Goal: Task Accomplishment & Management: Manage account settings

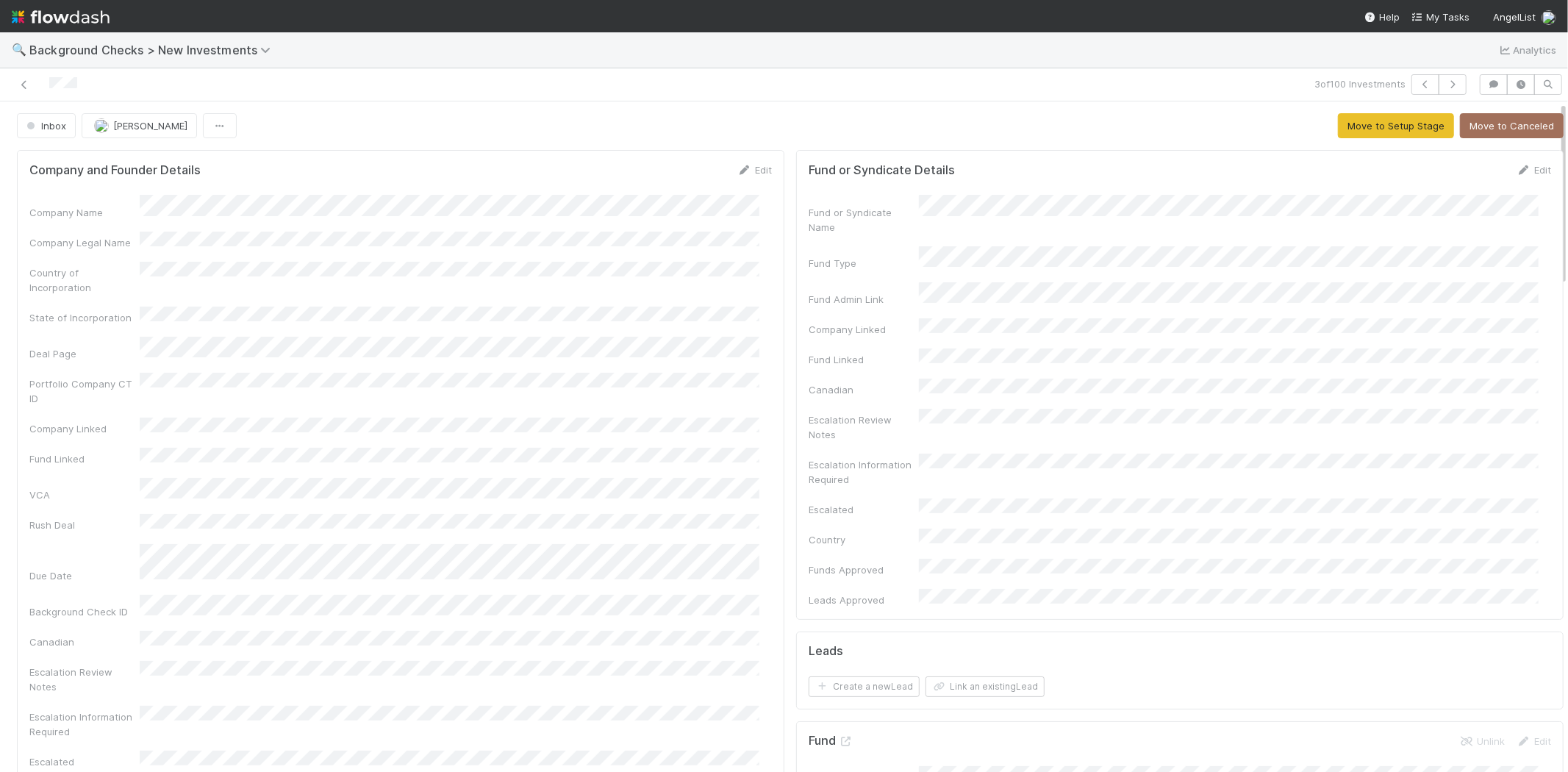
click at [67, 11] on img at bounding box center [61, 17] width 98 height 25
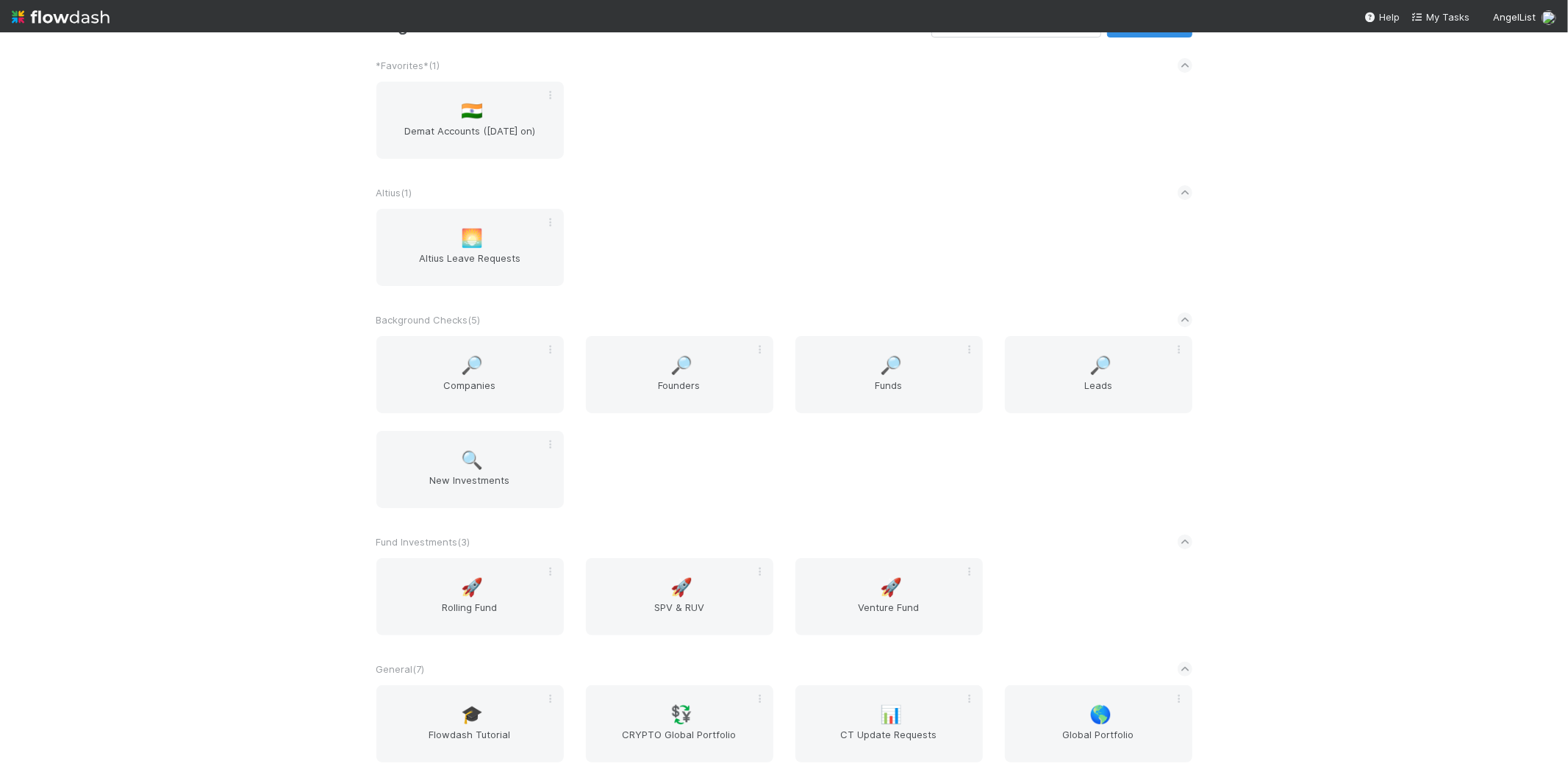
scroll to position [81, 0]
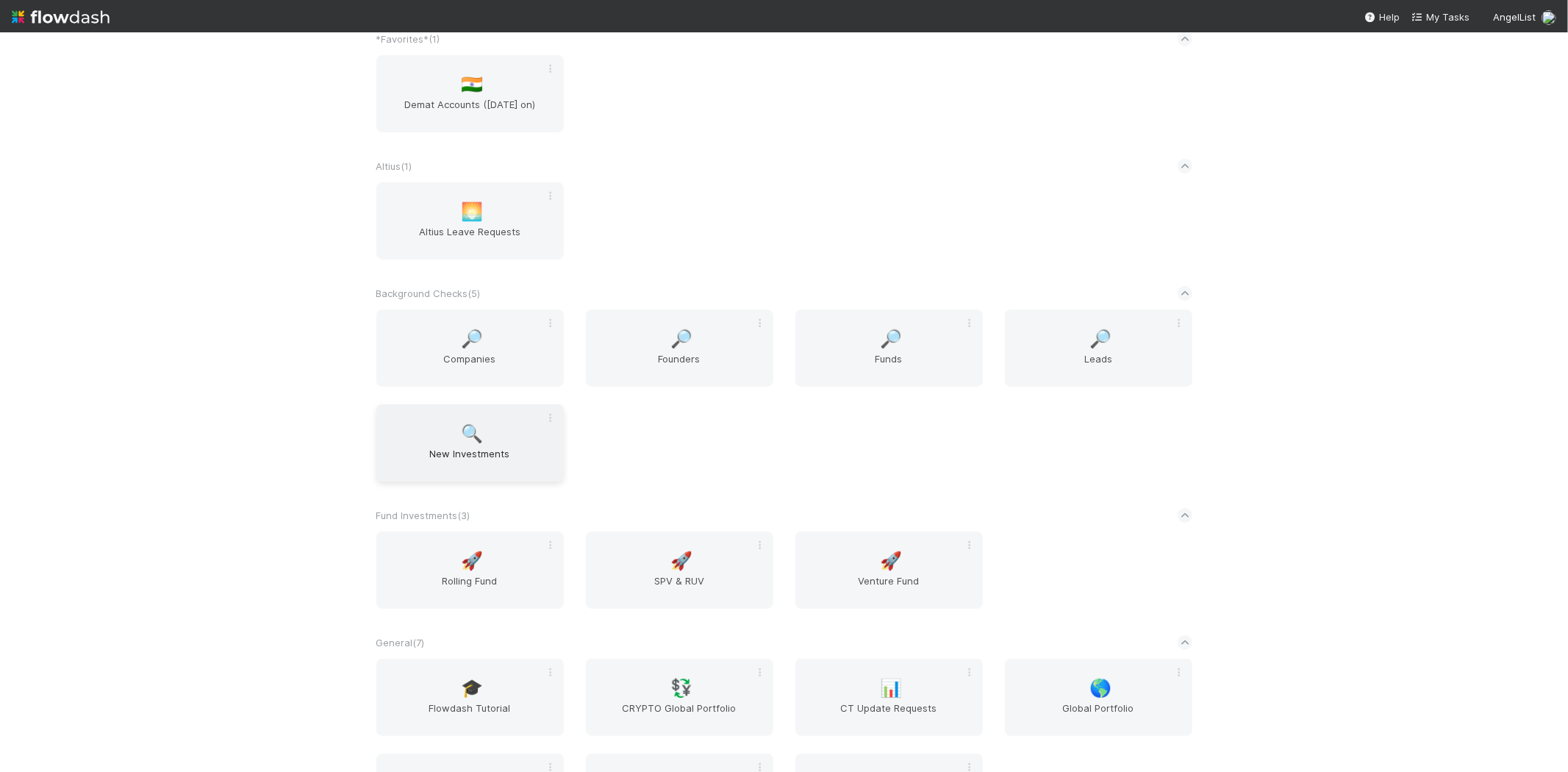
click at [485, 446] on span "New Investments" at bounding box center [470, 460] width 176 height 29
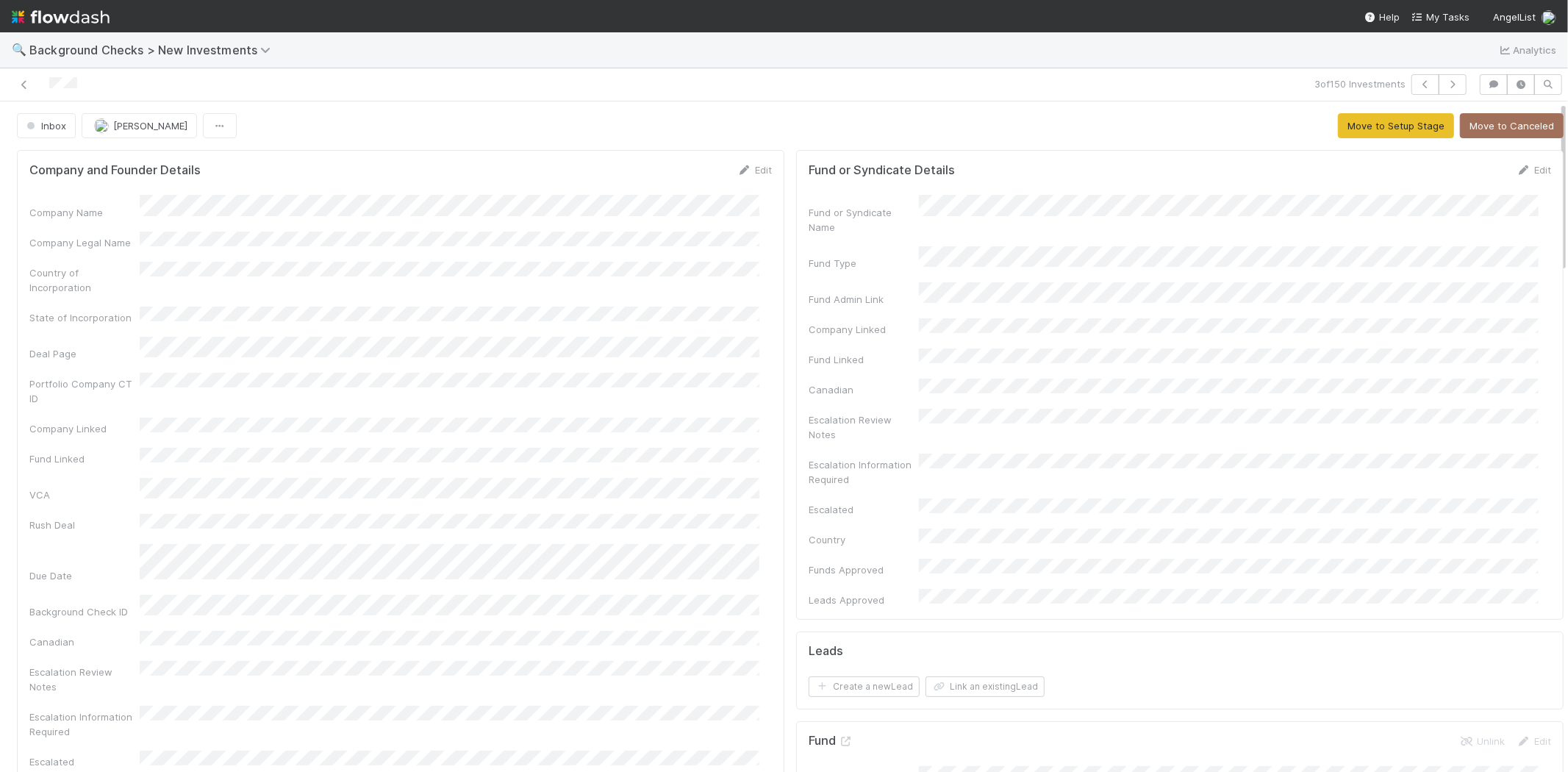
drag, startPoint x: 86, startPoint y: 81, endPoint x: 48, endPoint y: 81, distance: 38.0
click at [48, 81] on div at bounding box center [374, 84] width 735 height 21
click at [747, 173] on link "Edit" at bounding box center [755, 169] width 35 height 12
click at [672, 174] on button "Save" at bounding box center [693, 175] width 42 height 25
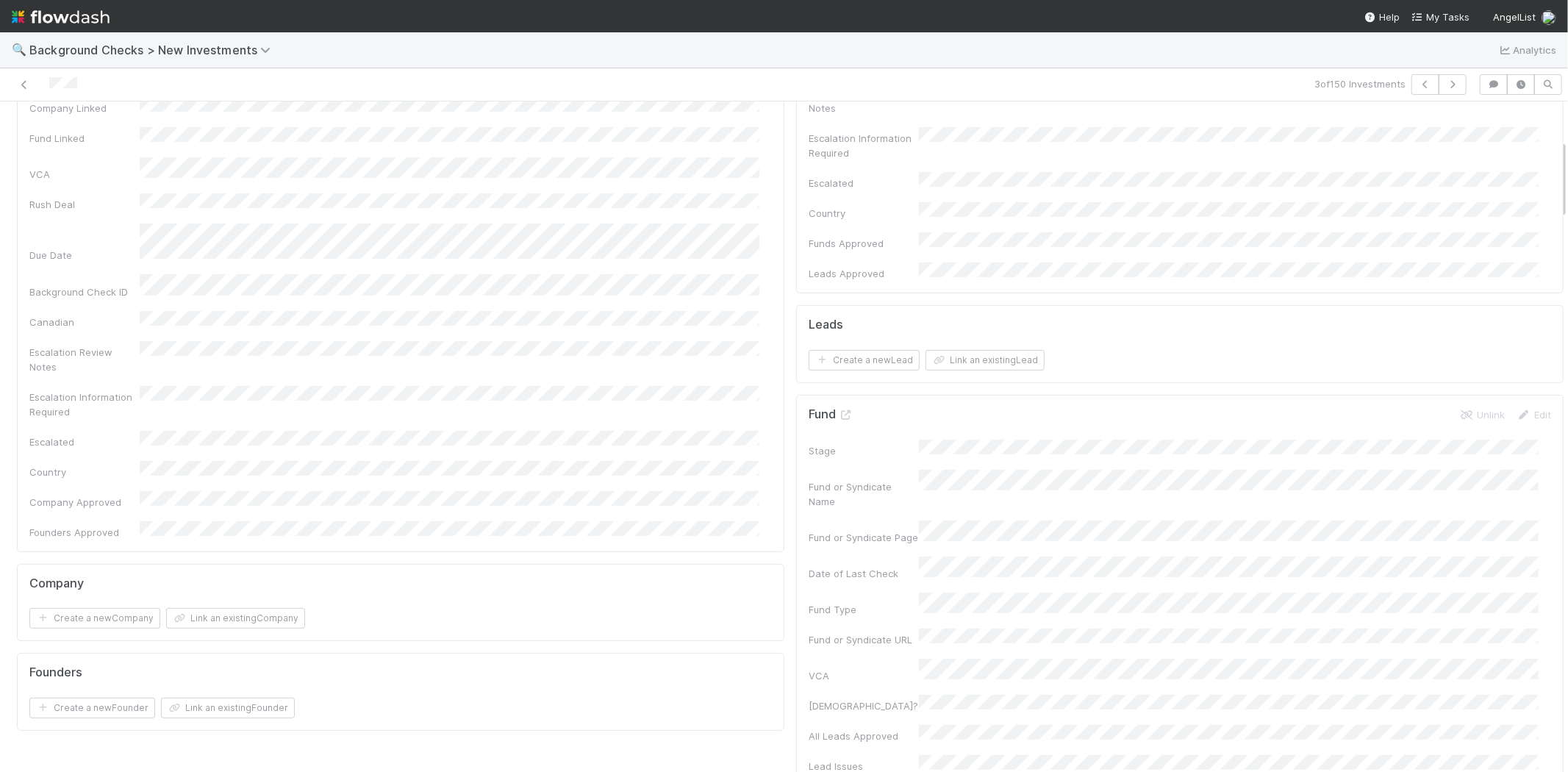
scroll to position [408, 0]
click at [222, 526] on button "Link an existing Company" at bounding box center [235, 536] width 139 height 21
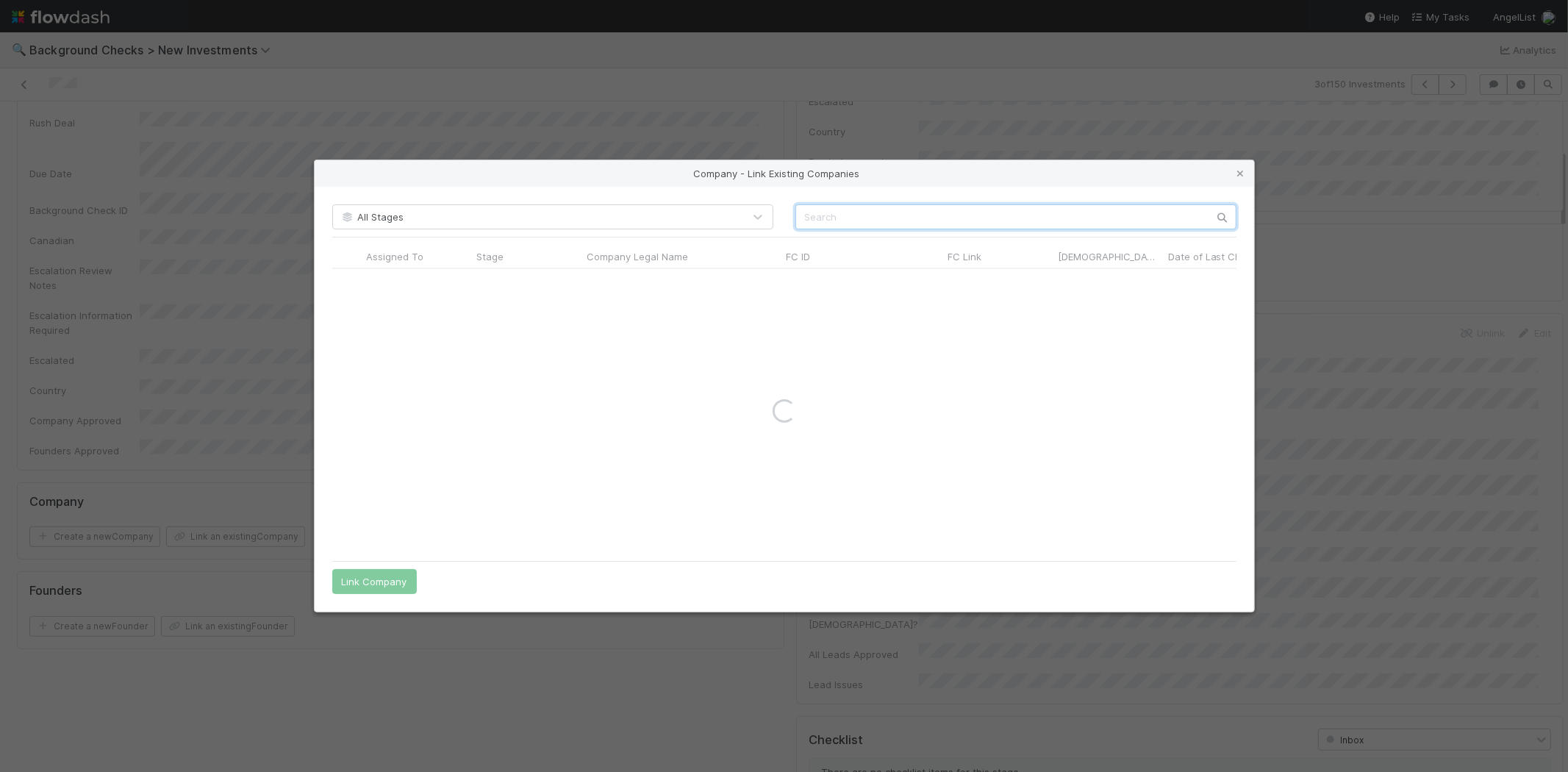
click at [958, 208] on input "text" at bounding box center [1015, 217] width 441 height 25
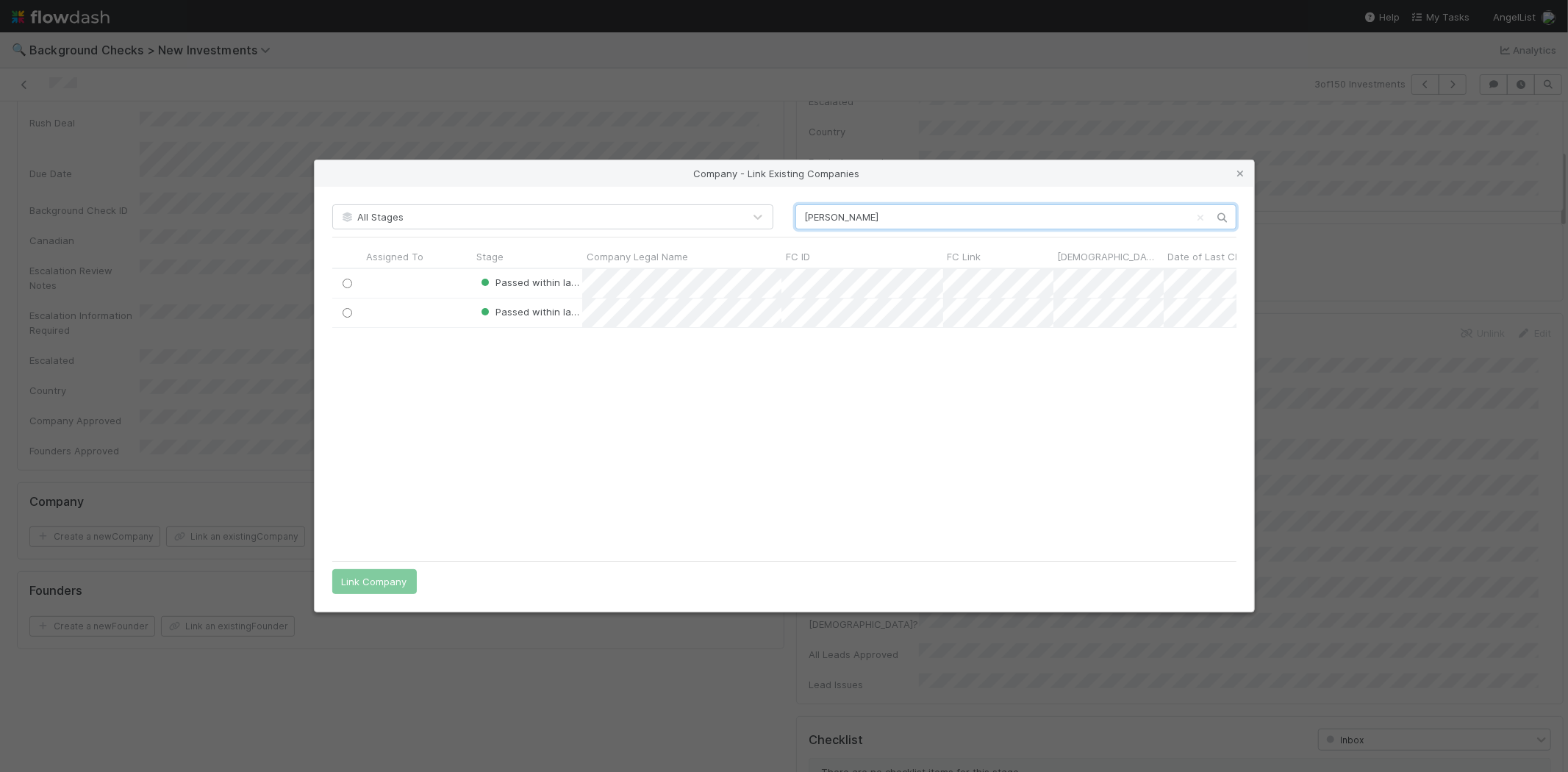
scroll to position [272, 891]
type input "Towe"
click at [421, 307] on div at bounding box center [417, 313] width 110 height 29
click at [1239, 172] on icon at bounding box center [1241, 174] width 15 height 10
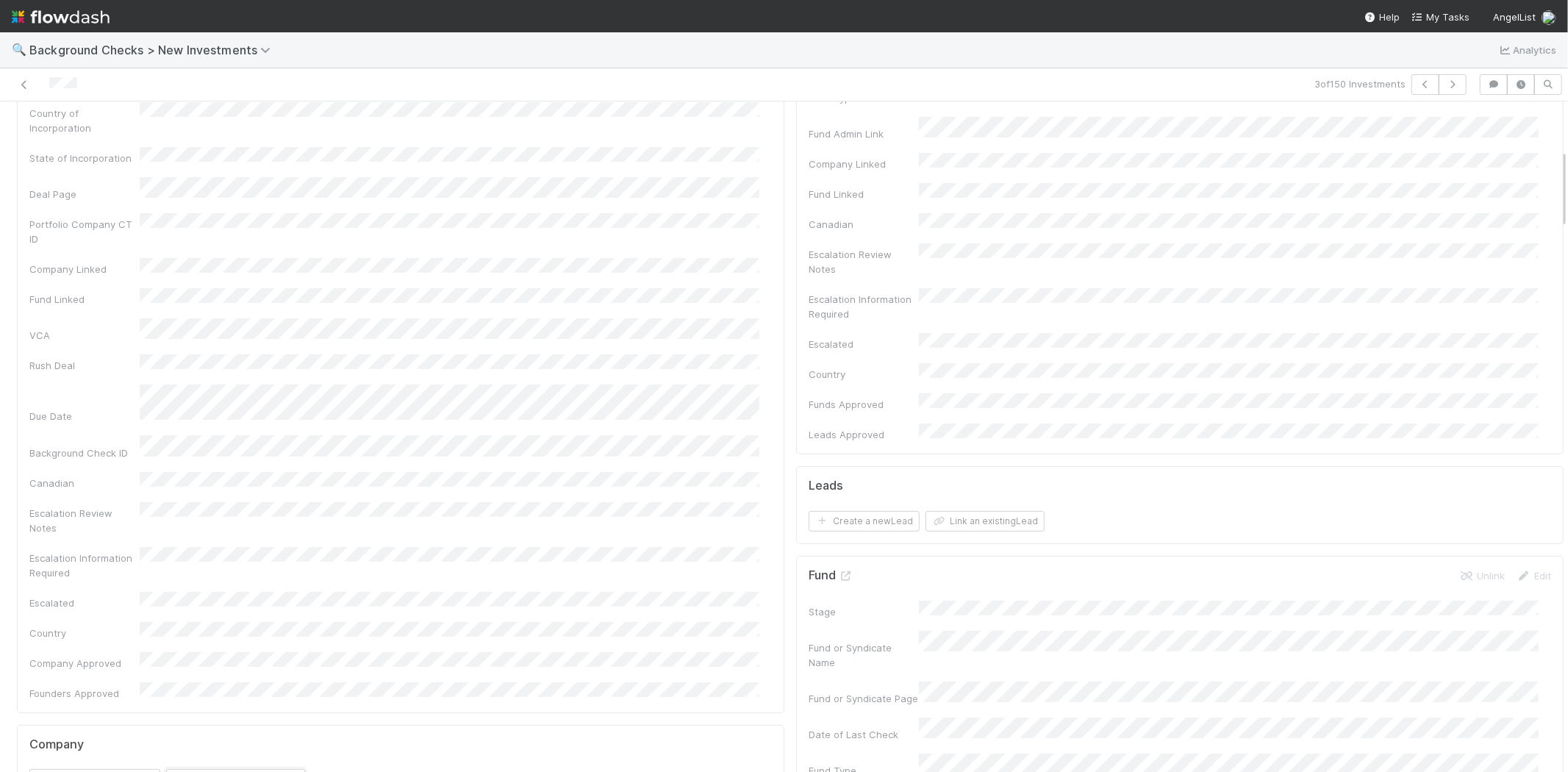
scroll to position [0, 0]
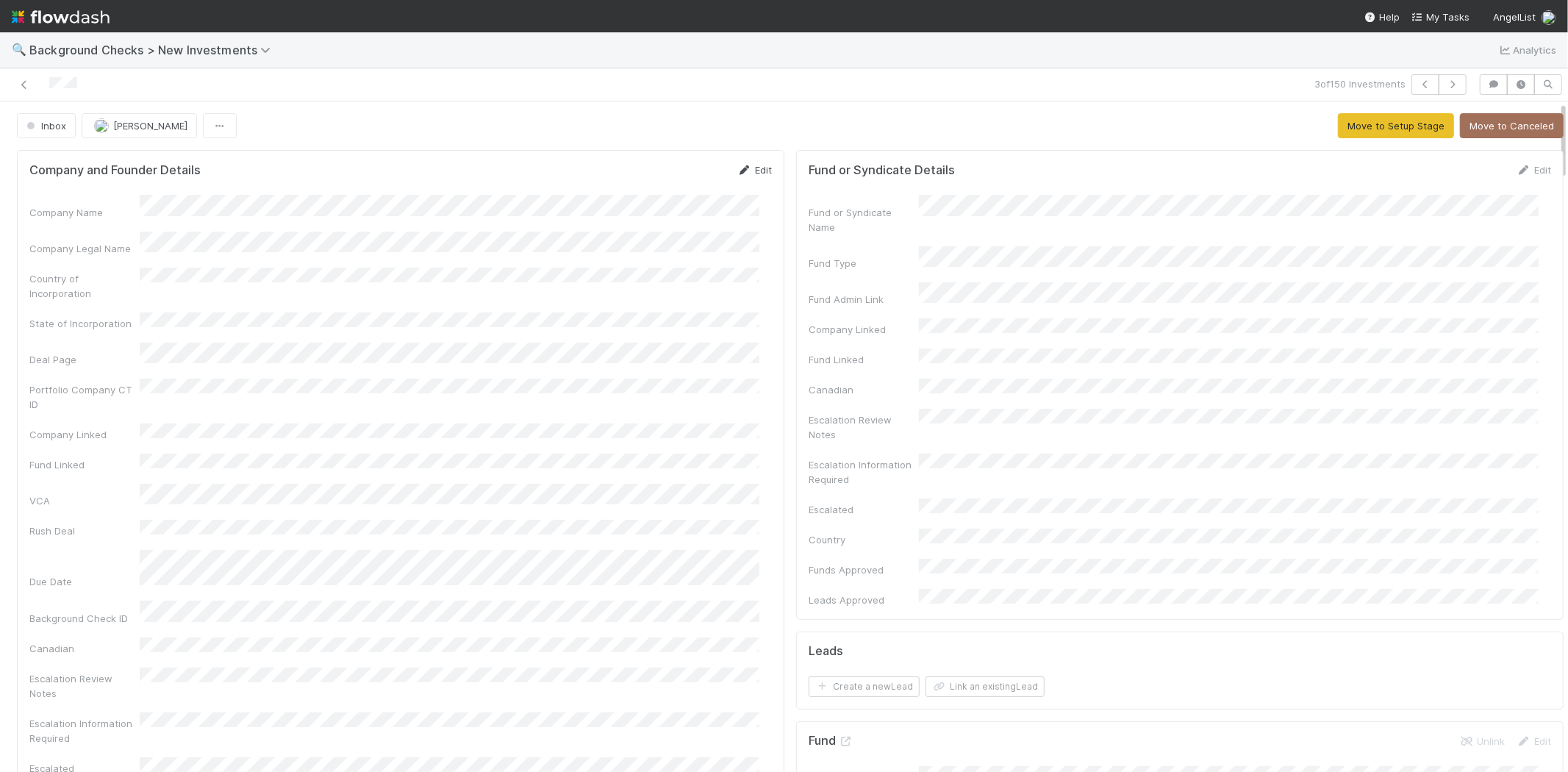
click at [747, 169] on link "Edit" at bounding box center [755, 169] width 35 height 12
click at [129, 237] on div "Company Name * Company Legal Name Country of Incorporation State of Incorporati…" at bounding box center [400, 665] width 742 height 920
click at [679, 177] on button "Save" at bounding box center [693, 175] width 42 height 25
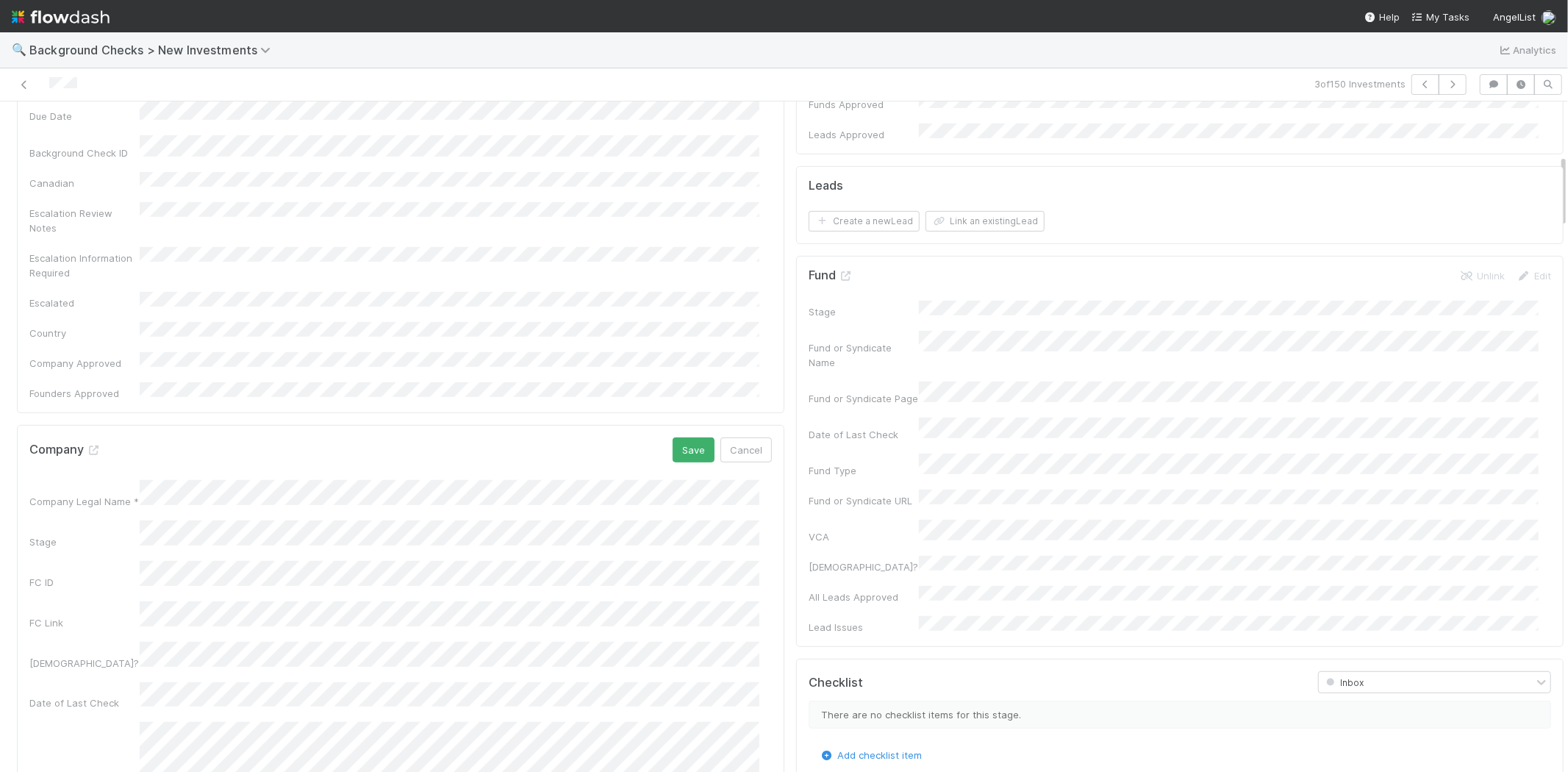
scroll to position [490, 0]
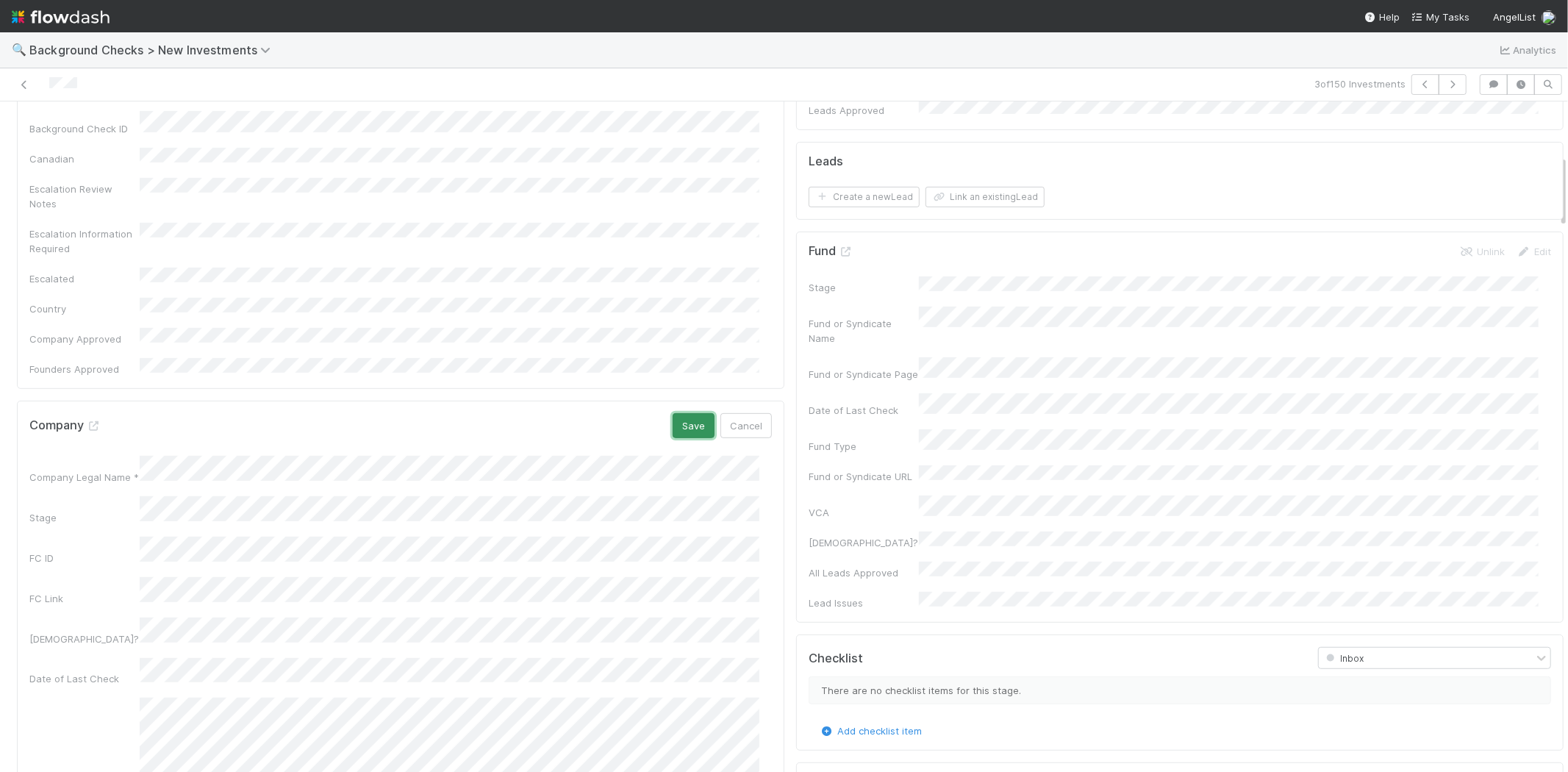
click at [677, 413] on button "Save" at bounding box center [693, 426] width 42 height 25
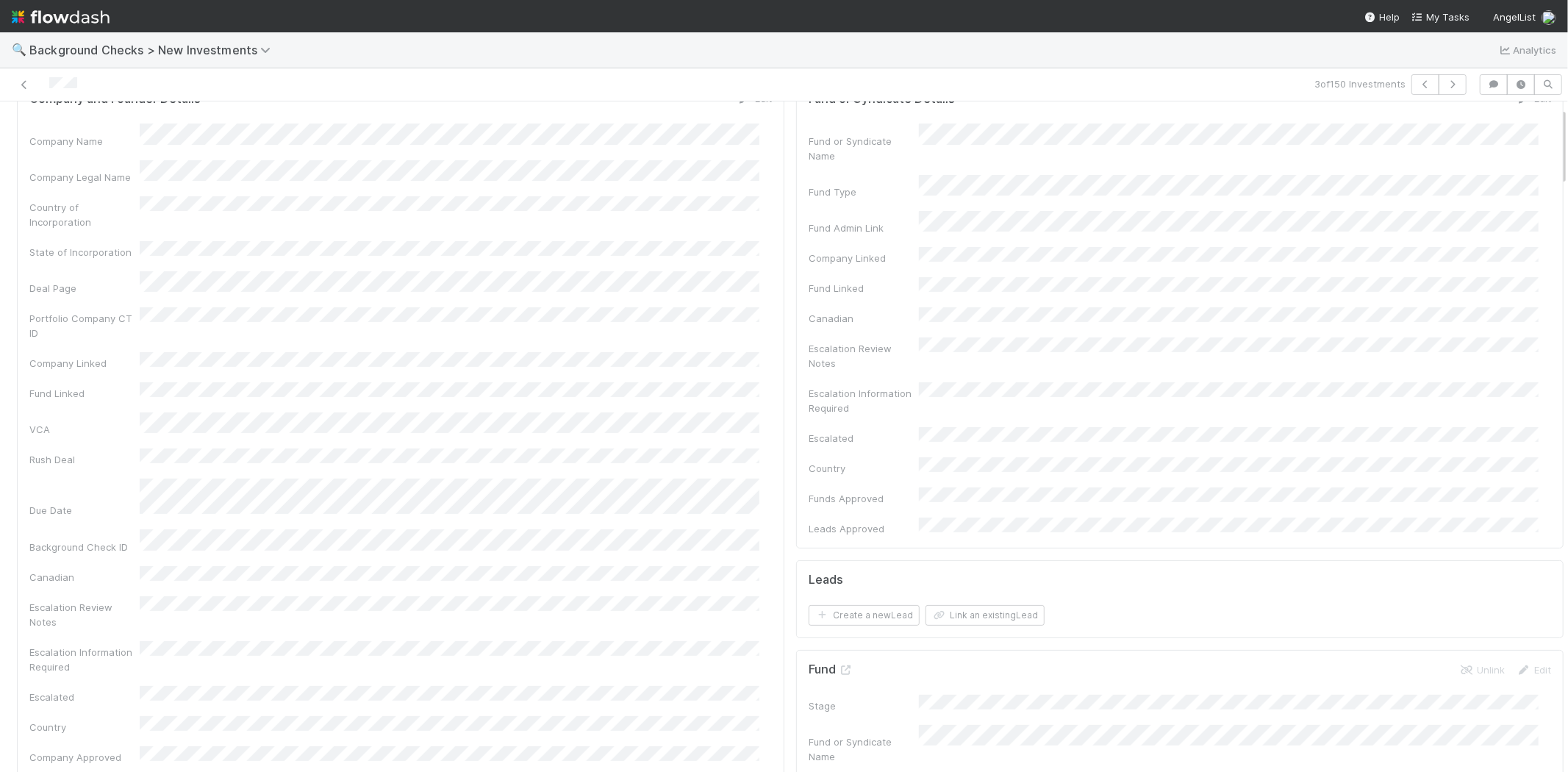
scroll to position [0, 0]
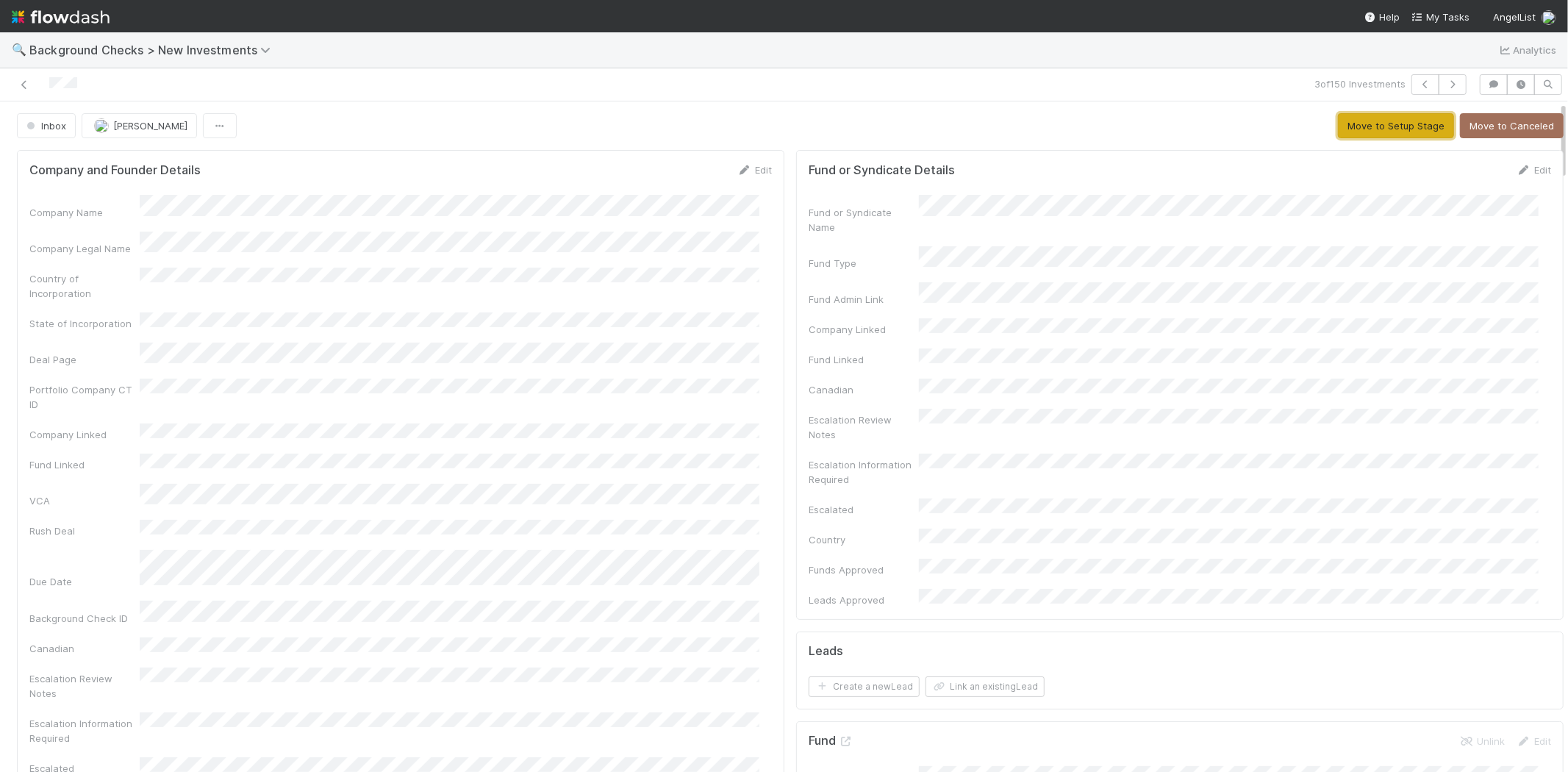
click at [1344, 130] on button "Move to Setup Stage" at bounding box center [1396, 125] width 116 height 25
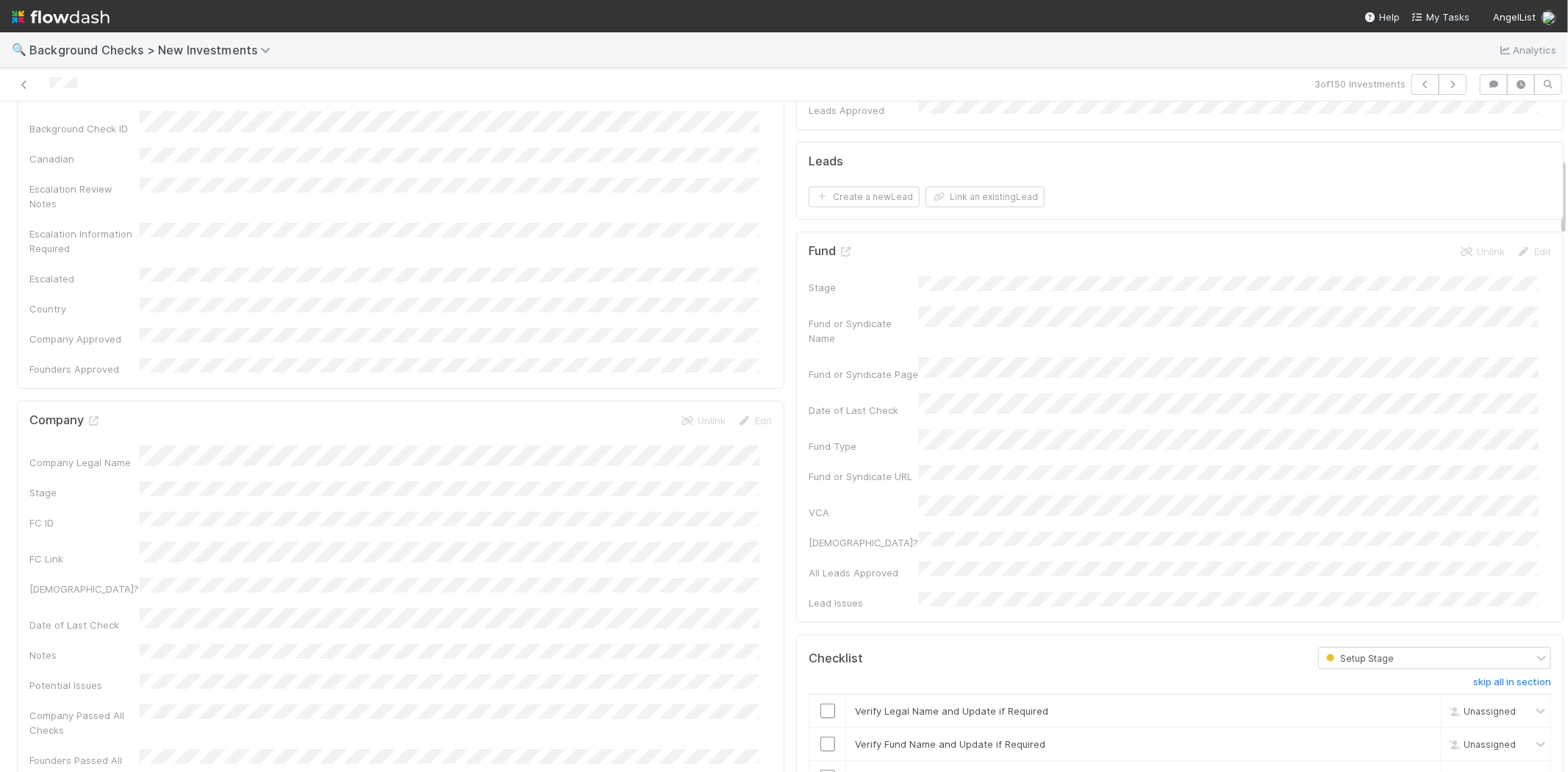
scroll to position [735, 0]
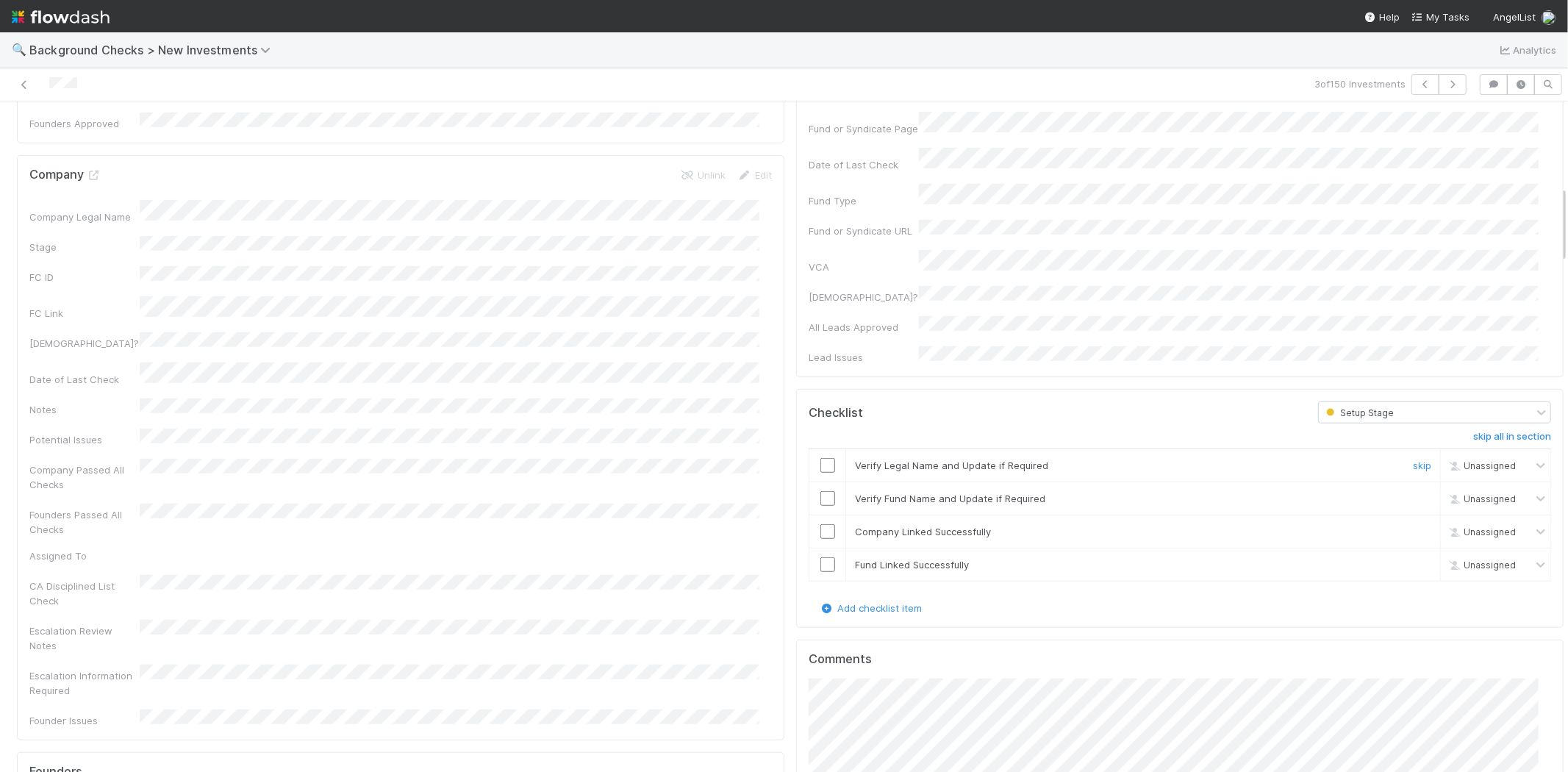
click at [820, 458] on input "checkbox" at bounding box center [828, 466] width 15 height 15
click at [820, 491] on input "checkbox" at bounding box center [828, 498] width 15 height 15
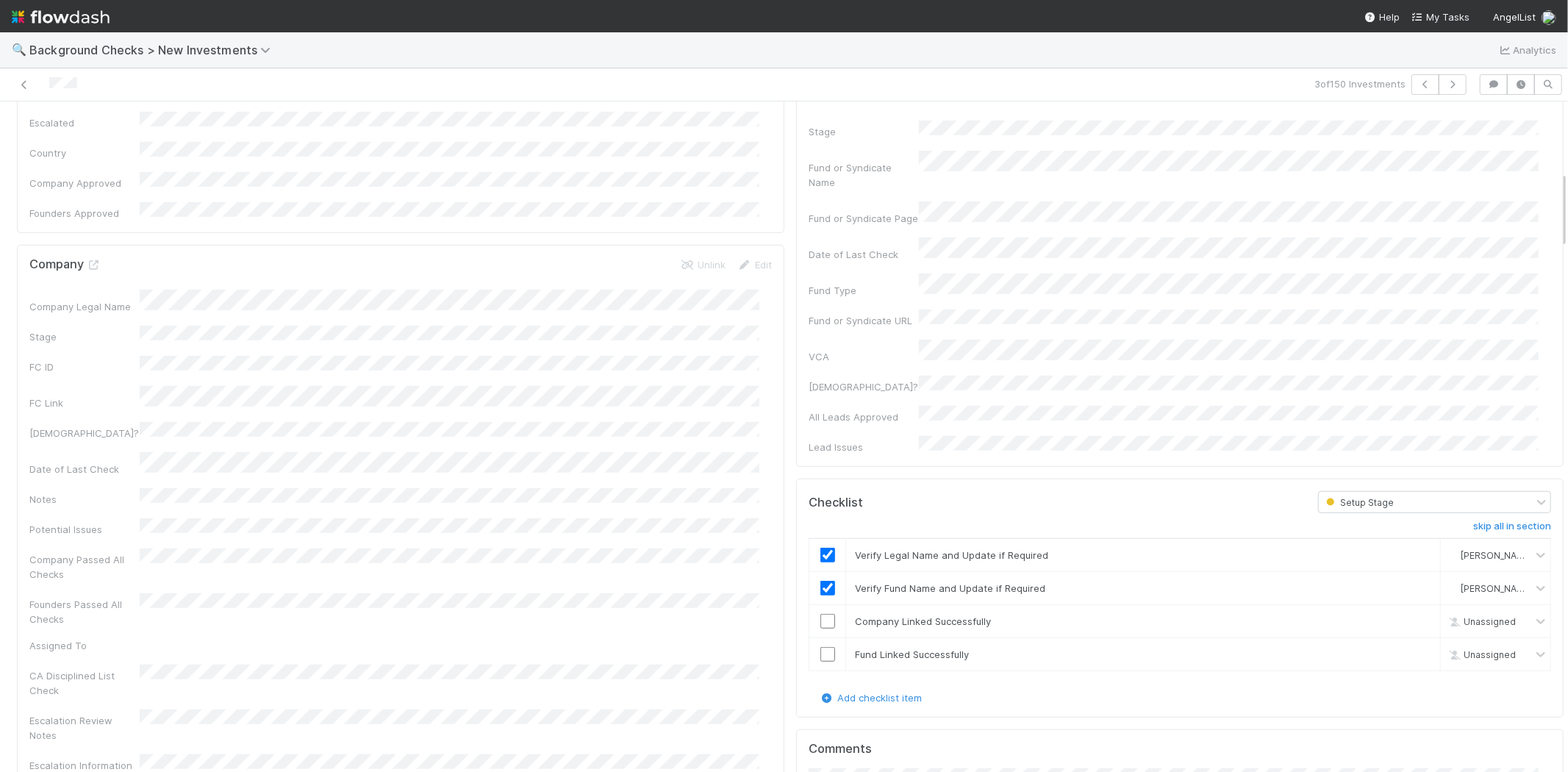
scroll to position [652, 0]
click at [820, 607] on input "checkbox" at bounding box center [828, 614] width 15 height 15
click at [820, 639] on input "checkbox" at bounding box center [828, 647] width 15 height 15
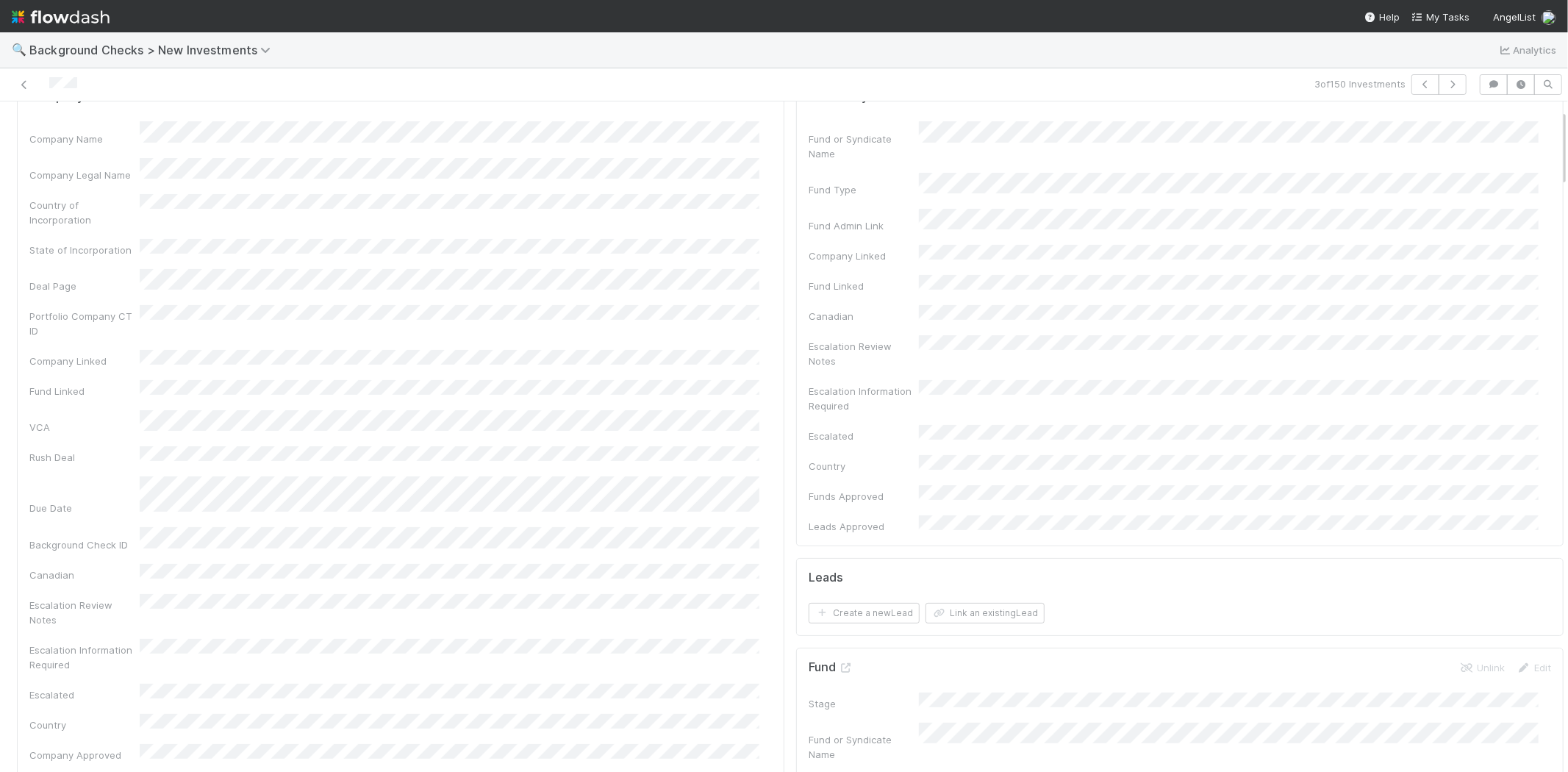
scroll to position [0, 0]
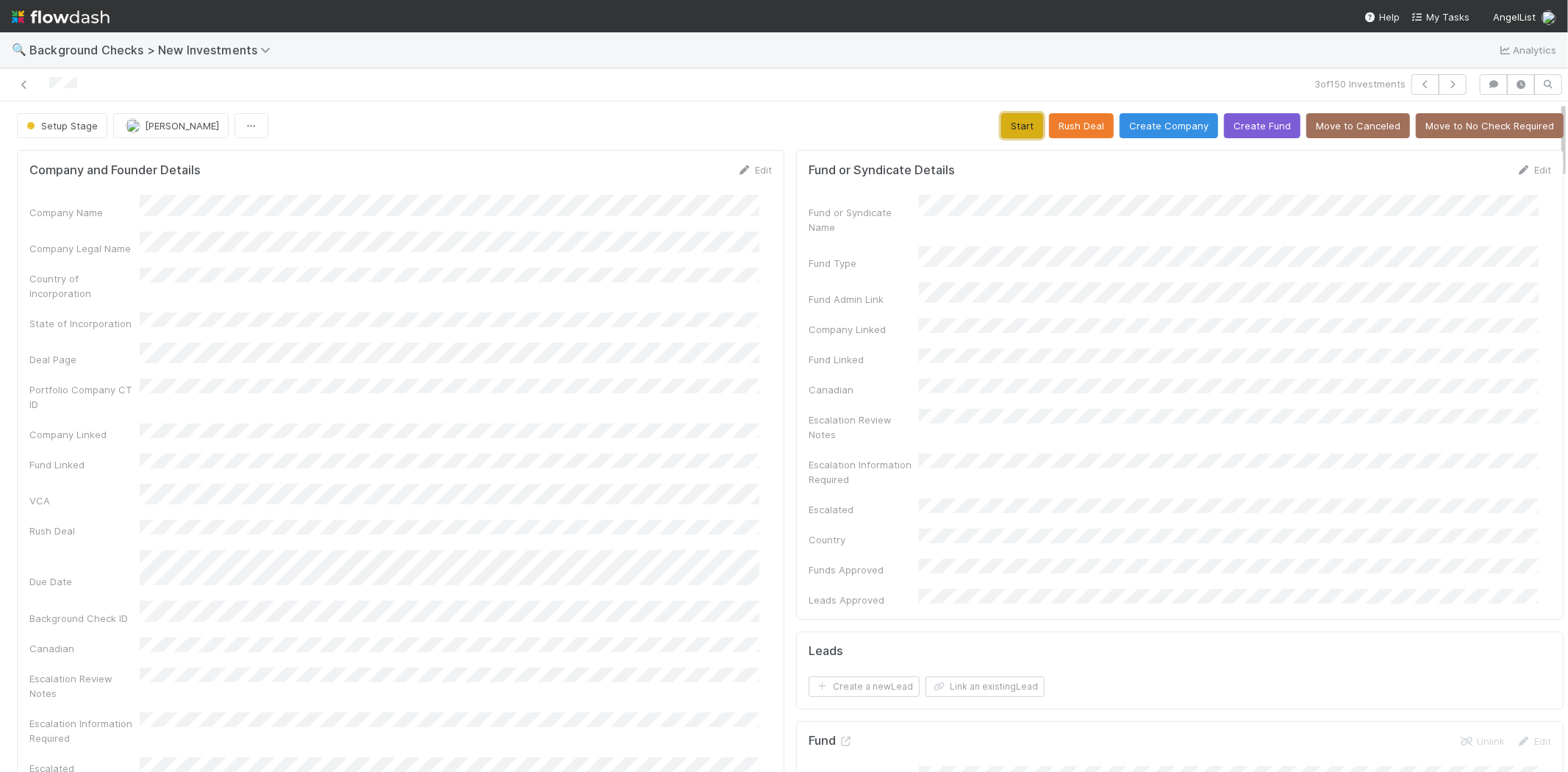
click at [1010, 135] on button "Start" at bounding box center [1022, 125] width 42 height 25
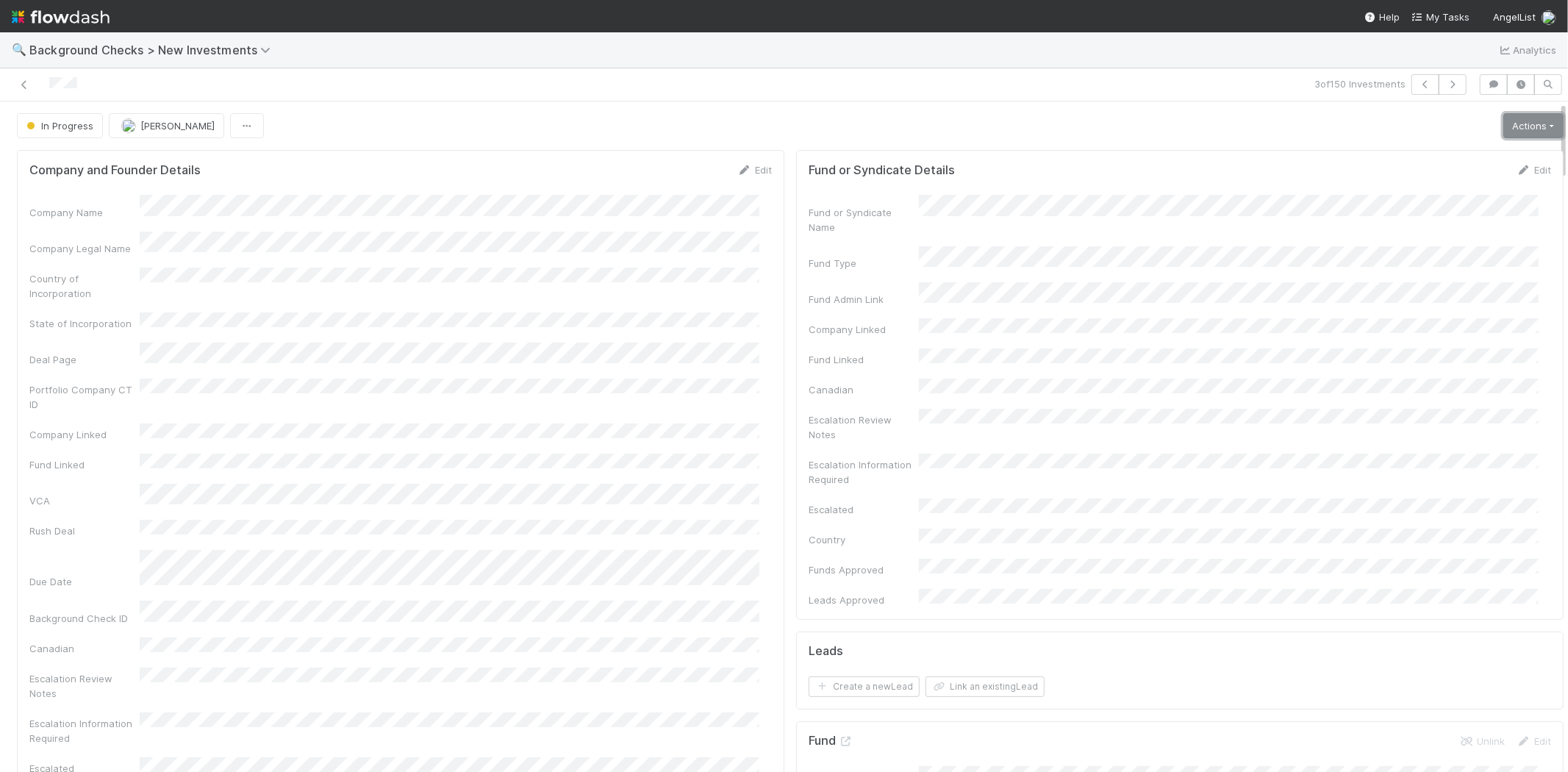
click at [1503, 120] on link "Actions" at bounding box center [1533, 125] width 61 height 25
click at [1401, 302] on button "Link Lead" at bounding box center [1483, 300] width 164 height 21
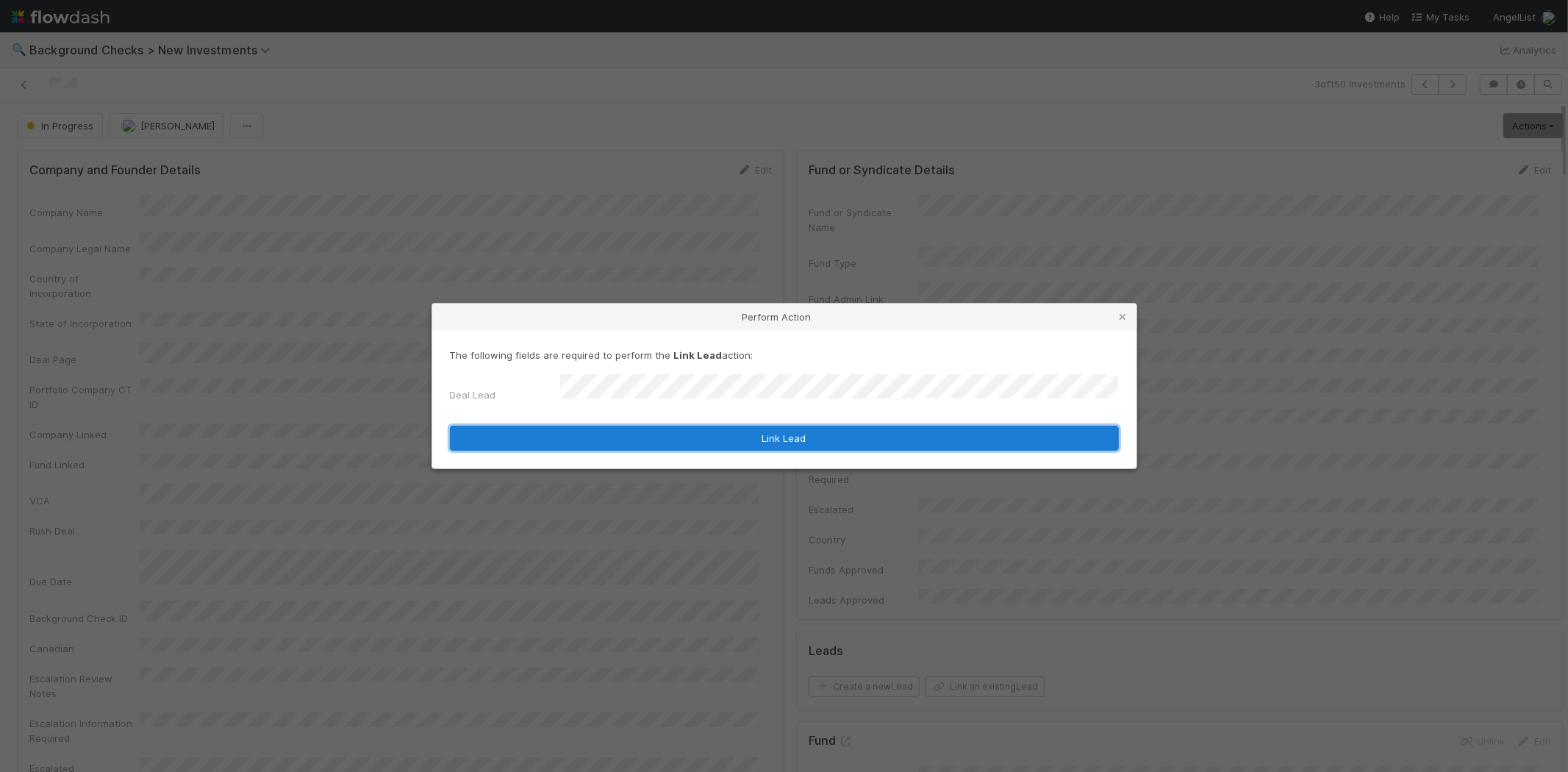
click at [820, 427] on button "Link Lead" at bounding box center [784, 438] width 669 height 25
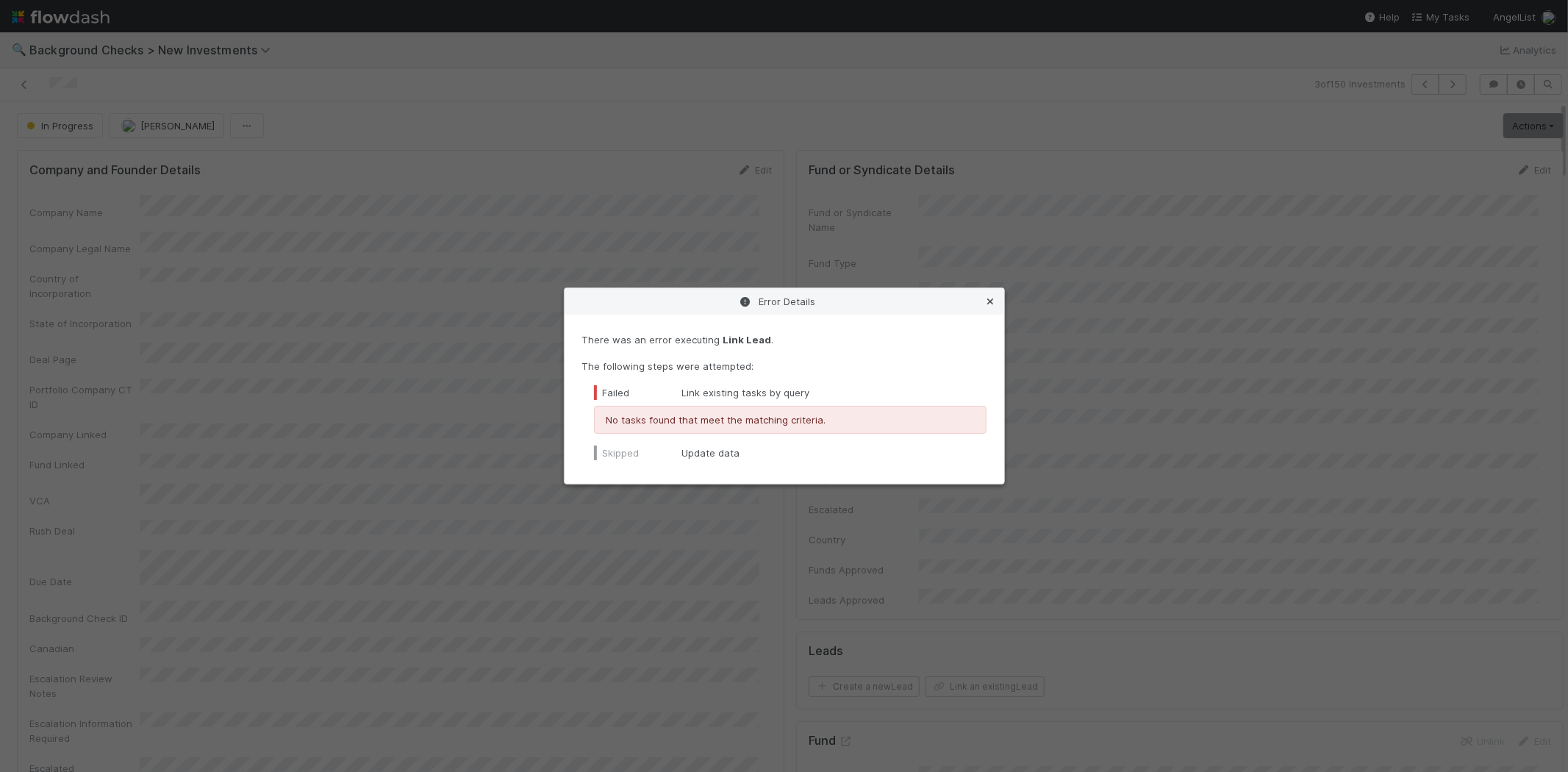
click at [992, 303] on icon at bounding box center [991, 302] width 15 height 10
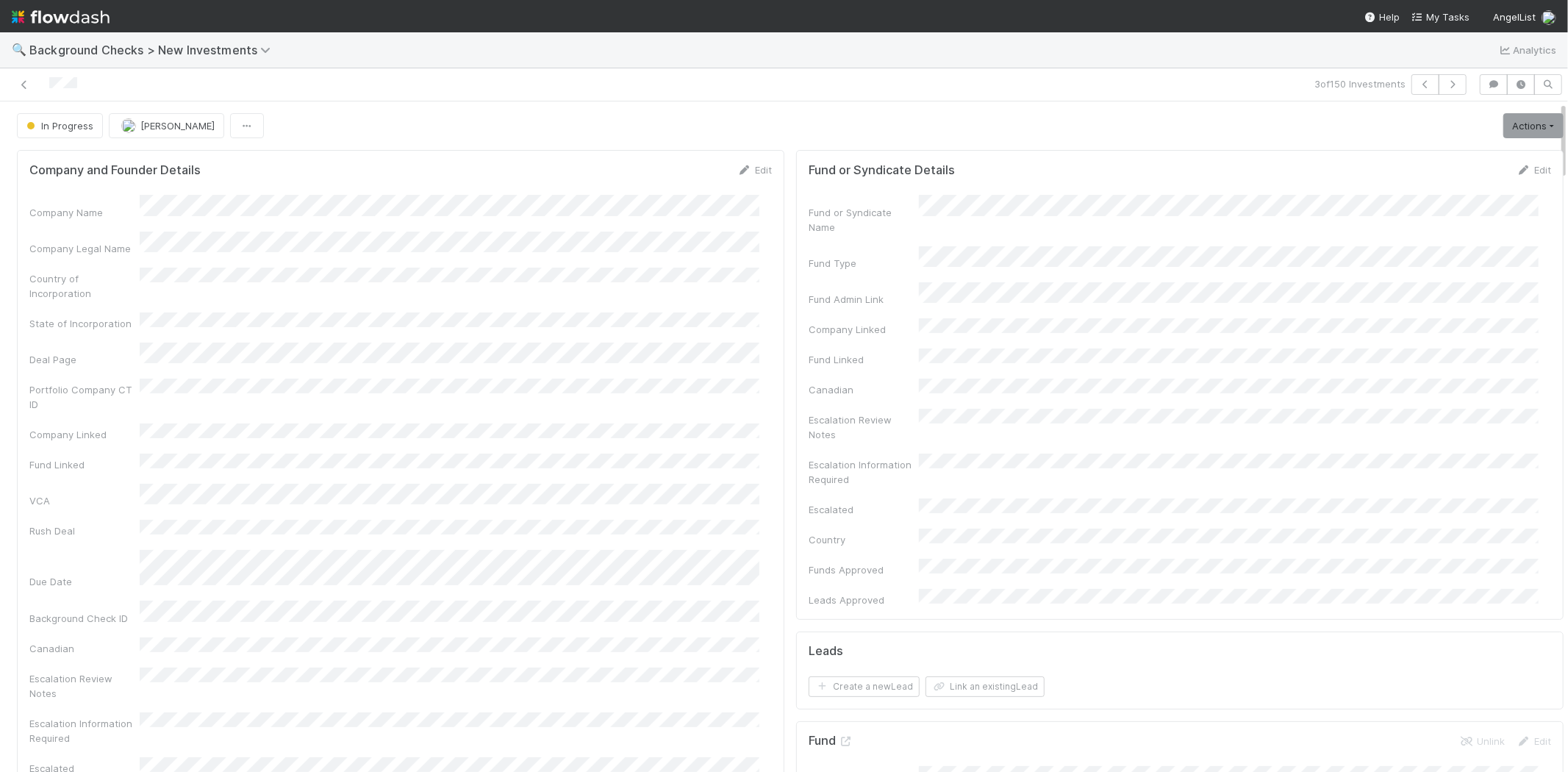
scroll to position [81, 0]
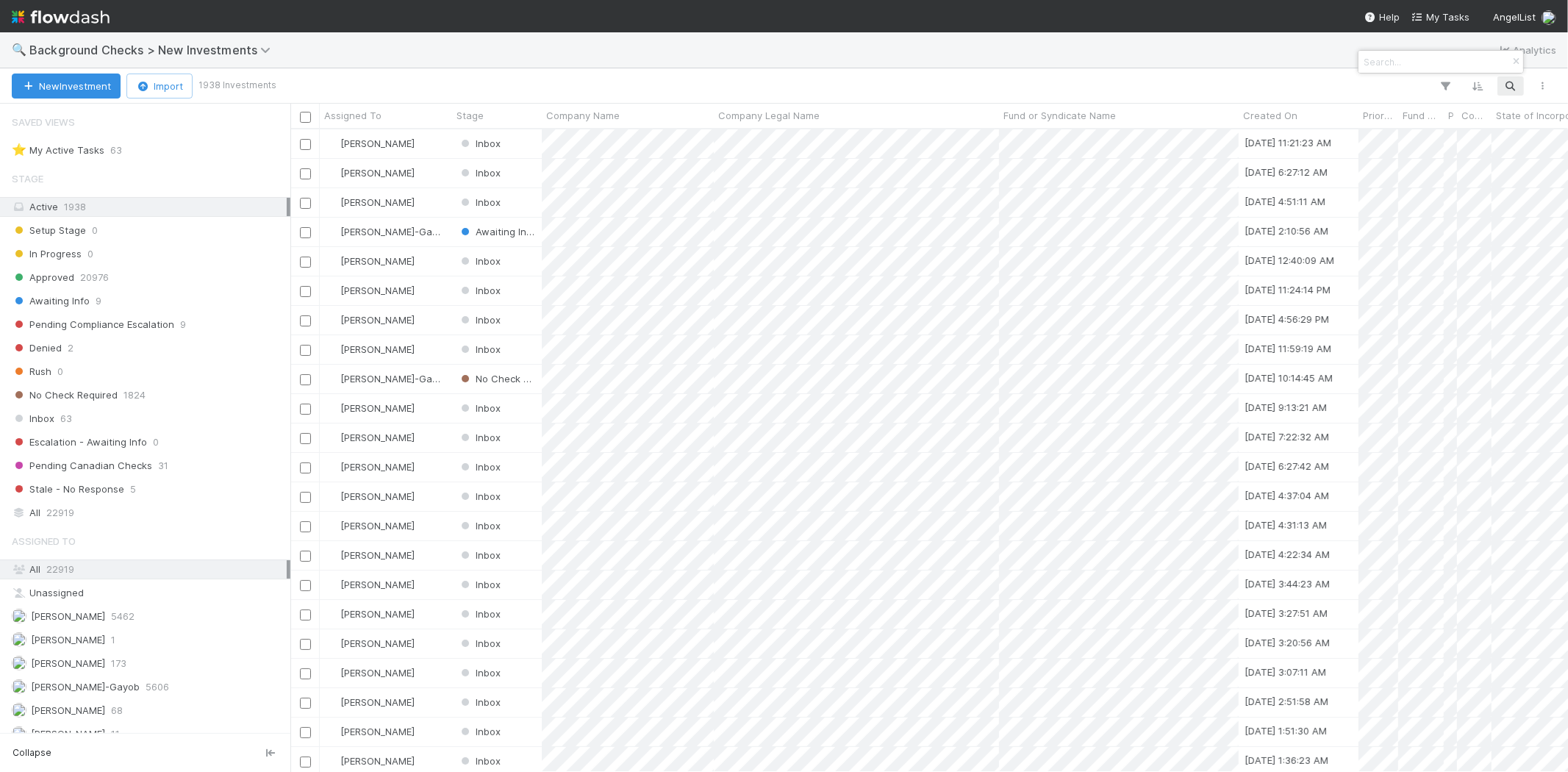
scroll to position [630, 1265]
click at [1439, 60] on input at bounding box center [1434, 61] width 147 height 17
paste input "Tower Computing Inc."
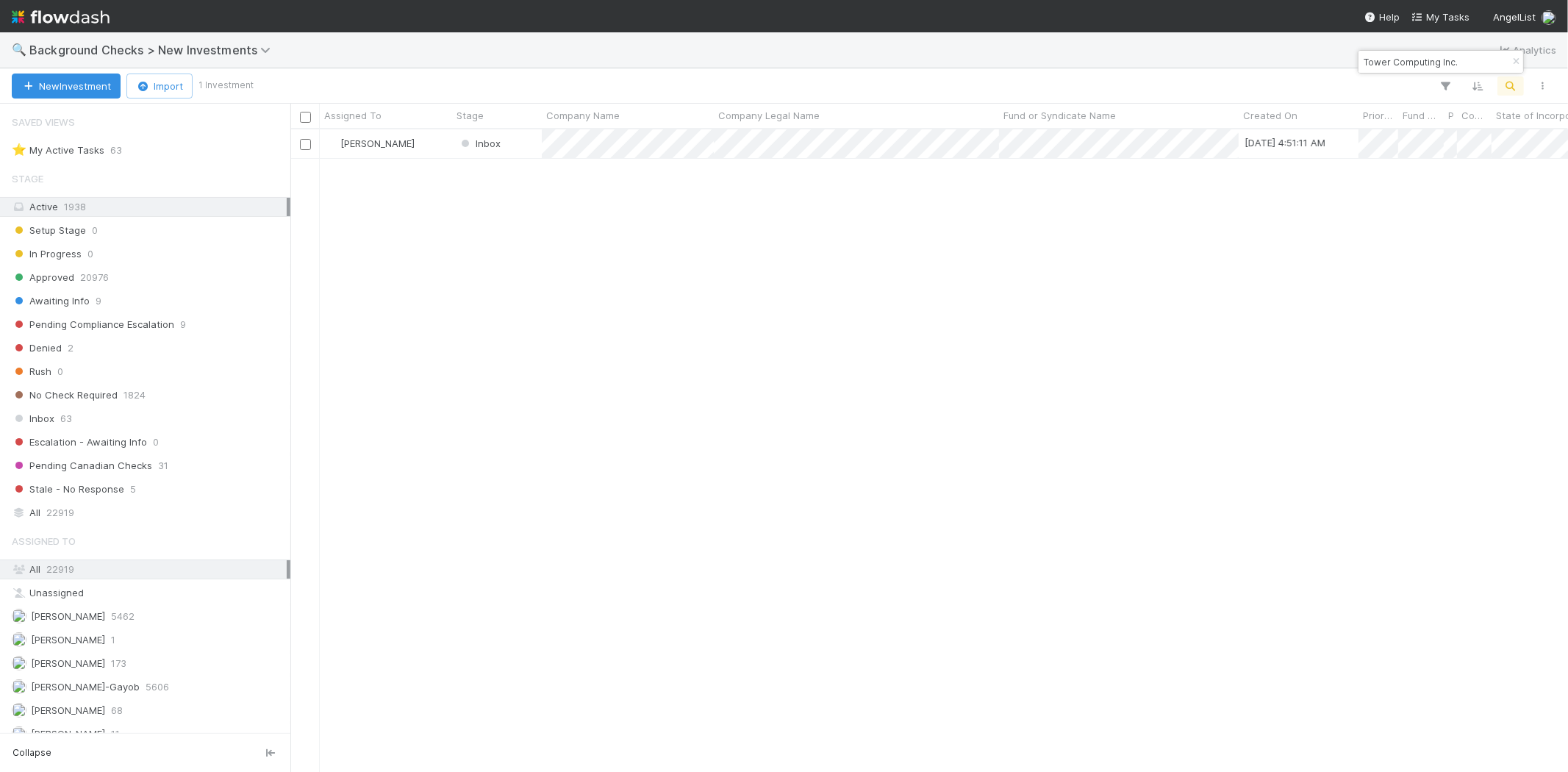
drag, startPoint x: 1463, startPoint y: 63, endPoint x: 1363, endPoint y: 61, distance: 100.0
click at [1364, 61] on input "Tower Computing Inc." at bounding box center [1434, 61] width 147 height 17
click at [1460, 63] on input "Tower Computing Inc." at bounding box center [1434, 61] width 147 height 17
type input "Tower"
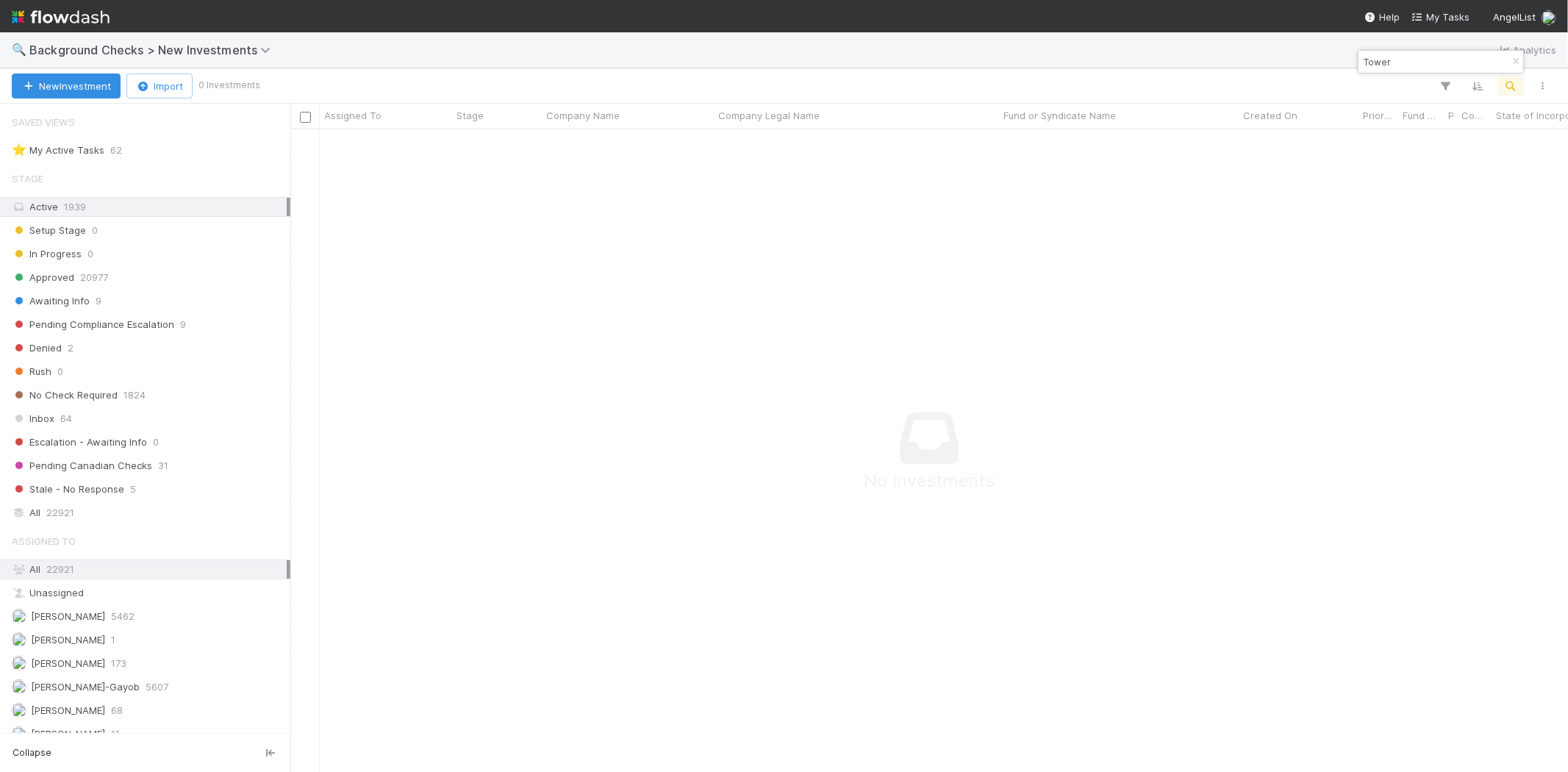
click at [1428, 62] on input "Tower" at bounding box center [1434, 61] width 147 height 17
drag, startPoint x: 1413, startPoint y: 62, endPoint x: 1346, endPoint y: 62, distance: 67.0
click at [1349, 62] on body "🔍 Background Checks > New Investments Analytics New Investment Import 0 Investm…" at bounding box center [784, 386] width 1568 height 772
paste input "Sage Education, Inc."
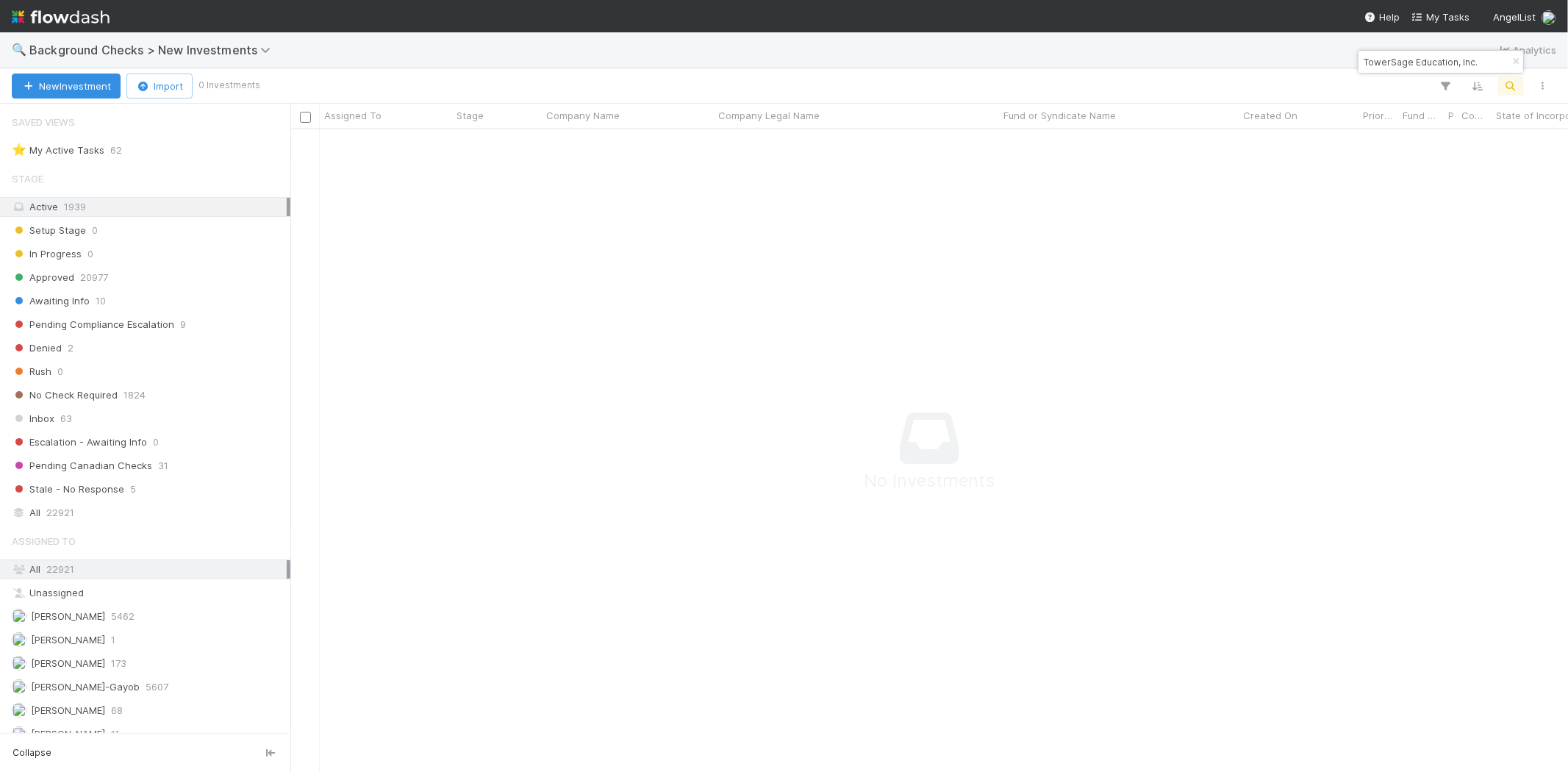
drag, startPoint x: 1474, startPoint y: 55, endPoint x: 1362, endPoint y: 55, distance: 112.0
click at [1362, 55] on input "TowerSage Education, Inc." at bounding box center [1434, 61] width 147 height 17
paste input
type input "Sage Education, Inc."
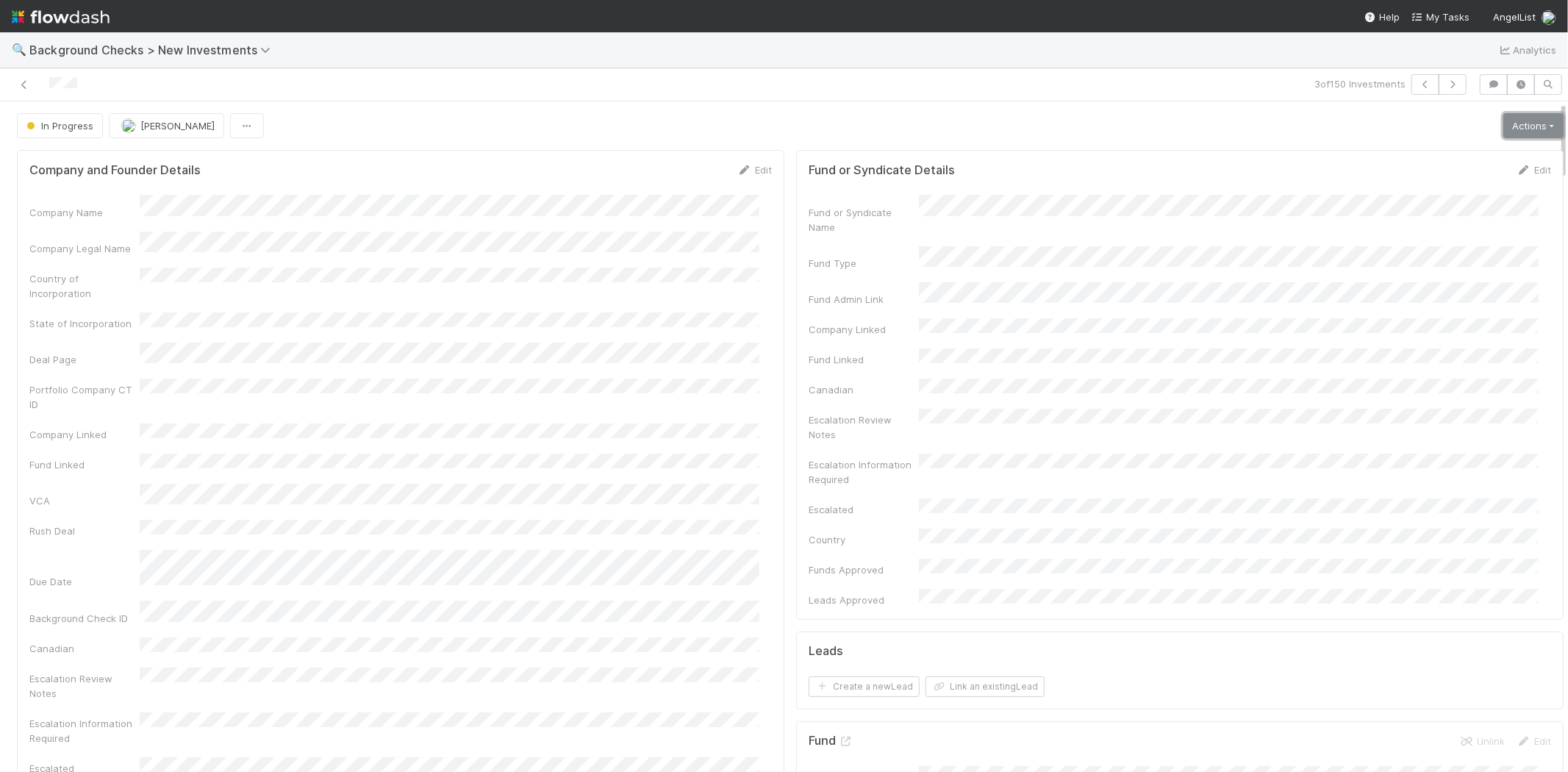
click at [1526, 128] on link "Actions" at bounding box center [1533, 125] width 61 height 25
click at [1409, 296] on button "Link Lead" at bounding box center [1483, 300] width 164 height 21
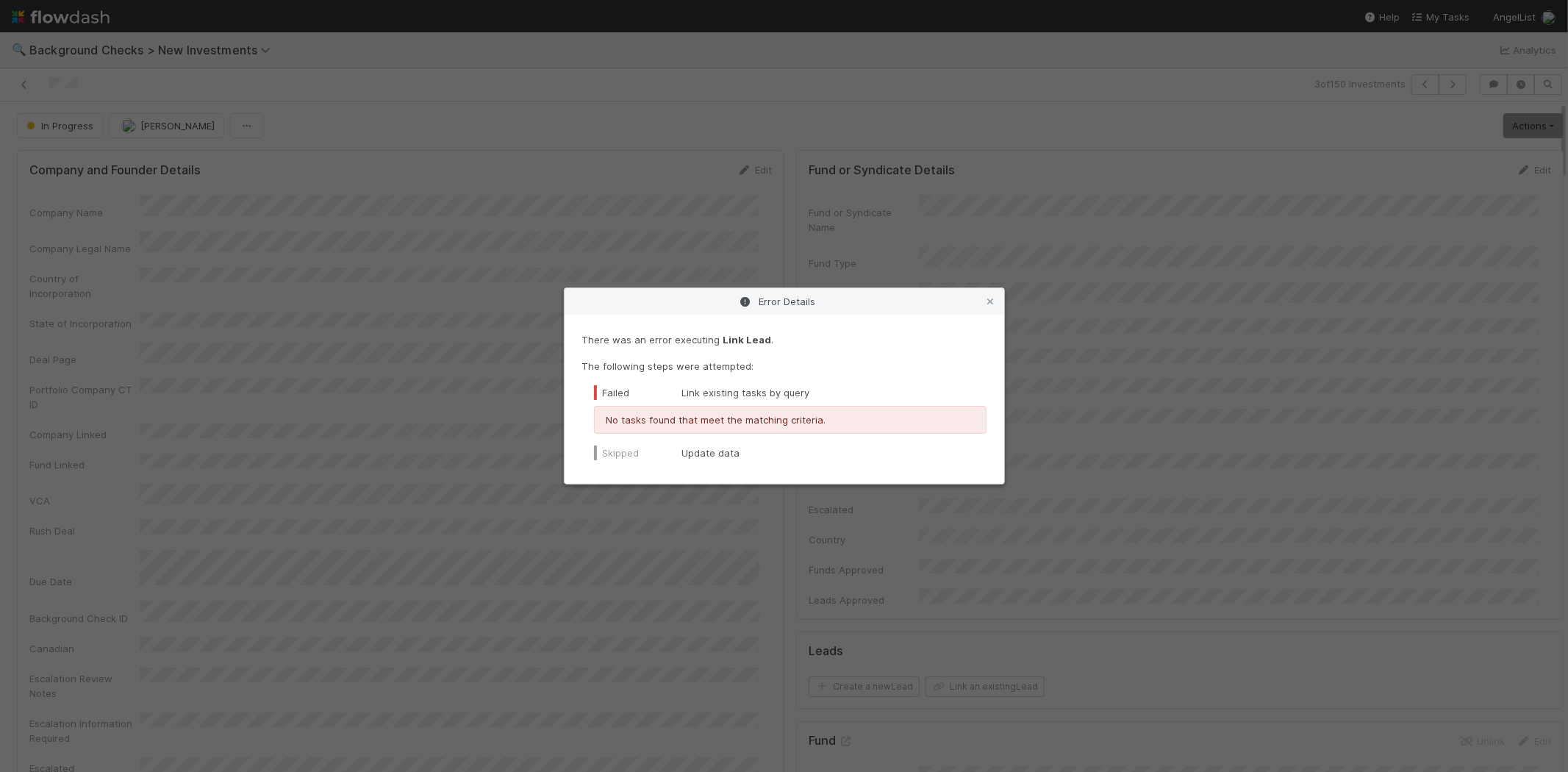
click at [990, 302] on icon at bounding box center [991, 302] width 15 height 10
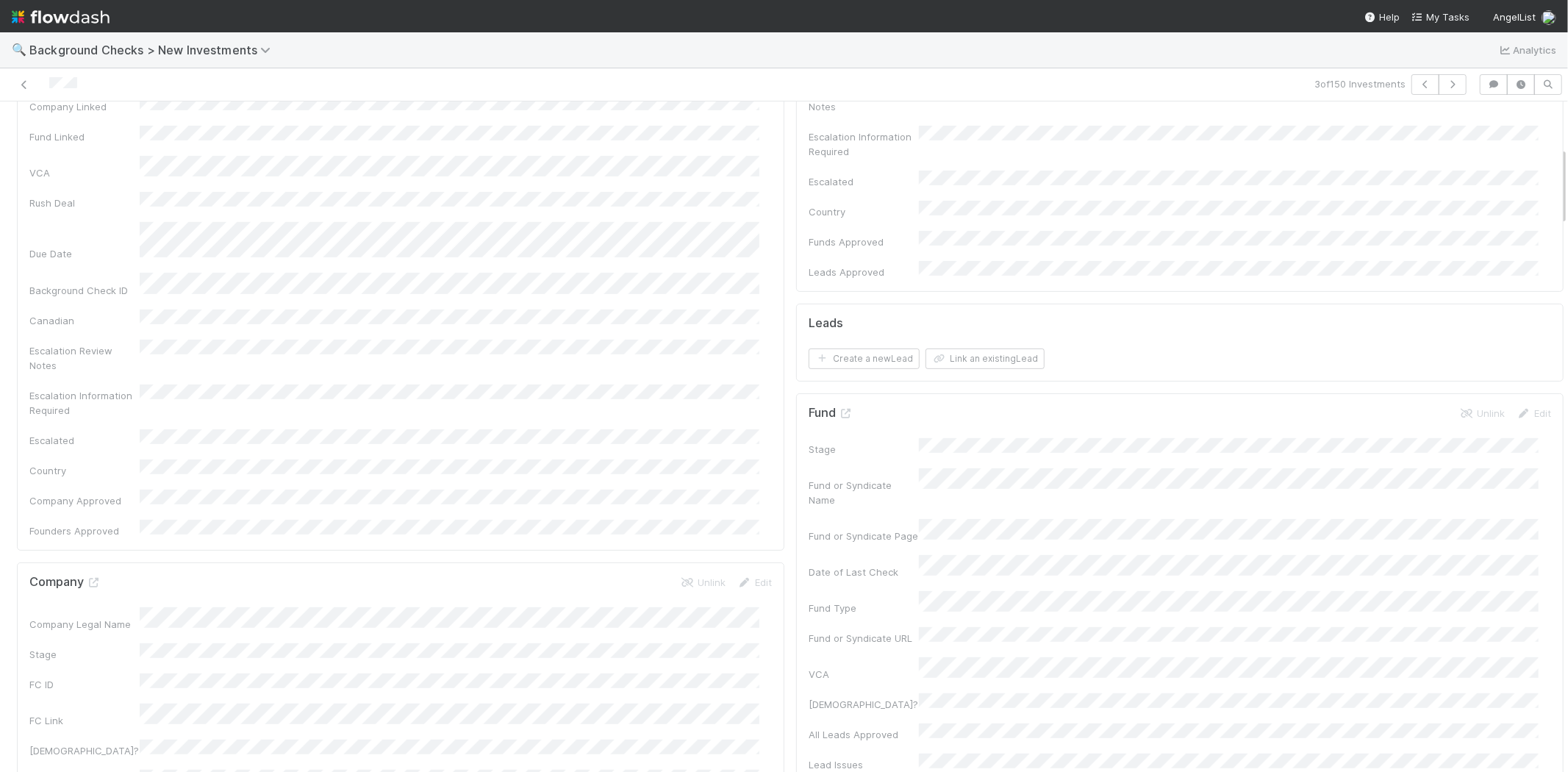
scroll to position [326, 0]
click at [969, 349] on button "Link an existing Lead" at bounding box center [984, 359] width 119 height 21
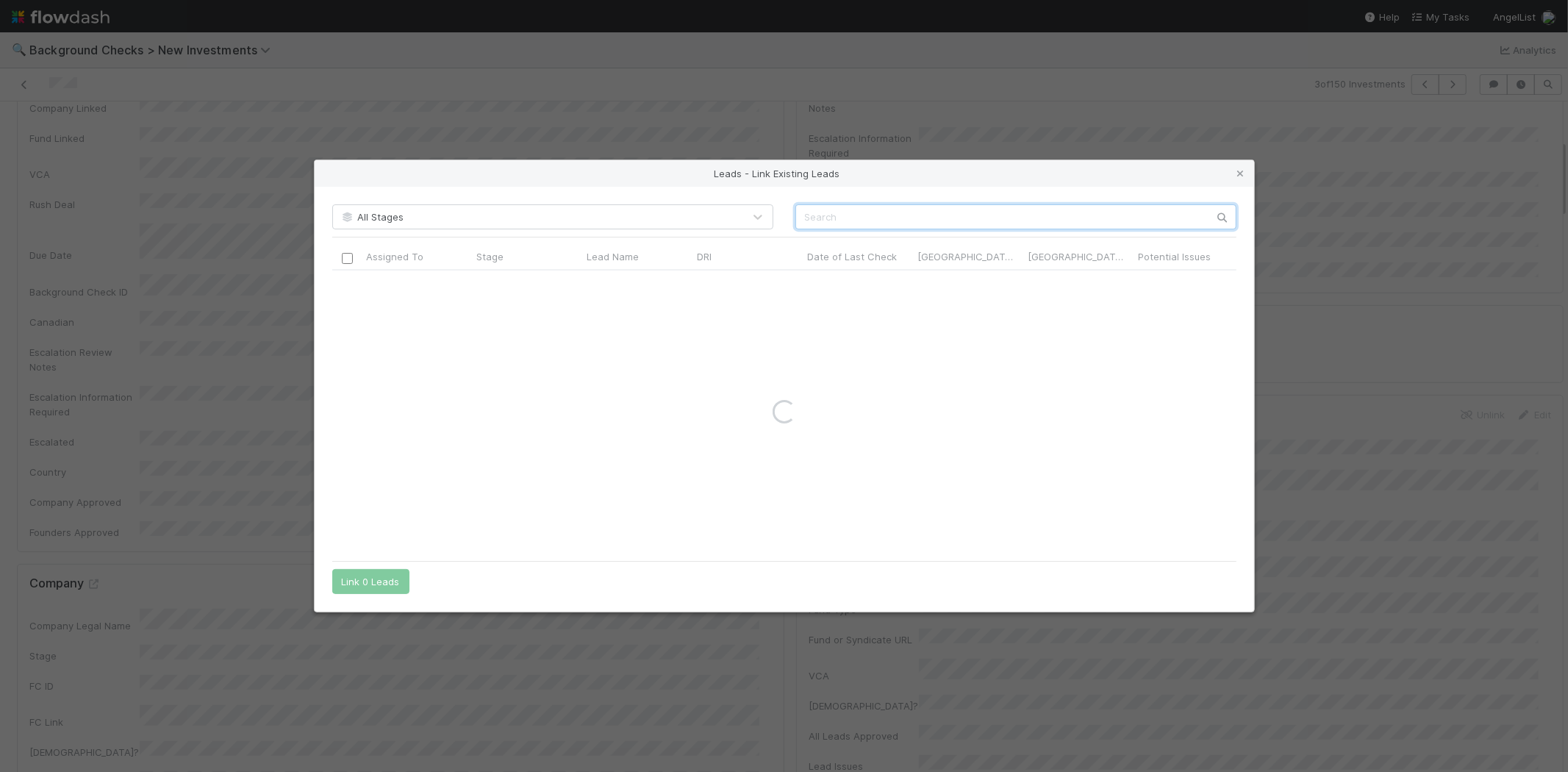
click at [872, 216] on input "text" at bounding box center [1015, 217] width 441 height 25
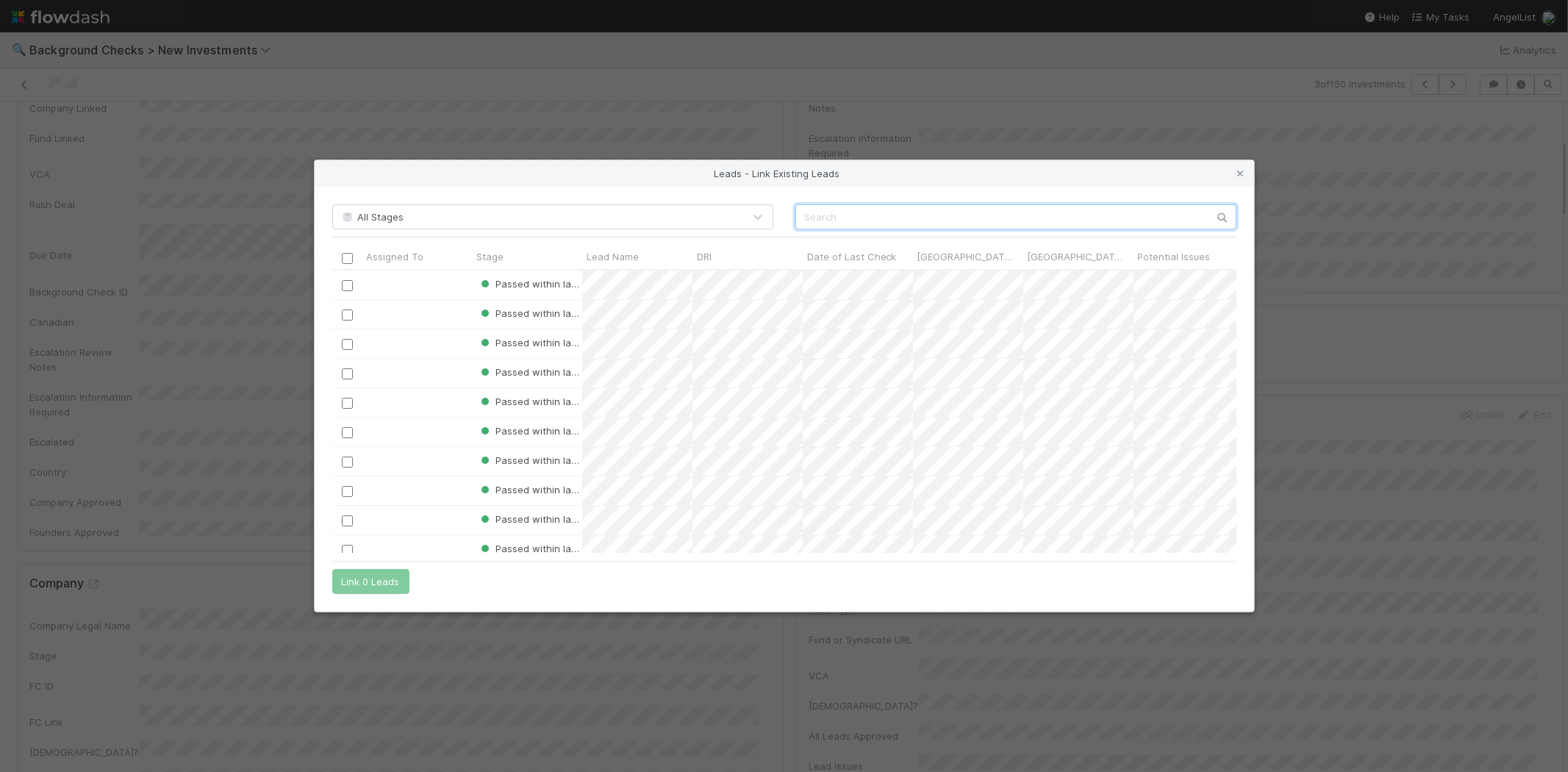
paste input "Benjamin Liebald"
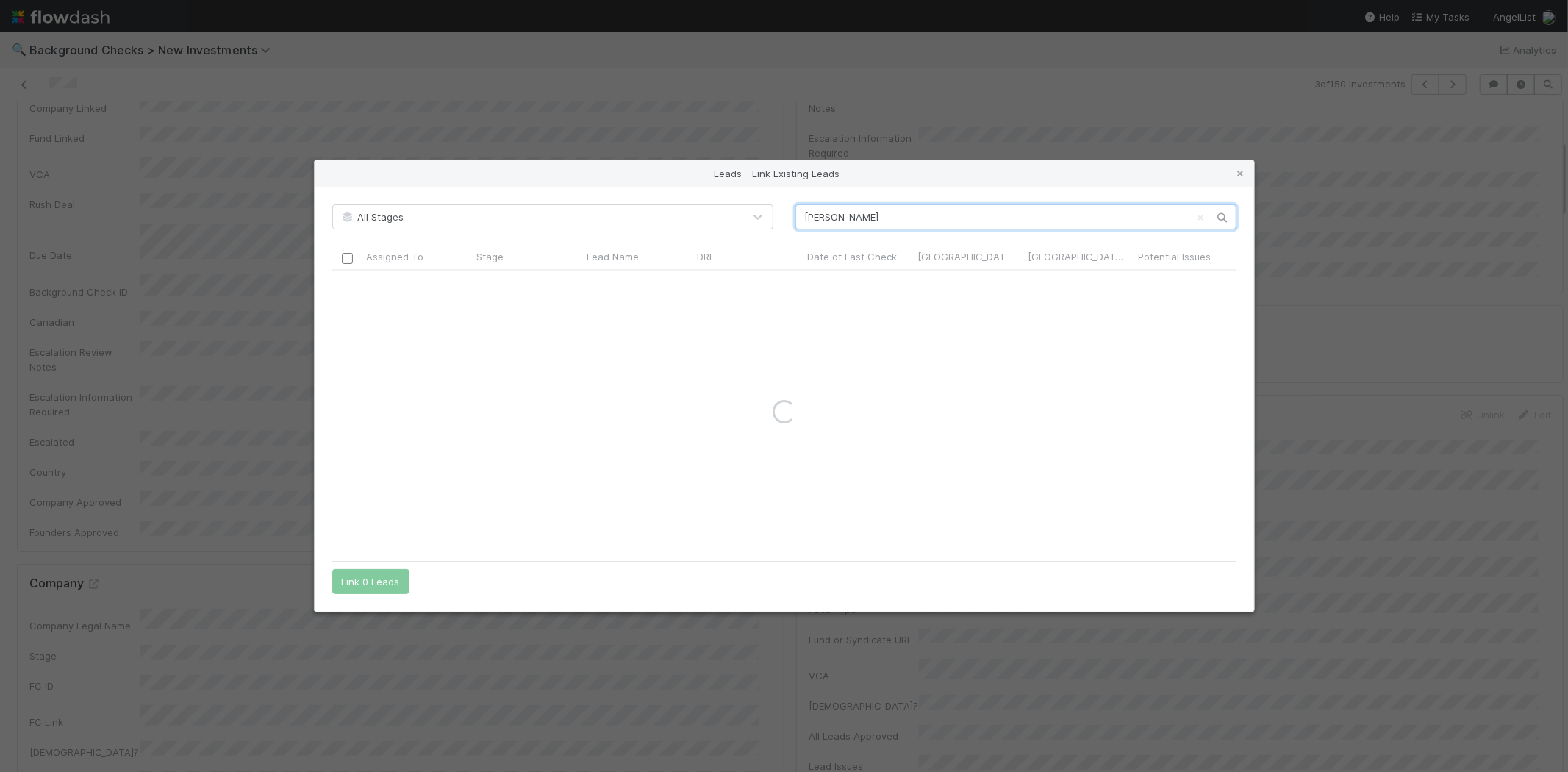
paste input "Benjamin Liebald"
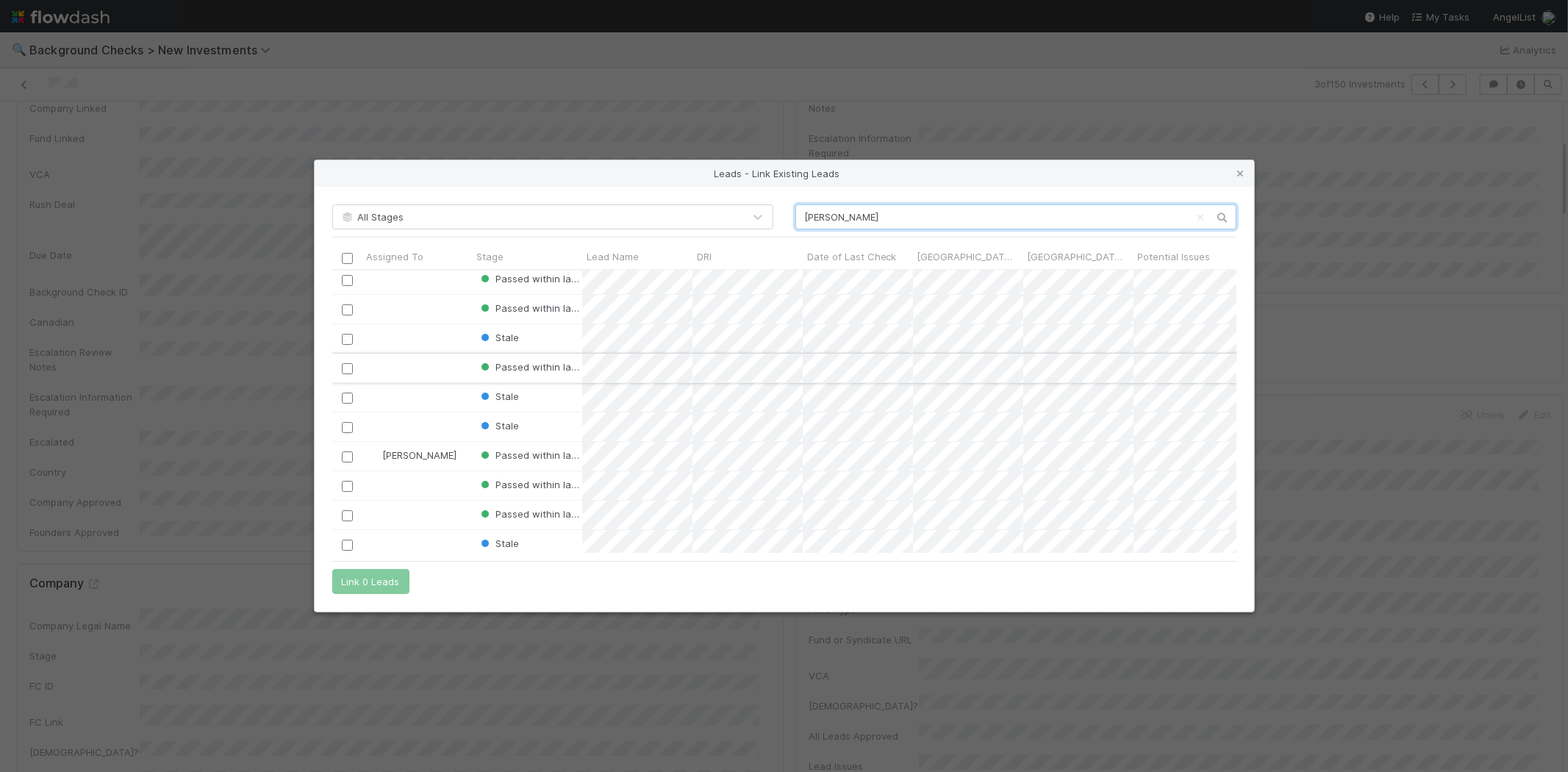
scroll to position [0, 0]
type input "Benjamin"
click at [1246, 167] on link at bounding box center [1241, 173] width 15 height 15
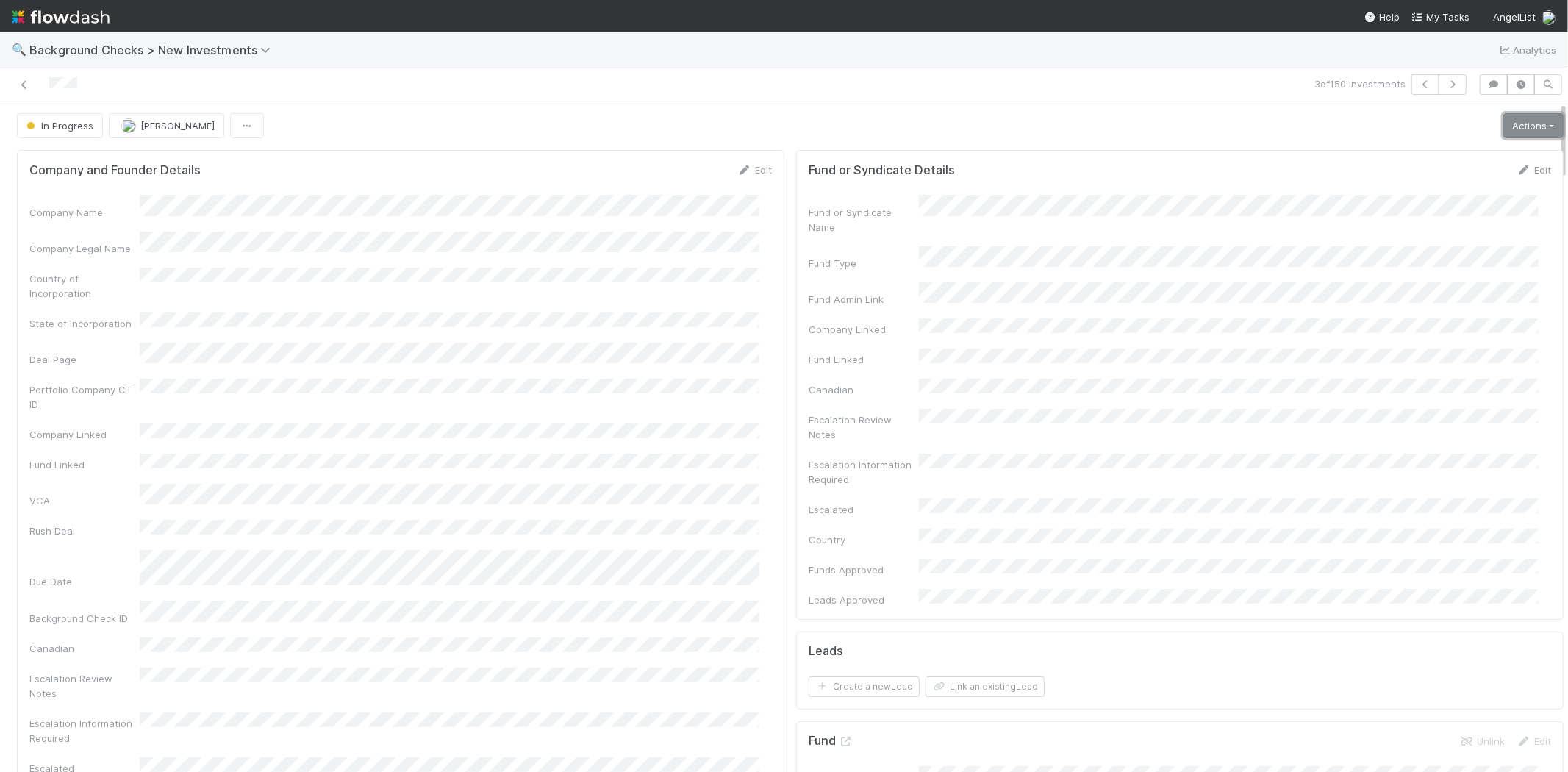
click at [1517, 130] on link "Actions" at bounding box center [1533, 125] width 61 height 25
click at [1439, 298] on button "Link Lead" at bounding box center [1483, 300] width 164 height 21
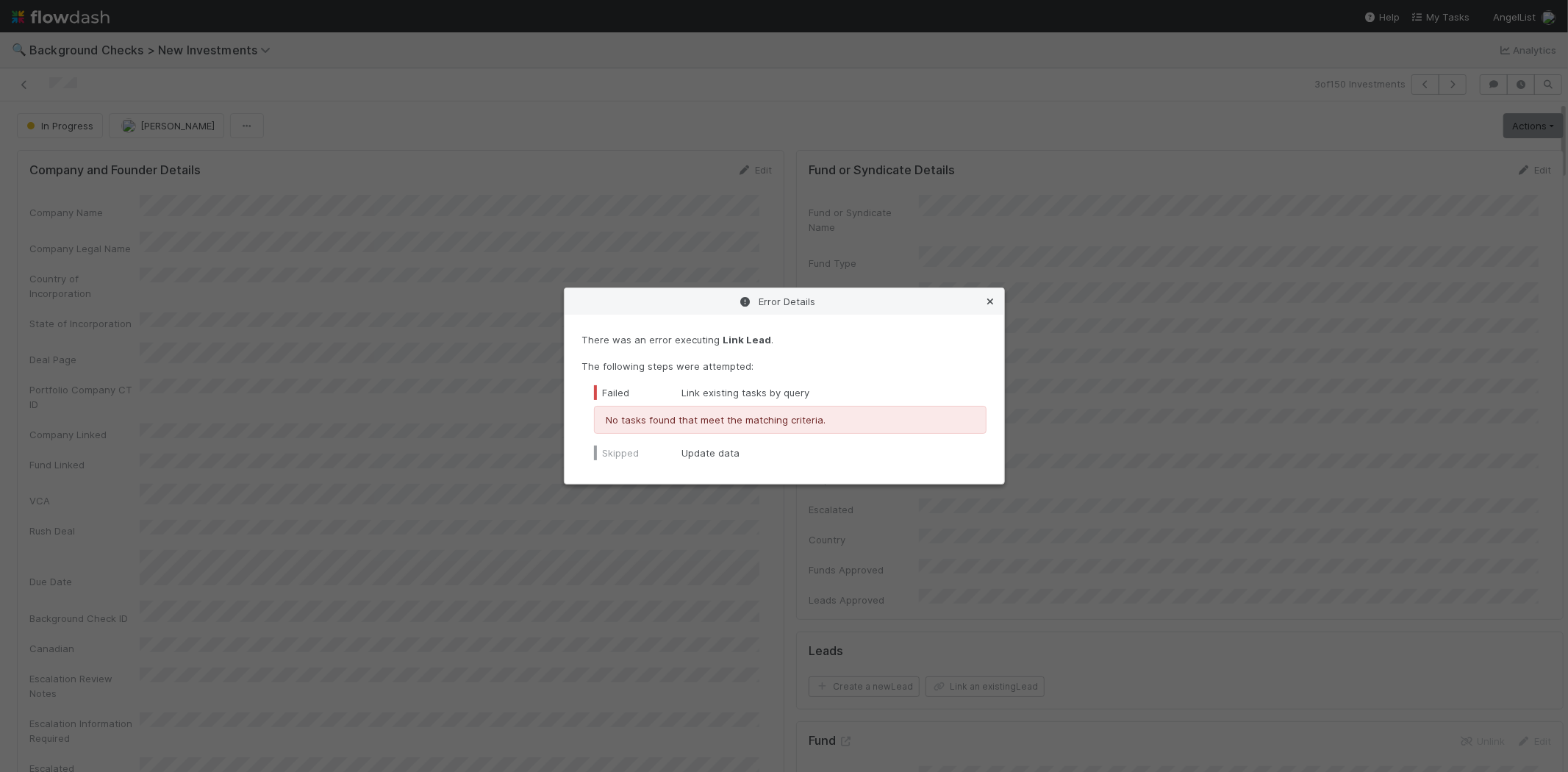
click at [993, 304] on icon at bounding box center [991, 302] width 15 height 10
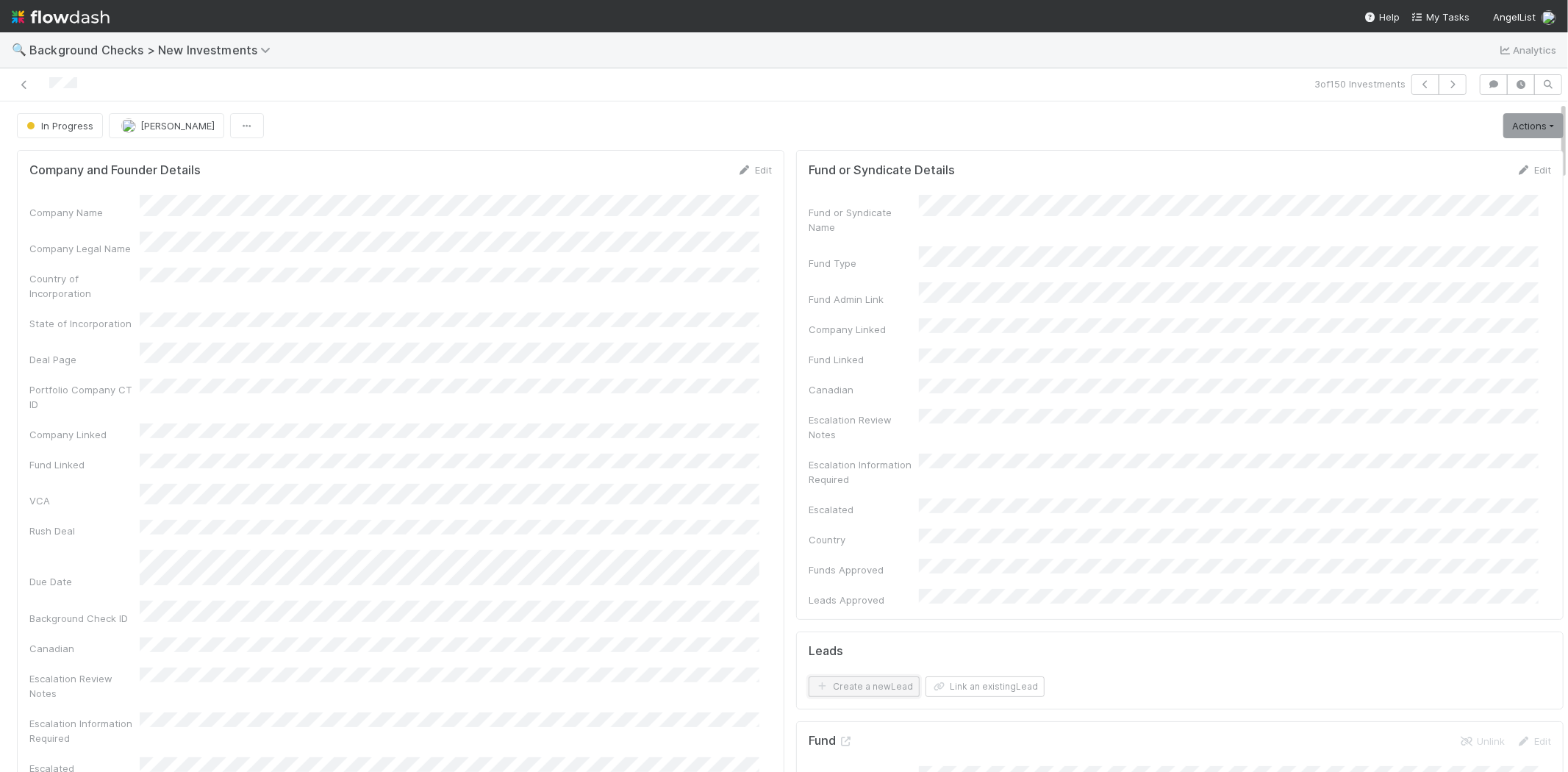
click at [869, 677] on button "Create a new Lead" at bounding box center [864, 686] width 111 height 21
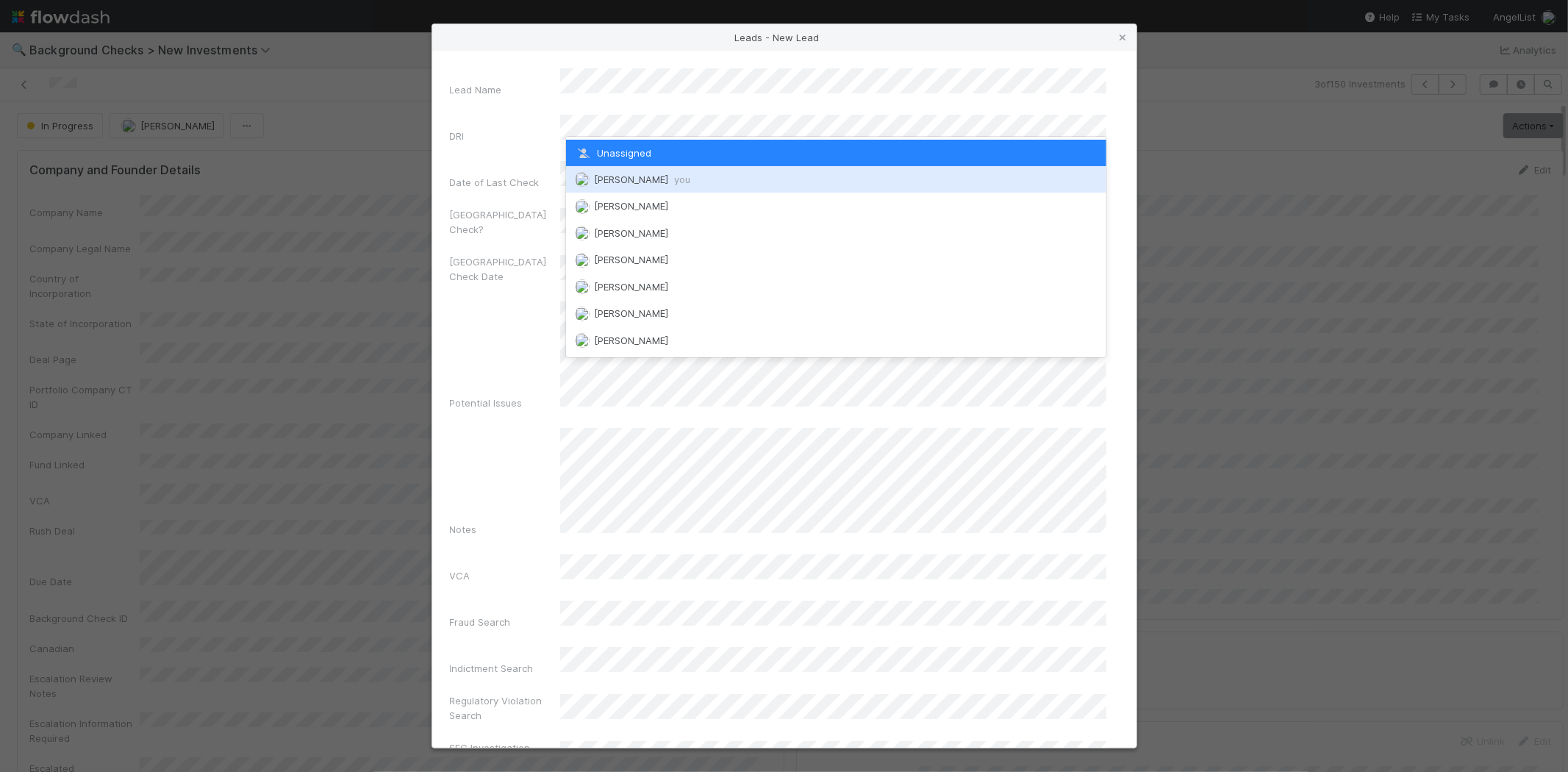
click at [678, 178] on span "you" at bounding box center [681, 179] width 16 height 12
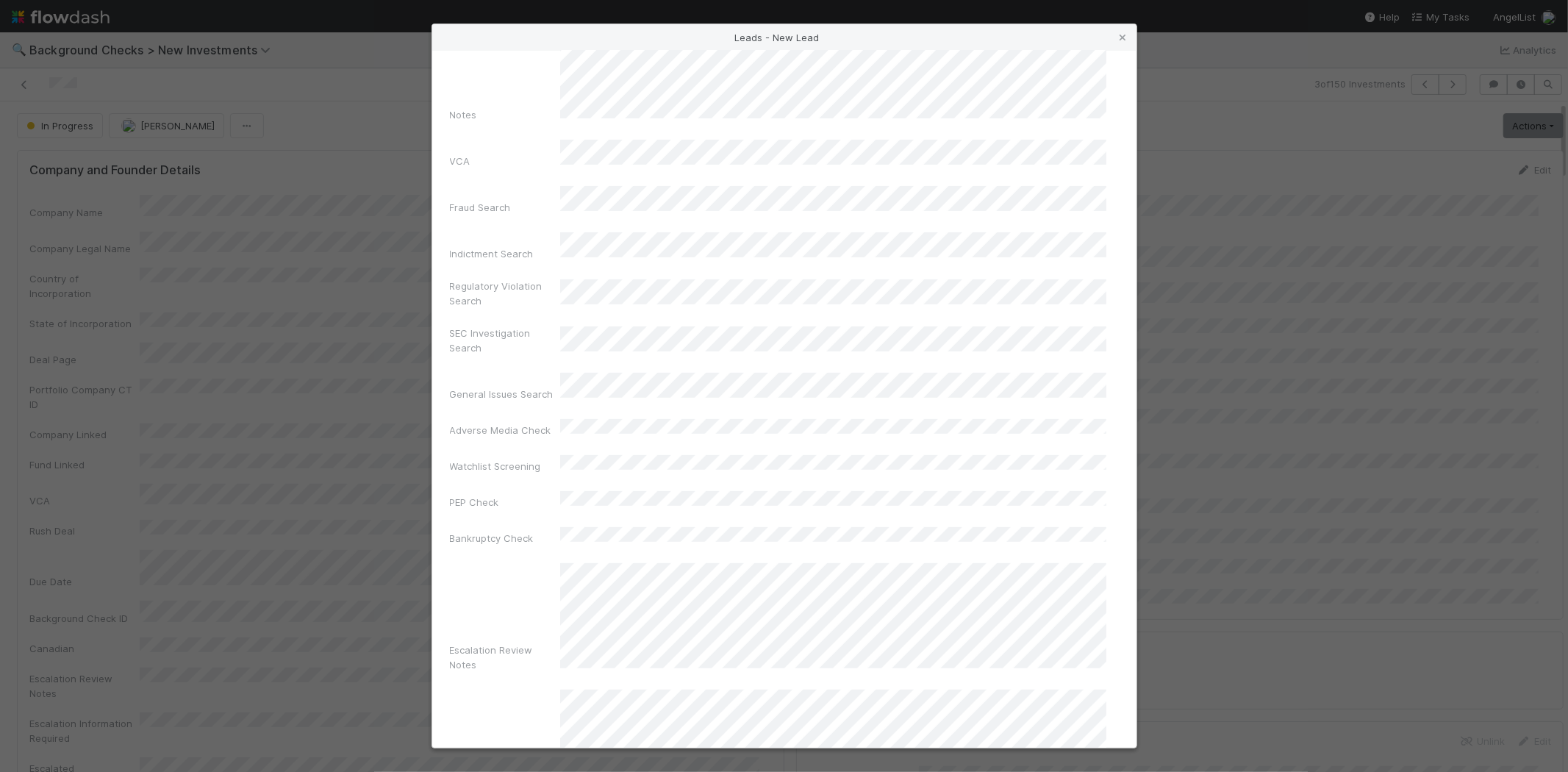
scroll to position [507, 0]
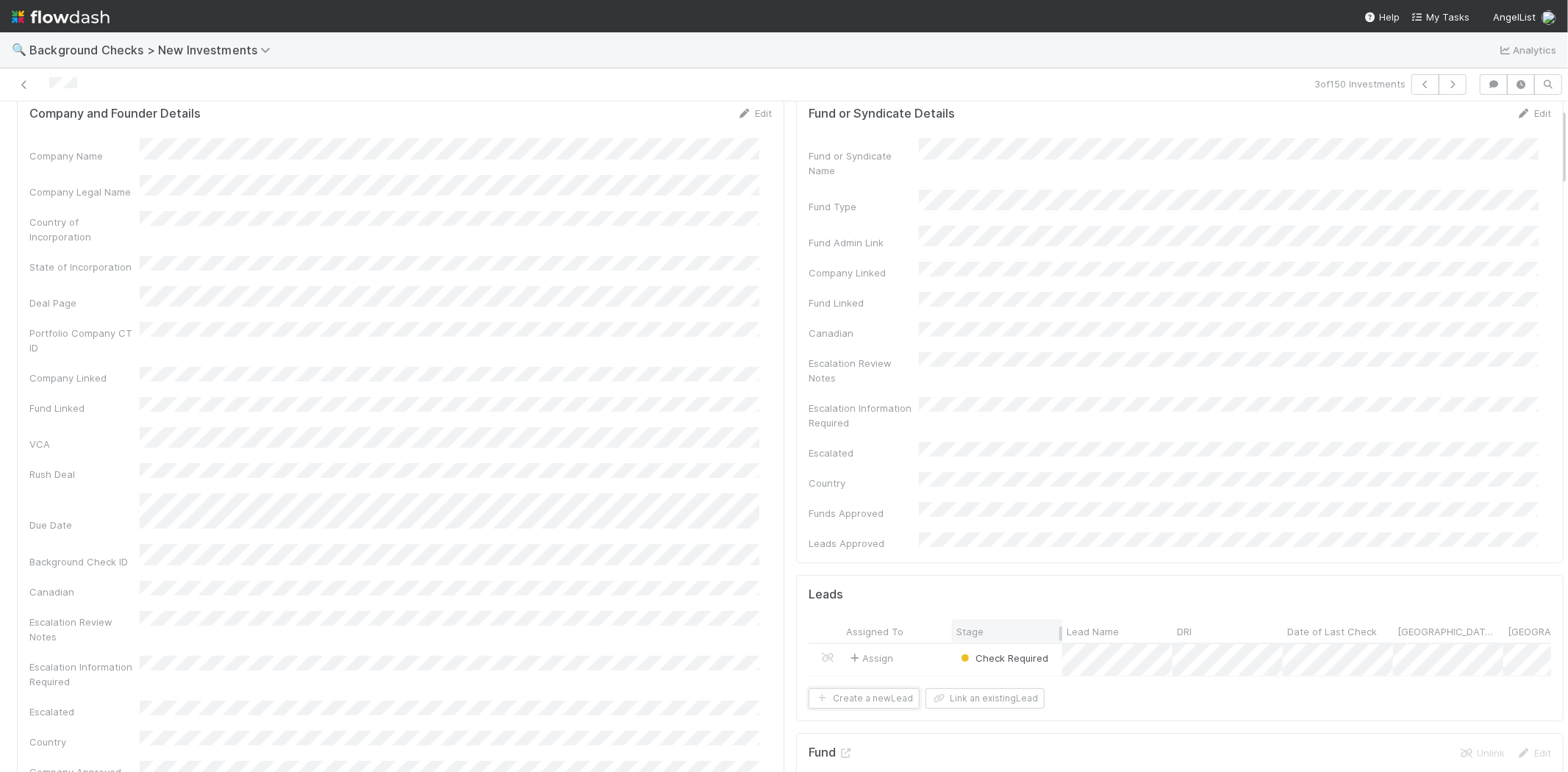
scroll to position [81, 0]
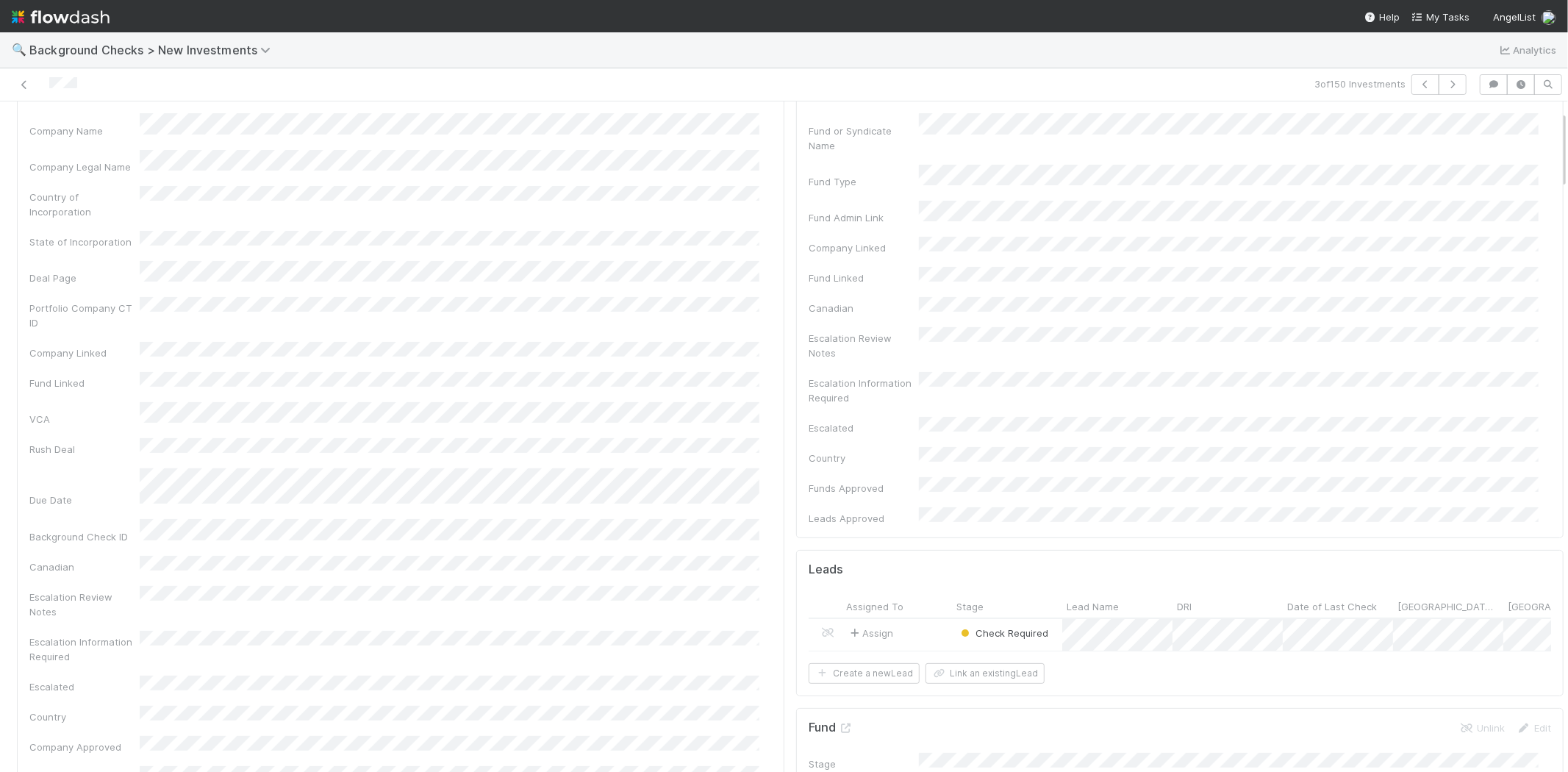
click at [915, 619] on div "Assign" at bounding box center [896, 635] width 110 height 32
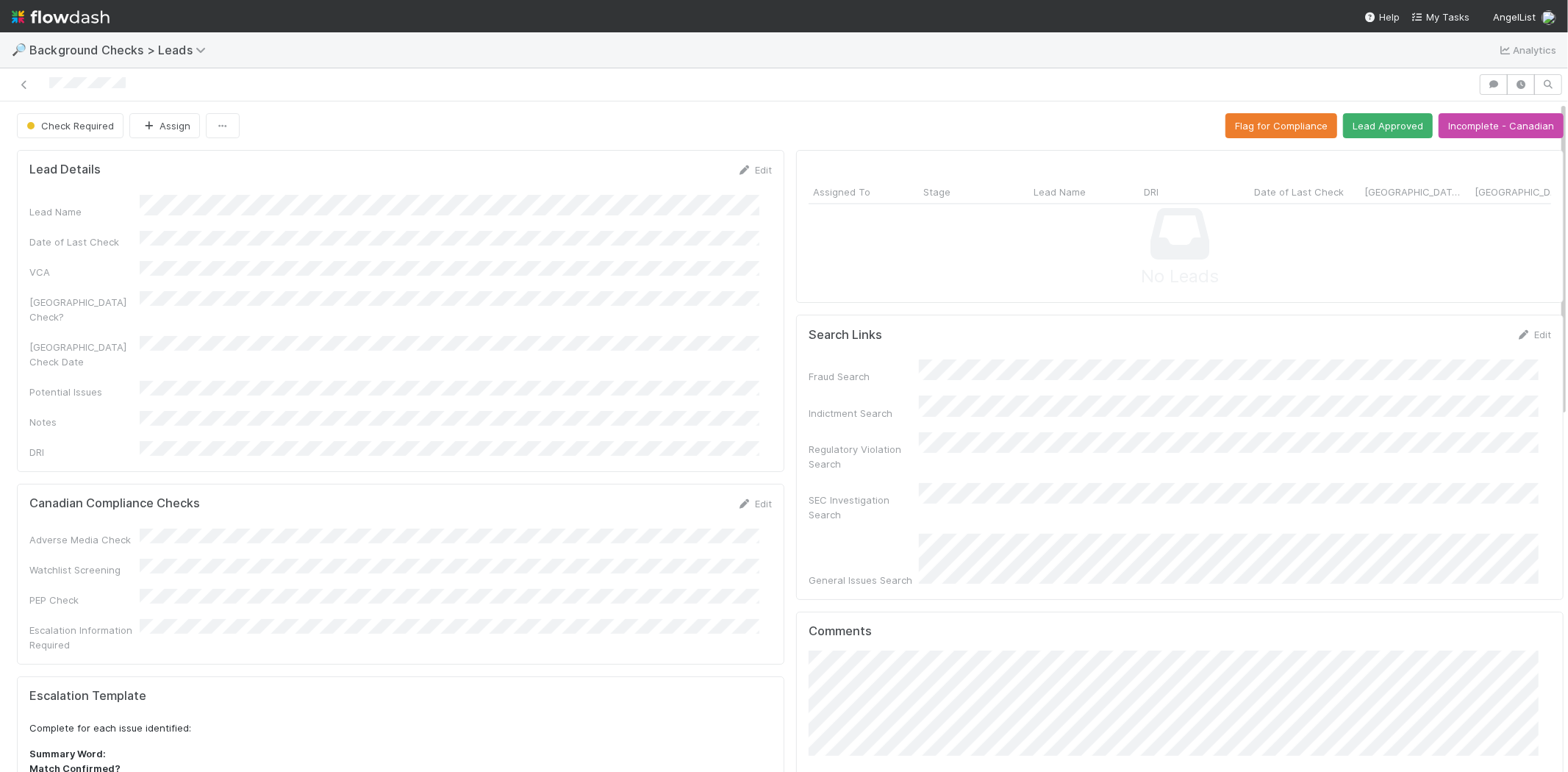
click at [170, 180] on form "Lead Details Edit Lead Name Date of Last Check VCA Canada Check? Canada Check D…" at bounding box center [400, 311] width 742 height 297
click at [50, 81] on div at bounding box center [739, 84] width 1467 height 21
click at [1351, 126] on button "Lead Approved" at bounding box center [1388, 125] width 90 height 25
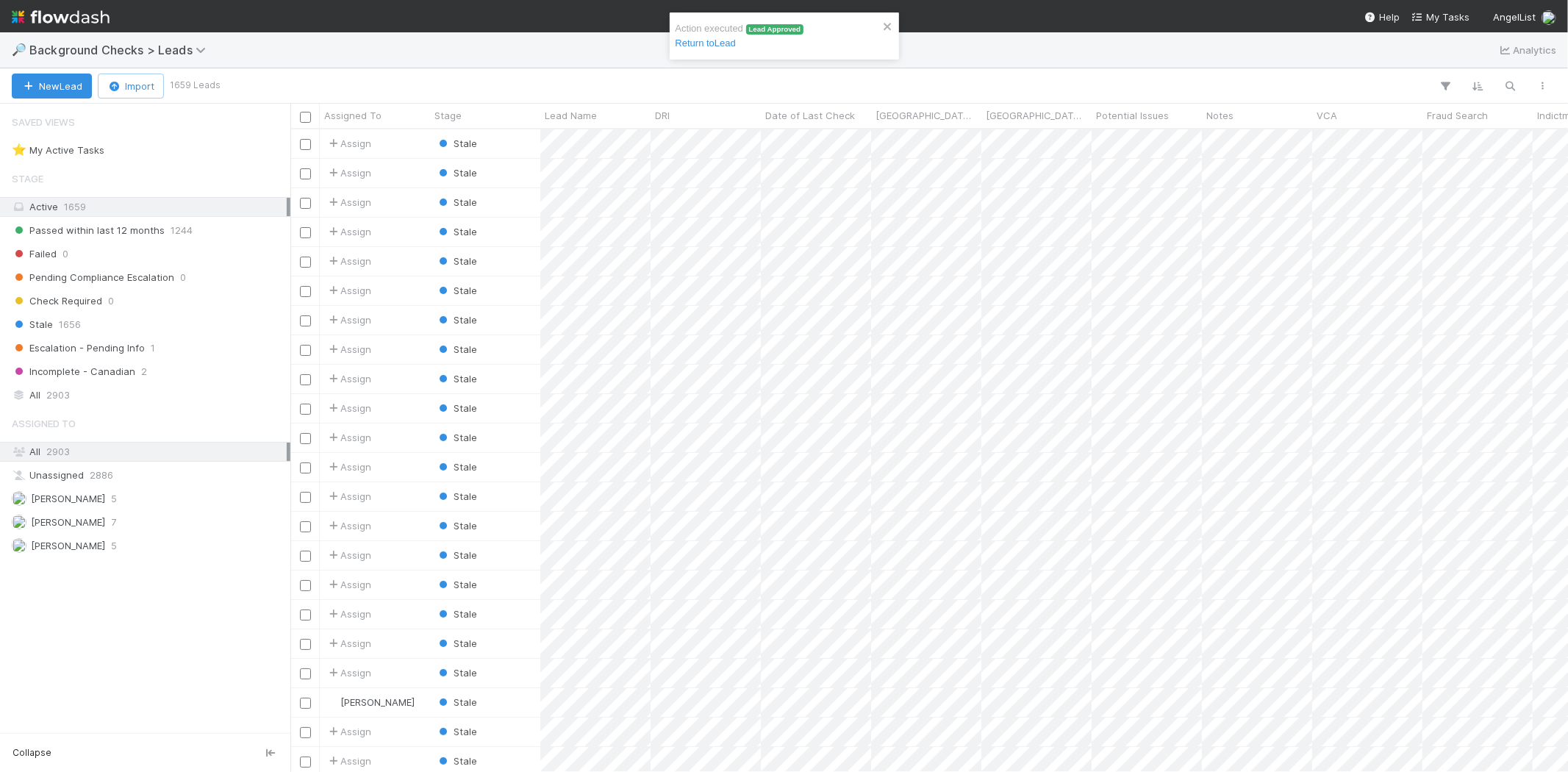
scroll to position [630, 1265]
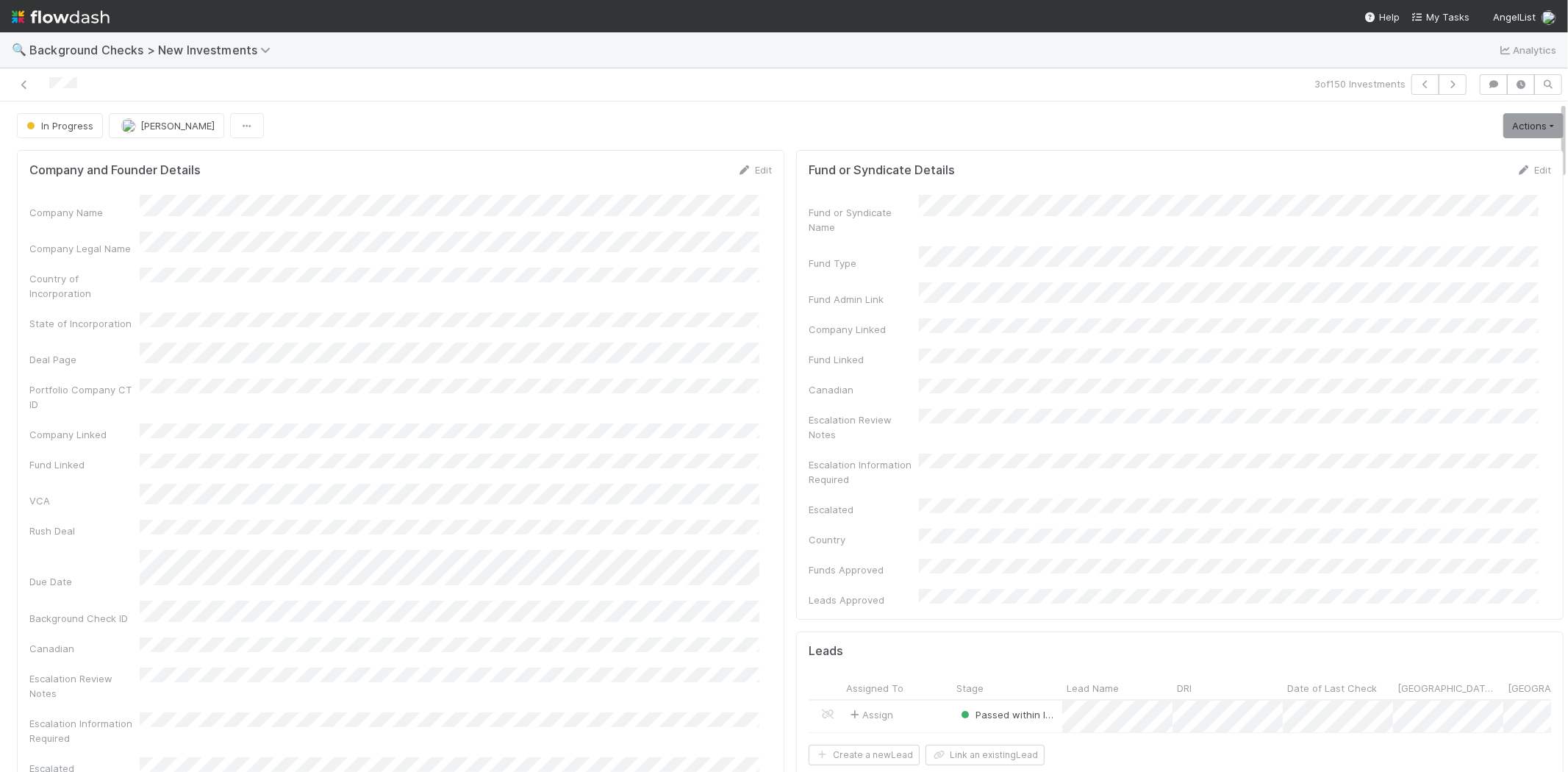
drag, startPoint x: 908, startPoint y: 663, endPoint x: 900, endPoint y: 664, distance: 8.1
click at [900, 701] on div "Assign" at bounding box center [896, 716] width 110 height 32
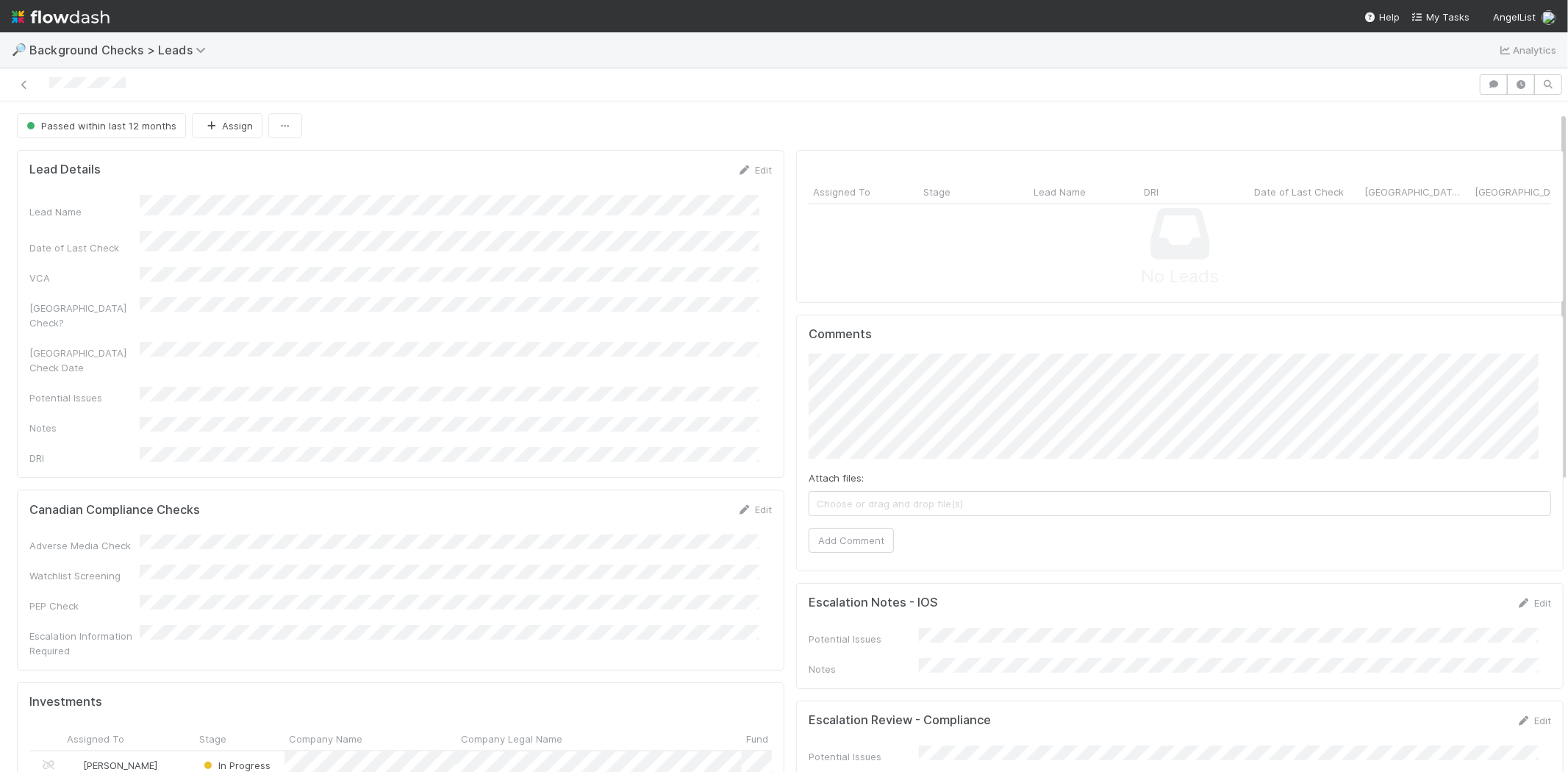
scroll to position [81, 0]
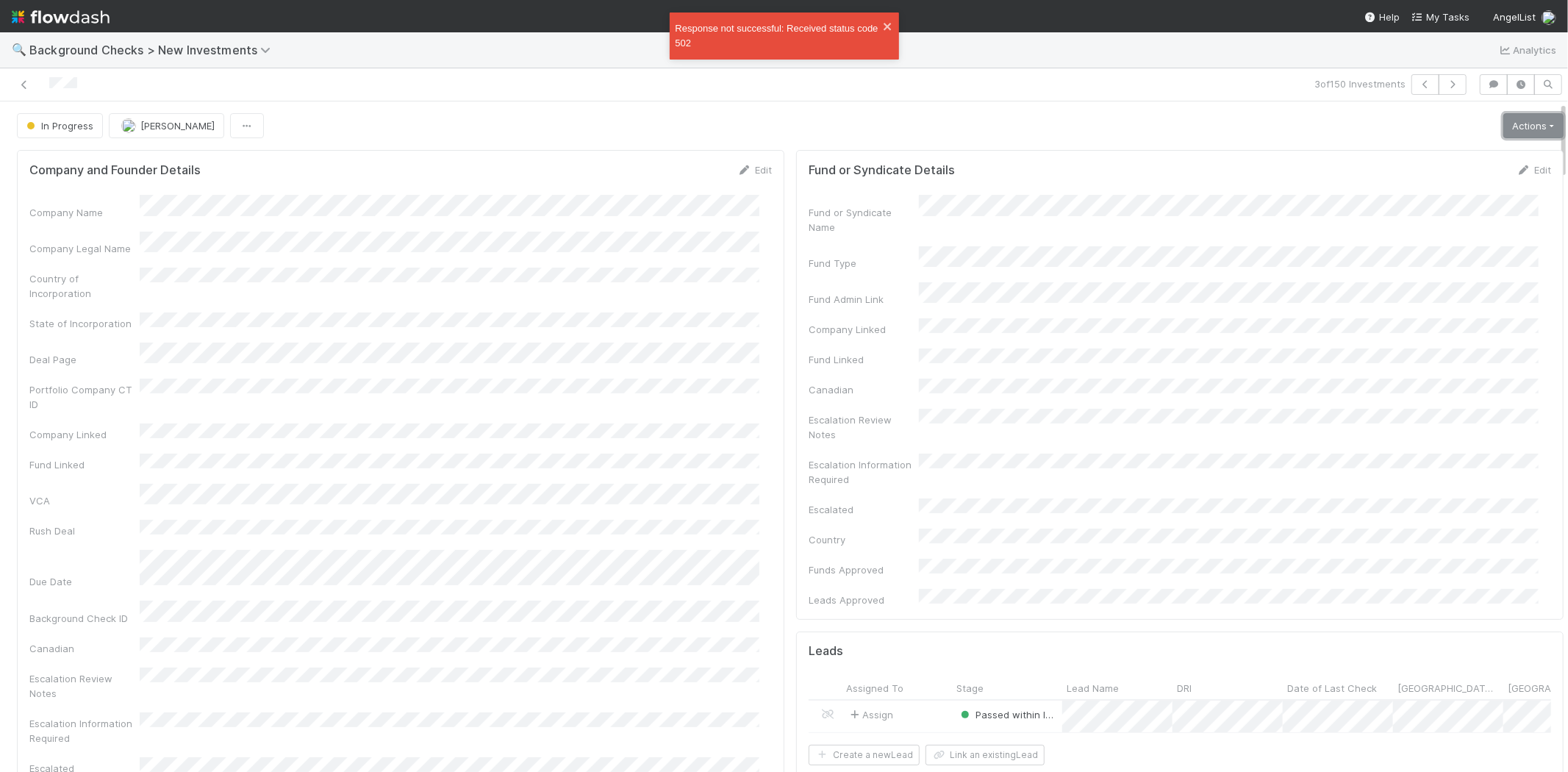
click at [1503, 126] on link "Actions" at bounding box center [1533, 125] width 61 height 25
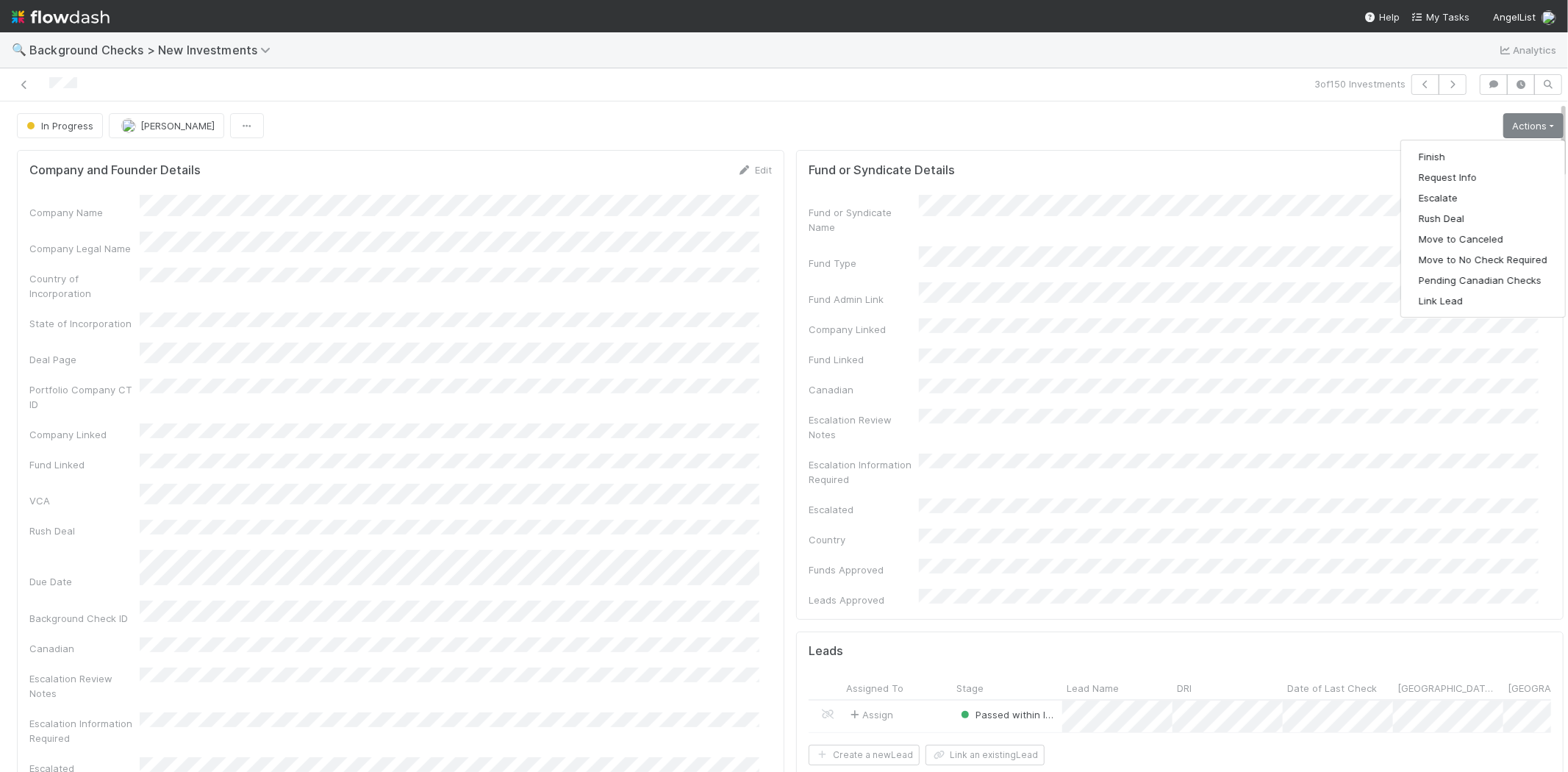
click at [1295, 123] on div "In Progress Michael Capilitan Actions Finish Request Info Escalate Rush Deal Mo…" at bounding box center [789, 125] width 1546 height 25
click at [1503, 126] on link "Actions" at bounding box center [1533, 125] width 61 height 25
click at [1478, 149] on button "Finish" at bounding box center [1483, 156] width 164 height 21
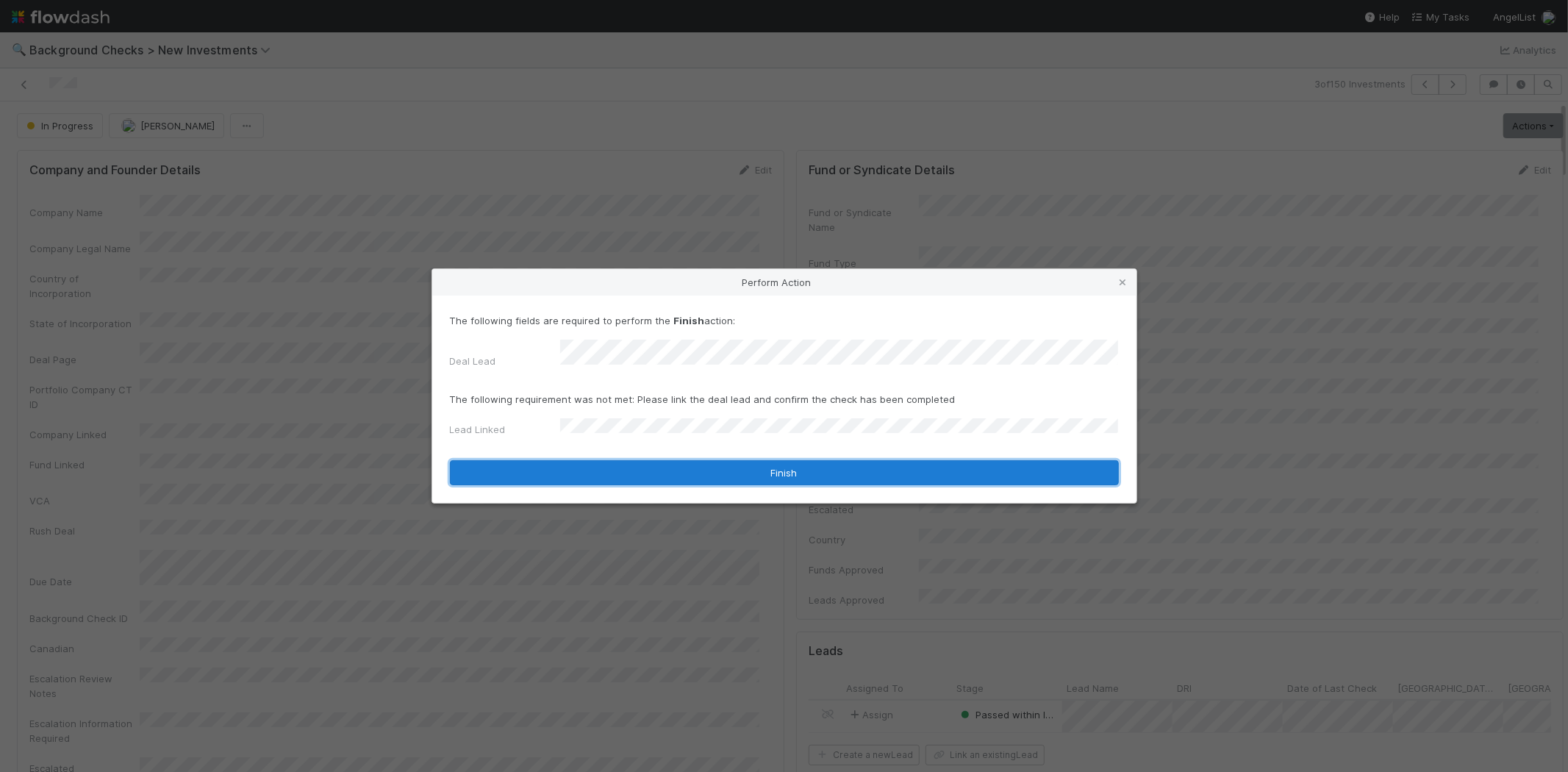
click at [601, 460] on button "Finish" at bounding box center [784, 472] width 669 height 25
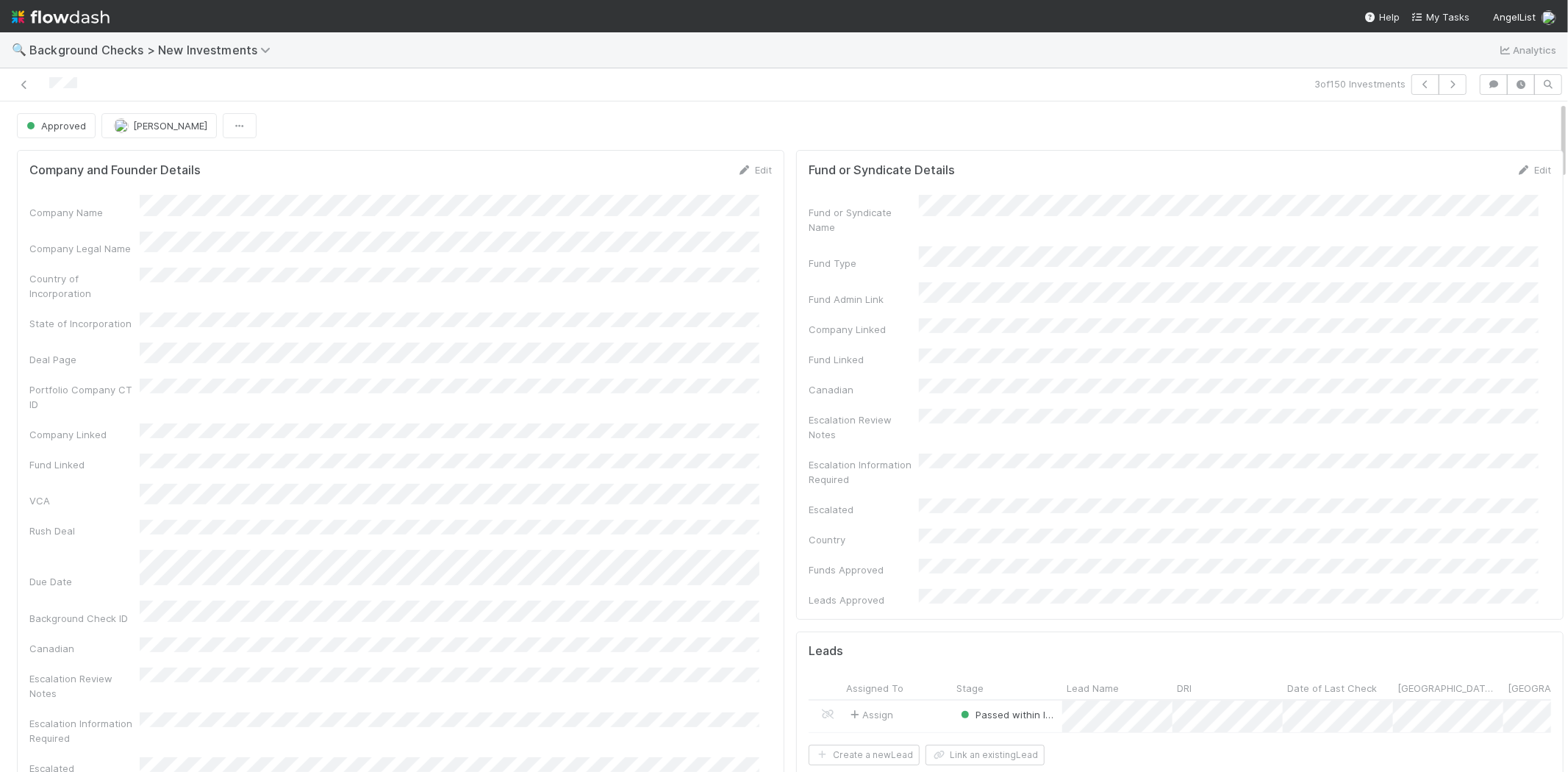
drag, startPoint x: 92, startPoint y: 83, endPoint x: 46, endPoint y: 79, distance: 46.2
click at [46, 79] on div at bounding box center [374, 84] width 735 height 21
click at [1447, 17] on span "My Tasks" at bounding box center [1440, 17] width 58 height 12
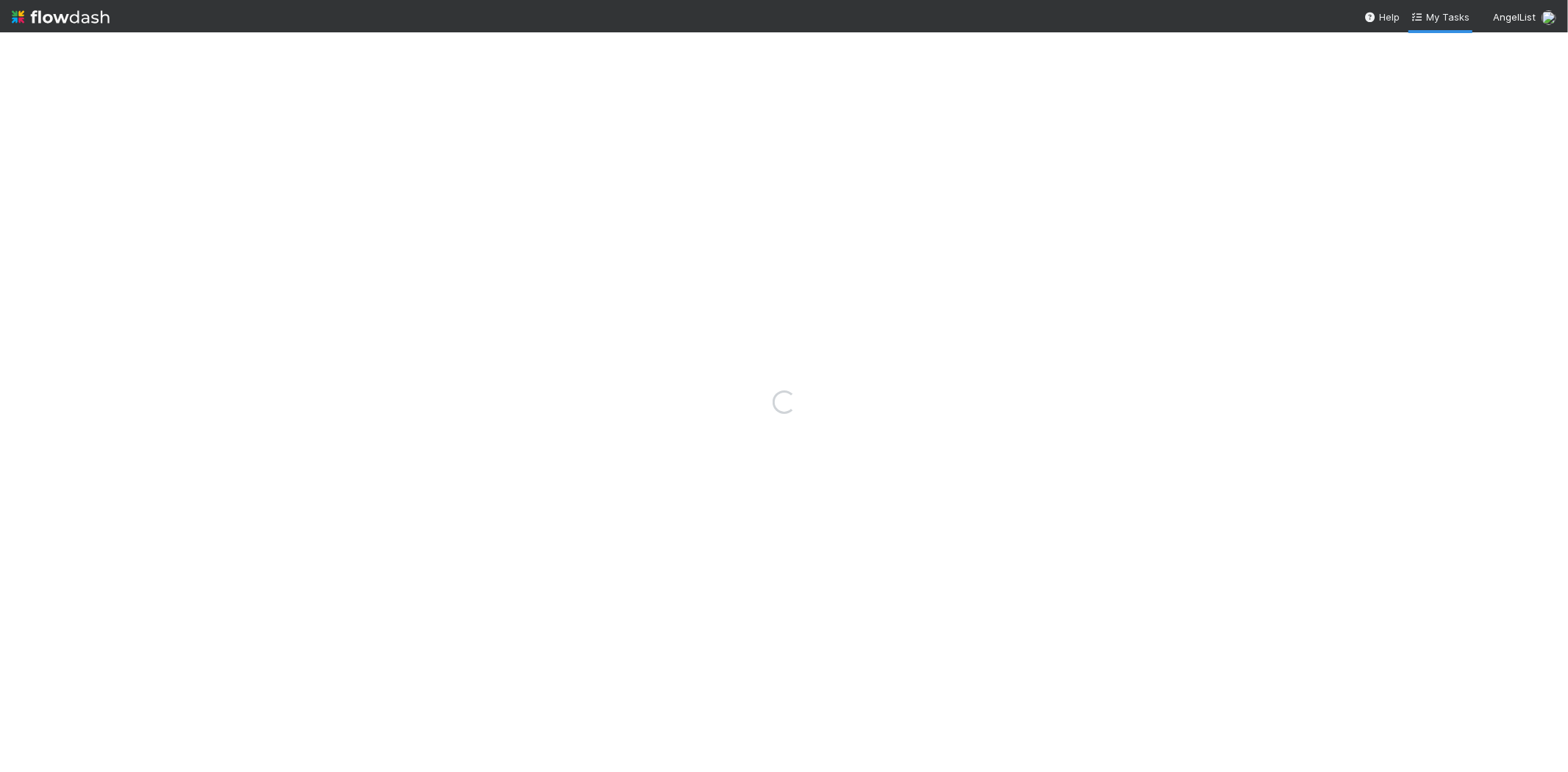
click at [59, 12] on img at bounding box center [61, 17] width 98 height 25
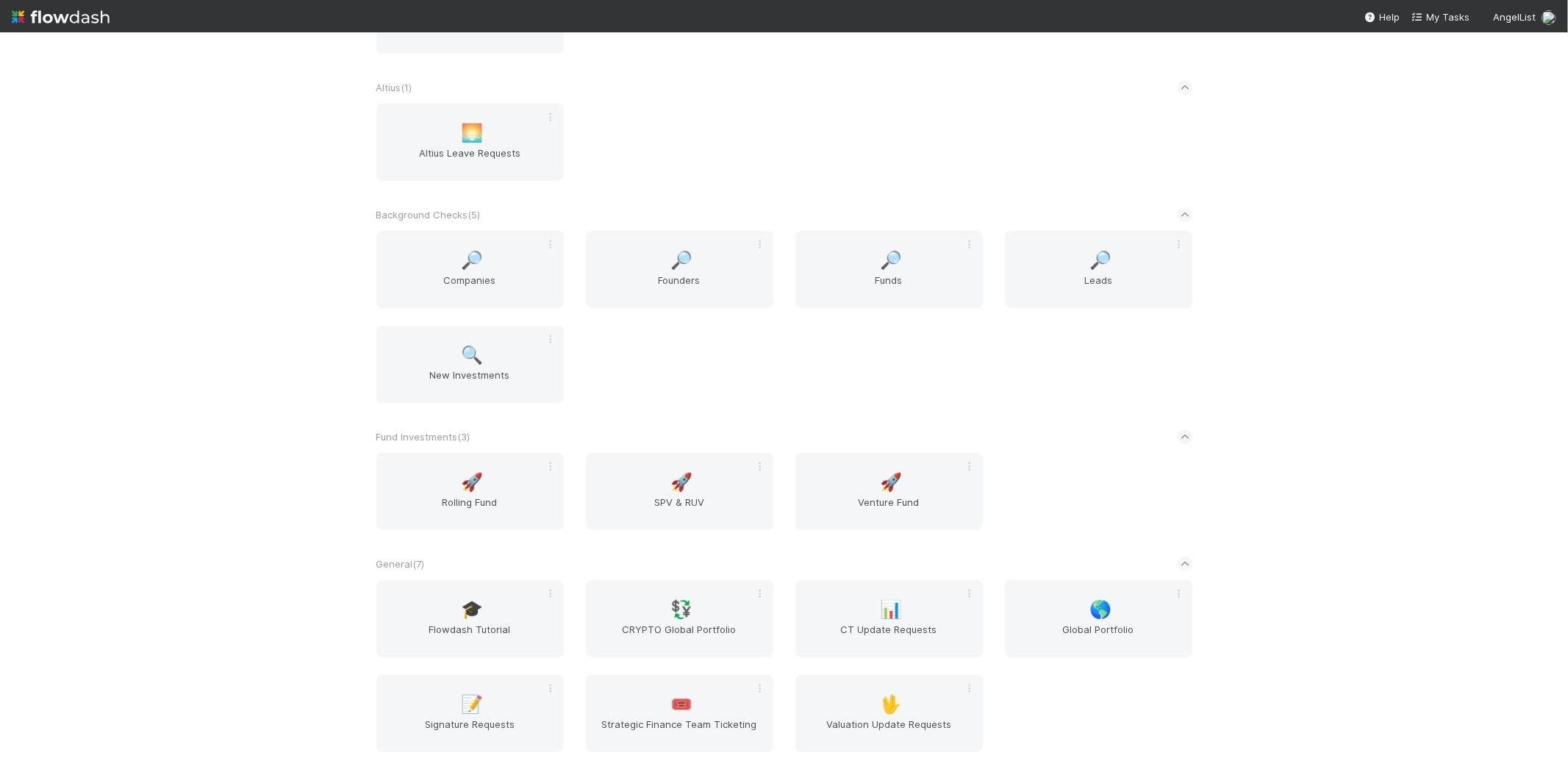
scroll to position [164, 0]
click at [443, 348] on div "🔍 New Investments" at bounding box center [470, 361] width 188 height 77
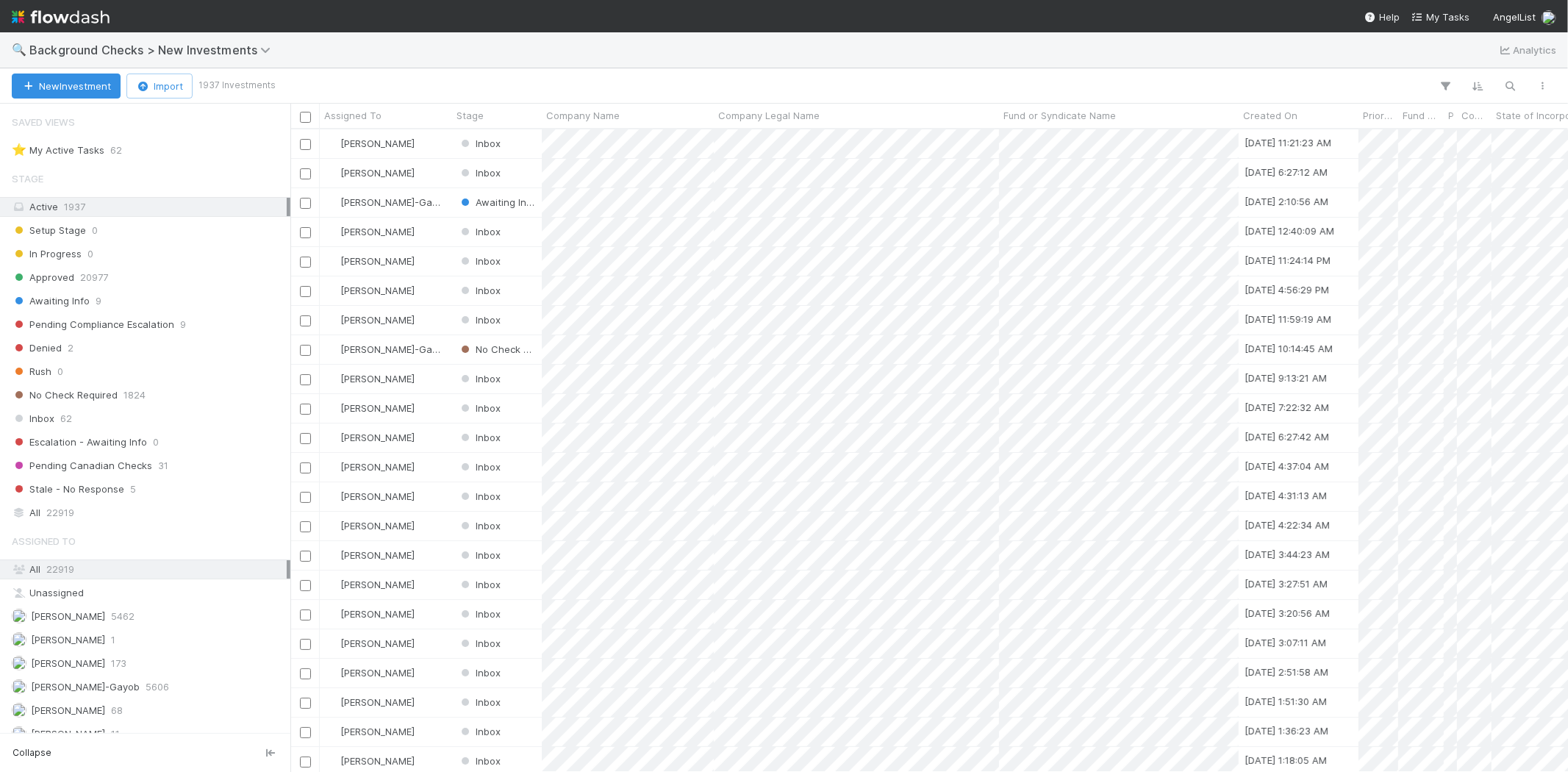
scroll to position [630, 1265]
click at [642, 208] on div at bounding box center [784, 386] width 1568 height 772
click at [432, 206] on div at bounding box center [784, 386] width 1568 height 772
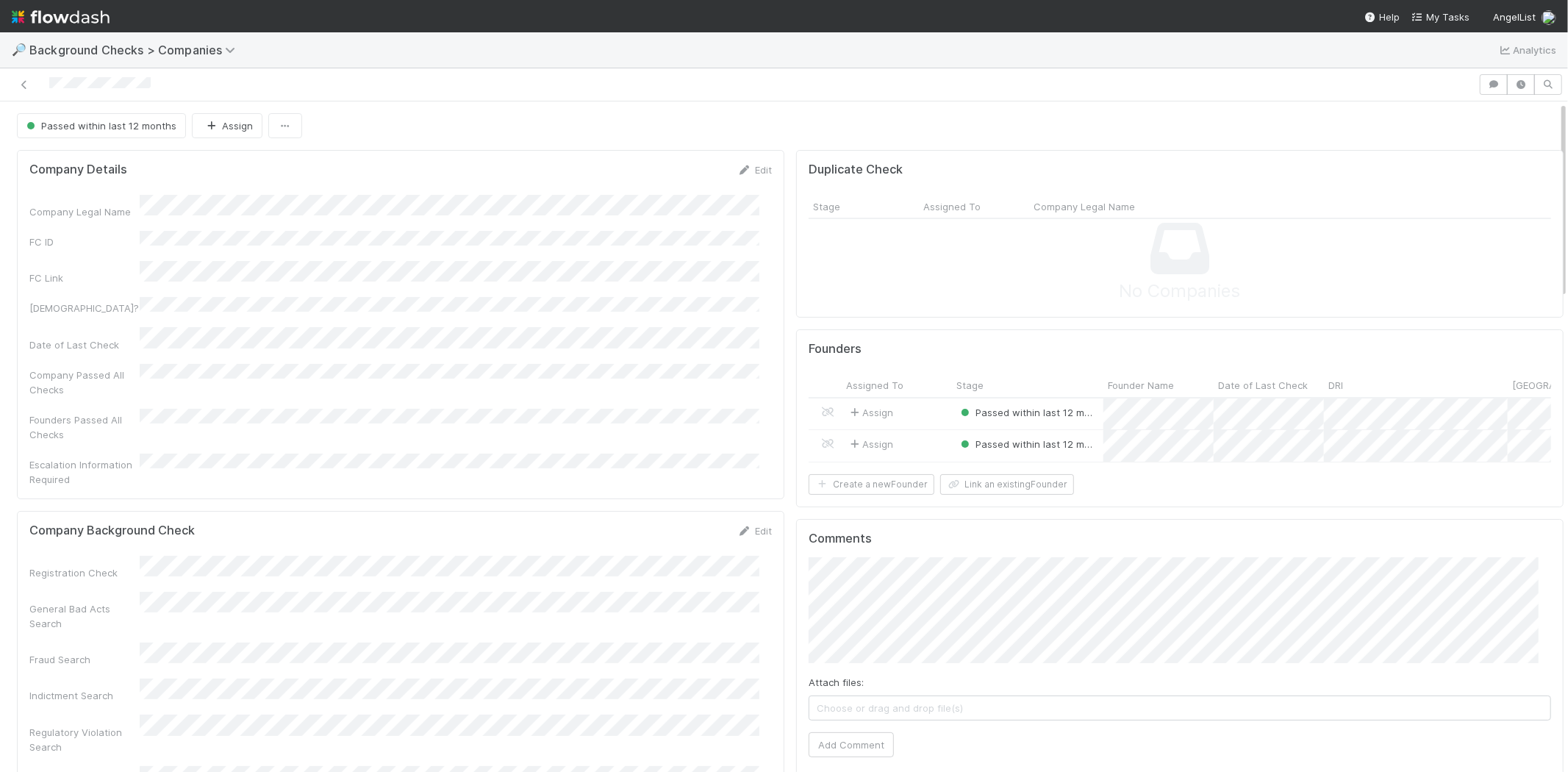
click at [93, 12] on img at bounding box center [61, 17] width 98 height 25
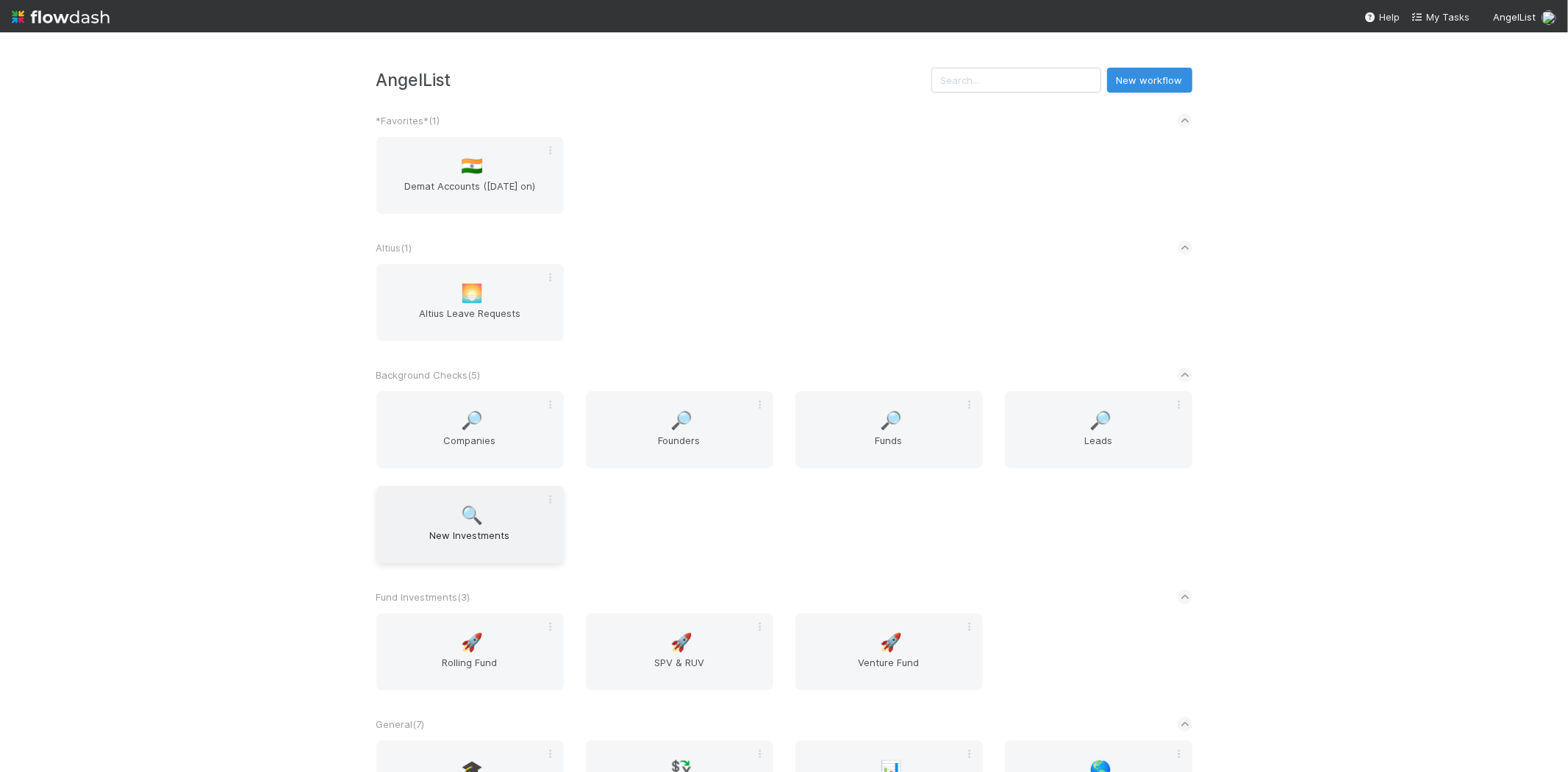
click at [461, 517] on span "🔍" at bounding box center [471, 515] width 22 height 19
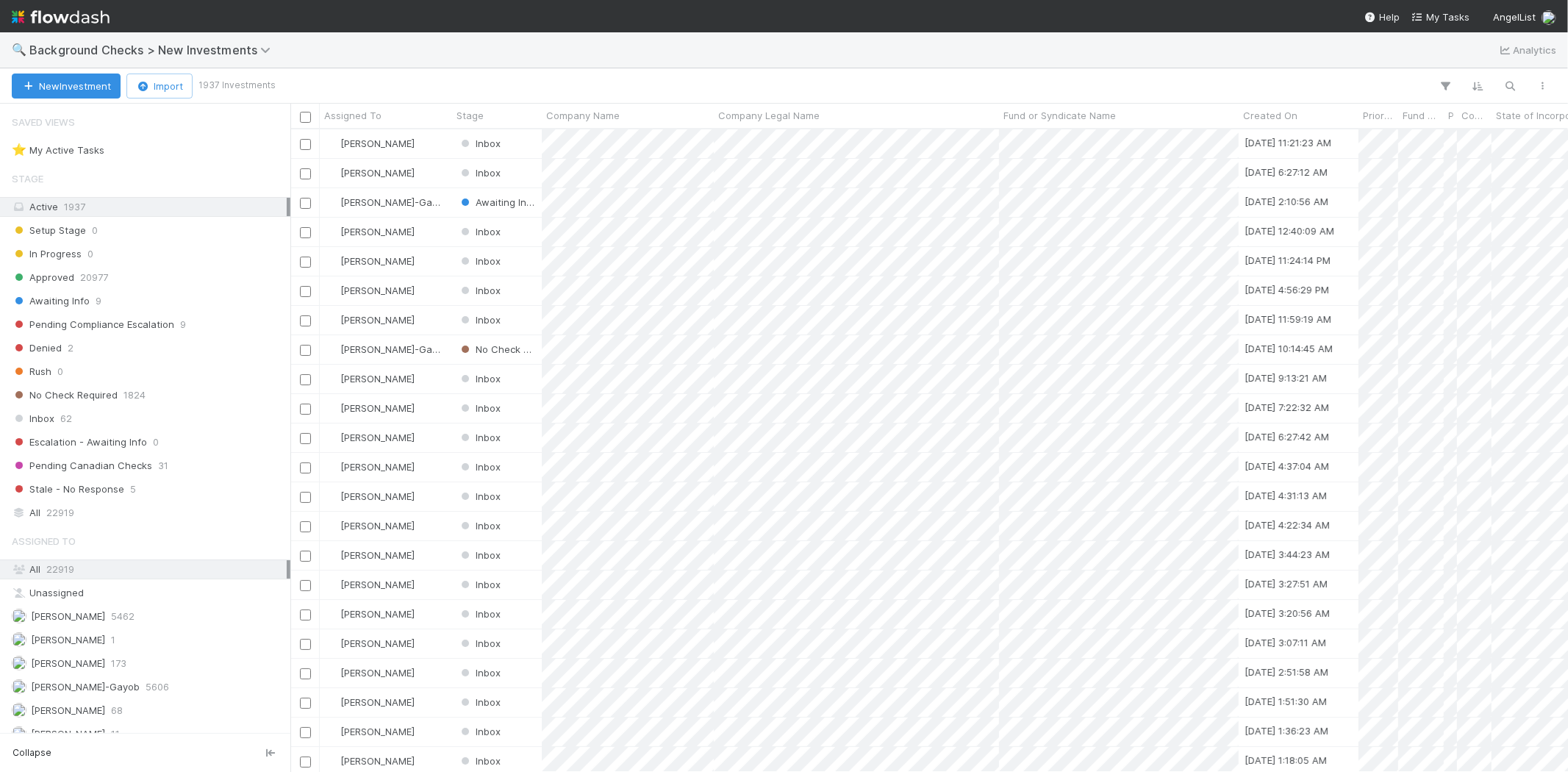
scroll to position [630, 1265]
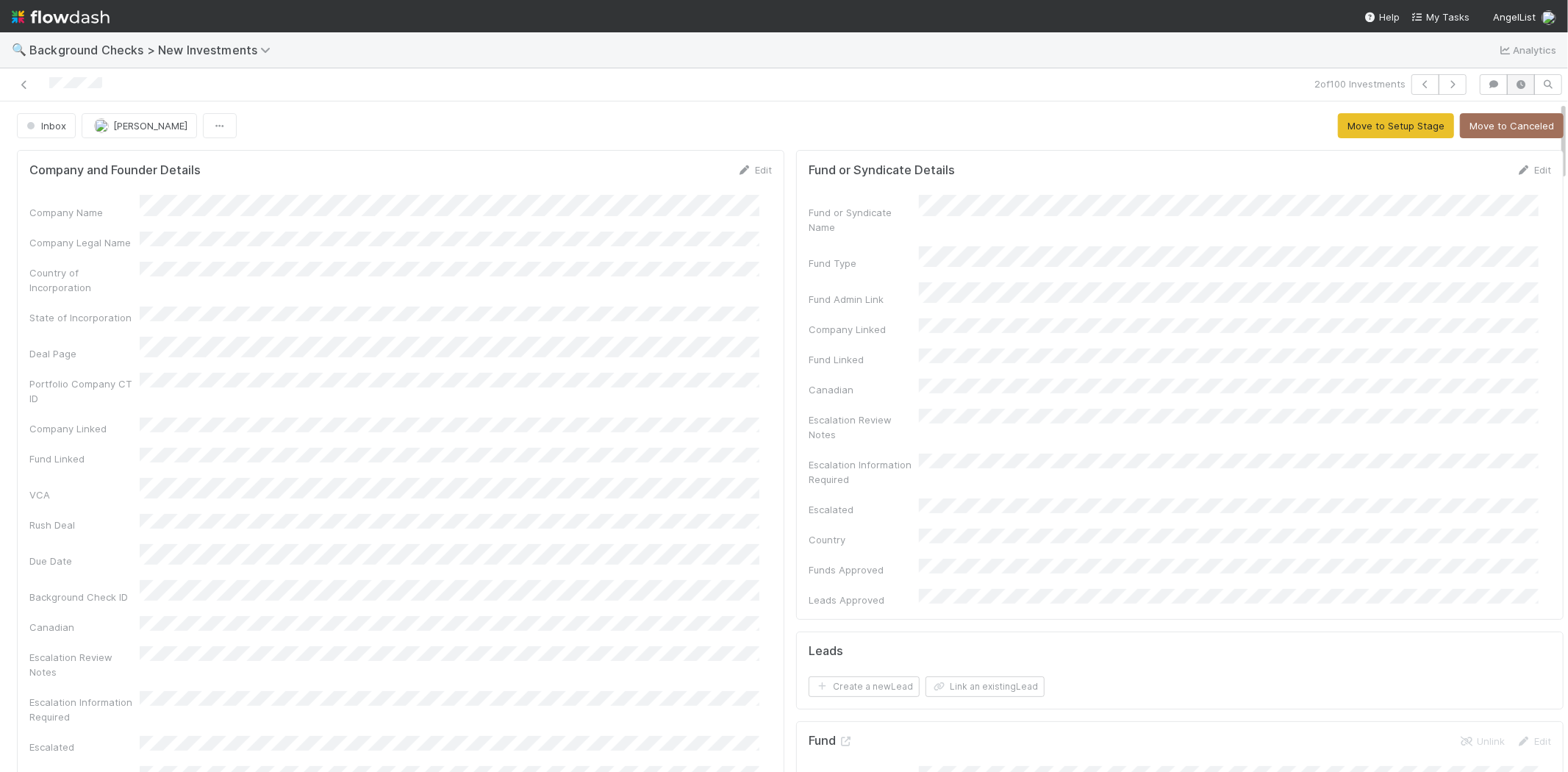
drag, startPoint x: 1551, startPoint y: 491, endPoint x: 1507, endPoint y: 75, distance: 418.3
click at [1507, 75] on div "2 of 100 Investments Inbox [PERSON_NAME] Move to Setup Stage Move to Canceled C…" at bounding box center [784, 419] width 1568 height 703
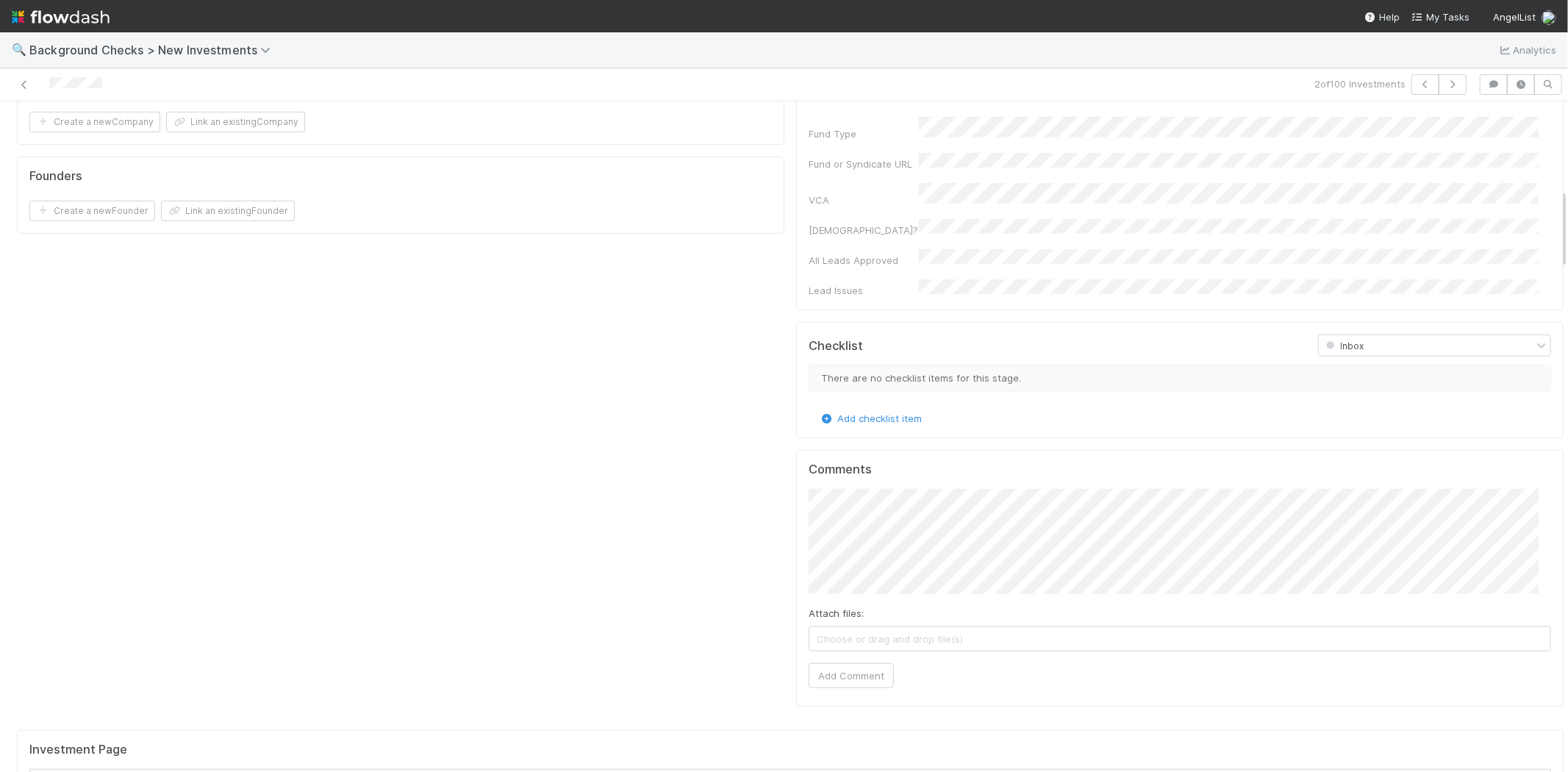
scroll to position [735, 0]
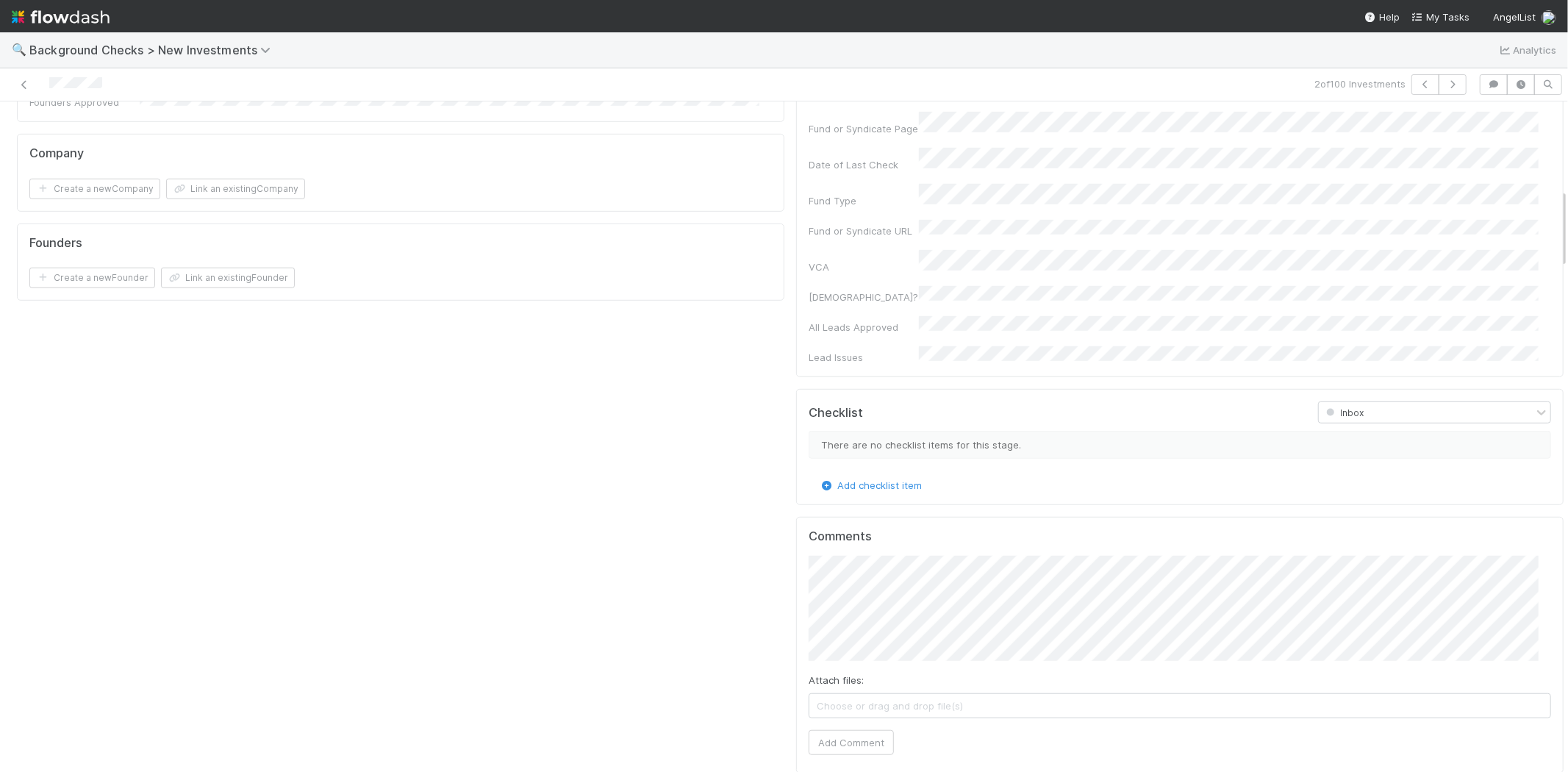
click at [51, 86] on div at bounding box center [374, 84] width 735 height 21
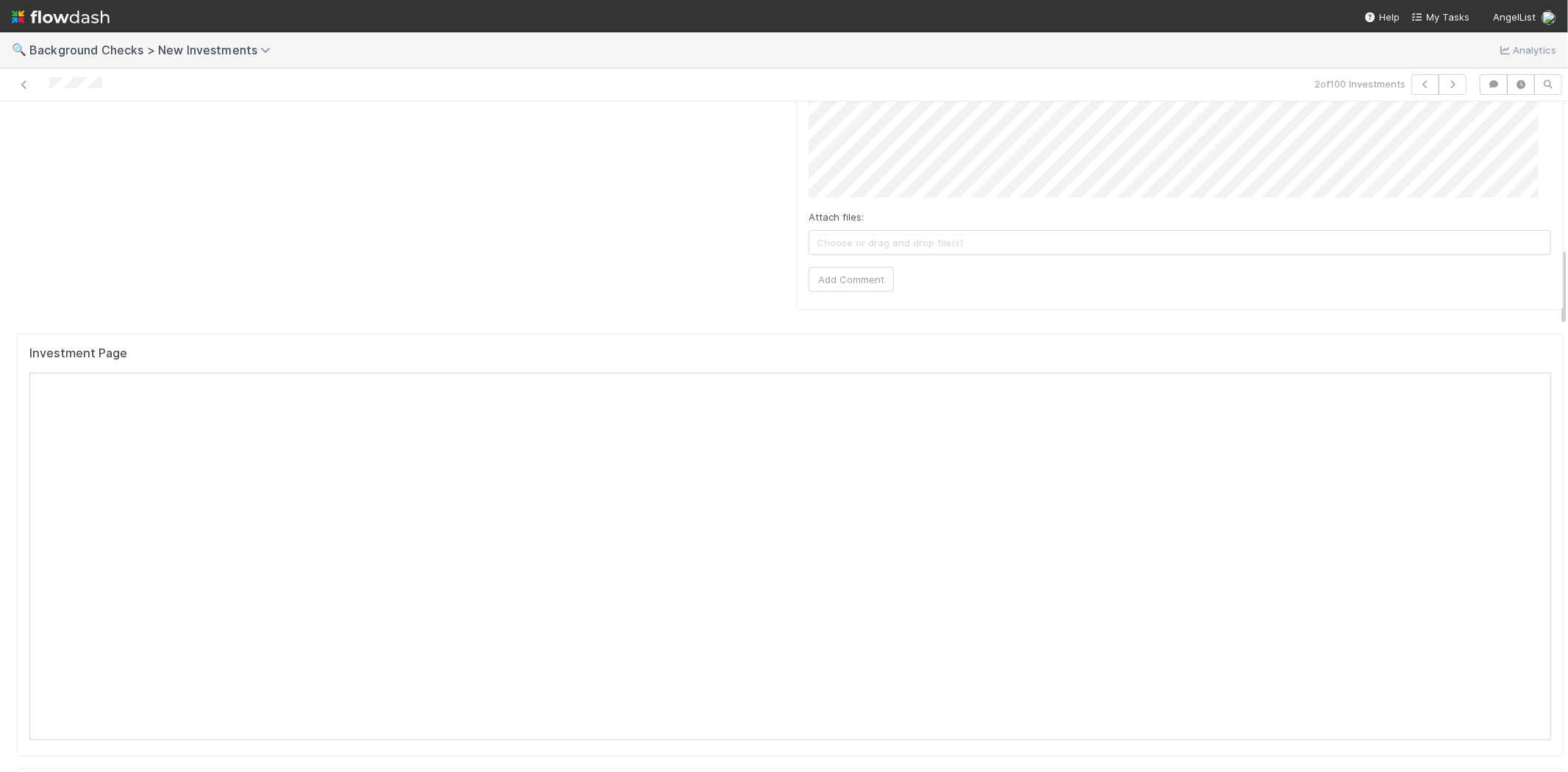
scroll to position [1224, 0]
drag, startPoint x: 103, startPoint y: 81, endPoint x: 46, endPoint y: 86, distance: 57.2
click at [46, 86] on div at bounding box center [374, 84] width 735 height 21
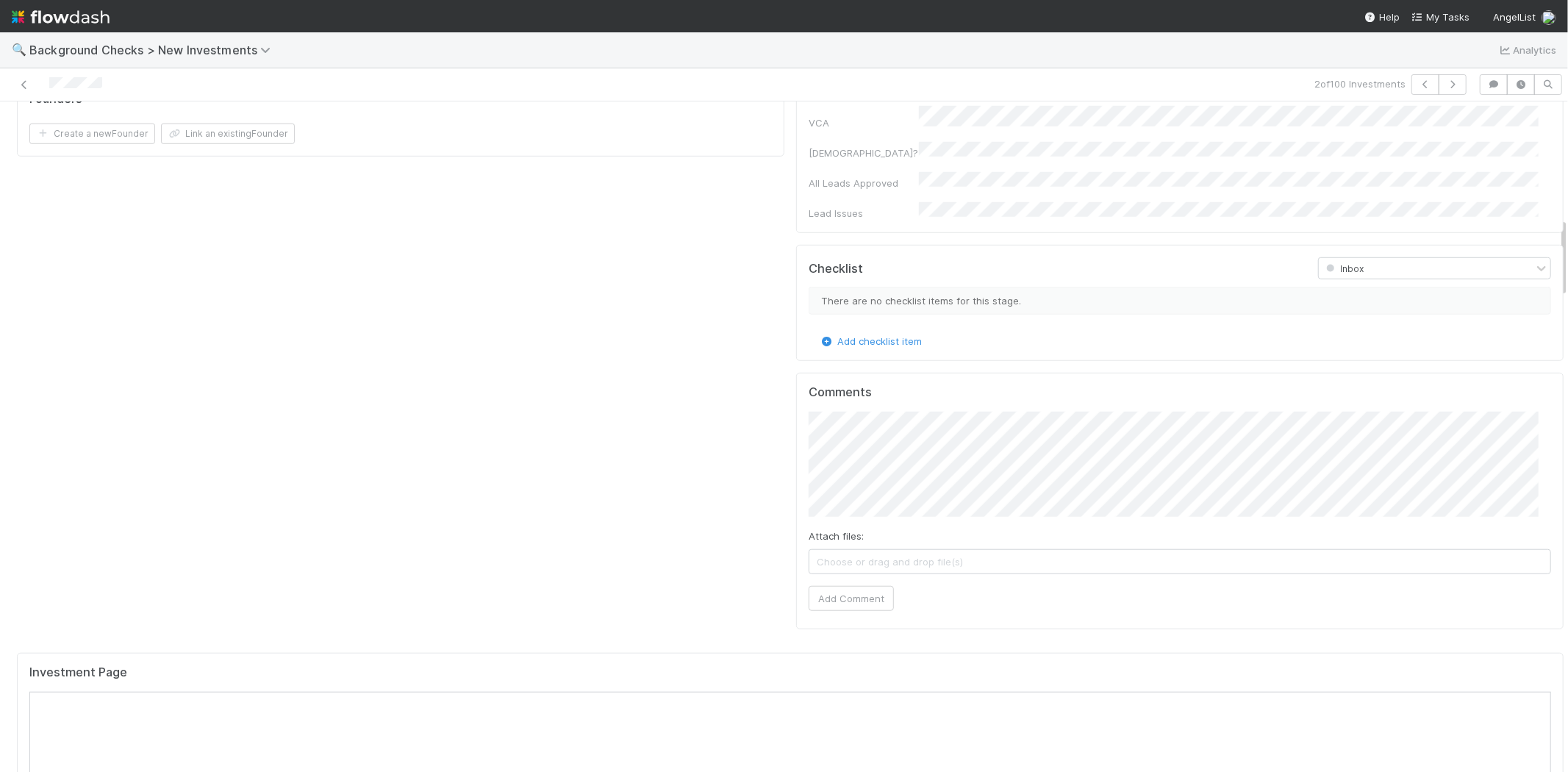
scroll to position [735, 0]
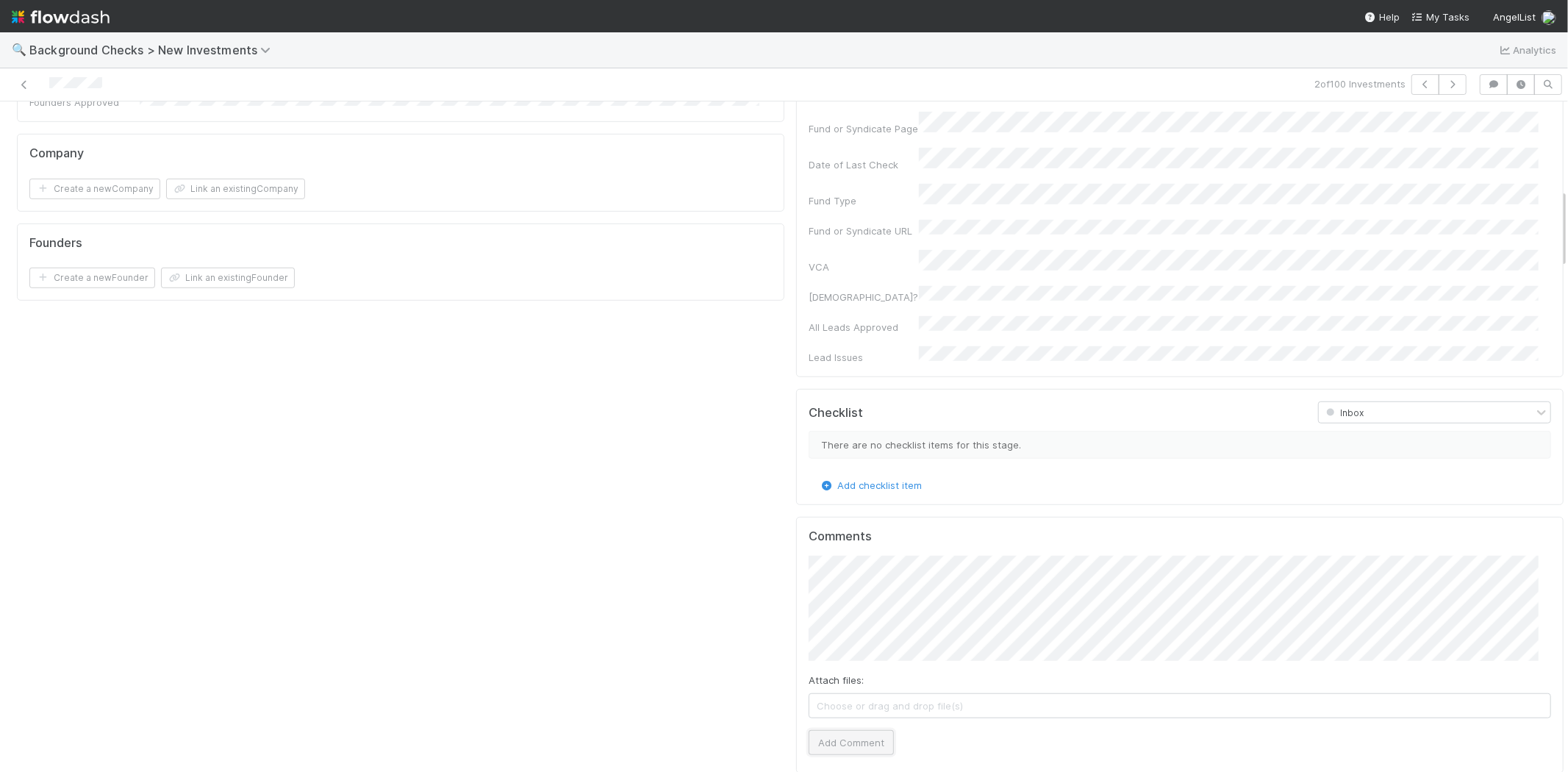
click at [862, 730] on button "Add Comment" at bounding box center [851, 742] width 85 height 25
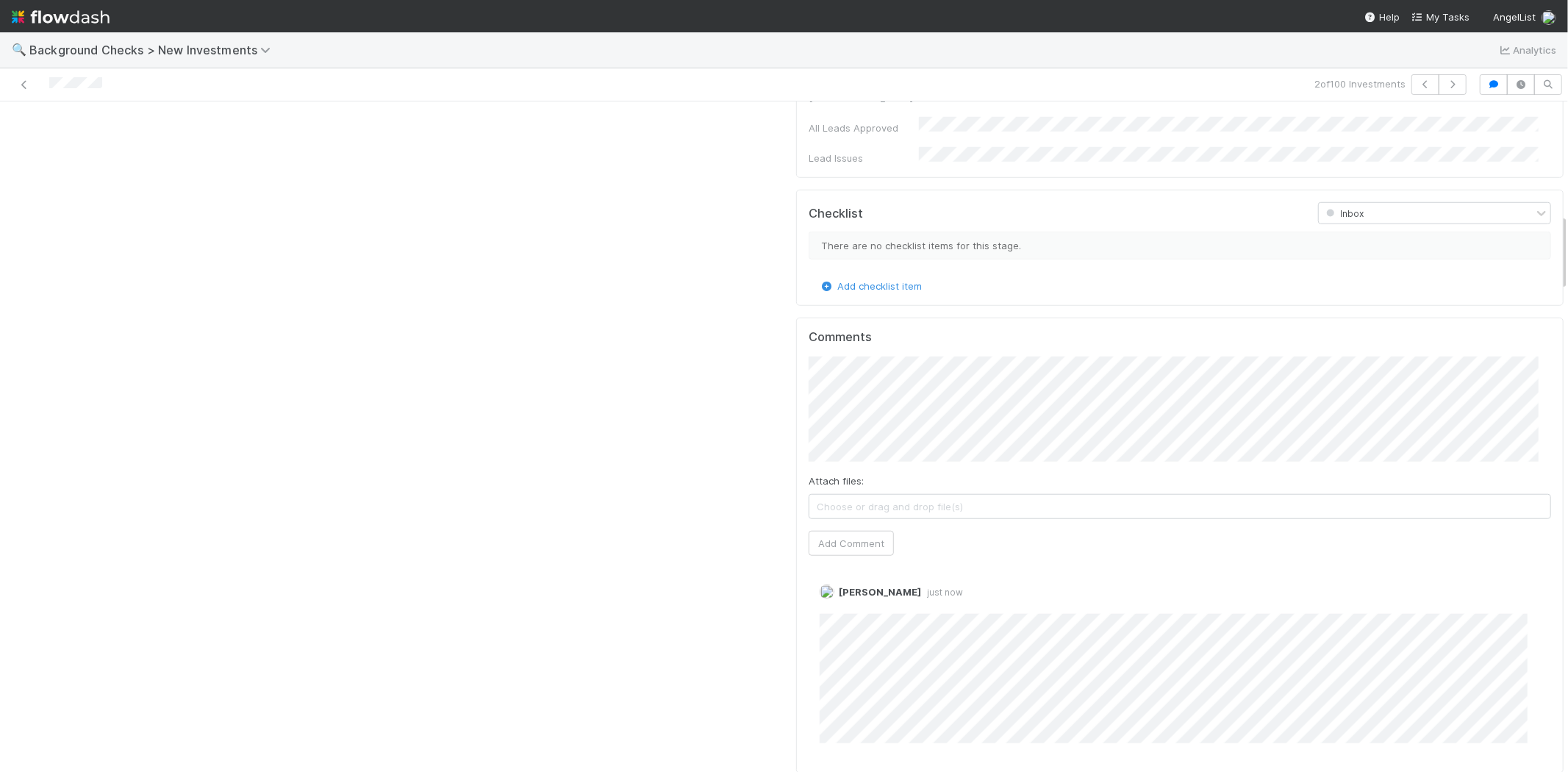
scroll to position [980, 0]
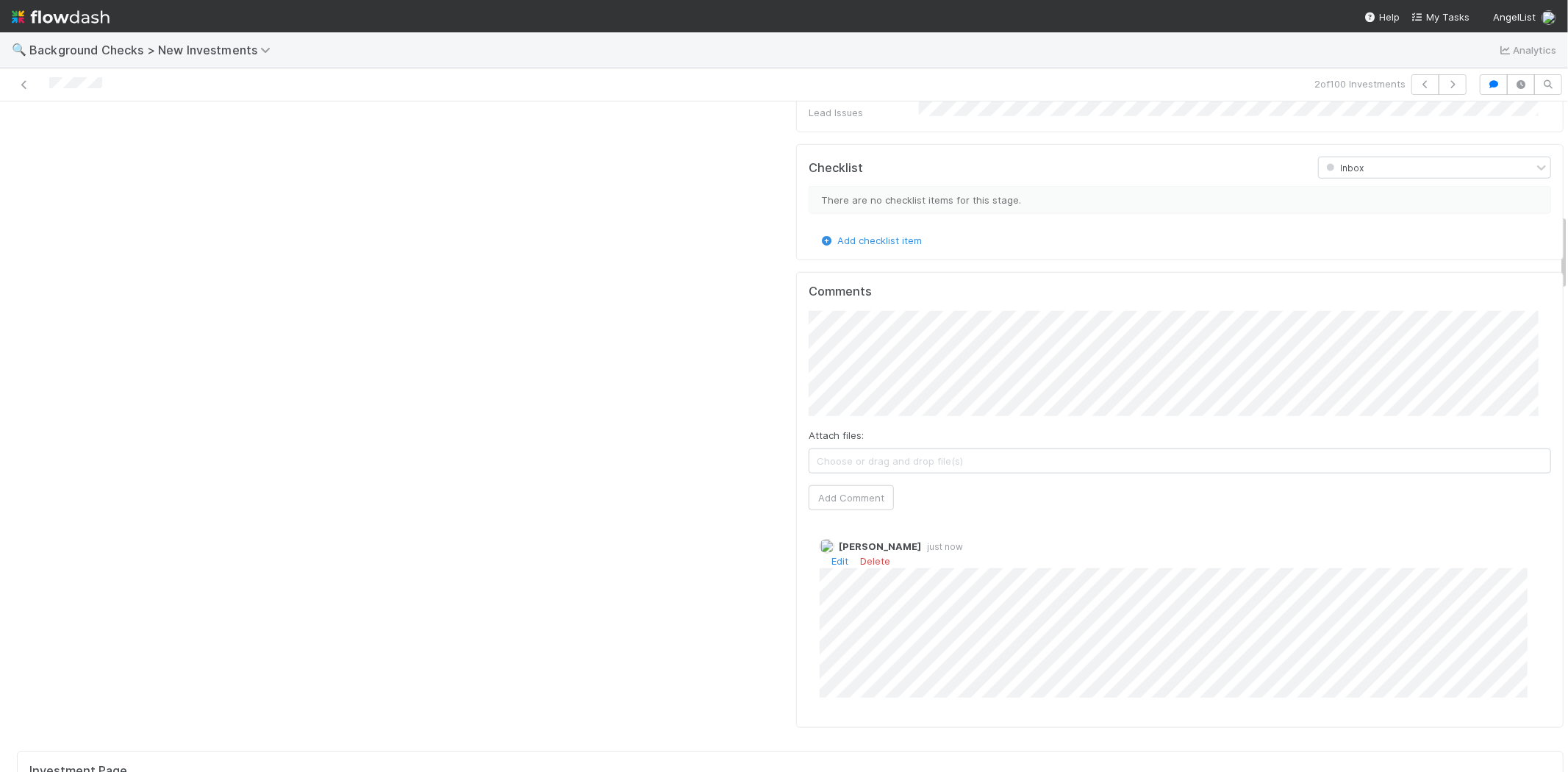
click at [819, 554] on div "Edit Delete" at bounding box center [1185, 561] width 732 height 15
click at [831, 555] on link "Edit" at bounding box center [839, 561] width 17 height 12
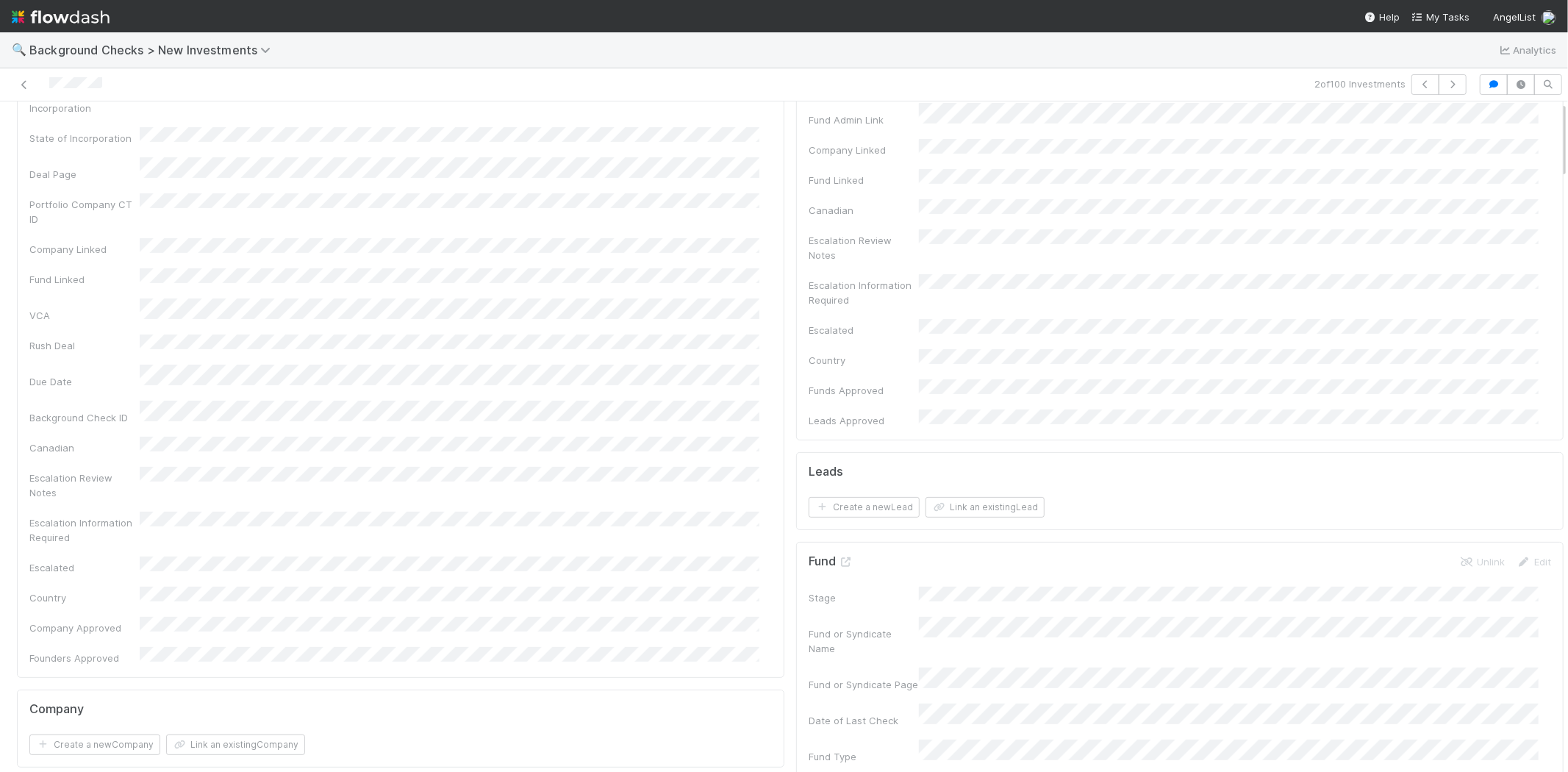
scroll to position [0, 0]
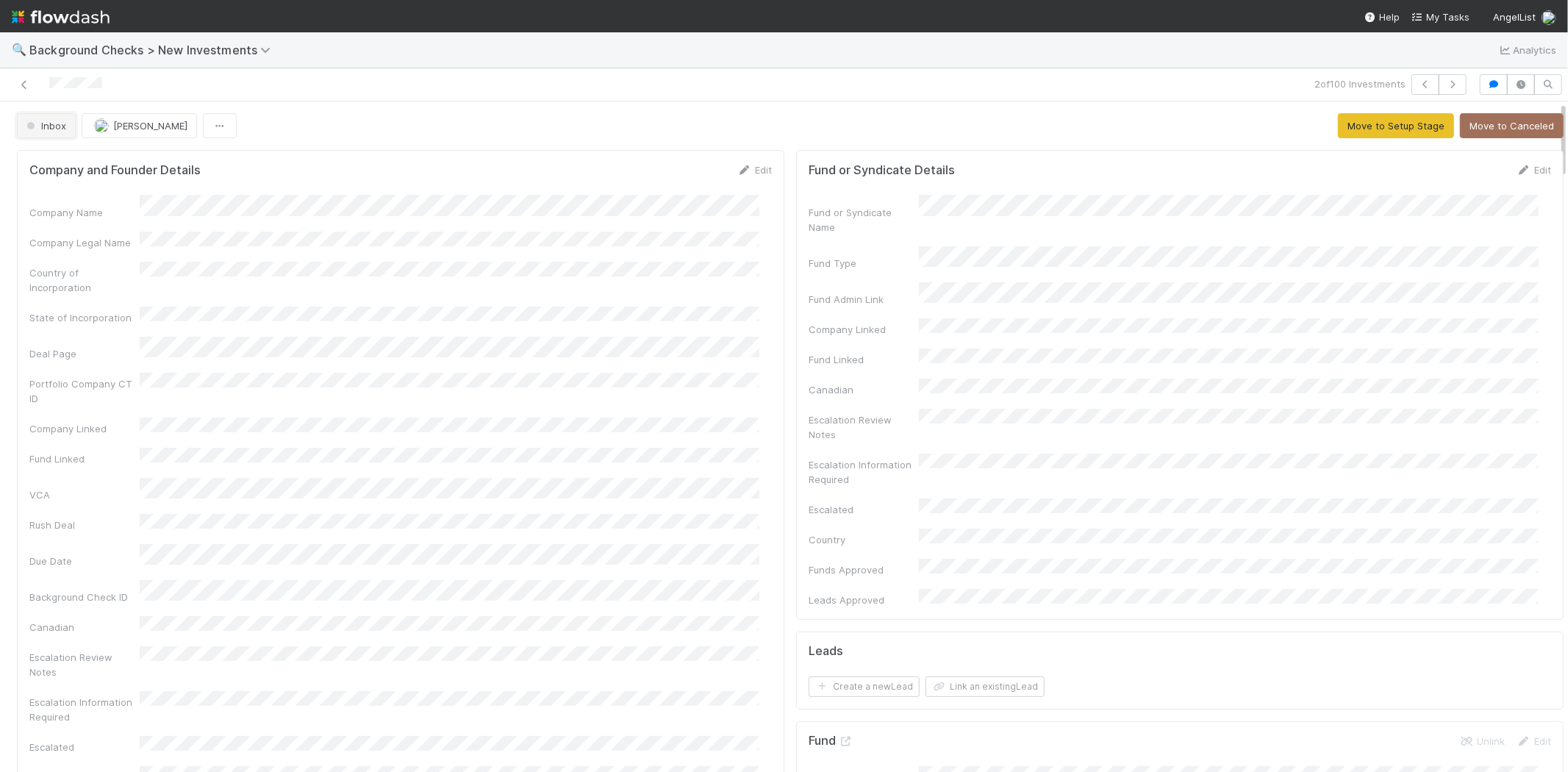
click at [59, 125] on span "Inbox" at bounding box center [44, 125] width 42 height 12
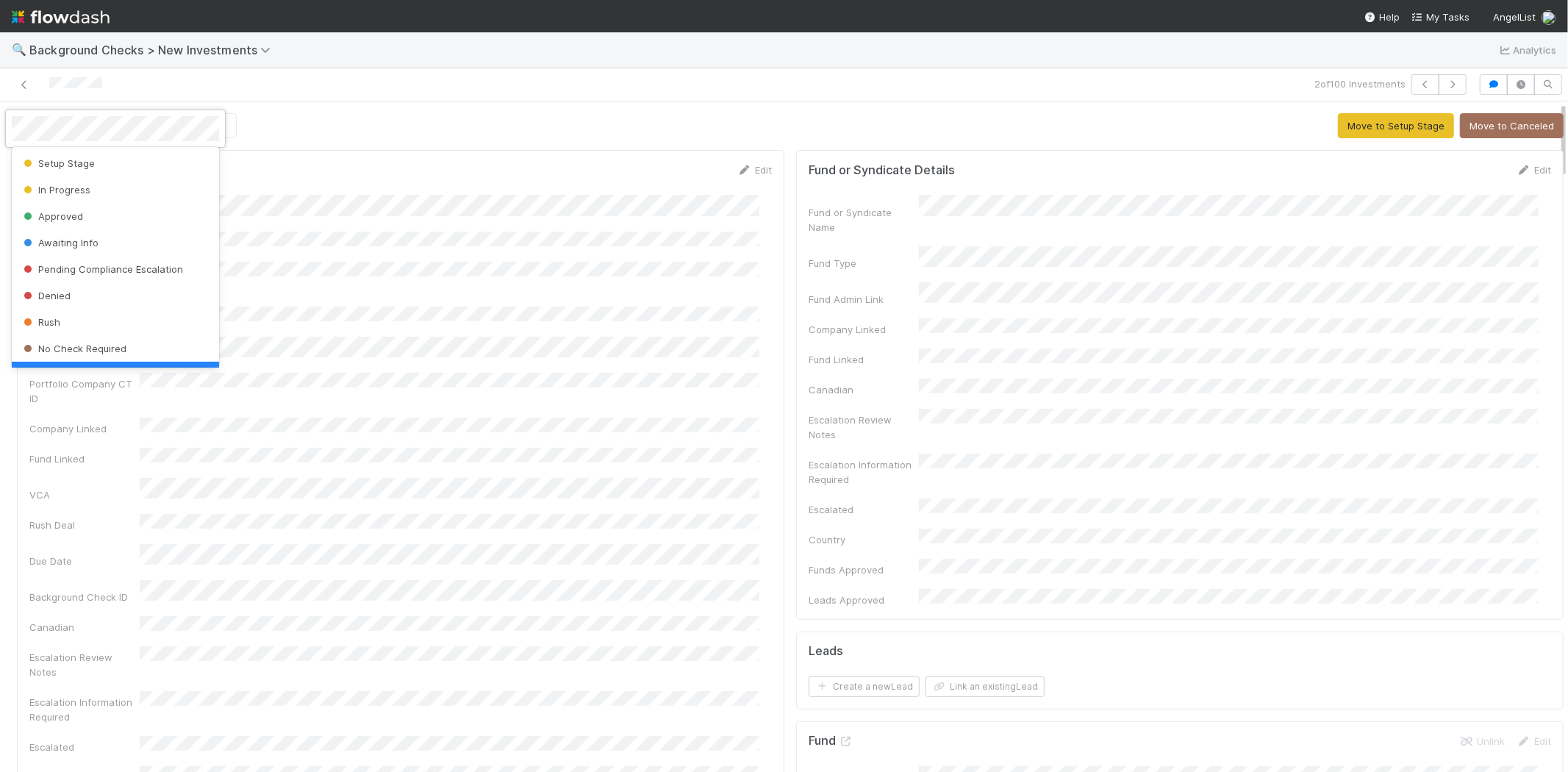
scroll to position [29, 0]
click at [452, 217] on div at bounding box center [784, 386] width 1568 height 772
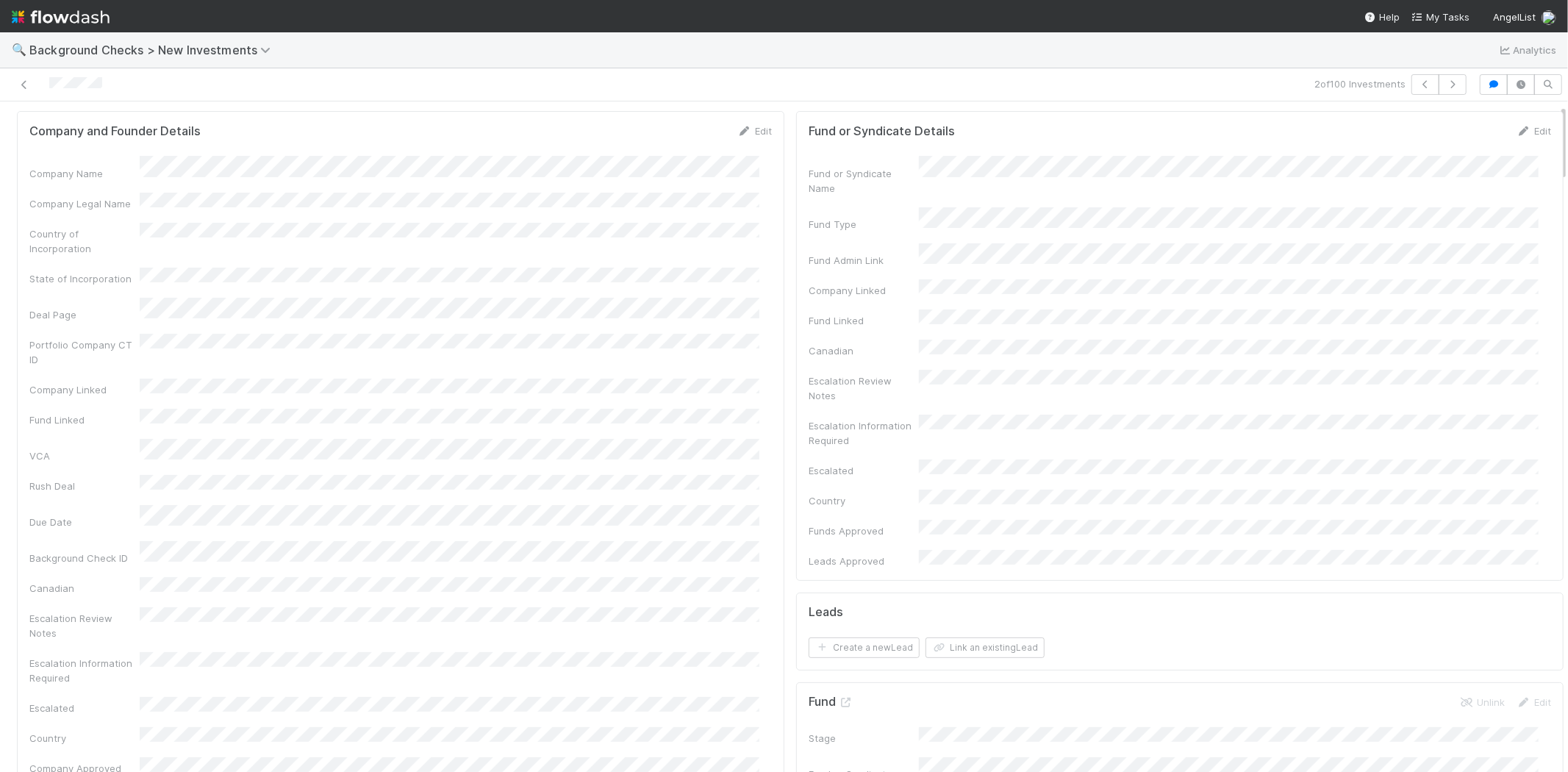
scroll to position [0, 0]
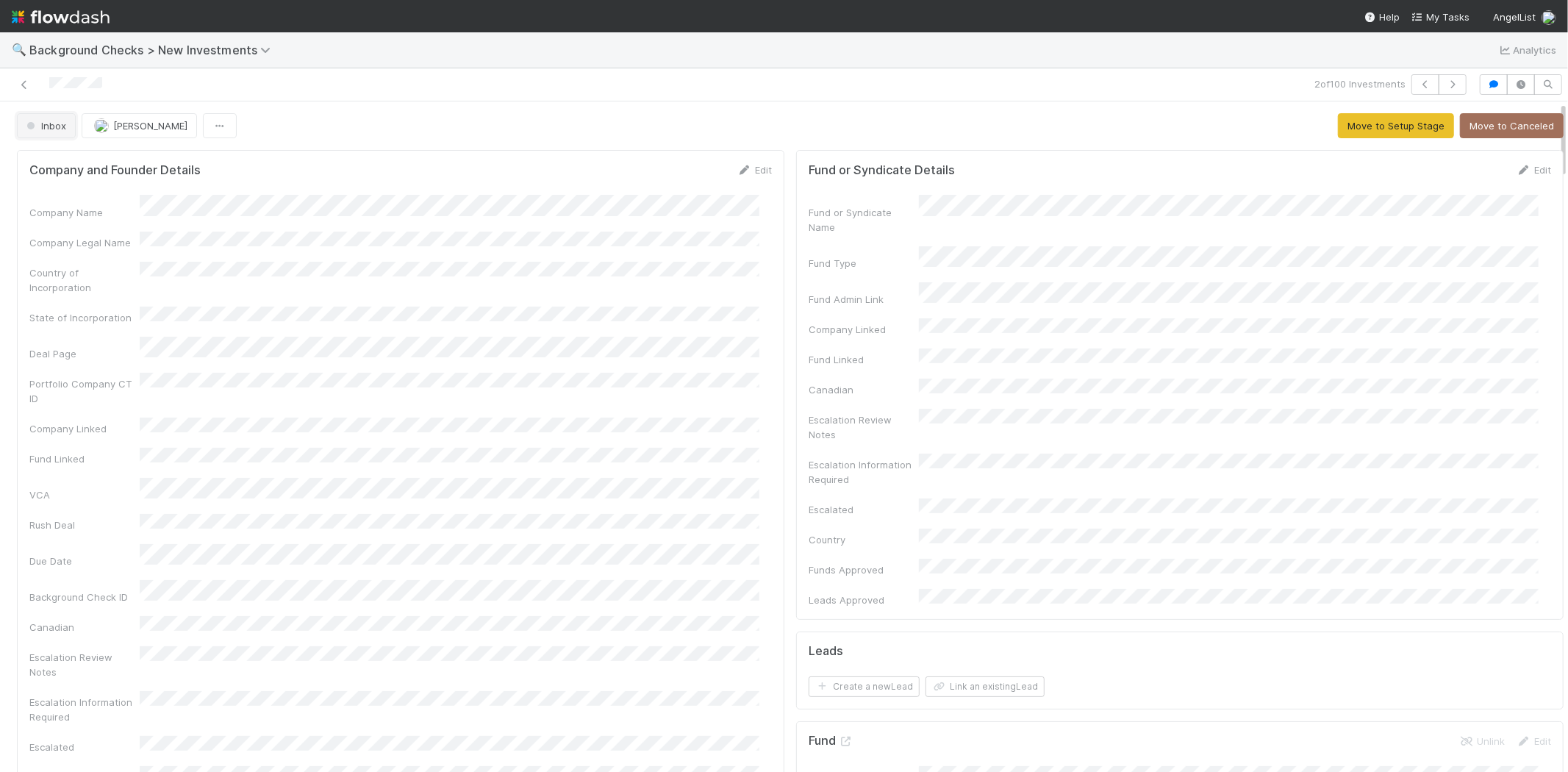
click at [35, 127] on span "Inbox" at bounding box center [44, 125] width 42 height 12
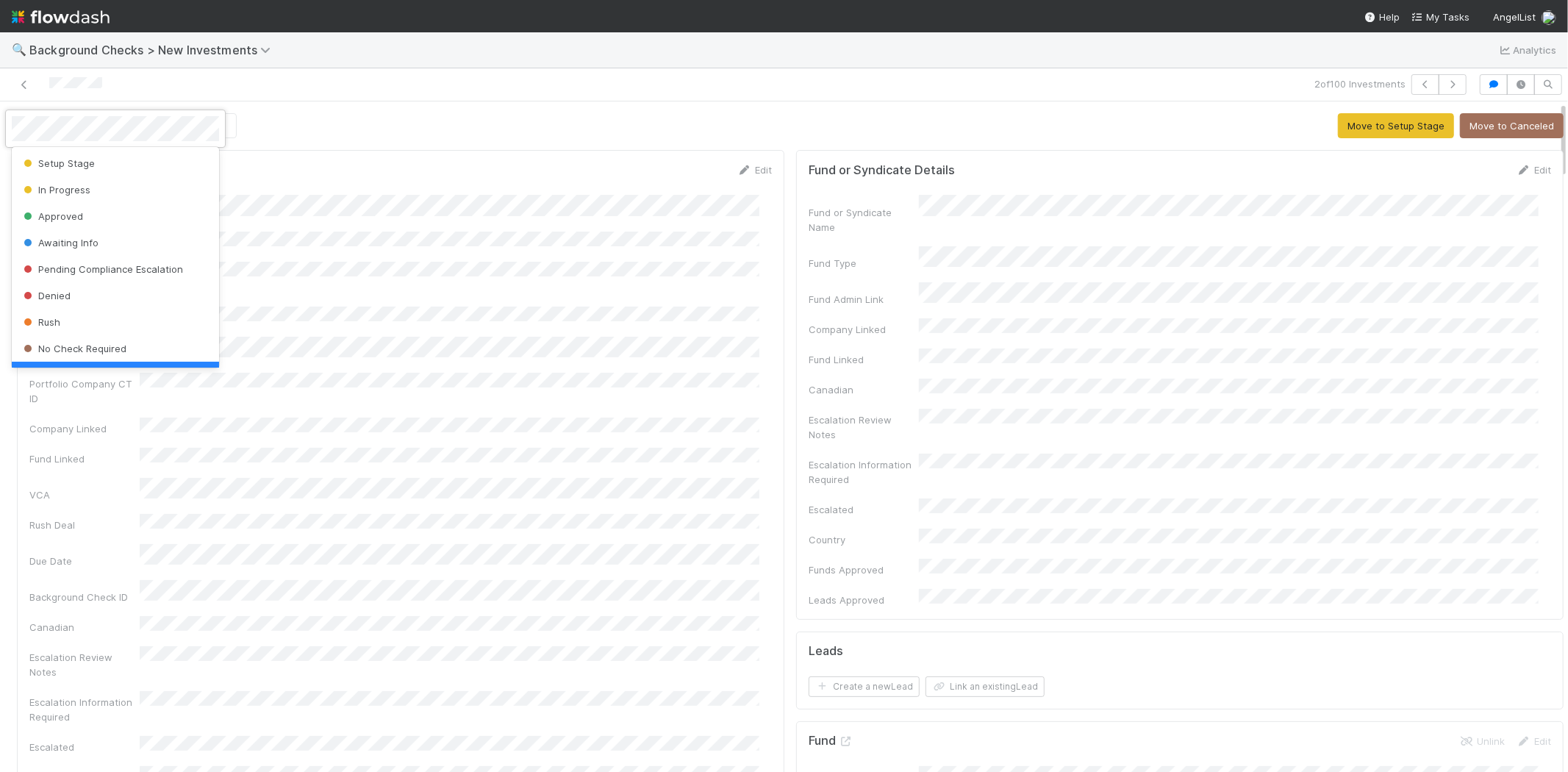
scroll to position [29, 0]
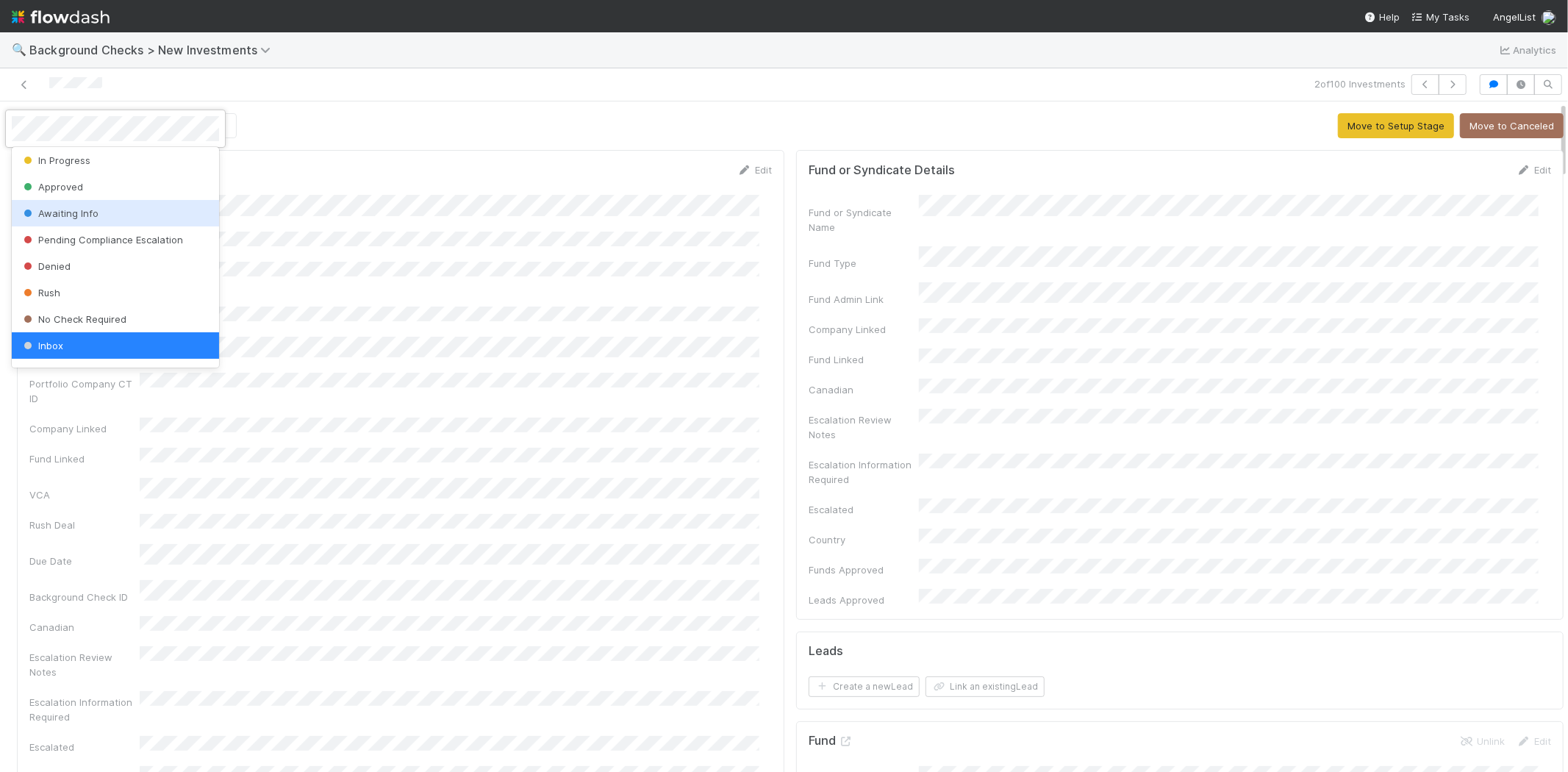
click at [57, 210] on span "Awaiting Info" at bounding box center [60, 213] width 78 height 12
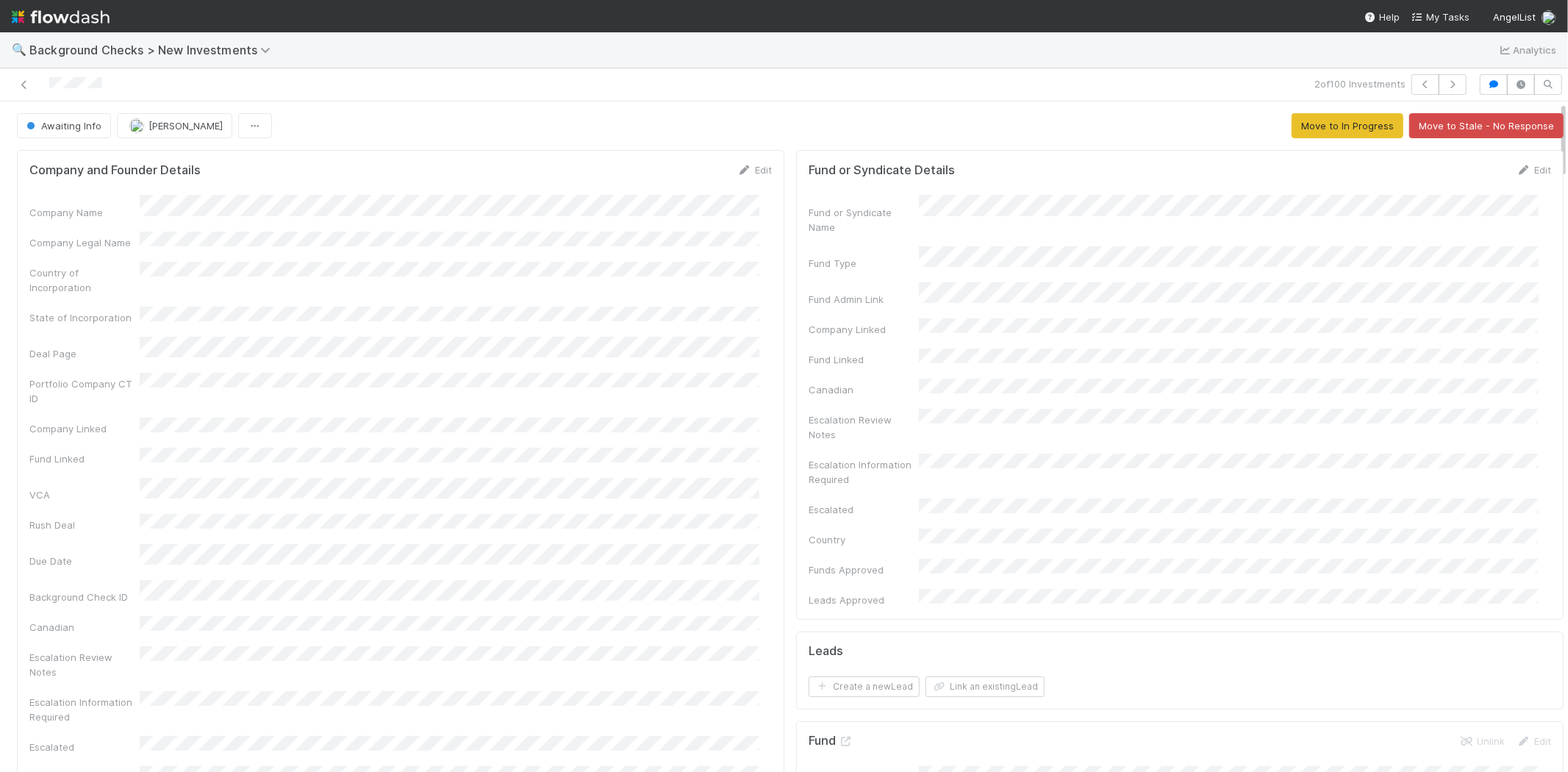
drag, startPoint x: 42, startPoint y: 90, endPoint x: 722, endPoint y: 171, distance: 684.8
click at [138, 86] on div at bounding box center [374, 84] width 735 height 21
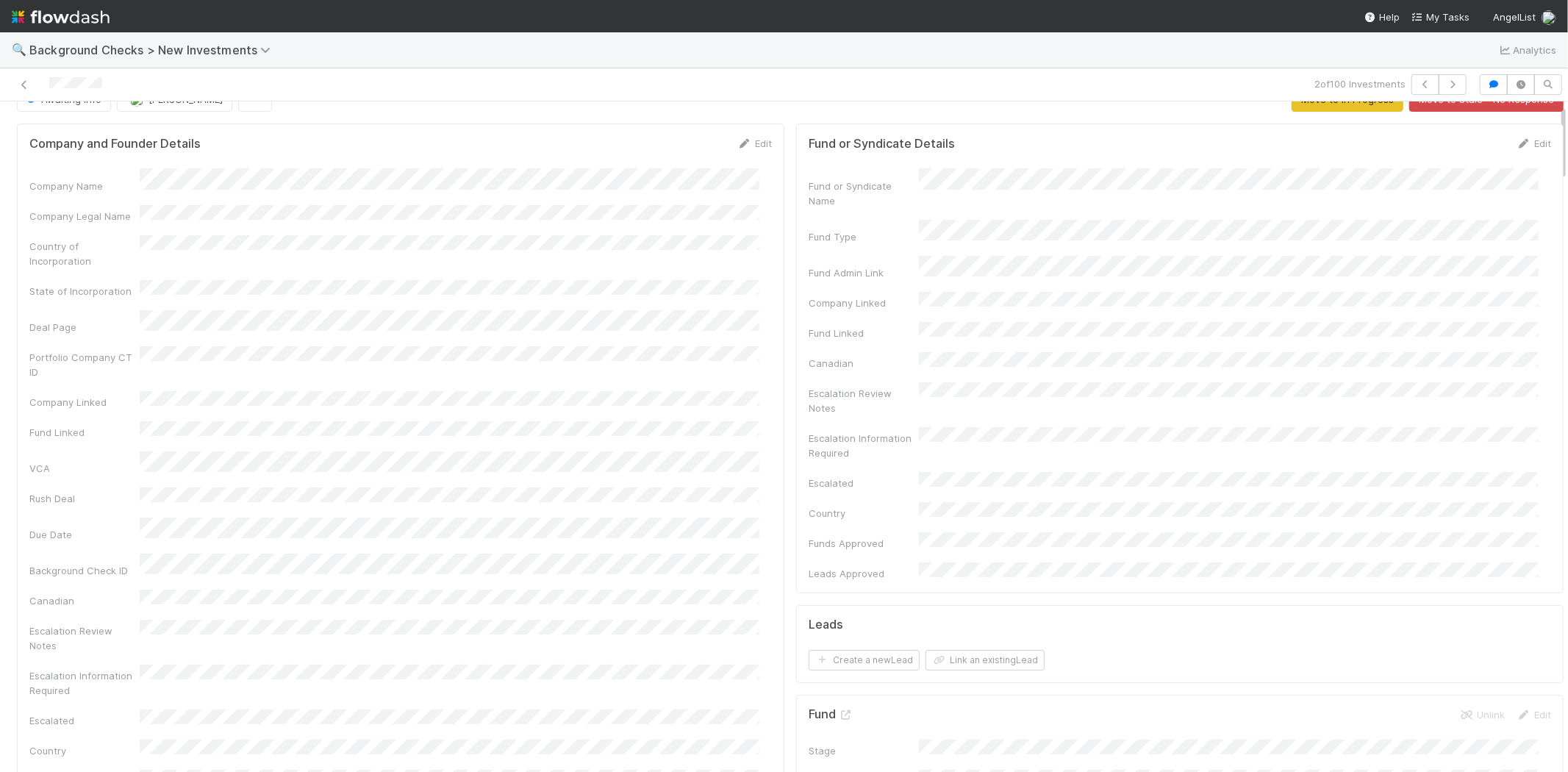
scroll to position [0, 0]
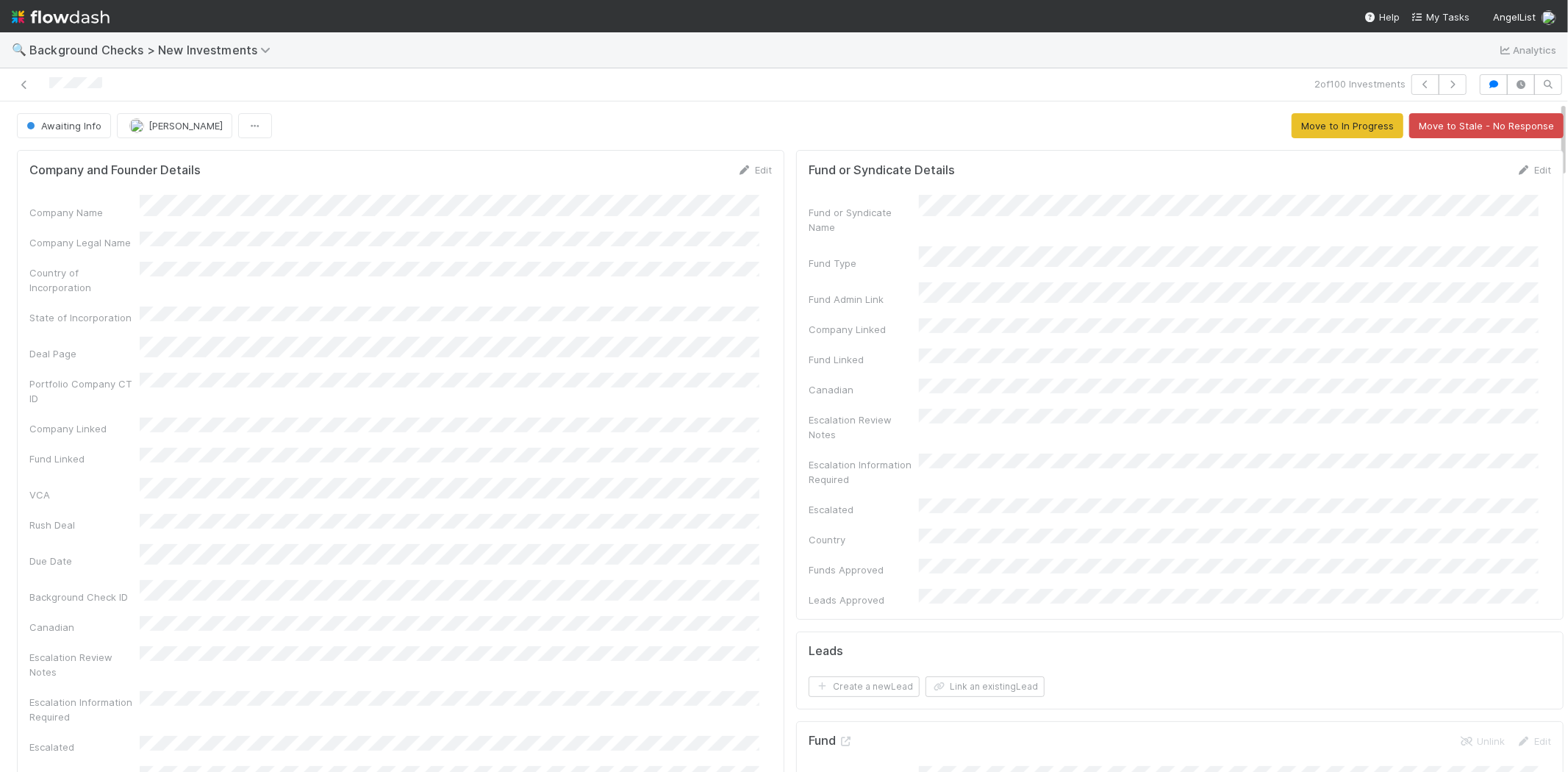
click at [74, 12] on img at bounding box center [61, 17] width 98 height 25
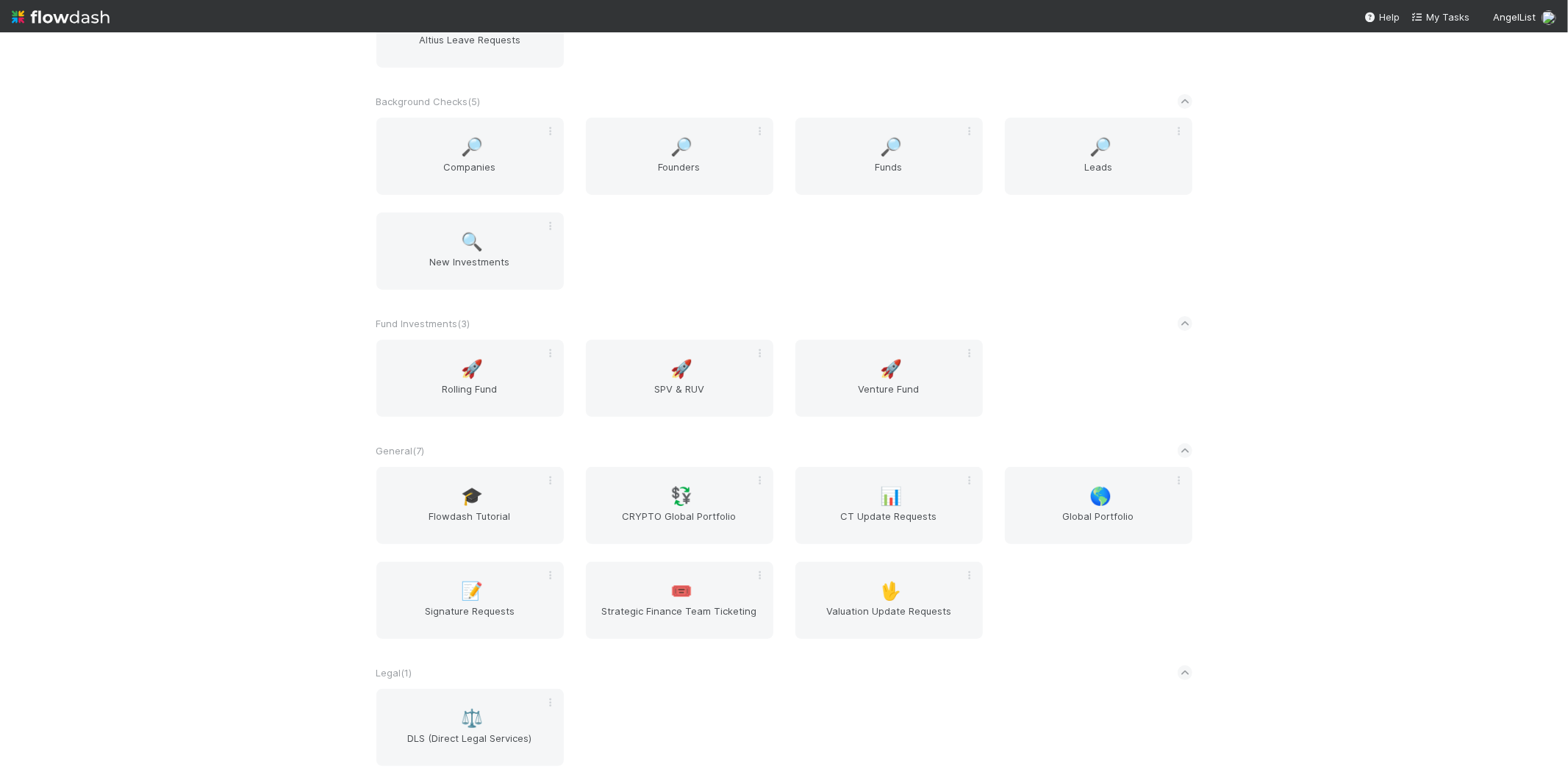
scroll to position [326, 0]
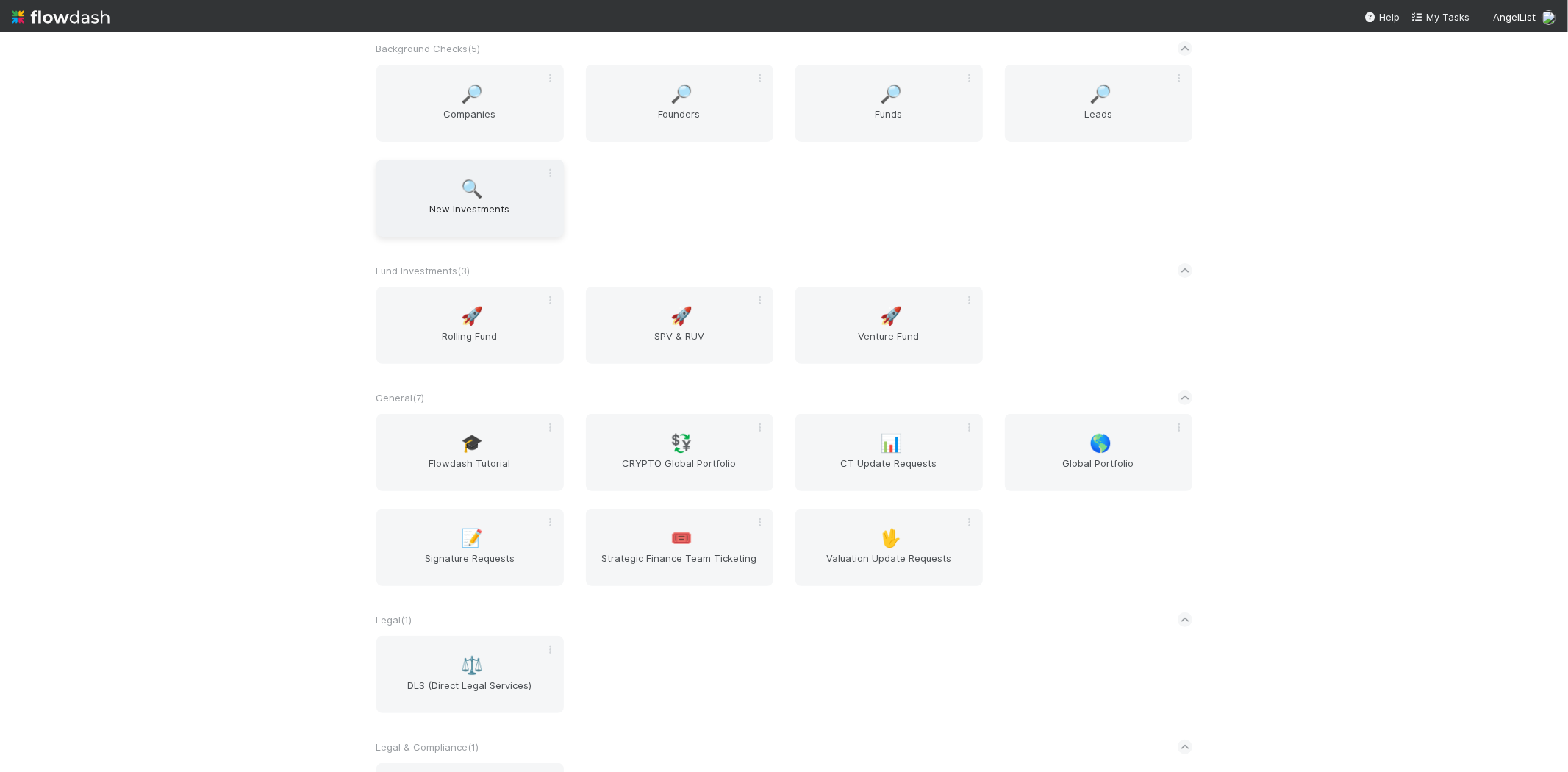
click at [450, 206] on span "New Investments" at bounding box center [470, 216] width 176 height 29
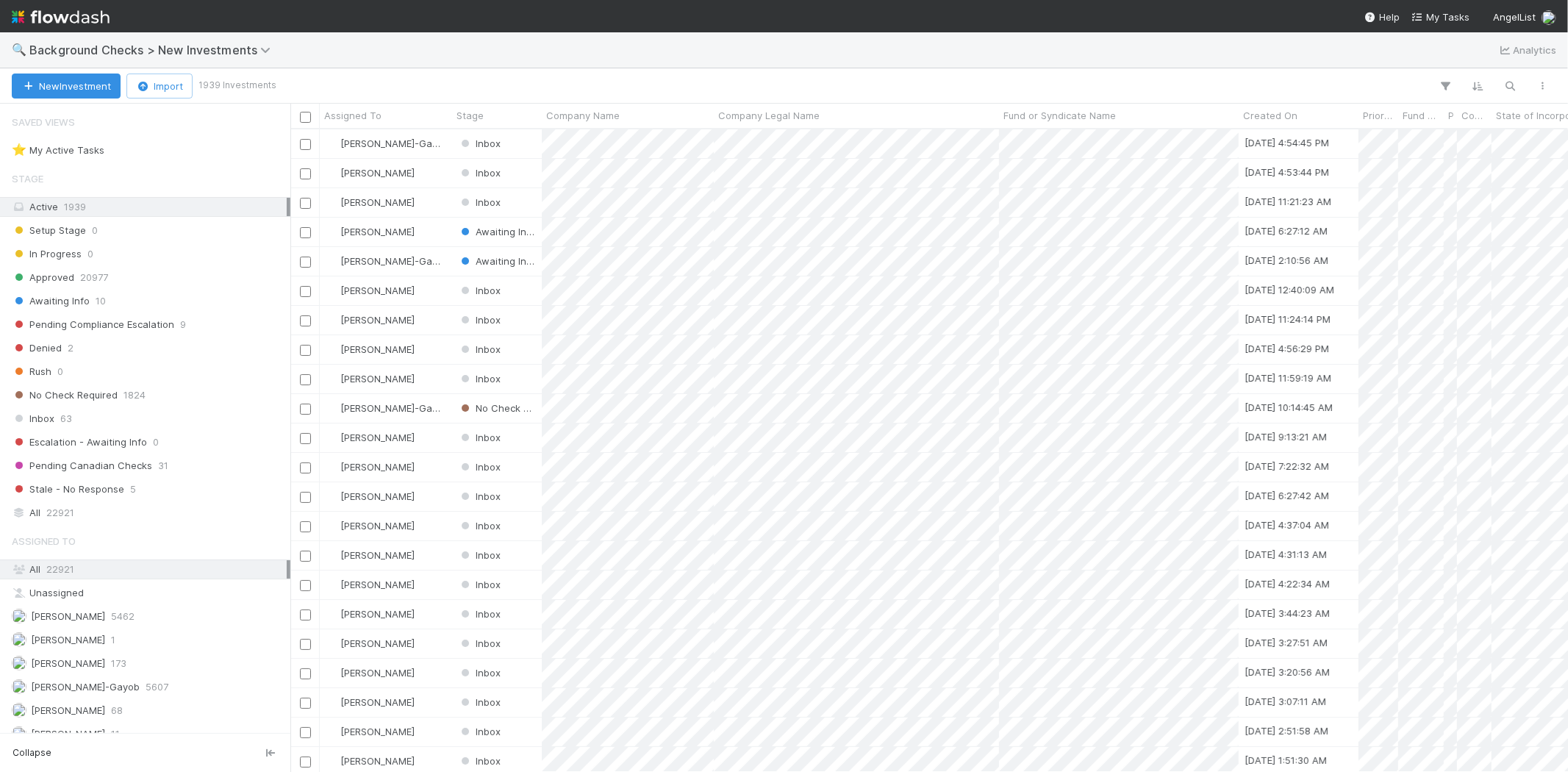
scroll to position [630, 1265]
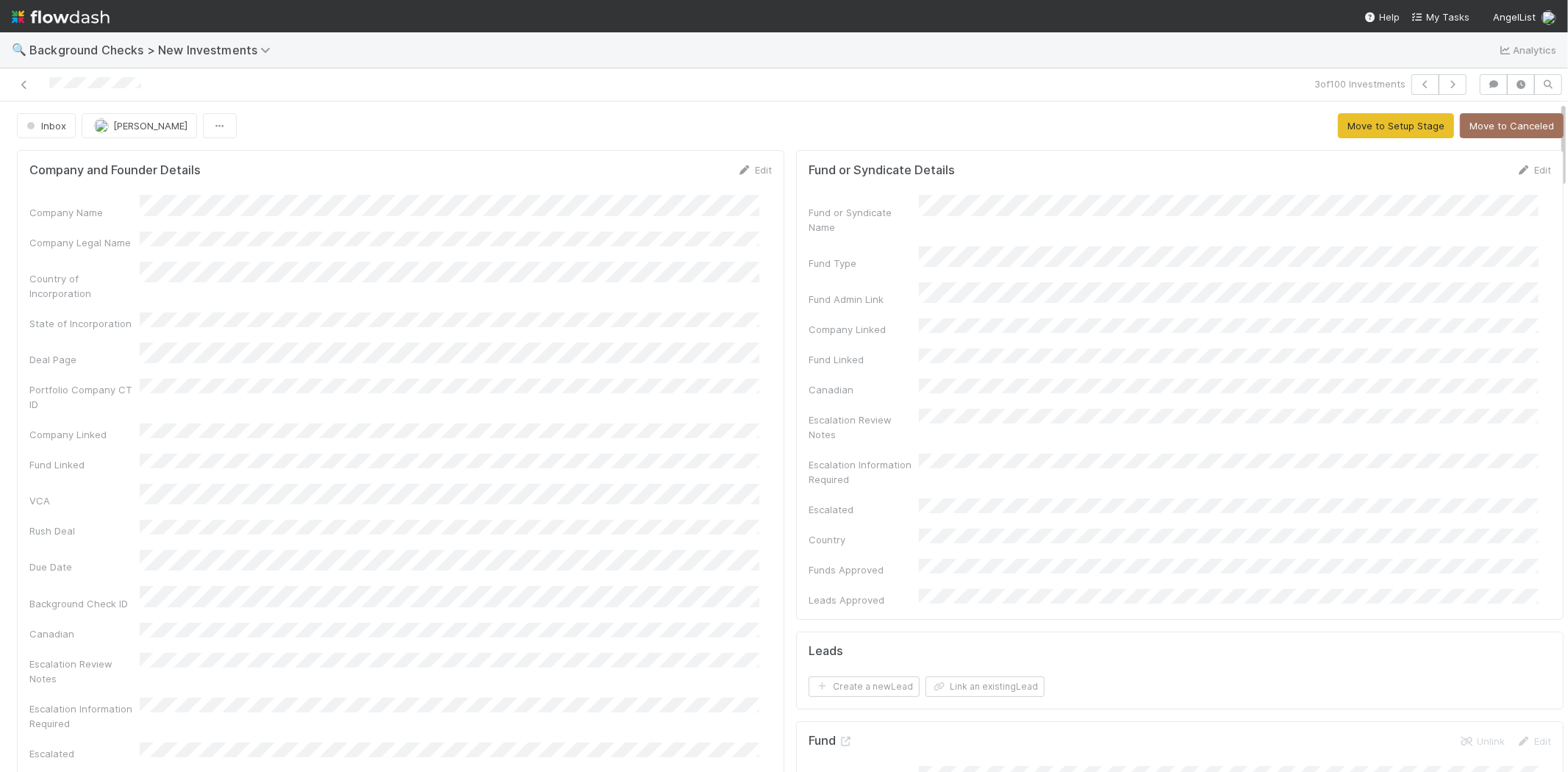
click at [242, 235] on div "Company Name Company Legal Name Country of Incorporation State of Incorporation…" at bounding box center [400, 523] width 742 height 656
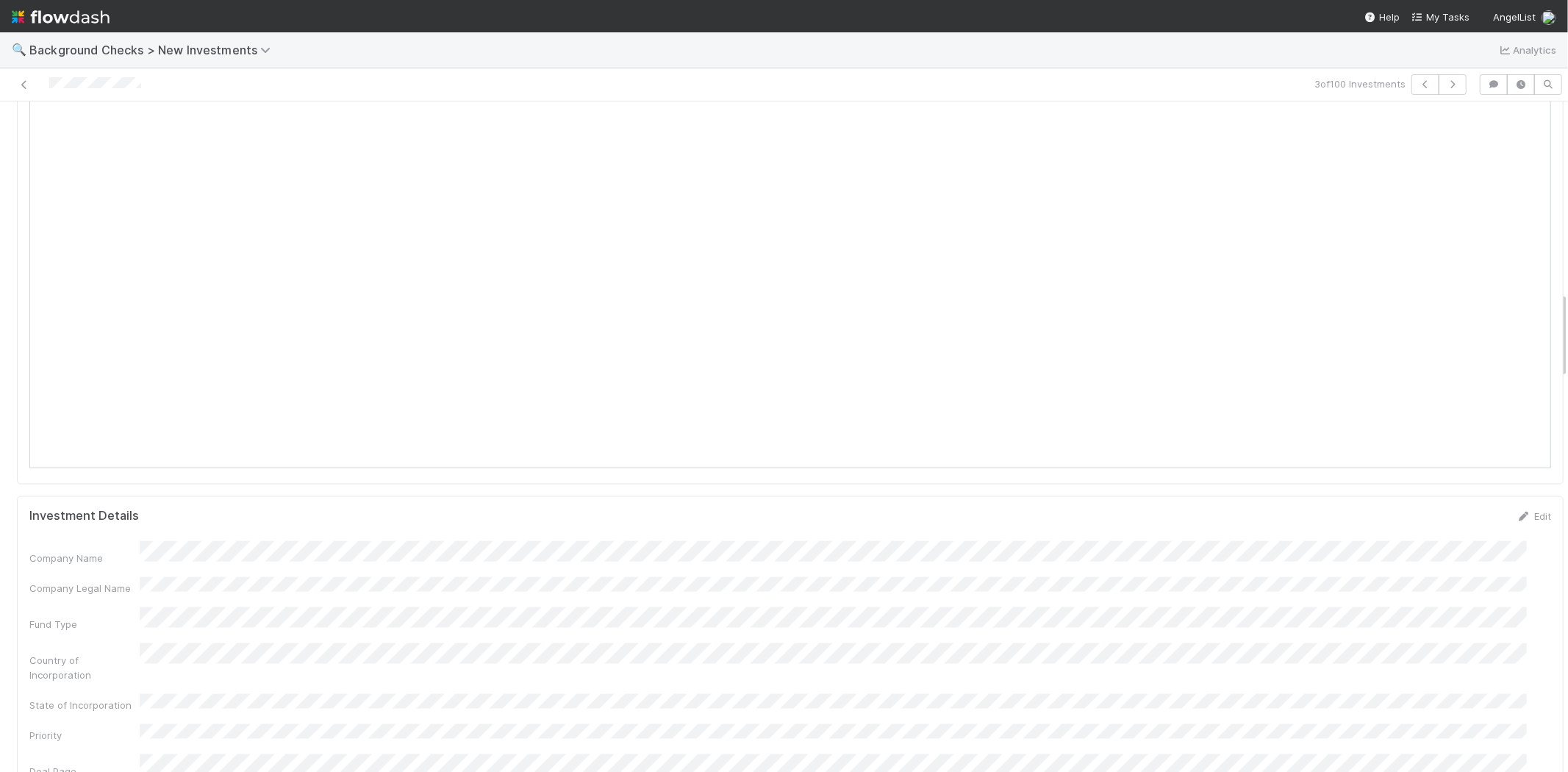
scroll to position [1388, 0]
drag, startPoint x: 151, startPoint y: 90, endPoint x: 51, endPoint y: 76, distance: 101.0
click at [51, 76] on div at bounding box center [374, 84] width 735 height 21
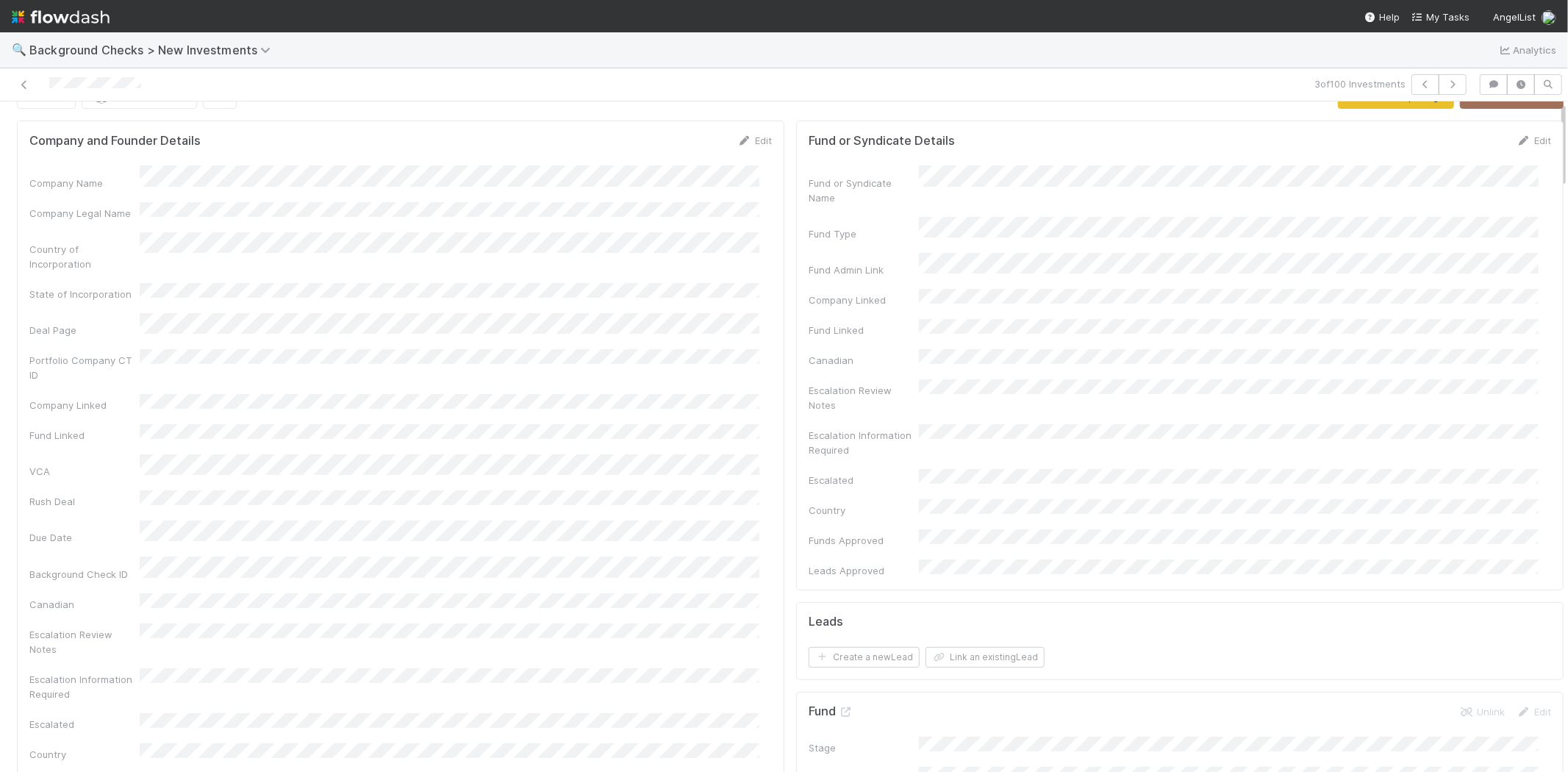
scroll to position [0, 0]
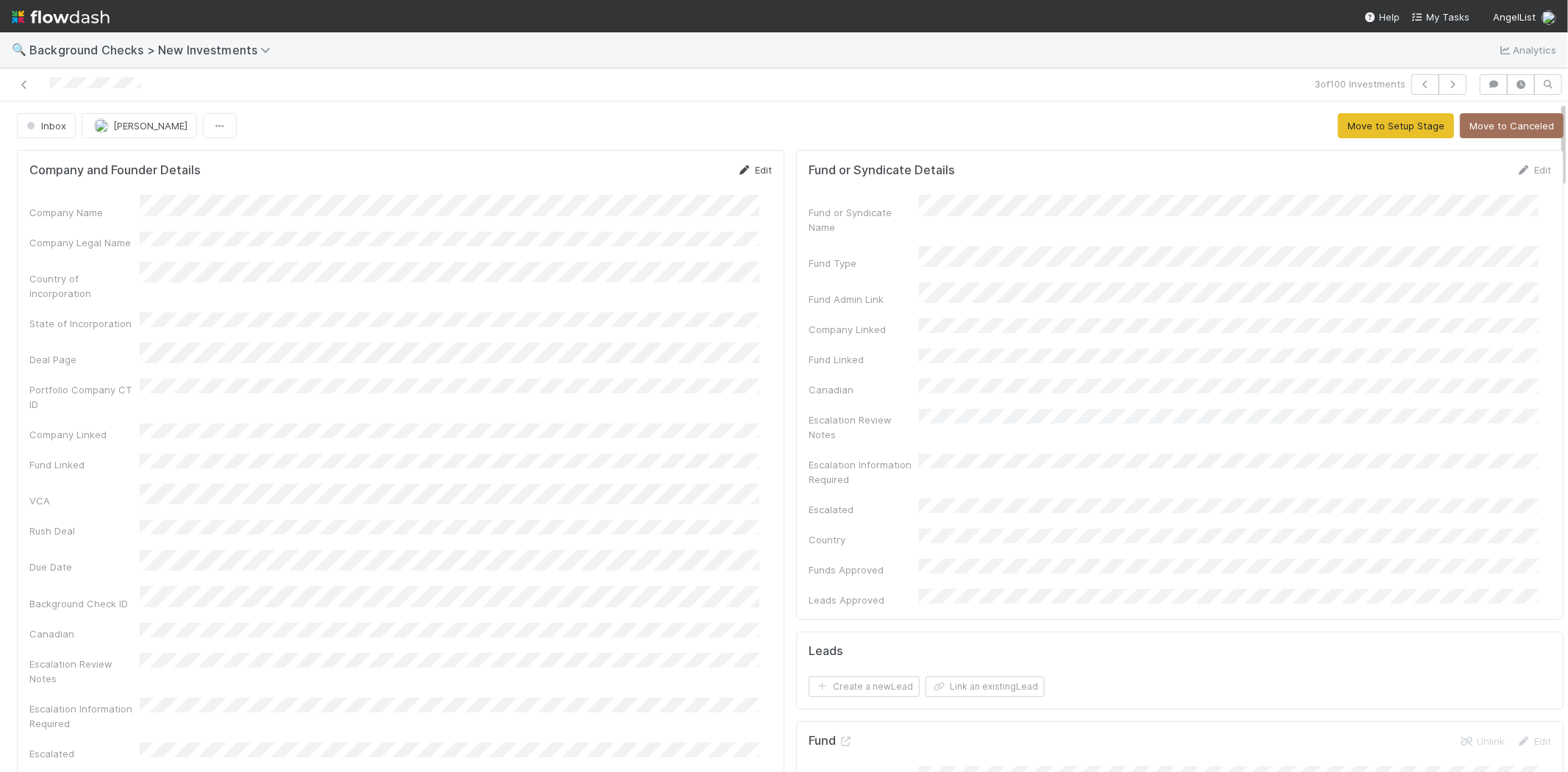
click at [746, 170] on link "Edit" at bounding box center [755, 169] width 35 height 12
click at [672, 171] on button "Save" at bounding box center [693, 175] width 42 height 25
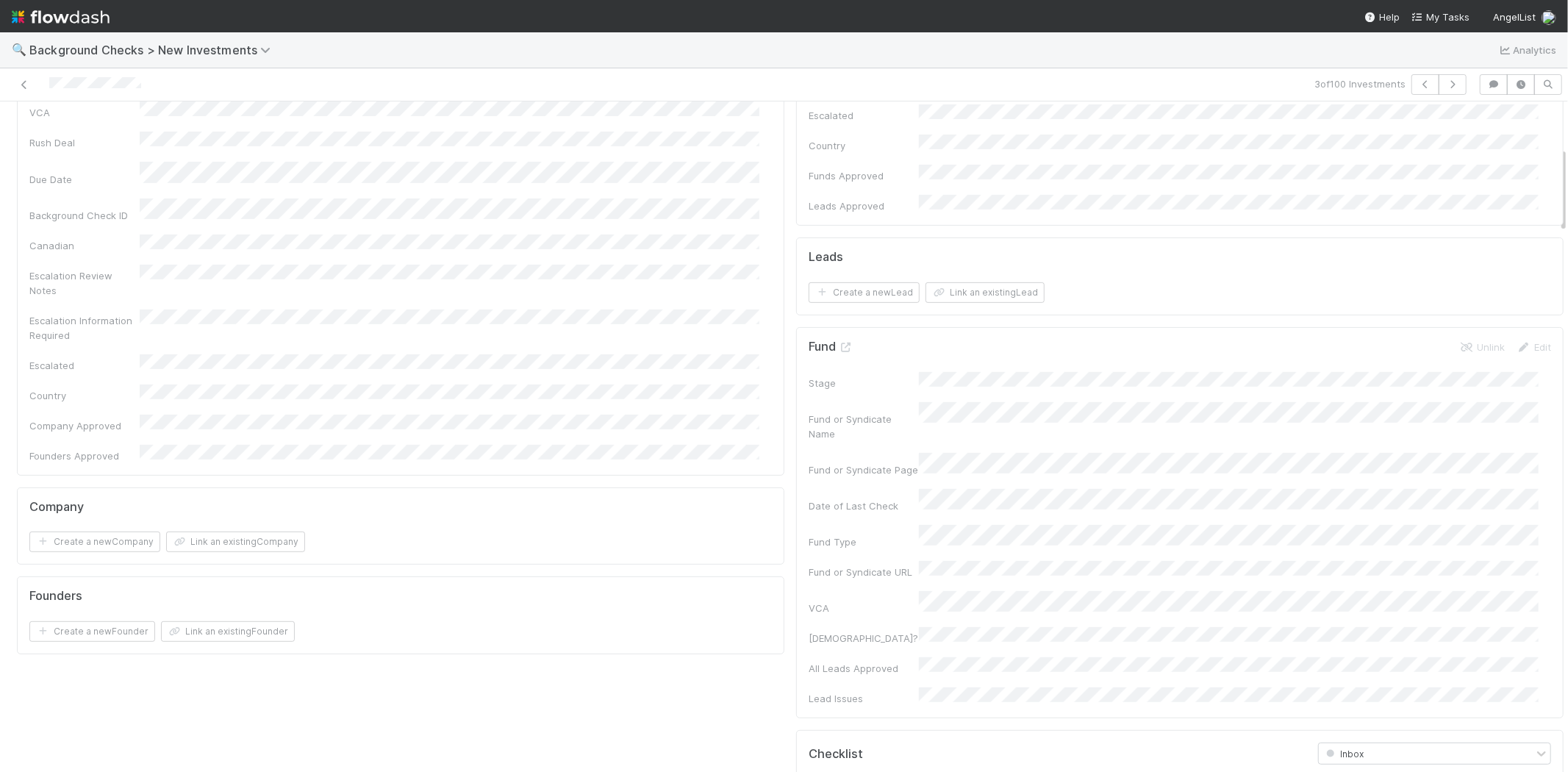
scroll to position [408, 0]
click at [99, 517] on button "Create a new Company" at bounding box center [95, 527] width 131 height 21
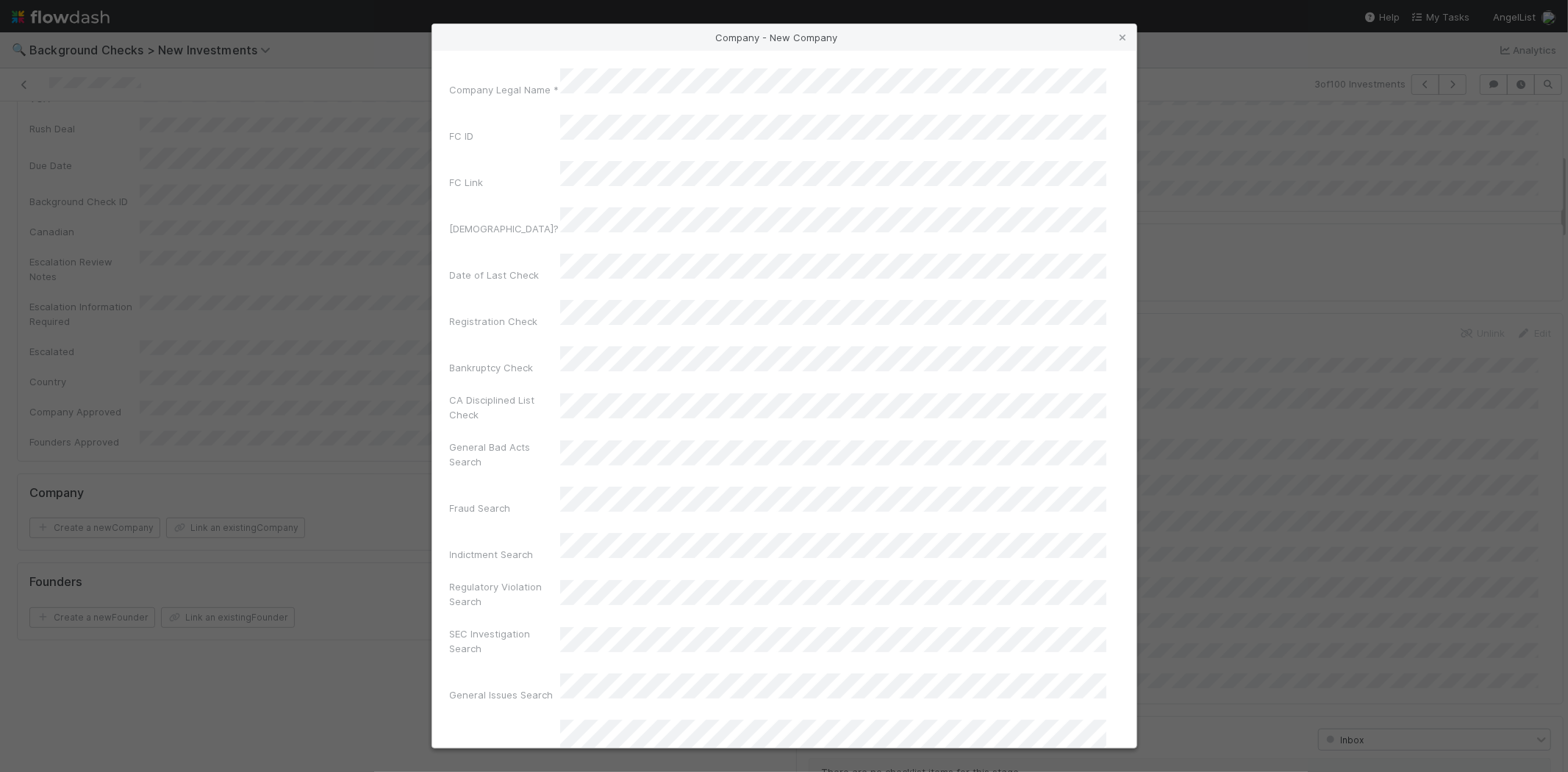
click at [491, 97] on div "Company Legal Name * FC ID FC Link Canadian? Date of Last Check Registration Ch…" at bounding box center [784, 749] width 669 height 1361
click at [1121, 39] on icon at bounding box center [1123, 38] width 15 height 10
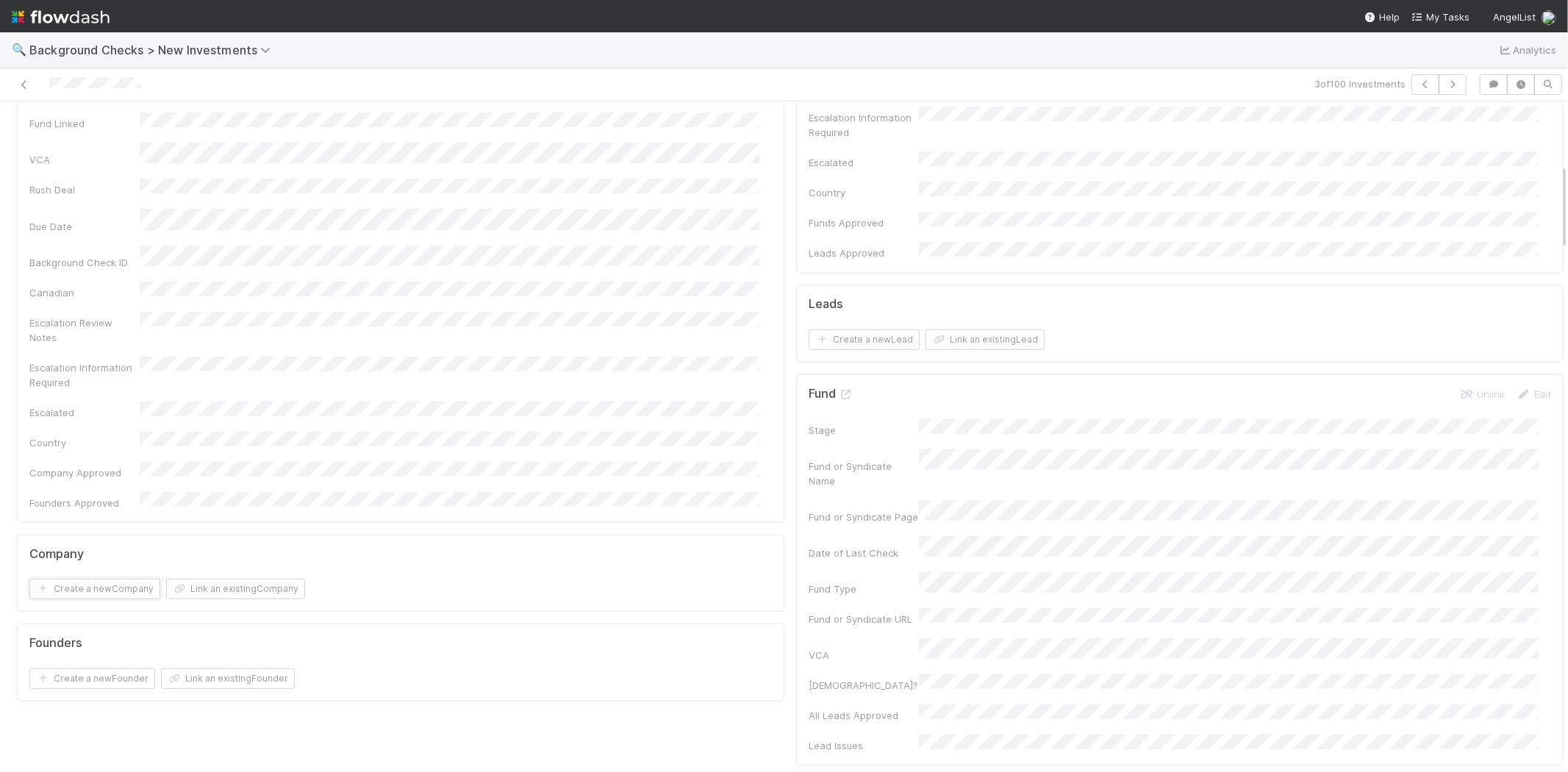
scroll to position [490, 0]
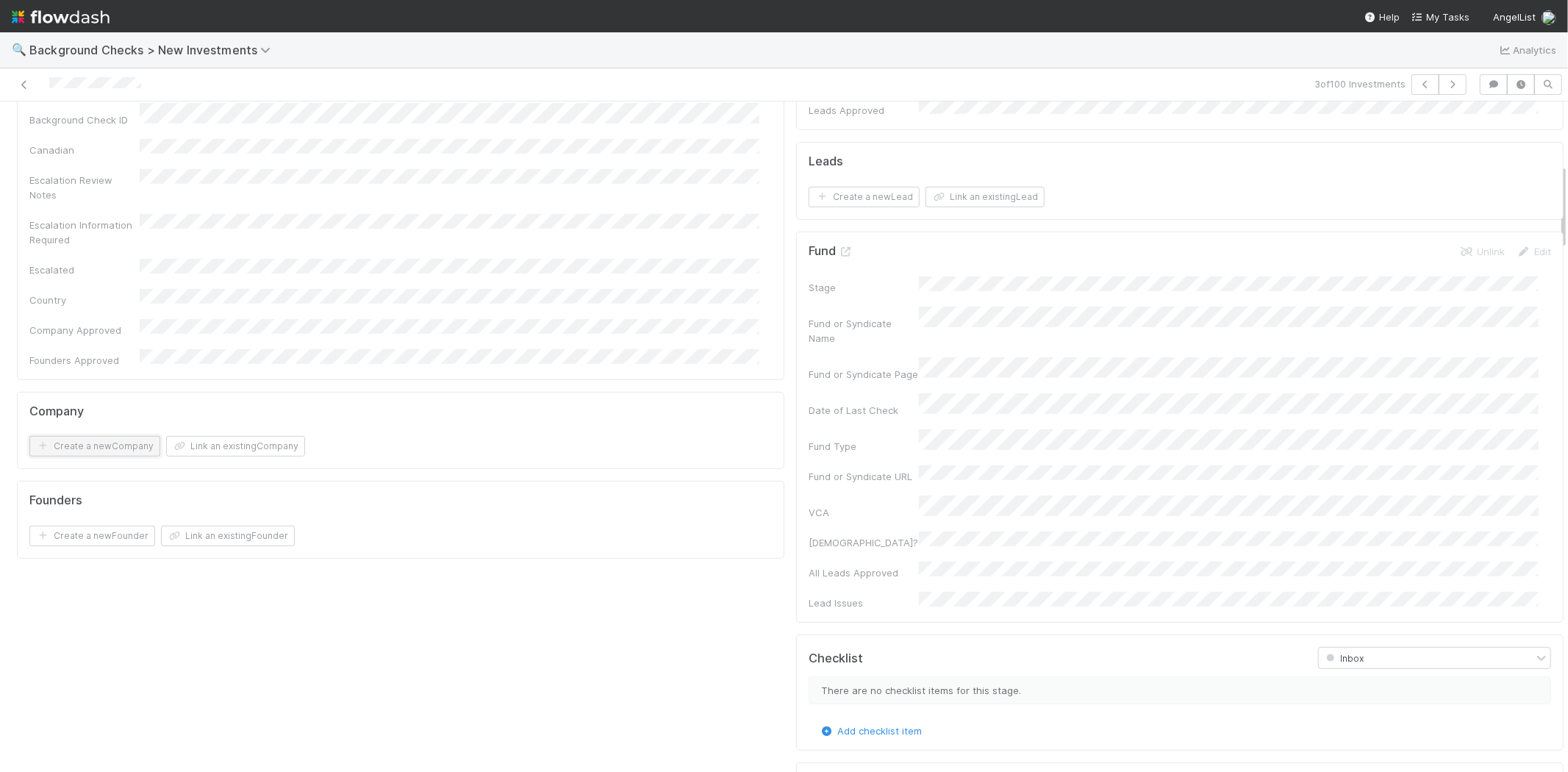
click at [82, 436] on button "Create a new Company" at bounding box center [95, 446] width 131 height 21
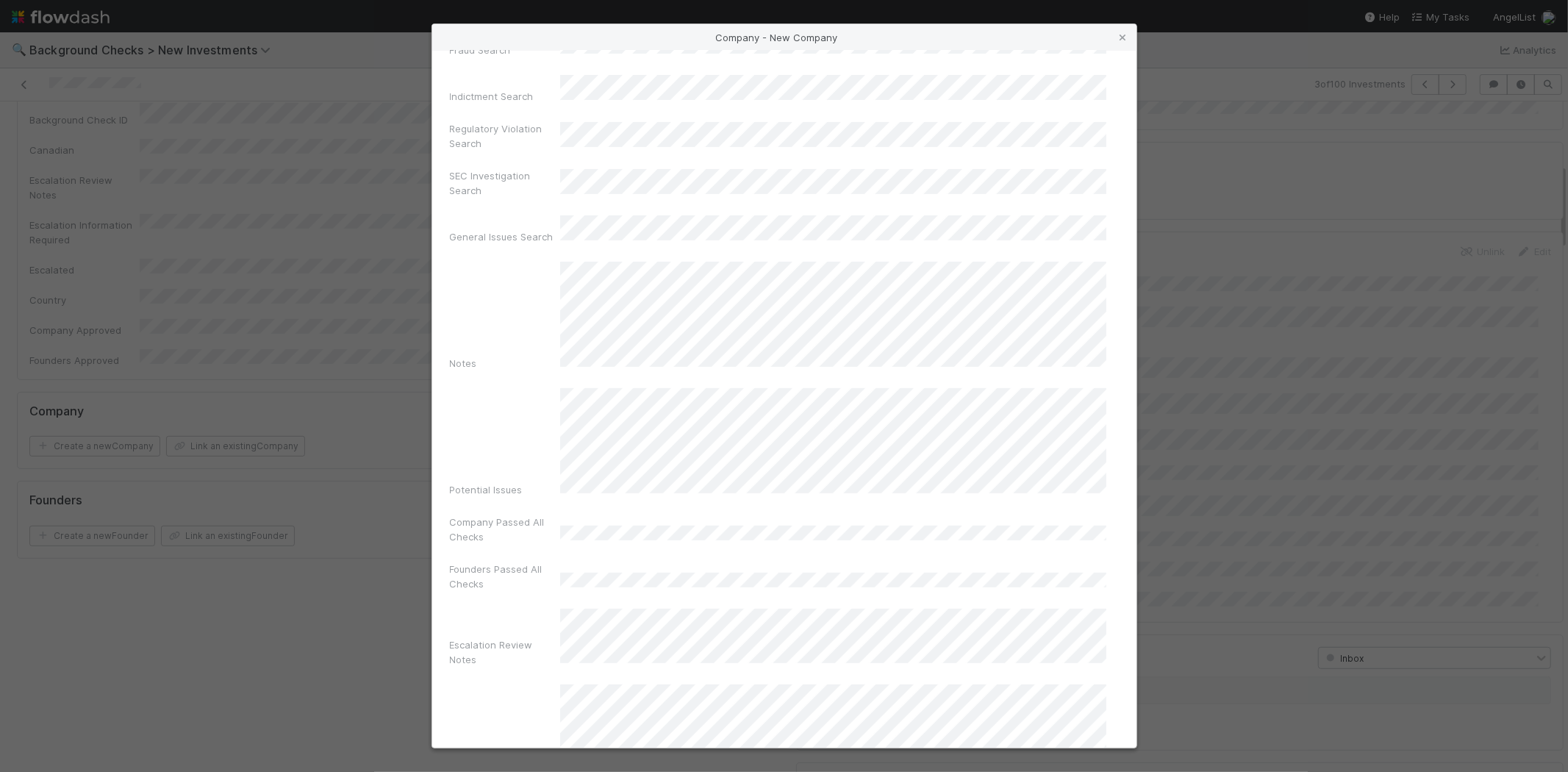
scroll to position [622, 0]
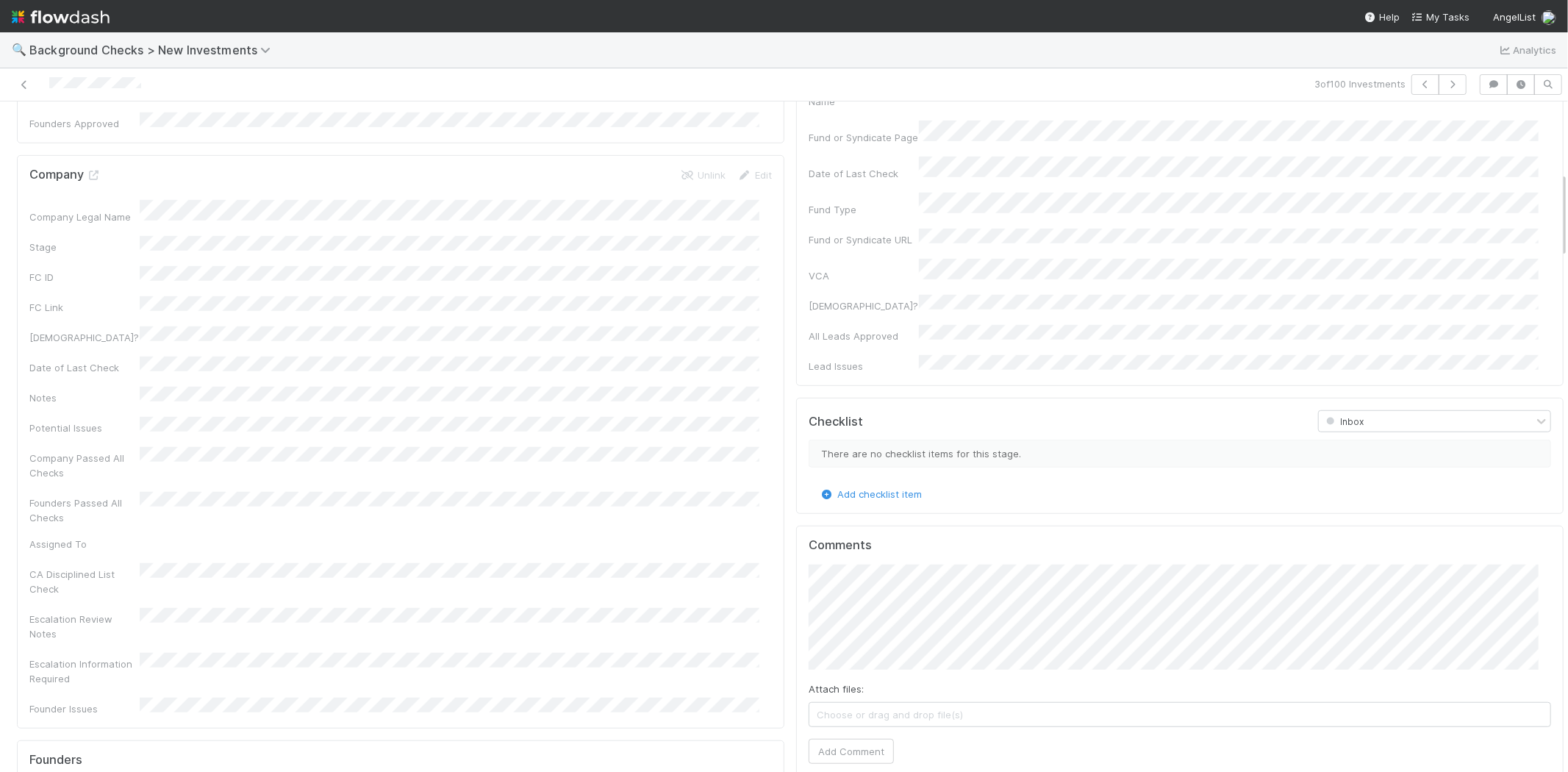
scroll to position [490, 0]
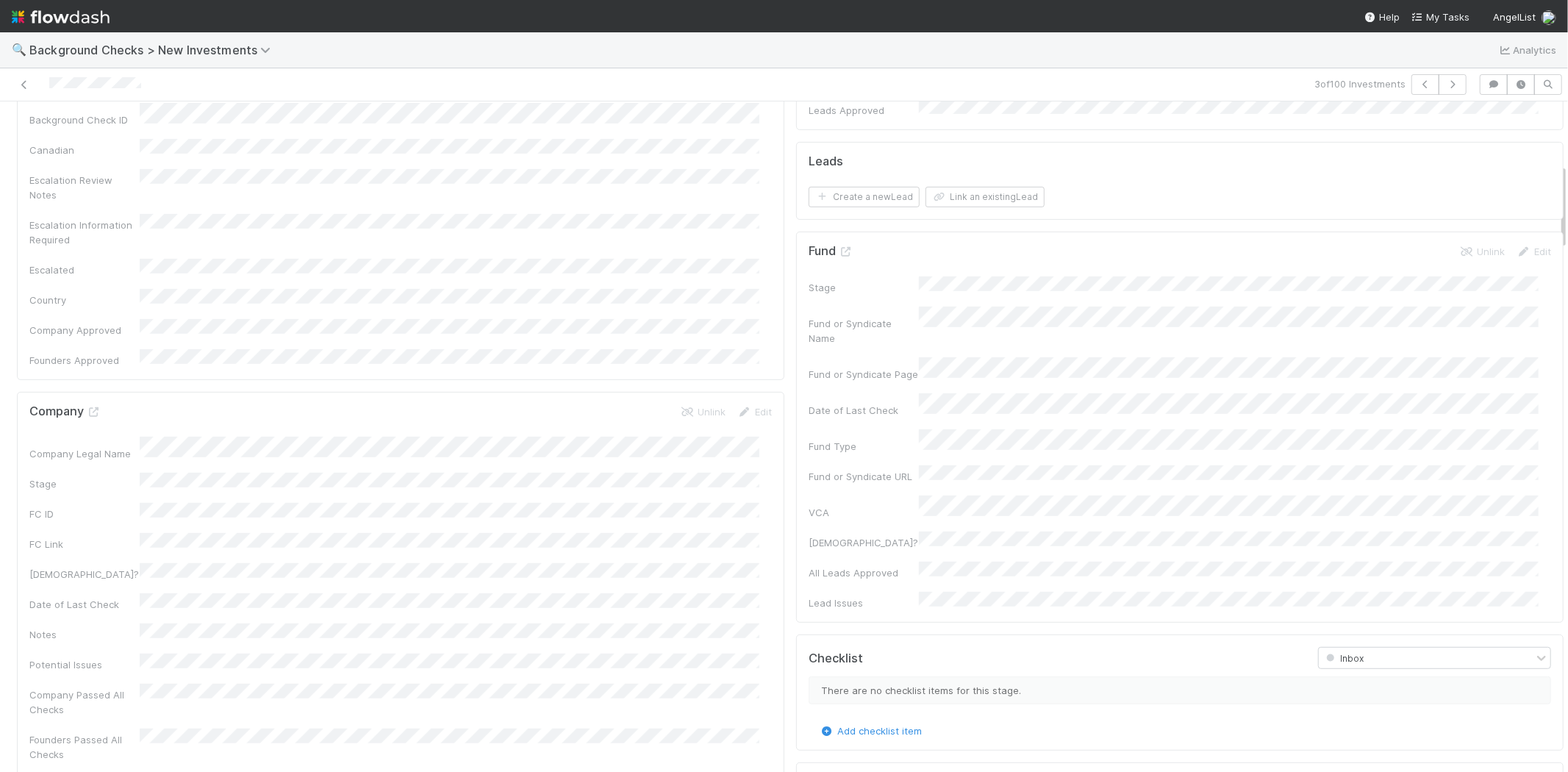
click at [222, 497] on div "Company Legal Name Stage FC ID FC Link Canadian? Date of Last Check Notes Poten…" at bounding box center [400, 695] width 742 height 516
click at [753, 406] on link "Edit" at bounding box center [755, 412] width 35 height 12
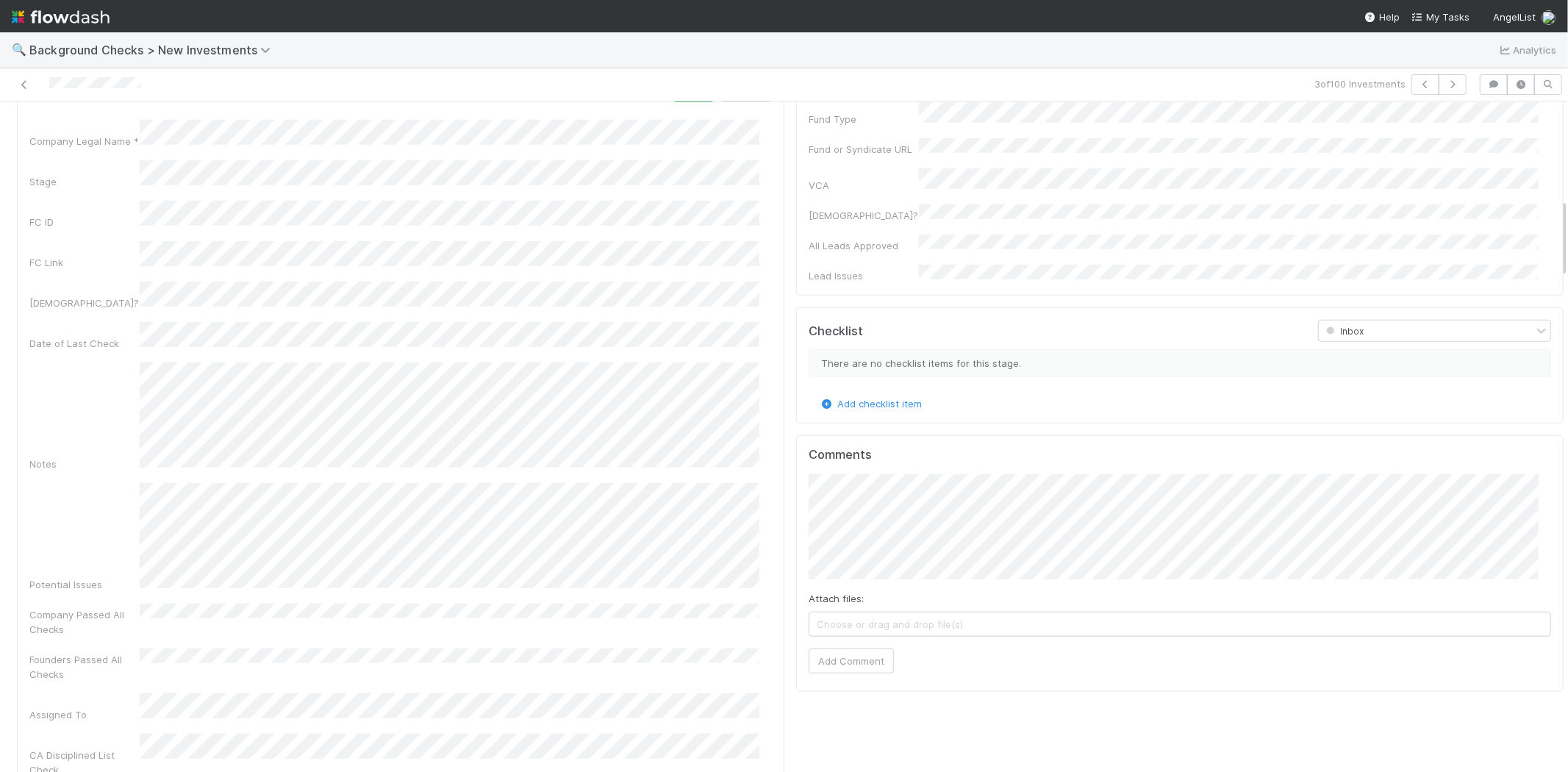
scroll to position [898, 0]
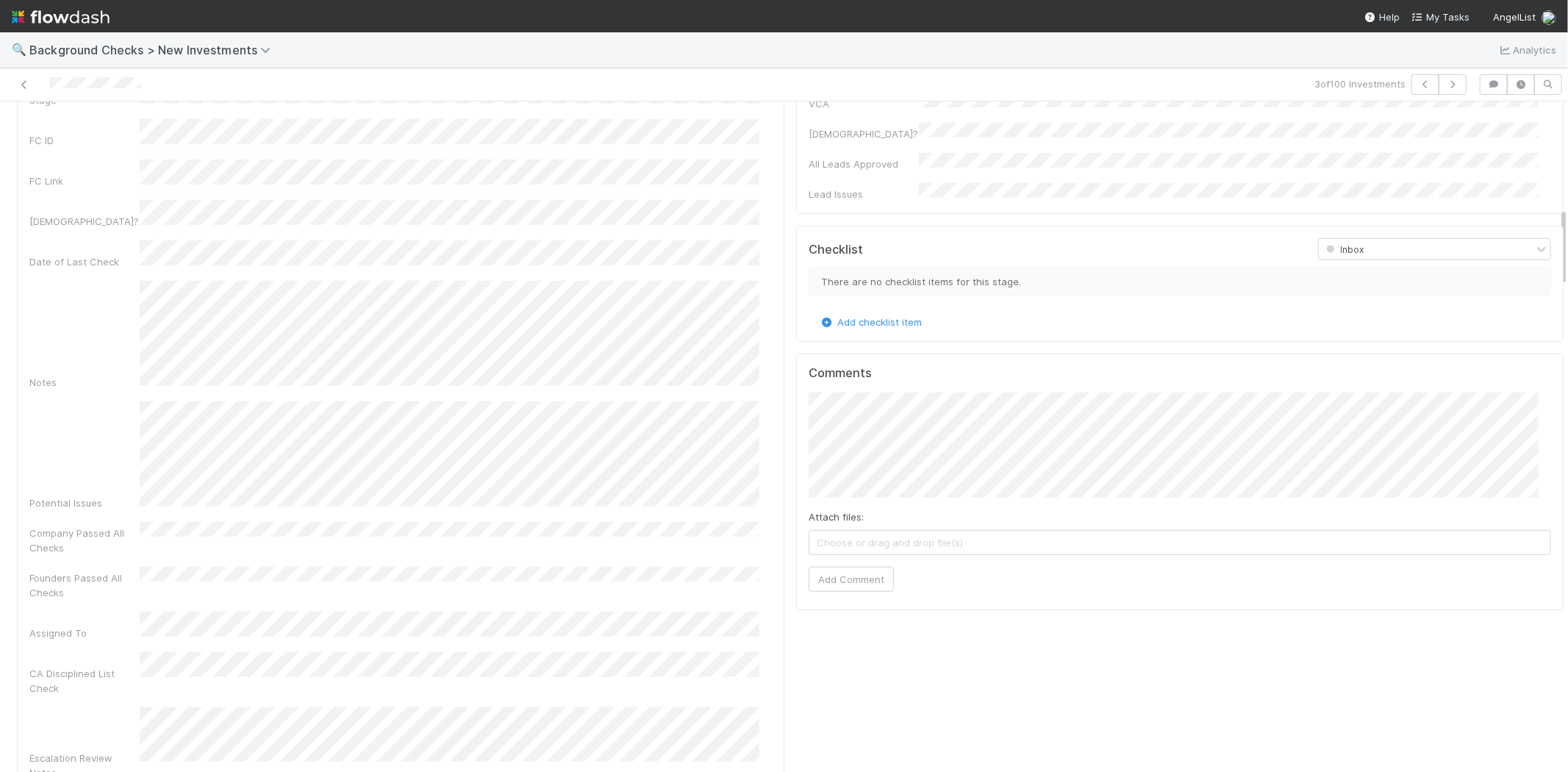
click at [524, 450] on div "Company Legal Name * Stage FC ID FC Link Canadian? Date of Last Check Notes Pot…" at bounding box center [400, 537] width 742 height 998
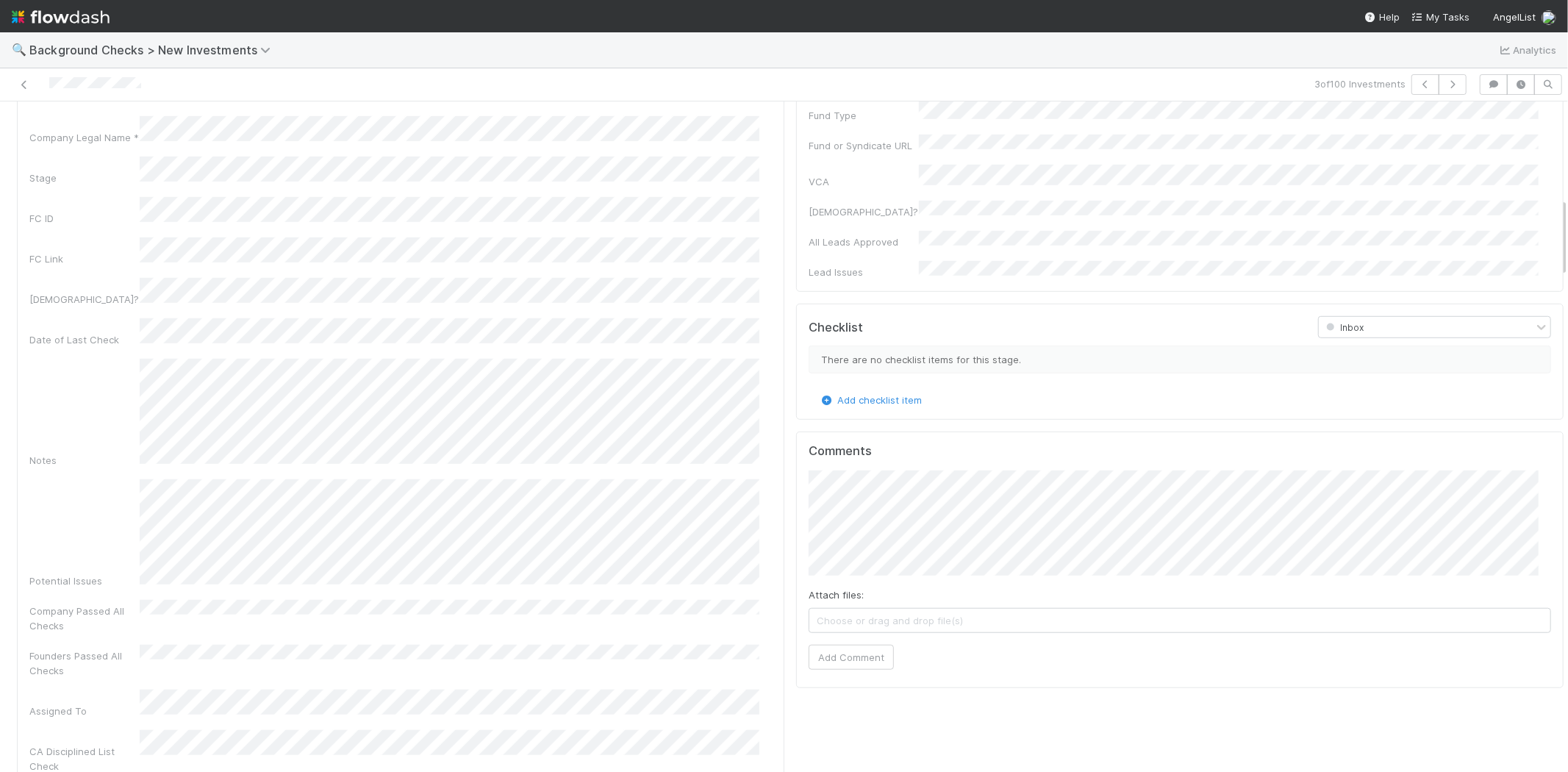
scroll to position [817, 0]
click at [530, 603] on div "Company Passed All Checks" at bounding box center [400, 620] width 742 height 33
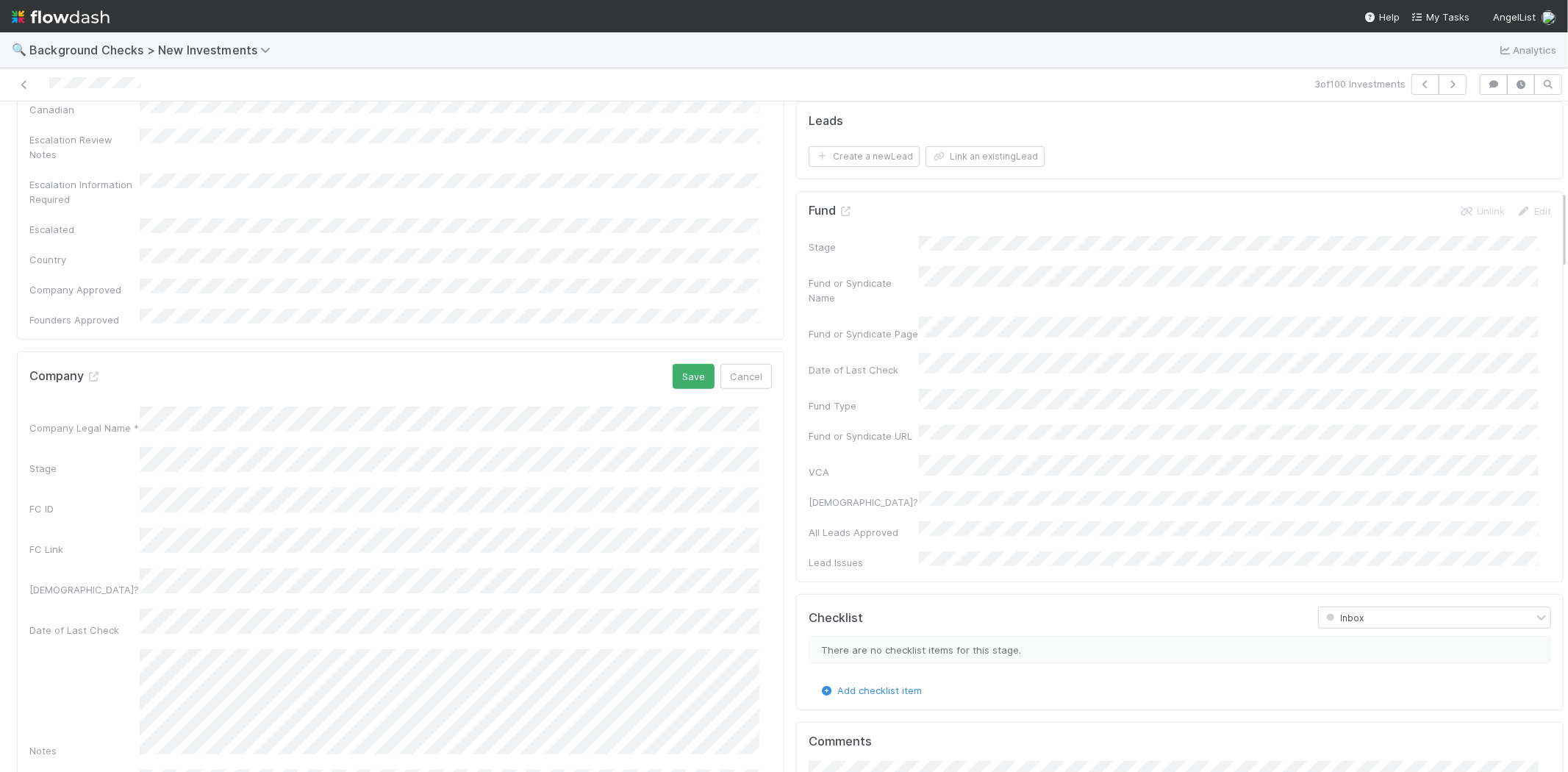
scroll to position [490, 0]
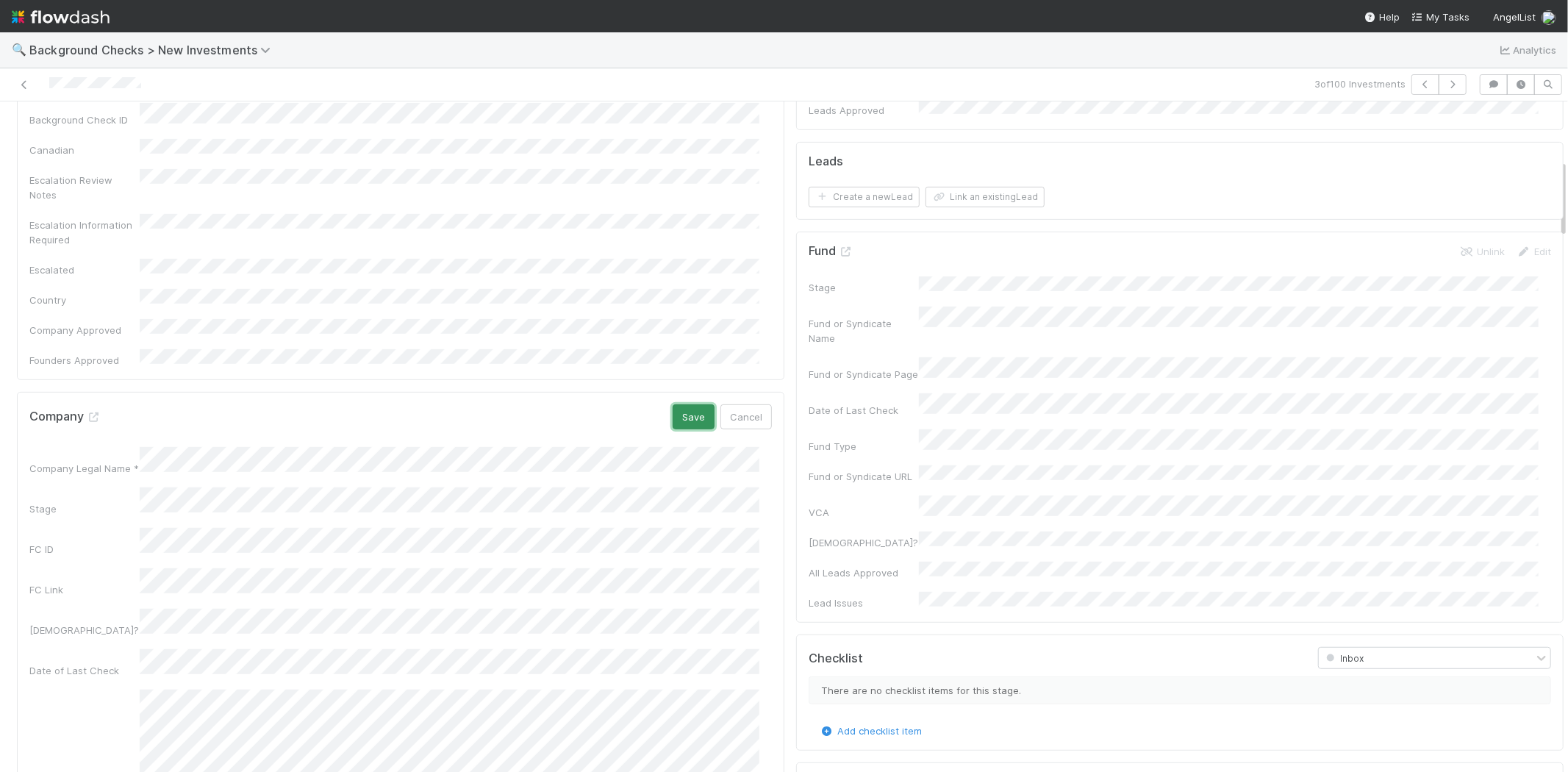
click at [677, 404] on button "Save" at bounding box center [693, 417] width 42 height 25
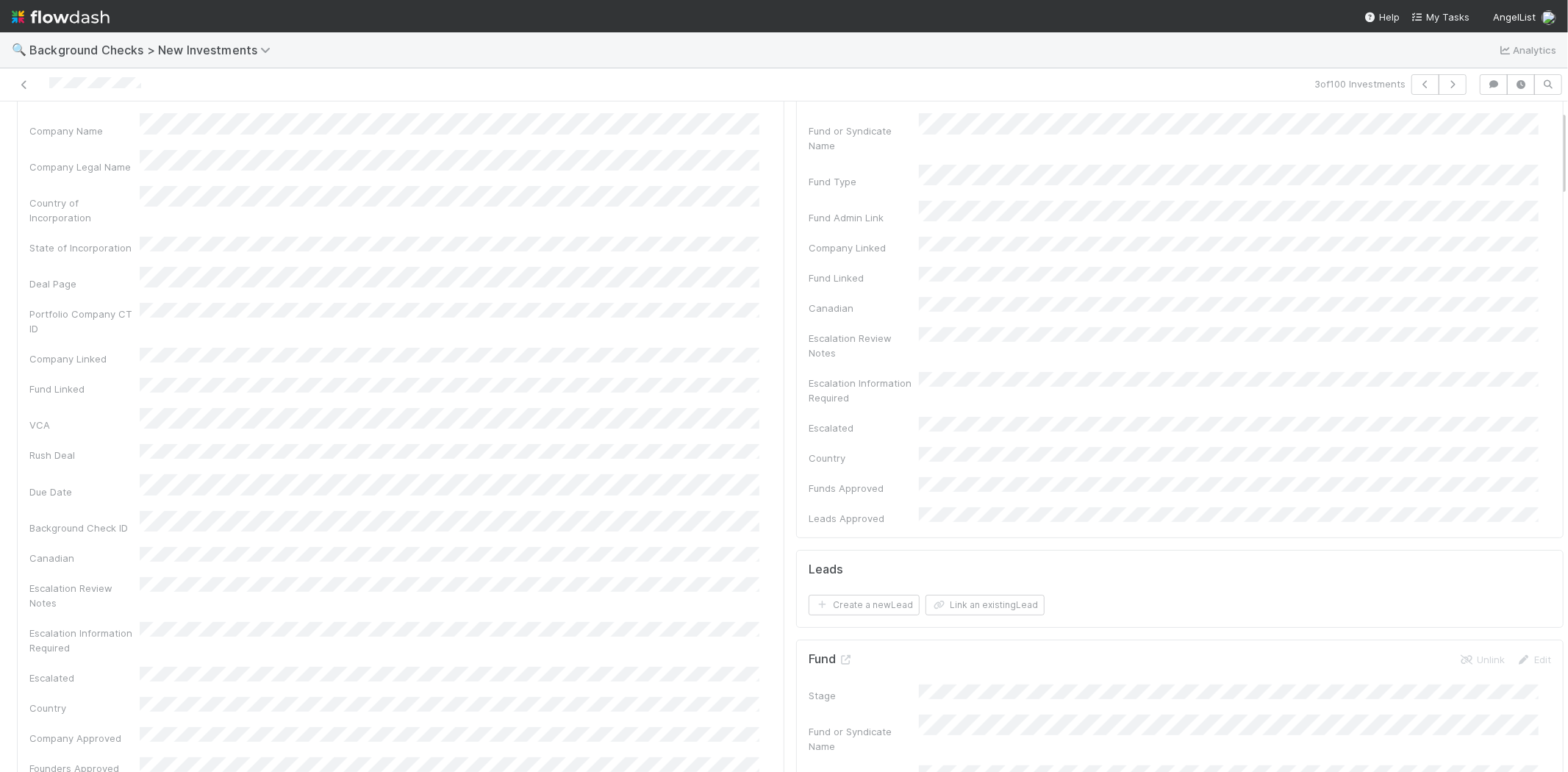
scroll to position [0, 0]
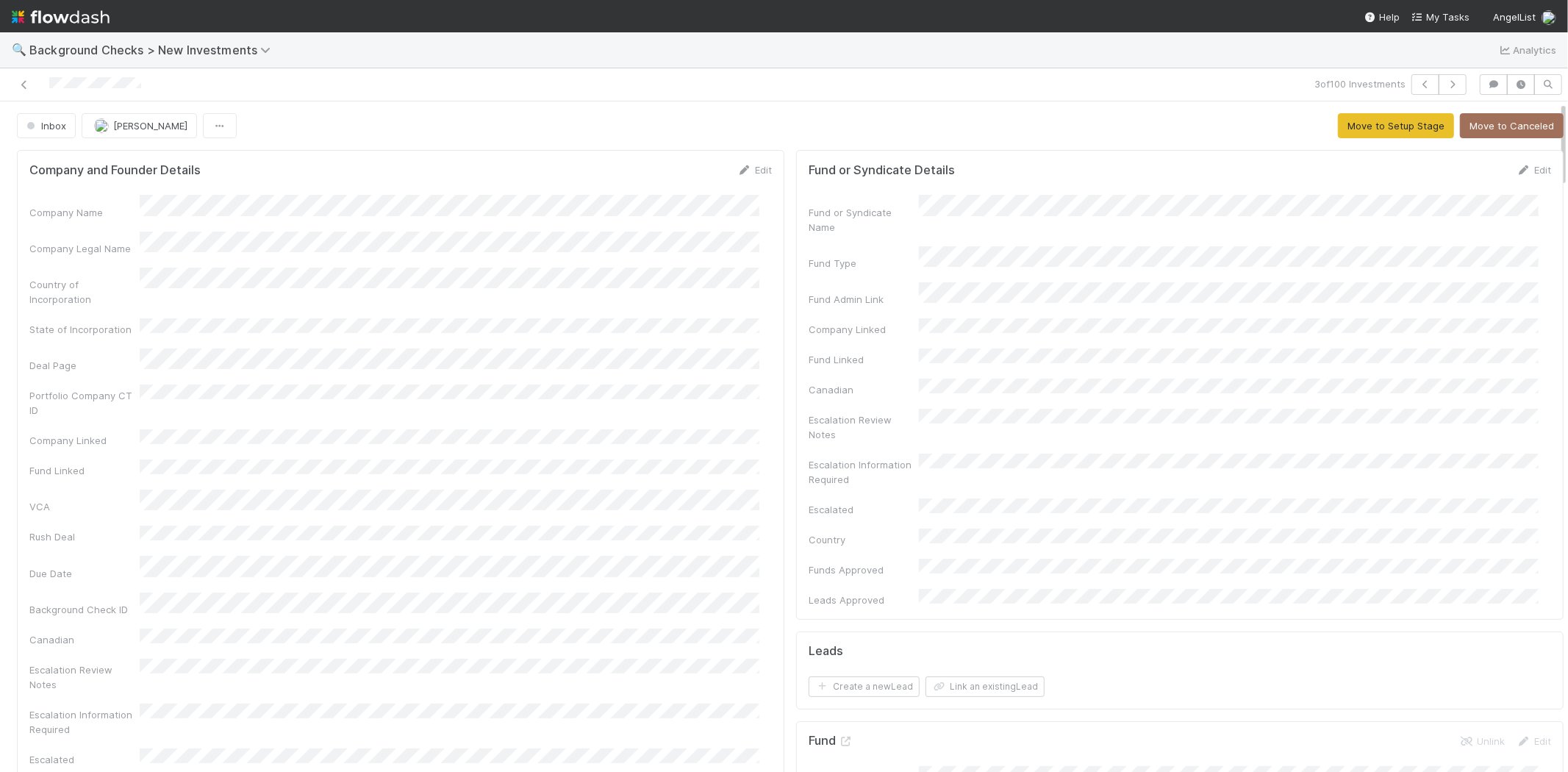
click at [652, 253] on div "Company Name Company Legal Name Country of Incorporation State of Incorporation…" at bounding box center [400, 525] width 742 height 662
click at [1346, 122] on button "Move to Setup Stage" at bounding box center [1396, 125] width 116 height 25
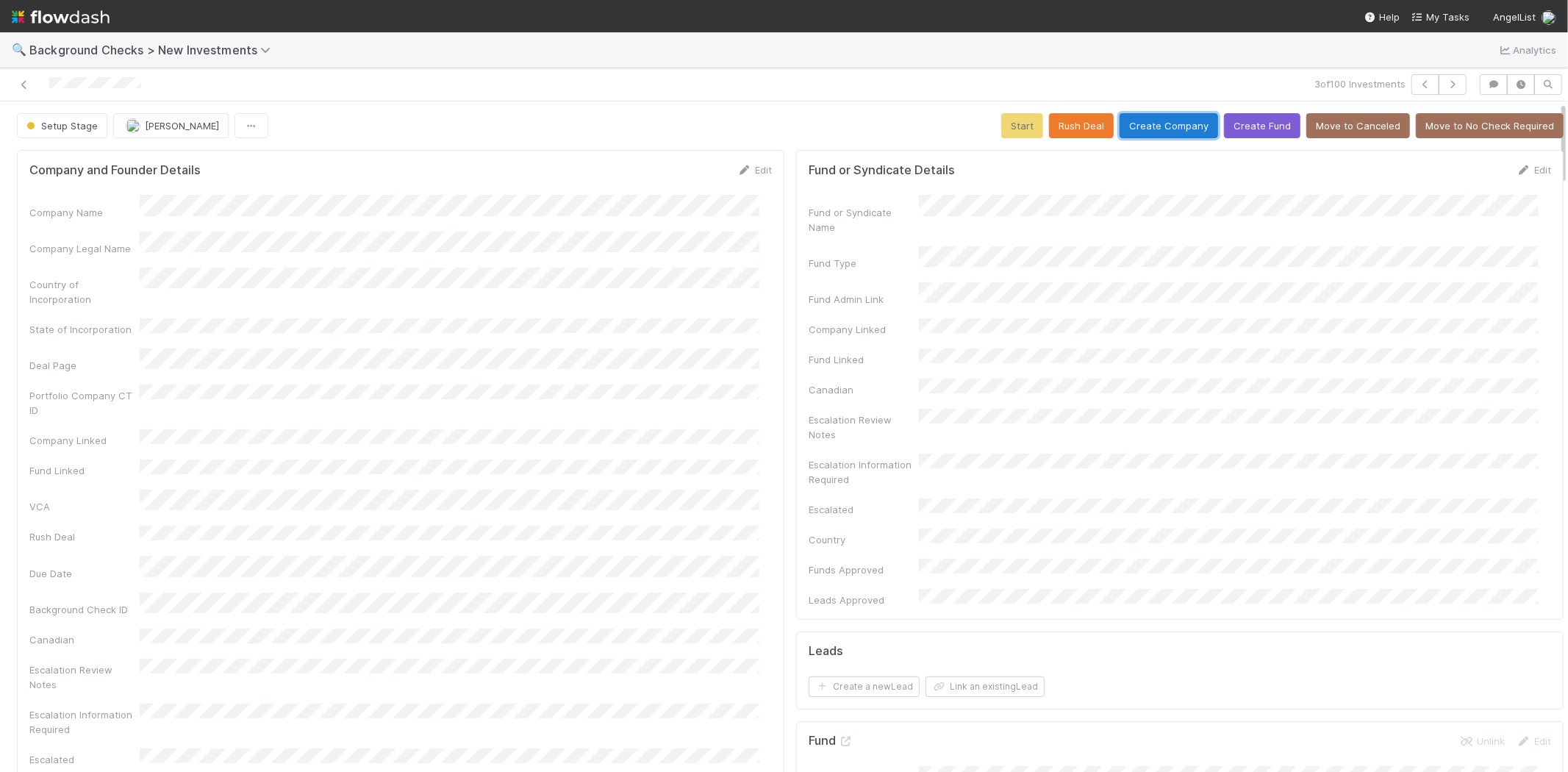
click at [1141, 124] on button "Create Company" at bounding box center [1169, 125] width 99 height 25
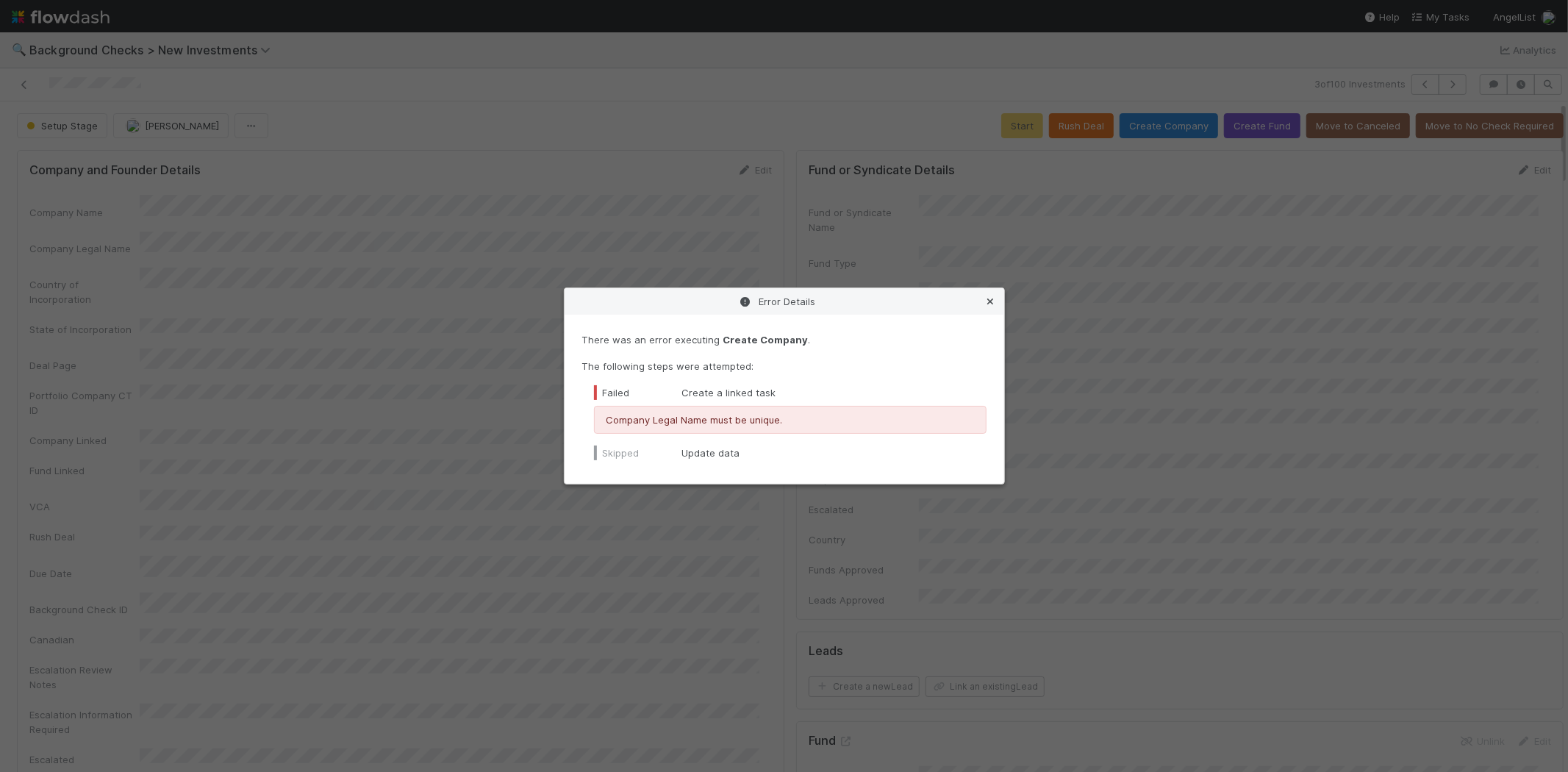
click at [986, 300] on icon at bounding box center [991, 302] width 15 height 10
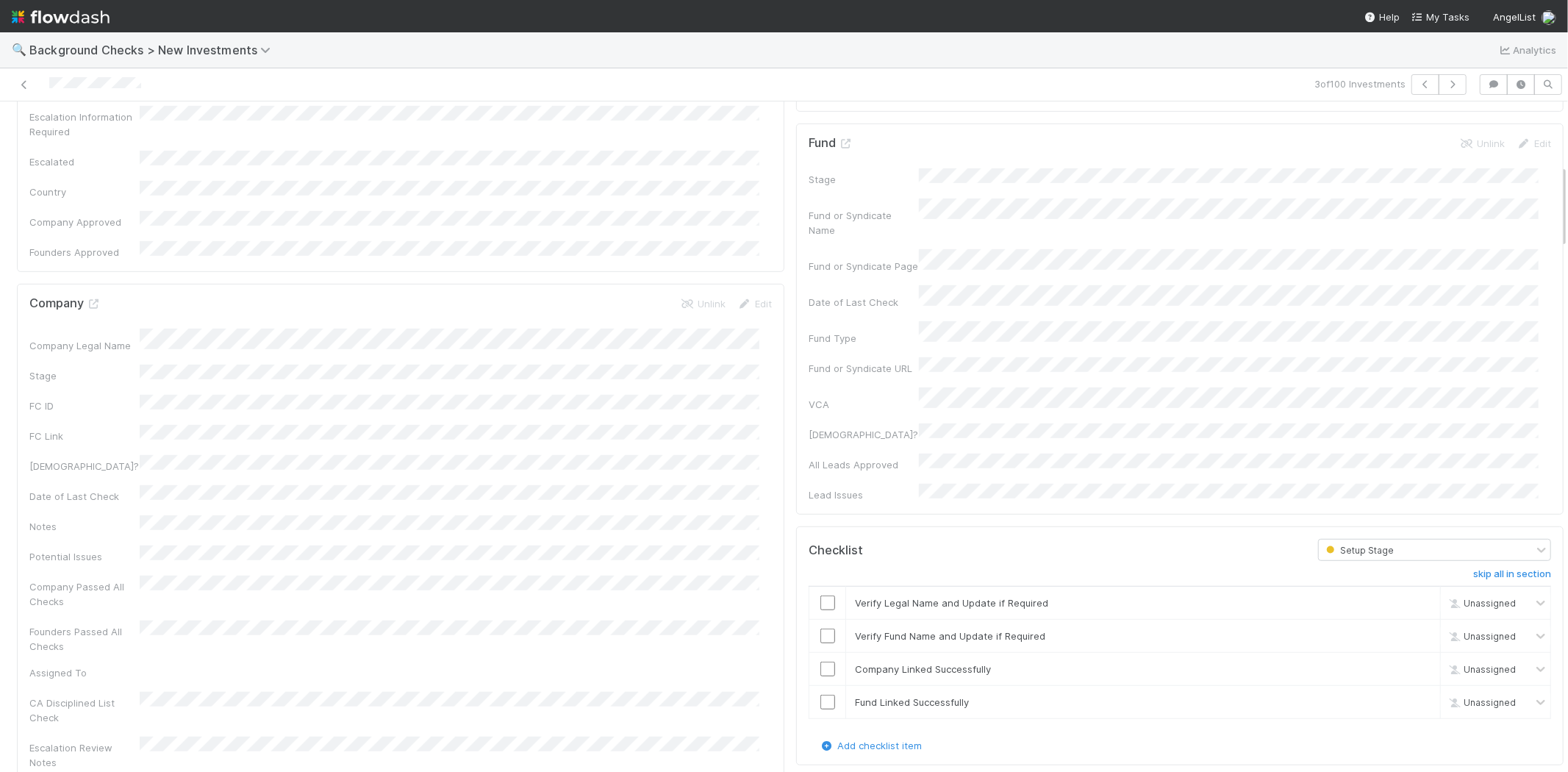
scroll to position [490, 0]
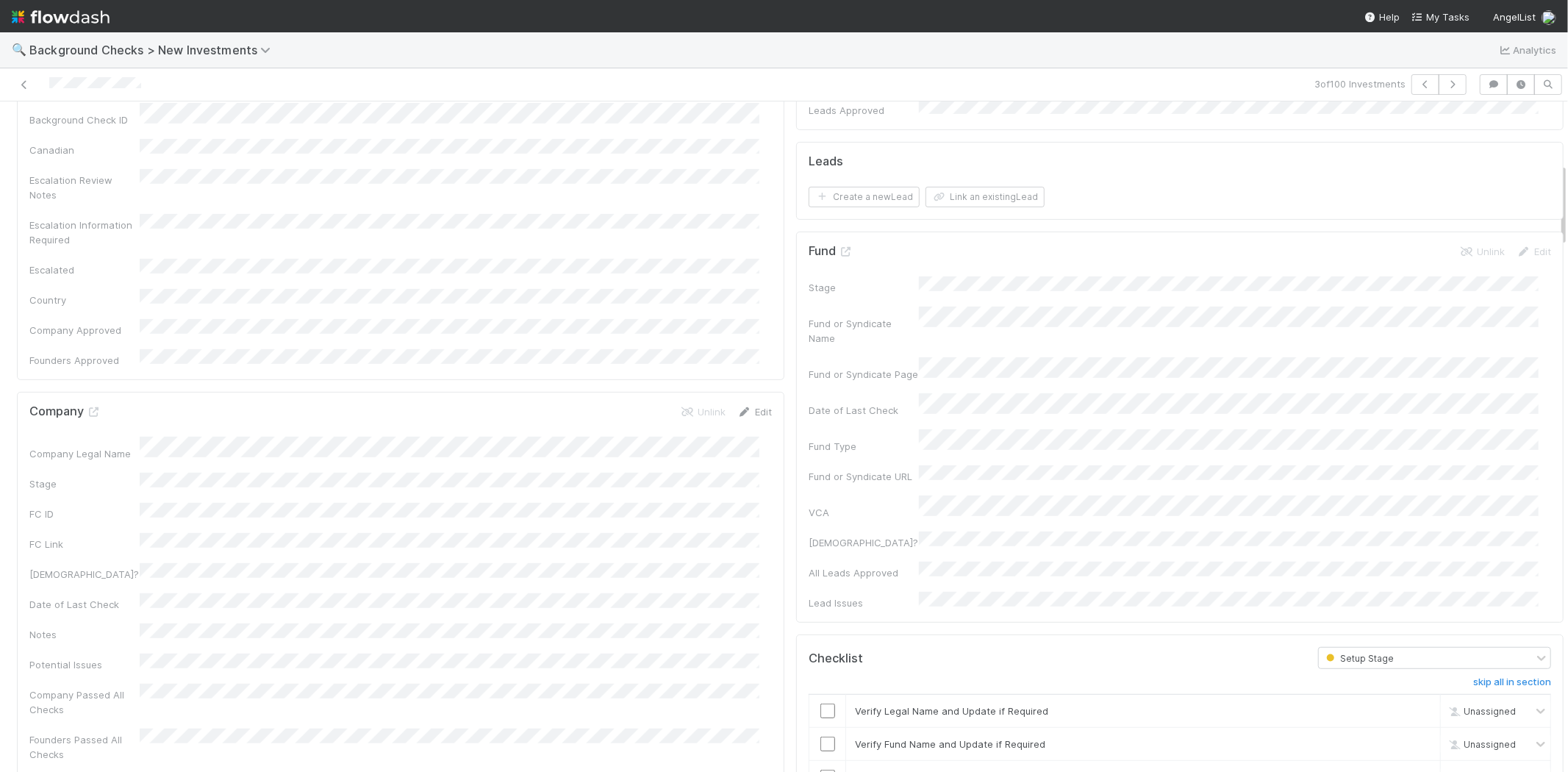
click at [750, 406] on link "Edit" at bounding box center [755, 412] width 35 height 12
click at [134, 447] on div "Company Legal Name *" at bounding box center [400, 461] width 742 height 29
click at [680, 404] on button "Save" at bounding box center [693, 417] width 42 height 25
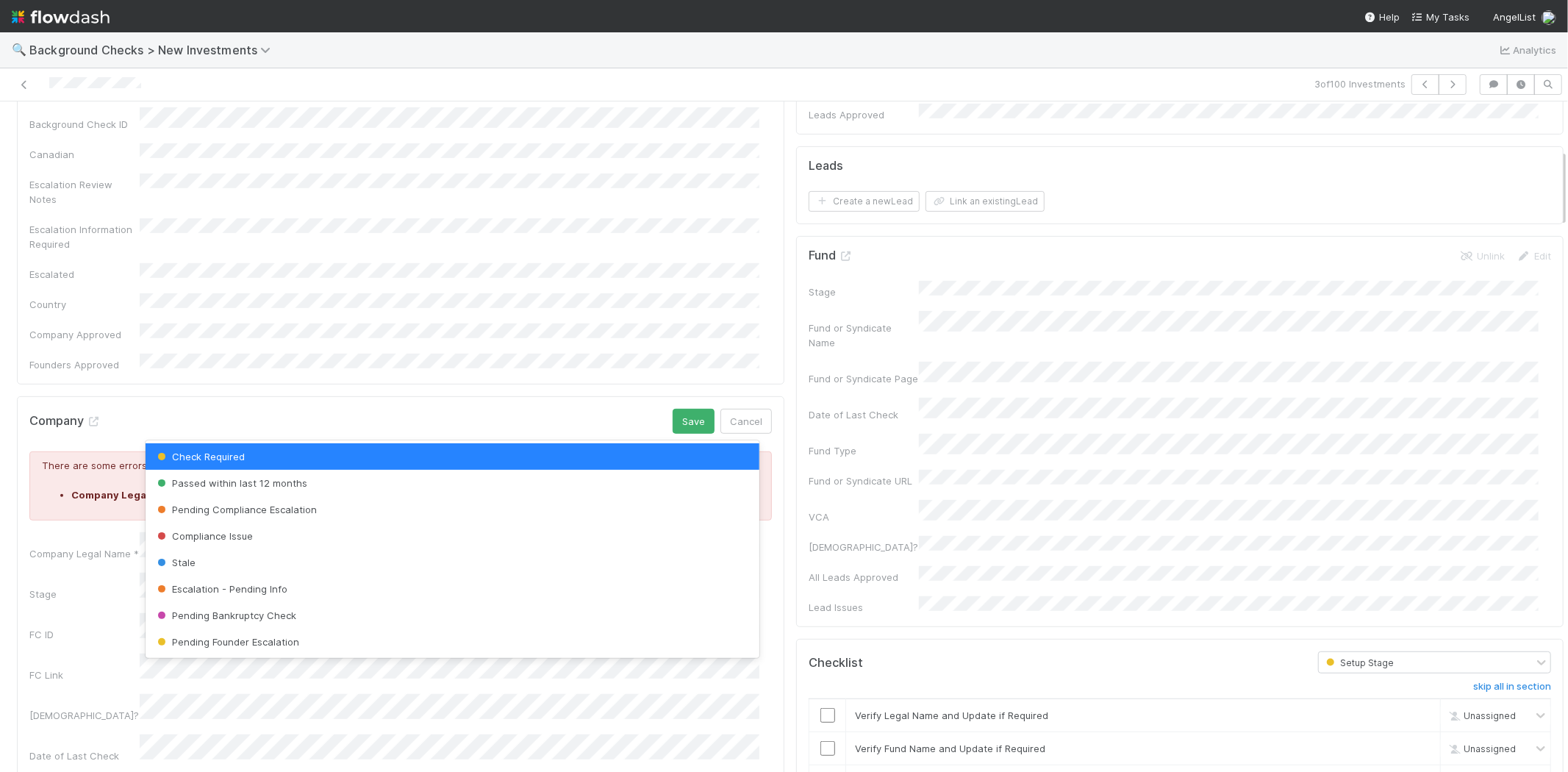
scroll to position [408, 0]
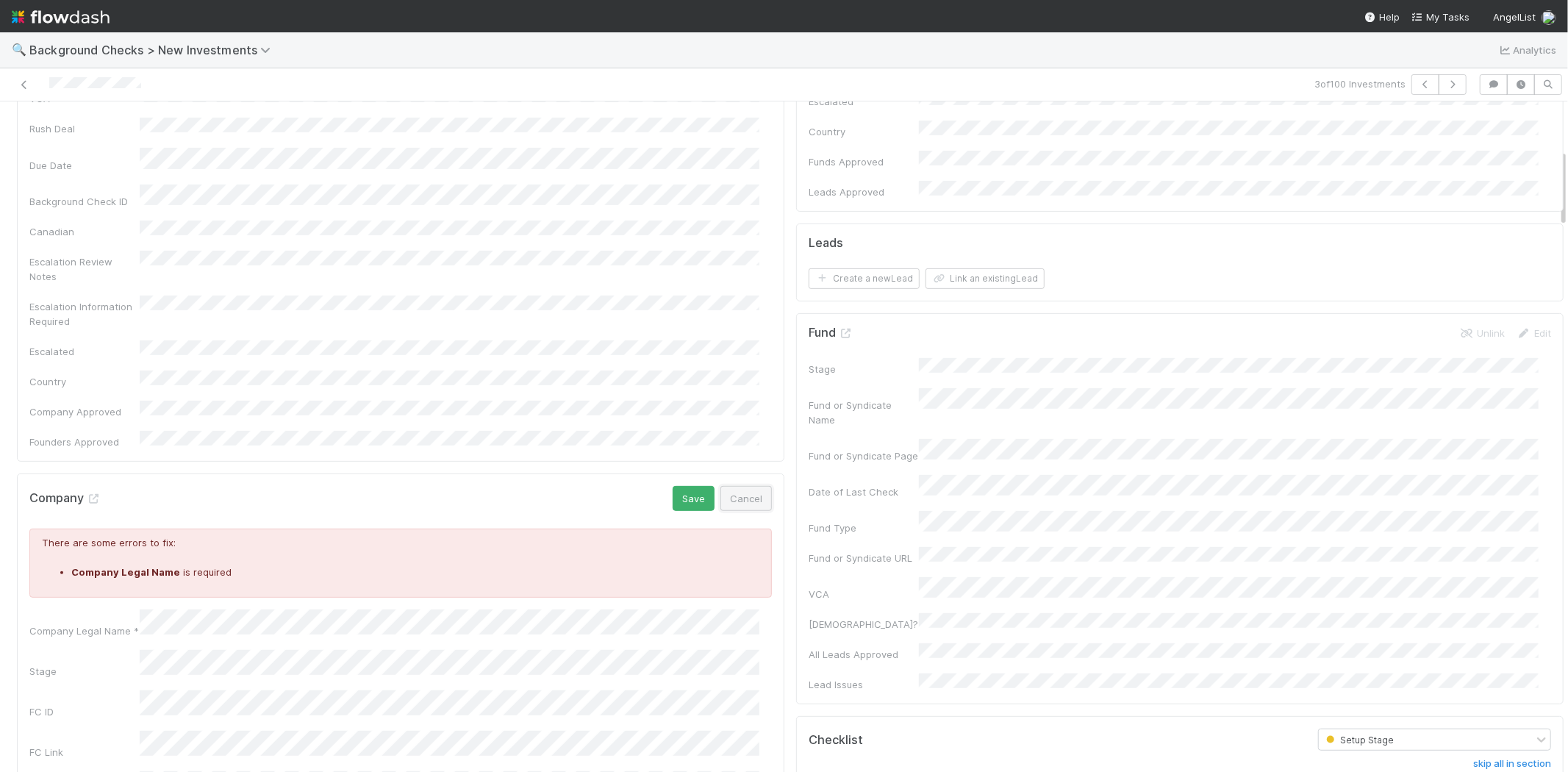
click at [745, 486] on button "Cancel" at bounding box center [746, 498] width 51 height 25
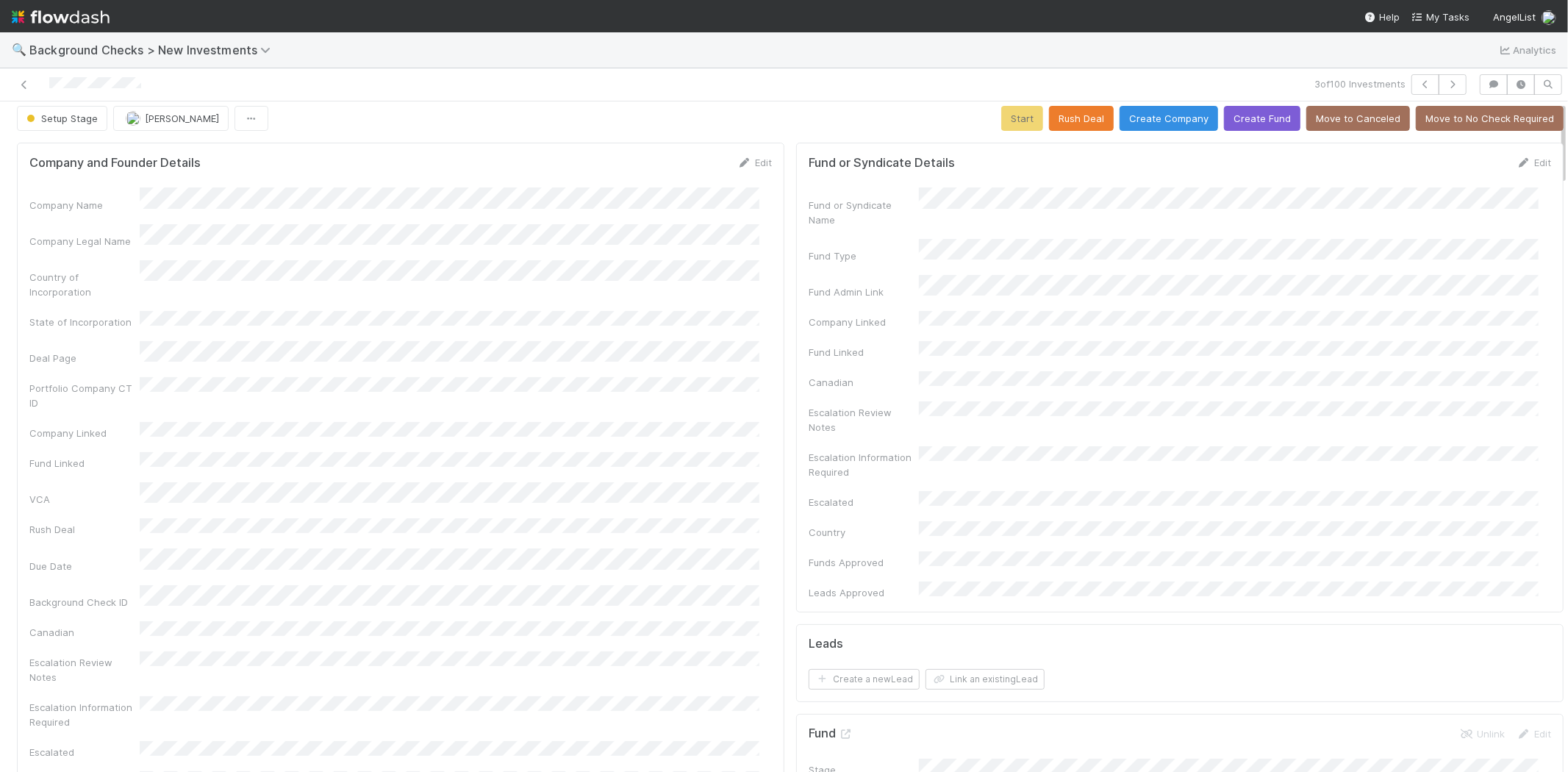
scroll to position [0, 0]
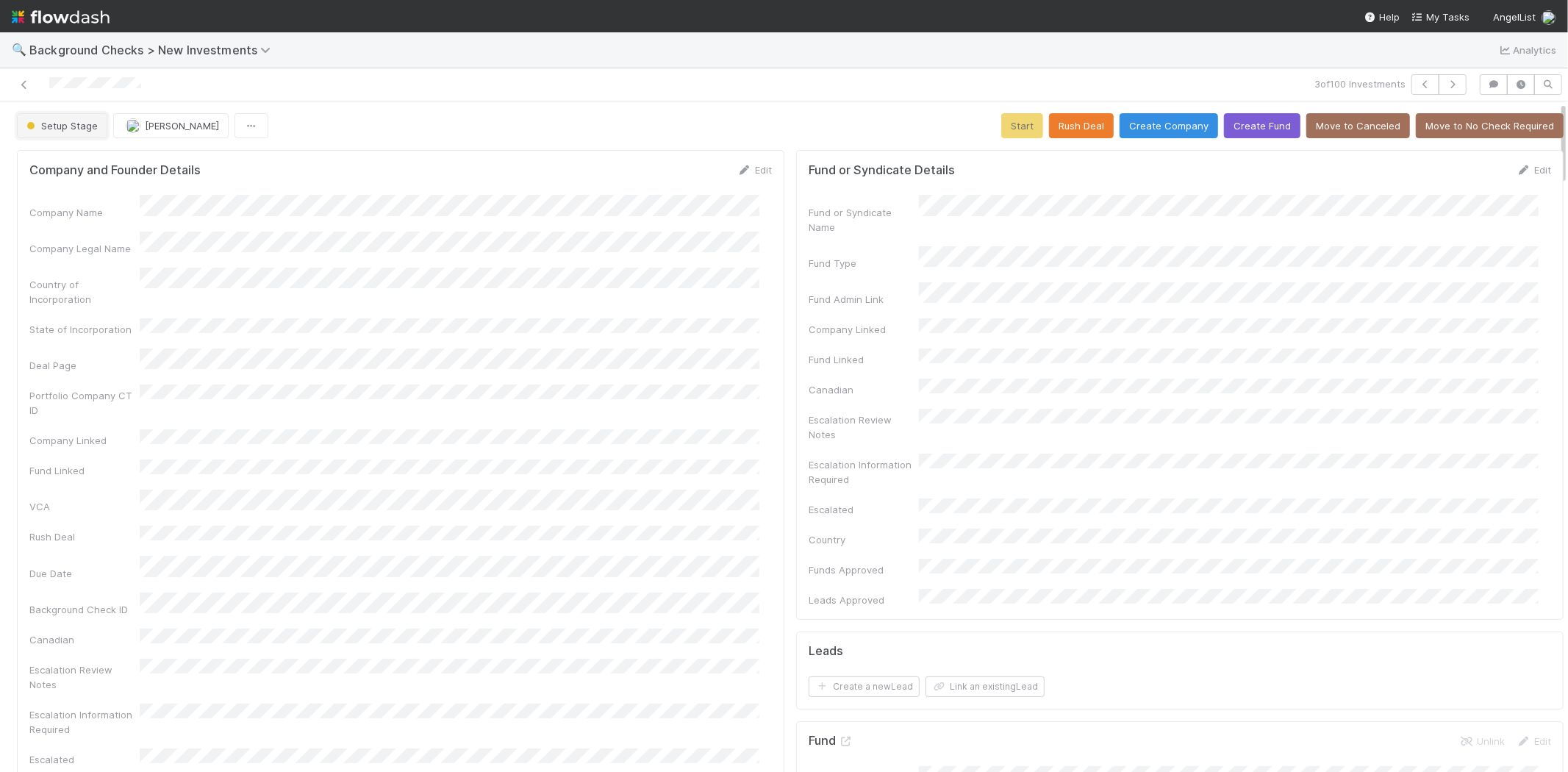
click at [79, 128] on span "Setup Stage" at bounding box center [60, 125] width 74 height 12
click at [335, 211] on div at bounding box center [784, 386] width 1568 height 772
click at [742, 173] on link "Edit" at bounding box center [755, 169] width 35 height 12
click at [106, 247] on div "Company Legal Name" at bounding box center [400, 260] width 742 height 29
click at [673, 179] on button "Save" at bounding box center [693, 175] width 42 height 25
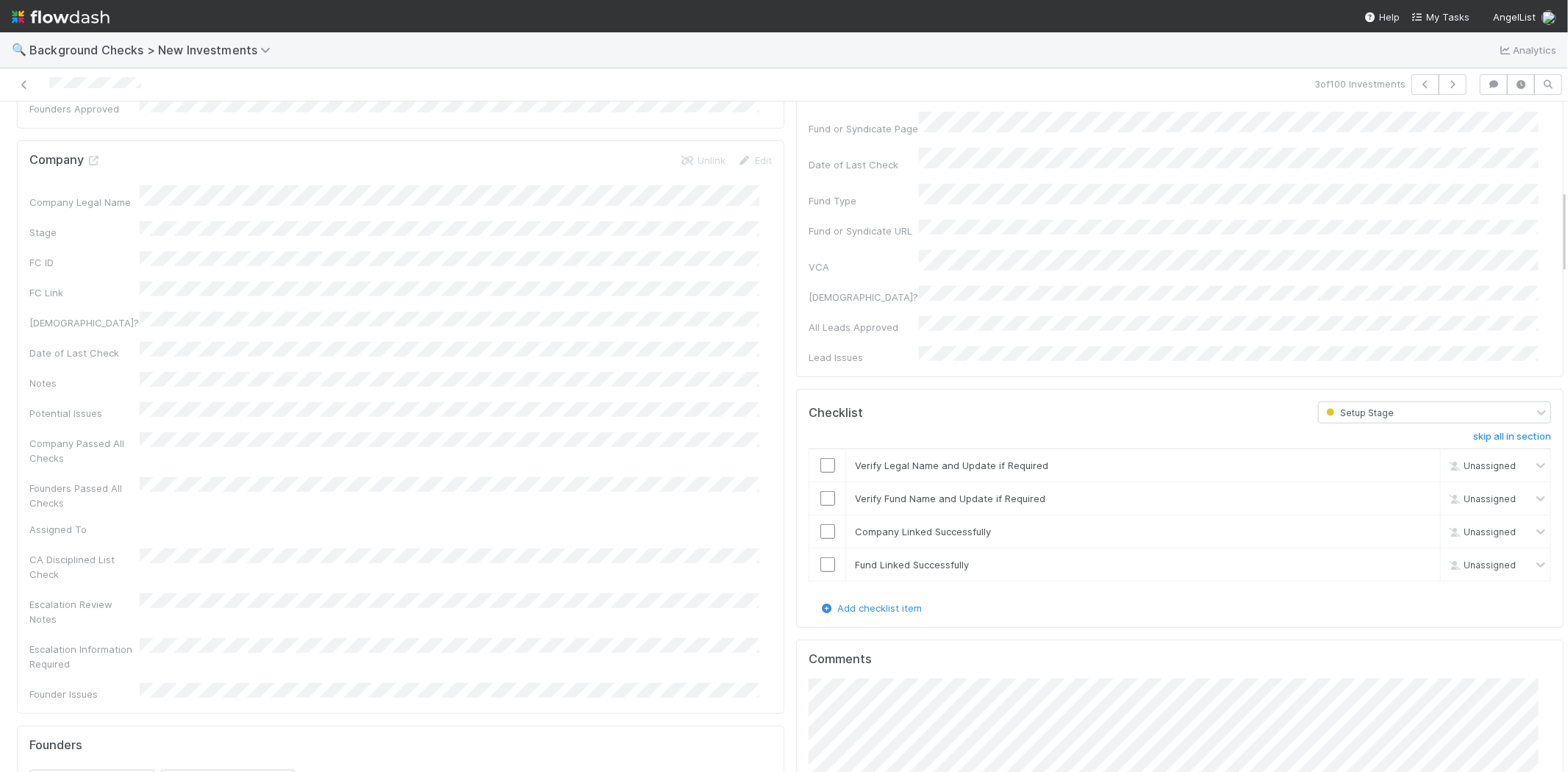
scroll to position [652, 0]
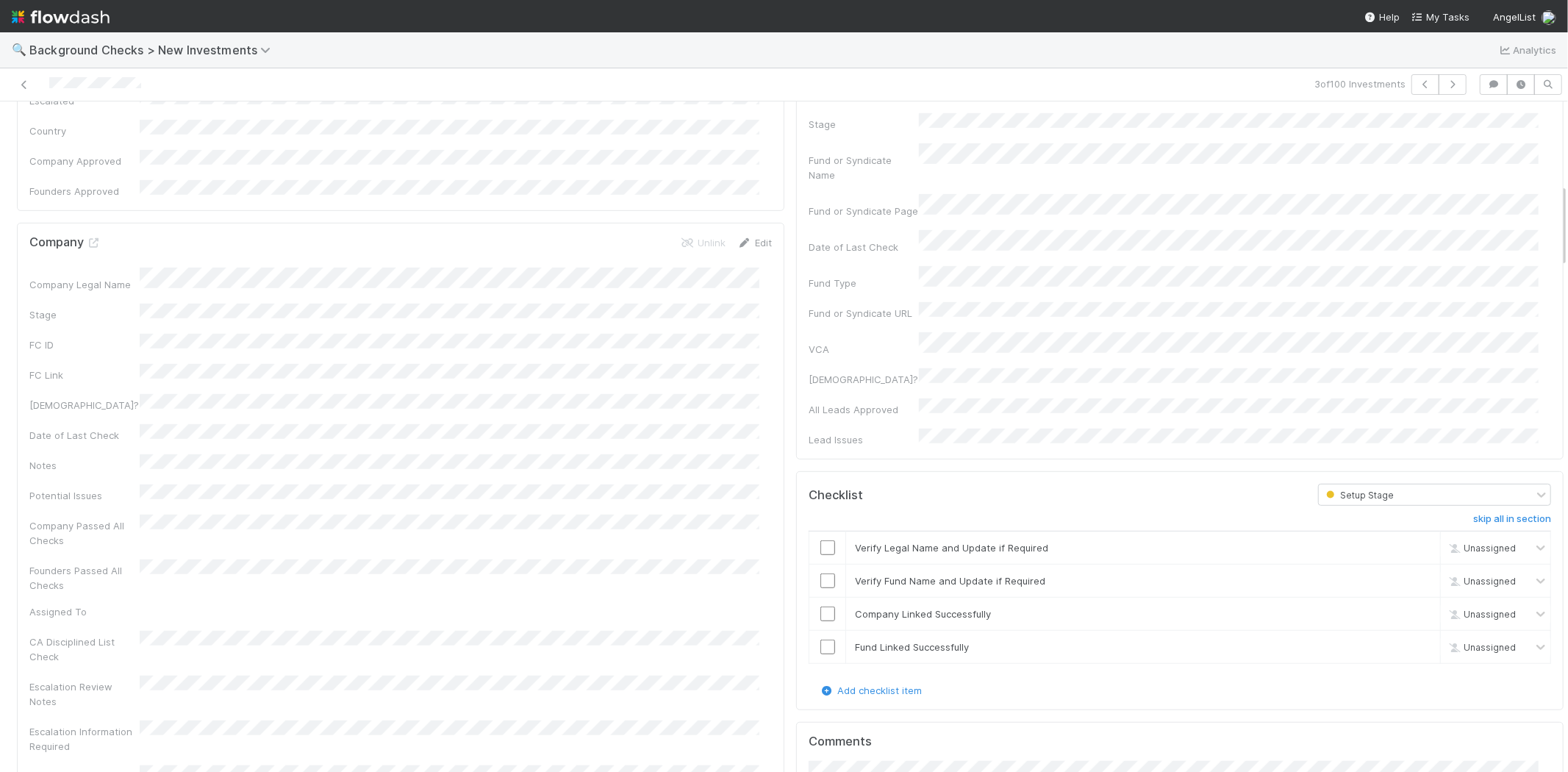
click at [755, 237] on link "Edit" at bounding box center [755, 242] width 35 height 12
click at [134, 278] on div "Company Legal Name *" at bounding box center [400, 292] width 742 height 29
click at [314, 235] on div "Company Save Cancel" at bounding box center [400, 247] width 742 height 25
click at [421, 235] on div "Company Save Cancel" at bounding box center [400, 247] width 742 height 25
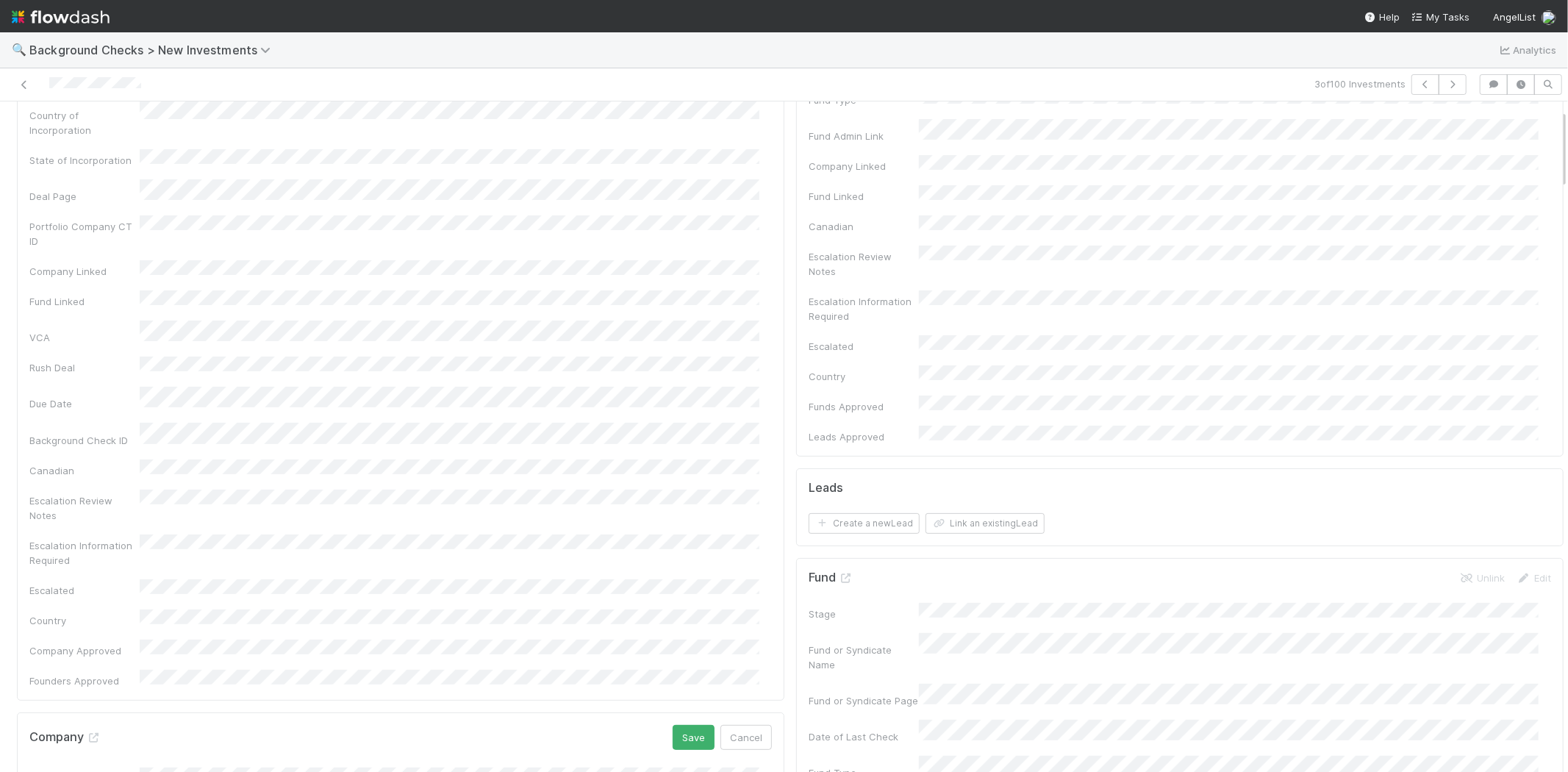
scroll to position [0, 0]
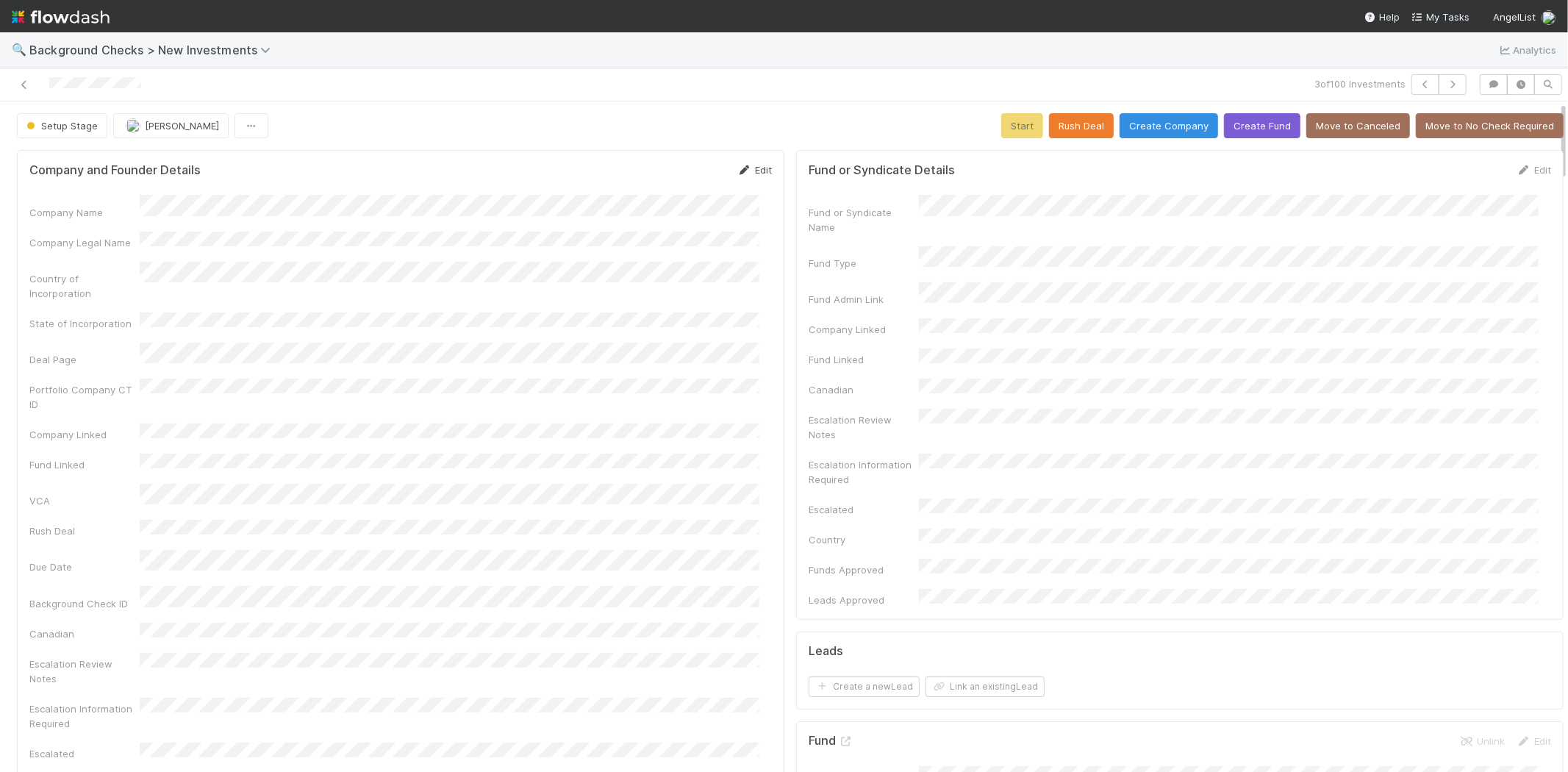
click at [747, 173] on link "Edit" at bounding box center [755, 169] width 35 height 12
click at [674, 170] on button "Save" at bounding box center [693, 175] width 42 height 25
click at [750, 169] on link "Edit" at bounding box center [755, 169] width 35 height 12
click at [127, 251] on div "Company Legal Name" at bounding box center [400, 260] width 742 height 29
click at [672, 170] on button "Save" at bounding box center [693, 175] width 42 height 25
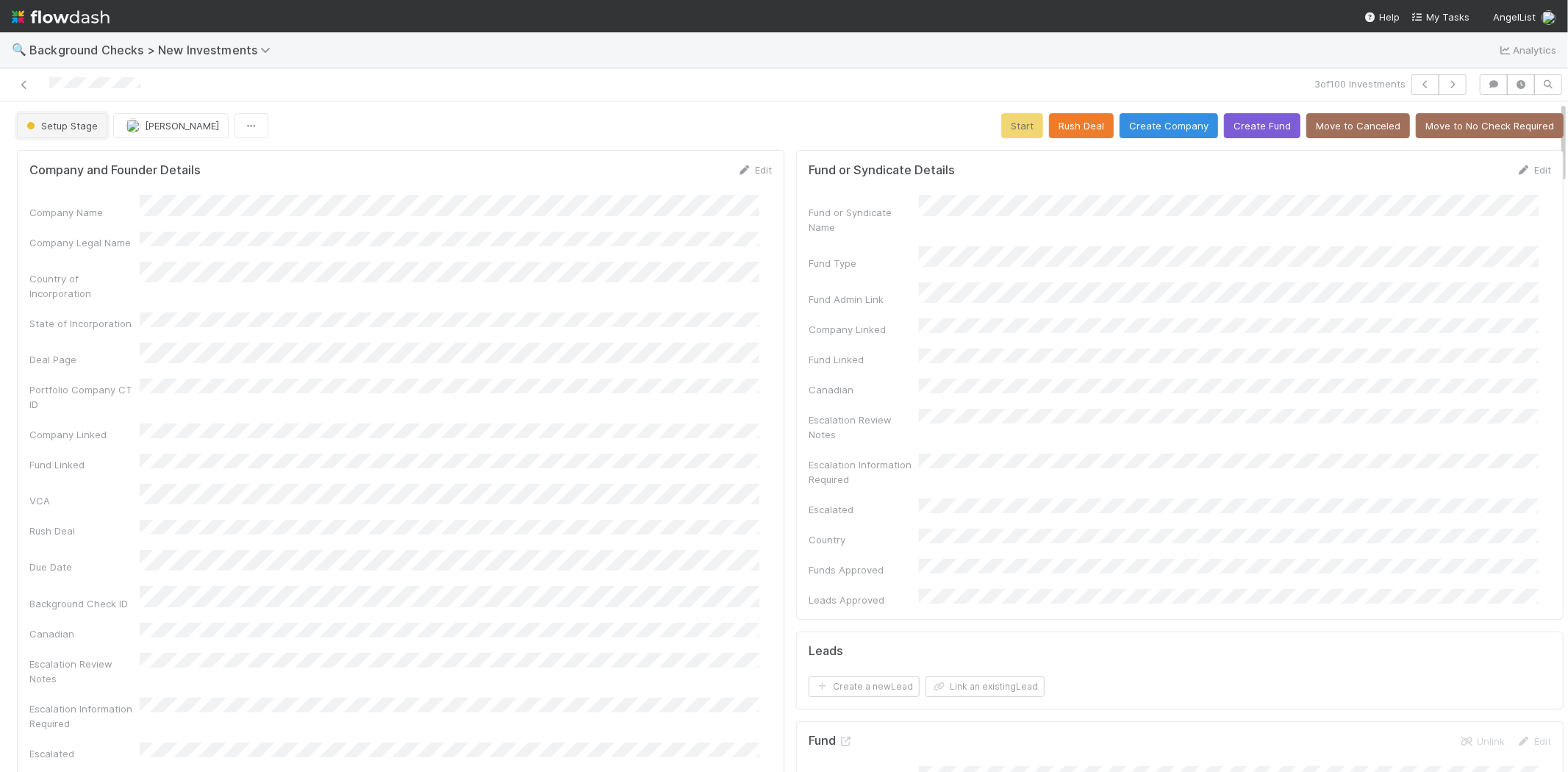
click at [67, 129] on span "Setup Stage" at bounding box center [60, 125] width 74 height 12
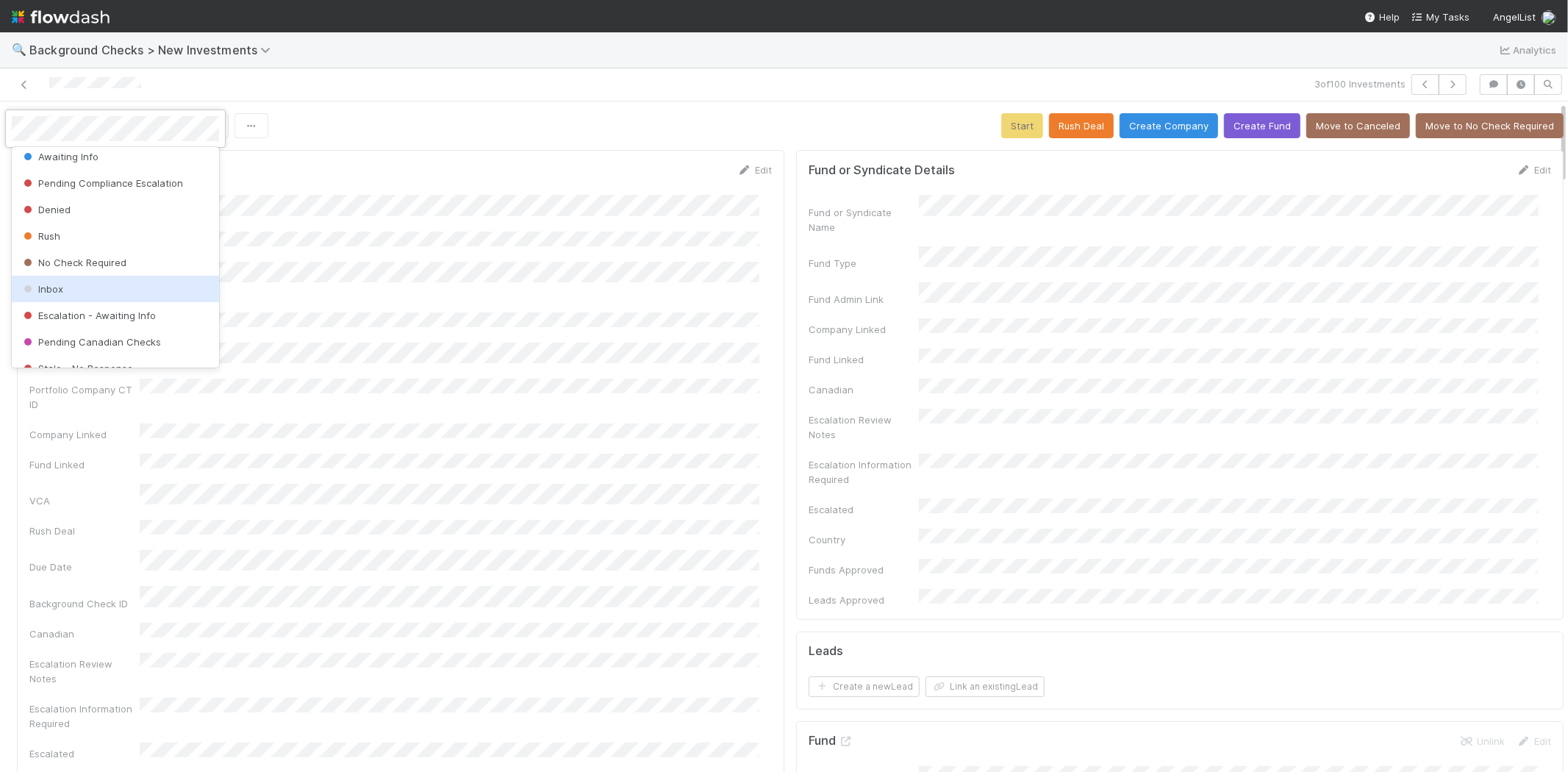
click at [100, 291] on div "Inbox" at bounding box center [115, 289] width 208 height 27
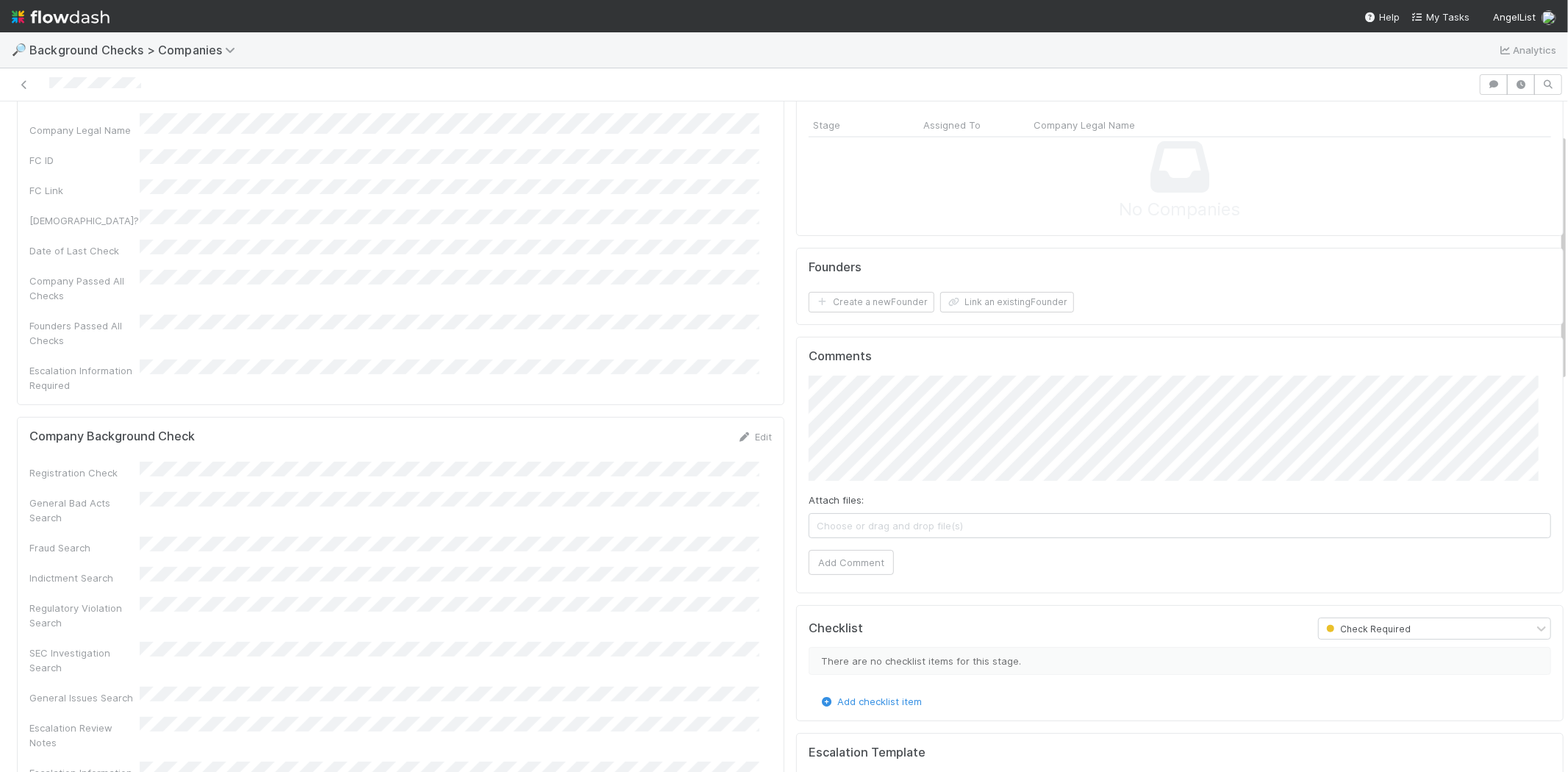
scroll to position [164, 0]
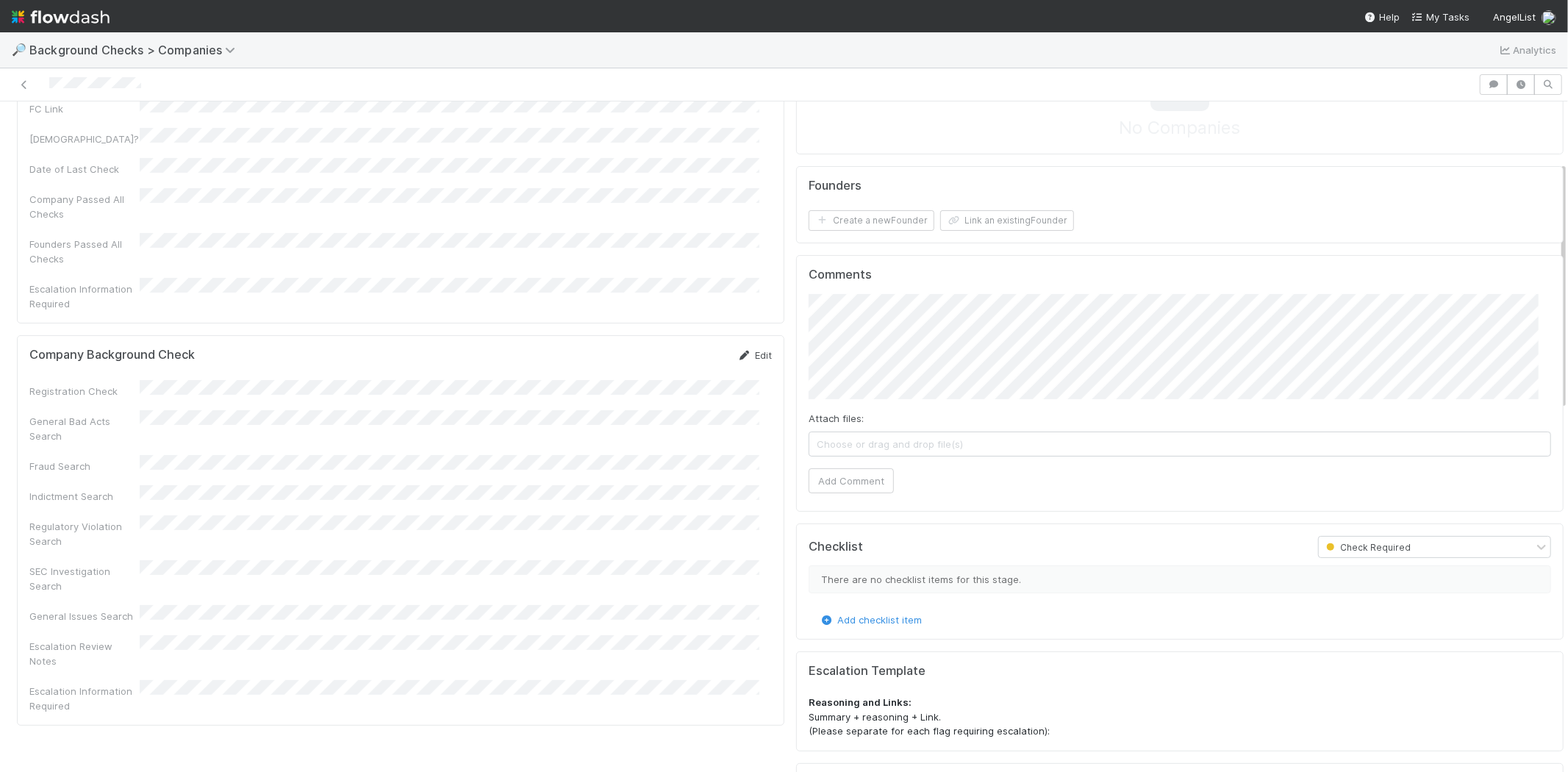
click at [750, 349] on link "Edit" at bounding box center [755, 355] width 35 height 12
click at [731, 348] on button "Cancel" at bounding box center [746, 360] width 51 height 25
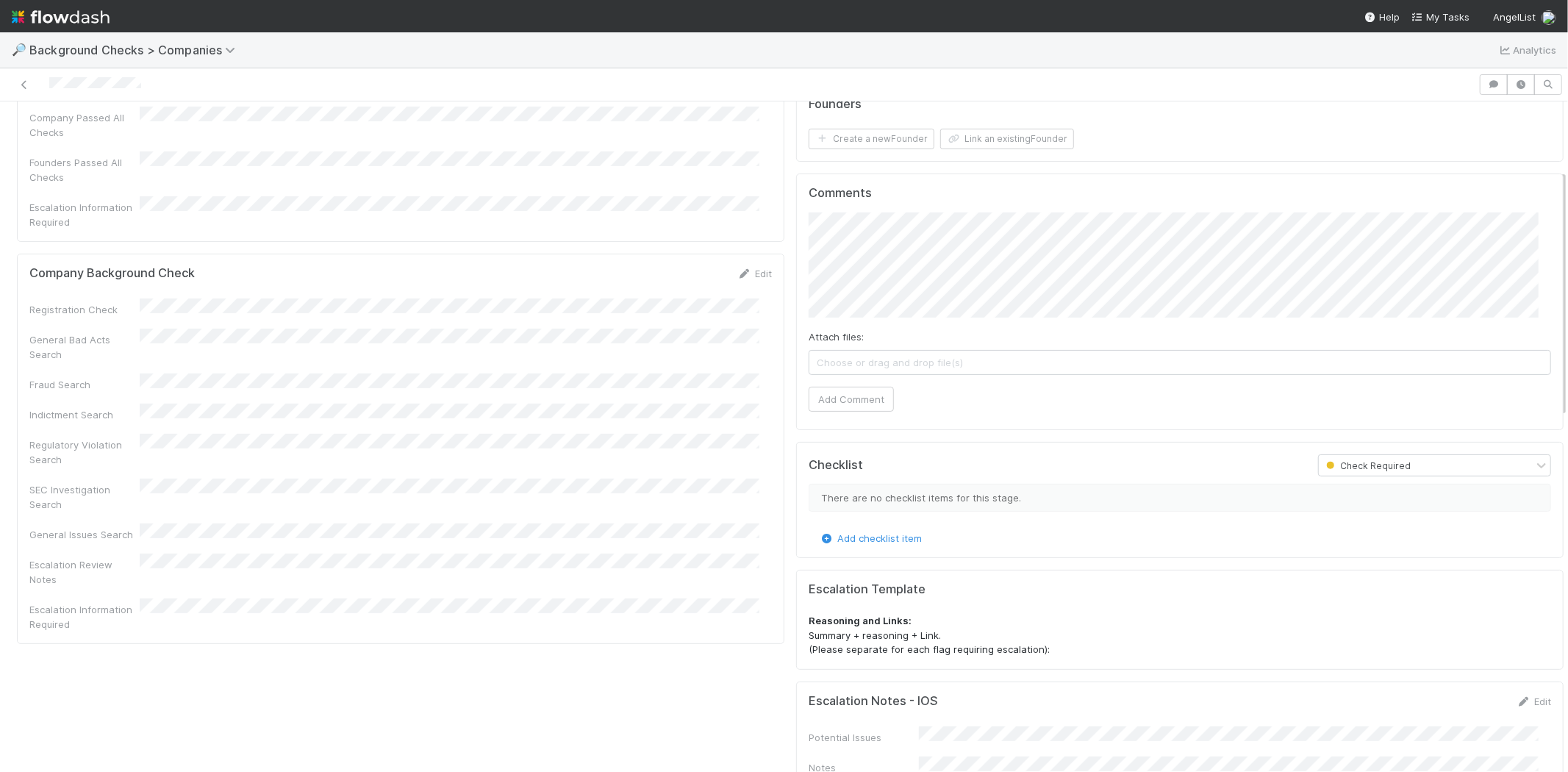
scroll to position [0, 0]
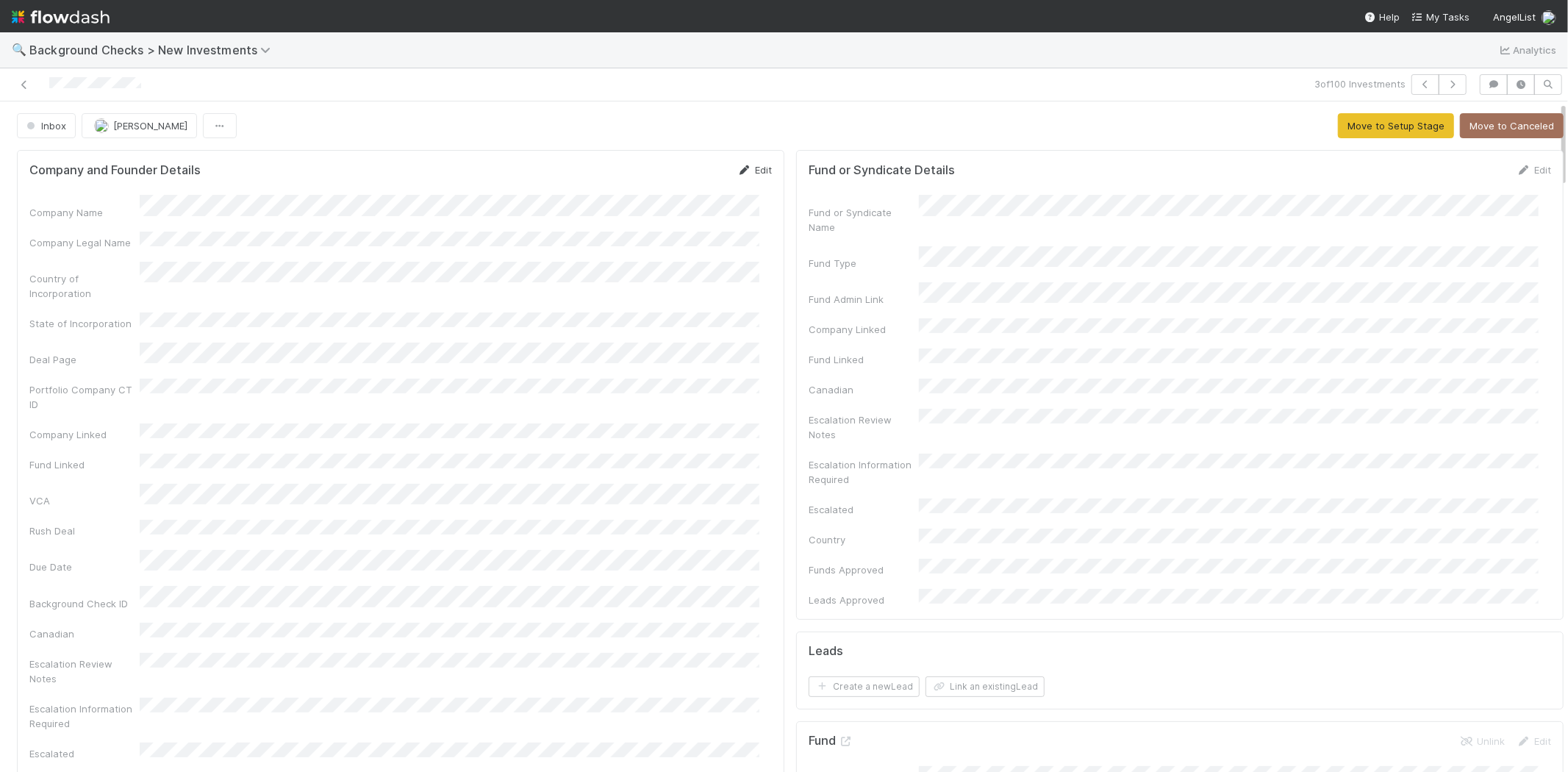
click at [748, 169] on link "Edit" at bounding box center [755, 169] width 35 height 12
click at [679, 166] on button "Save" at bounding box center [693, 175] width 42 height 25
click at [1338, 129] on button "Move to Setup Stage" at bounding box center [1396, 125] width 116 height 25
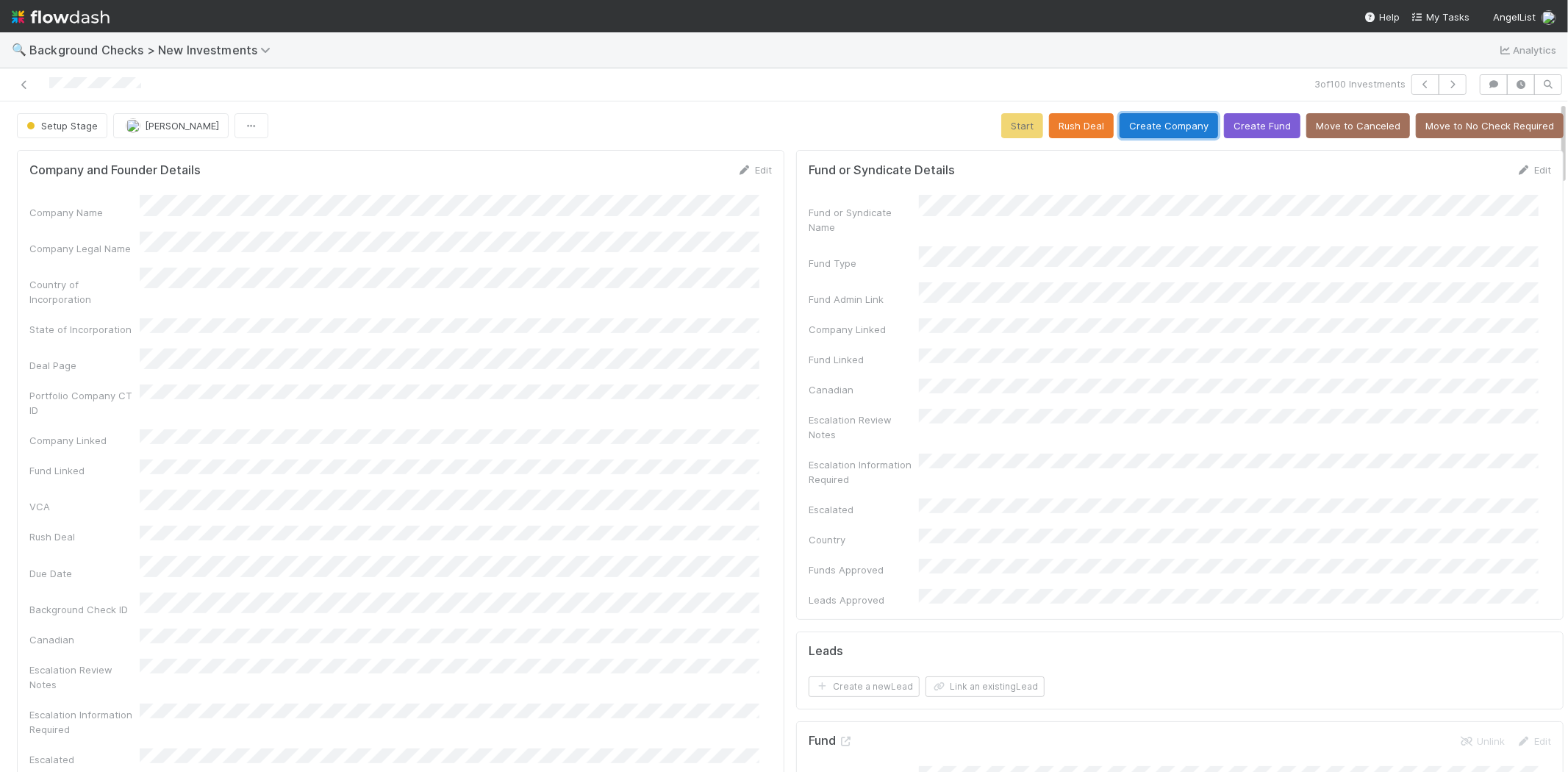
click at [1146, 125] on button "Create Company" at bounding box center [1169, 125] width 99 height 25
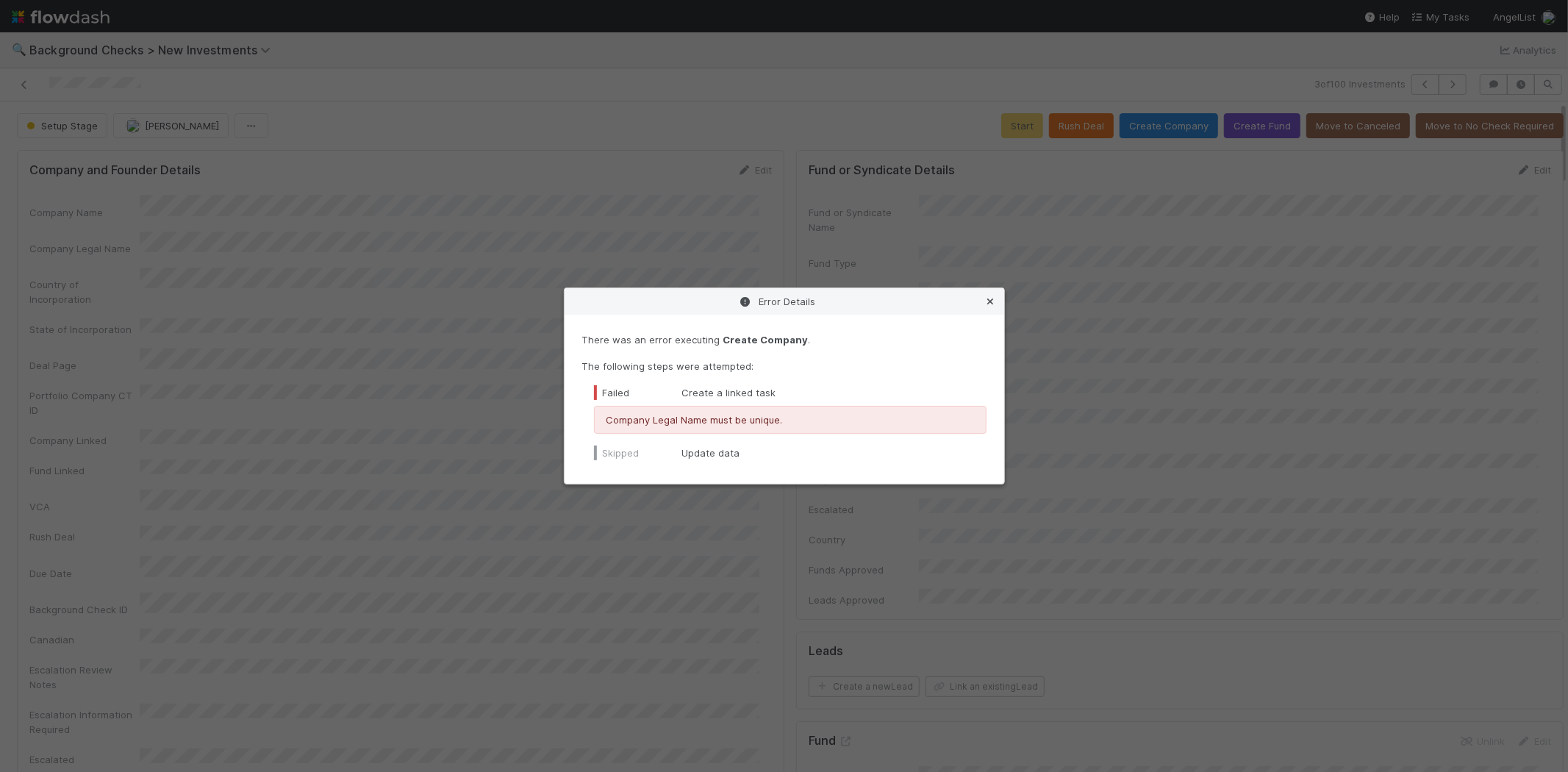
click at [989, 299] on icon at bounding box center [991, 302] width 15 height 10
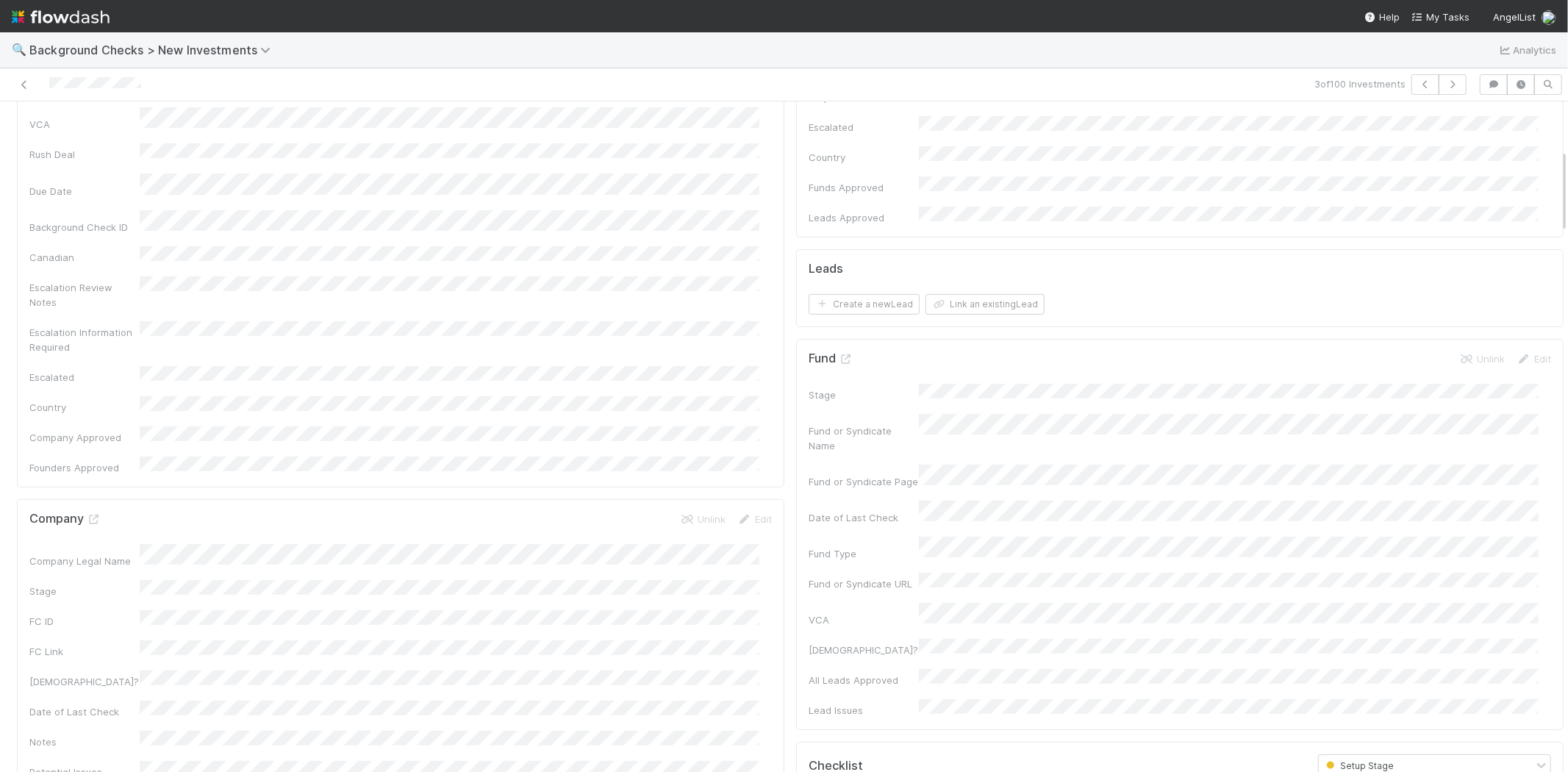
scroll to position [408, 0]
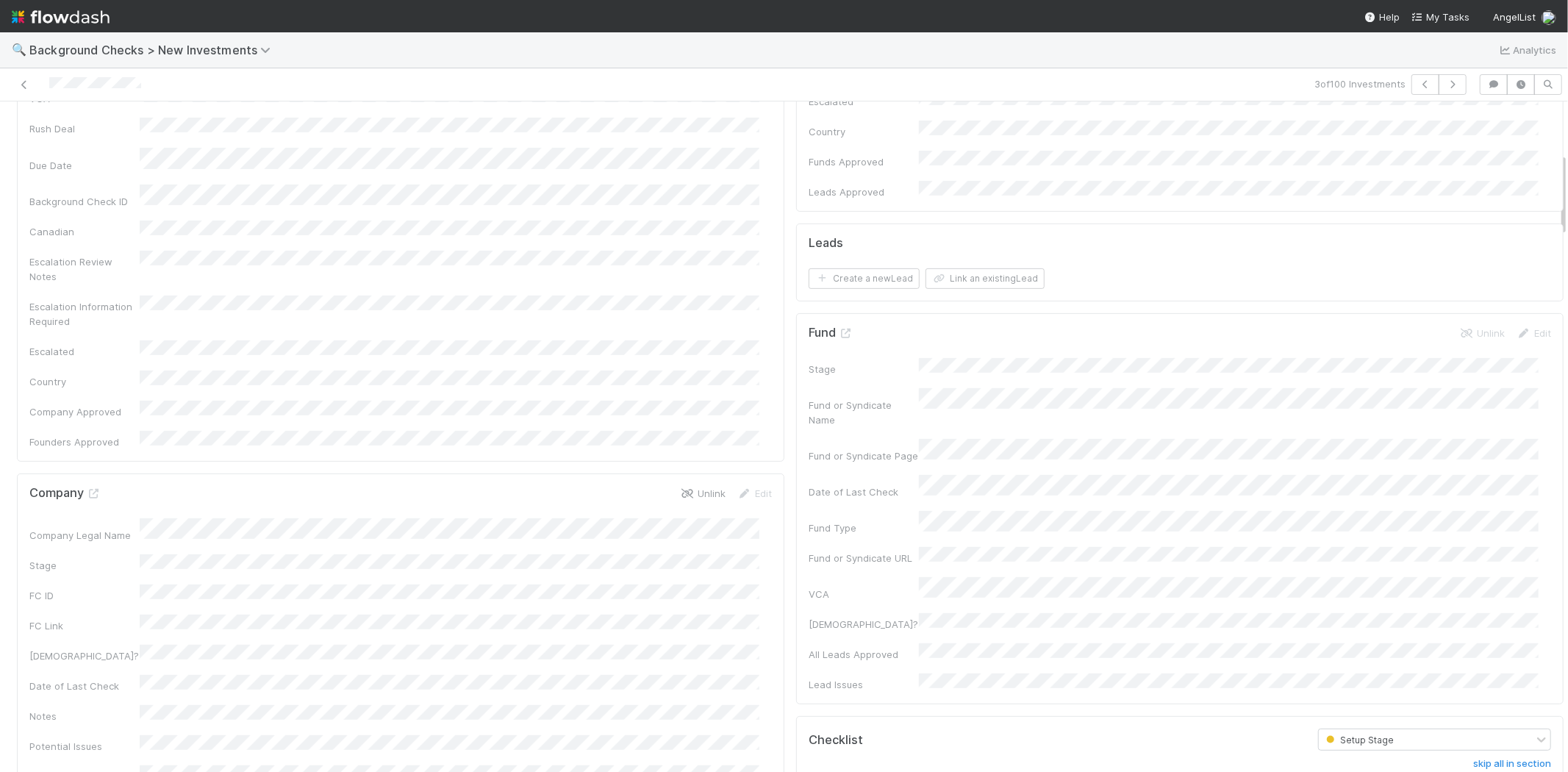
click at [690, 487] on link "Unlink" at bounding box center [702, 493] width 46 height 12
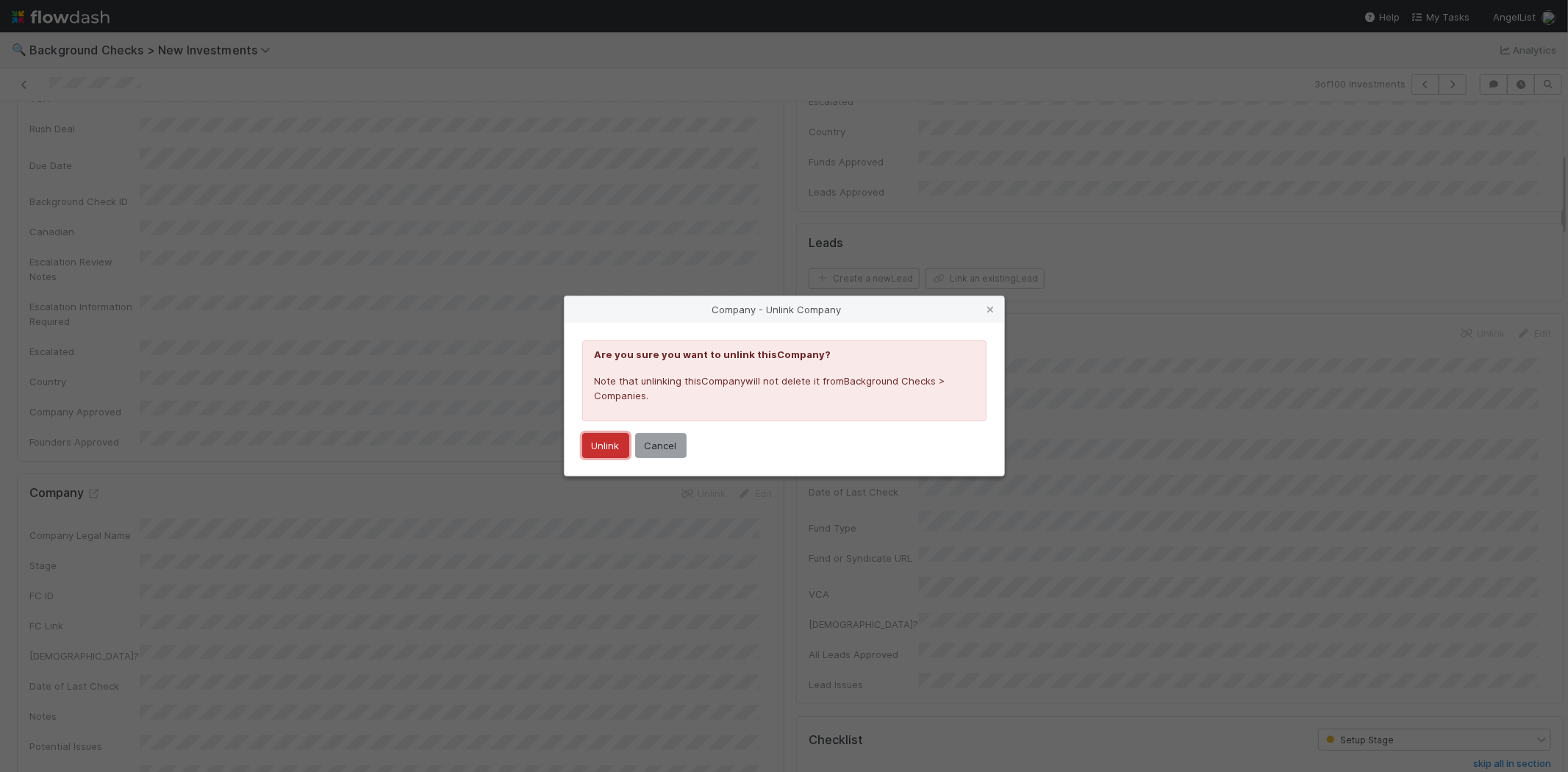
click at [610, 446] on button "Unlink" at bounding box center [605, 446] width 47 height 25
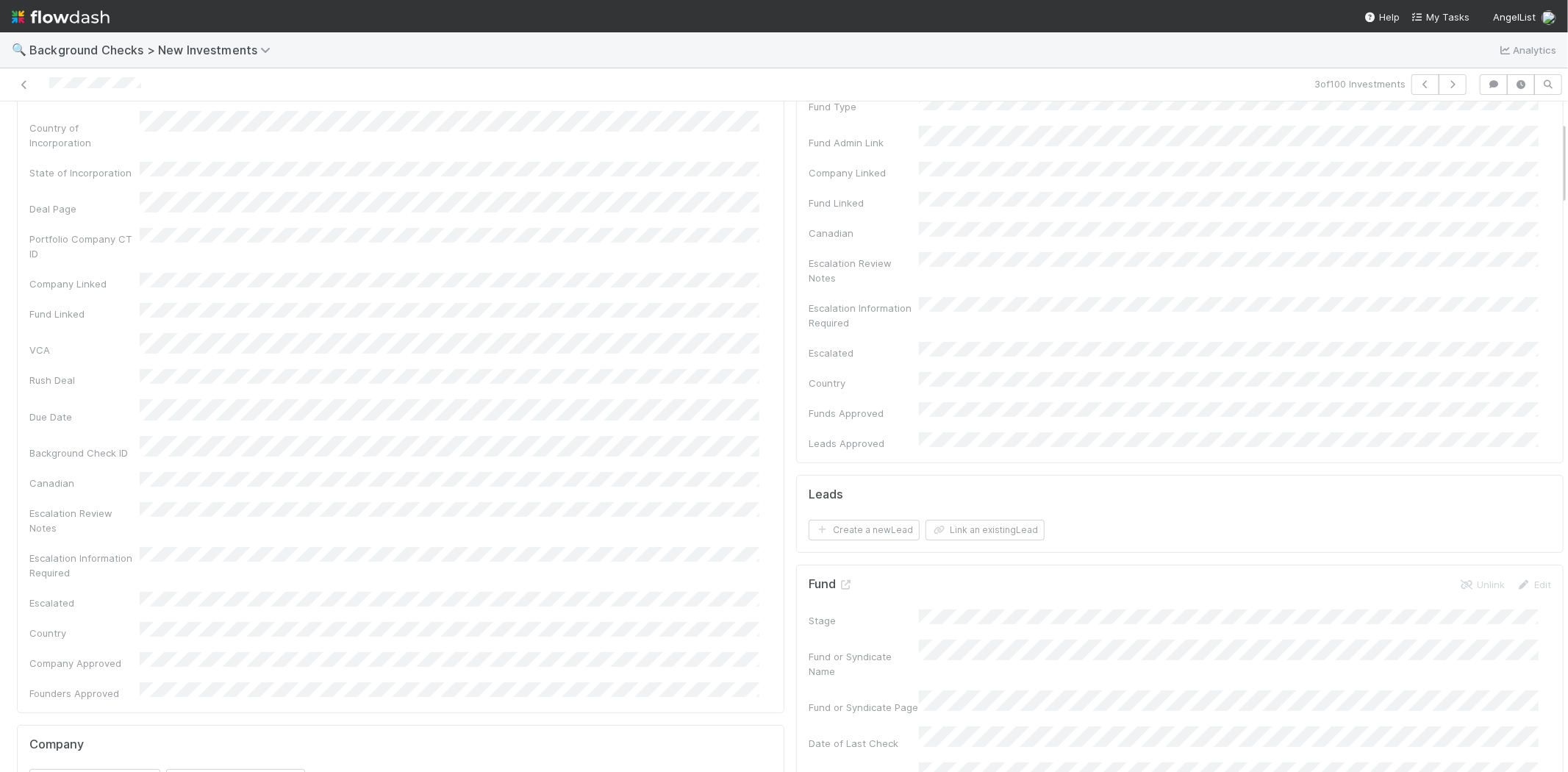
scroll to position [0, 0]
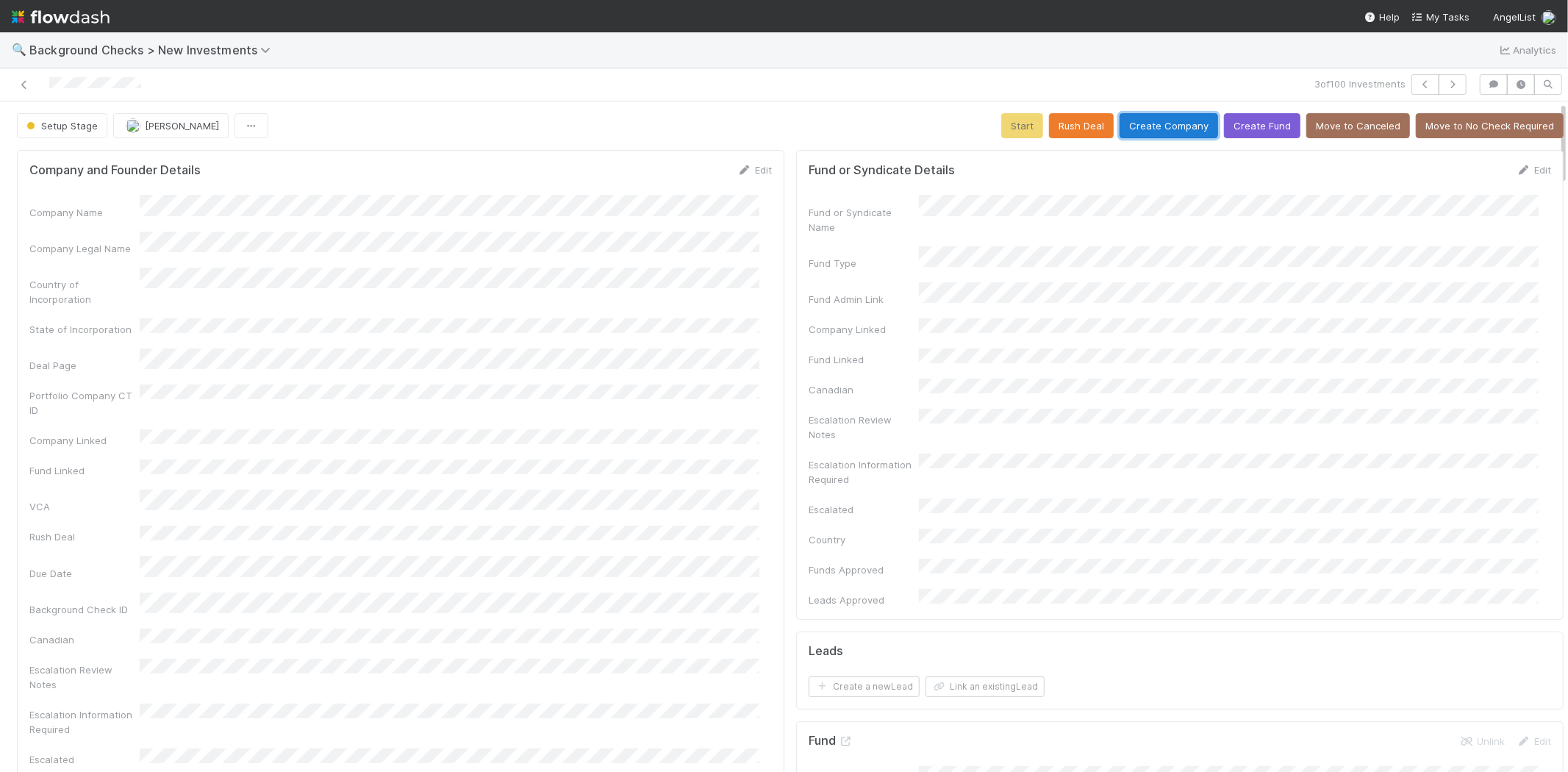
click at [1132, 122] on button "Create Company" at bounding box center [1169, 125] width 99 height 25
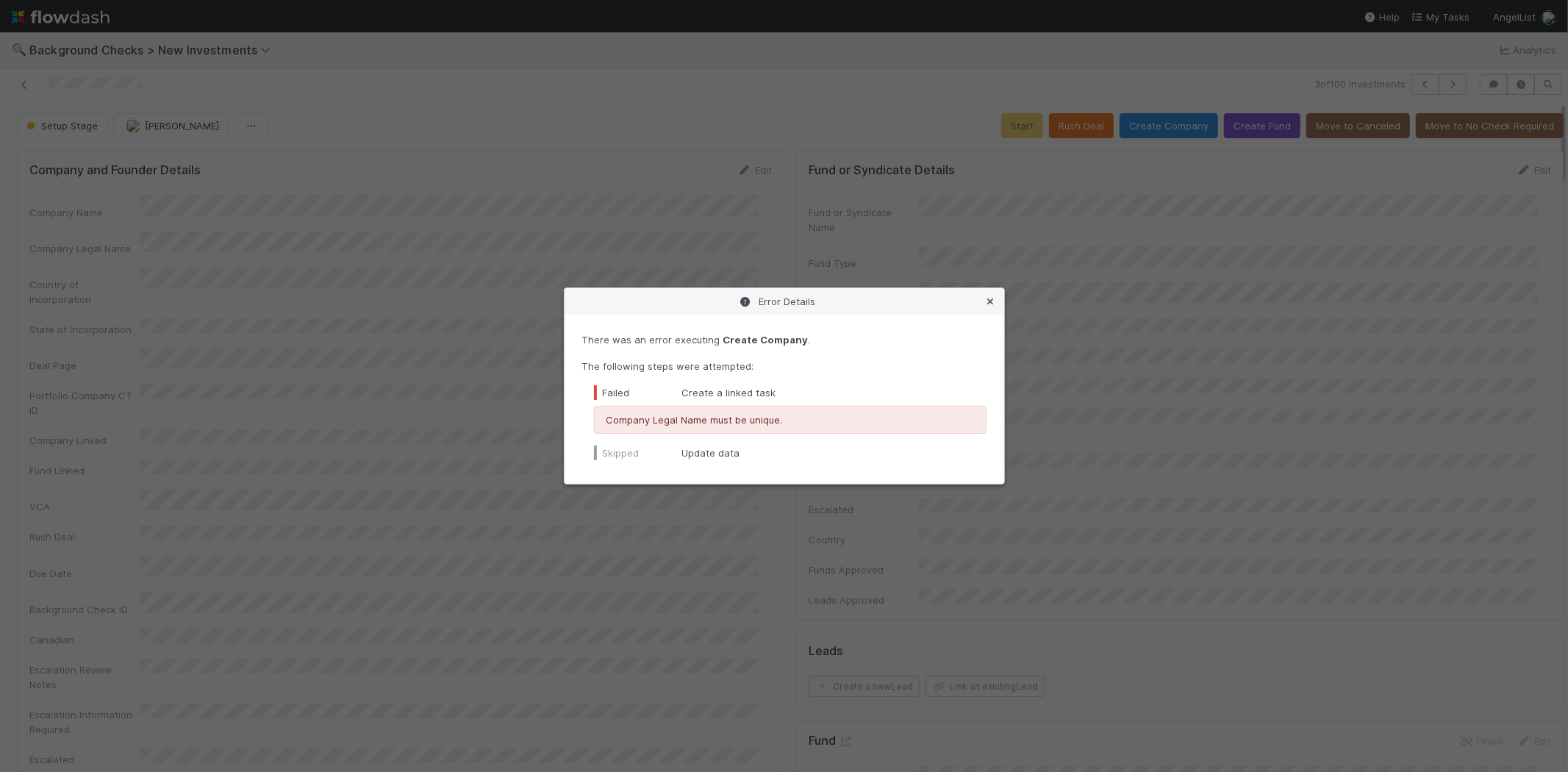
click at [985, 300] on icon at bounding box center [991, 302] width 15 height 10
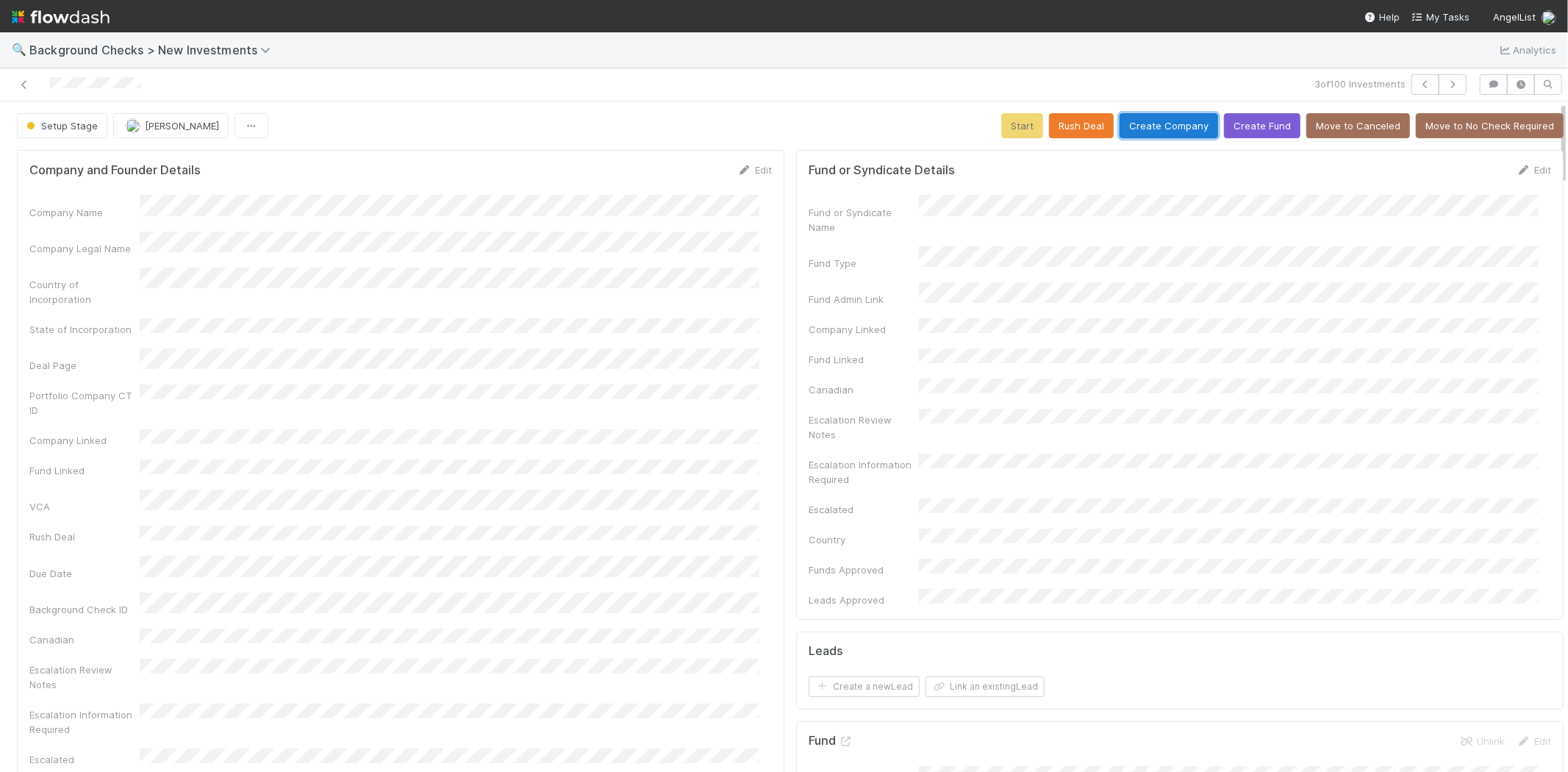
click at [1157, 126] on button "Create Company" at bounding box center [1169, 125] width 99 height 25
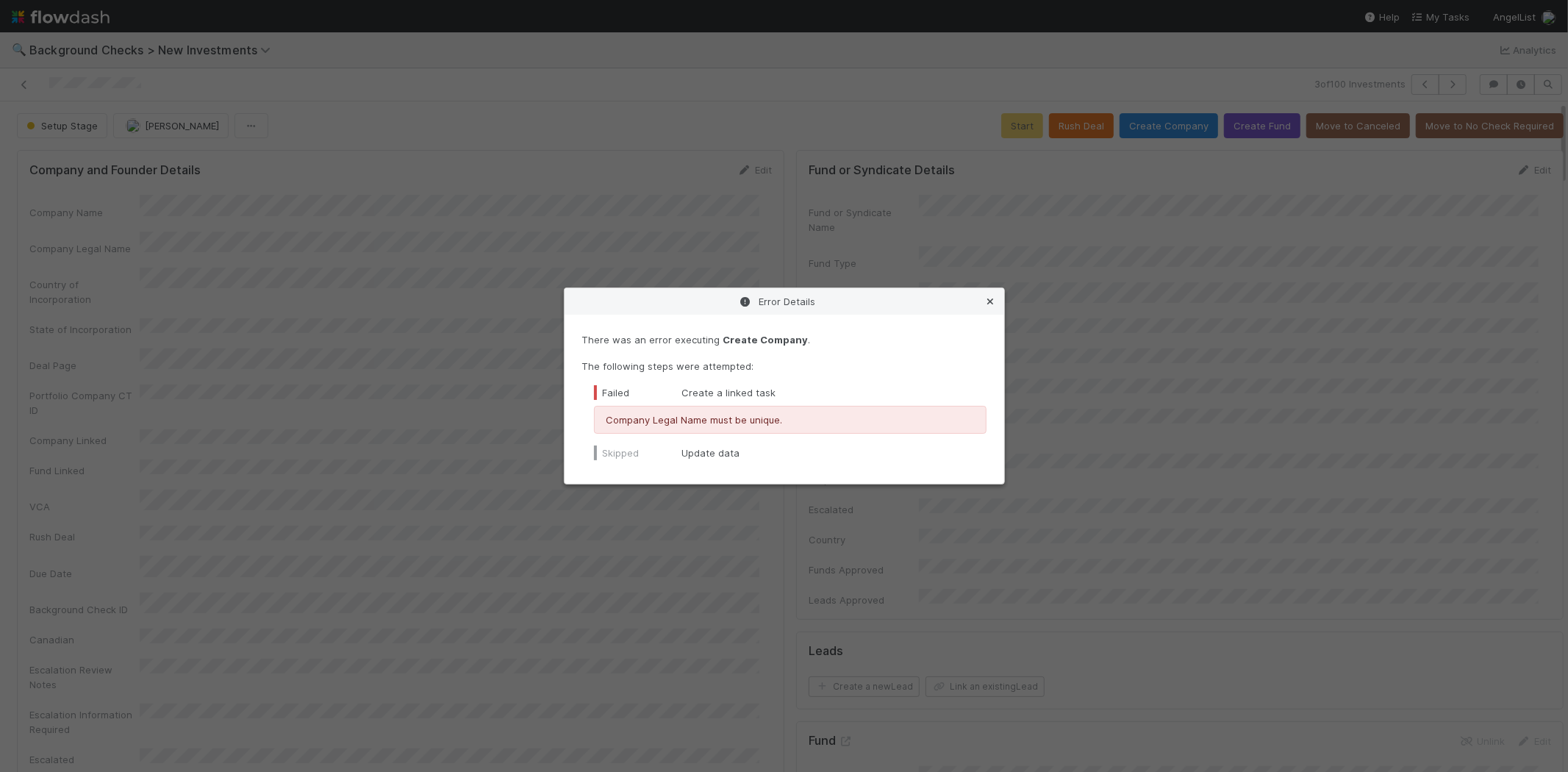
click at [989, 305] on icon at bounding box center [991, 302] width 15 height 10
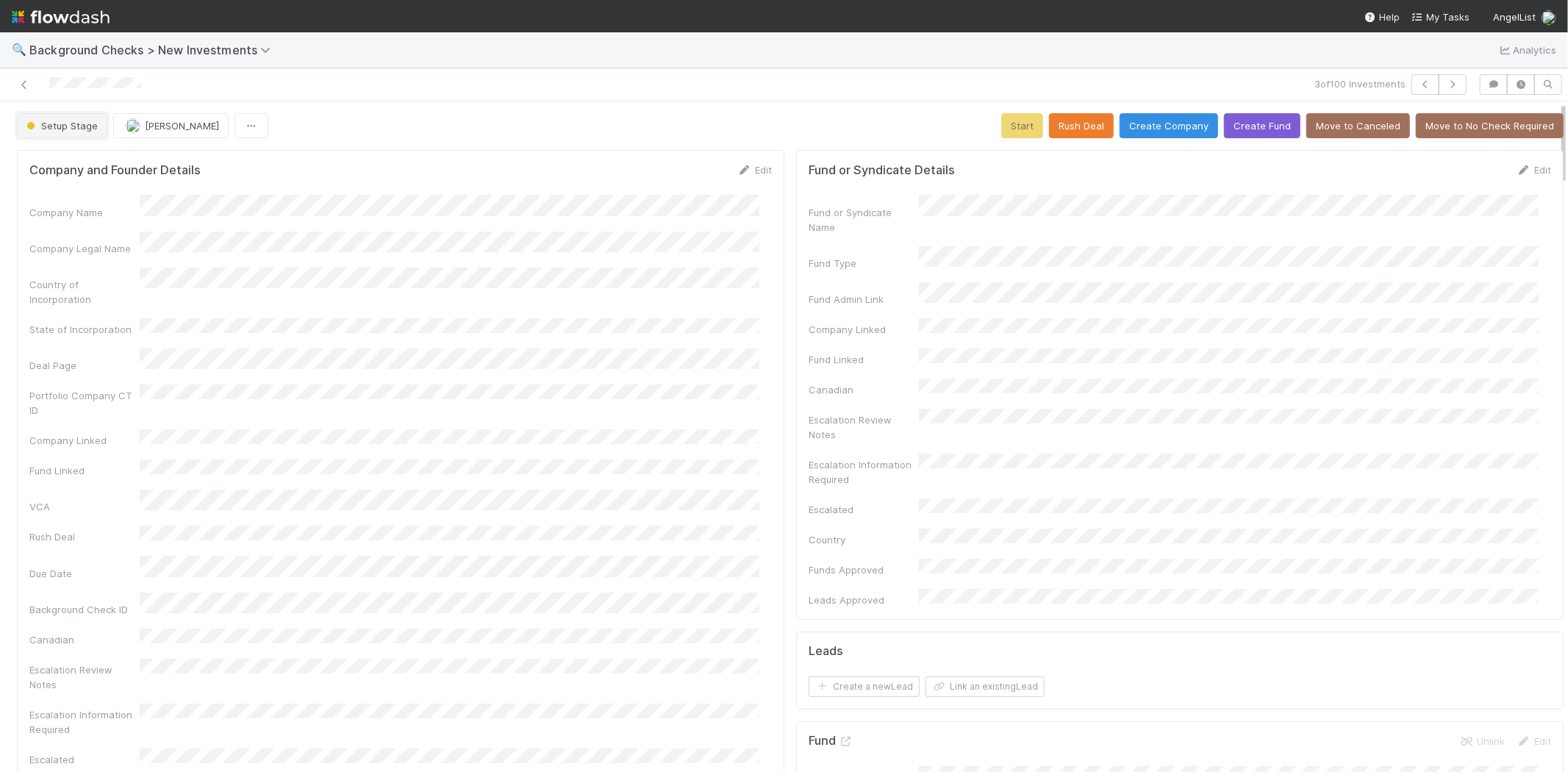
click at [69, 125] on span "Setup Stage" at bounding box center [60, 125] width 74 height 12
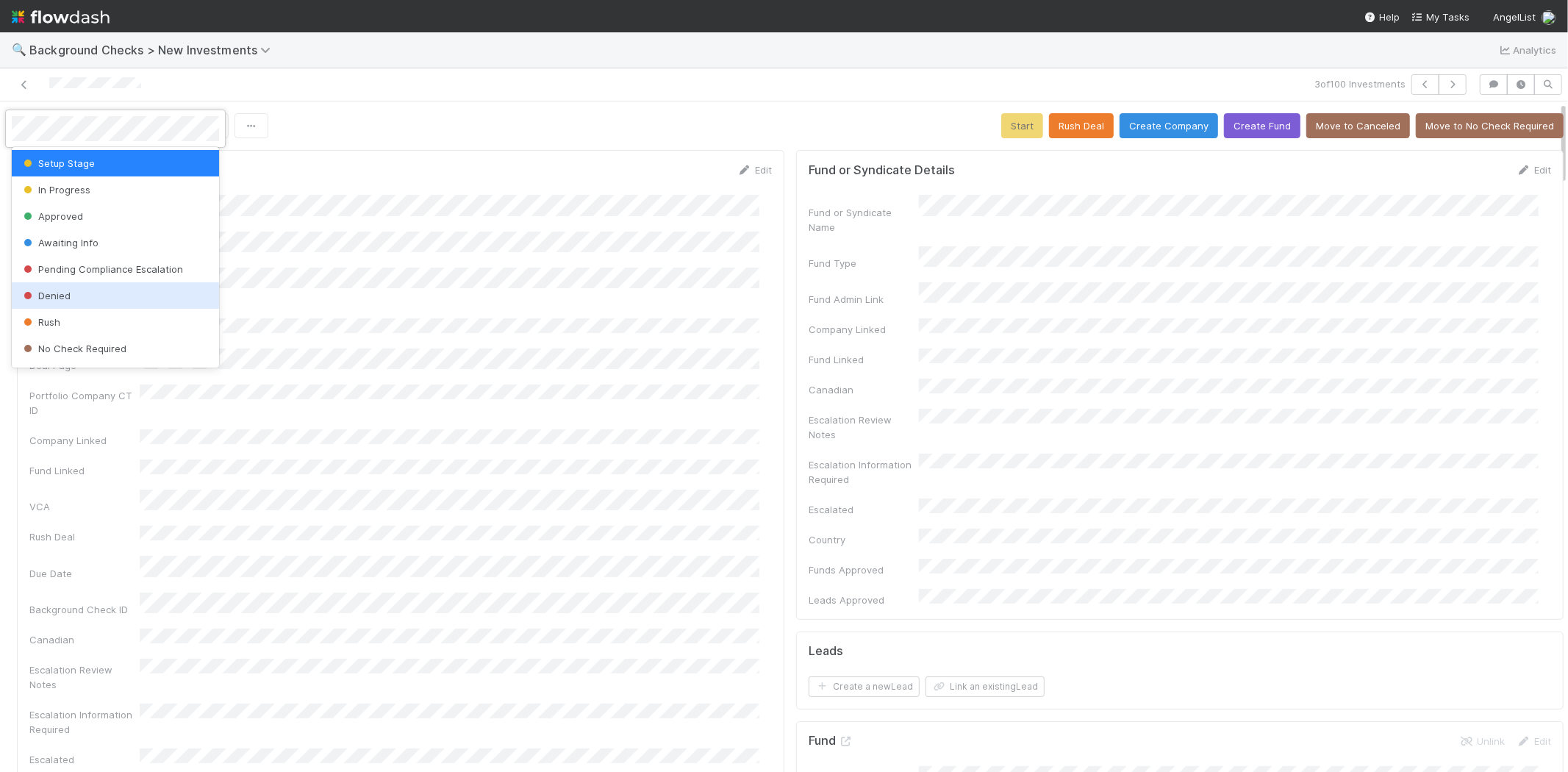
scroll to position [81, 0]
click at [70, 286] on div "Inbox" at bounding box center [115, 293] width 208 height 27
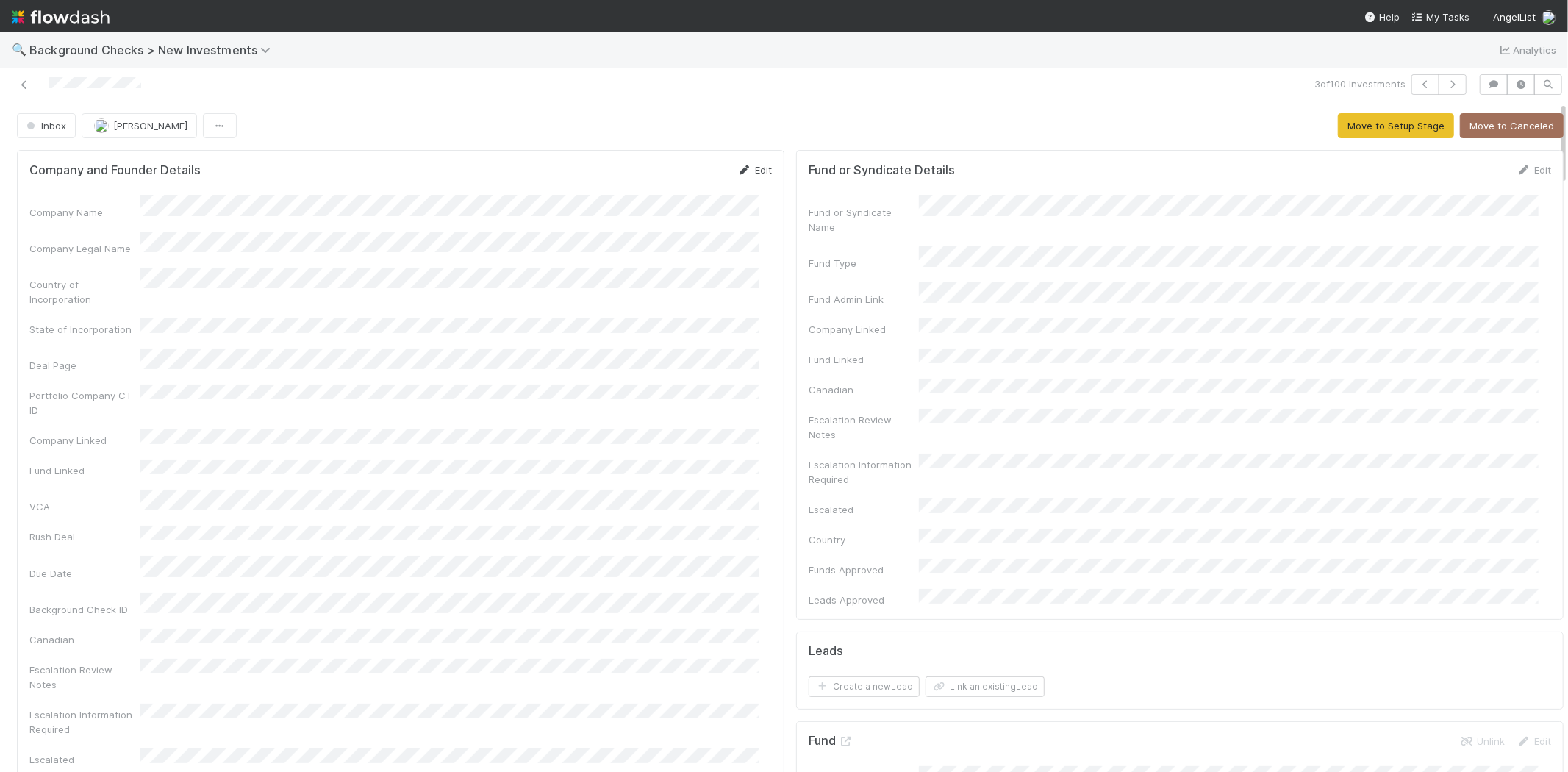
click at [752, 164] on link "Edit" at bounding box center [755, 169] width 35 height 12
click at [127, 246] on div "Company Legal Name" at bounding box center [400, 260] width 742 height 29
click at [674, 179] on button "Save" at bounding box center [693, 175] width 42 height 25
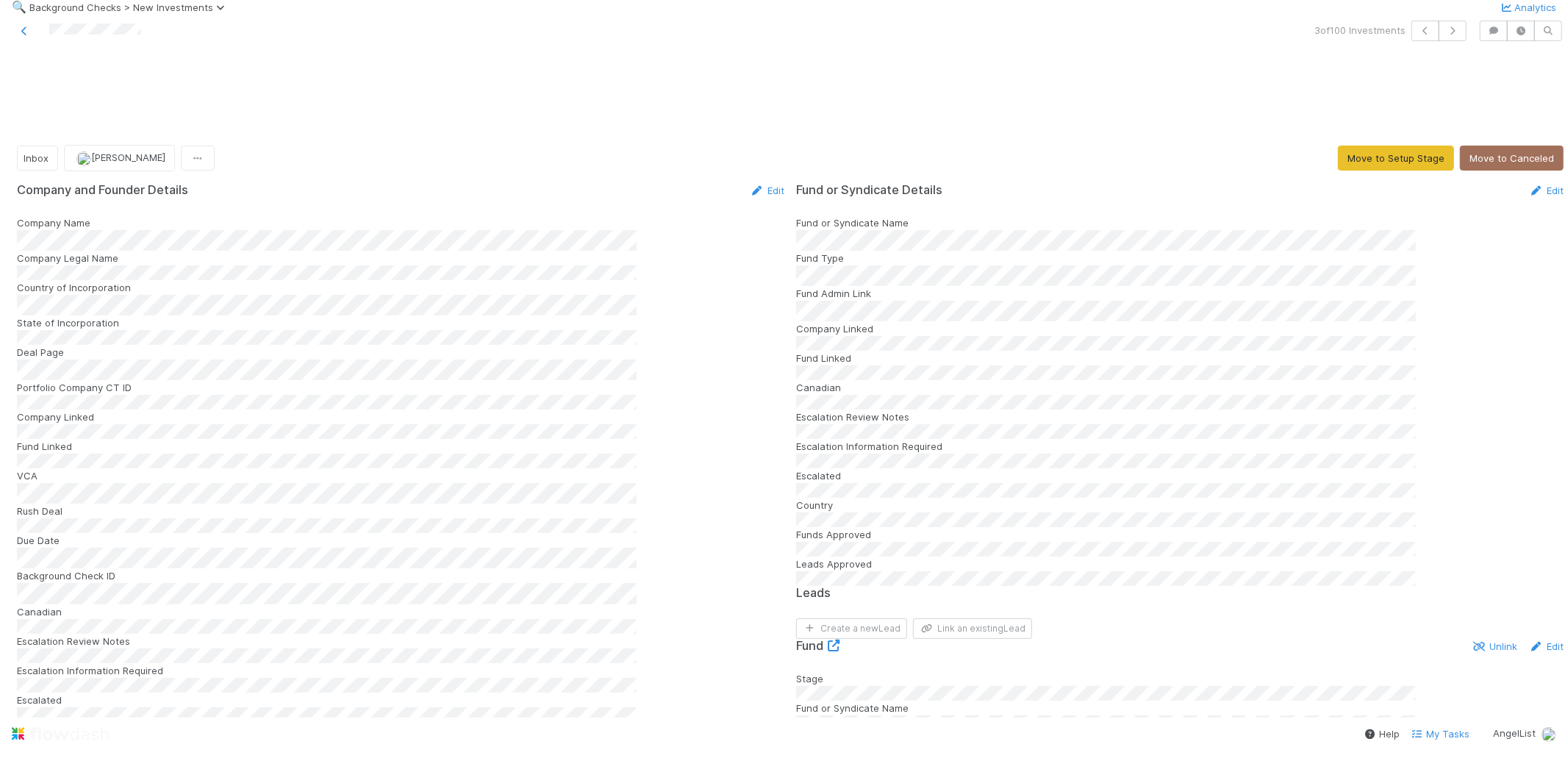
click at [40, 721] on img at bounding box center [61, 734] width 98 height 25
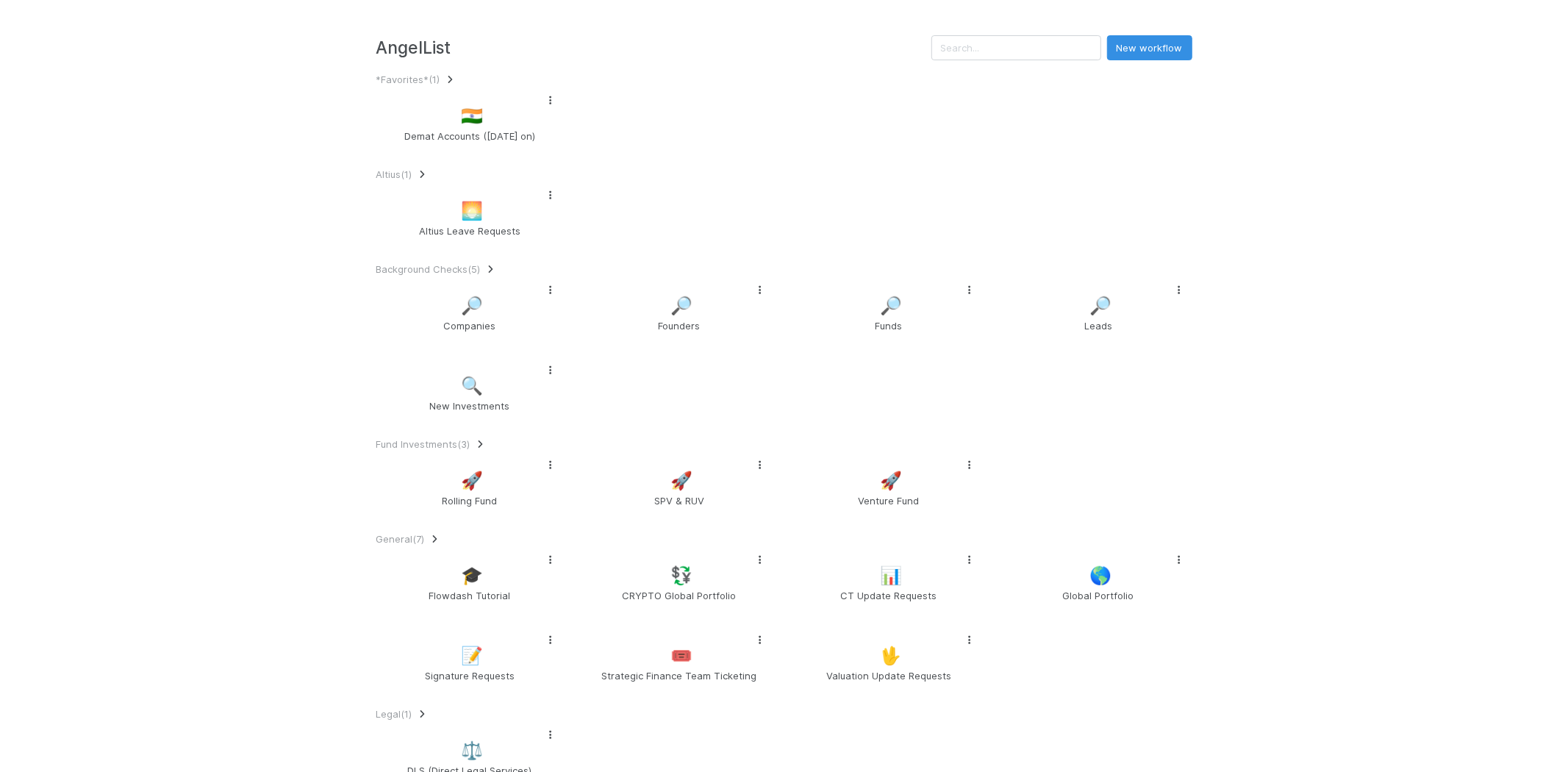
scroll to position [164, 0]
click at [461, 376] on span "🔍" at bounding box center [471, 385] width 22 height 19
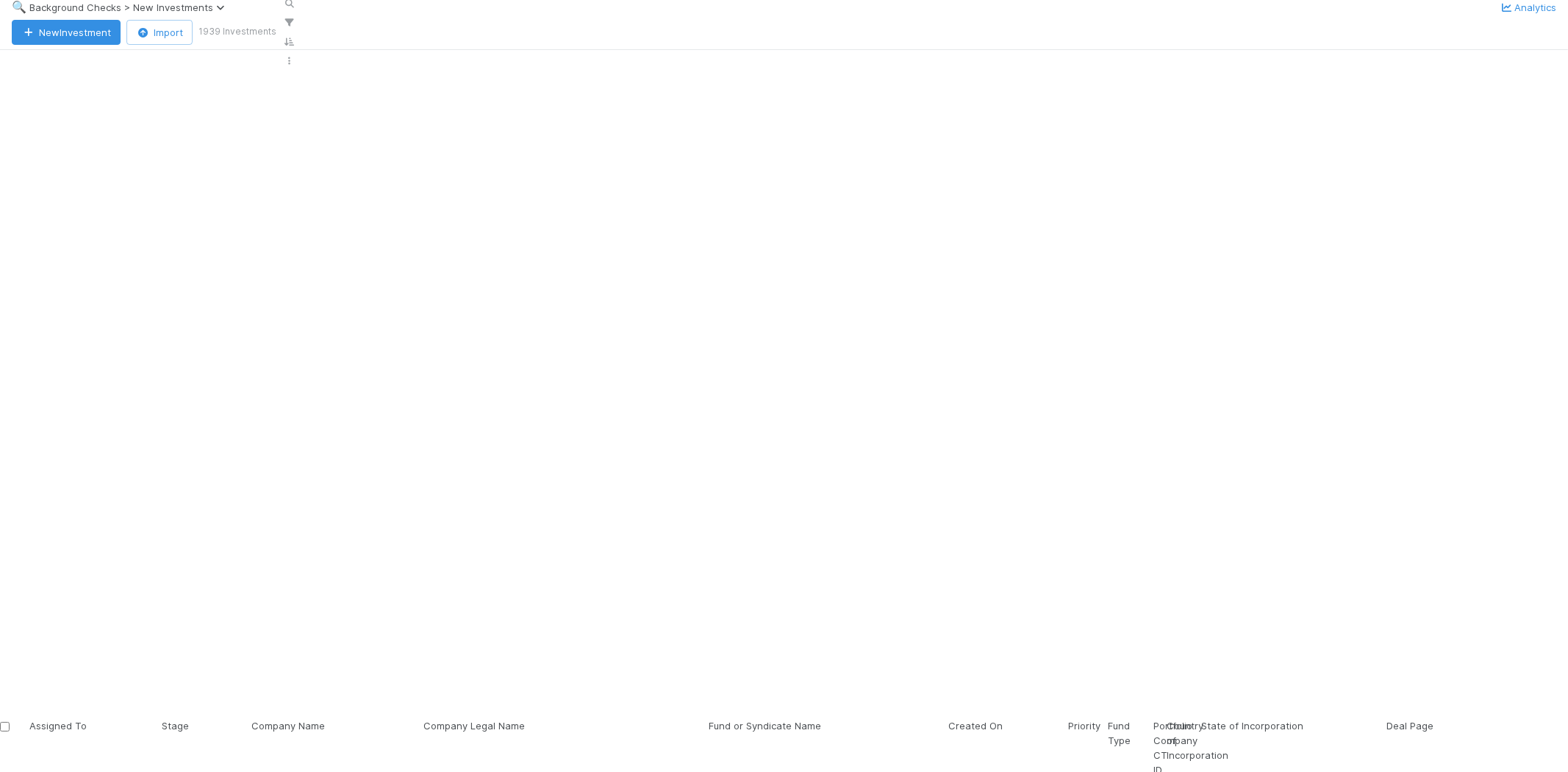
scroll to position [630, 1265]
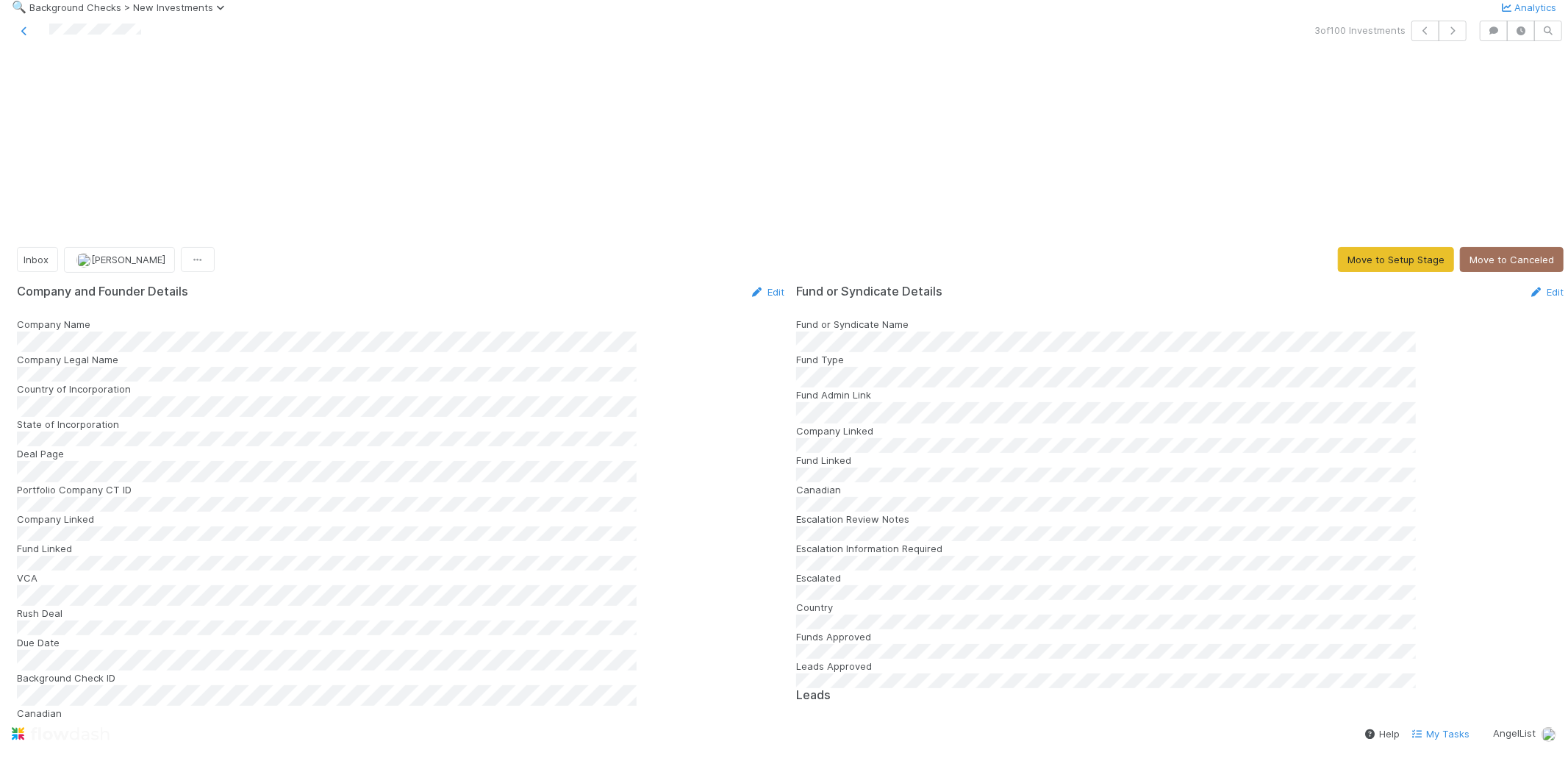
click at [148, 285] on form "Company and Founder Details Edit Company Name Company Legal Name Country of Inc…" at bounding box center [400, 598] width 767 height 627
click at [750, 286] on link "Edit" at bounding box center [767, 291] width 35 height 12
click at [685, 285] on button "Save" at bounding box center [706, 297] width 42 height 25
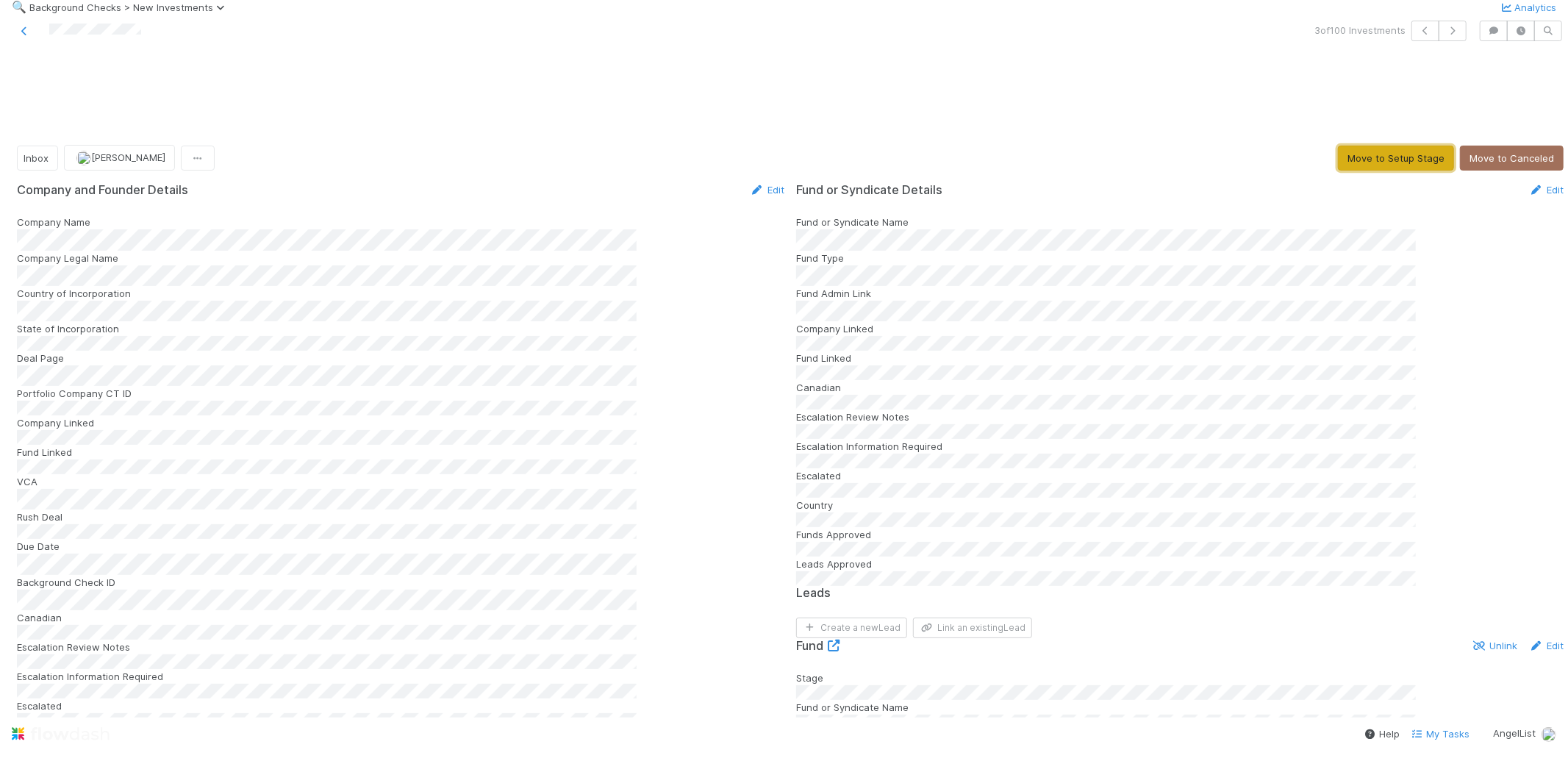
click at [1377, 145] on button "Move to Setup Stage" at bounding box center [1396, 158] width 116 height 25
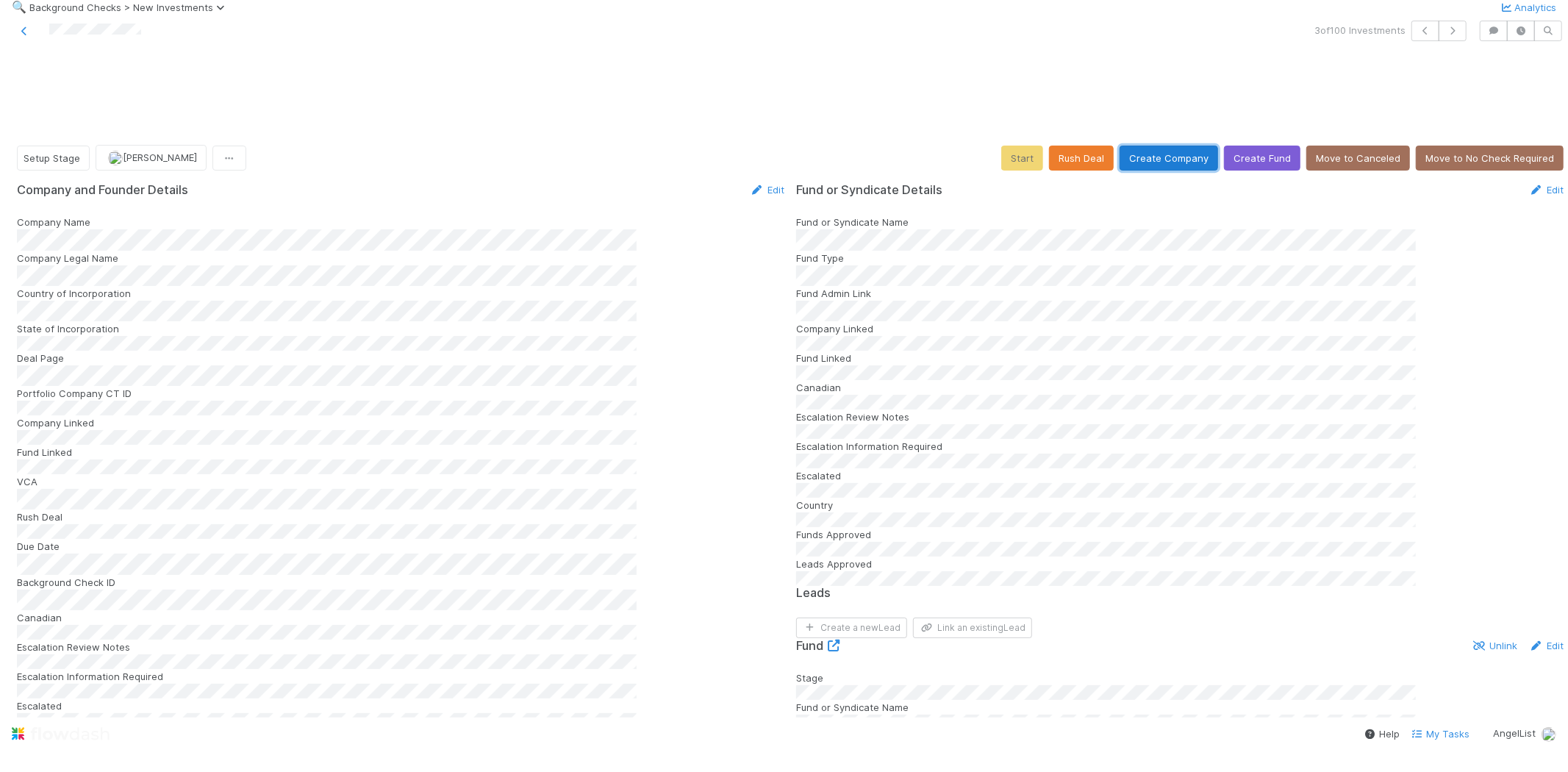
click at [1149, 145] on button "Create Company" at bounding box center [1169, 158] width 99 height 25
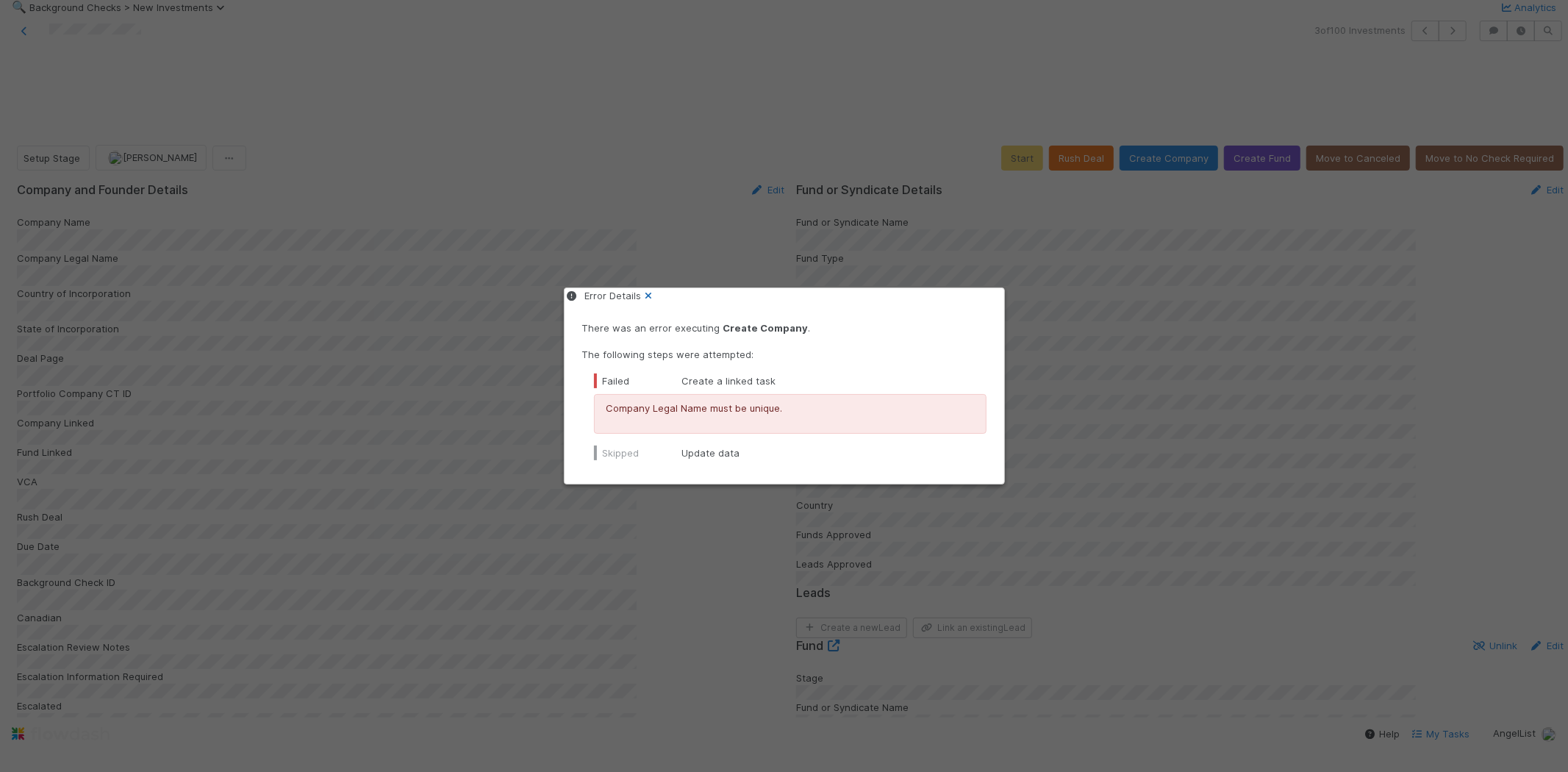
click at [657, 300] on icon at bounding box center [649, 296] width 15 height 10
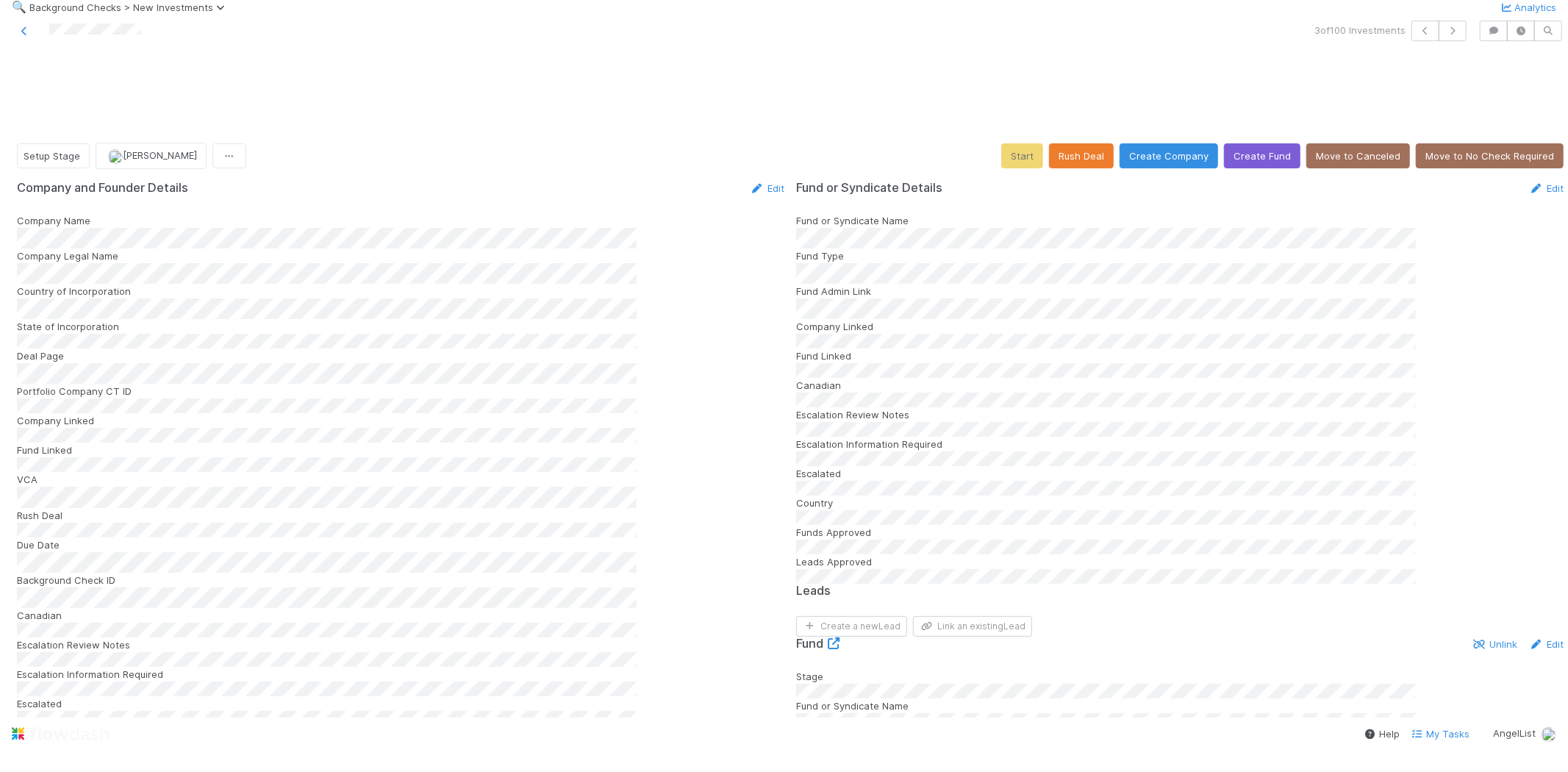
scroll to position [652, 0]
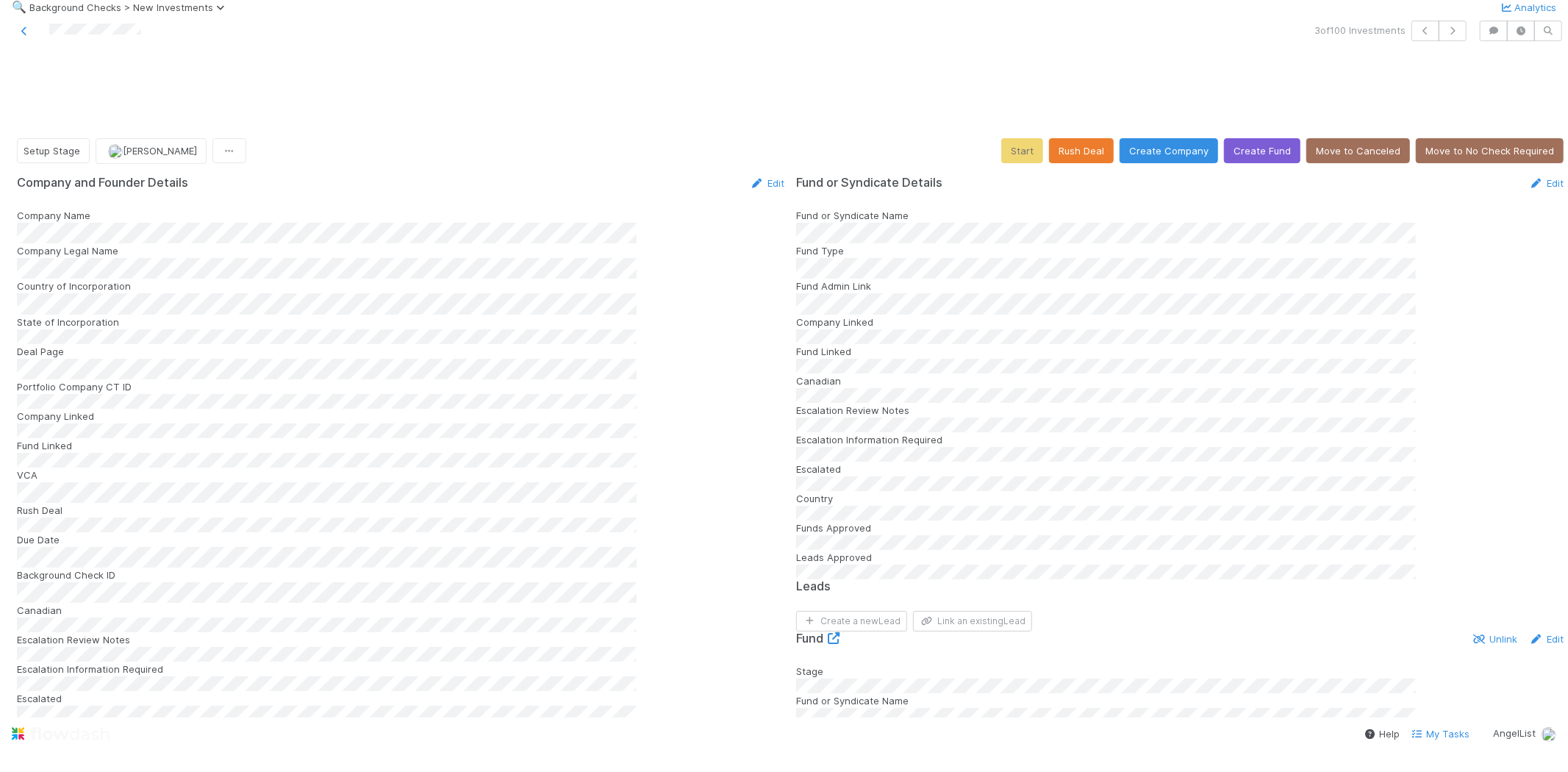
scroll to position [245, 0]
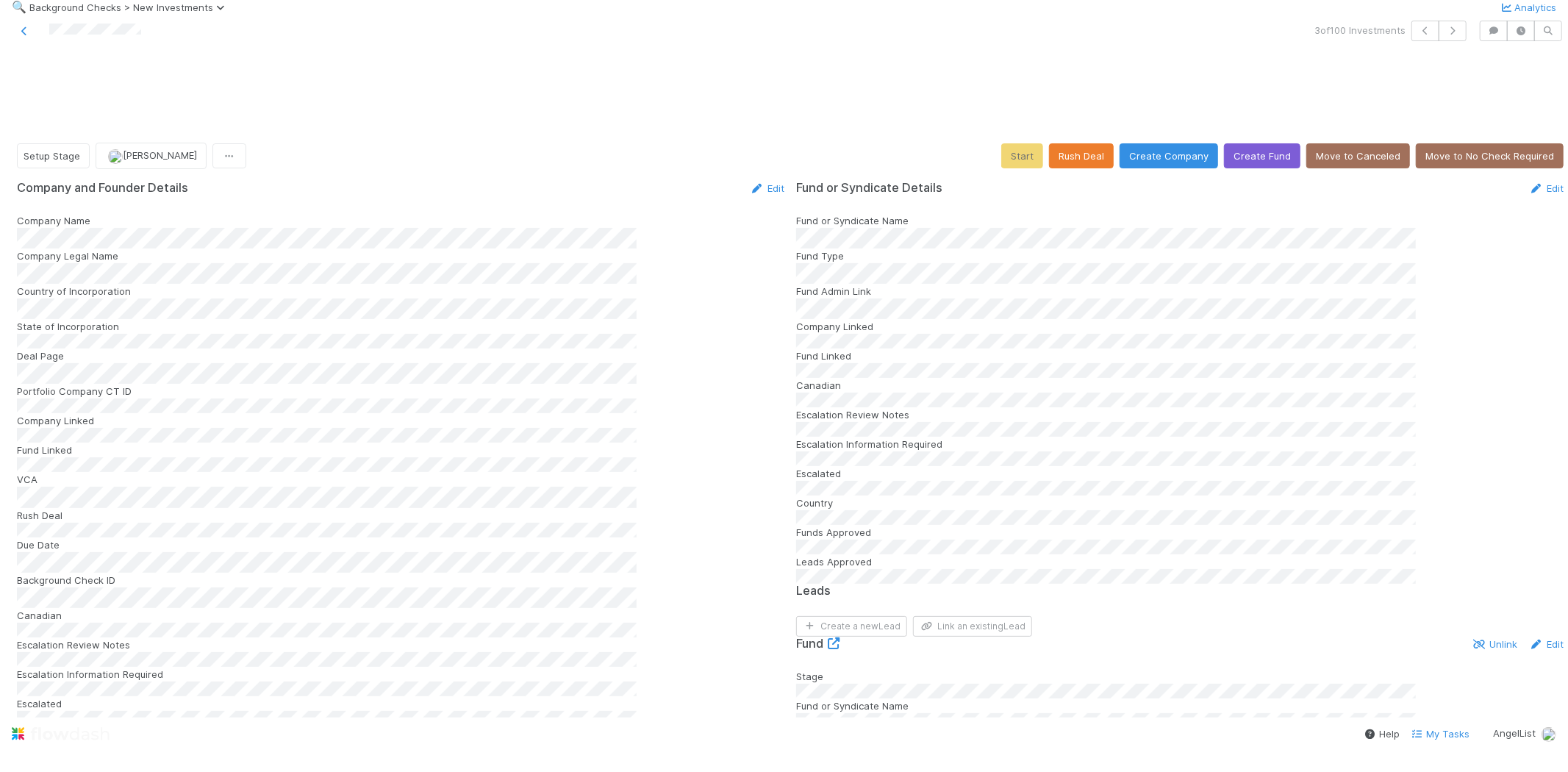
scroll to position [652, 0]
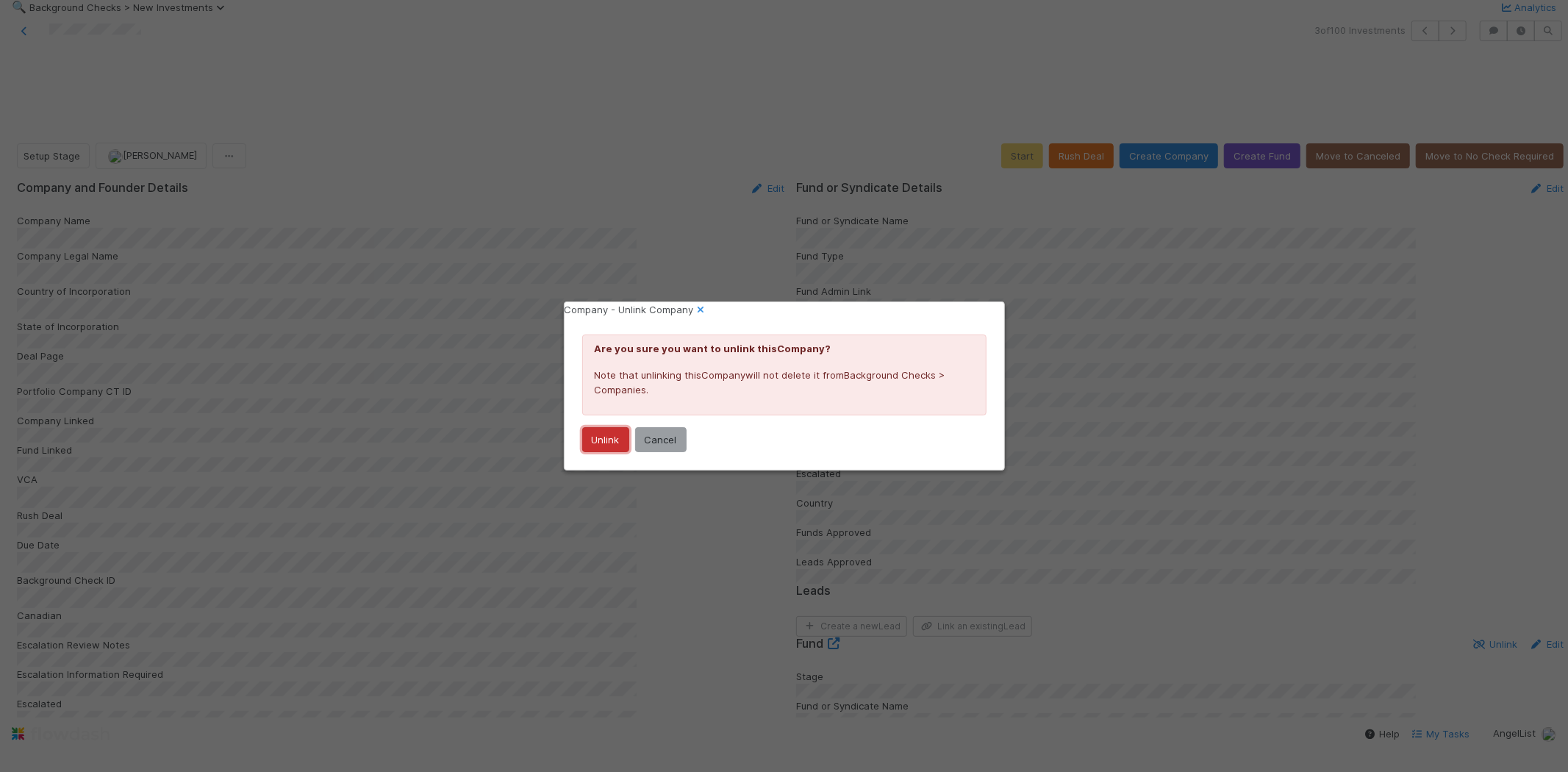
click at [603, 446] on button "Unlink" at bounding box center [605, 439] width 47 height 25
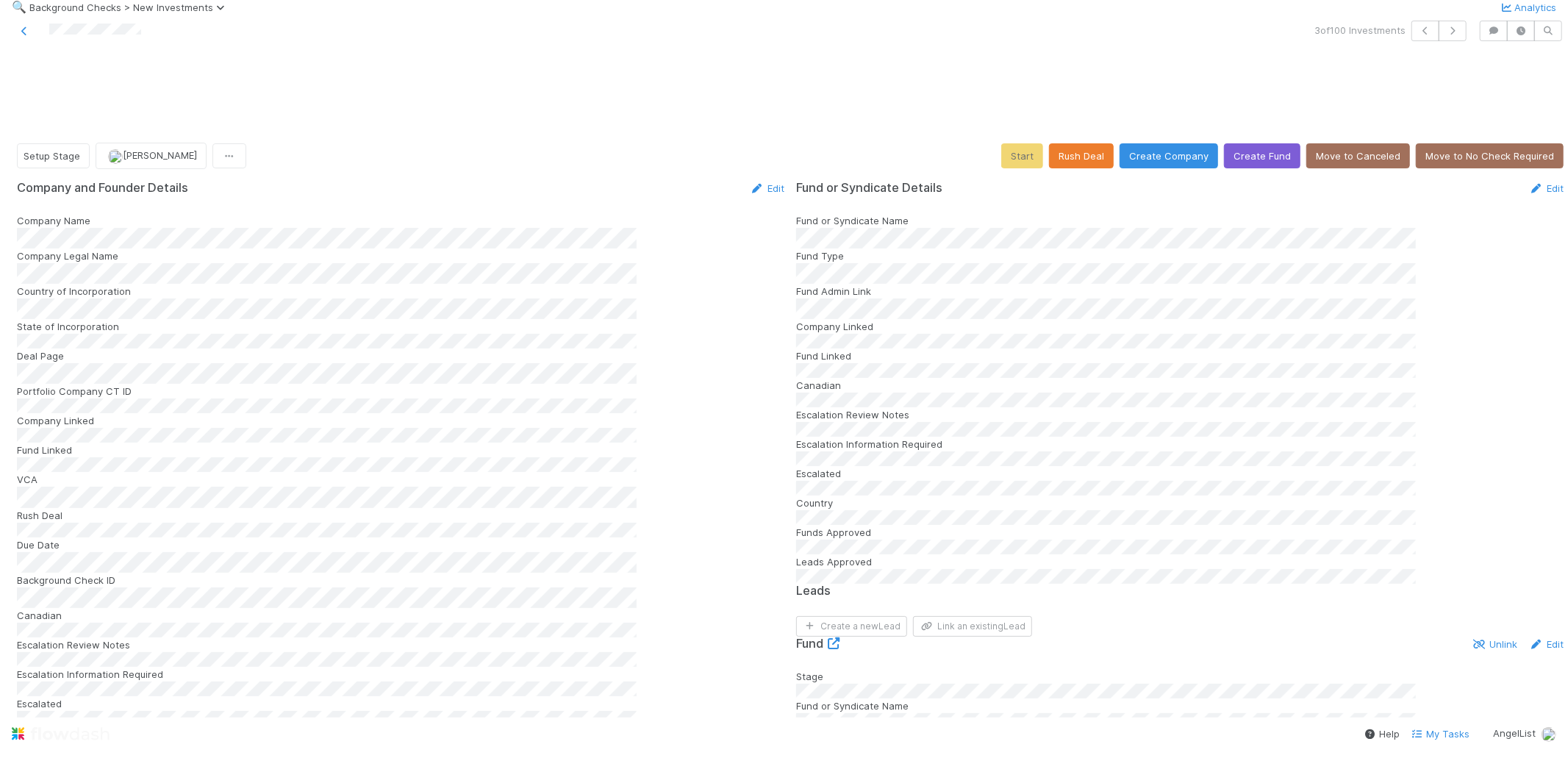
scroll to position [326, 0]
click at [1140, 144] on button "Create Company" at bounding box center [1169, 156] width 99 height 25
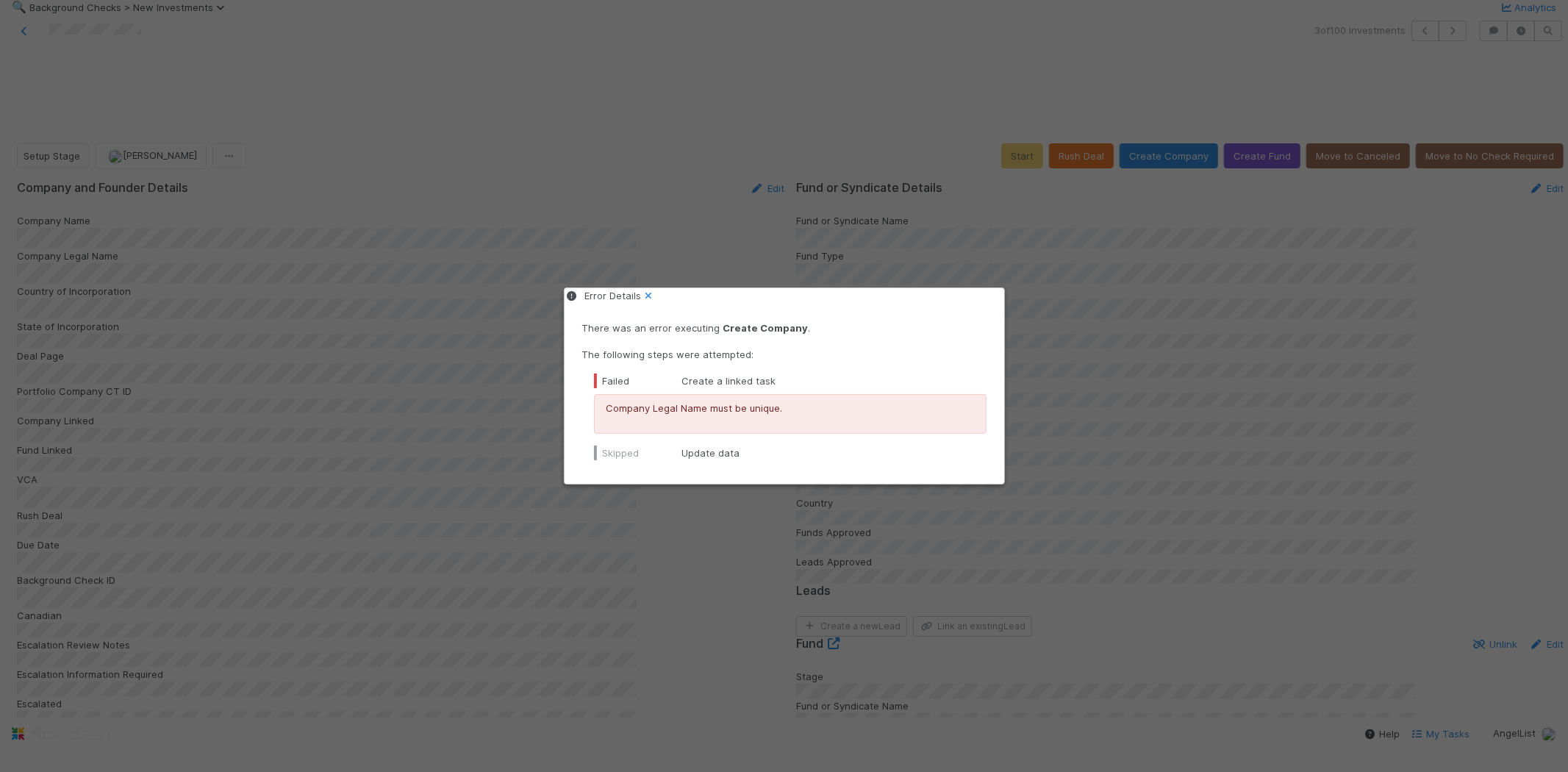
click at [735, 675] on div "Error Details There was an error executing Create Company . The following steps…" at bounding box center [784, 386] width 1568 height 772
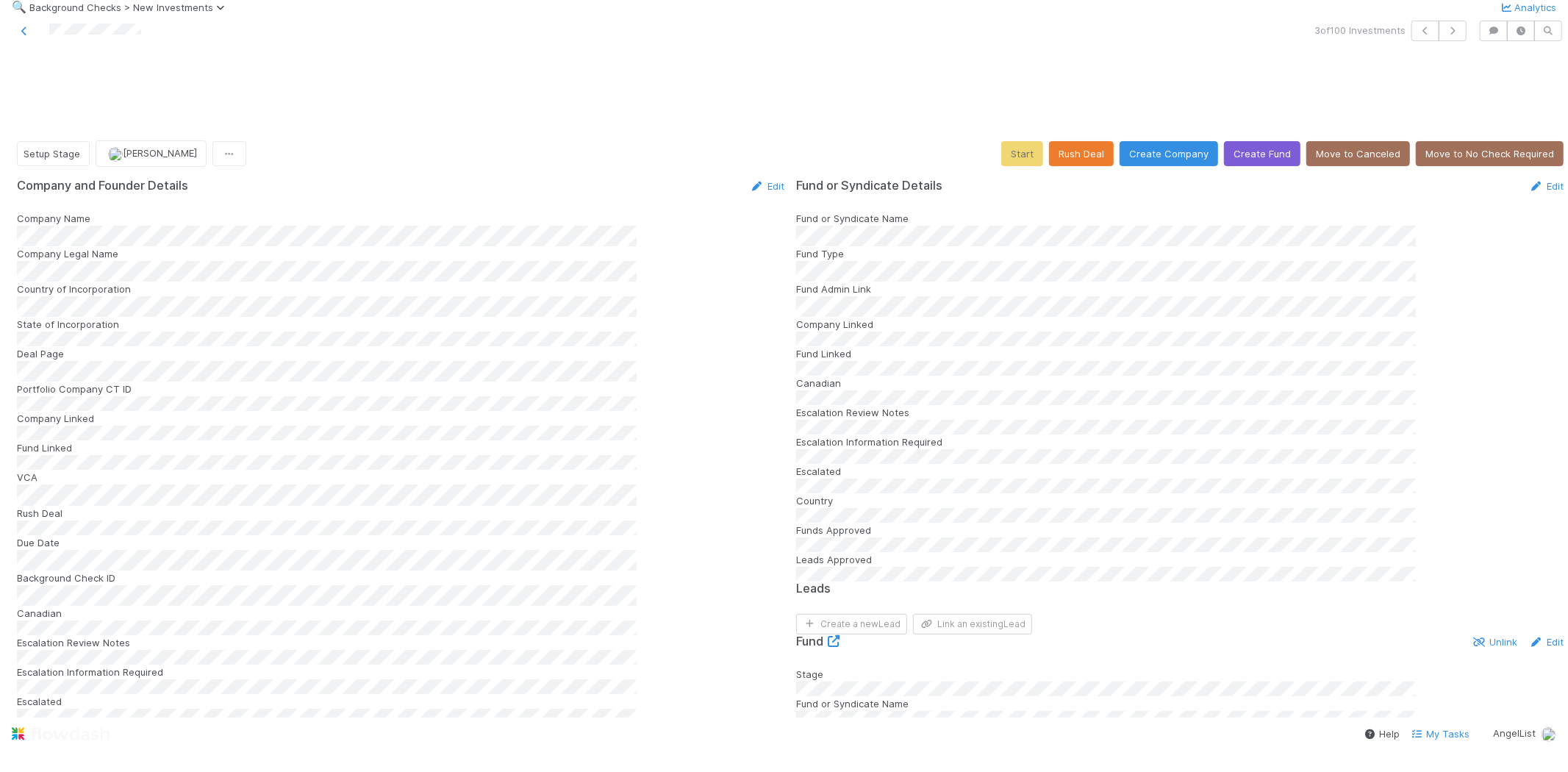
scroll to position [1224, 0]
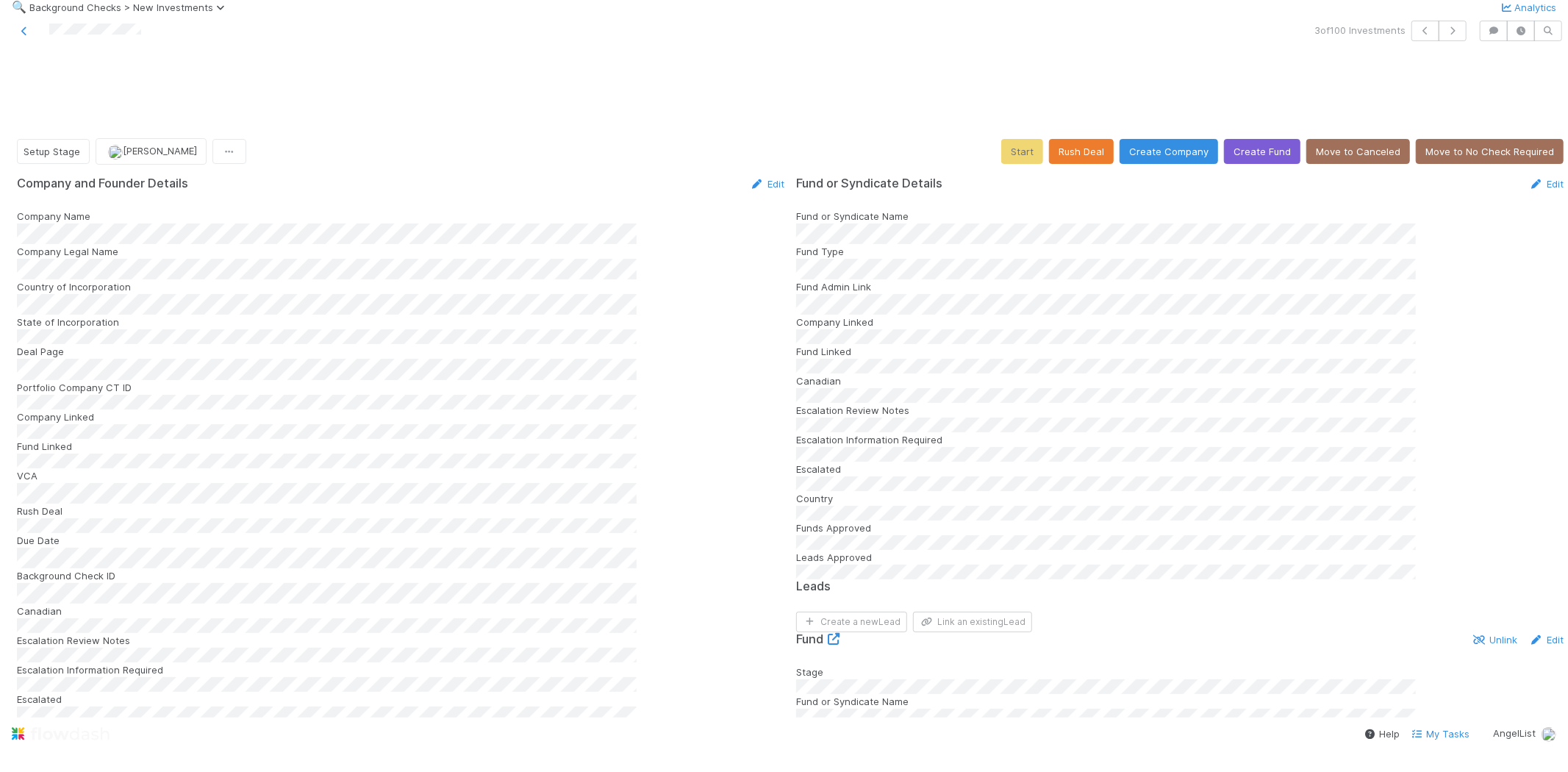
scroll to position [408, 0]
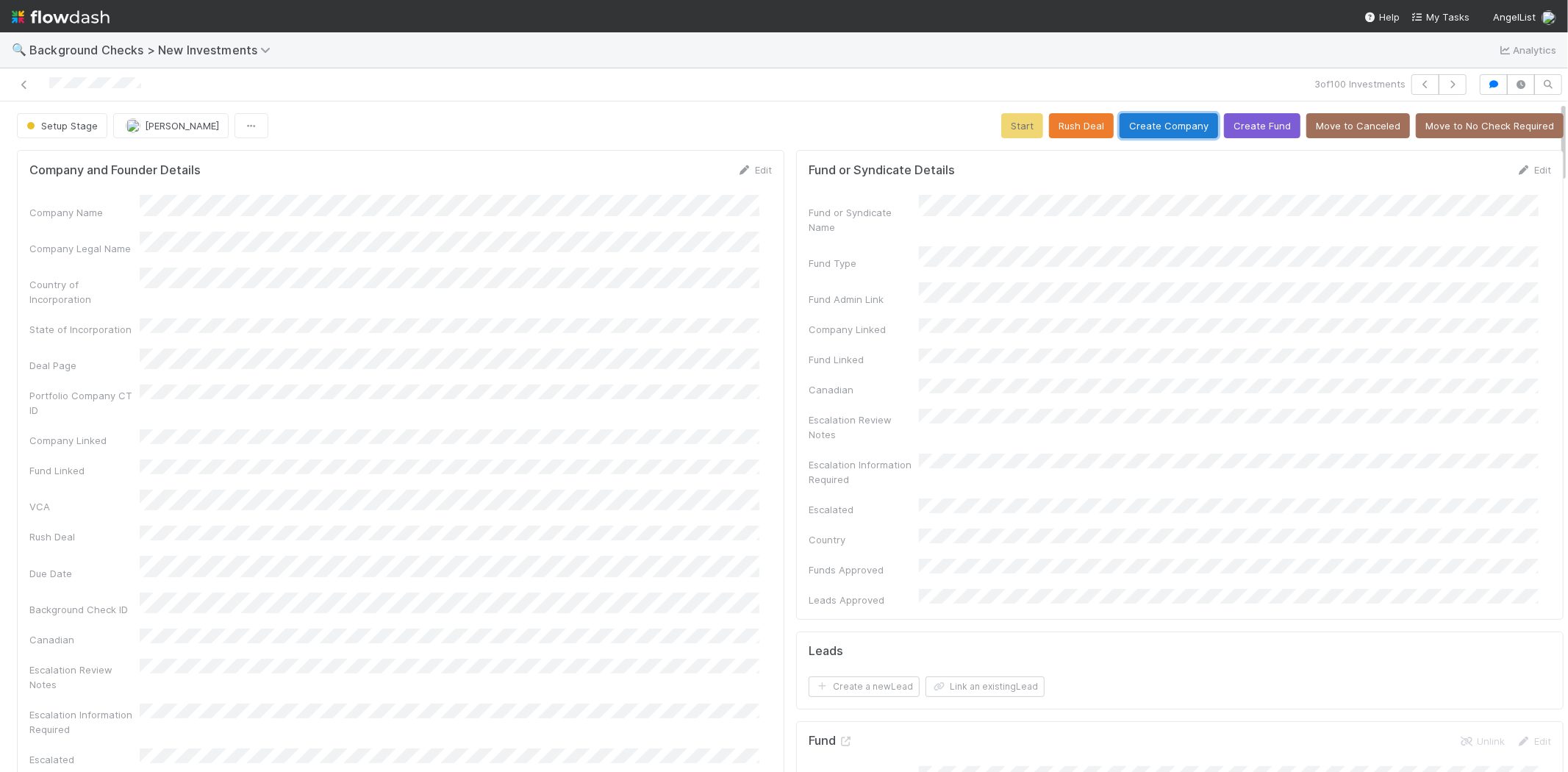
click at [1156, 125] on button "Create Company" at bounding box center [1169, 125] width 99 height 25
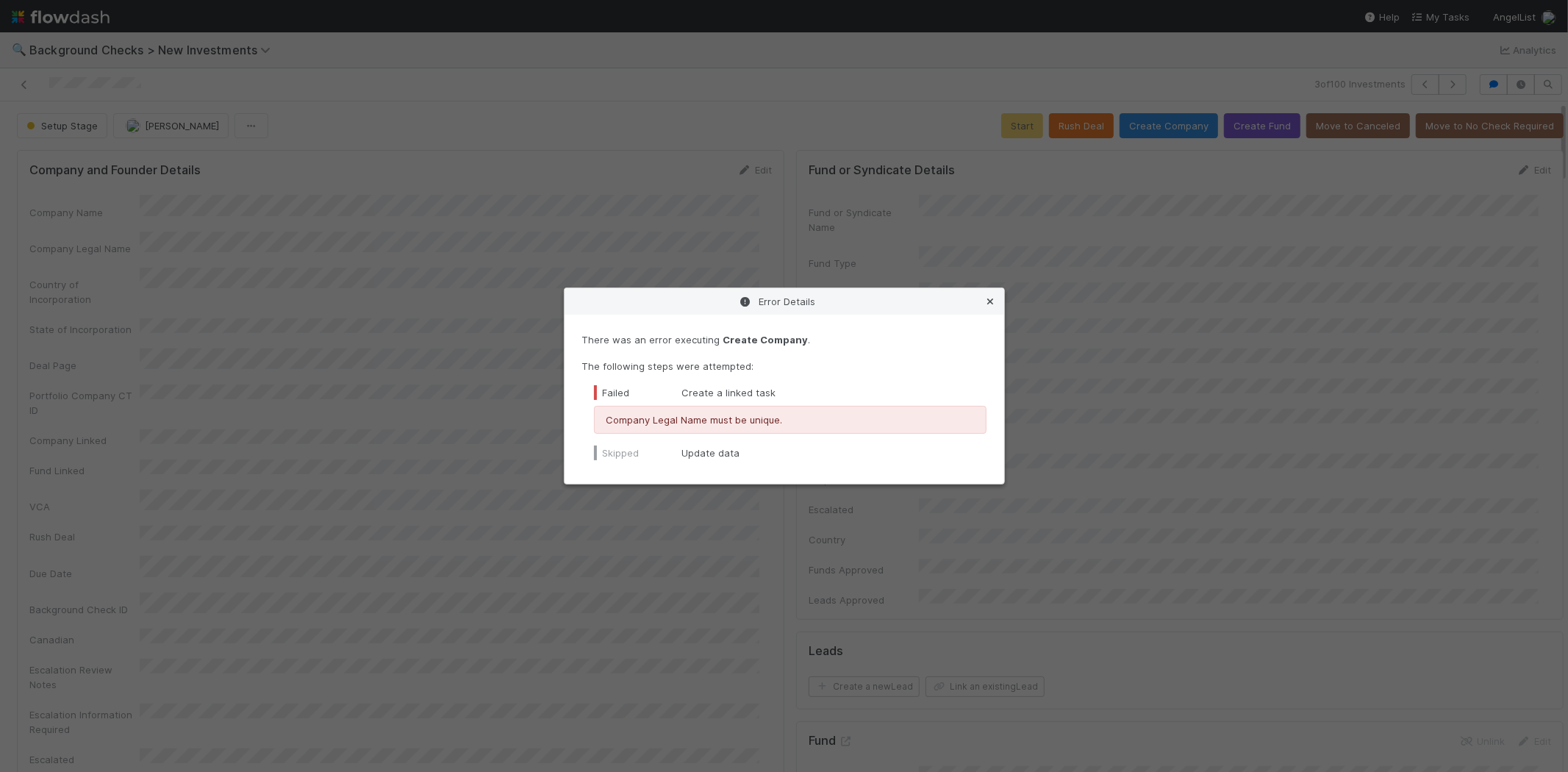
click at [990, 298] on icon at bounding box center [991, 302] width 15 height 10
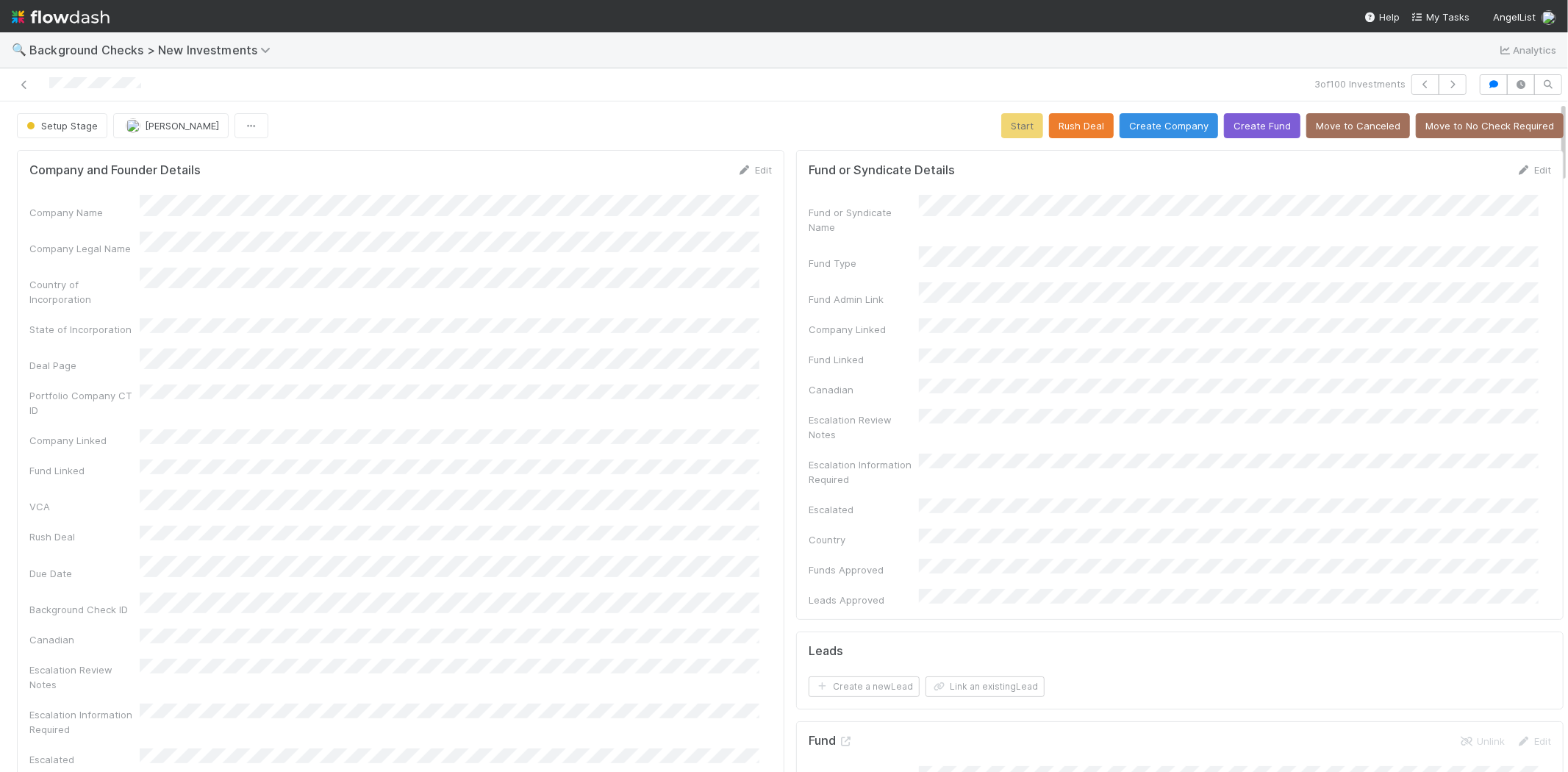
click at [40, 12] on img at bounding box center [61, 17] width 98 height 25
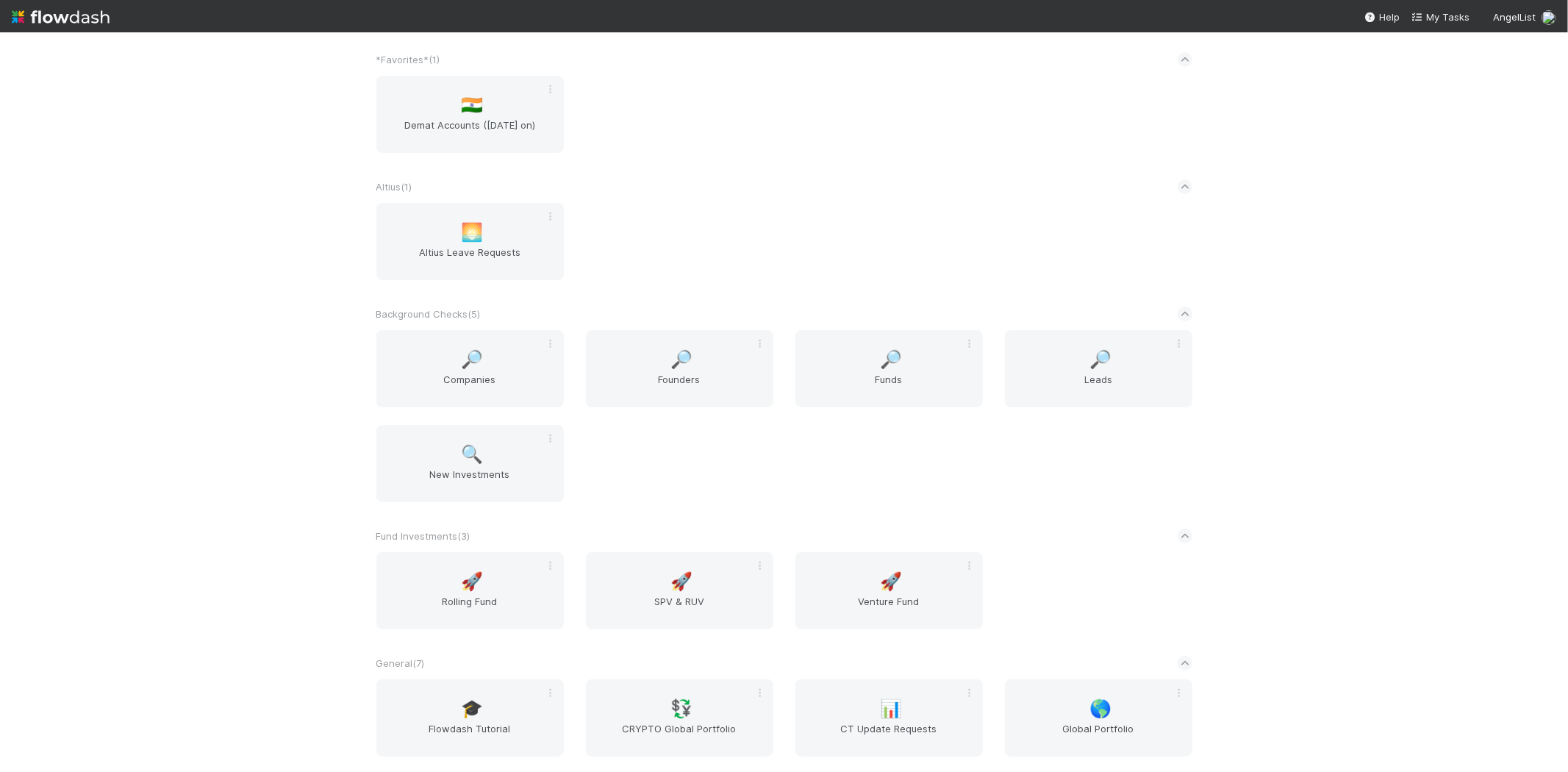
scroll to position [245, 0]
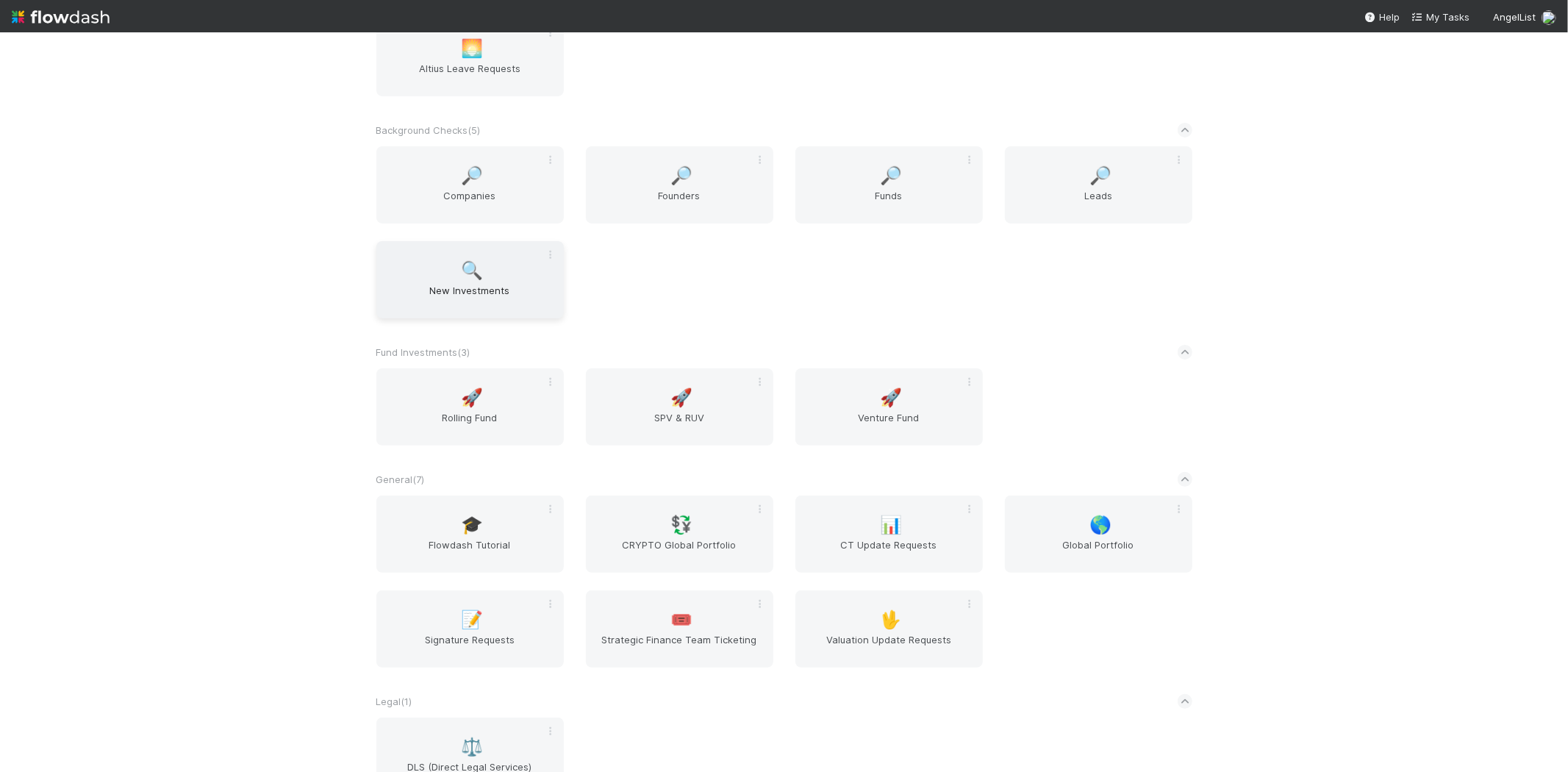
click at [465, 286] on span "New Investments" at bounding box center [470, 297] width 176 height 29
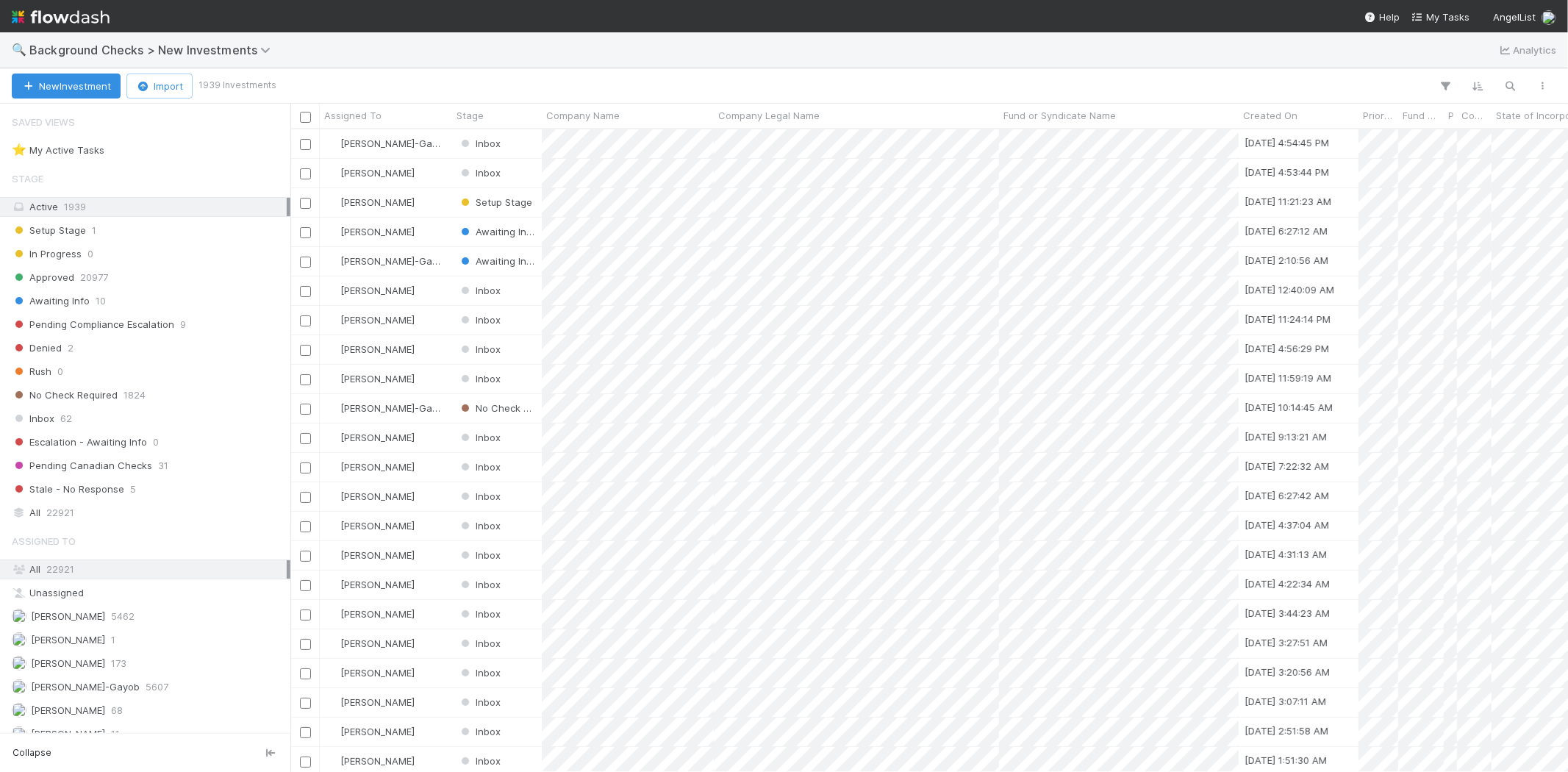
scroll to position [630, 1265]
click at [526, 286] on div "Inbox" at bounding box center [497, 291] width 90 height 29
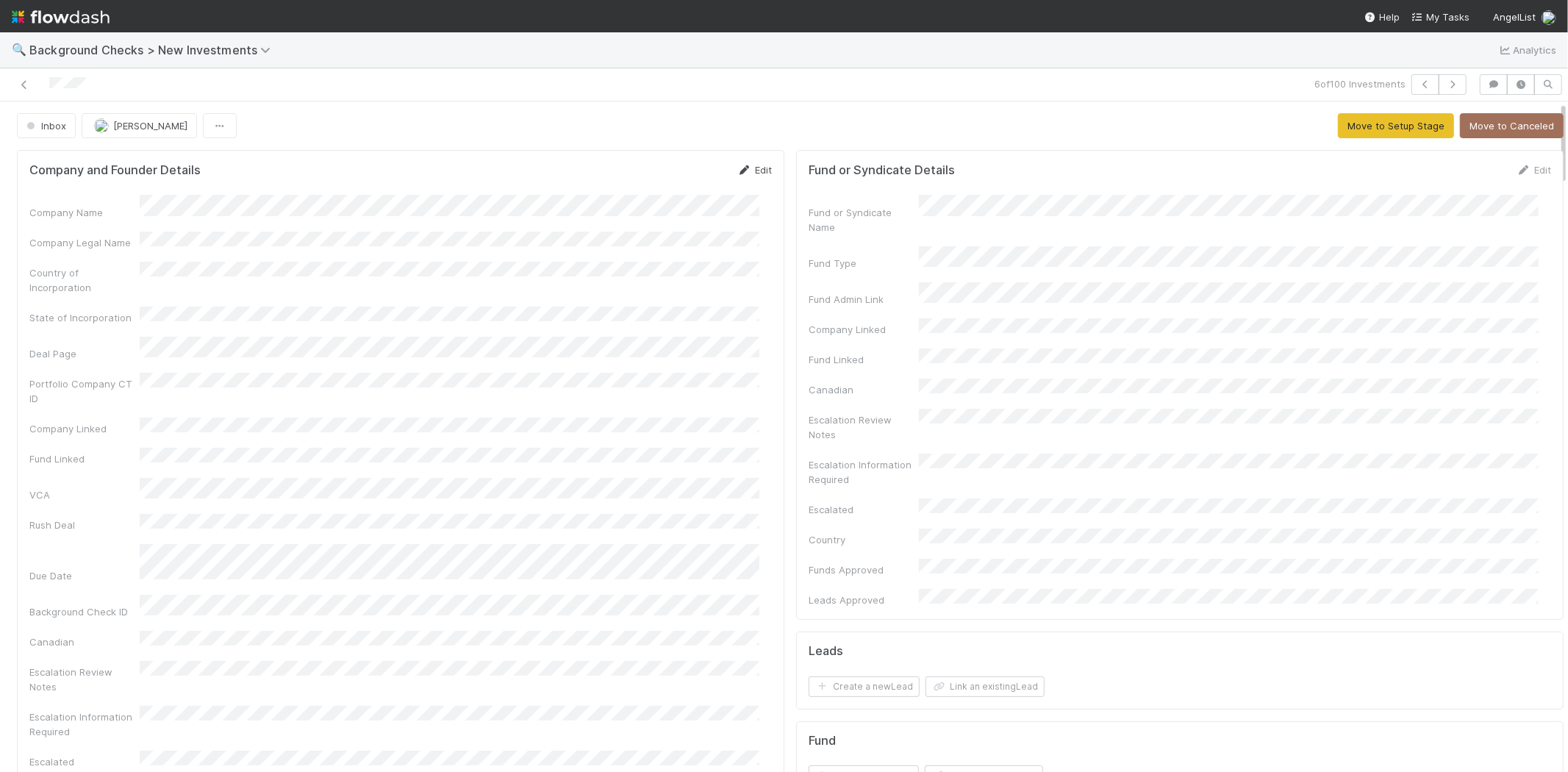
click at [748, 169] on link "Edit" at bounding box center [755, 169] width 35 height 12
click at [677, 177] on button "Save" at bounding box center [693, 175] width 42 height 25
click at [1338, 129] on button "Move to Setup Stage" at bounding box center [1396, 125] width 116 height 25
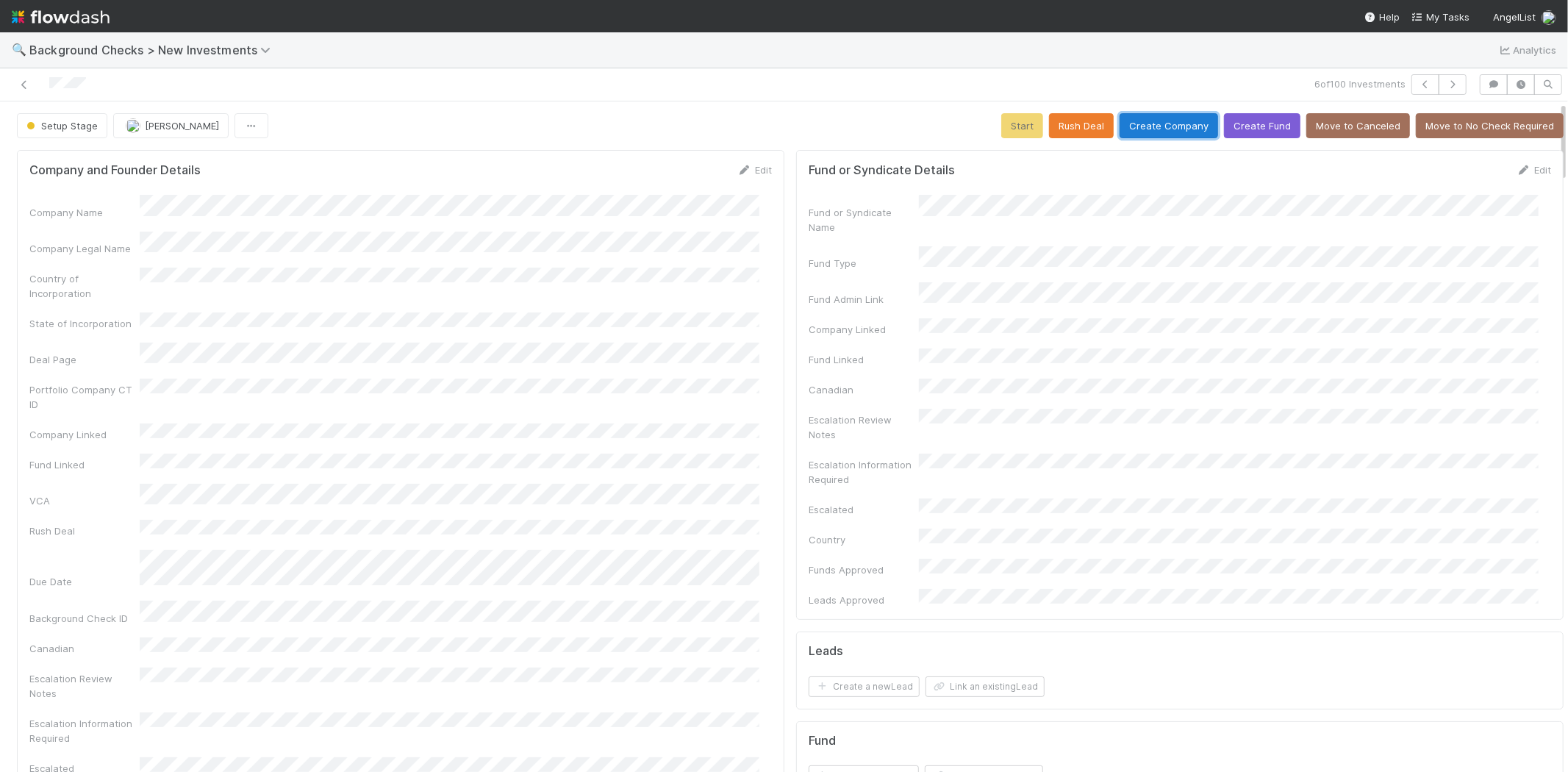
click at [1155, 124] on button "Create Company" at bounding box center [1169, 125] width 99 height 25
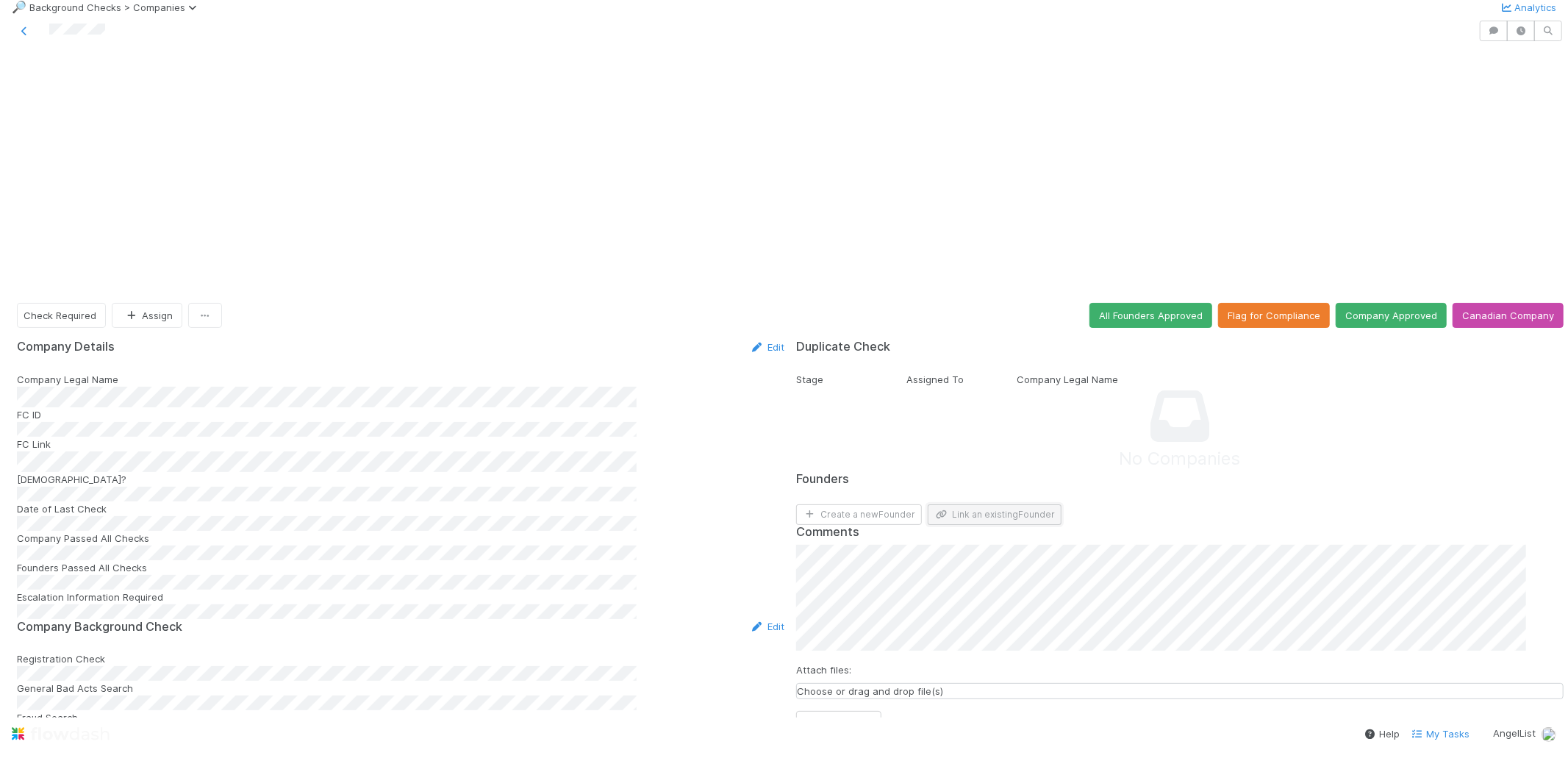
click at [967, 504] on button "Link an existing Founder" at bounding box center [994, 514] width 134 height 21
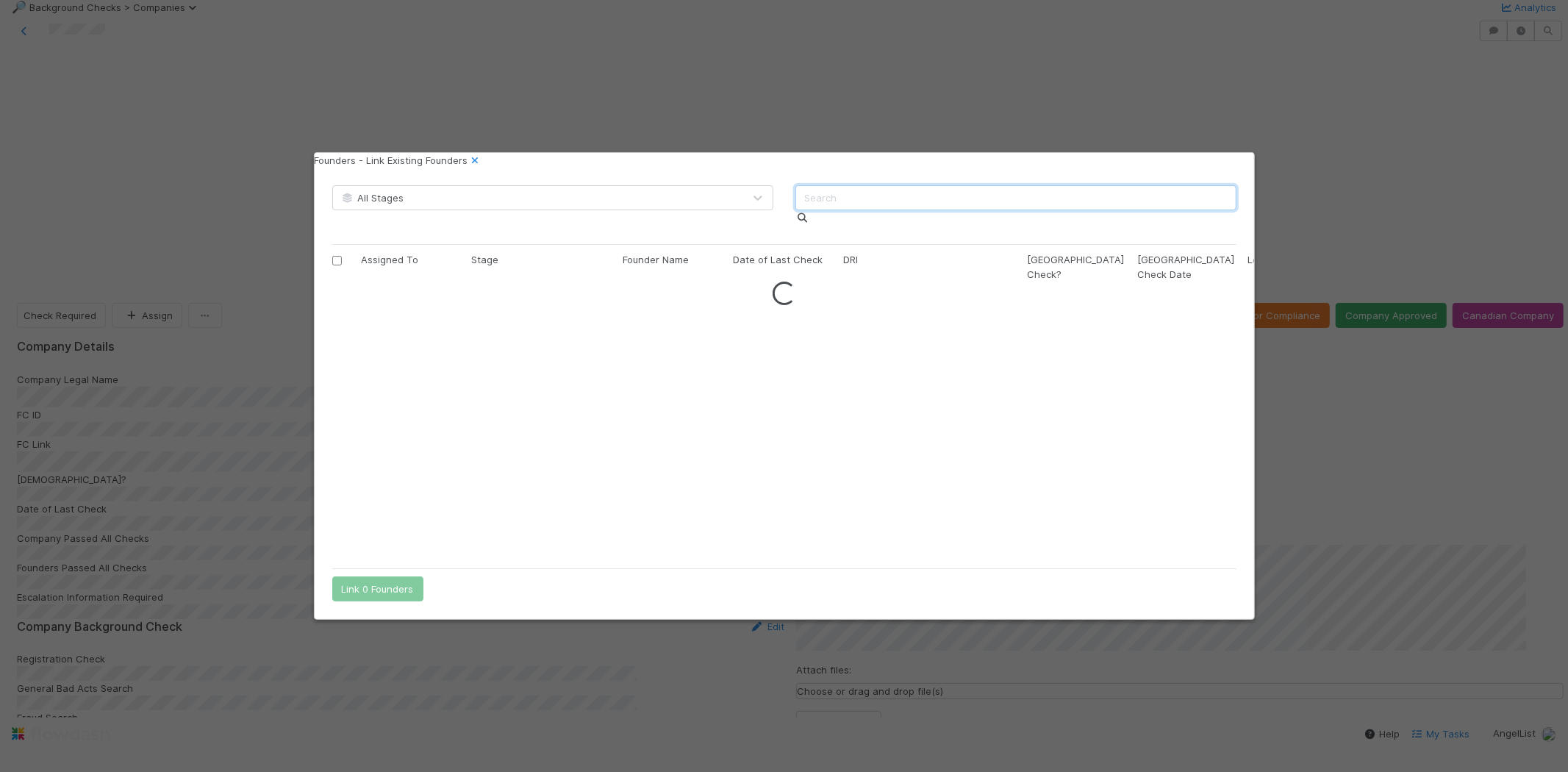
click at [882, 210] on input "text" at bounding box center [1015, 198] width 441 height 25
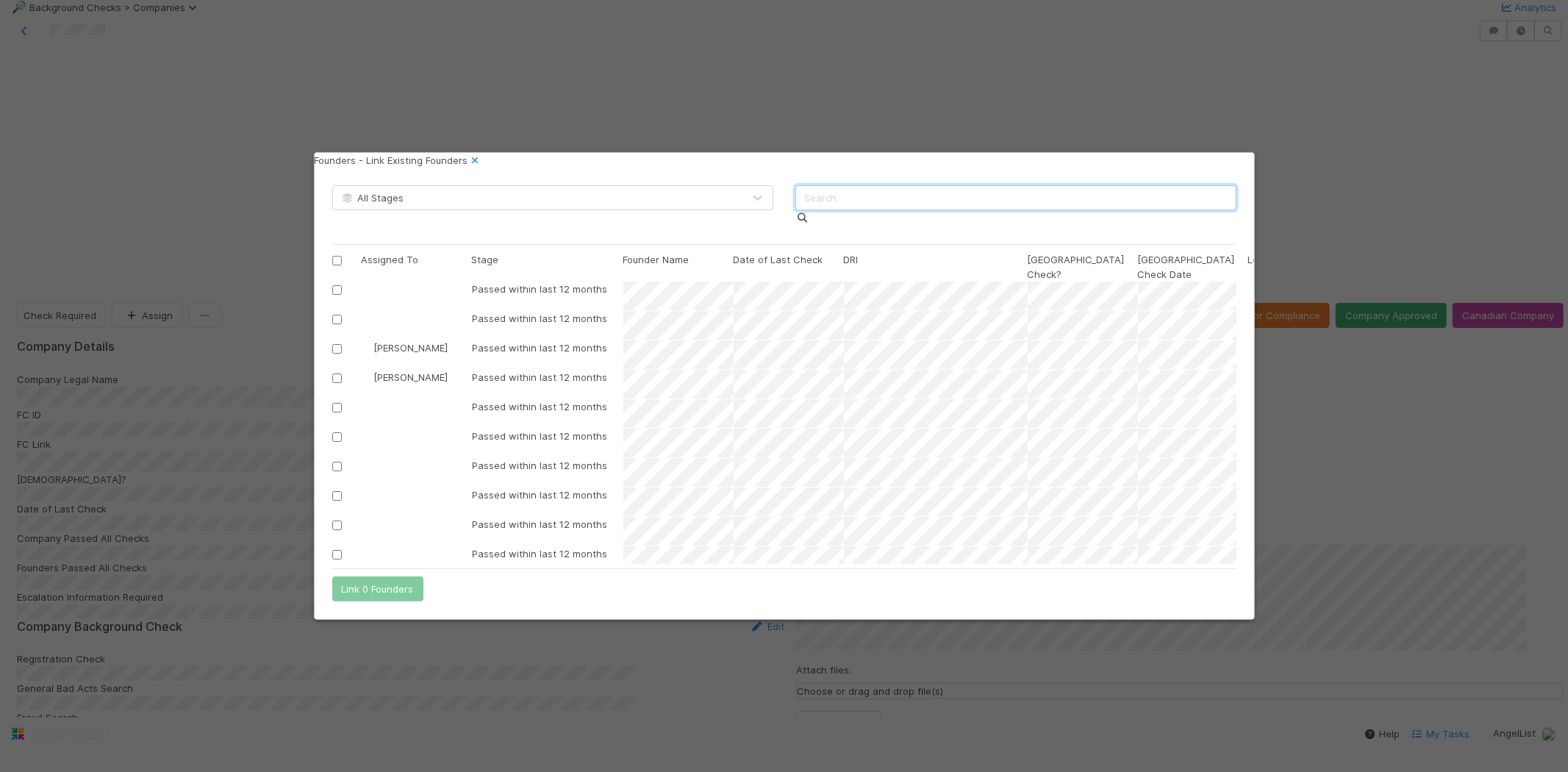
scroll to position [271, 891]
type input "h"
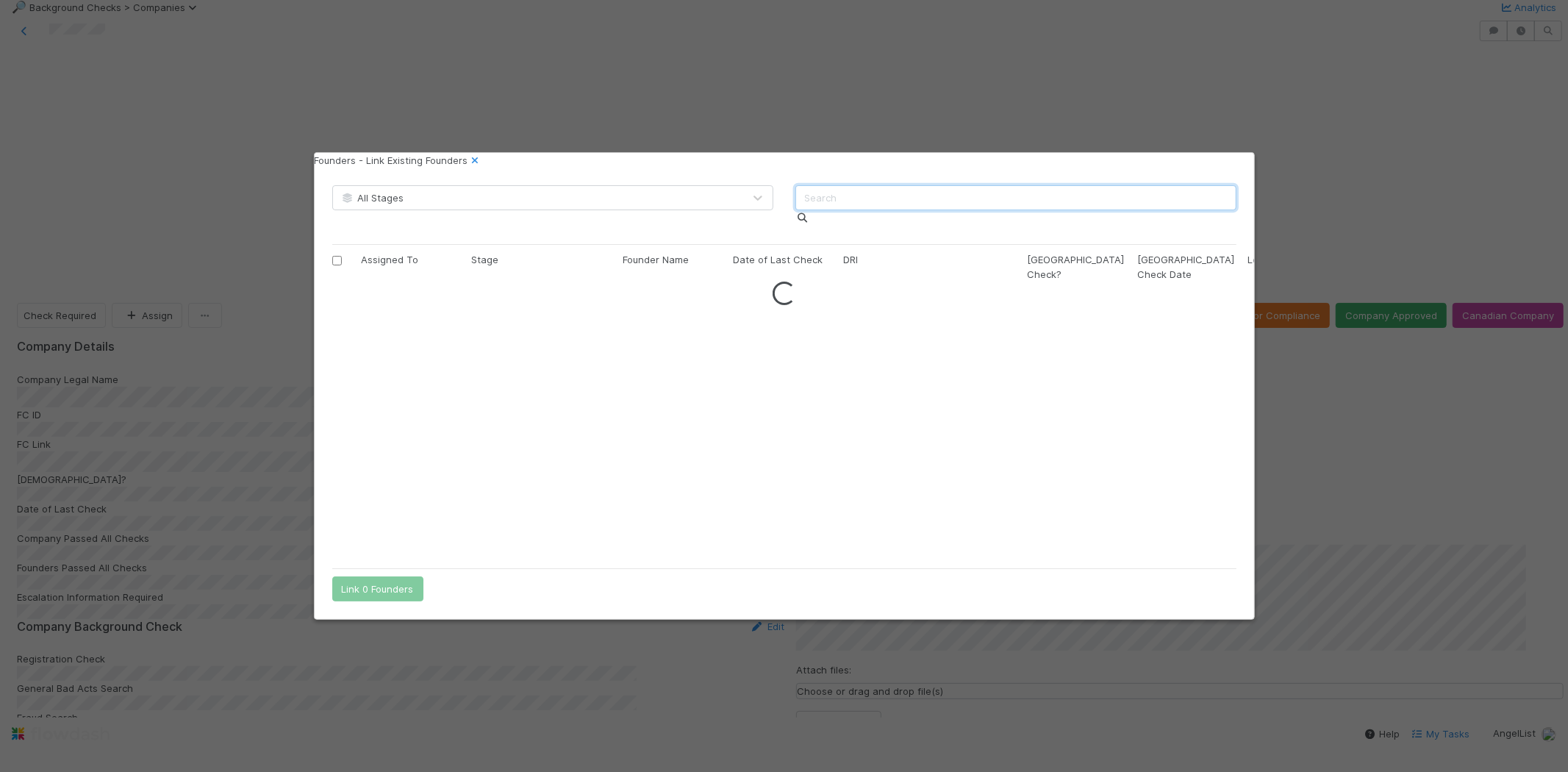
paste input "Dan Benger"
type input "Dan Benger"
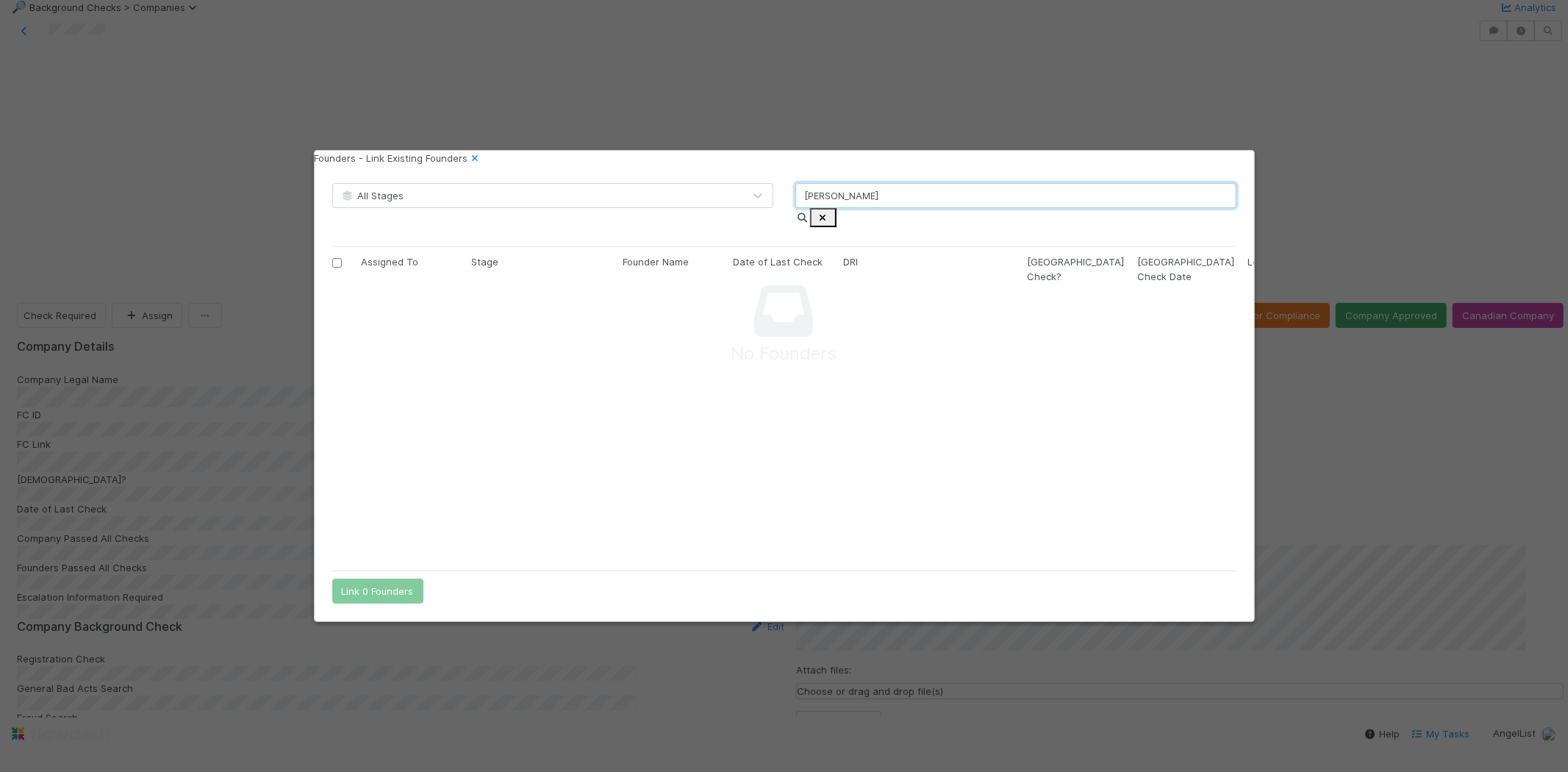
scroll to position [259, 879]
drag, startPoint x: 901, startPoint y: 210, endPoint x: 789, endPoint y: 213, distance: 112.0
click at [789, 213] on div "Dan Benger" at bounding box center [1016, 210] width 463 height 56
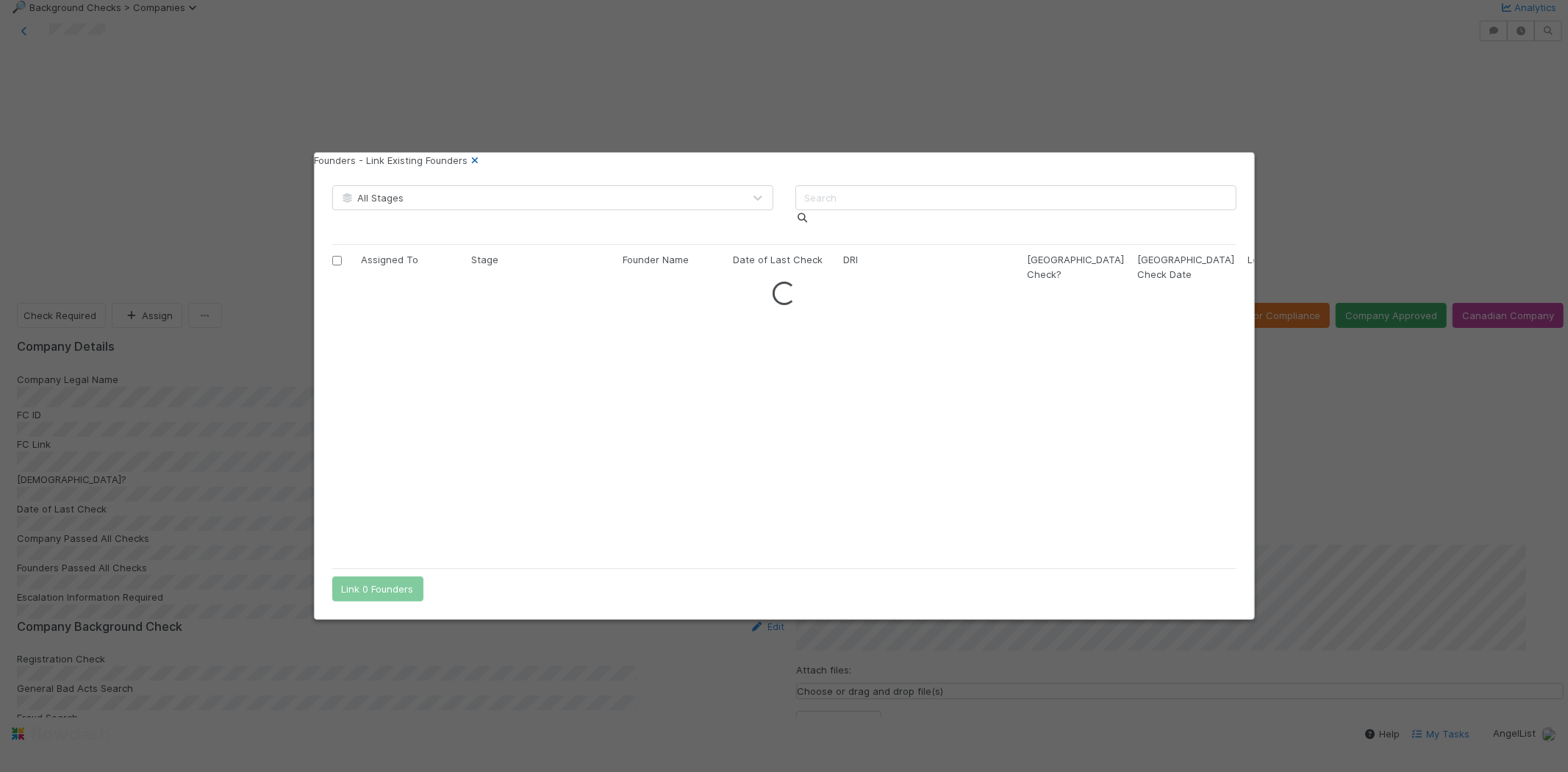
click at [483, 165] on icon at bounding box center [476, 161] width 15 height 10
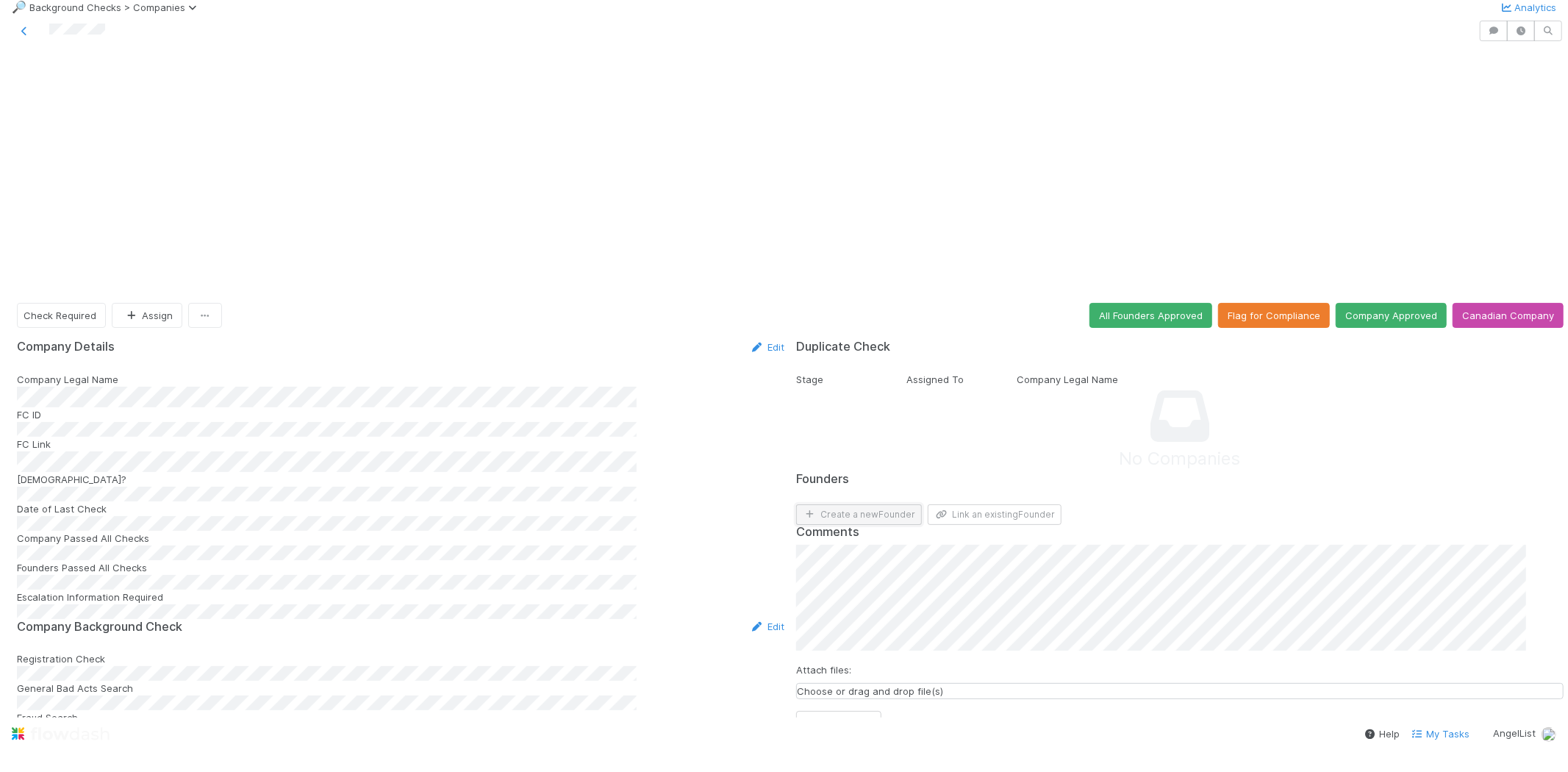
click at [851, 504] on button "Create a new Founder" at bounding box center [858, 514] width 125 height 21
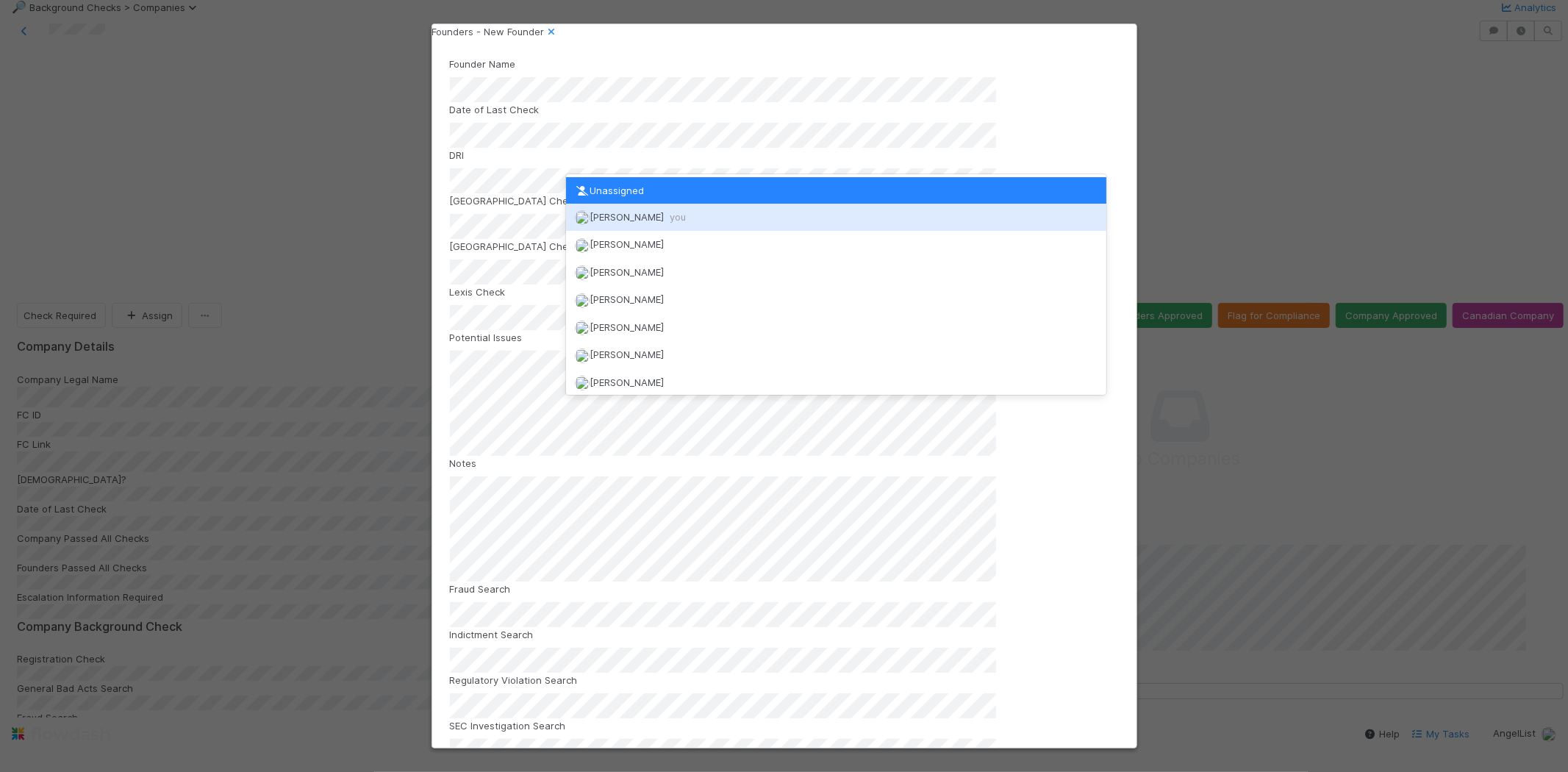
click at [648, 215] on span "Michael Capilitan you" at bounding box center [637, 217] width 96 height 12
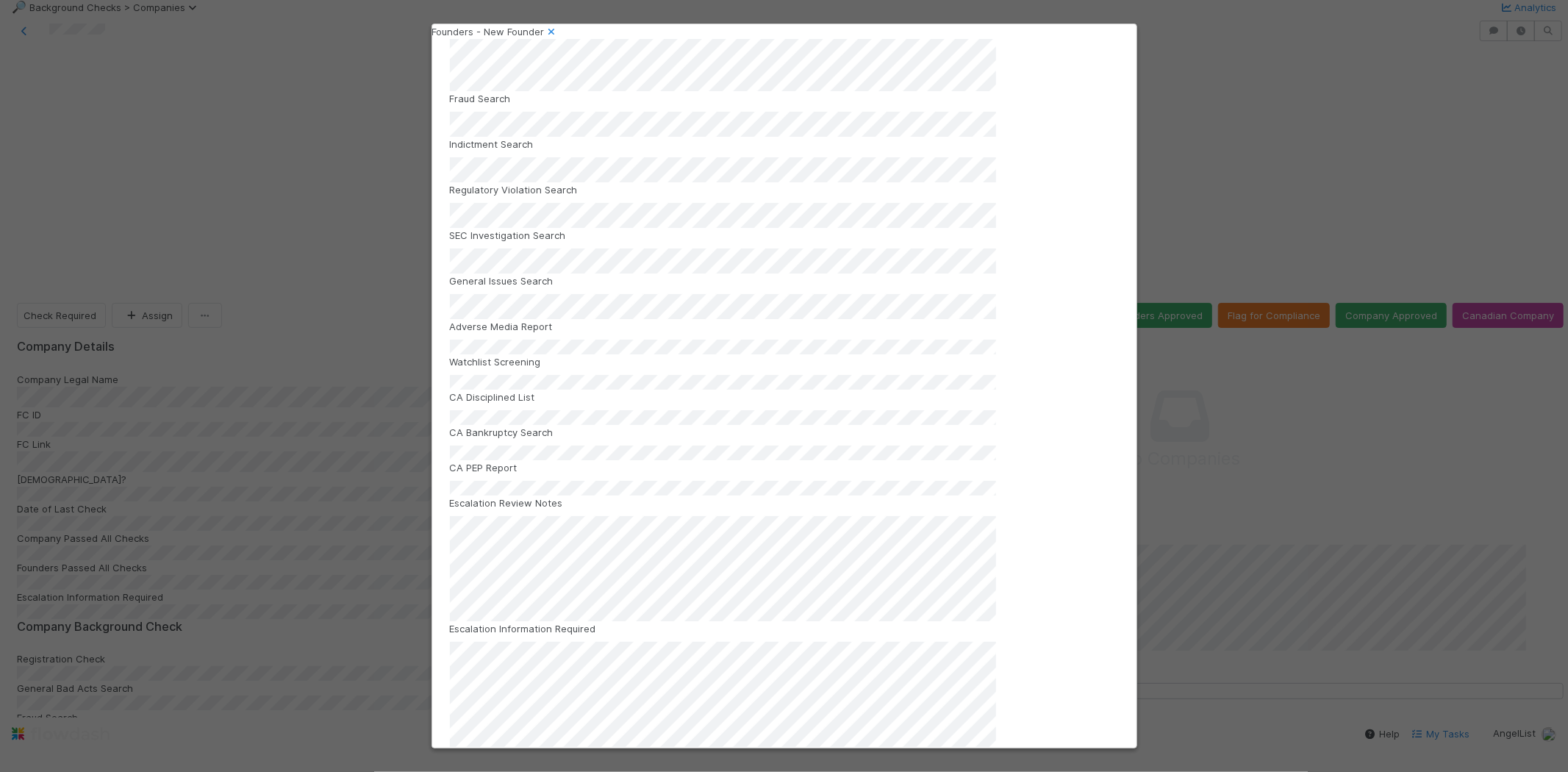
scroll to position [492, 0]
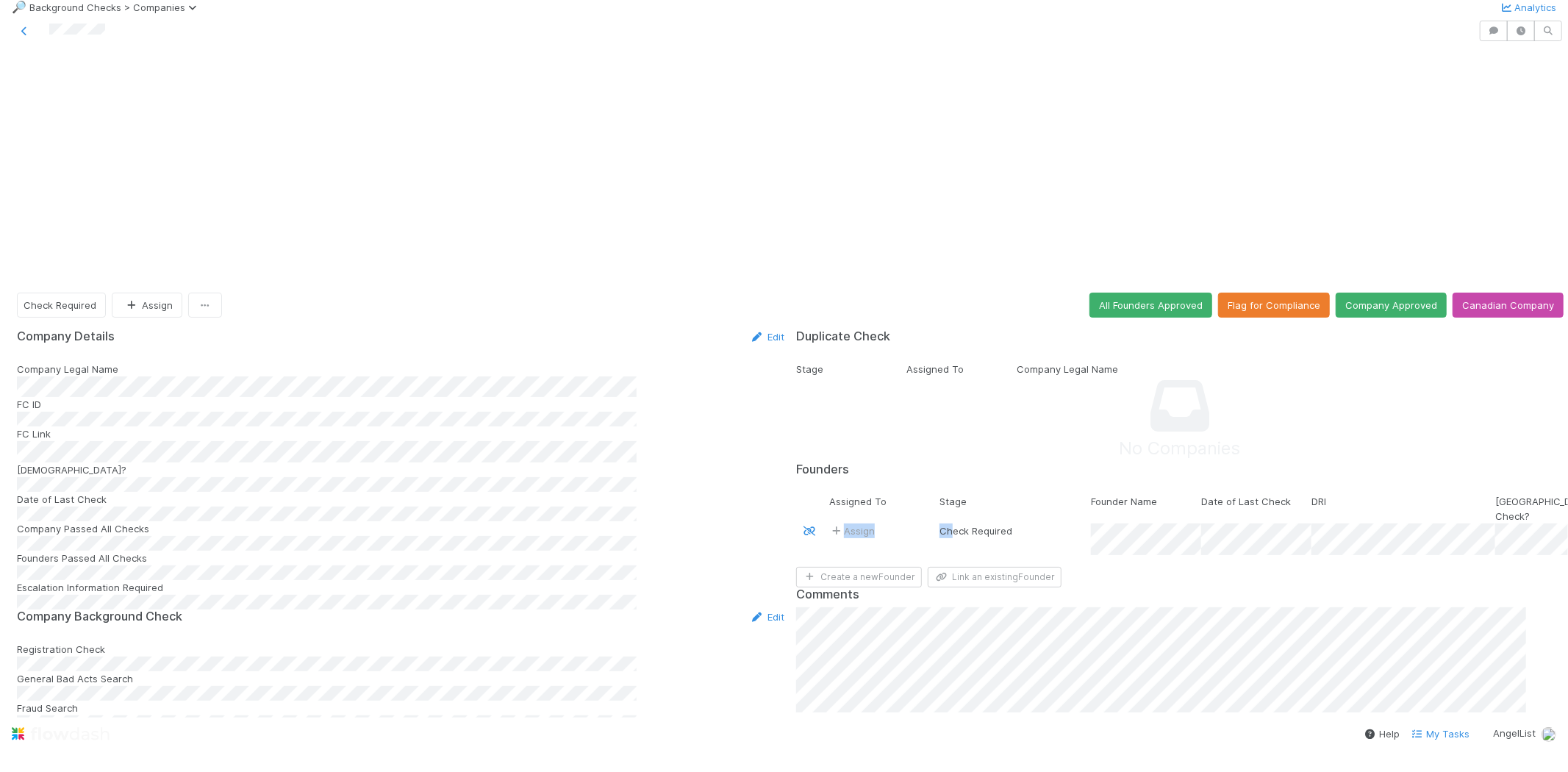
drag, startPoint x: 979, startPoint y: 413, endPoint x: 979, endPoint y: 369, distance: 44.0
click at [979, 462] on form "Founders Assigned To Stage Founder Name Date of Last Check DRI Canada Check? Ca…" at bounding box center [1180, 525] width 767 height 125
click at [891, 523] on div "Assign" at bounding box center [884, 539] width 110 height 32
click at [917, 523] on div "Assign" at bounding box center [884, 539] width 110 height 32
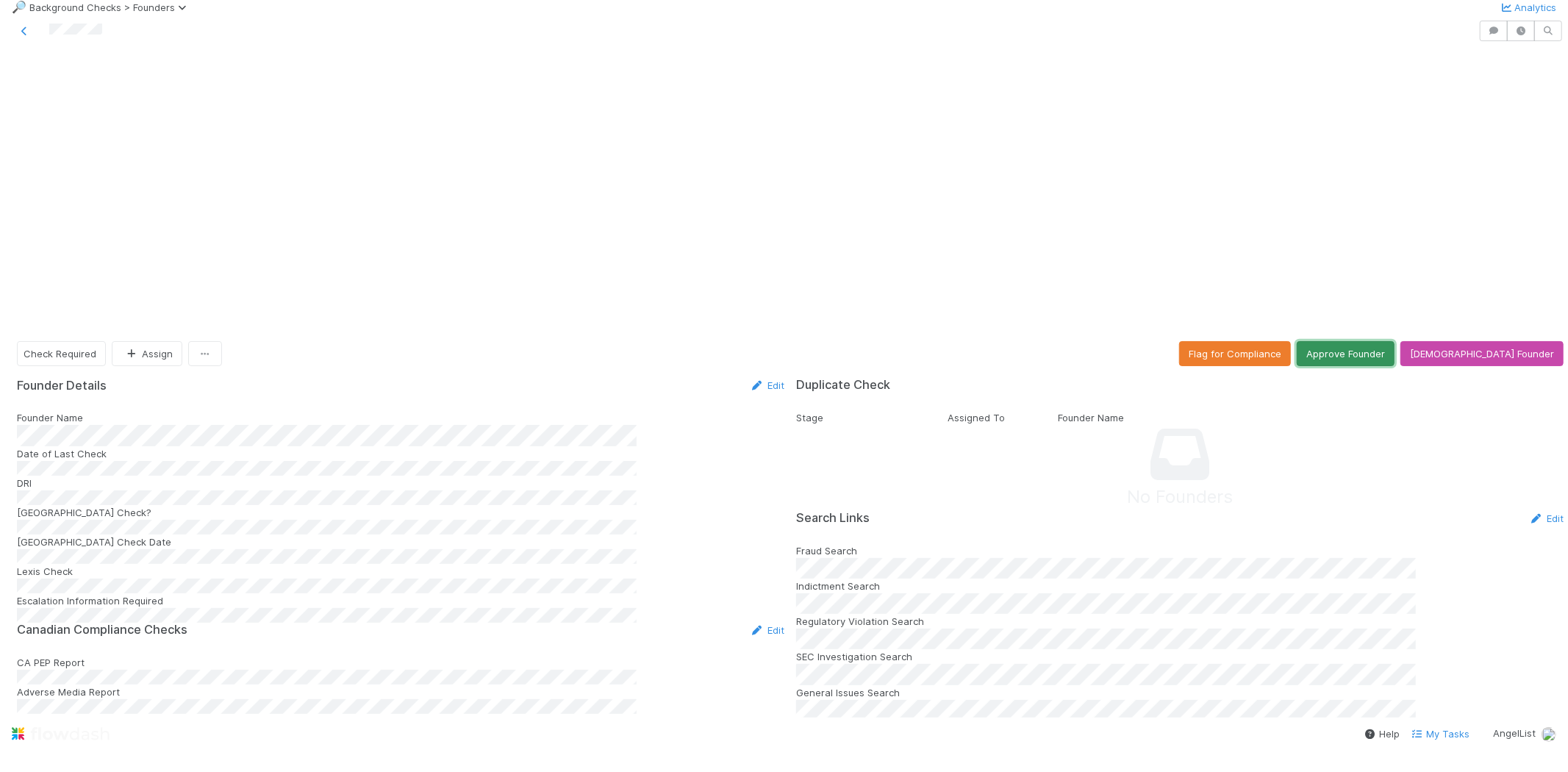
click at [1373, 341] on button "Approve Founder" at bounding box center [1346, 354] width 98 height 25
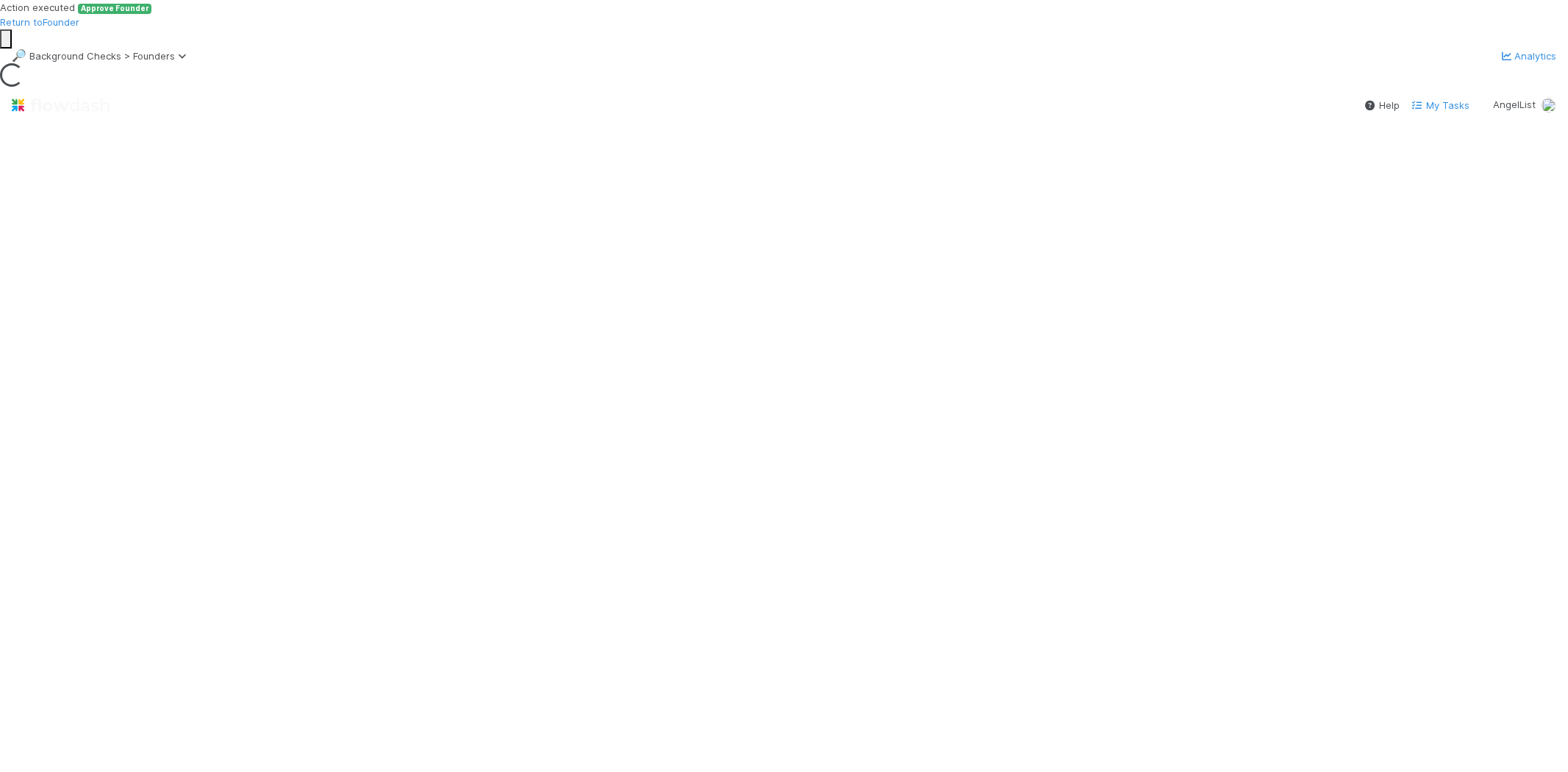
click at [151, 15] on span "Approve Founder" at bounding box center [115, 8] width 74 height 11
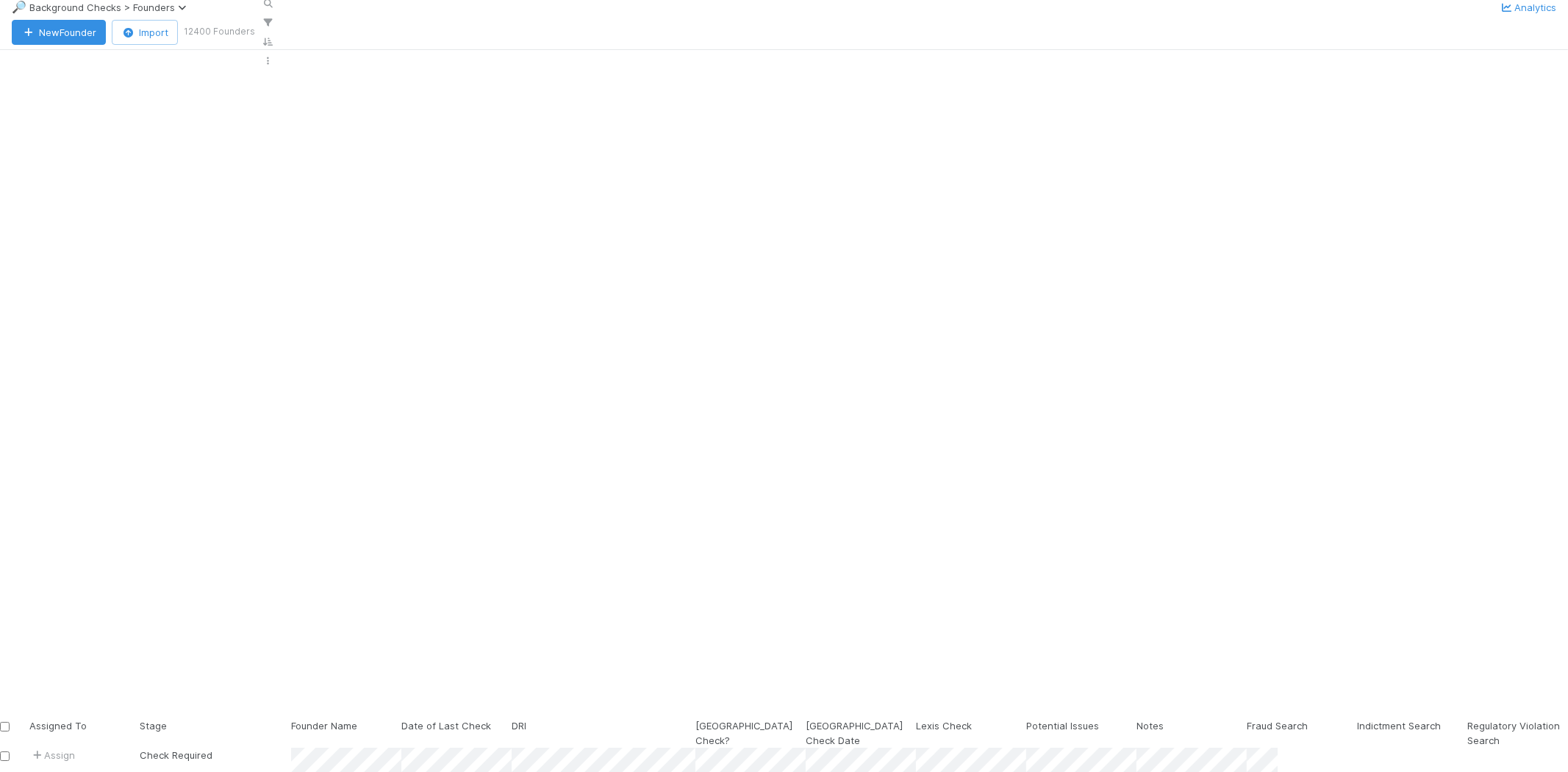
scroll to position [630, 1265]
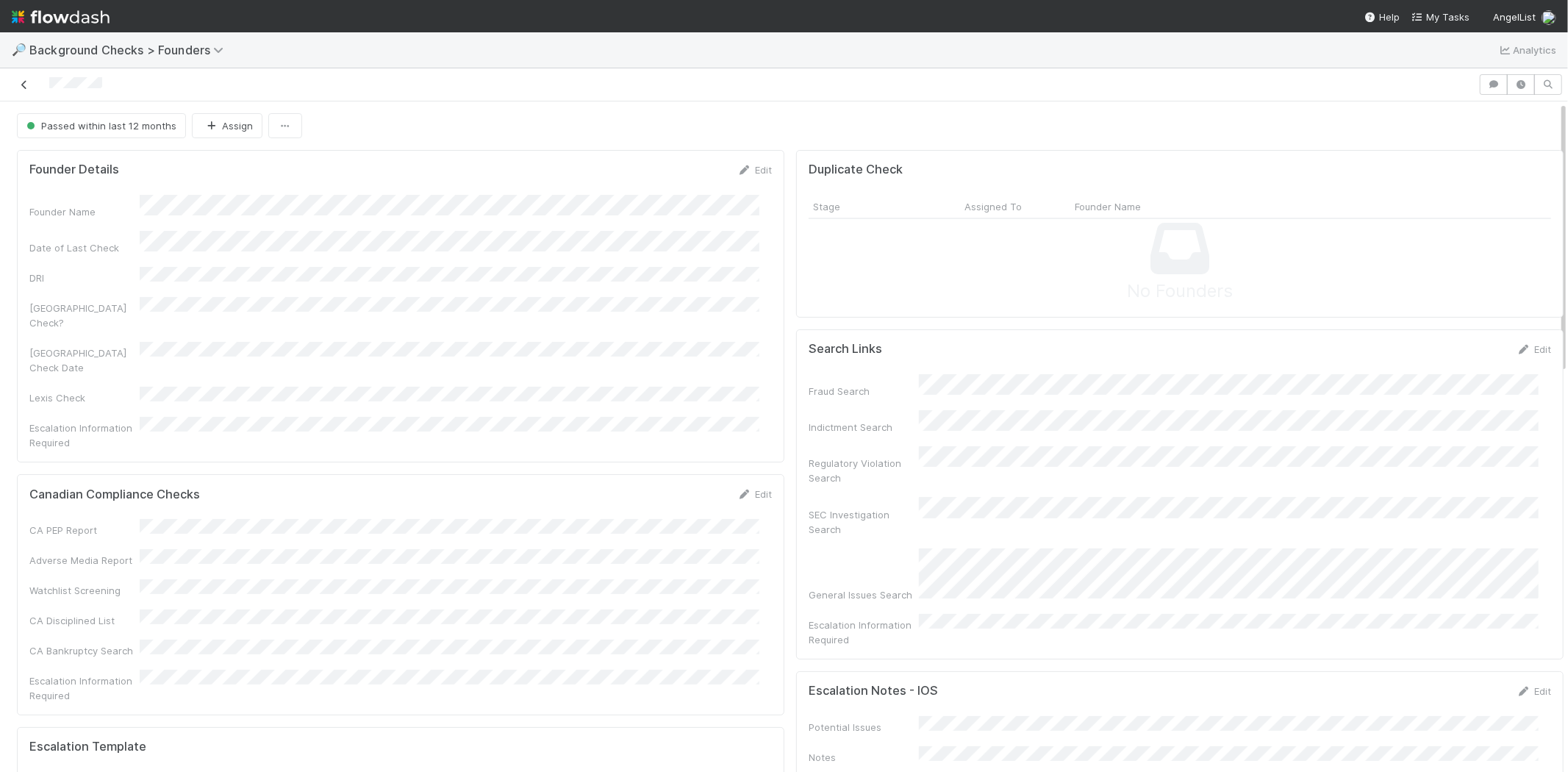
click at [24, 85] on icon at bounding box center [24, 86] width 15 height 10
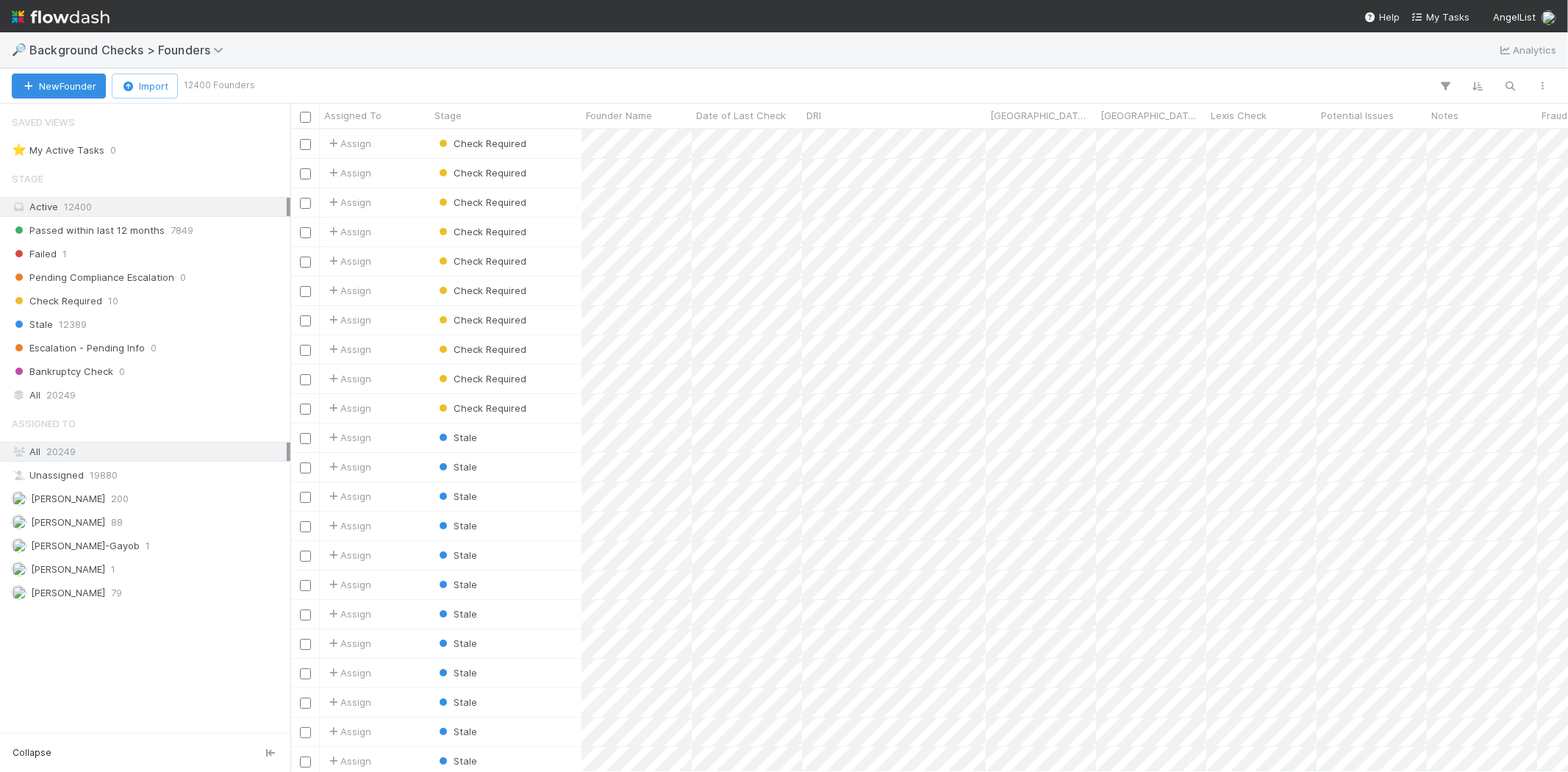
scroll to position [630, 1265]
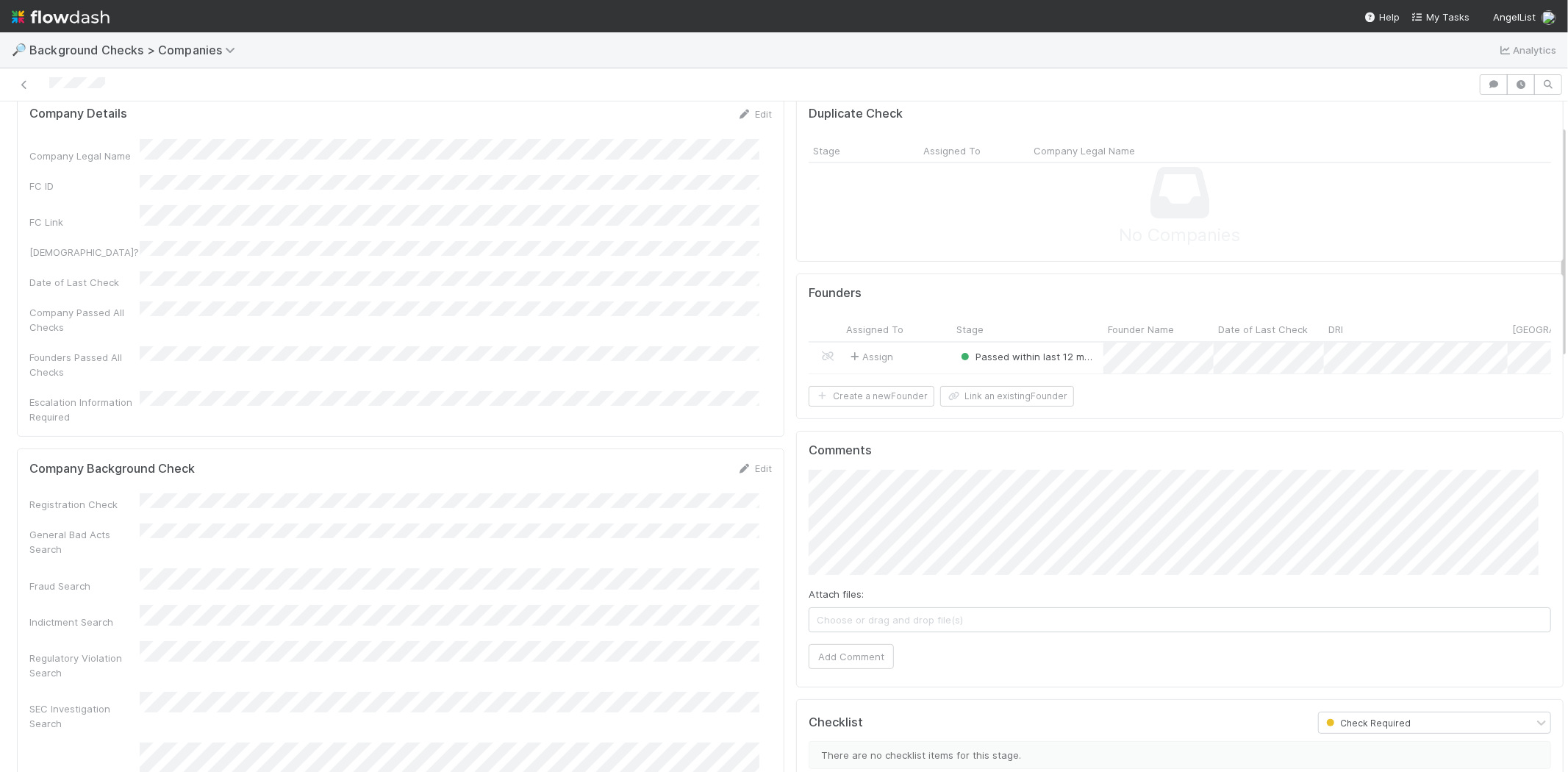
scroll to position [81, 0]
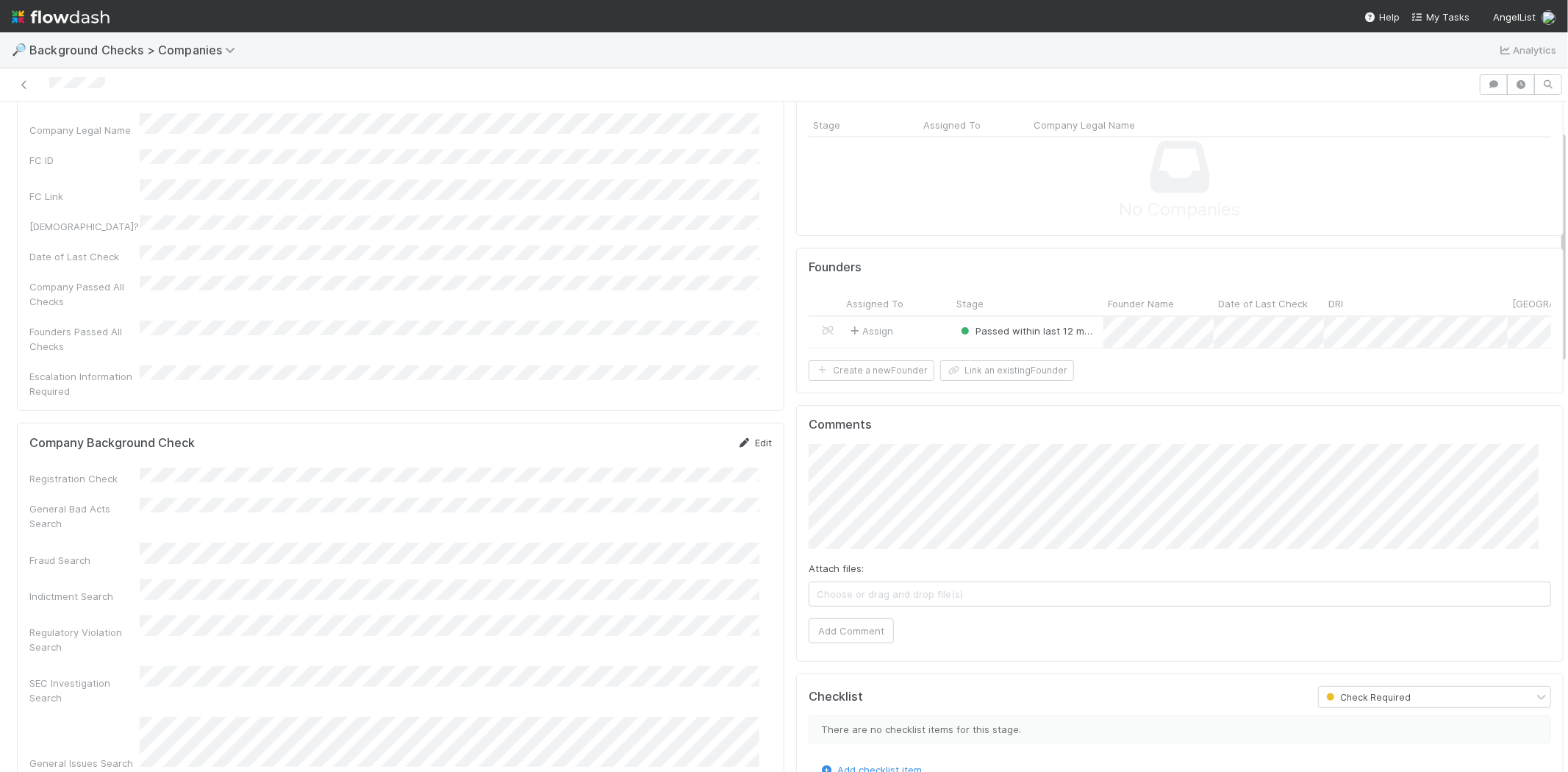
click at [750, 437] on link "Edit" at bounding box center [755, 442] width 35 height 12
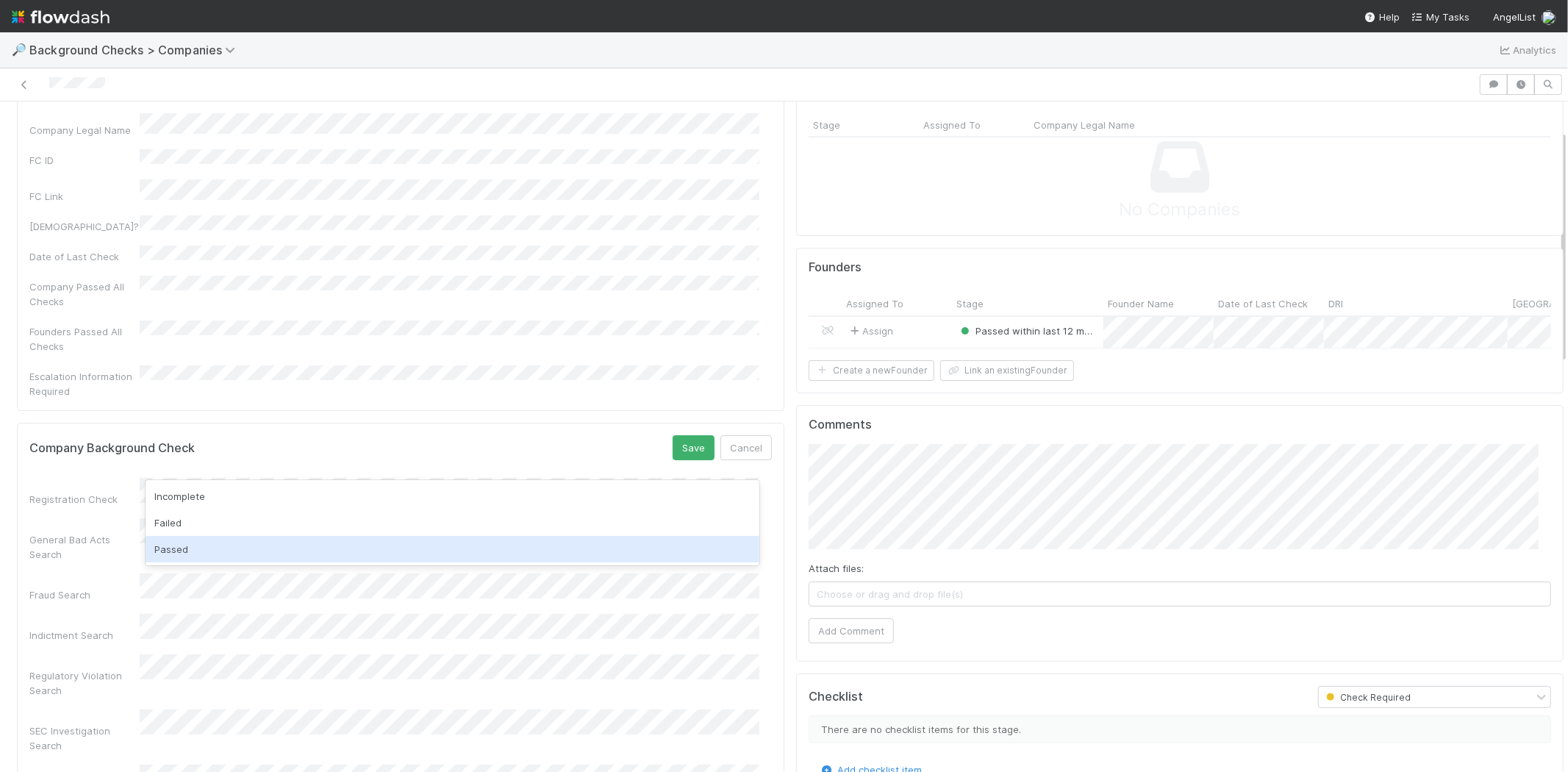
click at [372, 545] on div "Passed" at bounding box center [452, 550] width 613 height 27
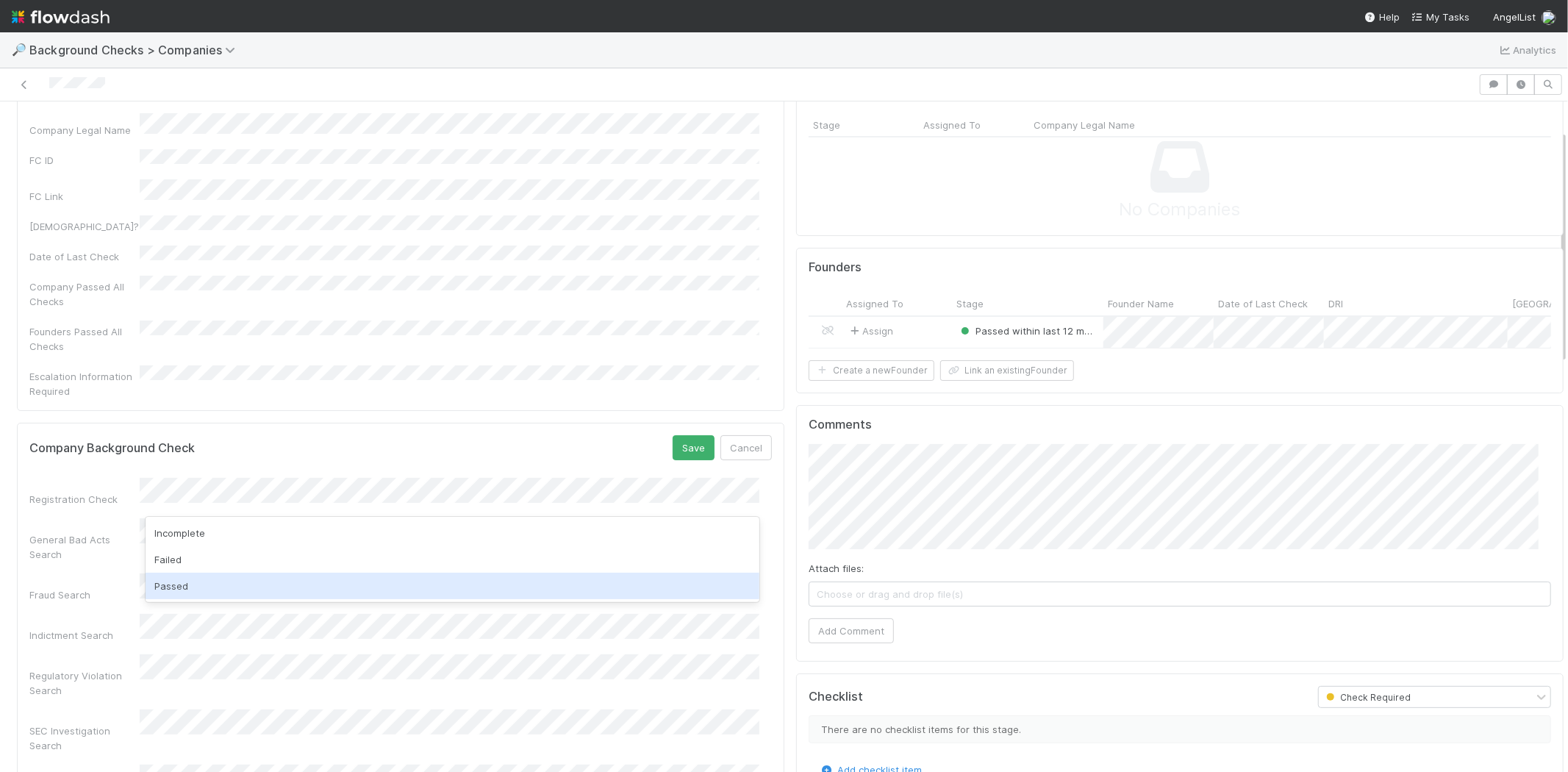
click at [345, 579] on div "Passed" at bounding box center [452, 586] width 613 height 27
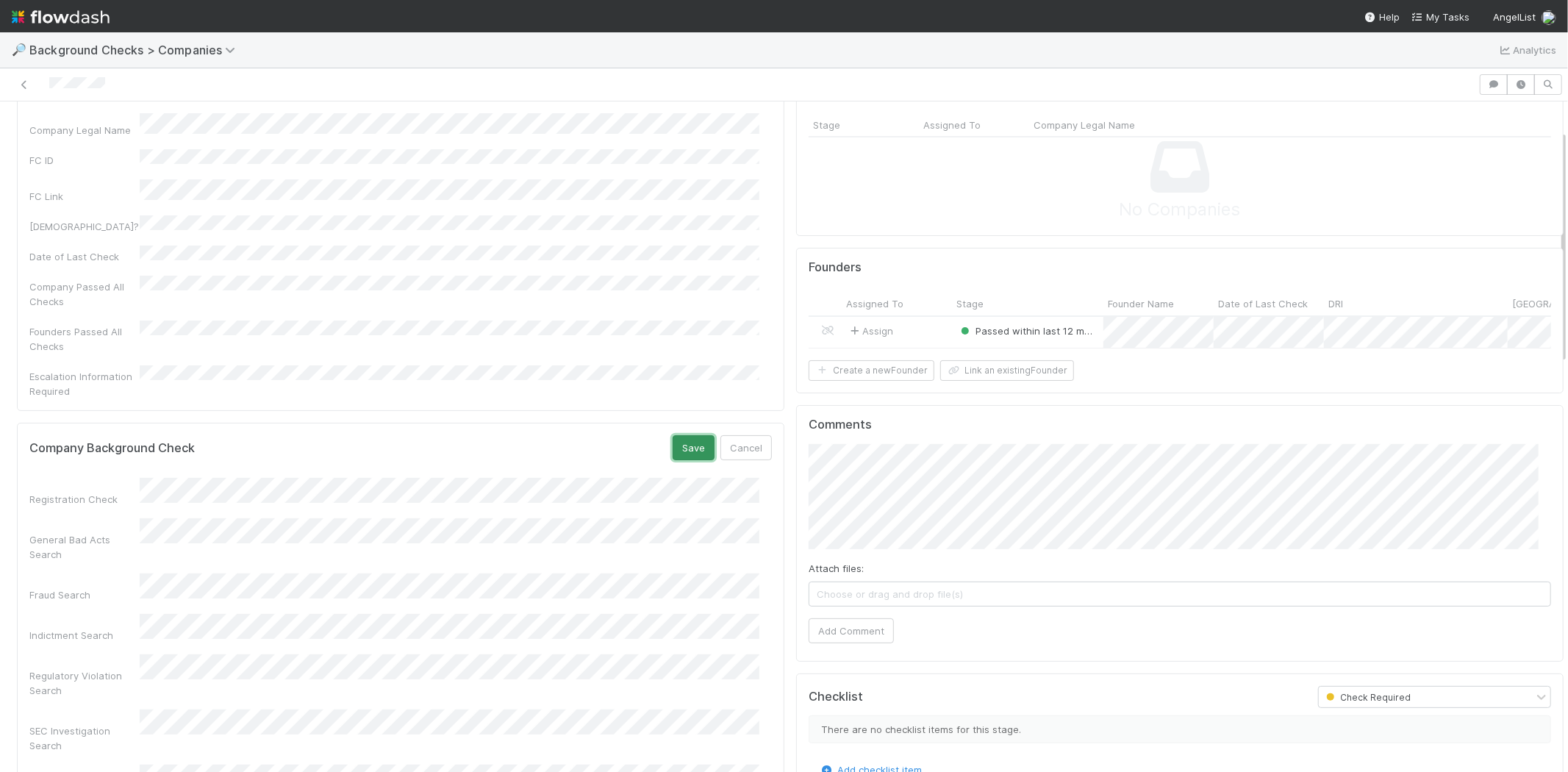
click at [672, 435] on button "Save" at bounding box center [693, 447] width 42 height 25
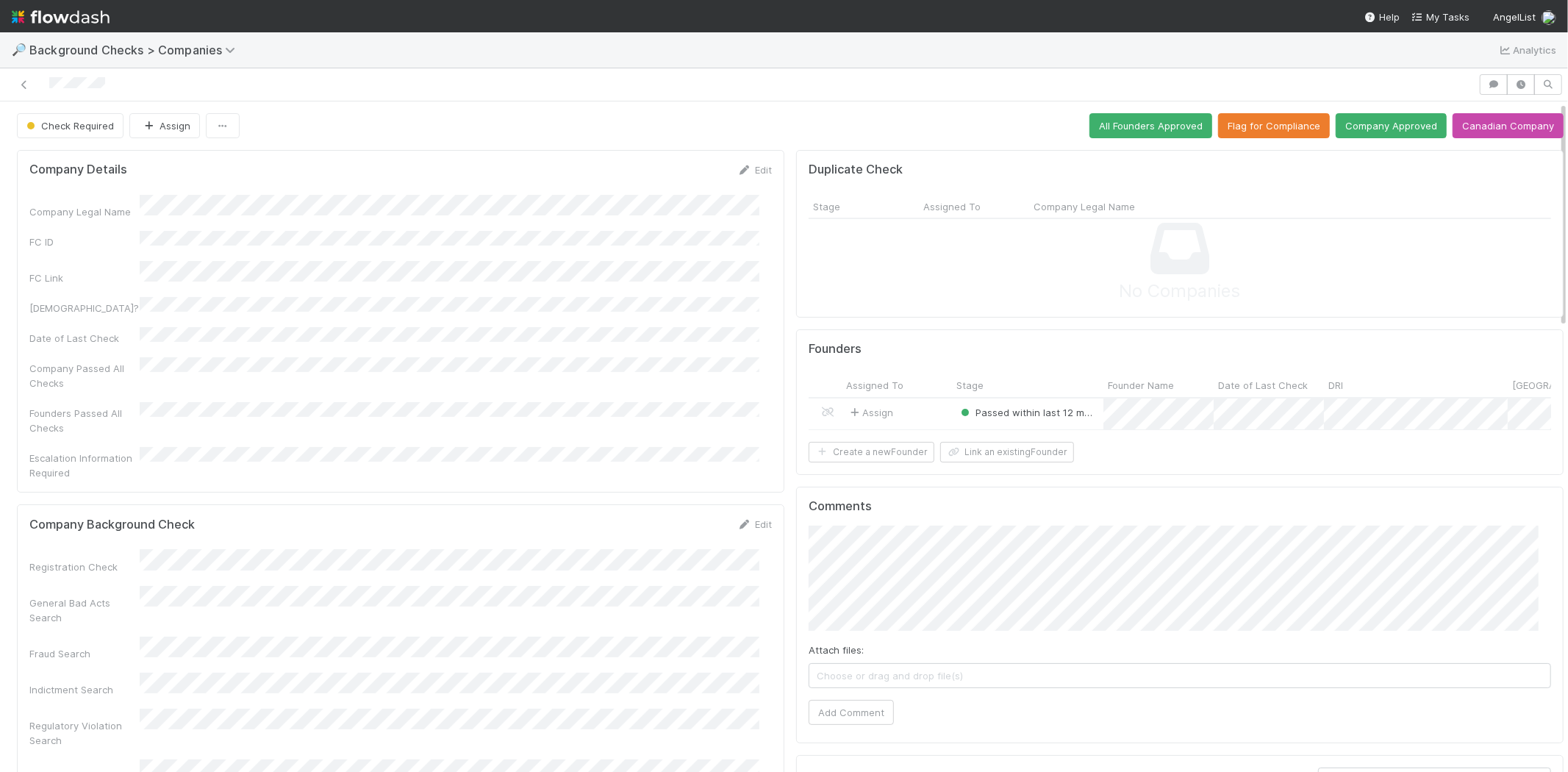
click at [906, 410] on div "Assign" at bounding box center [896, 414] width 110 height 32
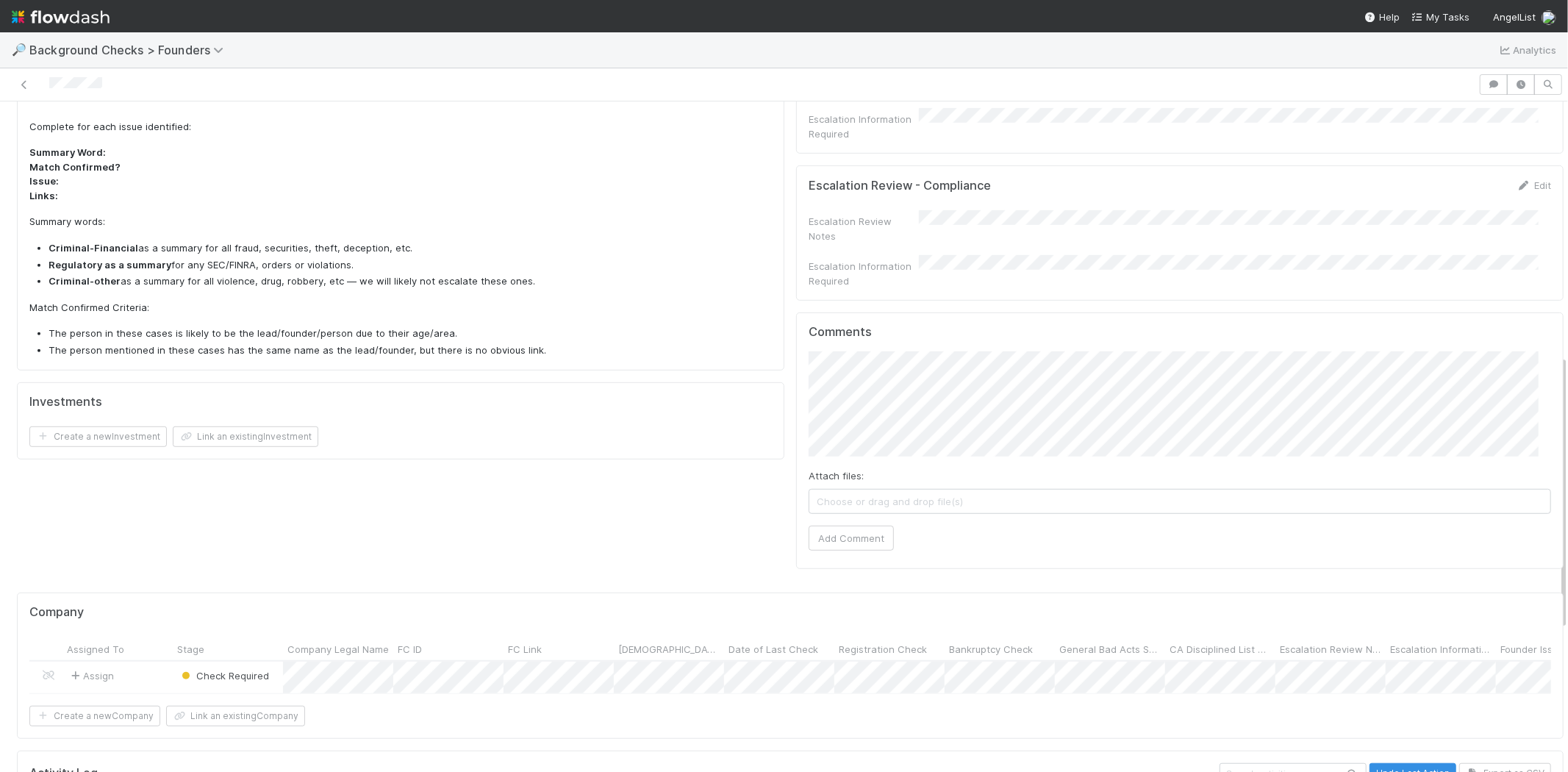
scroll to position [652, 0]
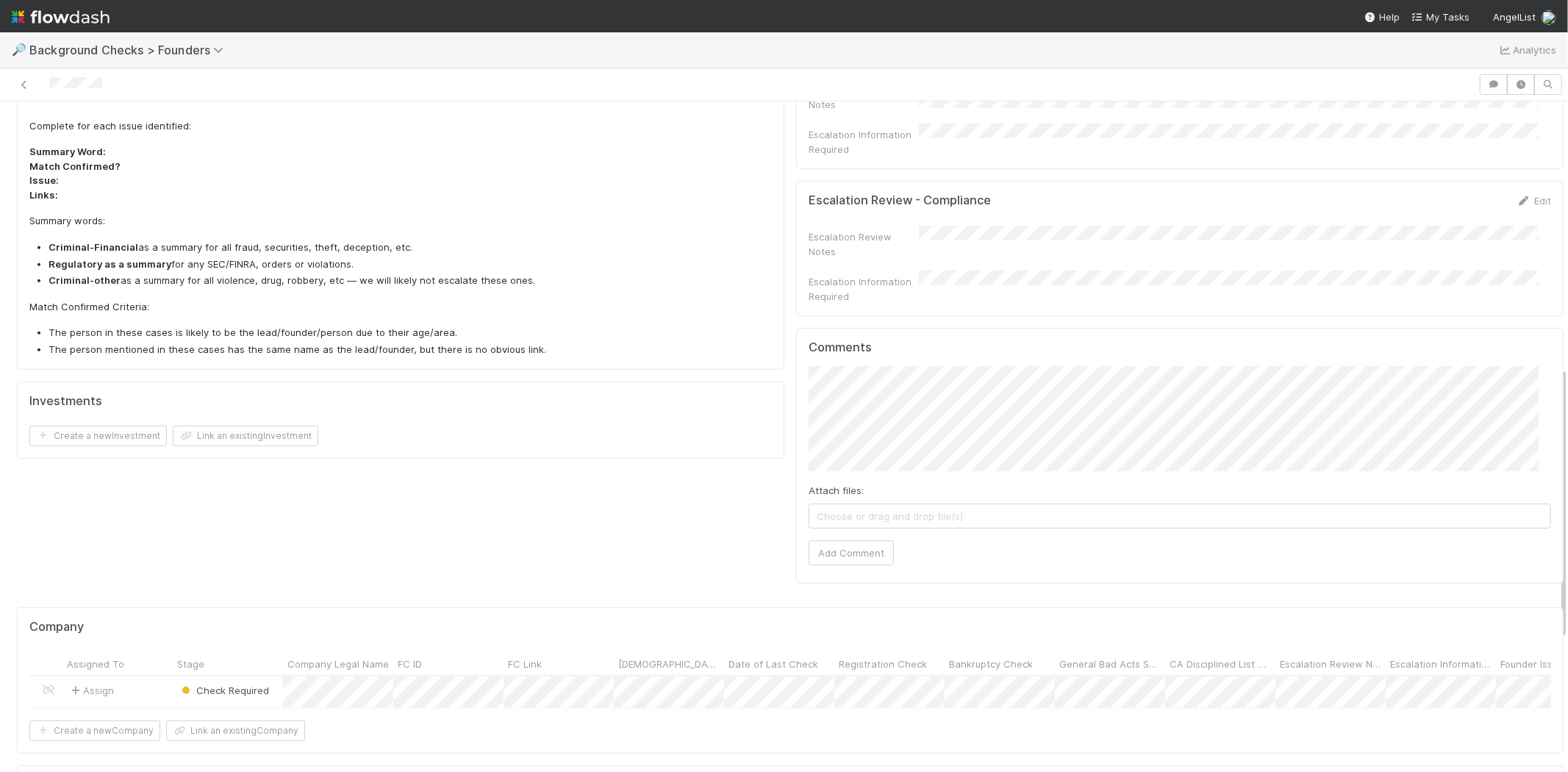
drag, startPoint x: 106, startPoint y: 81, endPoint x: 48, endPoint y: 80, distance: 58.0
click at [48, 80] on div at bounding box center [739, 84] width 1467 height 21
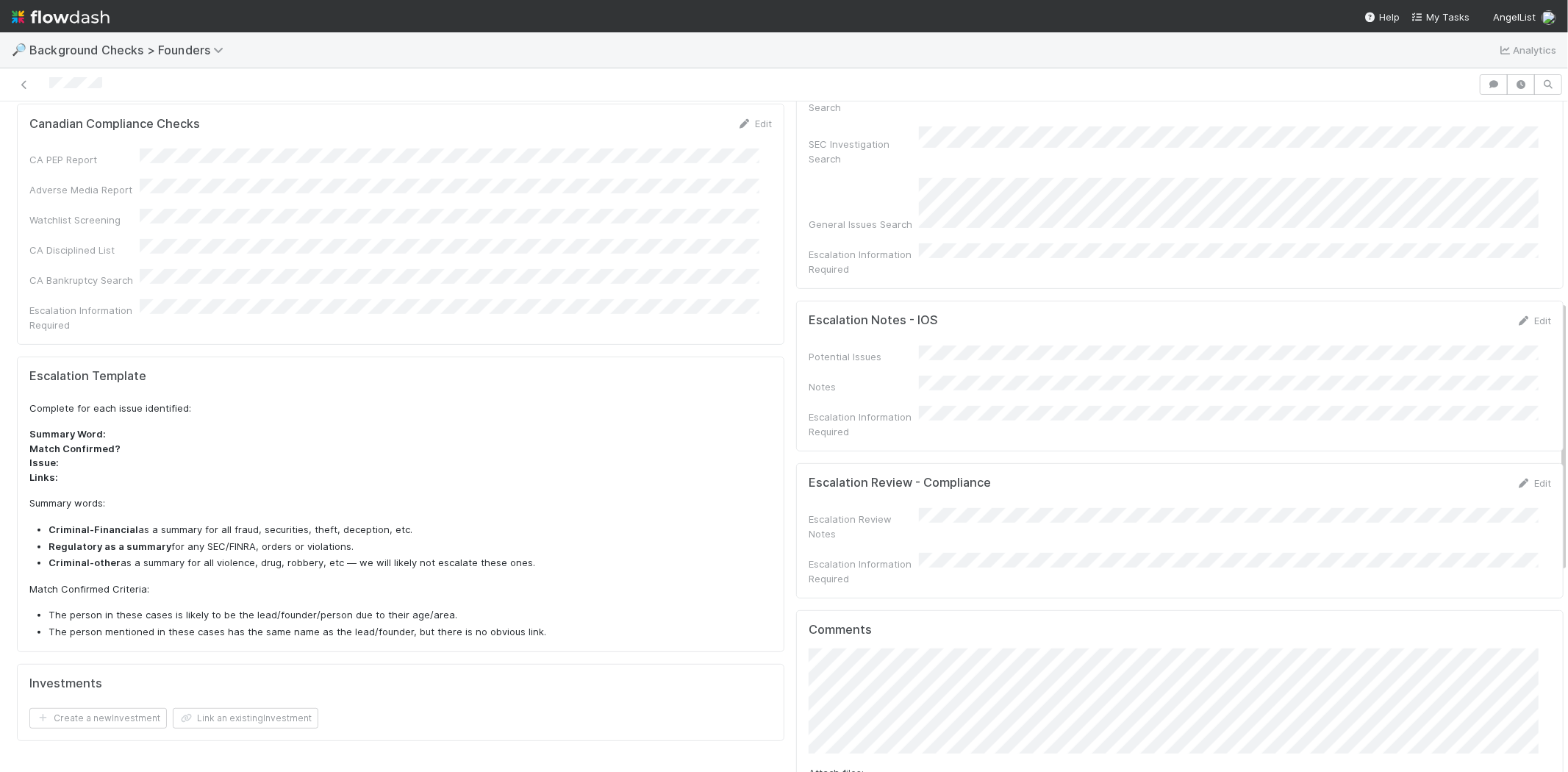
scroll to position [490, 0]
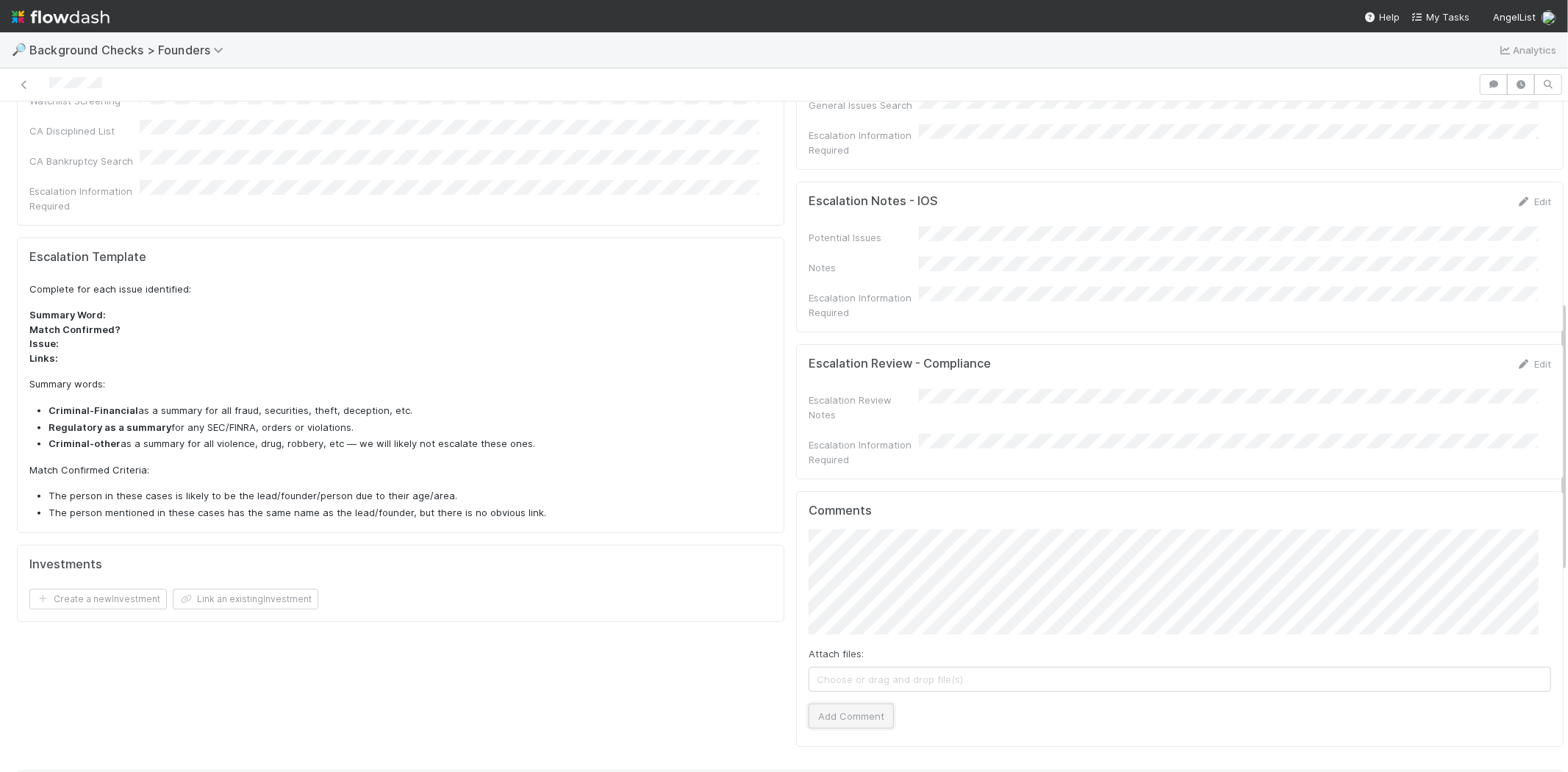
click at [850, 703] on button "Add Comment" at bounding box center [851, 716] width 85 height 25
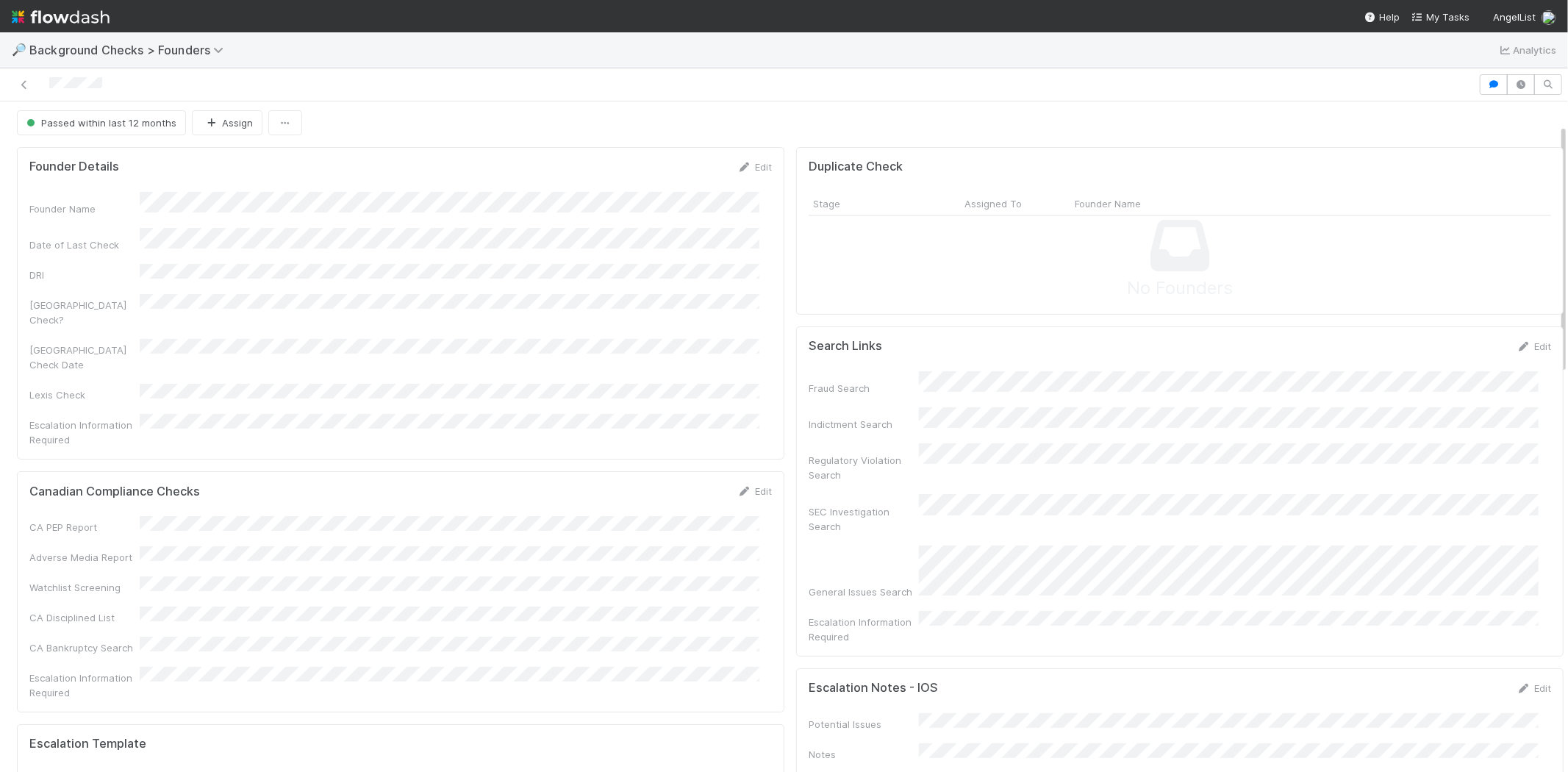
scroll to position [0, 0]
click at [25, 81] on icon at bounding box center [24, 86] width 15 height 10
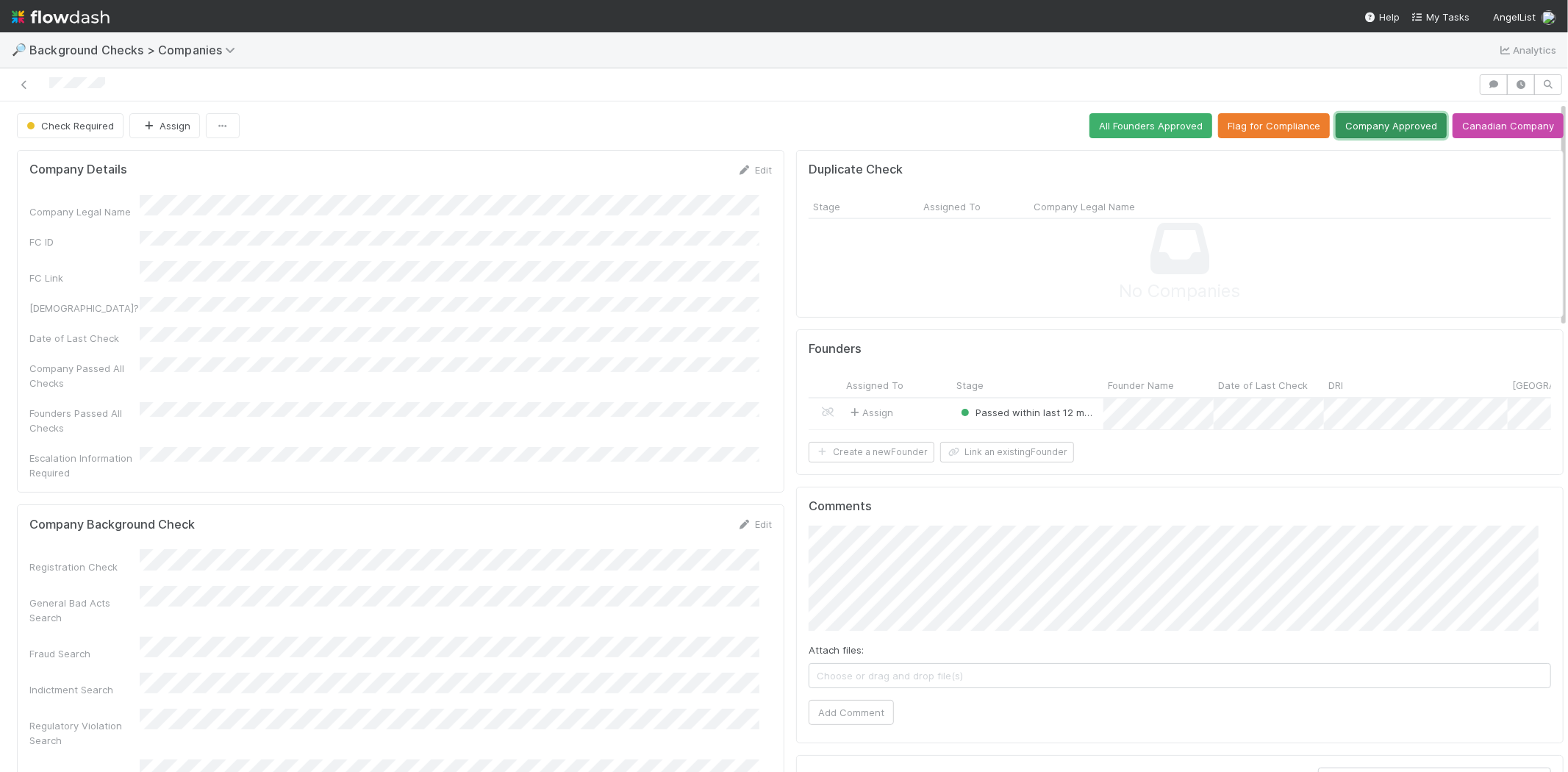
click at [1360, 125] on button "Company Approved" at bounding box center [1391, 125] width 111 height 25
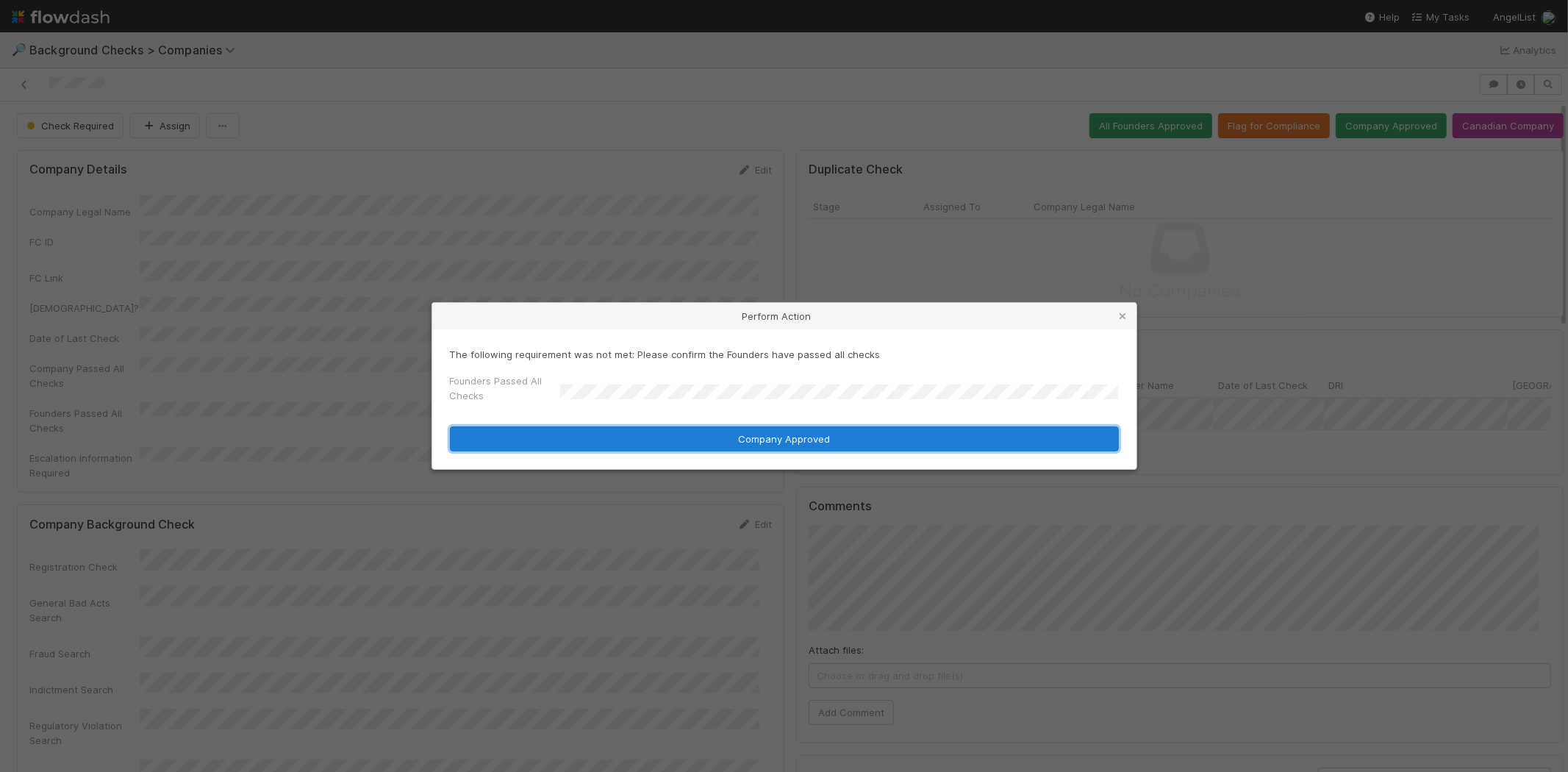
click at [689, 440] on button "Company Approved" at bounding box center [784, 439] width 669 height 25
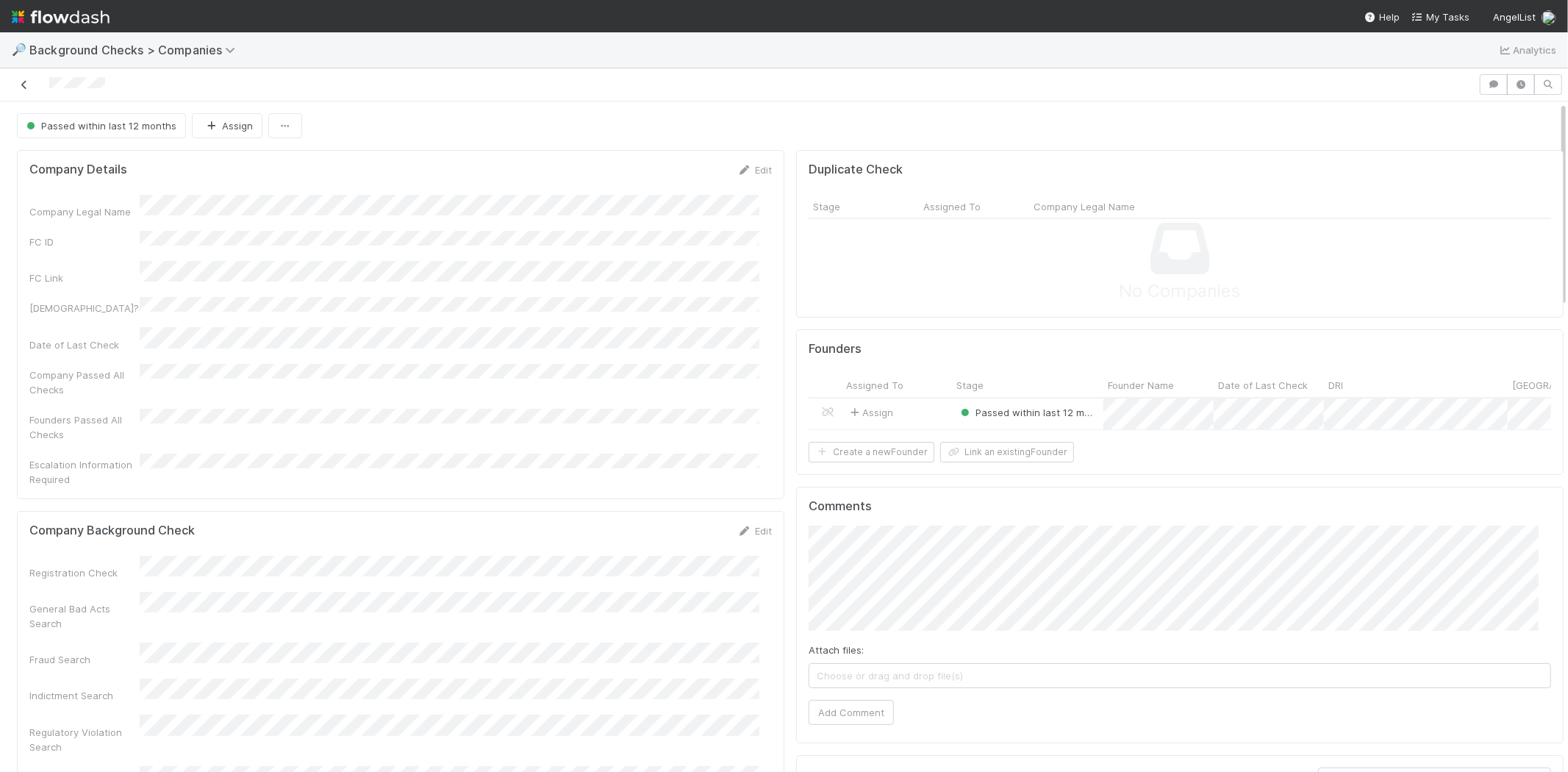
click at [24, 81] on icon at bounding box center [24, 86] width 15 height 10
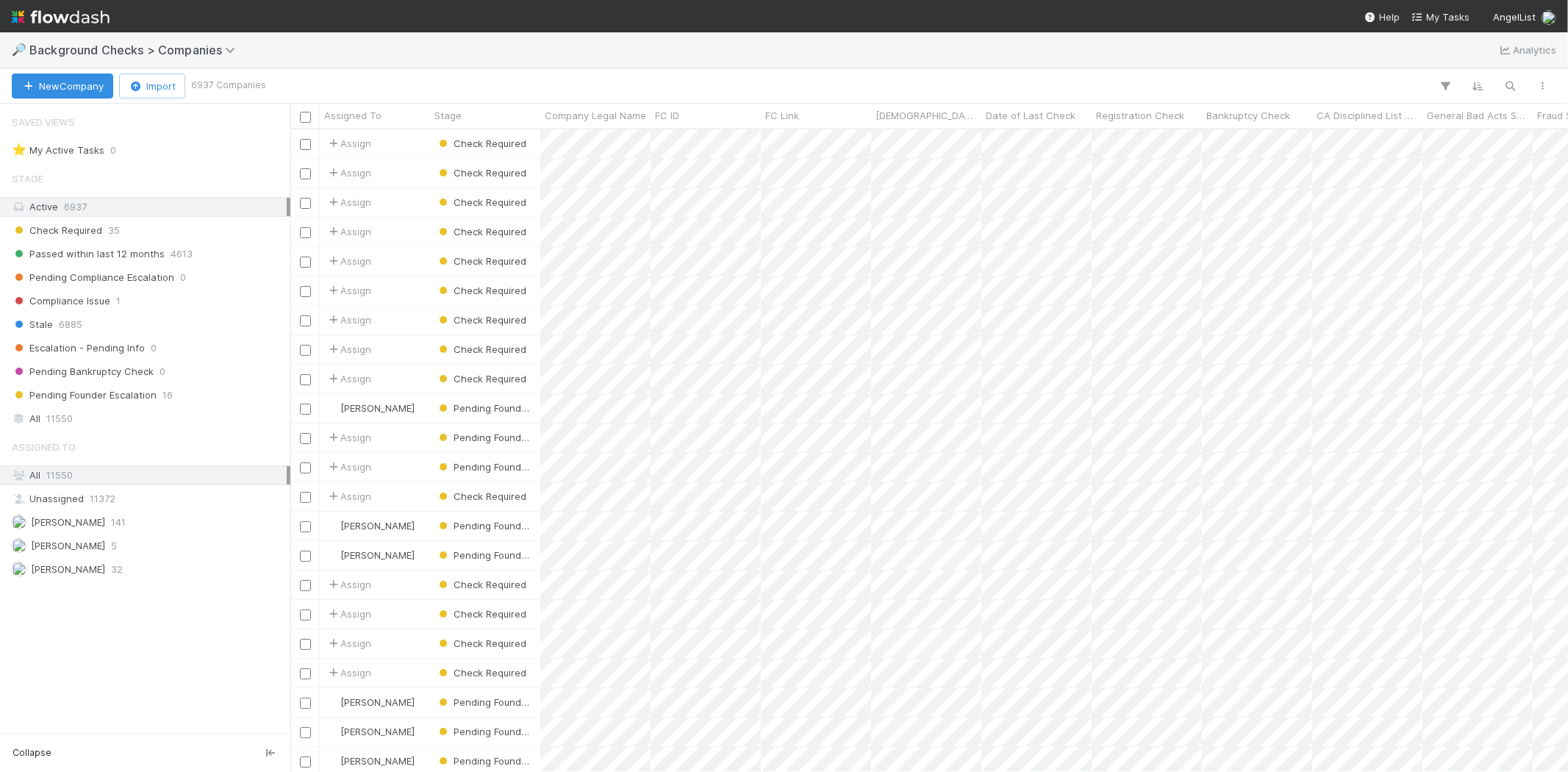
scroll to position [12, 12]
click at [1504, 76] on button "button" at bounding box center [1511, 86] width 27 height 19
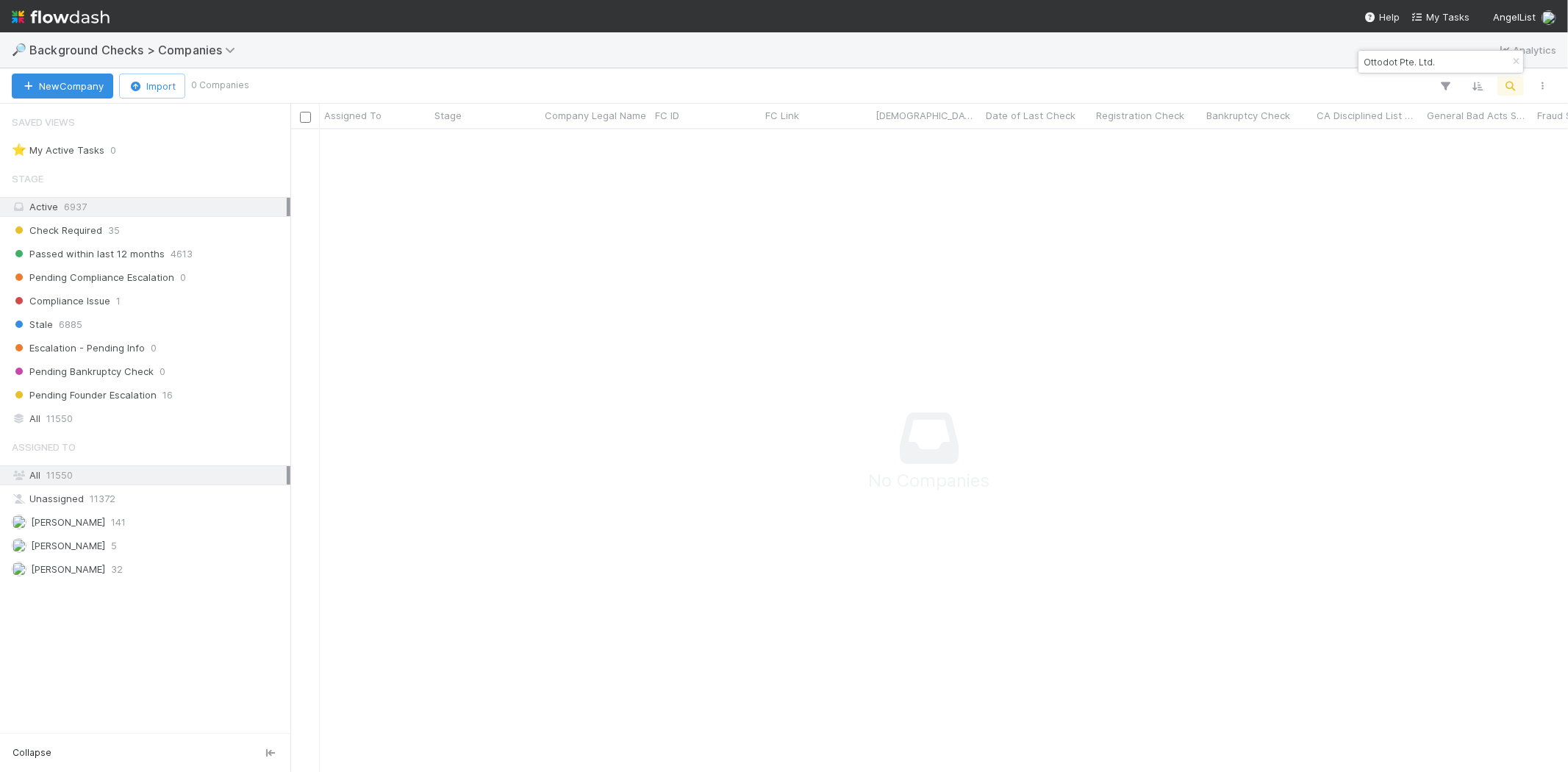
scroll to position [618, 1253]
drag, startPoint x: 1435, startPoint y: 61, endPoint x: 1356, endPoint y: 56, distance: 79.2
click at [1356, 56] on body "🔎 Background Checks > Companies Analytics New Company Import 0 Companies Assign…" at bounding box center [784, 386] width 1568 height 772
paste input "Ottodot Pte Ltd"
type input "Ottodot Pte. Ltd.Ottodot Pte Ltd"
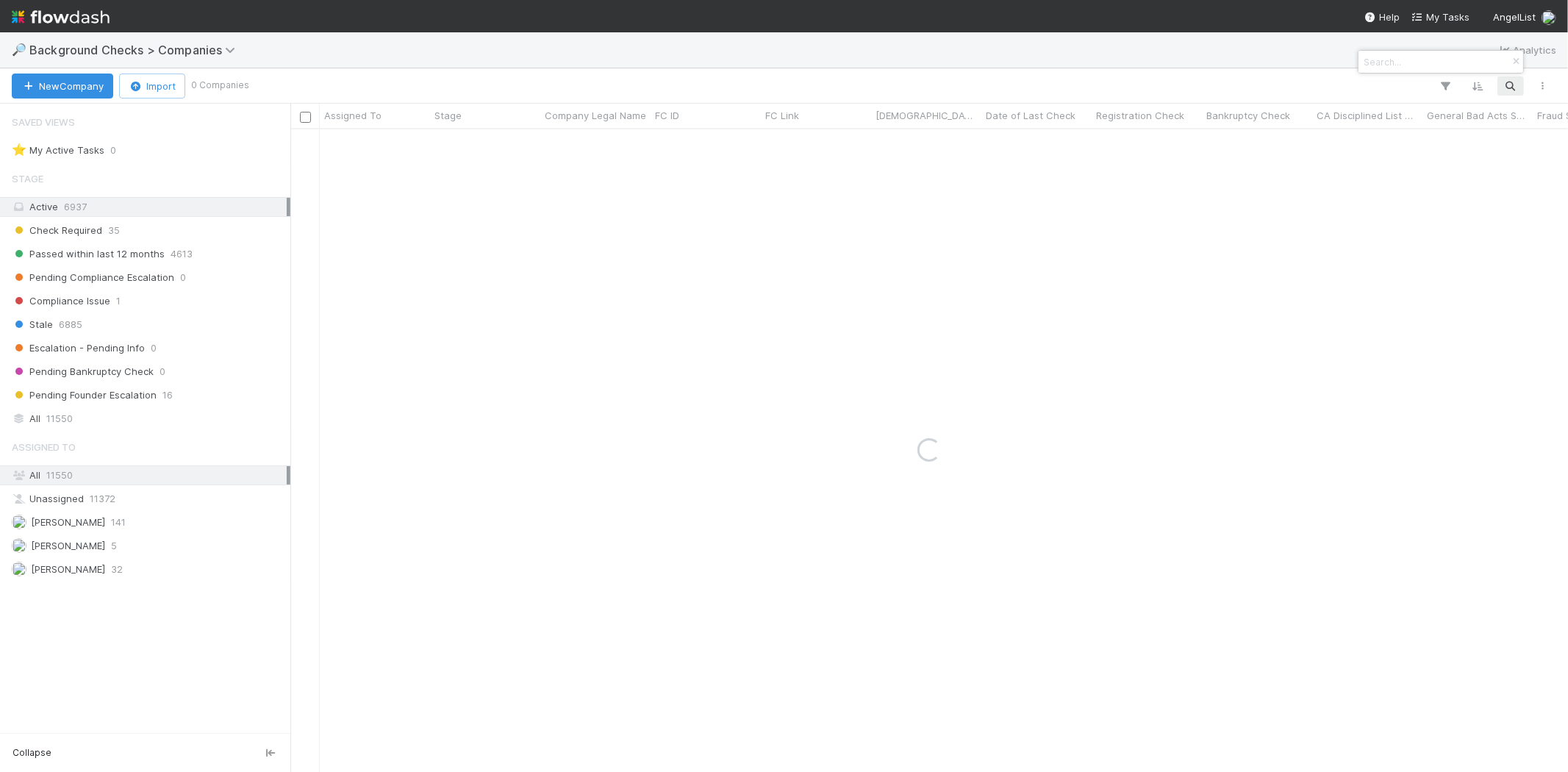
paste input "Ottodot Pte Ltd"
type input "Ottodot Pte Ltd"
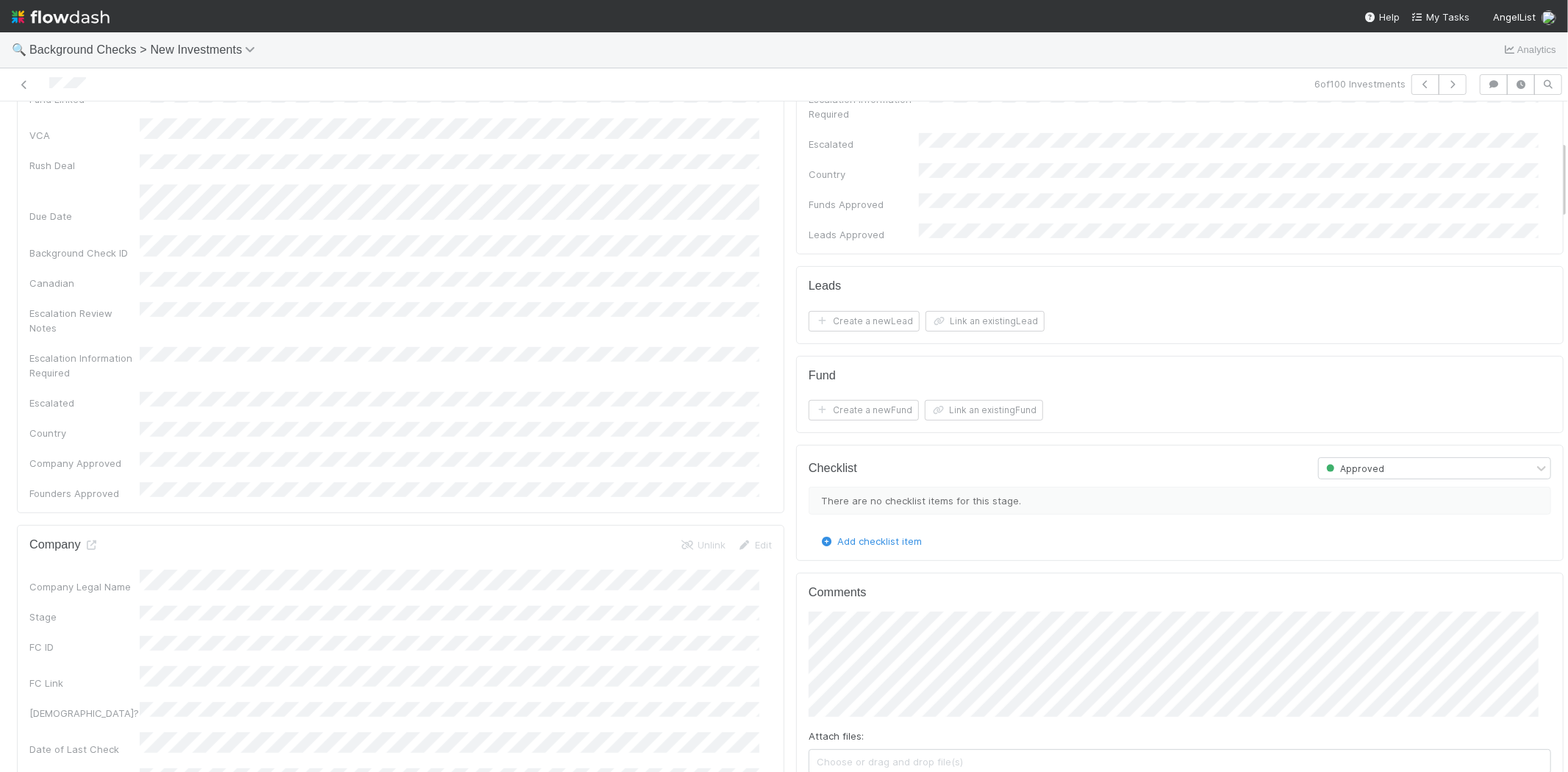
scroll to position [326, 0]
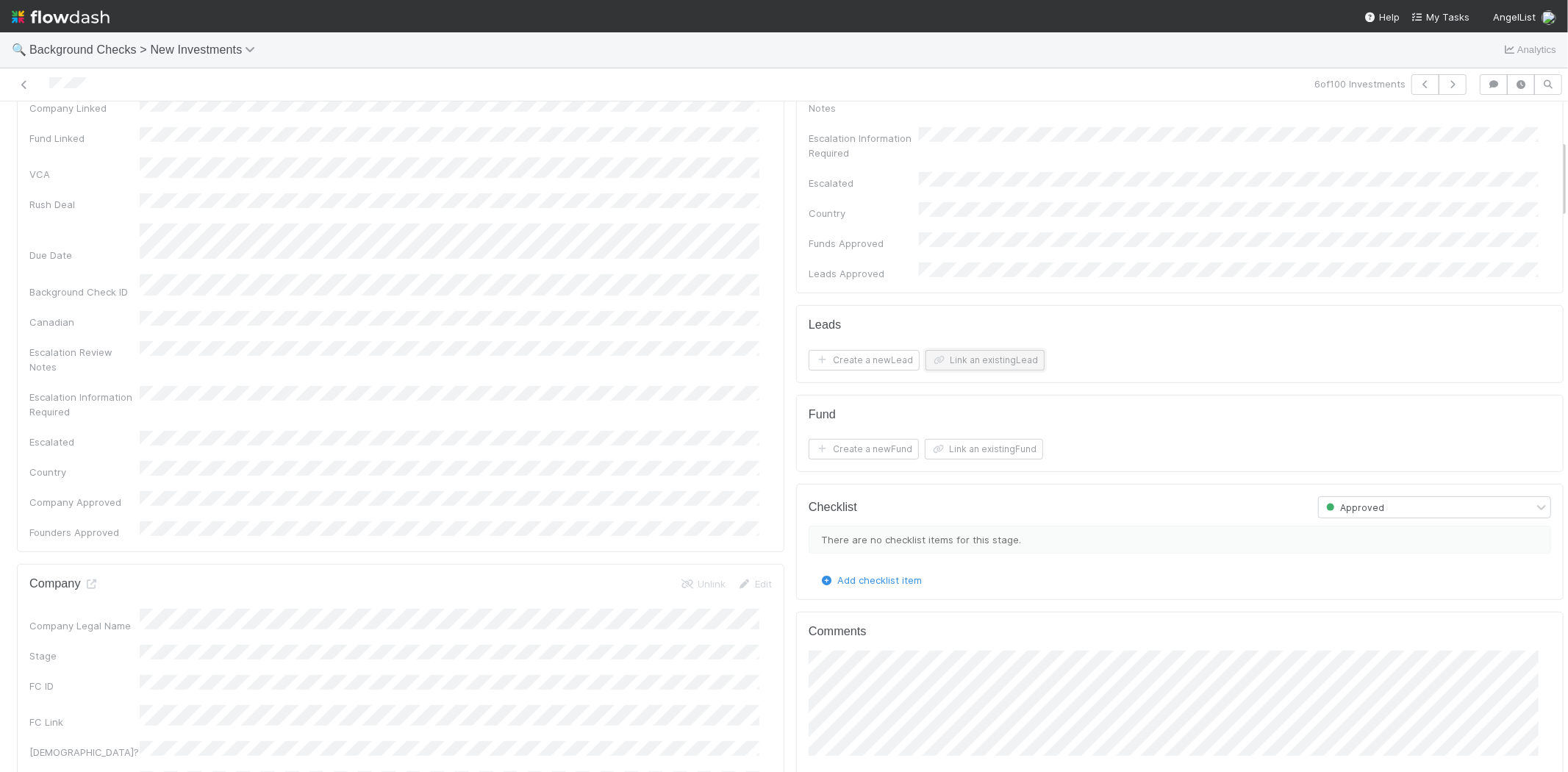
click at [969, 349] on button "Link an existing Lead" at bounding box center [984, 359] width 119 height 21
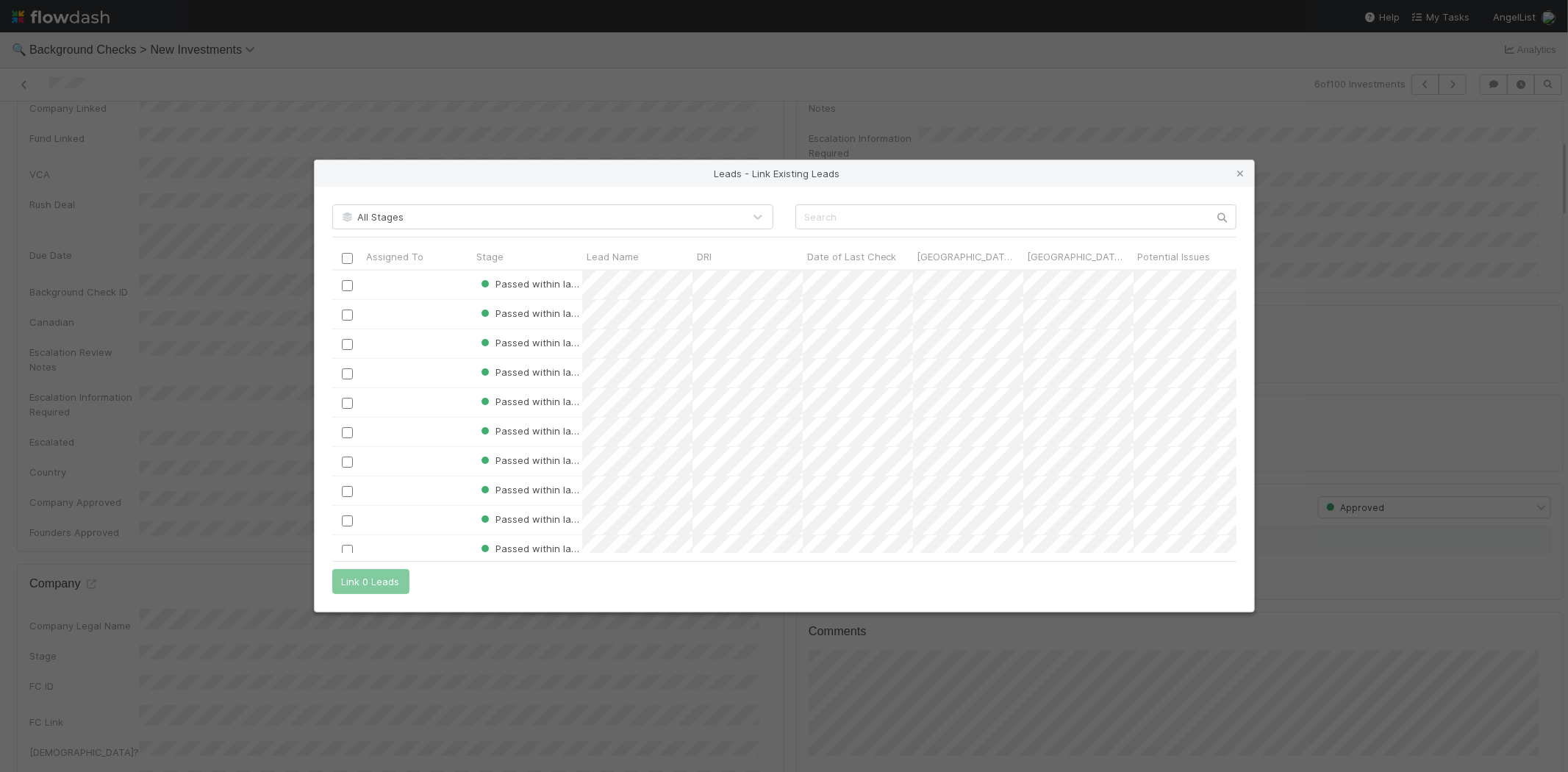
scroll to position [271, 891]
click at [857, 217] on input "text" at bounding box center [1015, 217] width 441 height 25
paste input "Nilesh Trivedi"
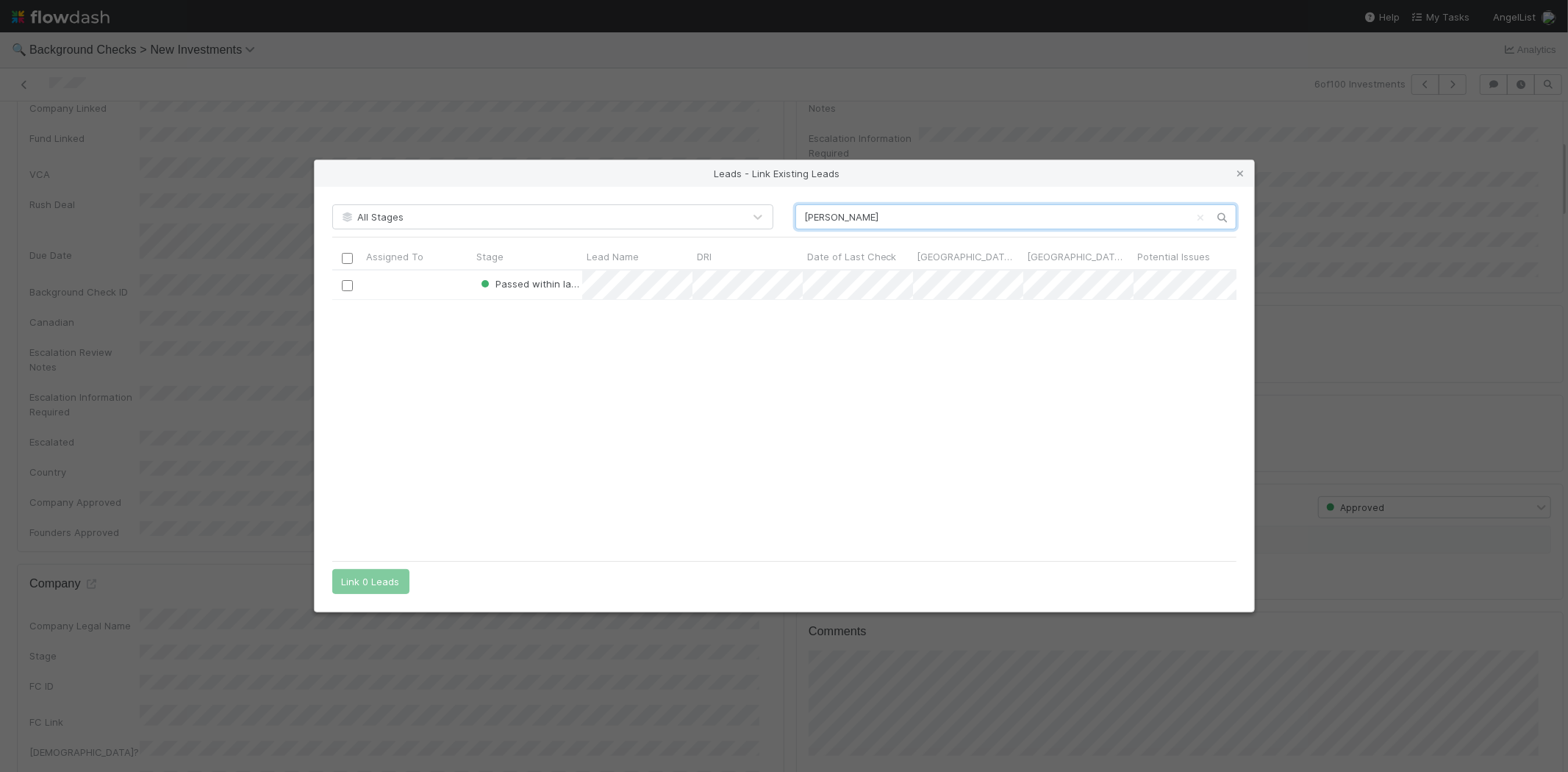
scroll to position [12, 12]
type input "Nilesh Trivedi"
click at [349, 282] on input "checkbox" at bounding box center [346, 285] width 11 height 11
click at [375, 578] on button "Link 1 Lead" at bounding box center [367, 581] width 71 height 25
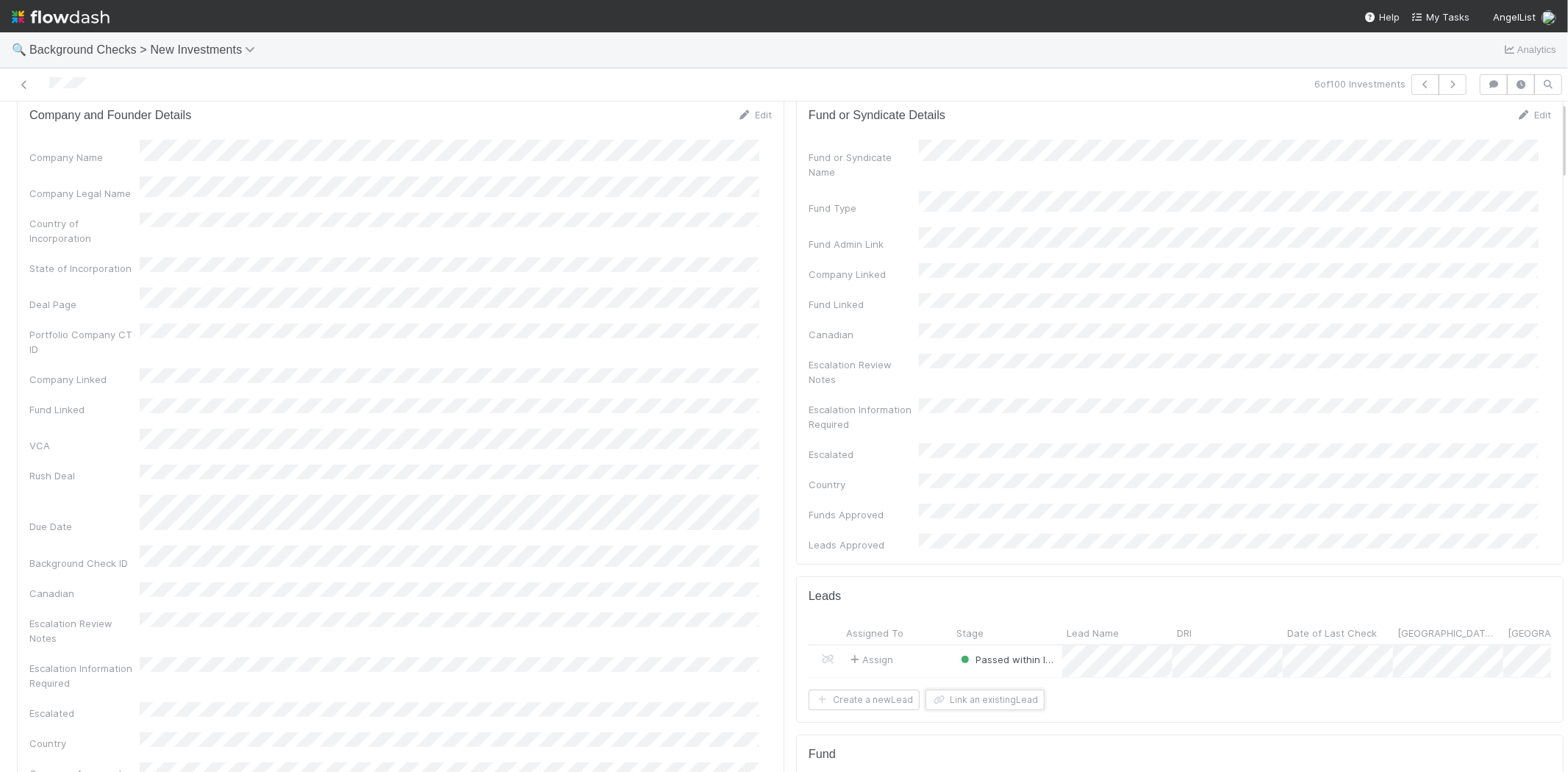
scroll to position [0, 0]
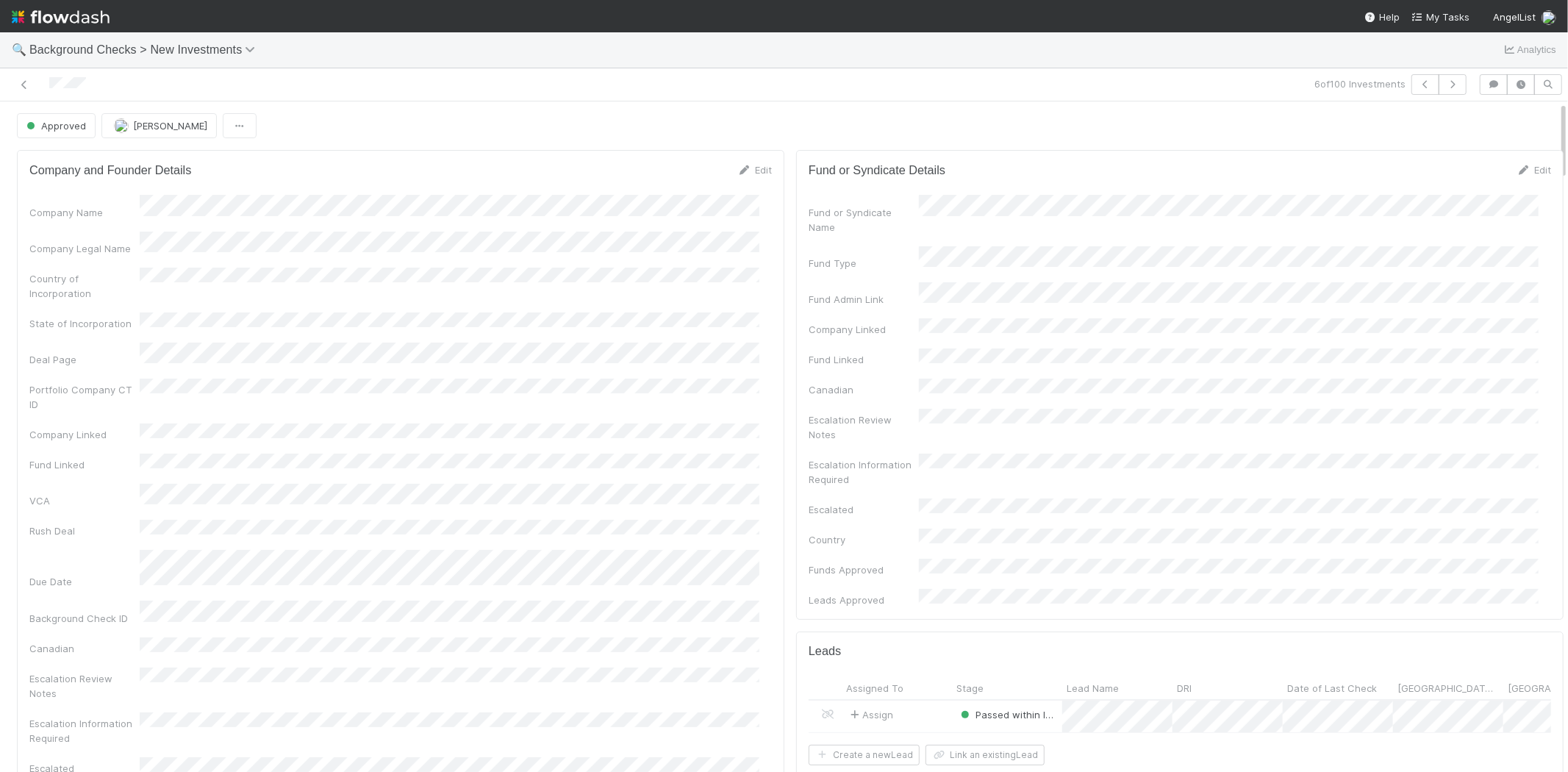
drag, startPoint x: 47, startPoint y: 86, endPoint x: 596, endPoint y: 132, distance: 550.9
click at [119, 82] on div at bounding box center [374, 84] width 735 height 21
click at [1447, 19] on span "My Tasks" at bounding box center [1440, 17] width 58 height 12
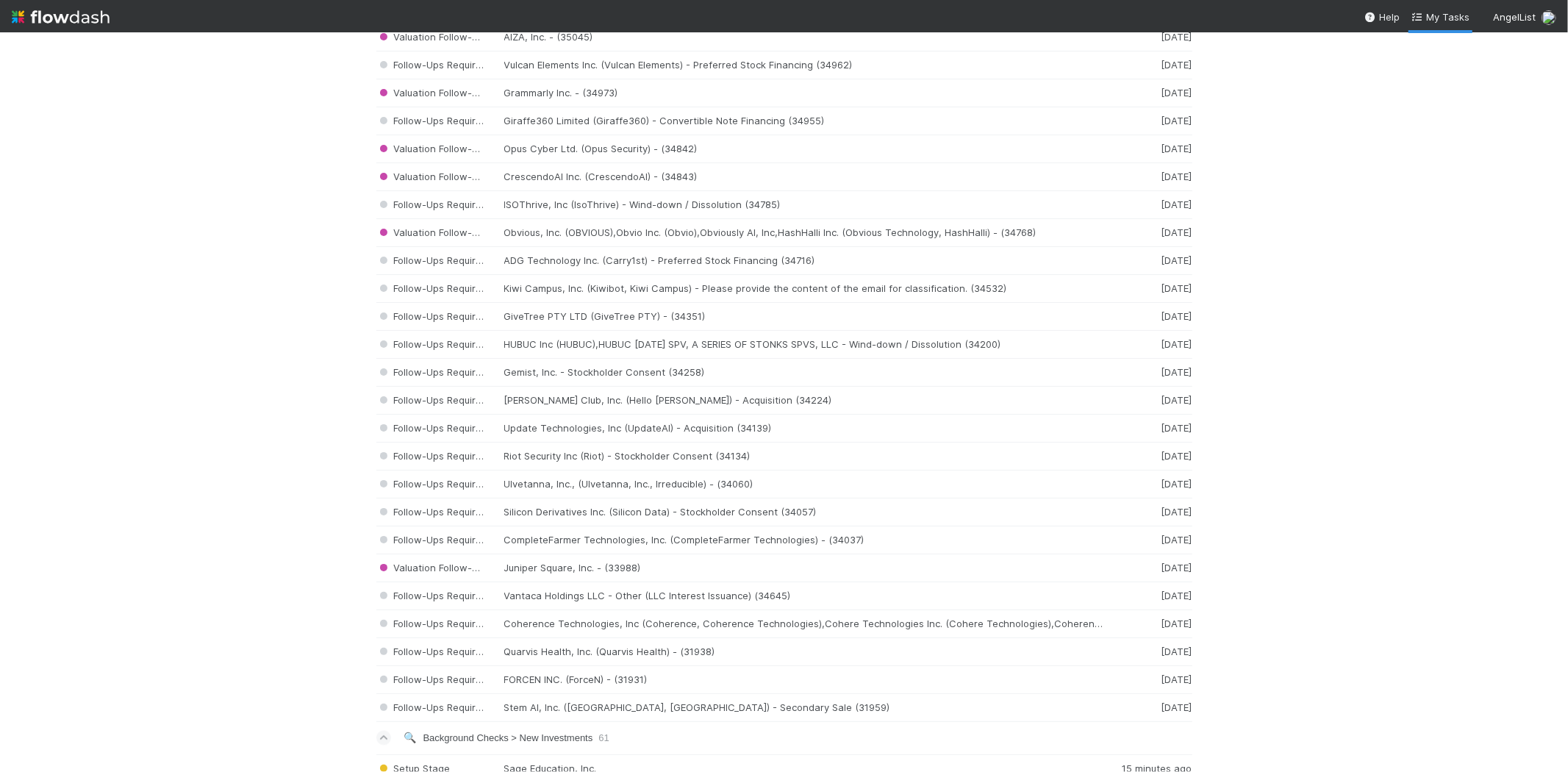
scroll to position [1796, 0]
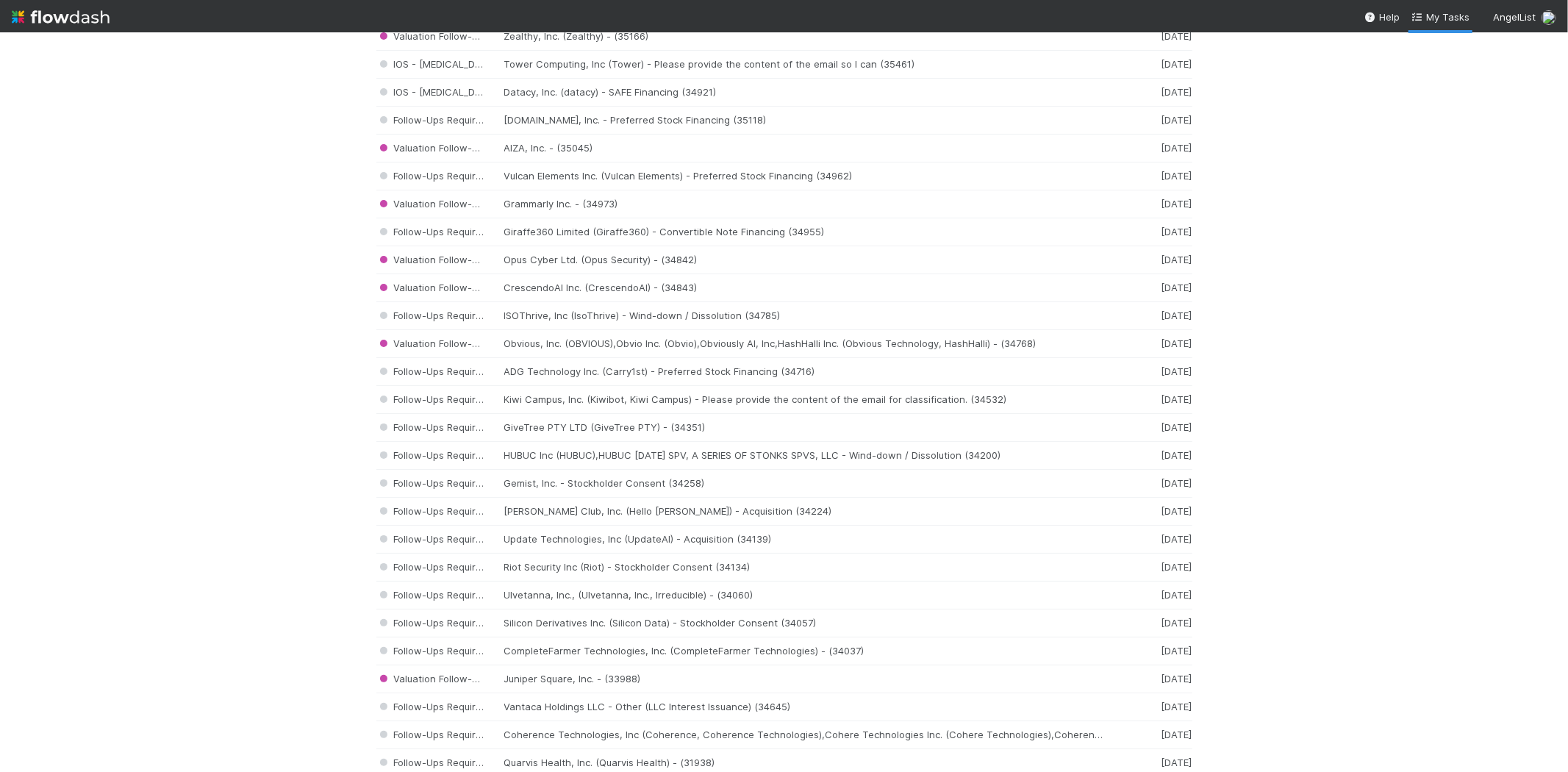
click at [66, 22] on img at bounding box center [61, 17] width 98 height 25
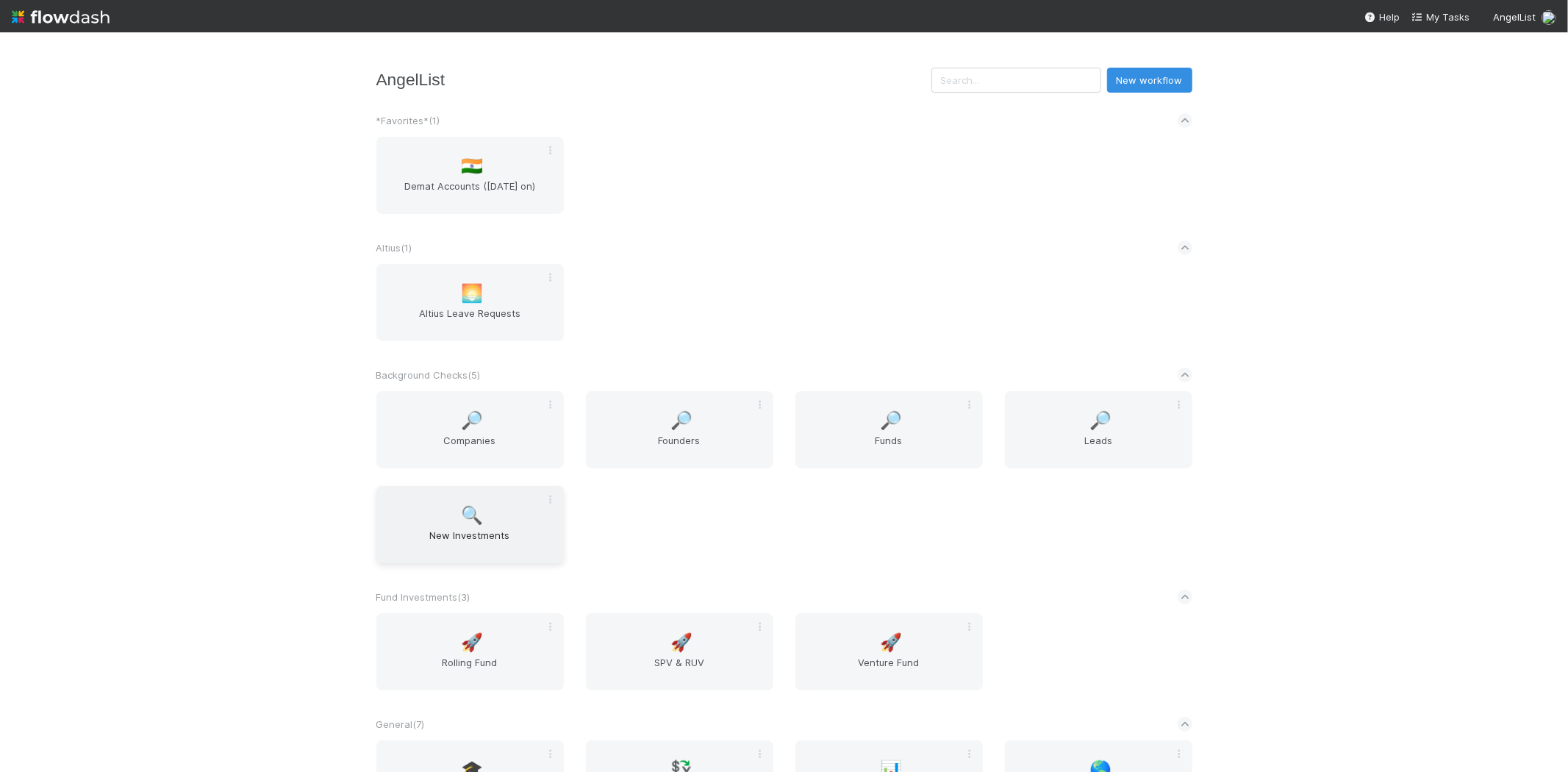
click at [475, 518] on span "🔍" at bounding box center [471, 515] width 22 height 19
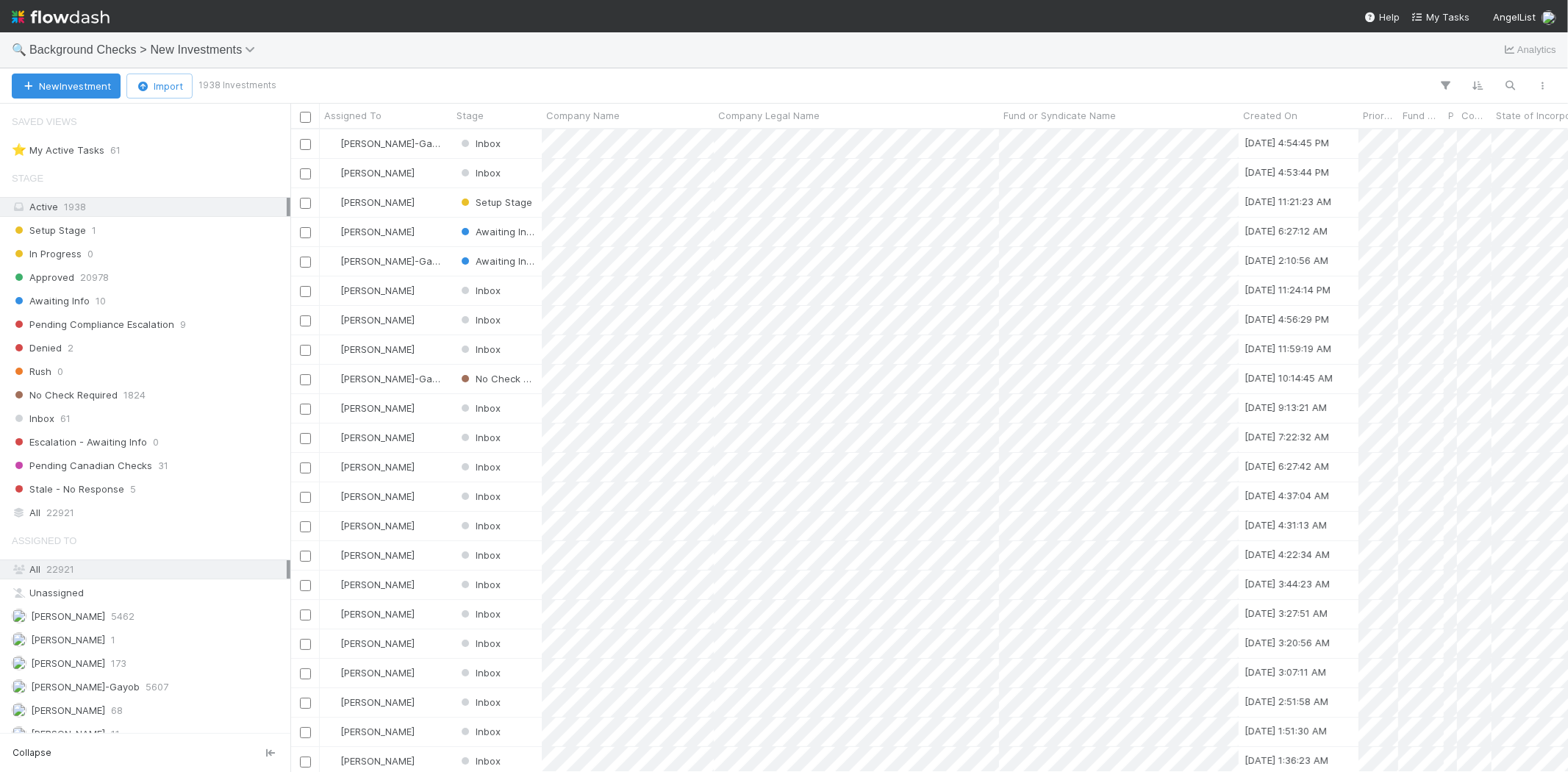
scroll to position [630, 1265]
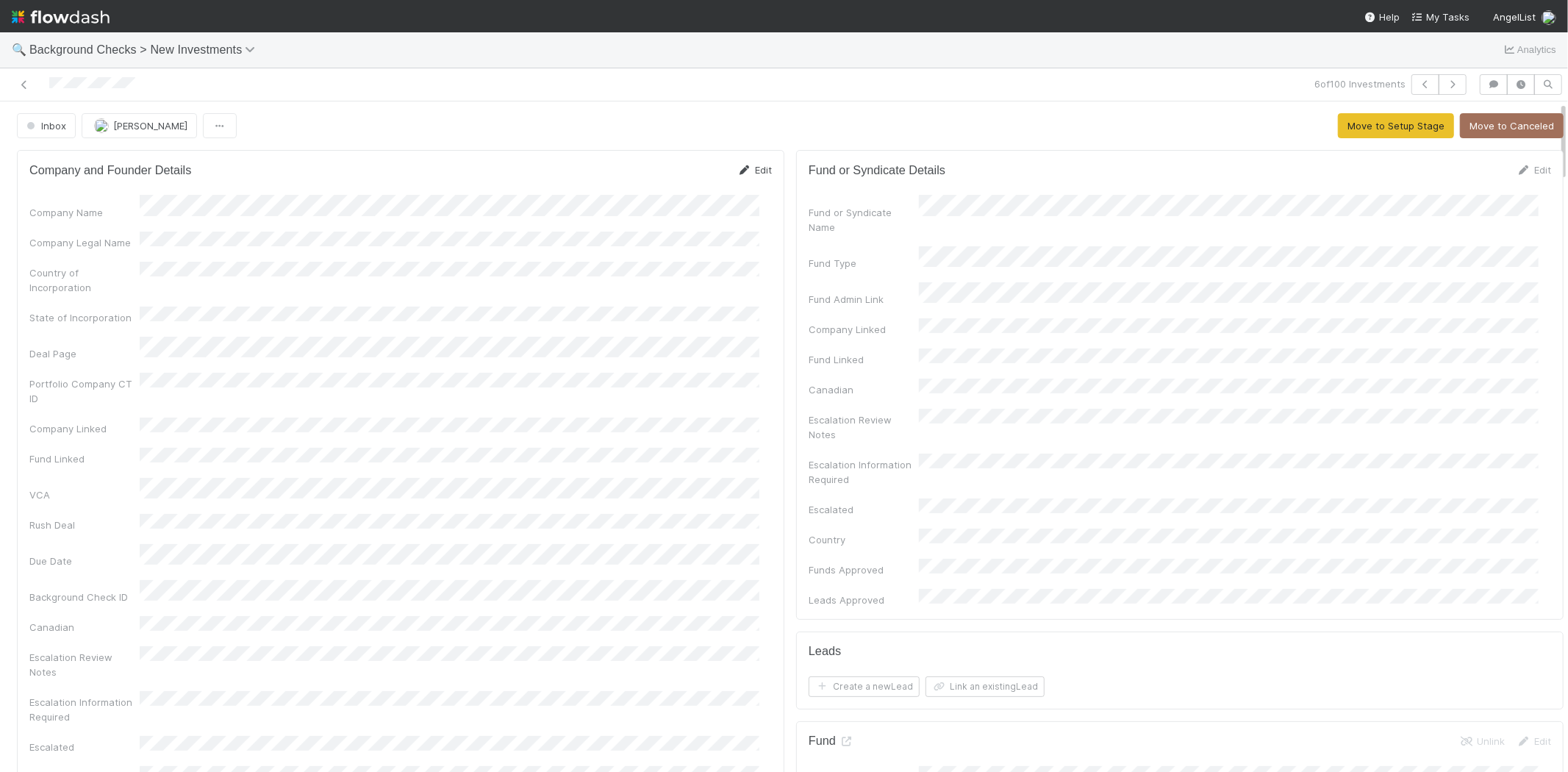
click at [745, 170] on link "Edit" at bounding box center [755, 169] width 35 height 12
click at [677, 182] on button "Save" at bounding box center [693, 175] width 42 height 25
drag, startPoint x: 1369, startPoint y: 131, endPoint x: 1146, endPoint y: 170, distance: 226.4
click at [1338, 129] on button "Move to Setup Stage" at bounding box center [1396, 125] width 116 height 25
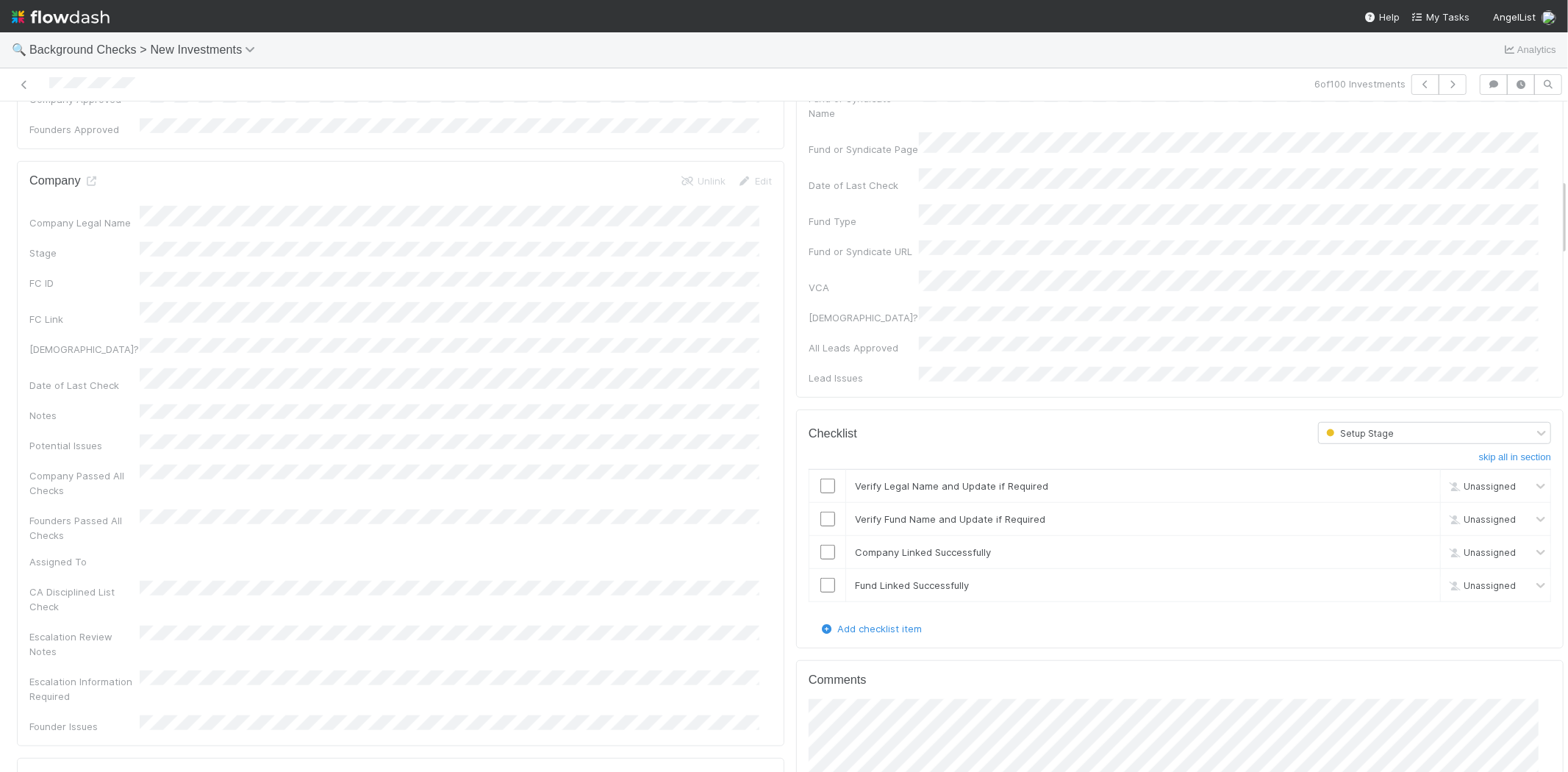
scroll to position [735, 0]
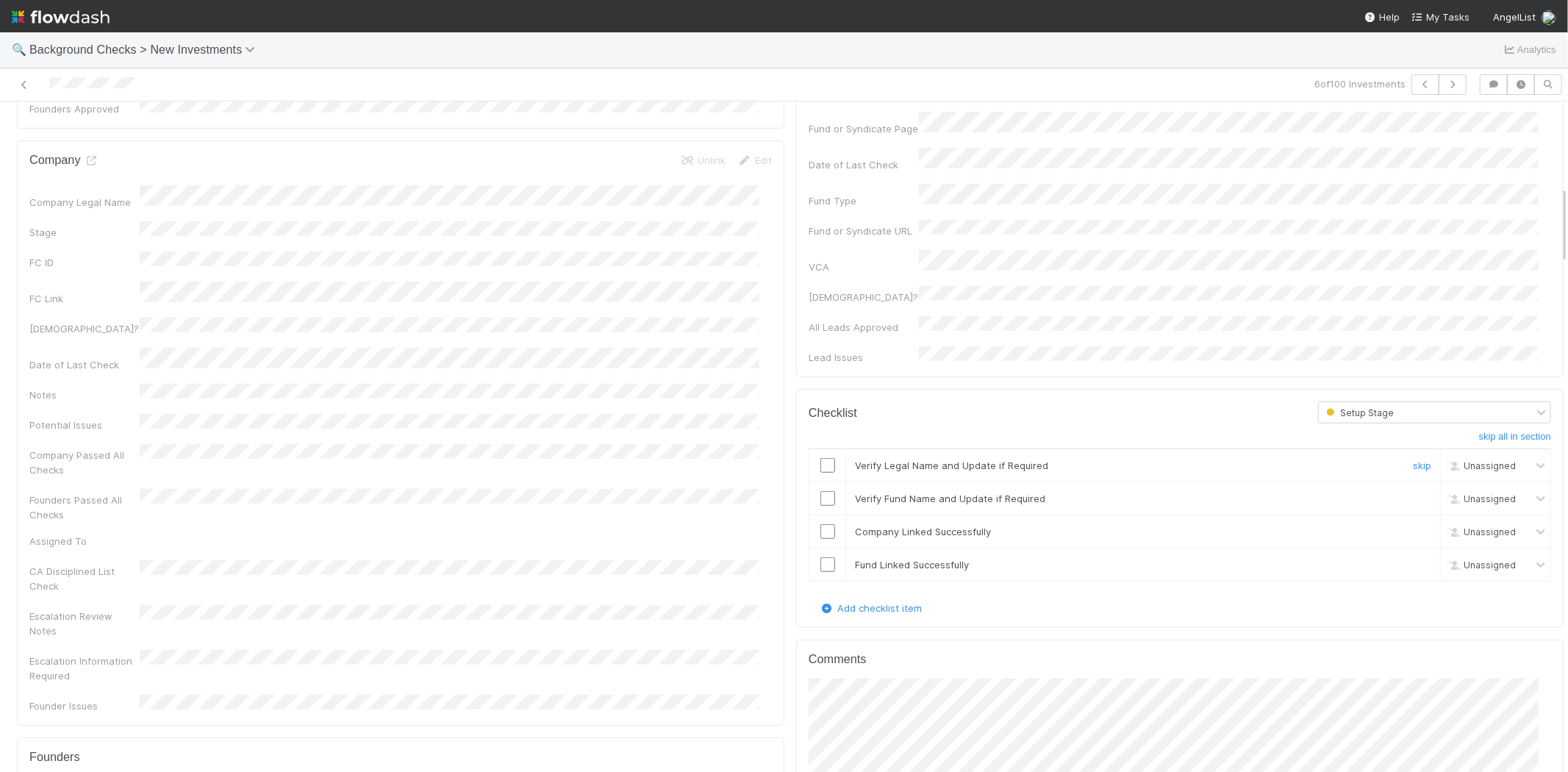
click at [820, 458] on input "checkbox" at bounding box center [828, 466] width 15 height 15
click at [820, 491] on input "checkbox" at bounding box center [828, 498] width 15 height 15
click at [820, 524] on input "checkbox" at bounding box center [828, 531] width 15 height 15
click at [820, 557] on input "checkbox" at bounding box center [828, 564] width 15 height 15
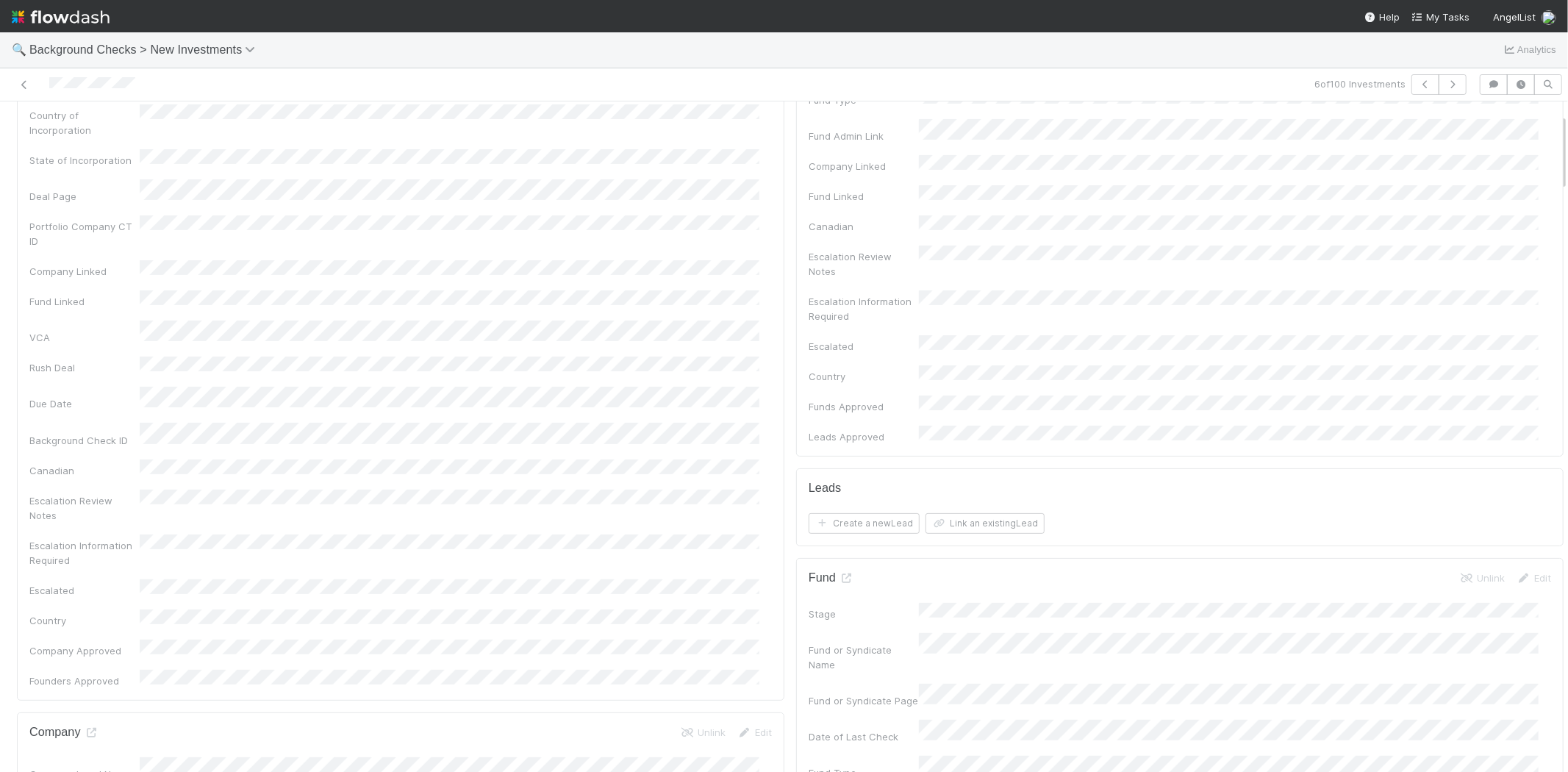
scroll to position [0, 0]
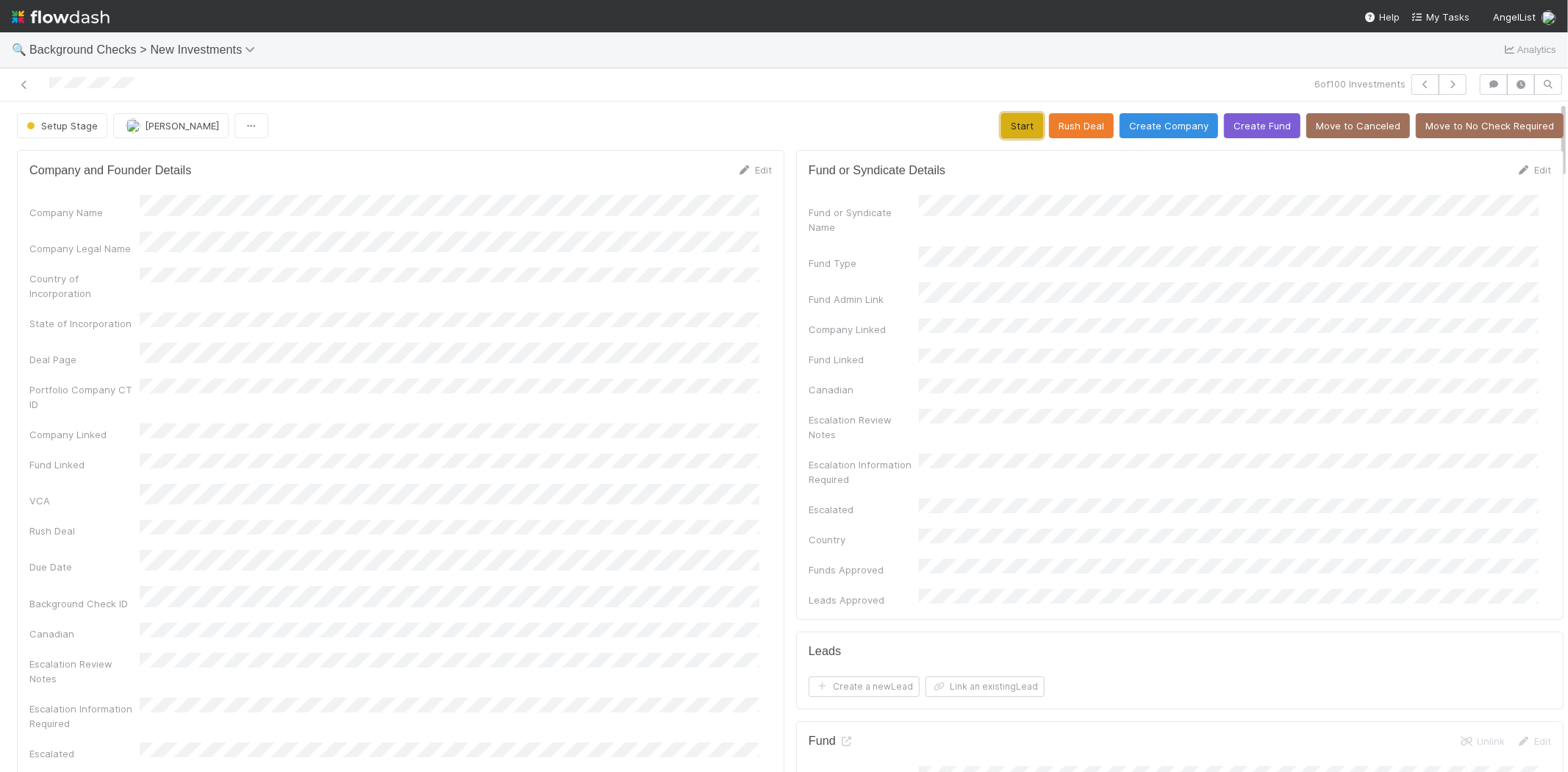
click at [1001, 125] on button "Start" at bounding box center [1022, 125] width 42 height 25
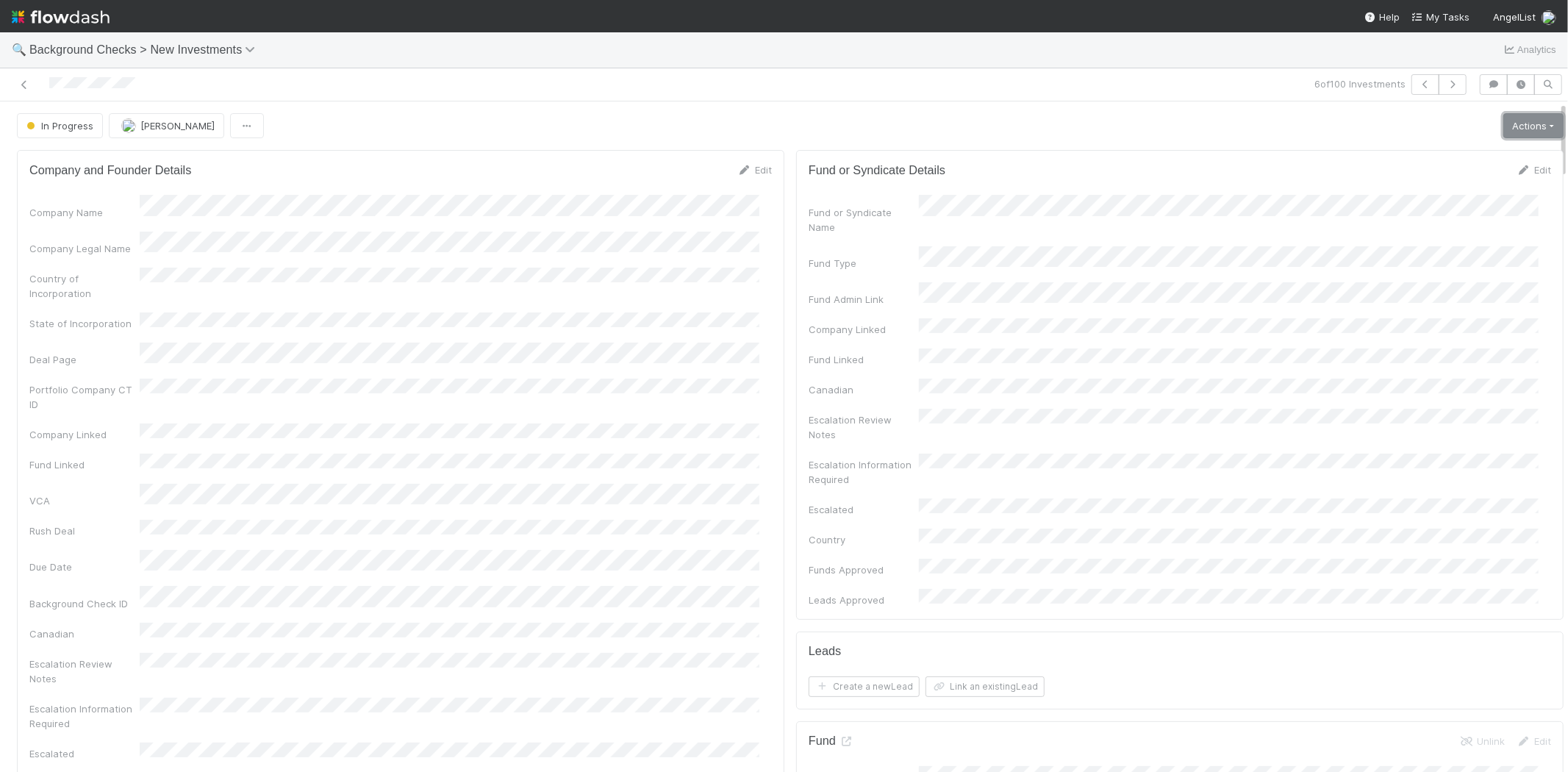
click at [1524, 116] on link "Actions" at bounding box center [1533, 125] width 61 height 25
click at [1436, 299] on button "Link Lead" at bounding box center [1483, 300] width 164 height 21
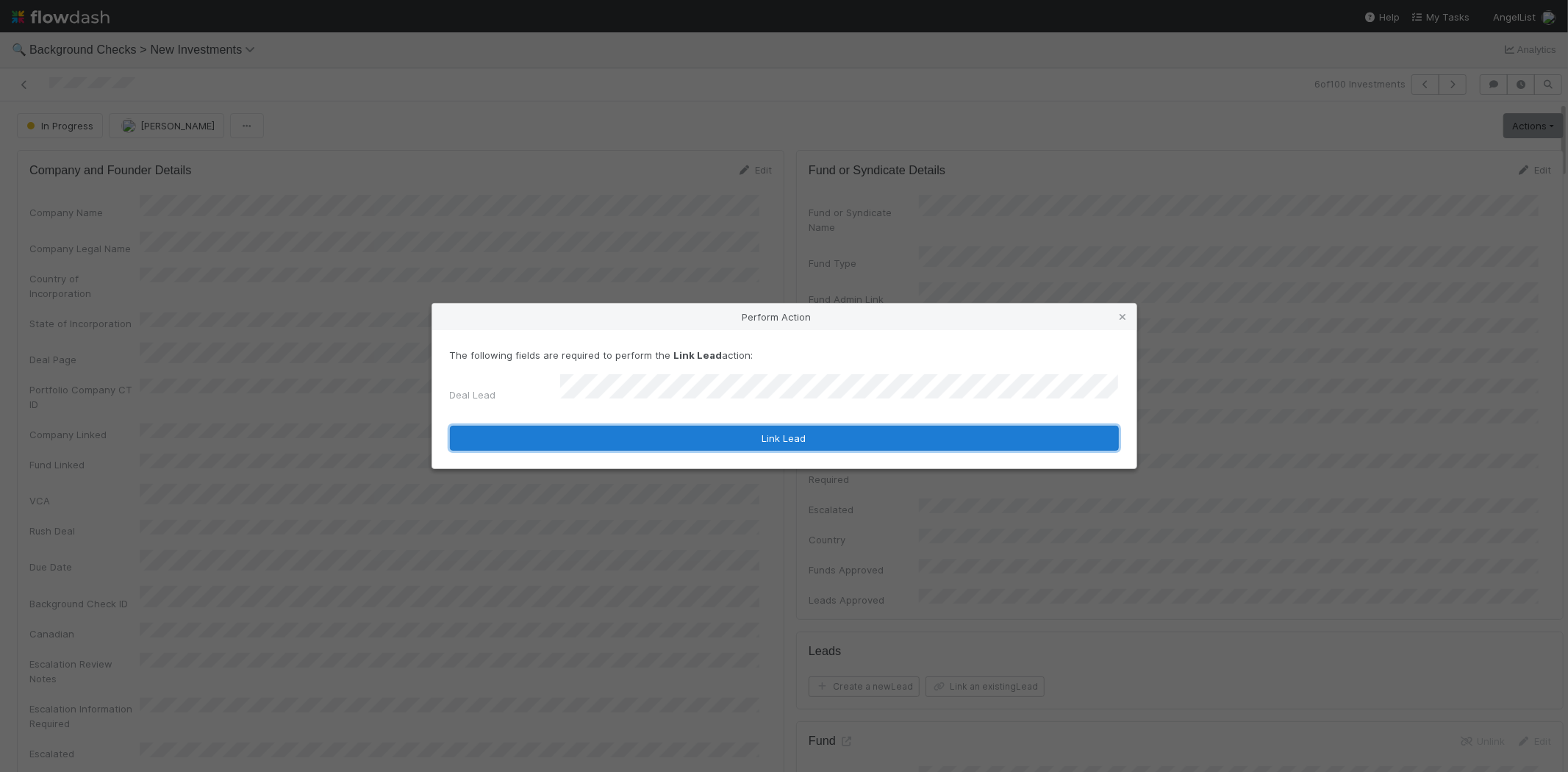
click at [761, 432] on button "Link Lead" at bounding box center [784, 438] width 669 height 25
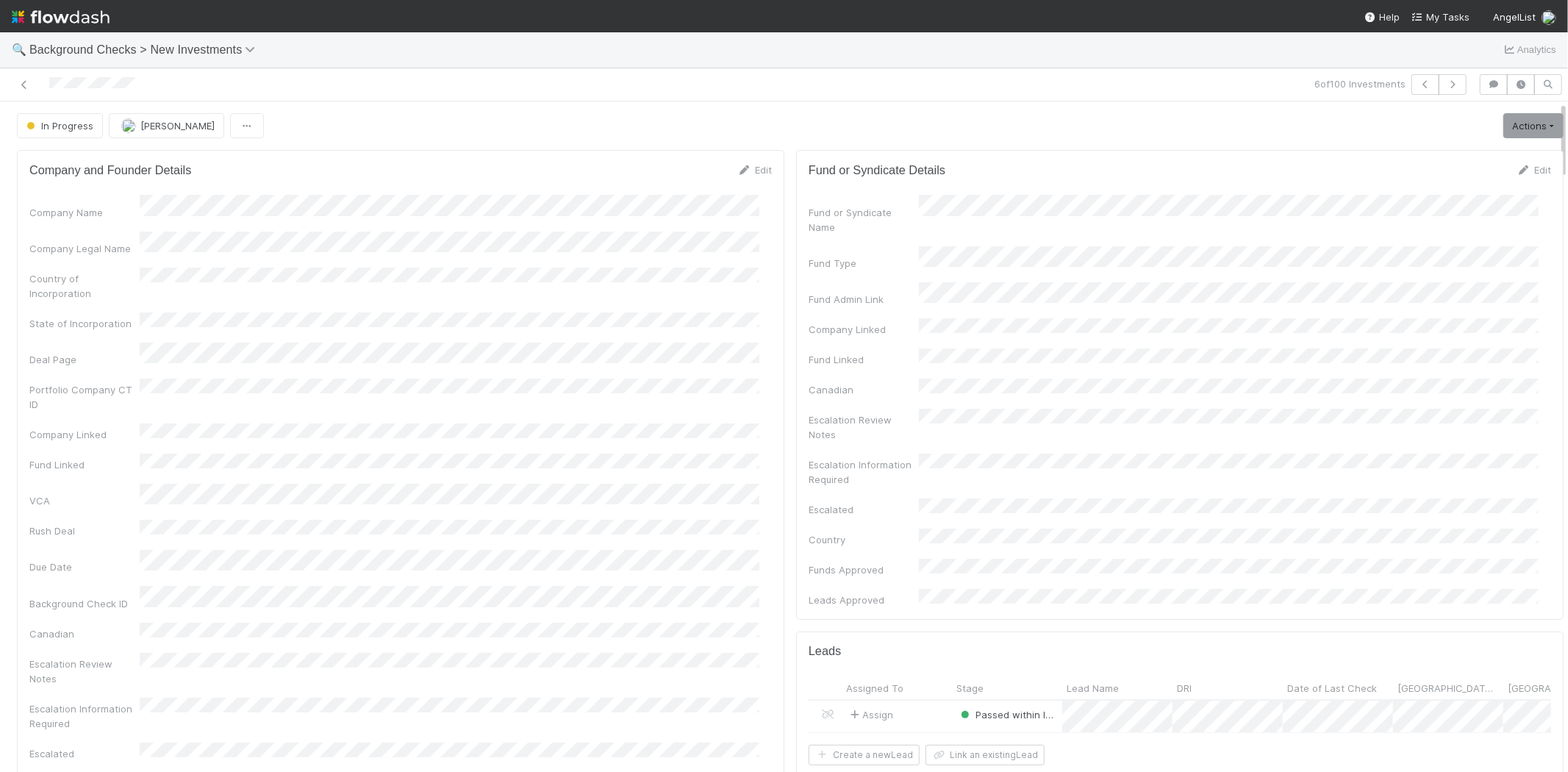
drag, startPoint x: 48, startPoint y: 85, endPoint x: 545, endPoint y: 128, distance: 498.9
click at [164, 94] on div at bounding box center [374, 84] width 735 height 21
drag, startPoint x: 1525, startPoint y: 129, endPoint x: 1517, endPoint y: 129, distance: 8.0
click at [1525, 129] on link "Actions" at bounding box center [1533, 125] width 61 height 25
click at [1421, 154] on button "Finish" at bounding box center [1483, 156] width 164 height 21
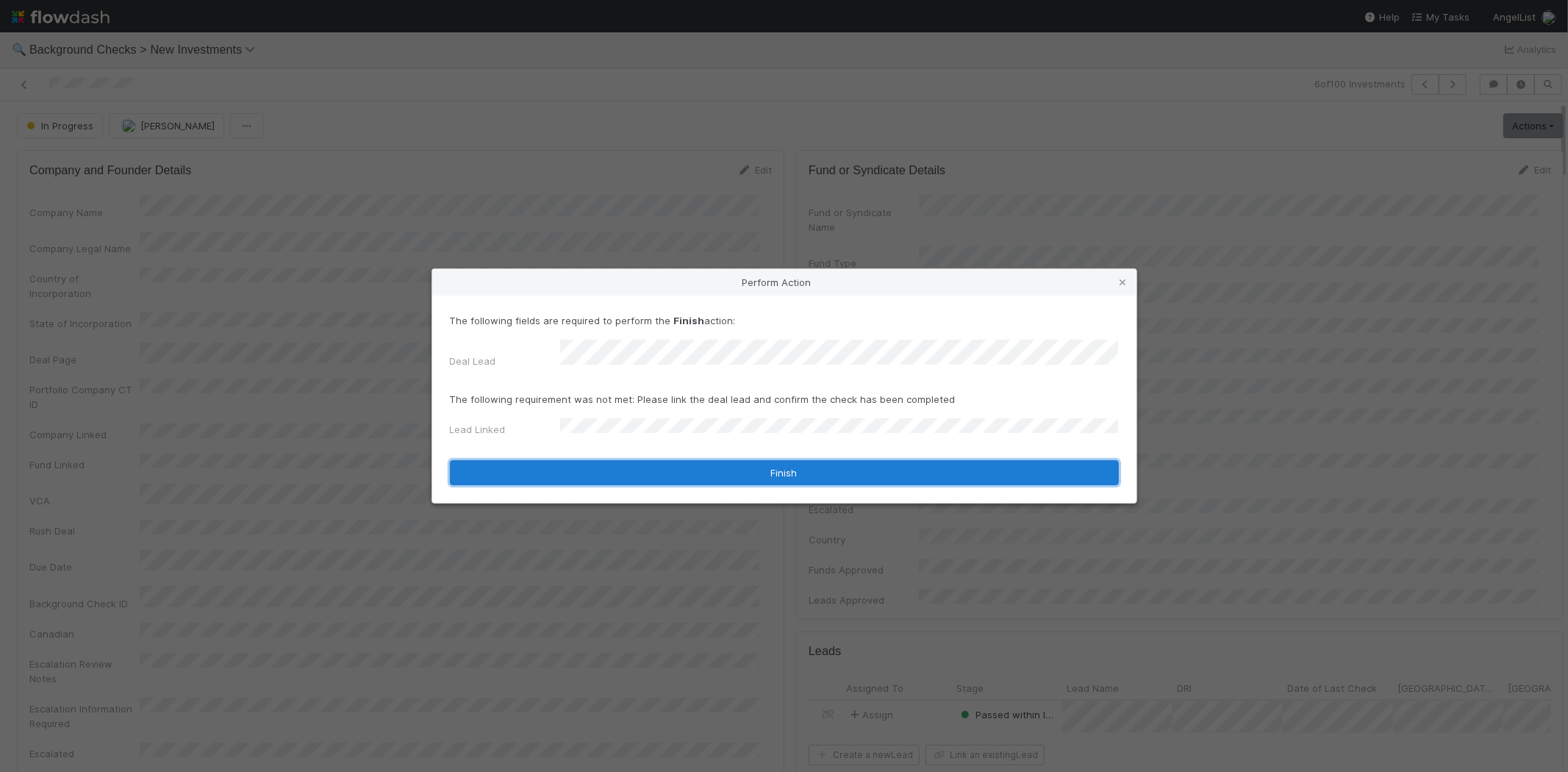
click at [593, 464] on button "Finish" at bounding box center [784, 472] width 669 height 25
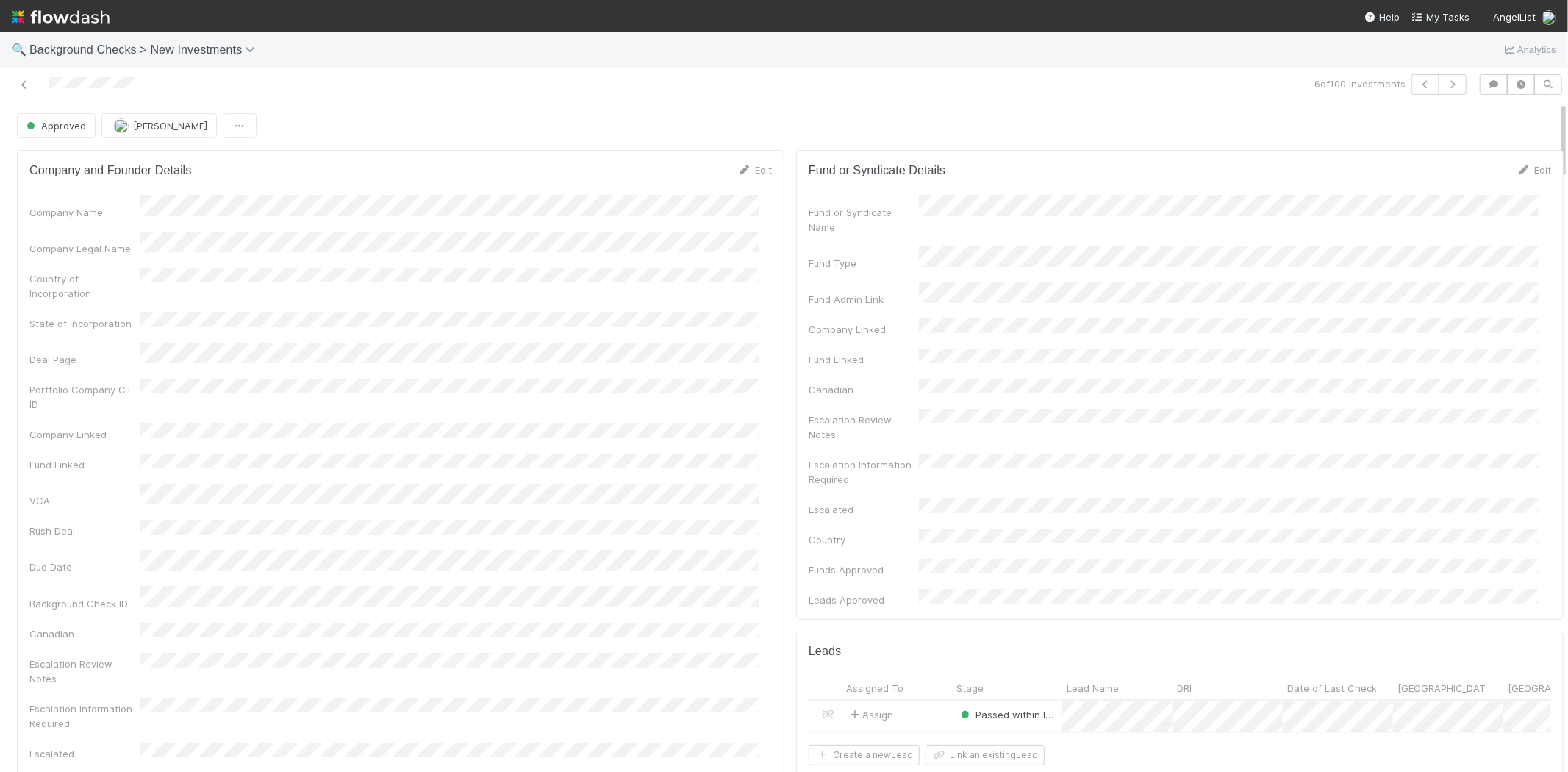
click at [48, 12] on img at bounding box center [61, 17] width 98 height 25
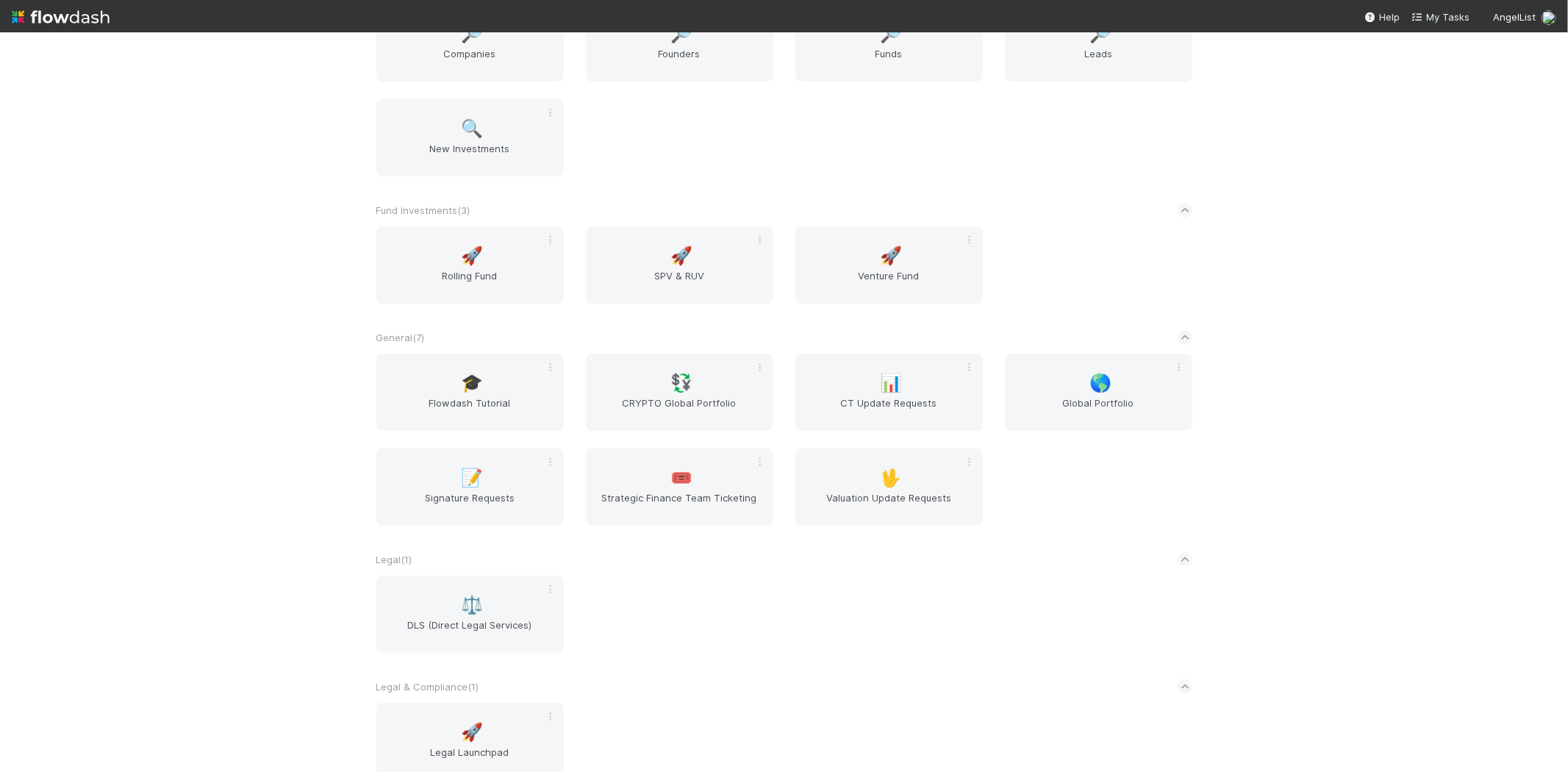
scroll to position [326, 0]
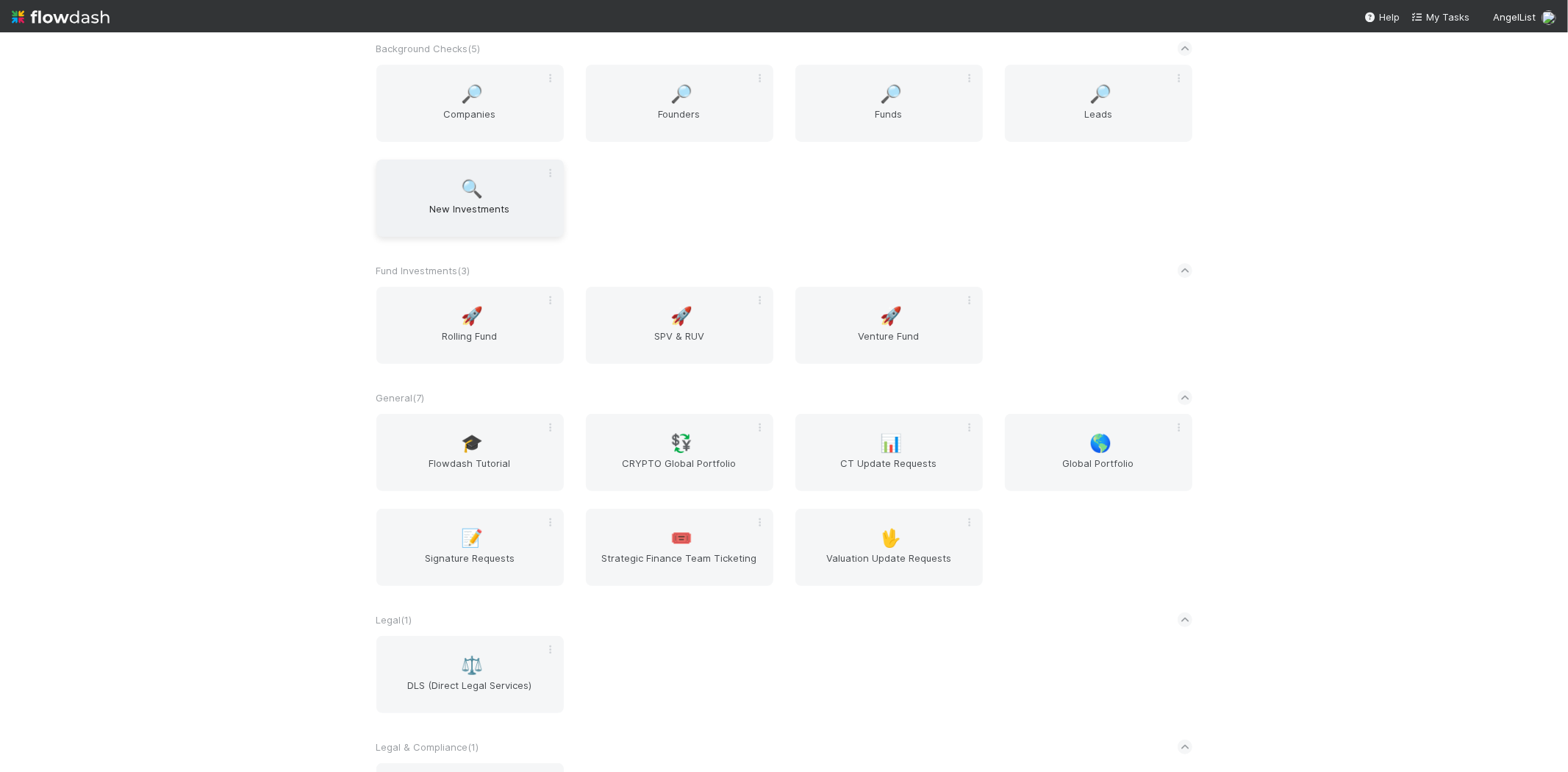
click at [471, 196] on span "🔍" at bounding box center [471, 188] width 22 height 19
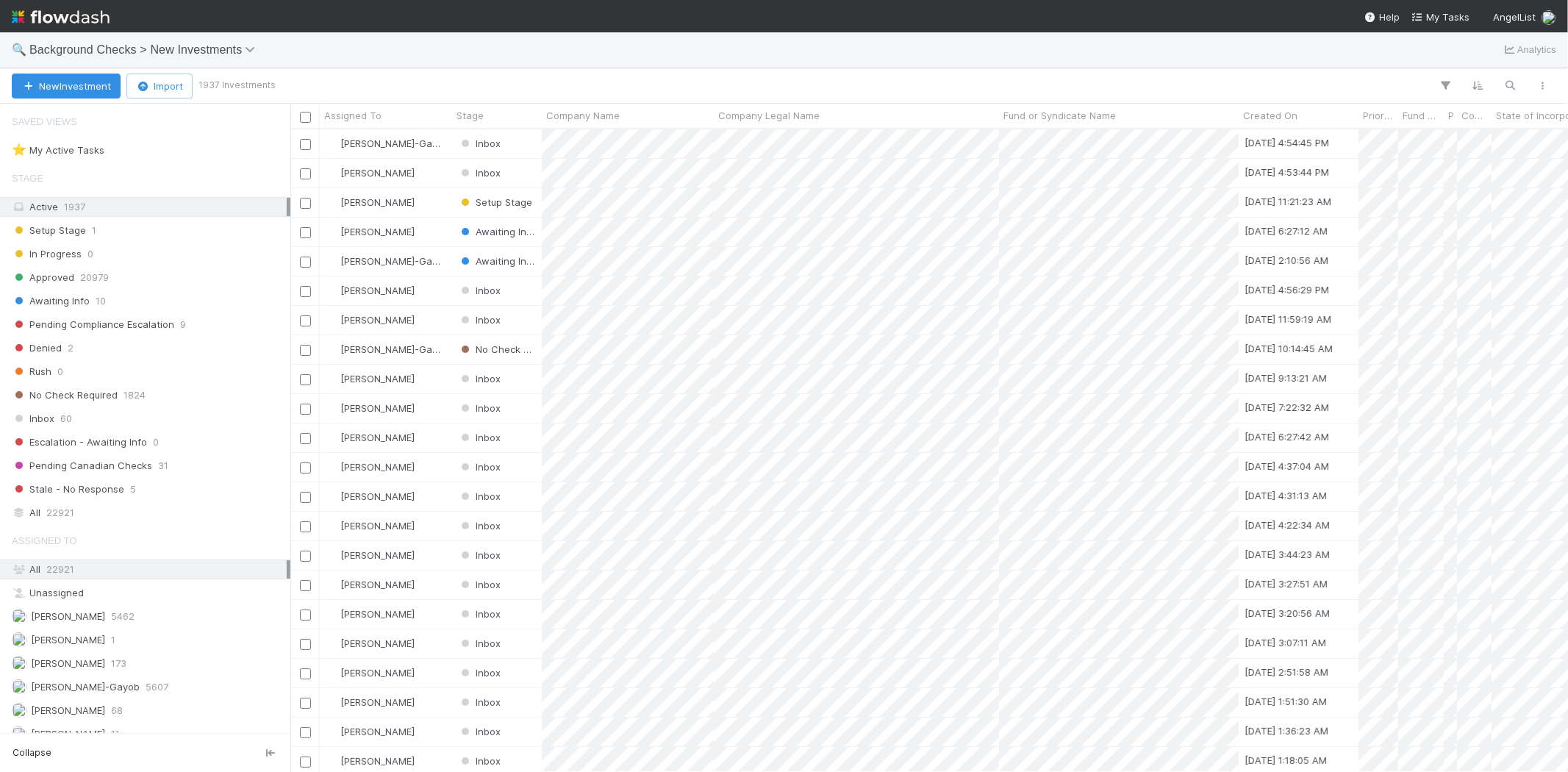
scroll to position [630, 1265]
click at [437, 349] on div at bounding box center [784, 386] width 1568 height 772
click at [437, 347] on div "[PERSON_NAME]-Gayob" at bounding box center [385, 349] width 132 height 29
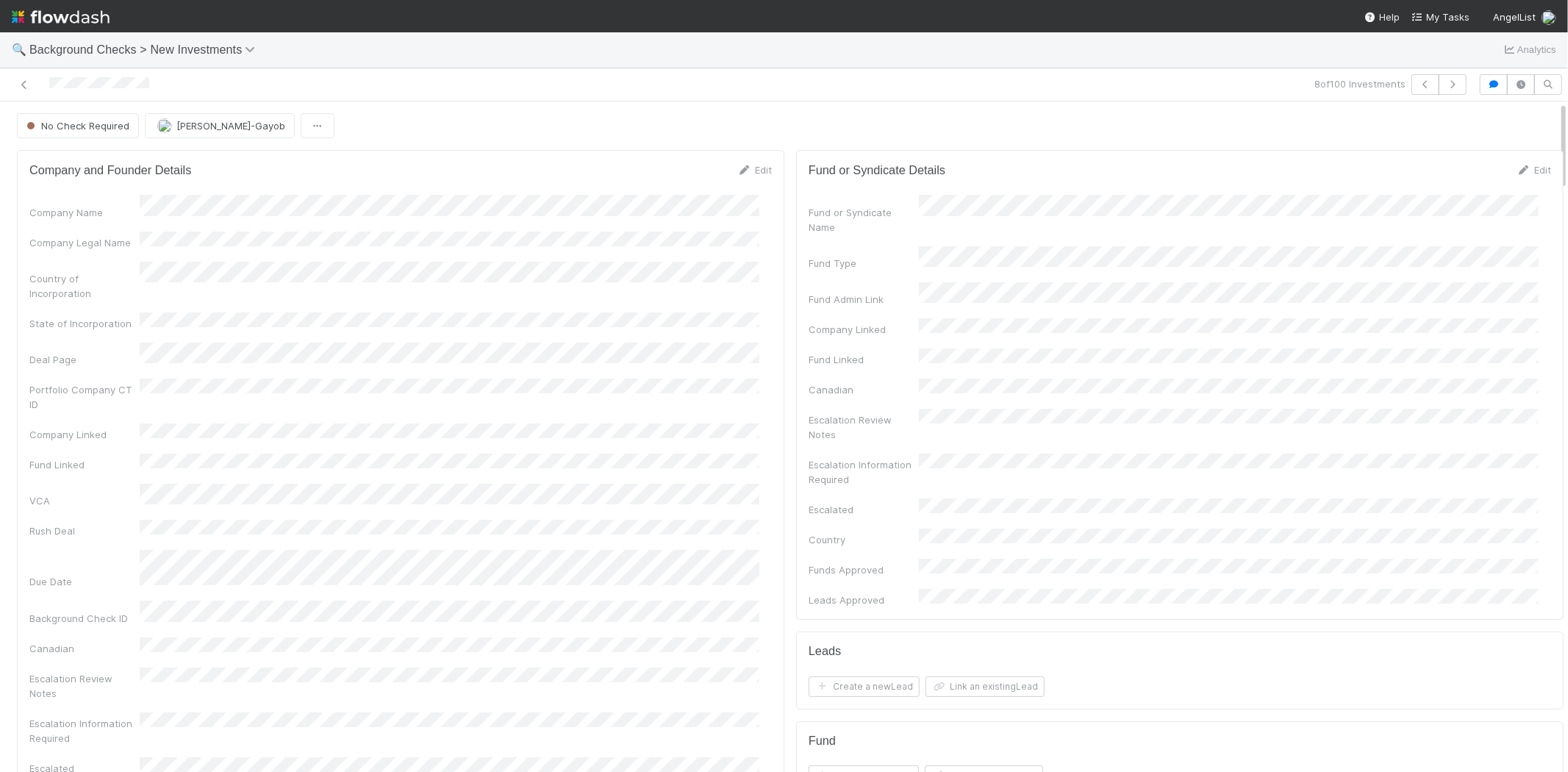
drag, startPoint x: 158, startPoint y: 85, endPoint x: 47, endPoint y: 78, distance: 111.2
click at [47, 78] on div at bounding box center [374, 84] width 735 height 21
click at [75, 12] on img at bounding box center [61, 17] width 98 height 25
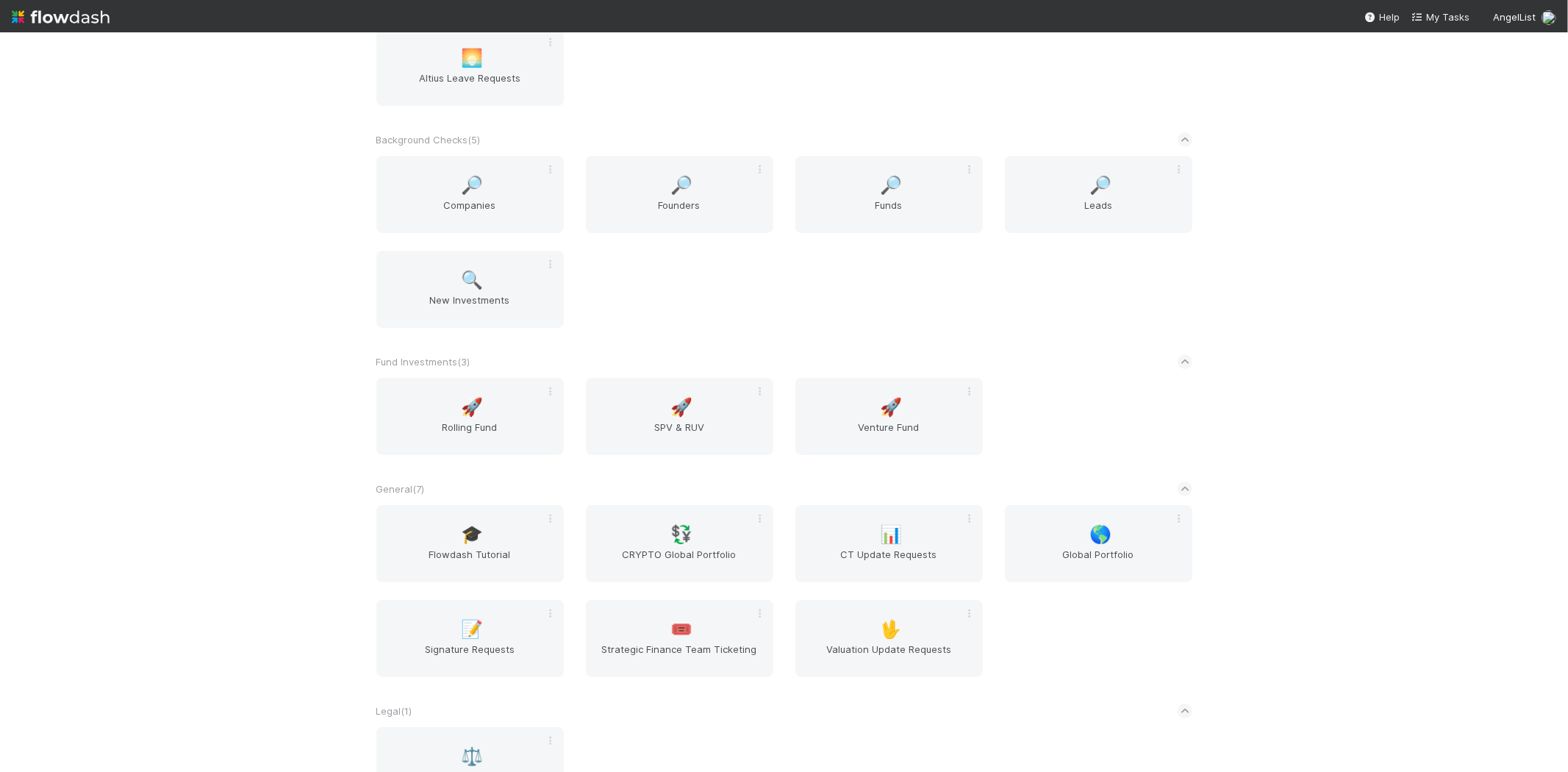
scroll to position [245, 0]
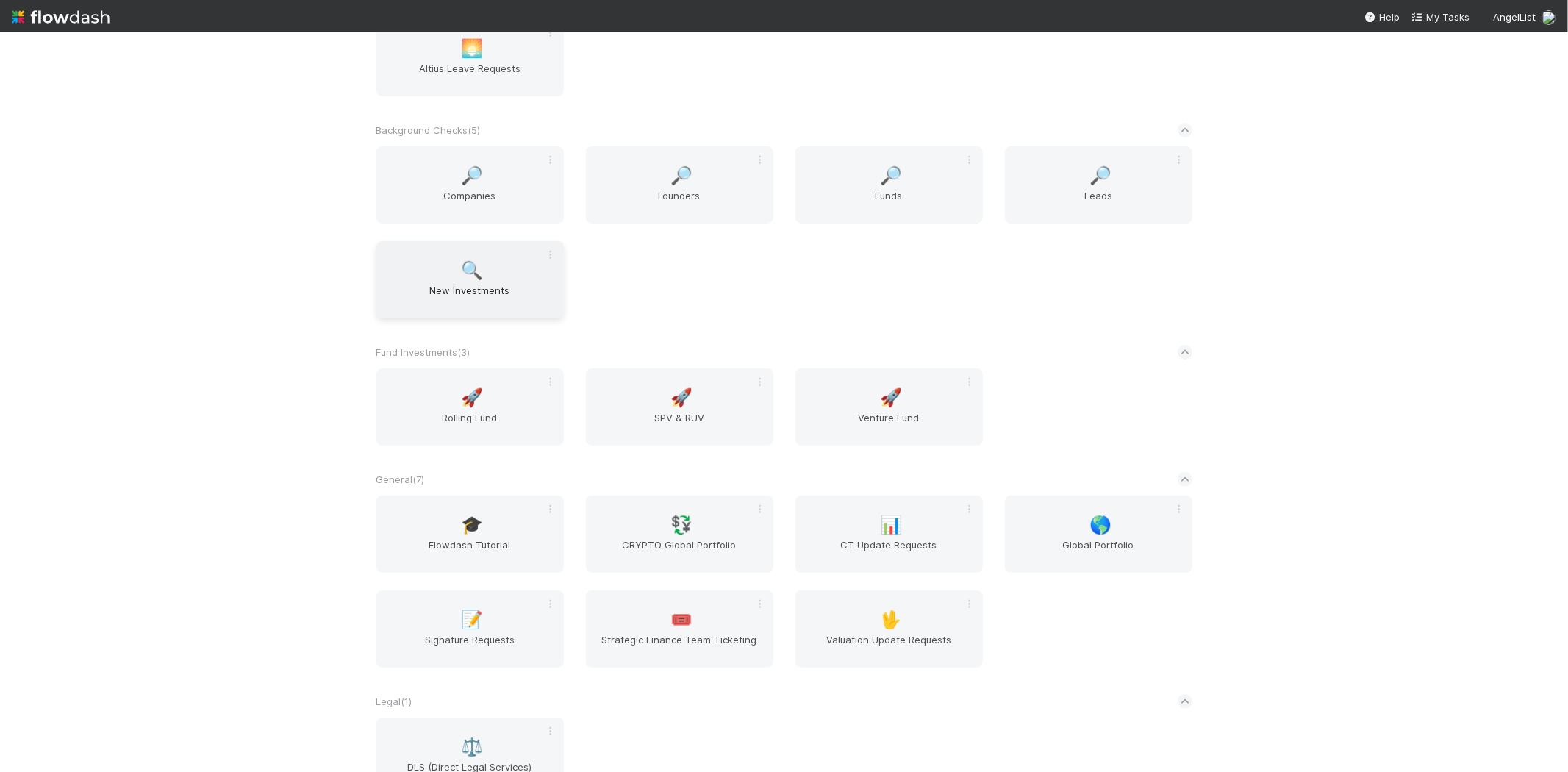
click at [465, 290] on span "New Investments" at bounding box center [470, 297] width 176 height 29
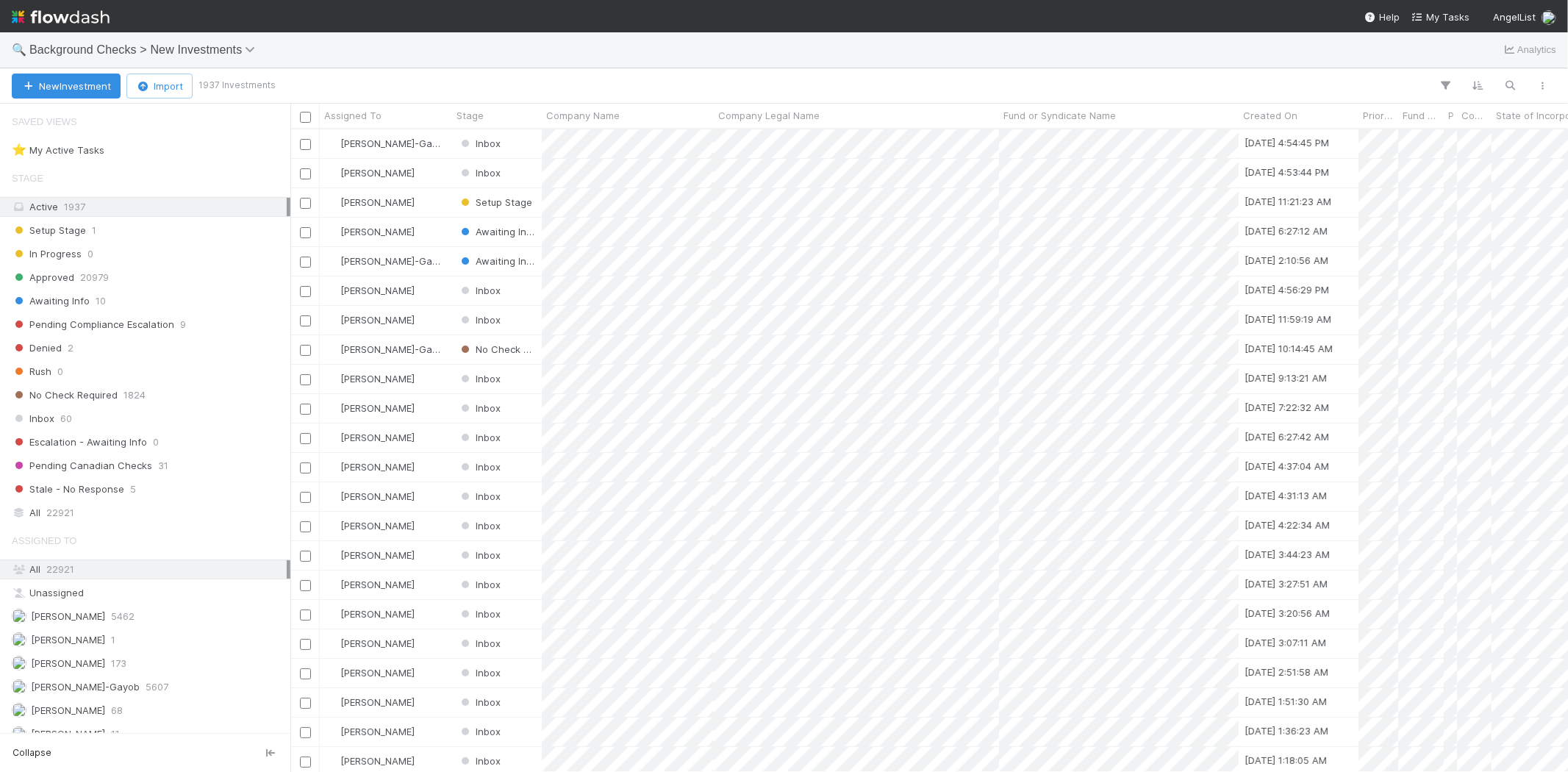
scroll to position [630, 1265]
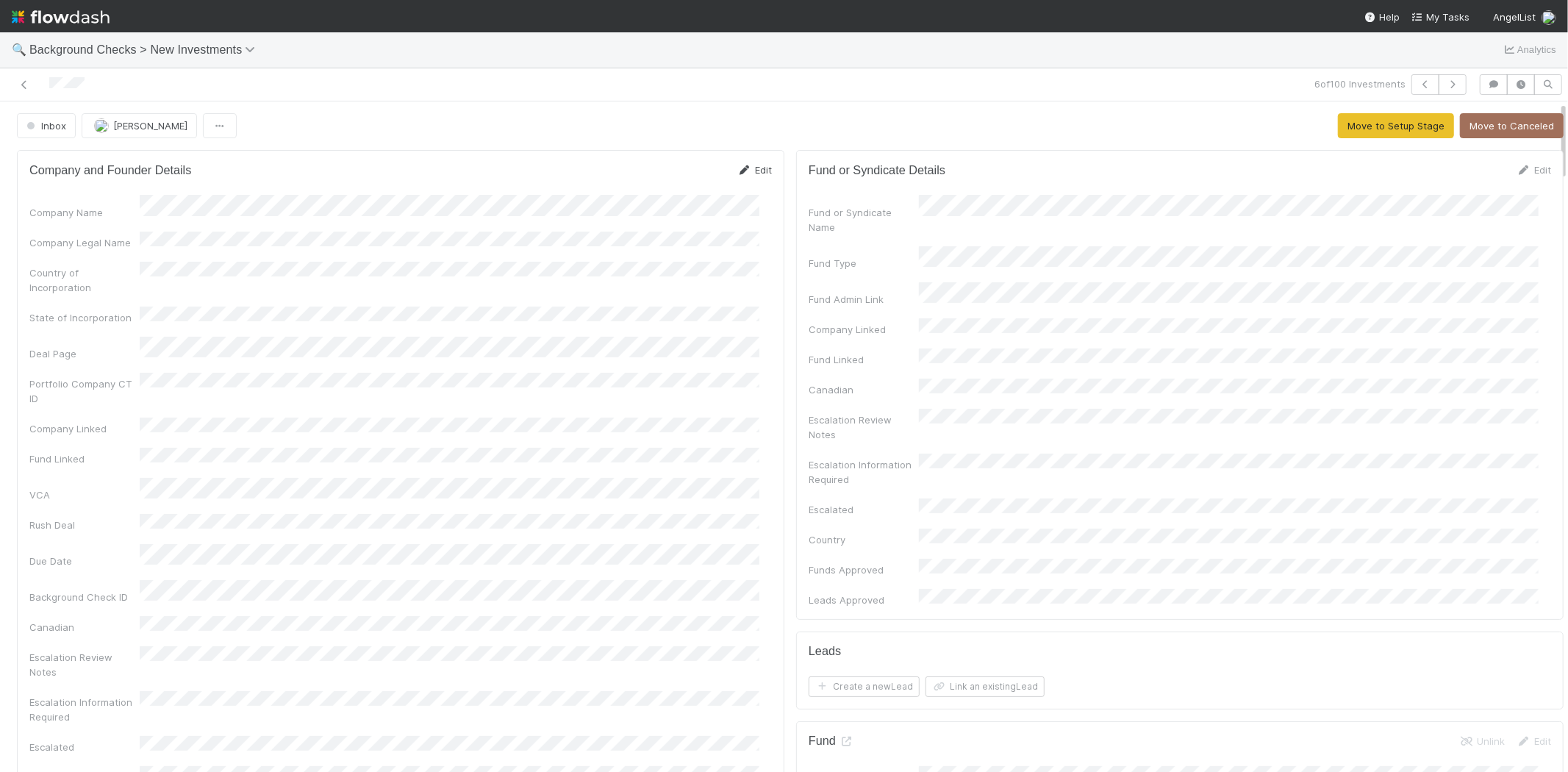
click at [751, 169] on link "Edit" at bounding box center [755, 169] width 35 height 12
click at [672, 173] on button "Save" at bounding box center [693, 175] width 42 height 25
drag, startPoint x: 1336, startPoint y: 123, endPoint x: 1283, endPoint y: 121, distance: 53.0
click at [1283, 121] on div "Inbox Michael Capilitan Move to Setup Stage Move to Canceled" at bounding box center [789, 125] width 1546 height 25
click at [748, 169] on link "Edit" at bounding box center [755, 169] width 35 height 12
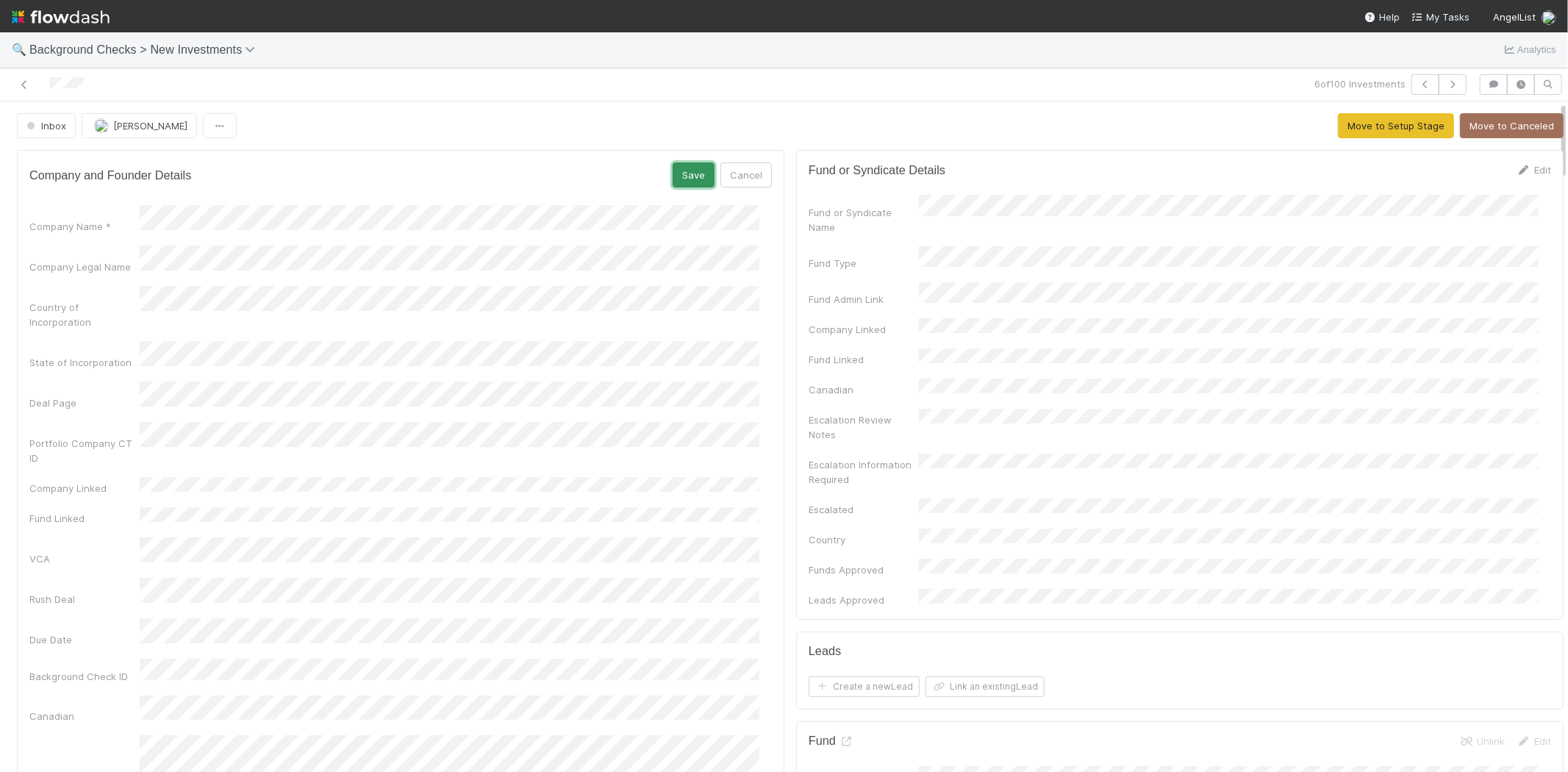
click at [681, 164] on button "Save" at bounding box center [693, 175] width 42 height 25
click at [1338, 128] on button "Move to Setup Stage" at bounding box center [1396, 125] width 116 height 25
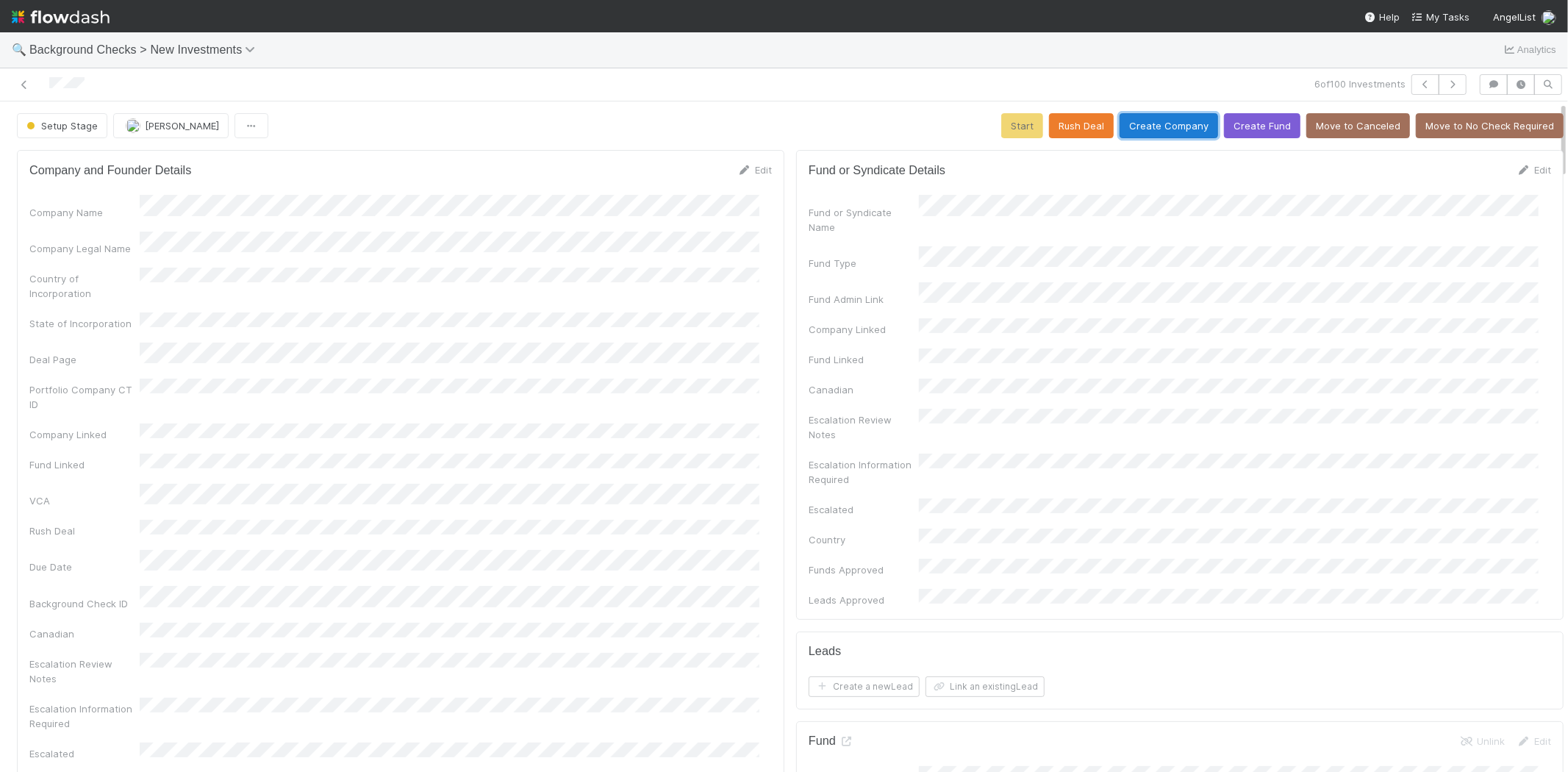
click at [1141, 122] on button "Create Company" at bounding box center [1169, 125] width 99 height 25
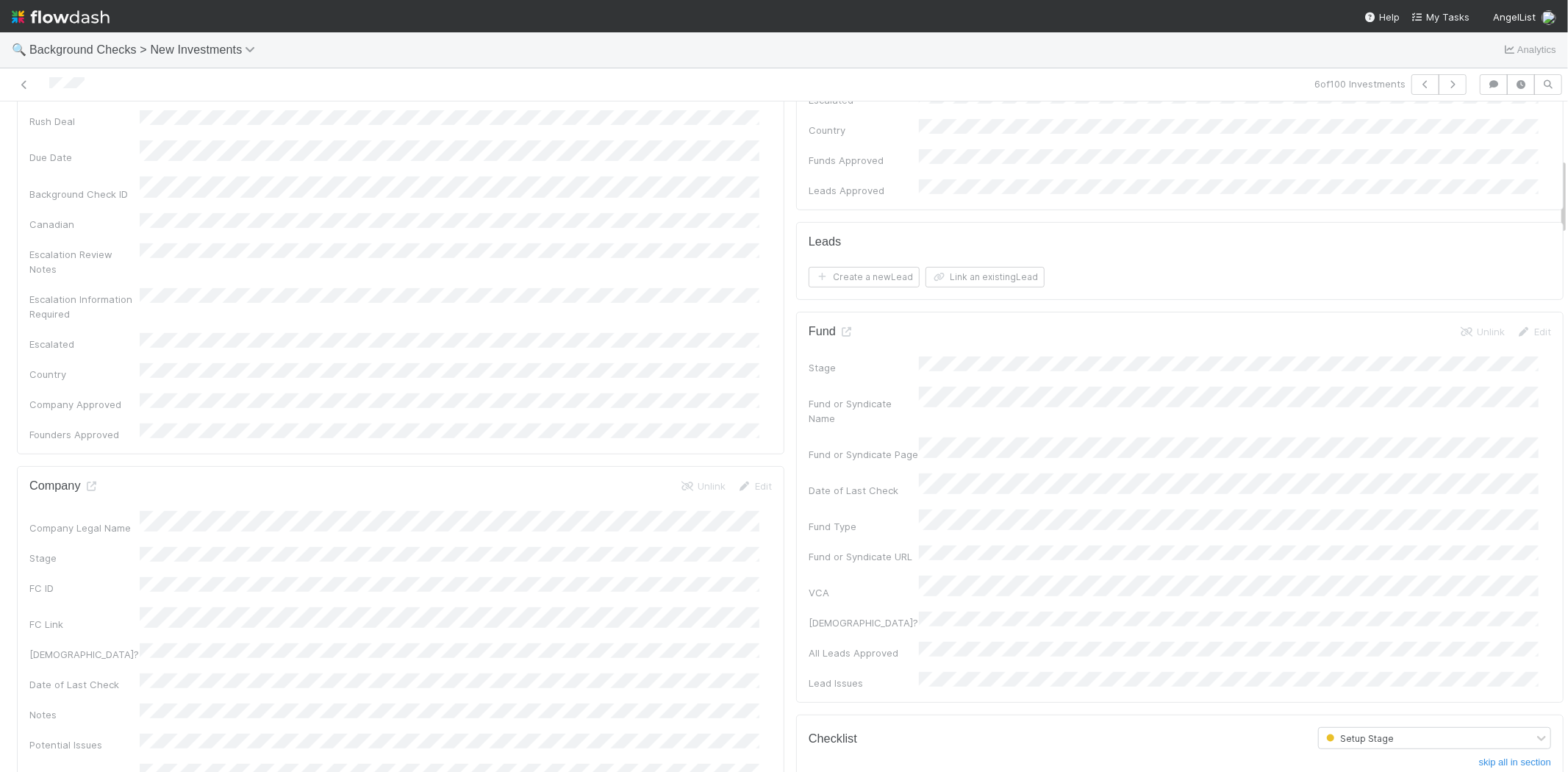
scroll to position [408, 0]
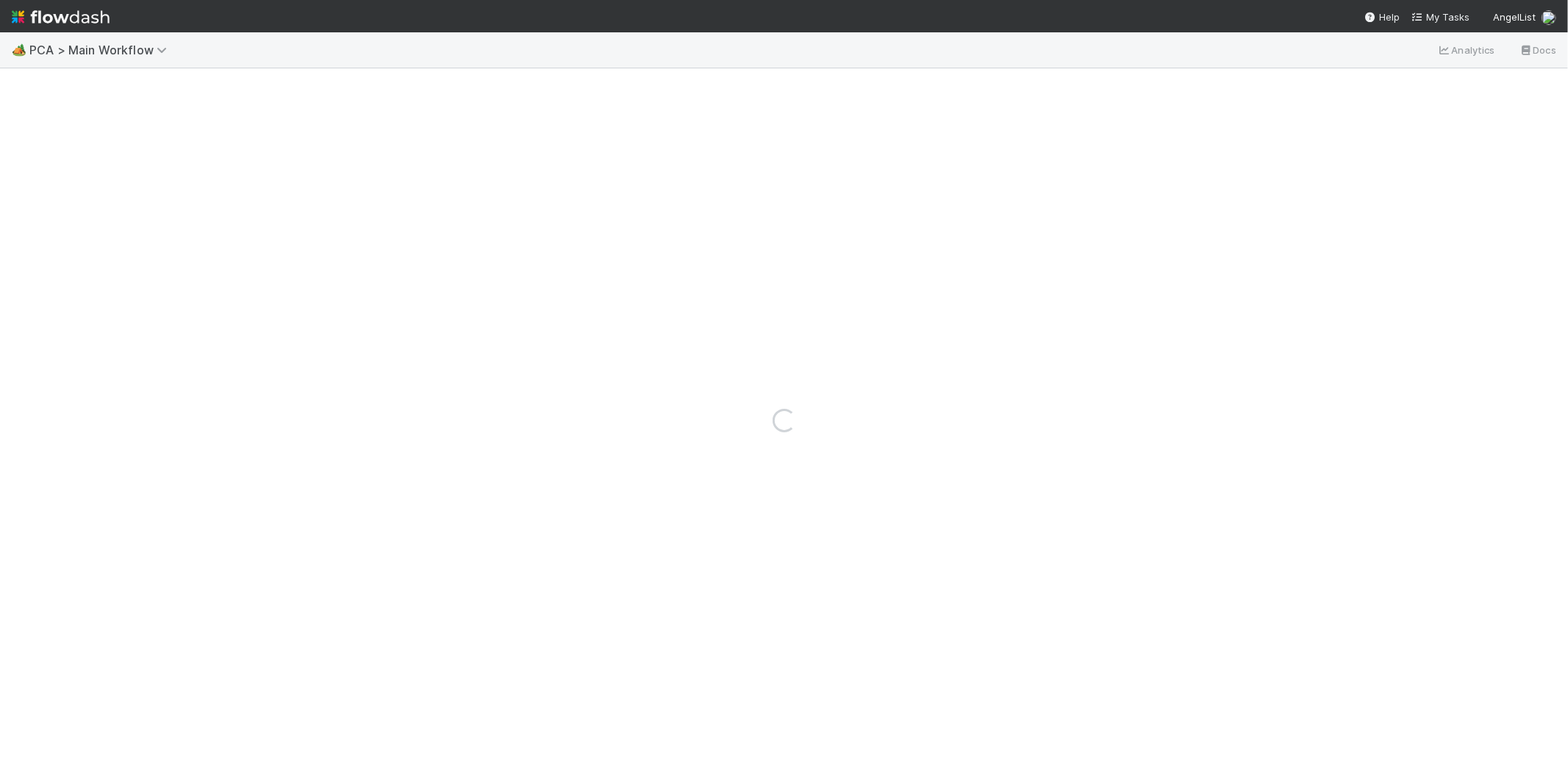
click at [40, 16] on img at bounding box center [61, 17] width 98 height 25
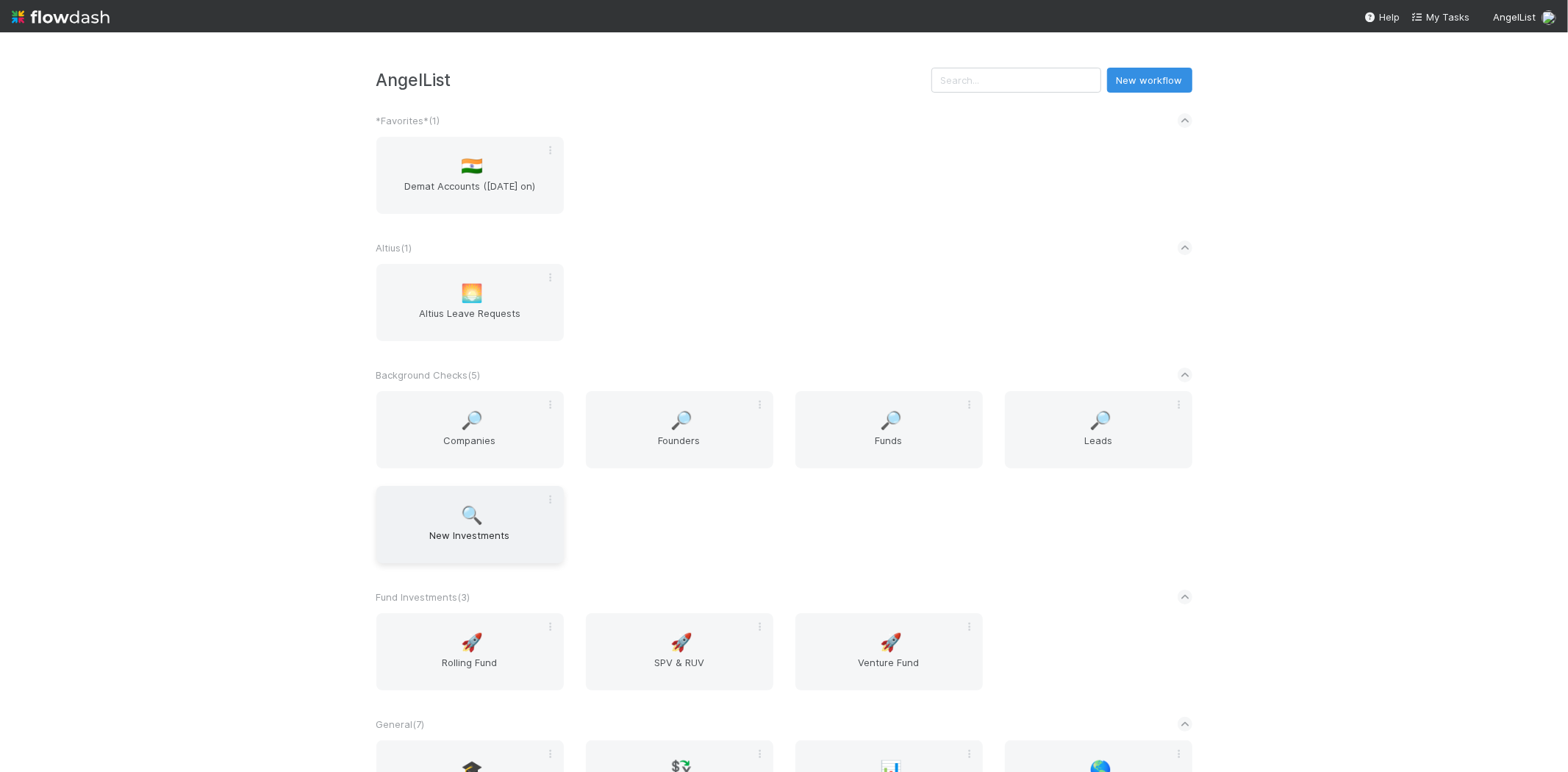
click at [478, 534] on span "New Investments" at bounding box center [470, 542] width 176 height 29
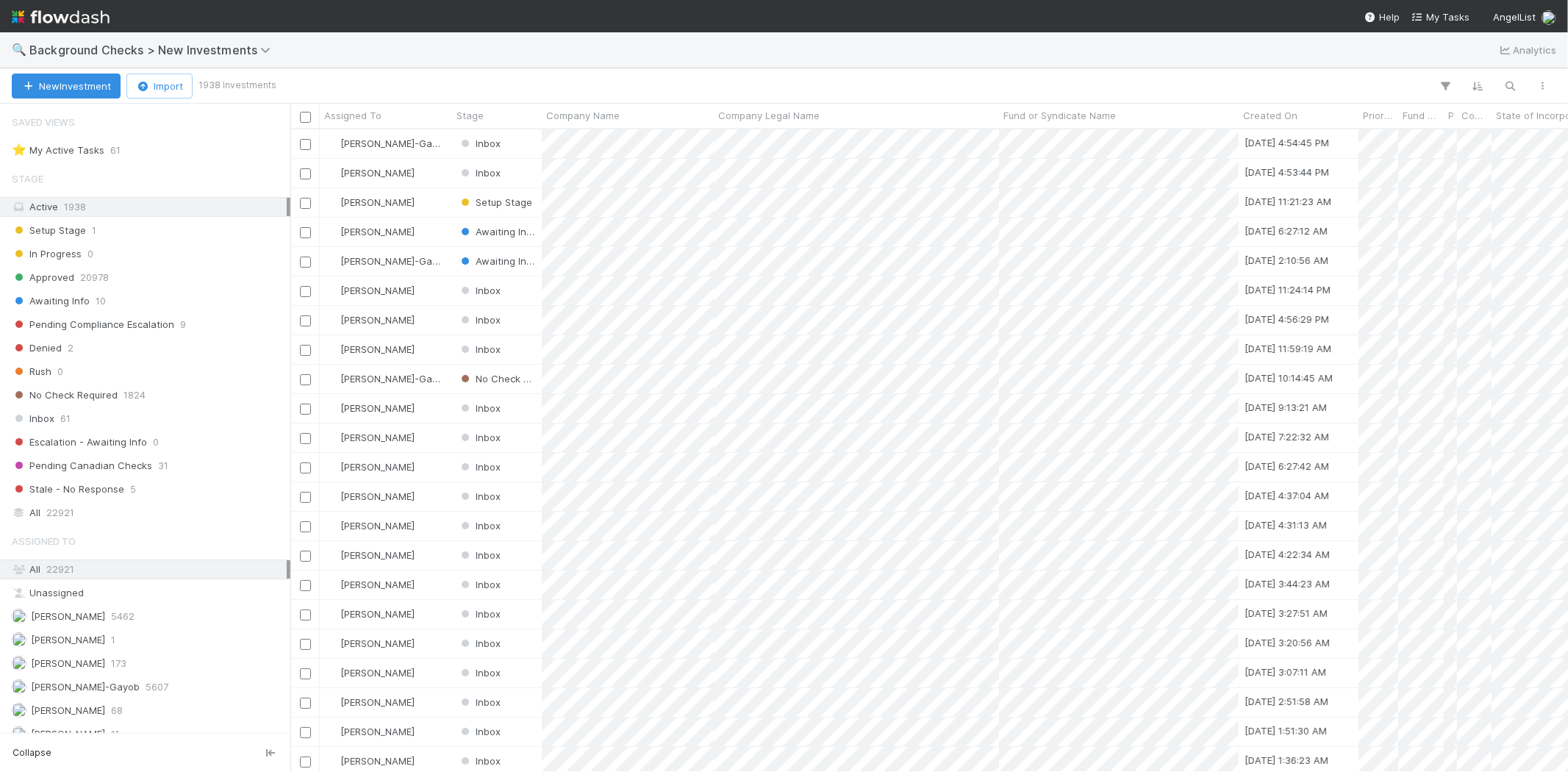
scroll to position [630, 1265]
click at [1512, 86] on icon "button" at bounding box center [1511, 86] width 15 height 13
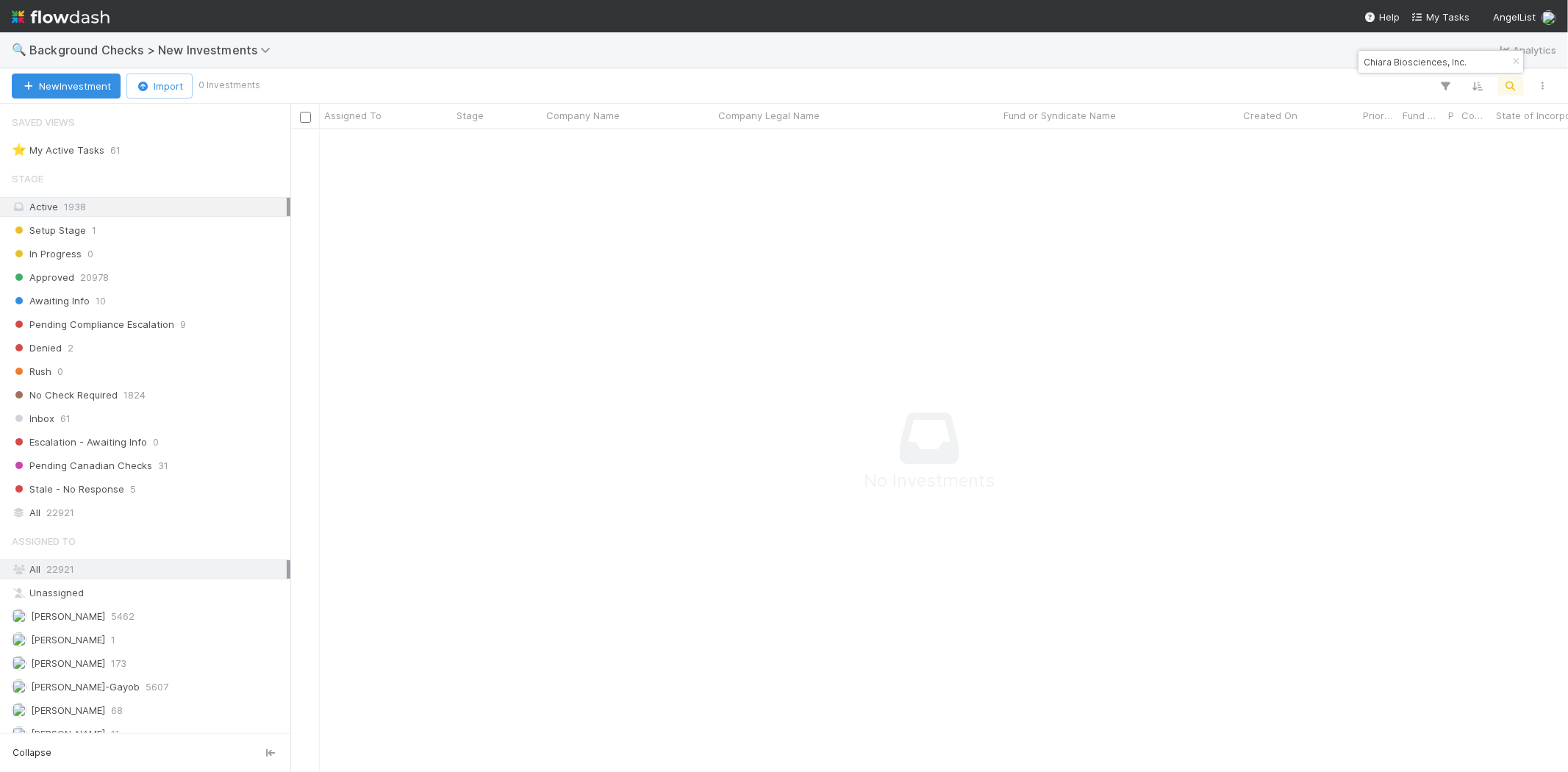
scroll to position [618, 1253]
type input "Chiara Biosciences, Inc."
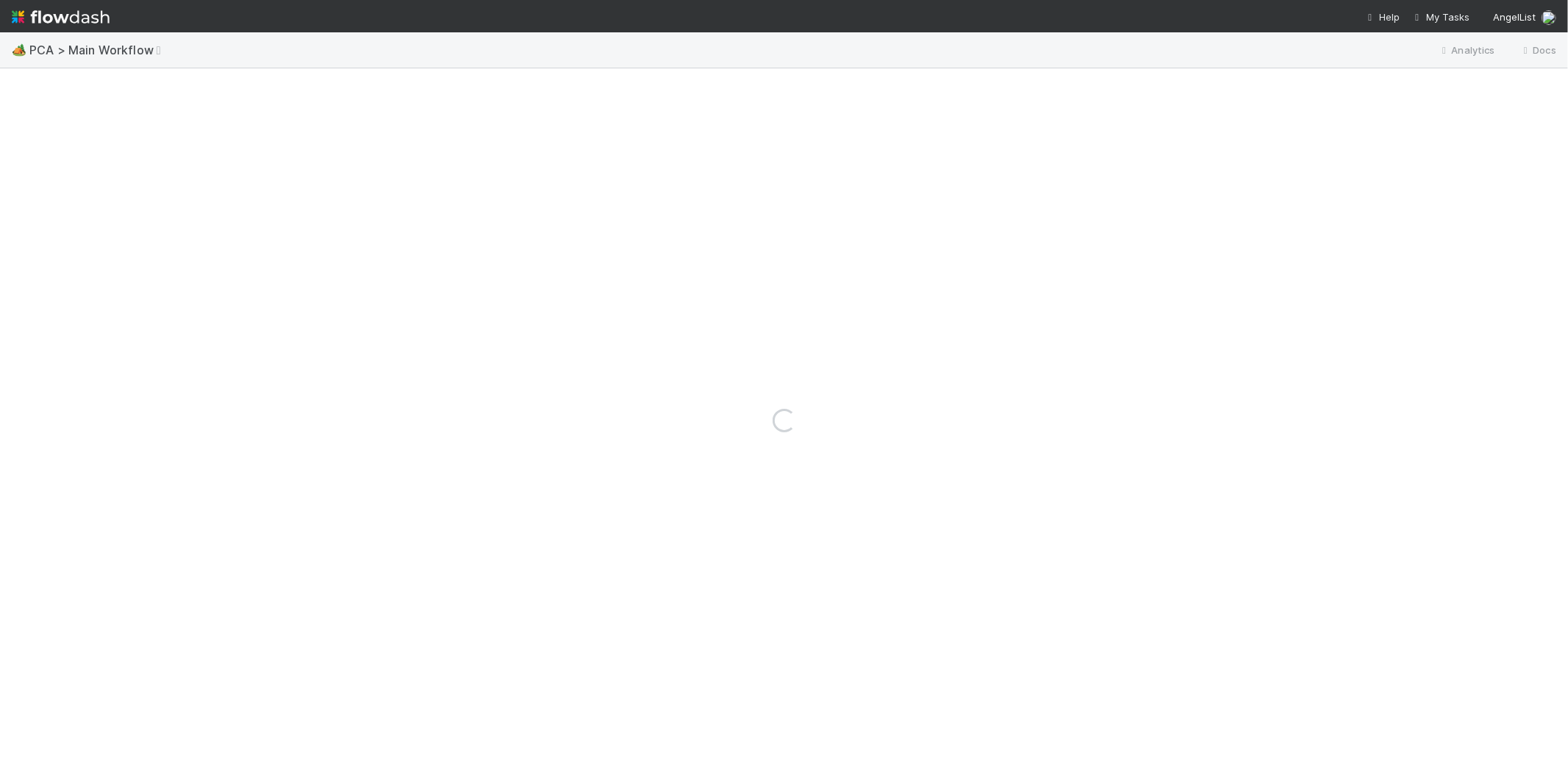
click at [52, 13] on img at bounding box center [61, 17] width 98 height 25
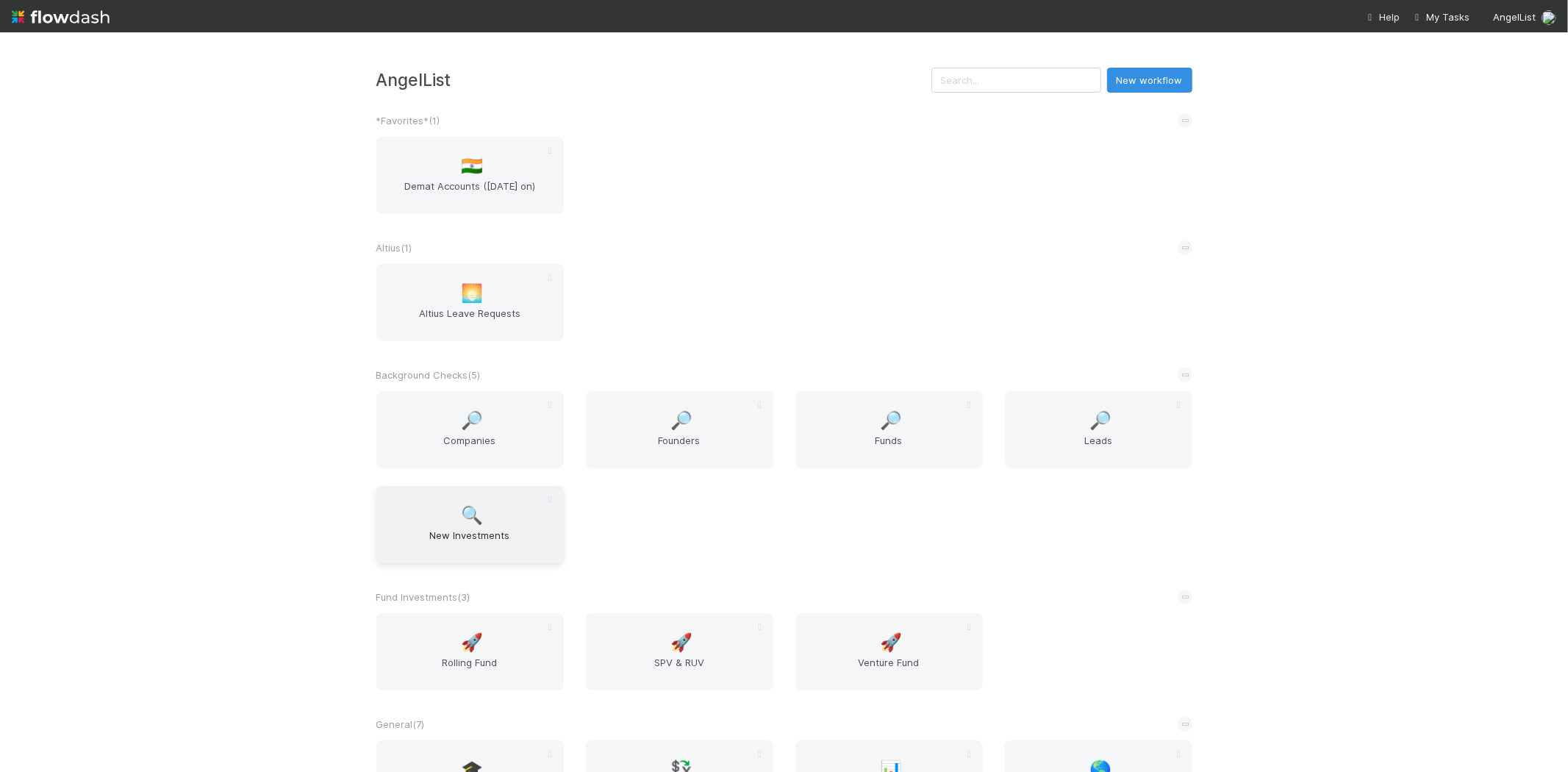
click at [478, 532] on span "New Investments" at bounding box center [470, 542] width 176 height 29
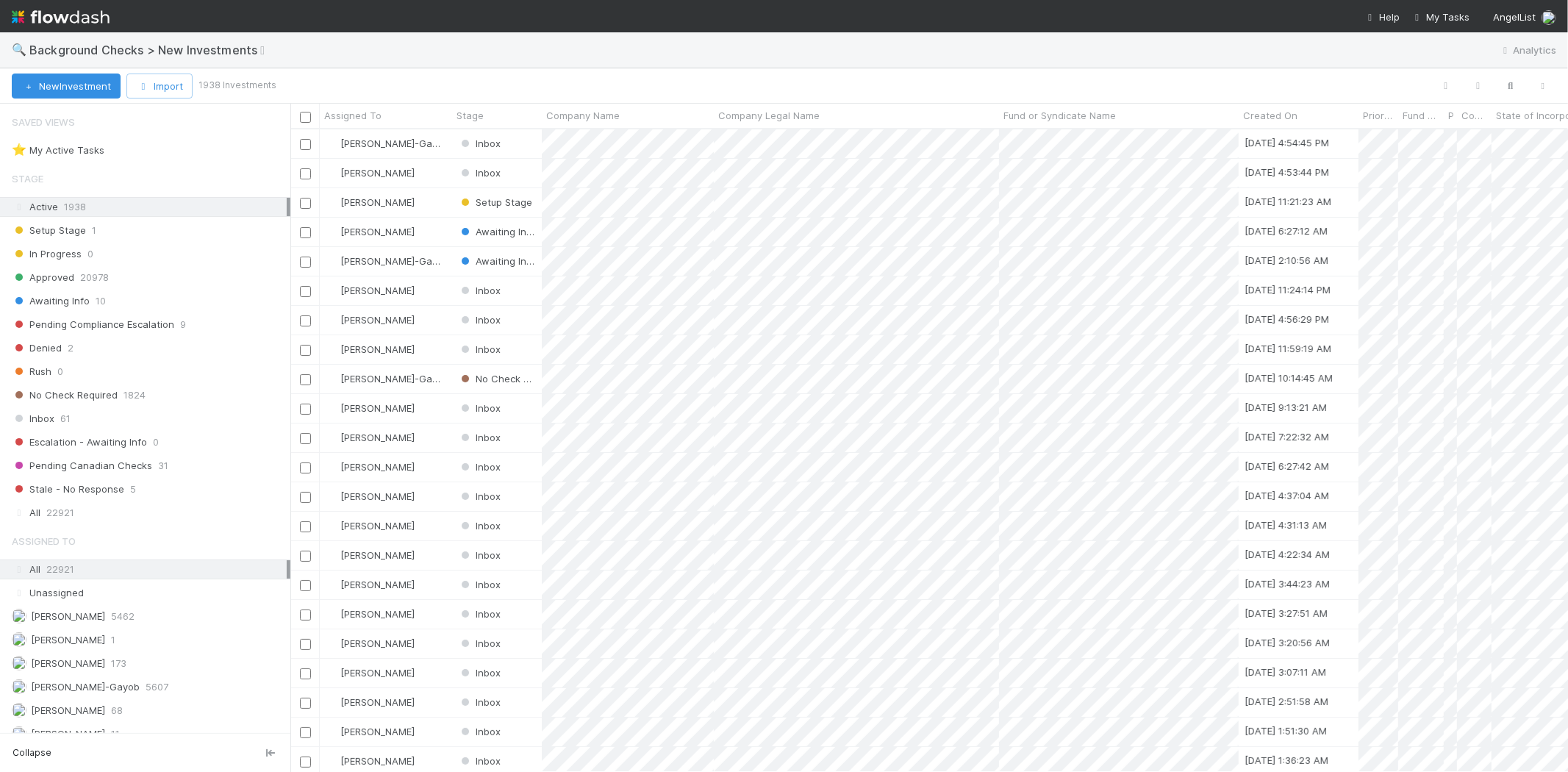
scroll to position [630, 1265]
click at [1512, 83] on icon "button" at bounding box center [1511, 86] width 15 height 13
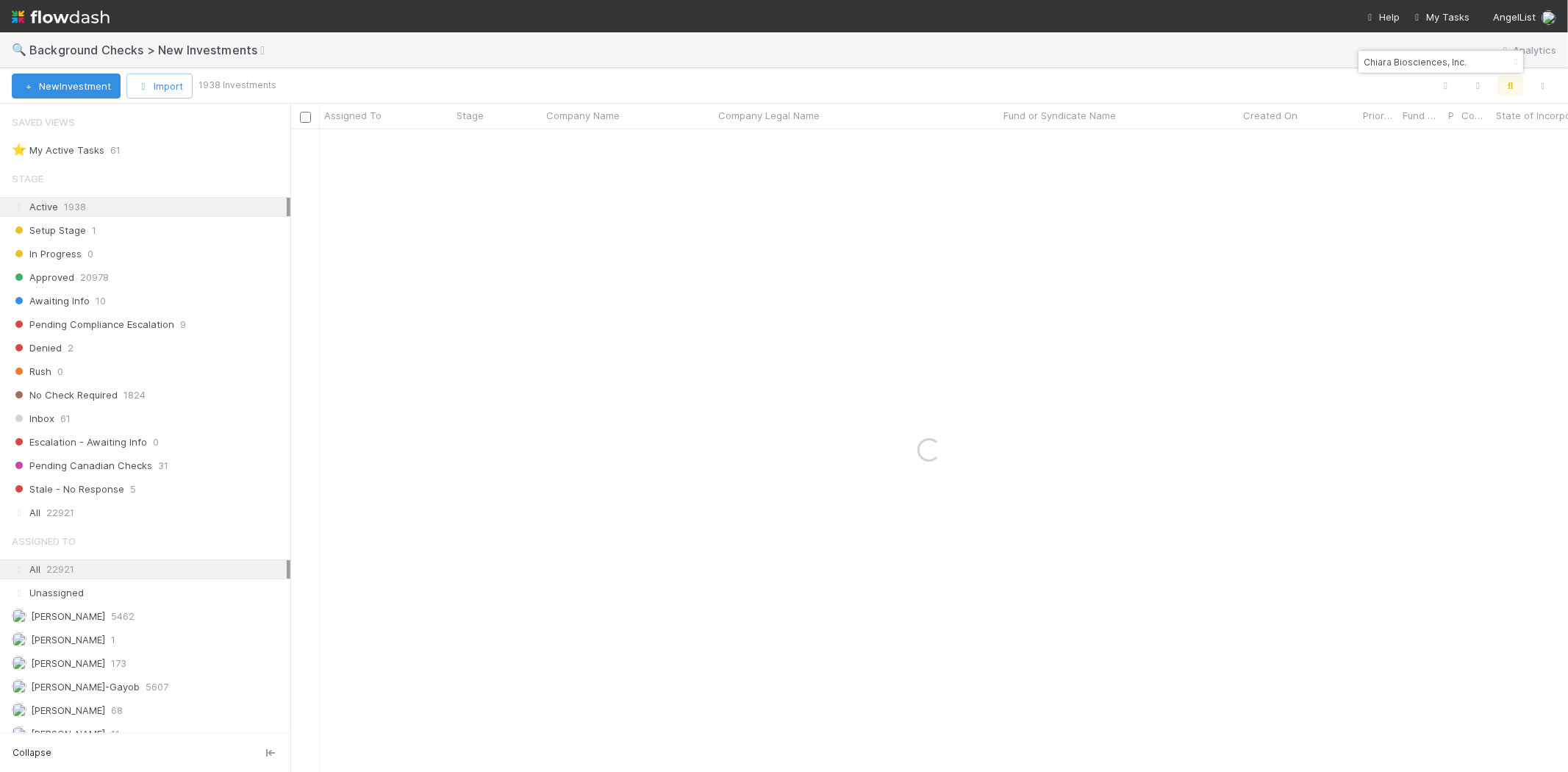
type input "Chiara Biosciences, Inc."
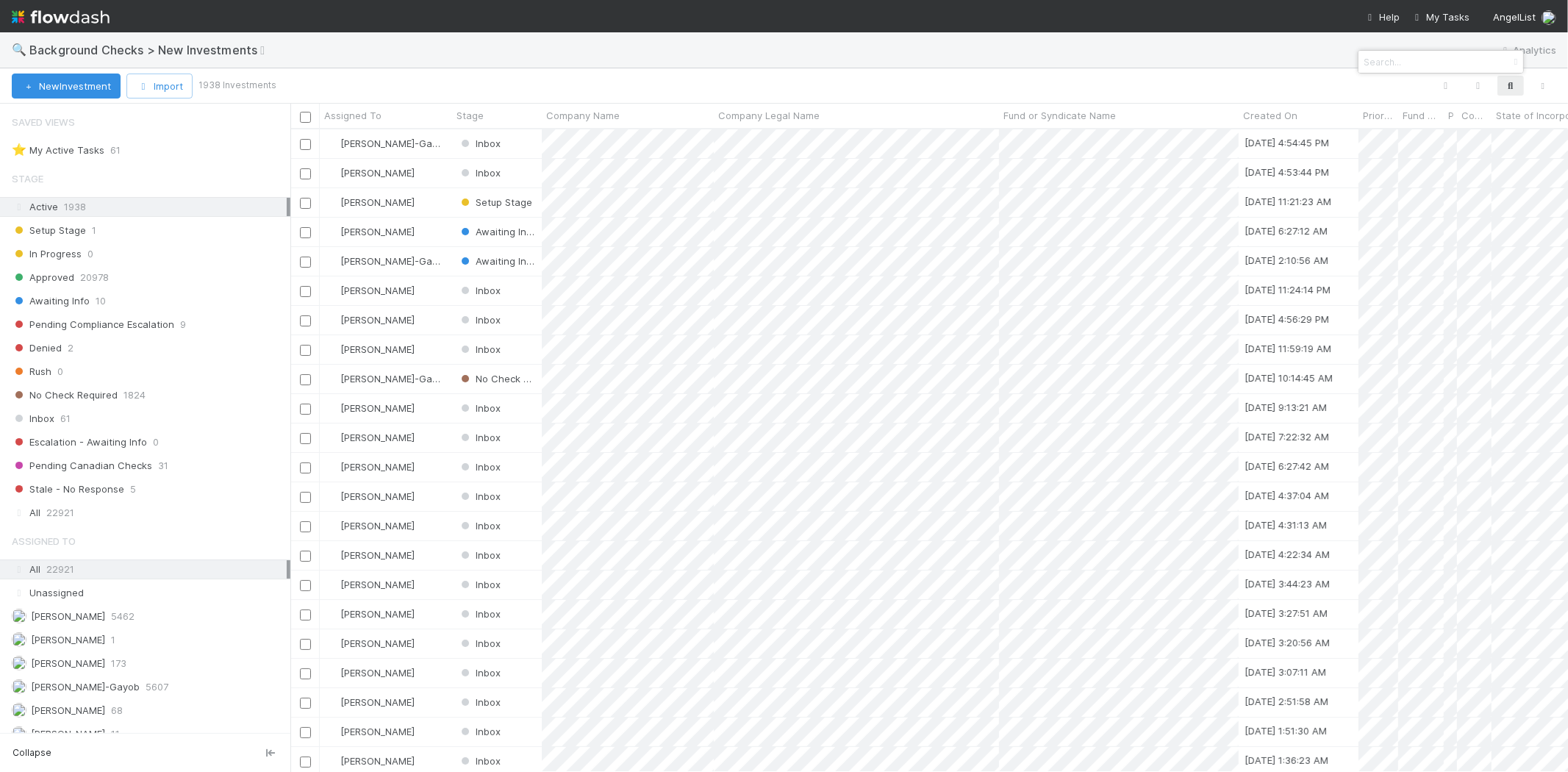
click at [590, 297] on div at bounding box center [784, 386] width 1568 height 772
click at [527, 291] on div at bounding box center [784, 386] width 1568 height 772
click at [436, 286] on div "[PERSON_NAME]" at bounding box center [385, 291] width 132 height 29
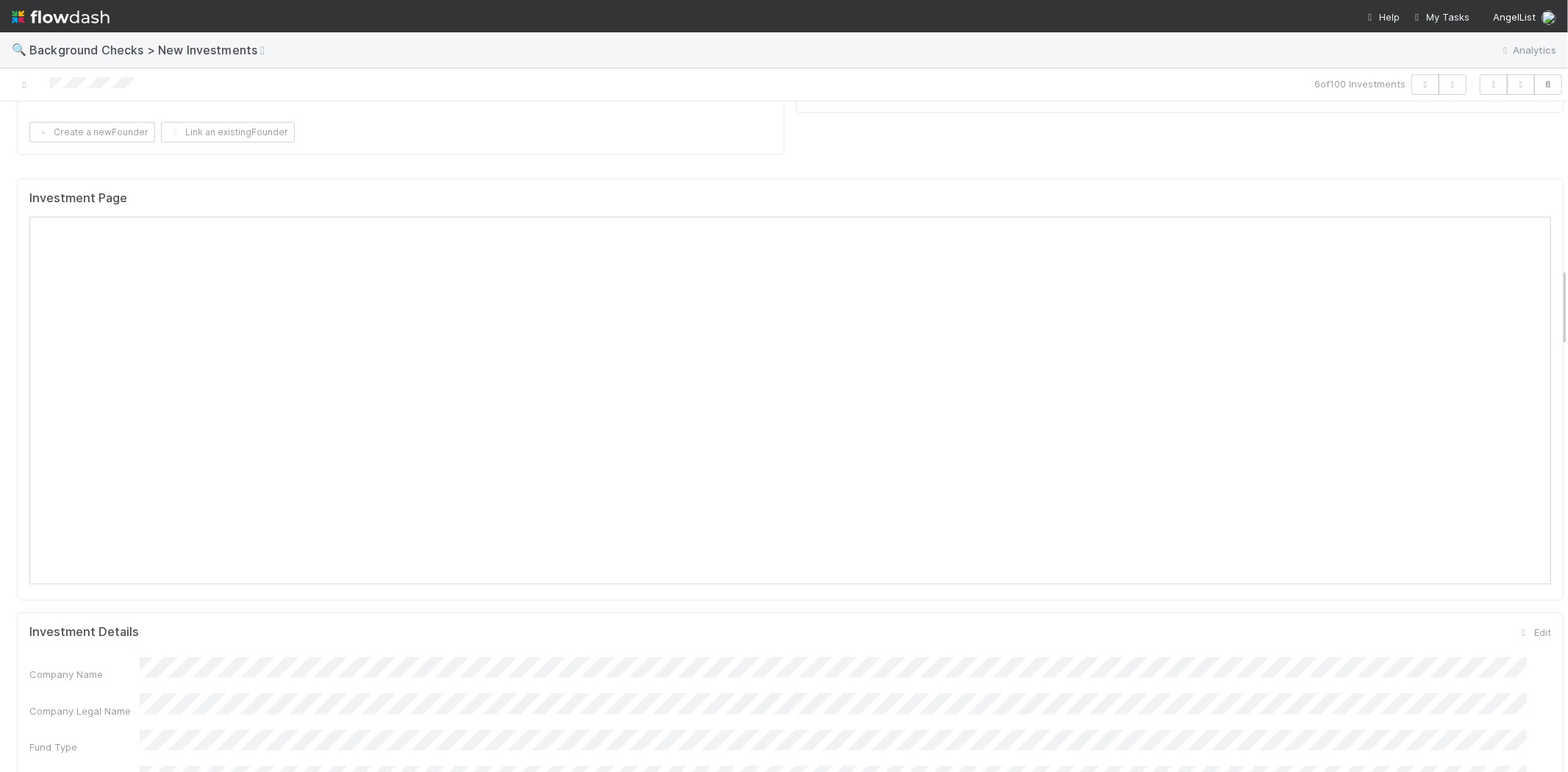
scroll to position [1511, 0]
checkbox input "true"
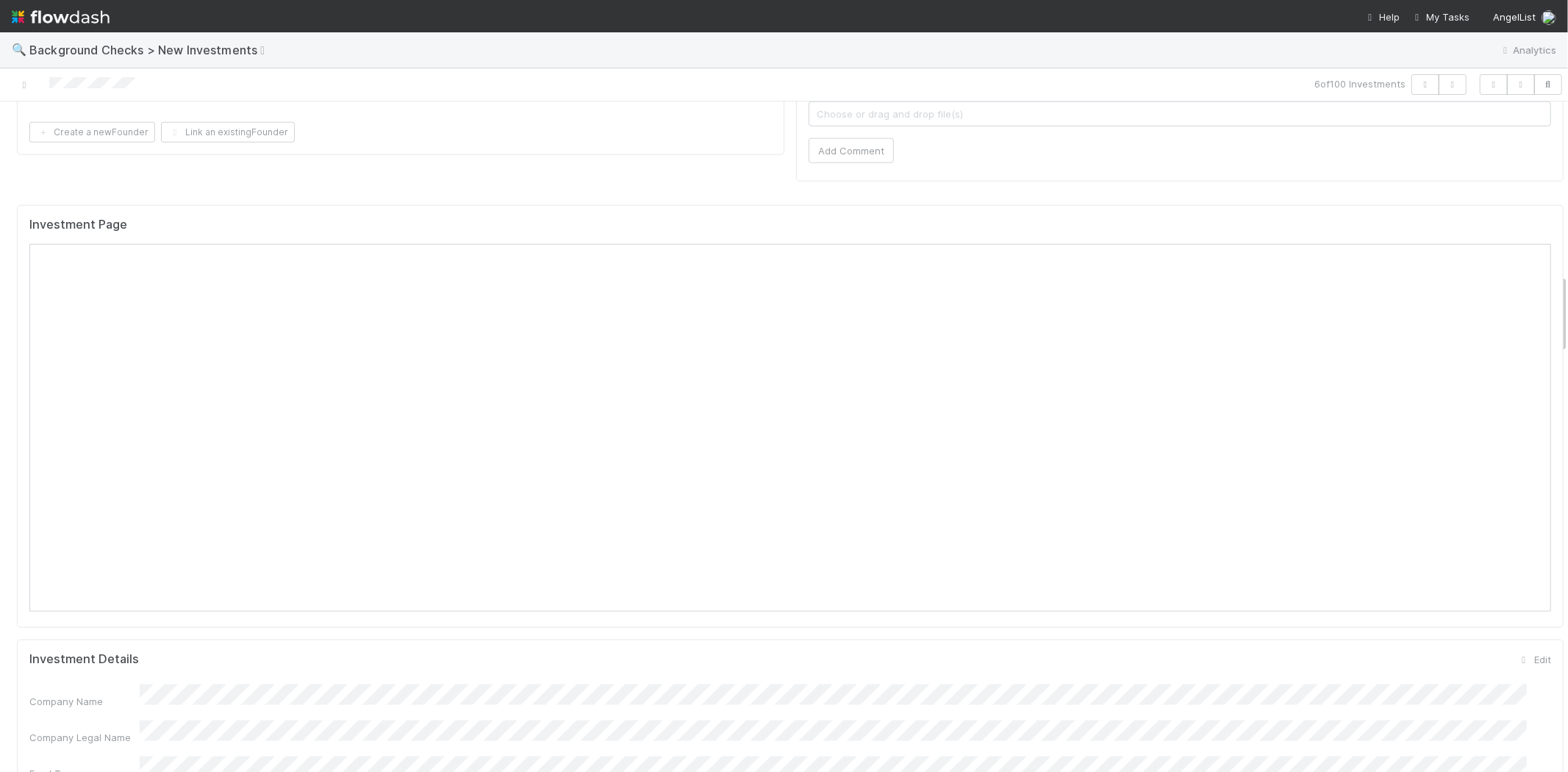
scroll to position [1468, 0]
click at [59, 12] on img at bounding box center [61, 17] width 98 height 25
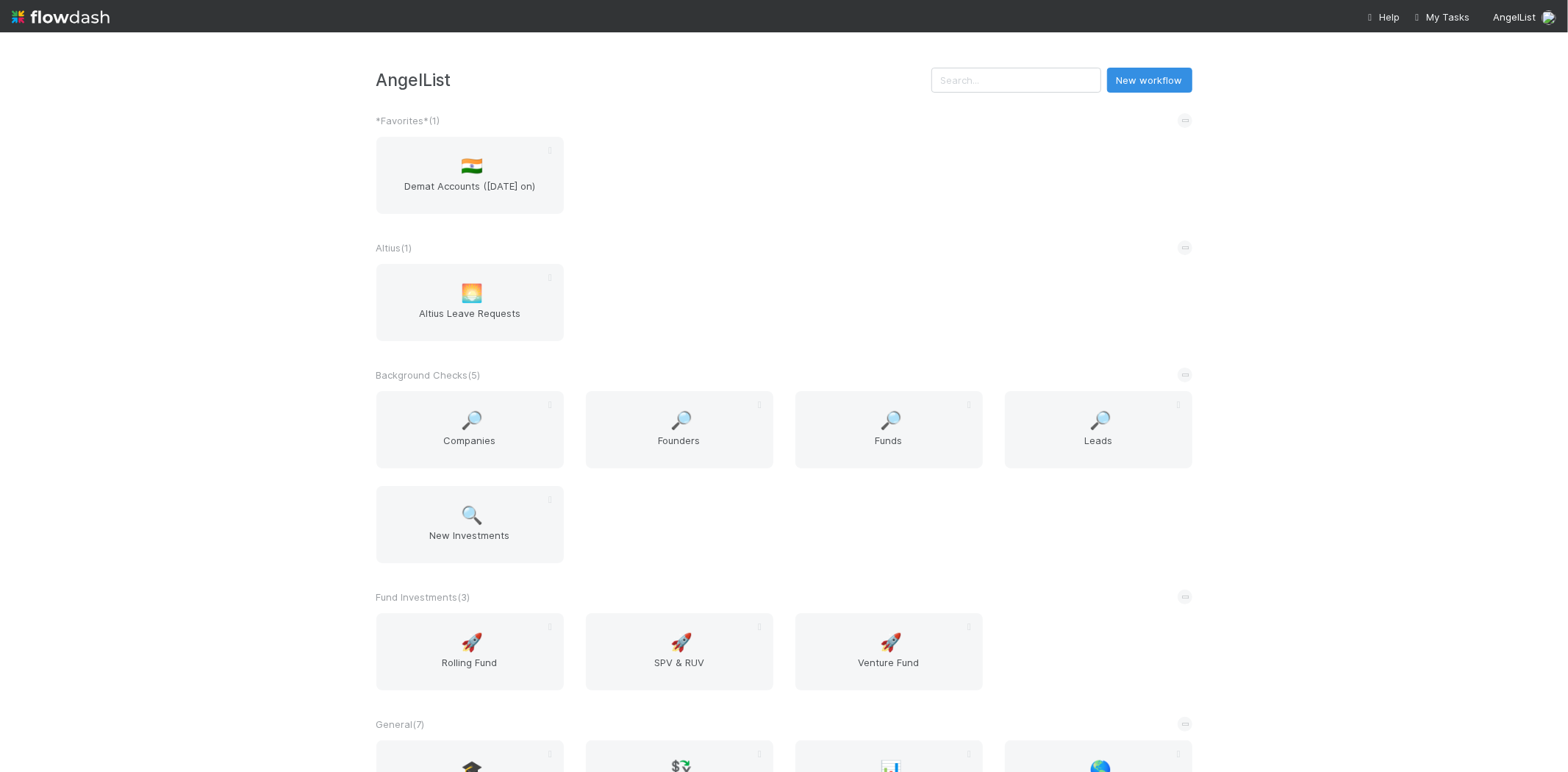
scroll to position [81, 0]
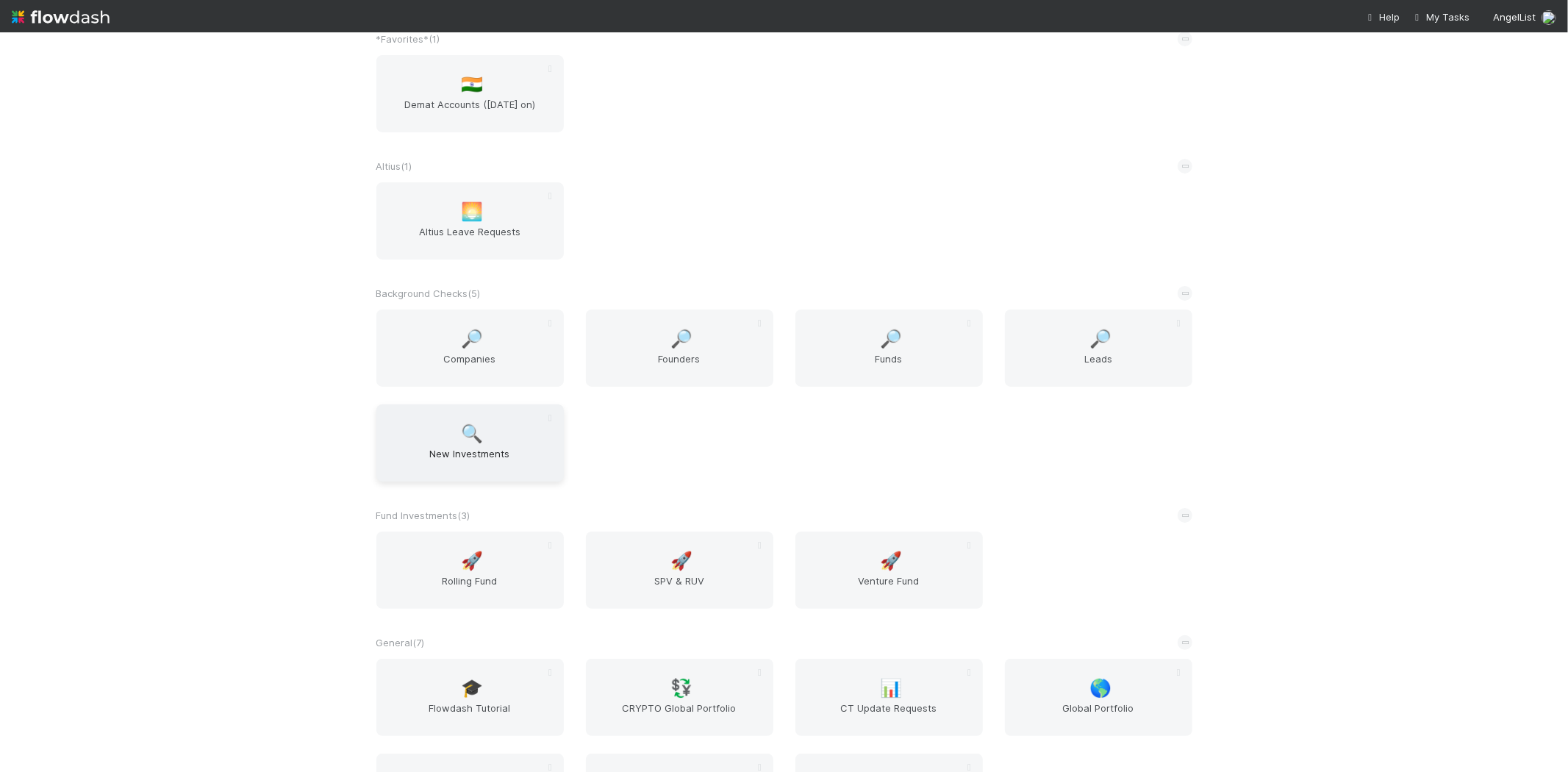
click at [479, 437] on div "🔍 New Investments" at bounding box center [470, 442] width 188 height 77
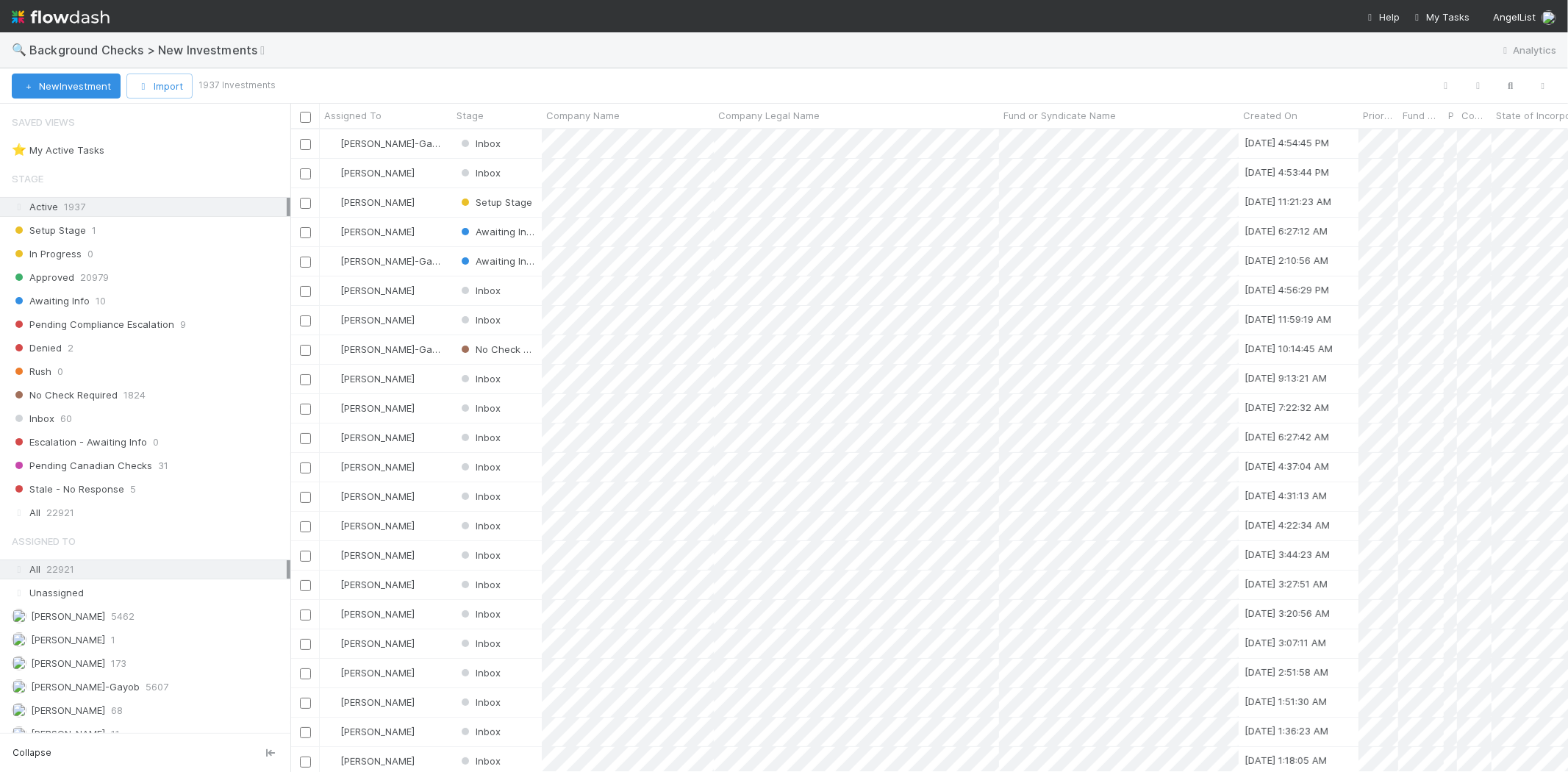
scroll to position [630, 1265]
click at [440, 281] on div at bounding box center [784, 386] width 1568 height 772
click at [439, 283] on div "[PERSON_NAME]" at bounding box center [385, 291] width 132 height 29
click at [432, 291] on div "[PERSON_NAME]" at bounding box center [385, 291] width 132 height 29
click at [434, 286] on div "[PERSON_NAME]" at bounding box center [385, 291] width 132 height 29
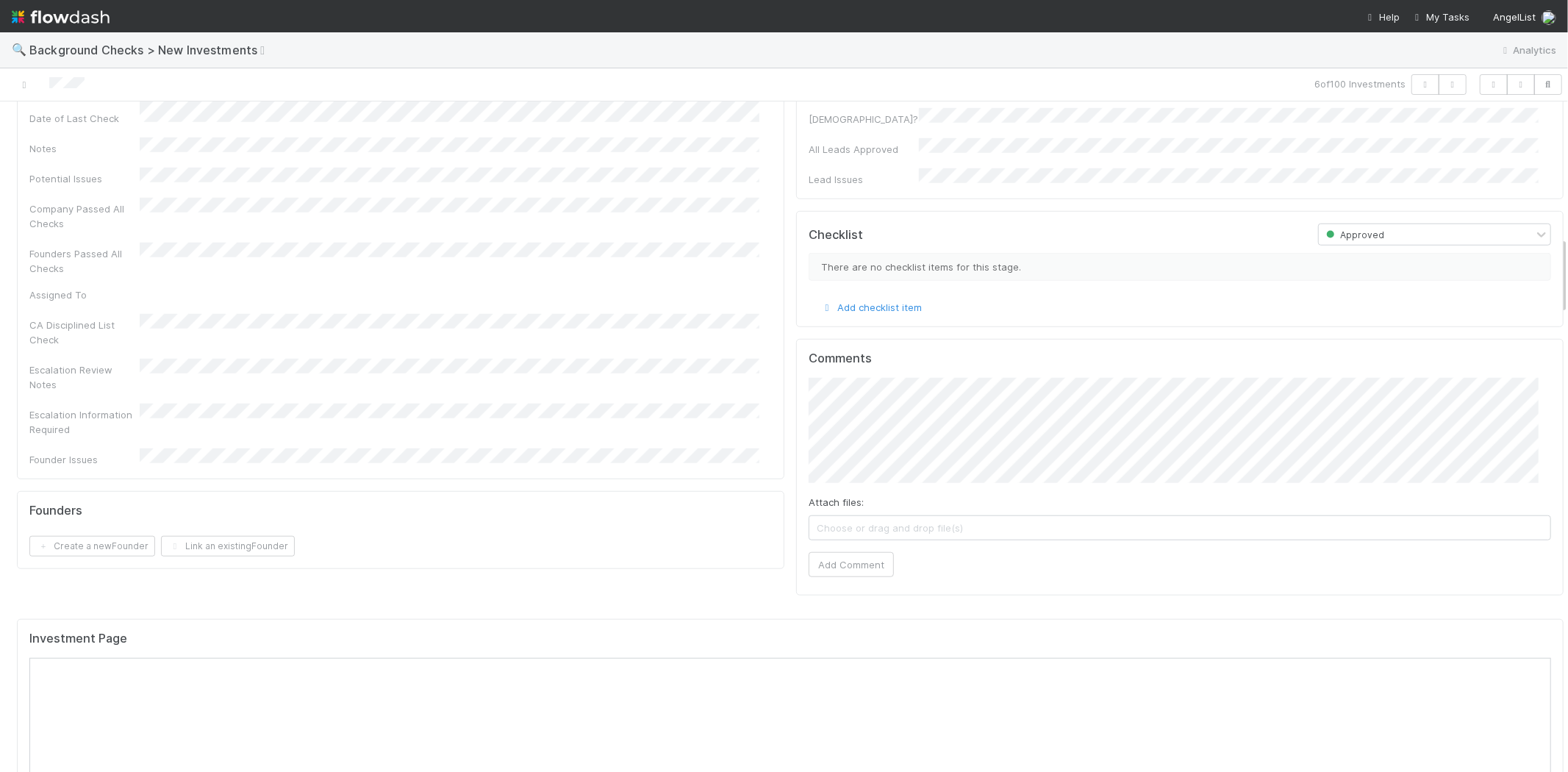
scroll to position [980, 0]
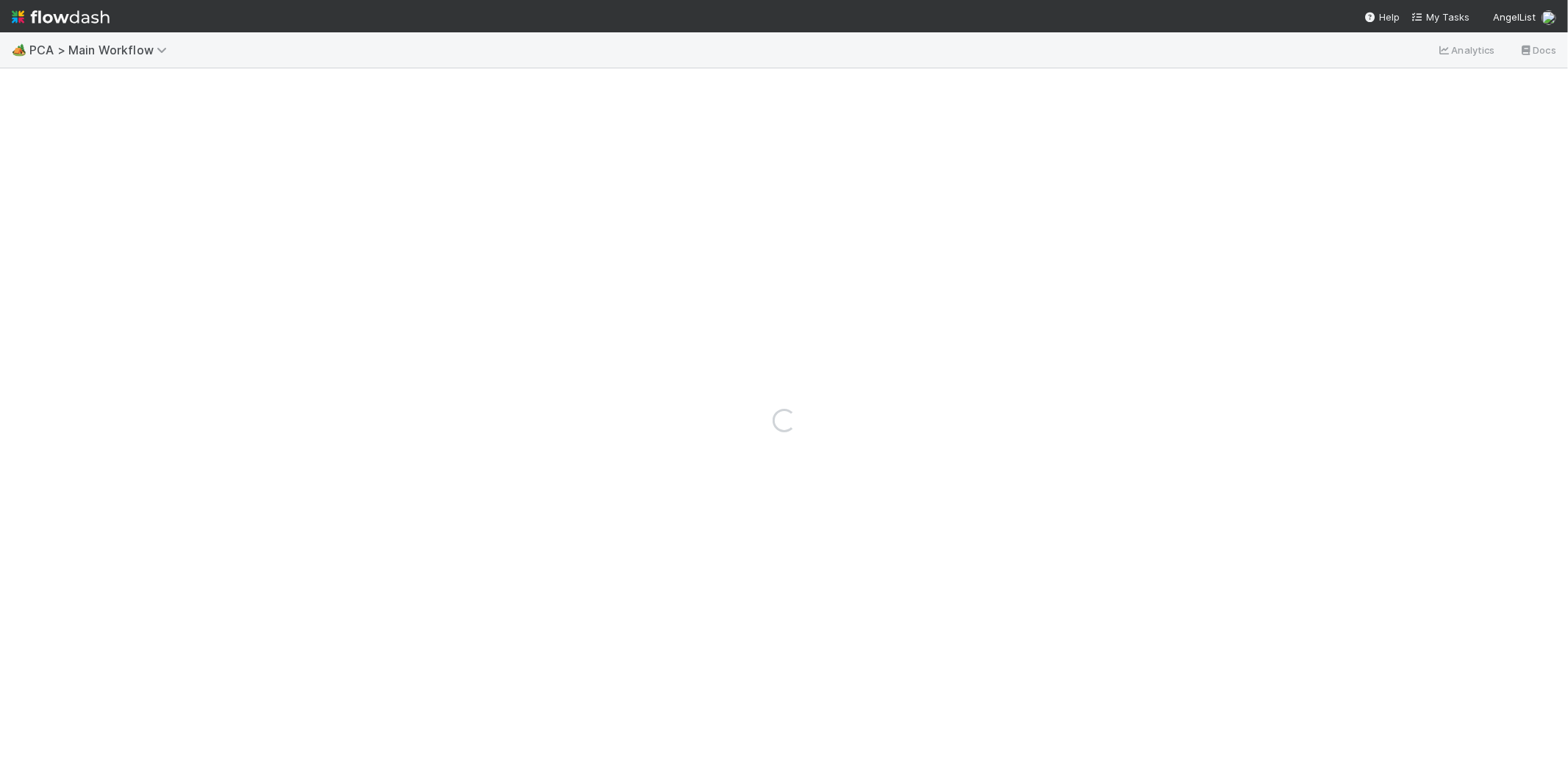
click at [44, 10] on img at bounding box center [61, 17] width 98 height 25
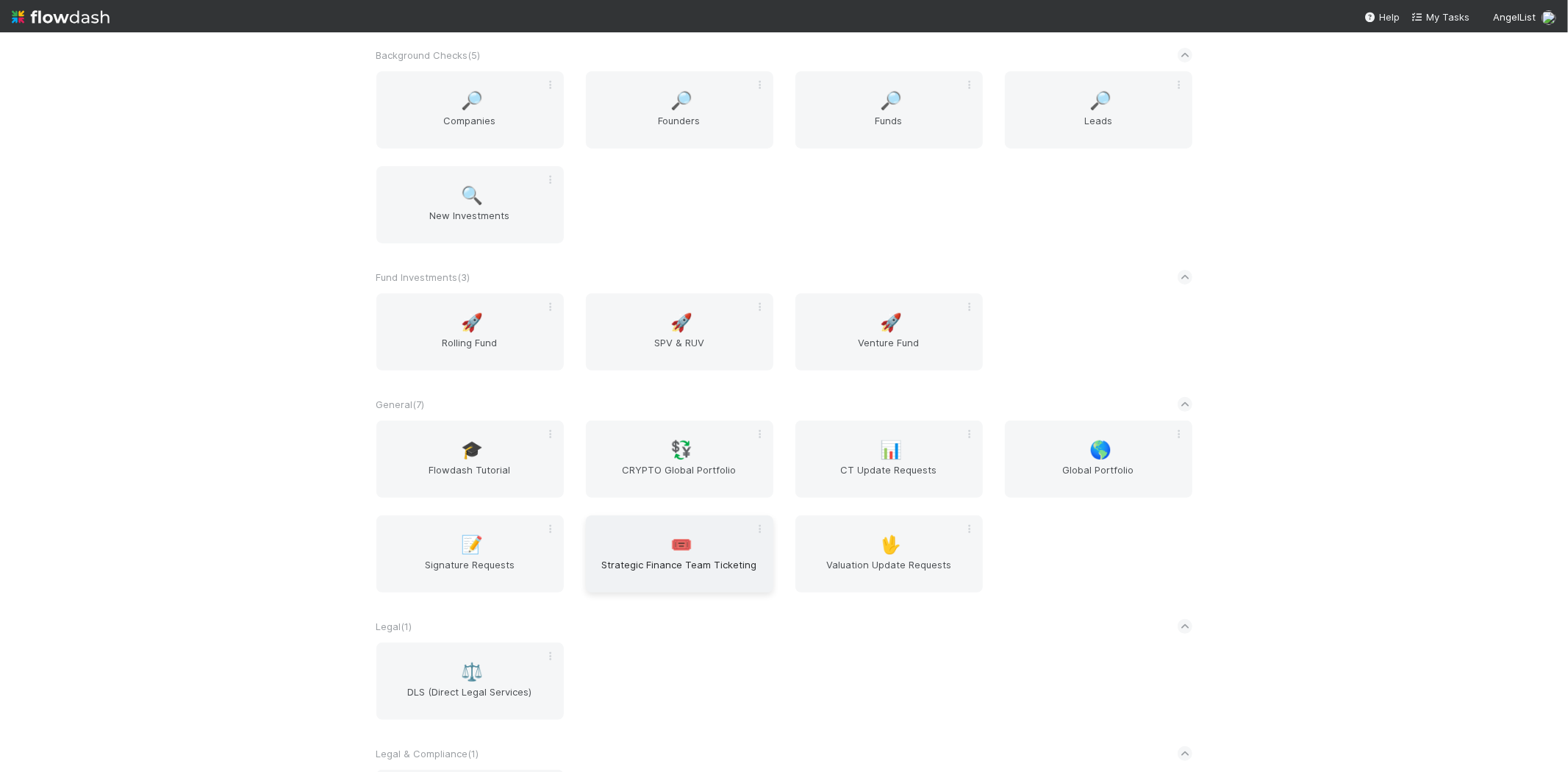
scroll to position [326, 0]
click at [457, 203] on span "New Investments" at bounding box center [470, 216] width 176 height 29
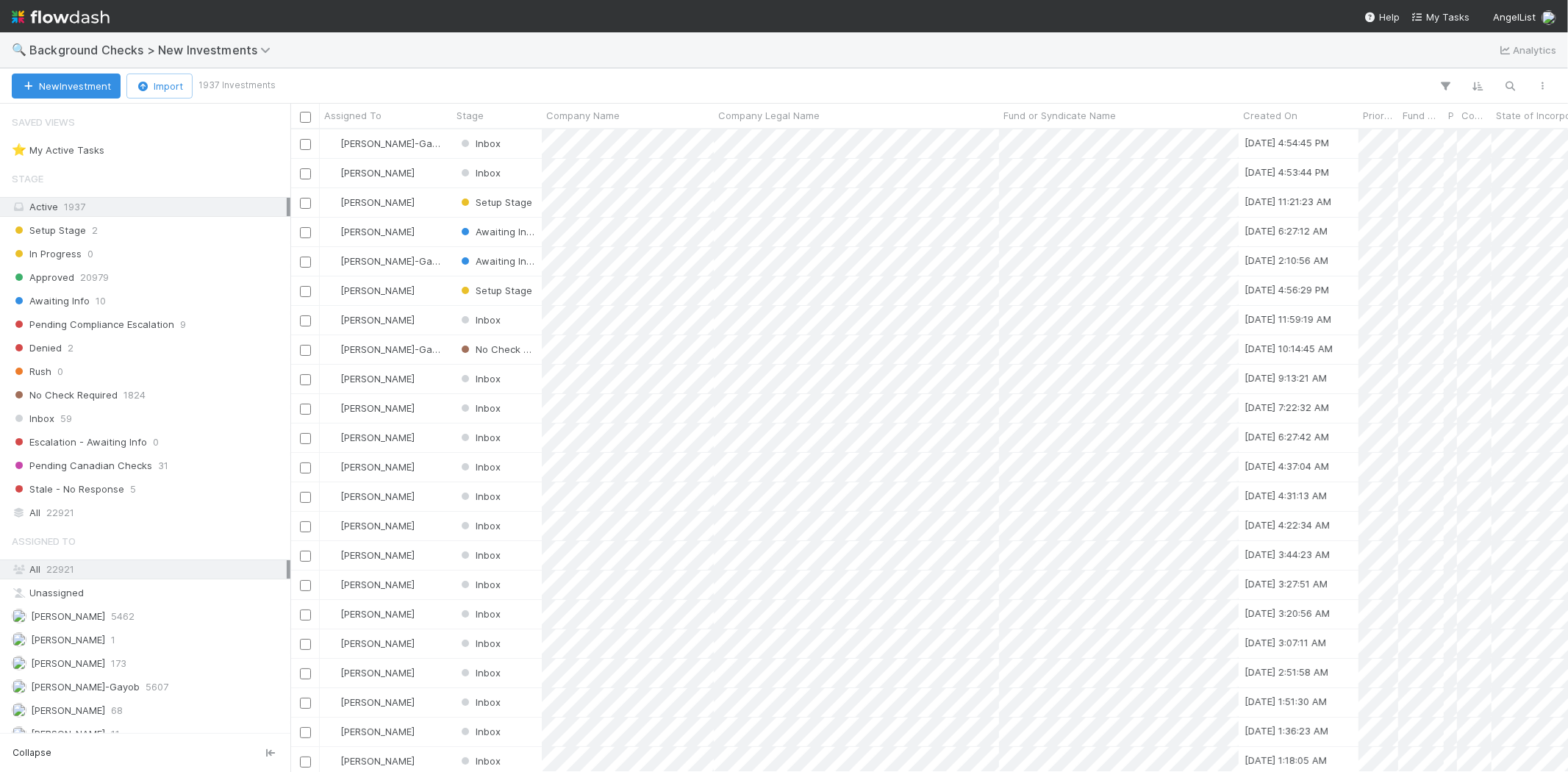
scroll to position [630, 1265]
click at [430, 351] on span "[PERSON_NAME]-Gayob" at bounding box center [385, 349] width 126 height 19
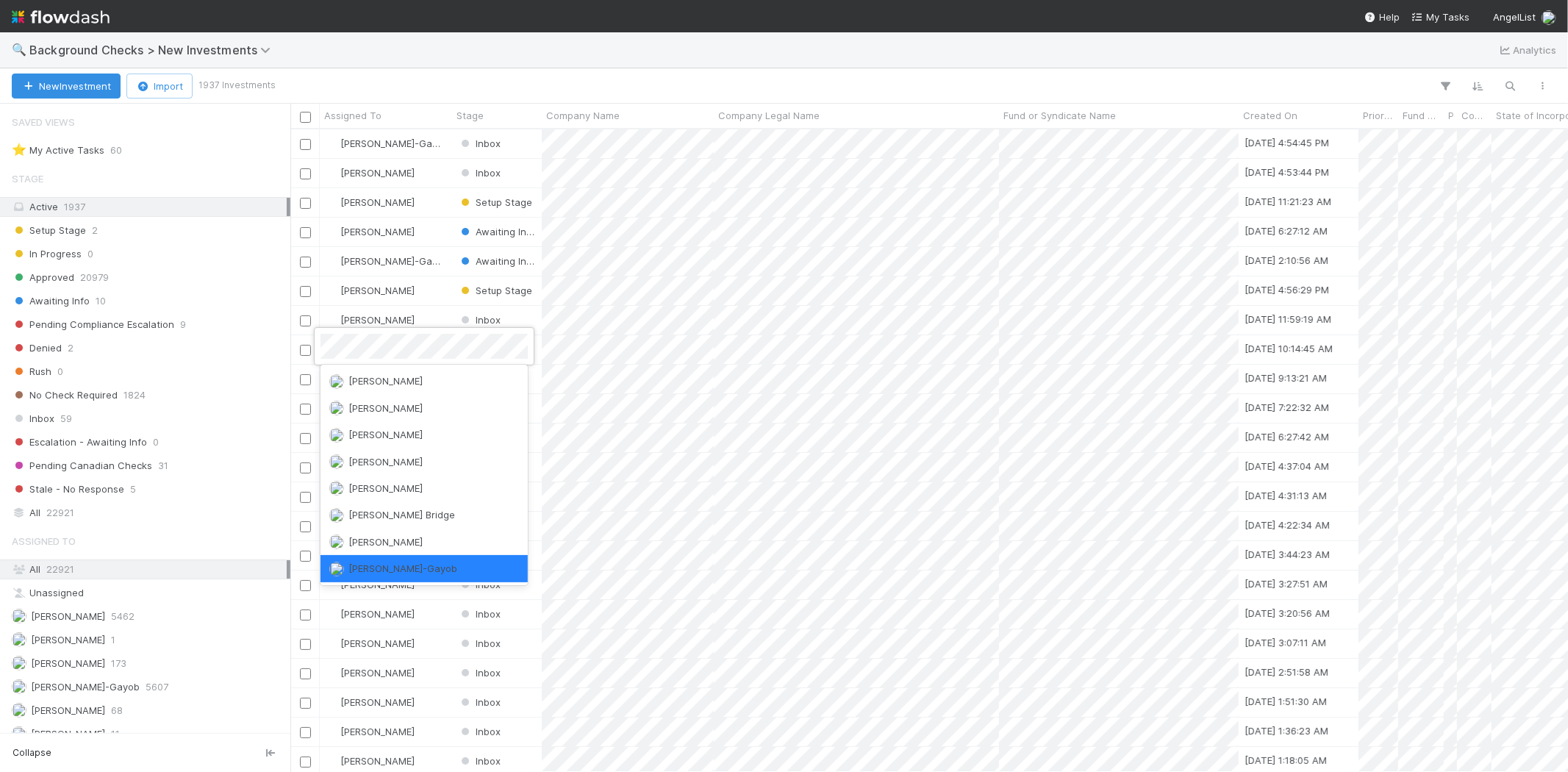
click at [760, 353] on div at bounding box center [784, 386] width 1568 height 772
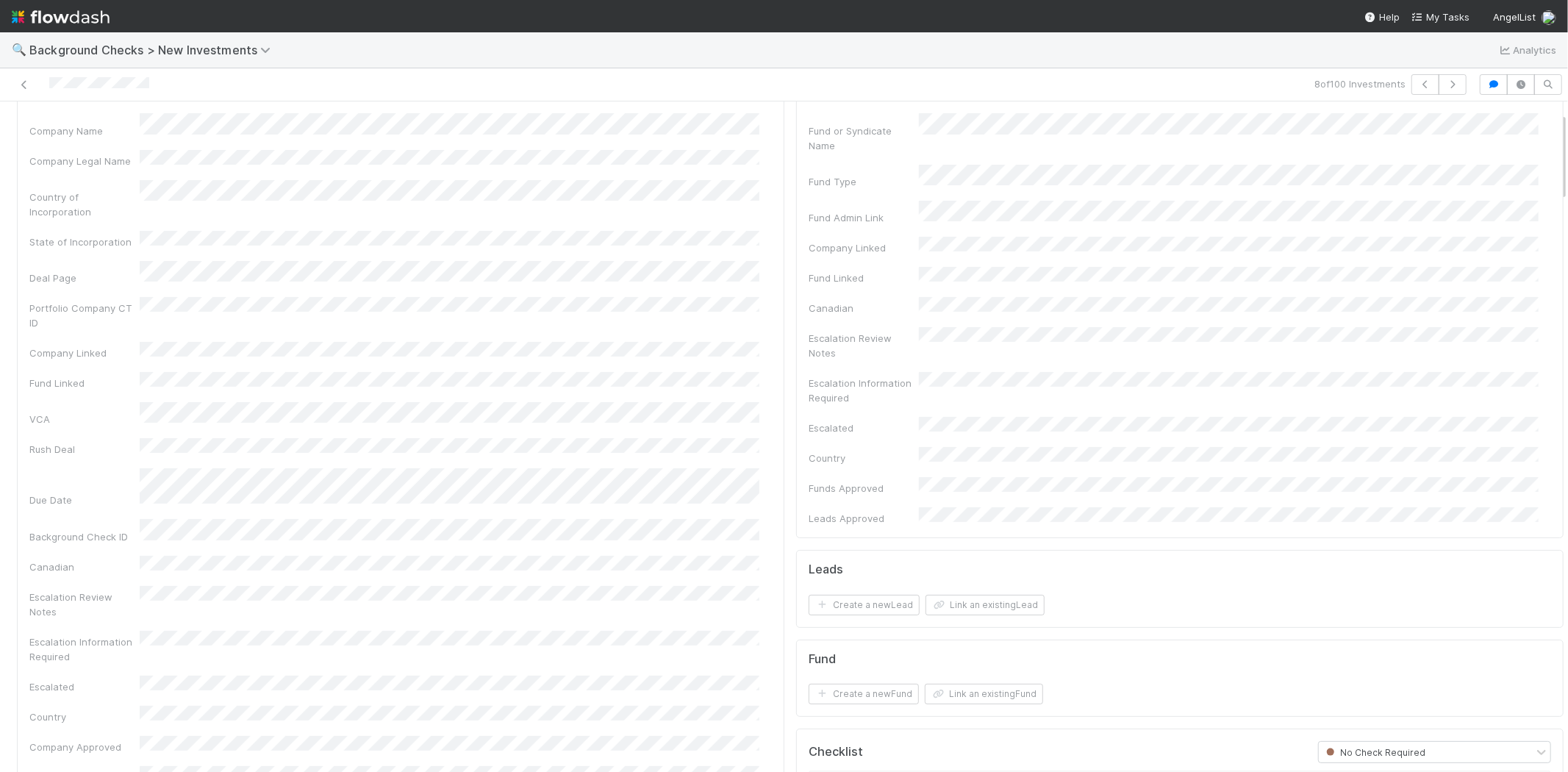
scroll to position [164, 0]
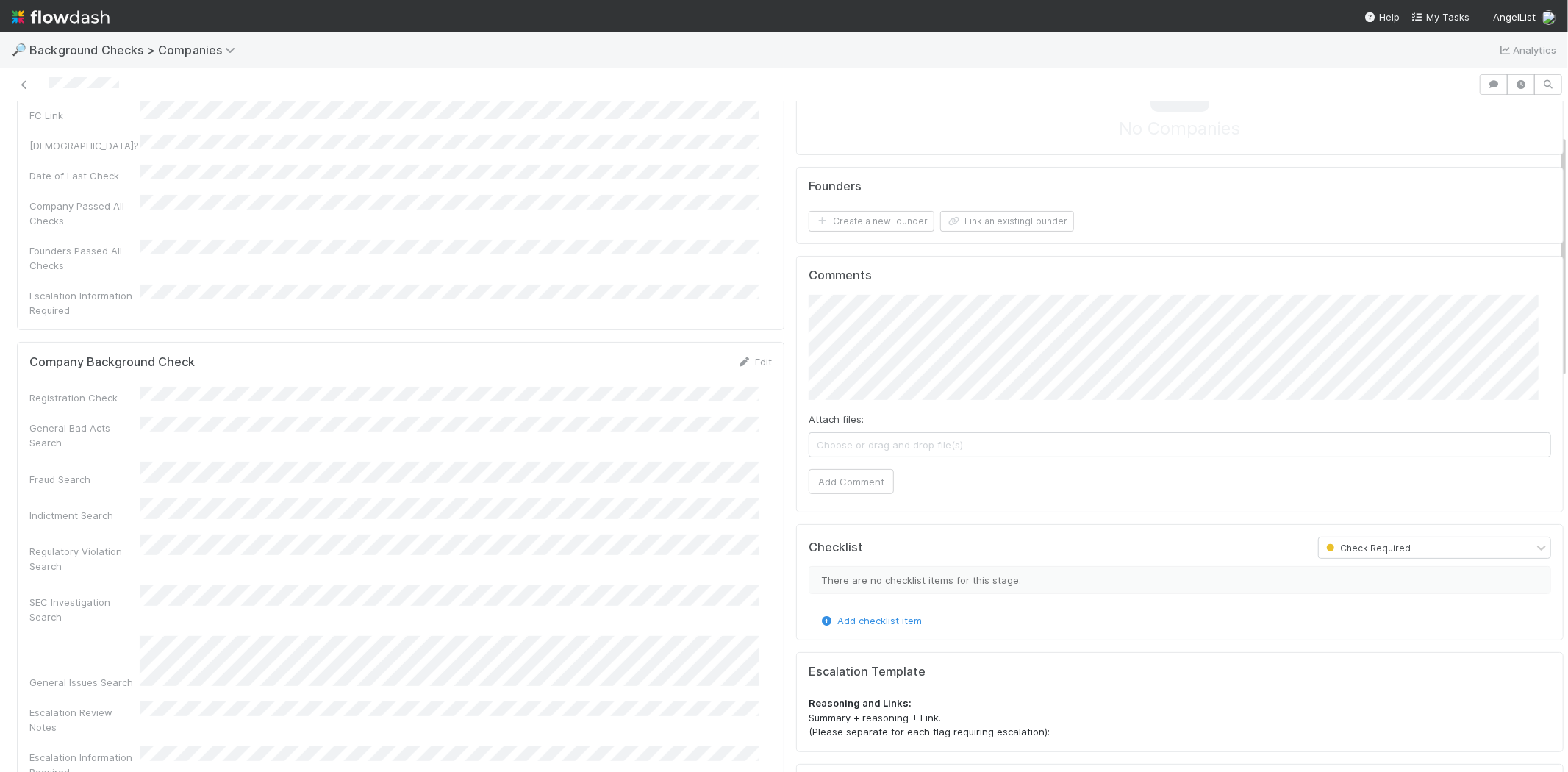
scroll to position [164, 0]
click at [485, 534] on div "Regulatory Violation Search" at bounding box center [400, 553] width 742 height 39
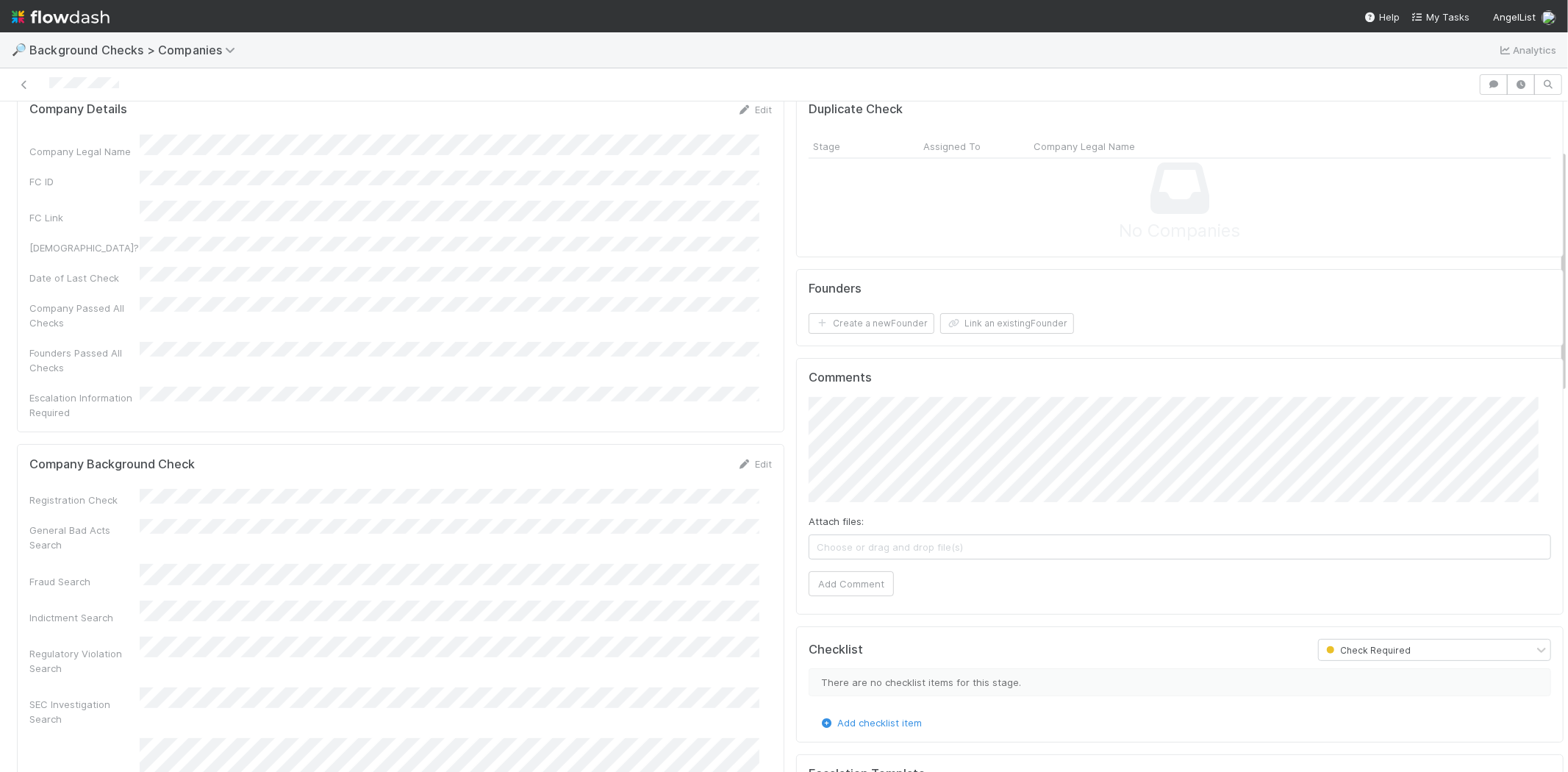
scroll to position [0, 0]
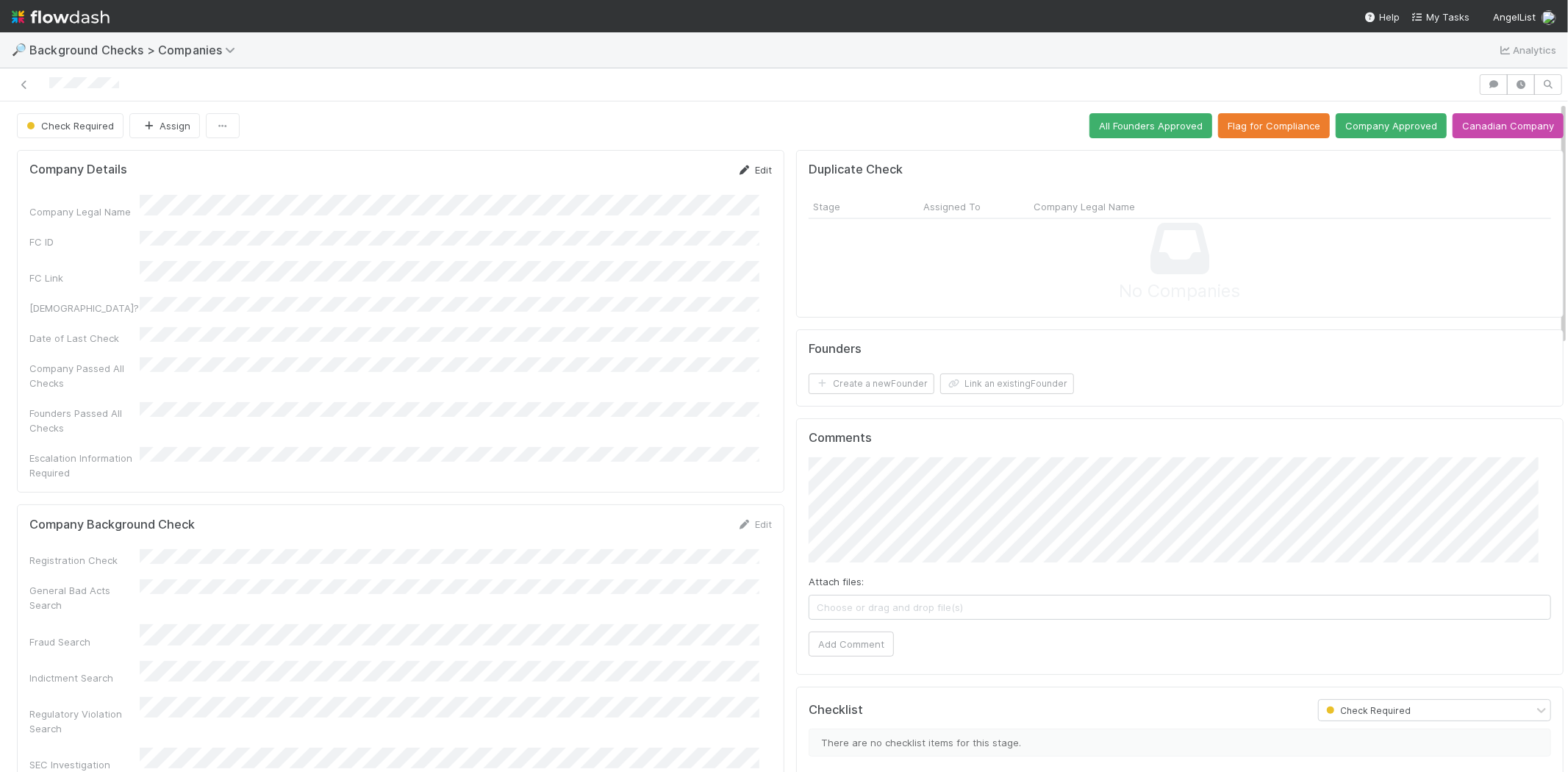
click at [755, 167] on link "Edit" at bounding box center [755, 169] width 35 height 12
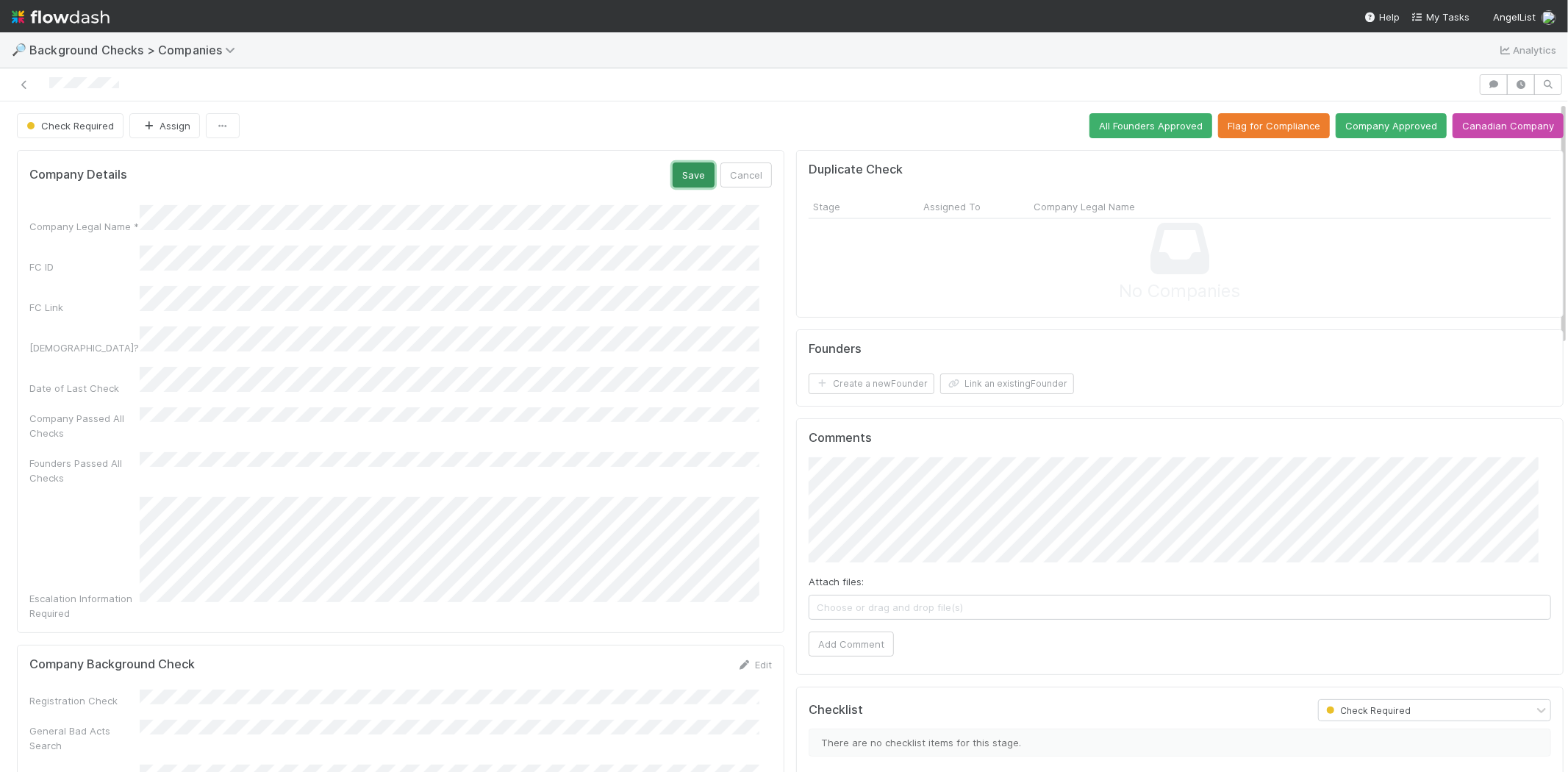
click at [672, 173] on button "Save" at bounding box center [693, 175] width 42 height 25
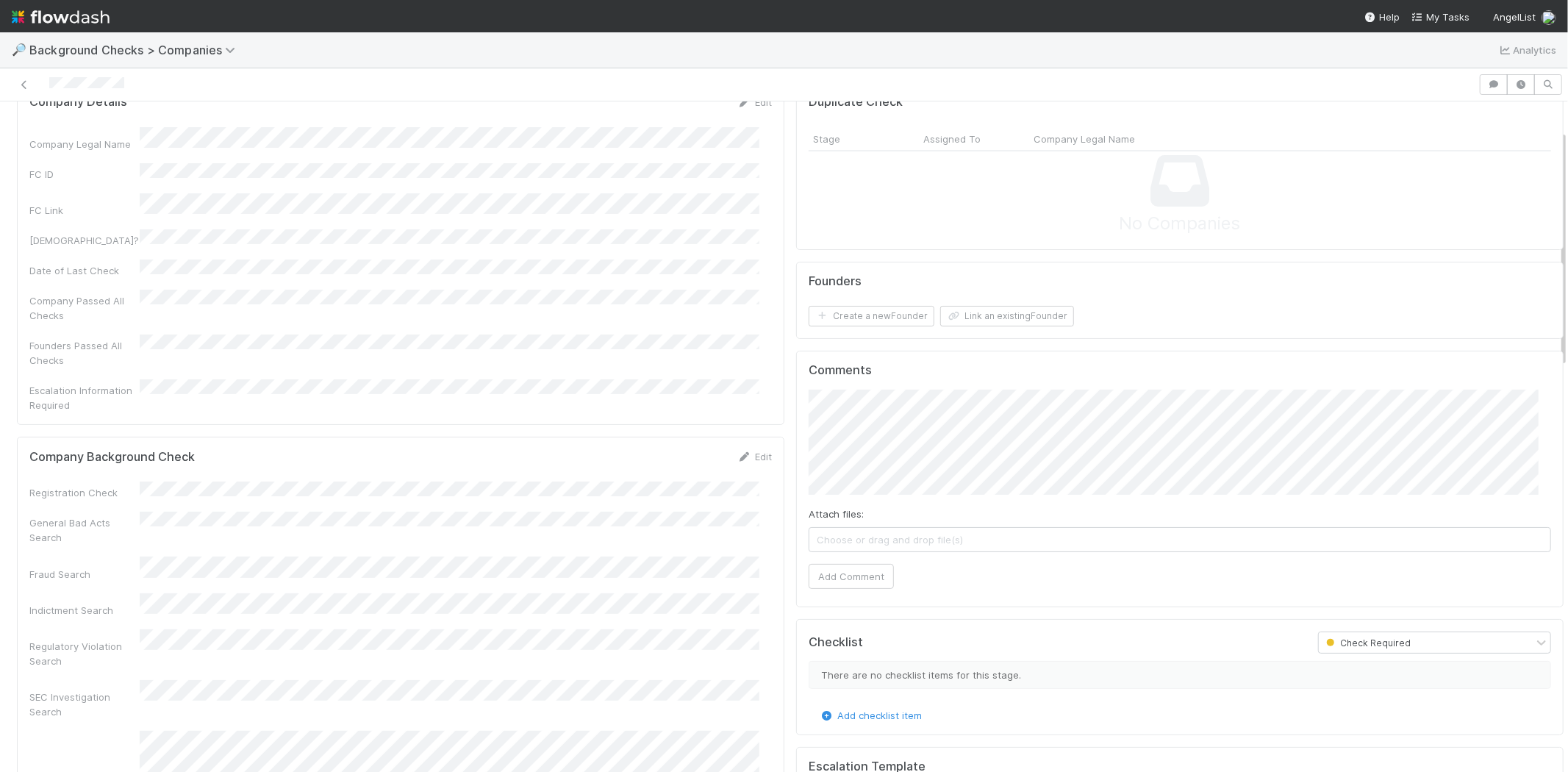
scroll to position [81, 0]
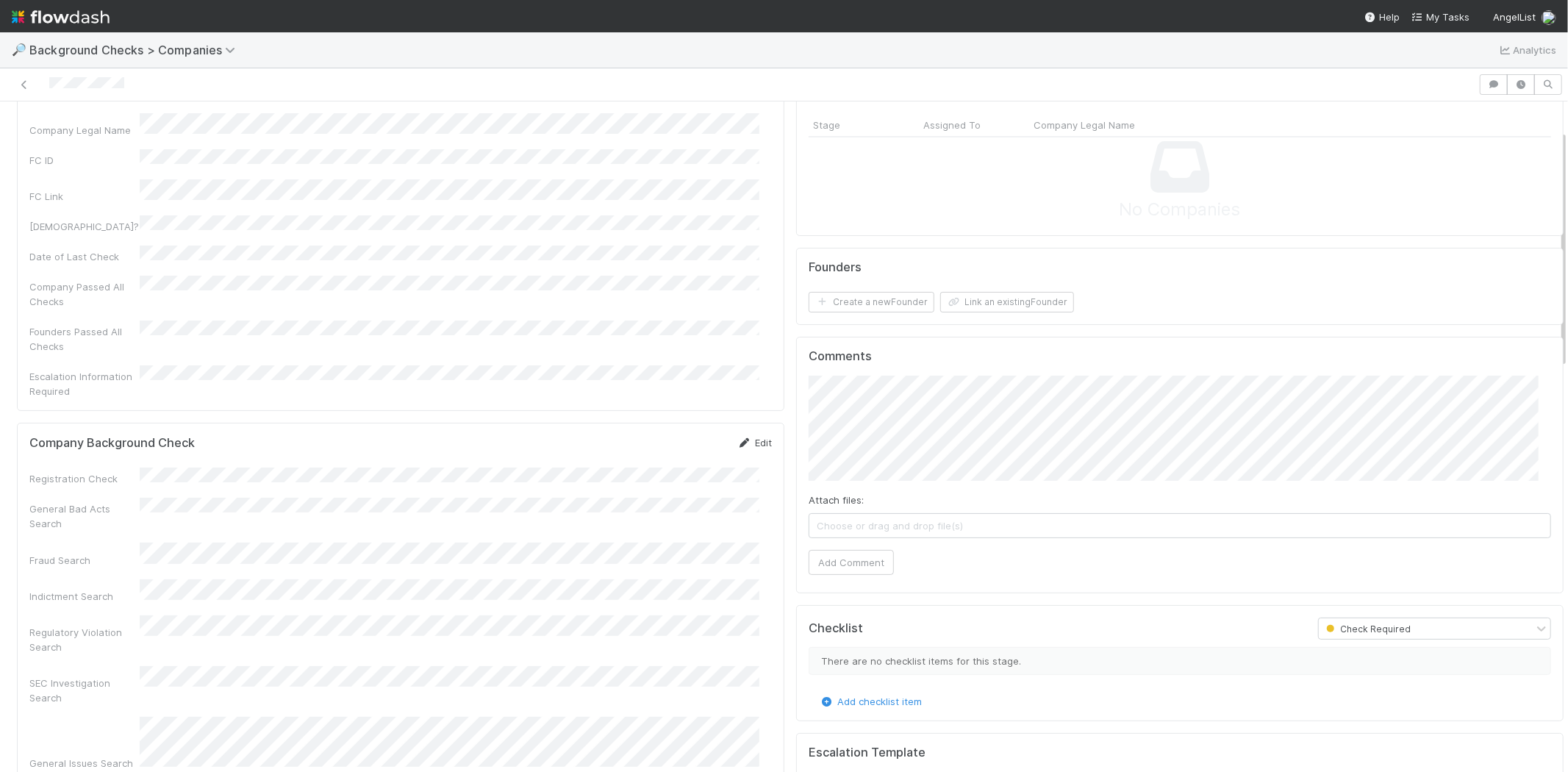
click at [753, 437] on link "Edit" at bounding box center [755, 442] width 35 height 12
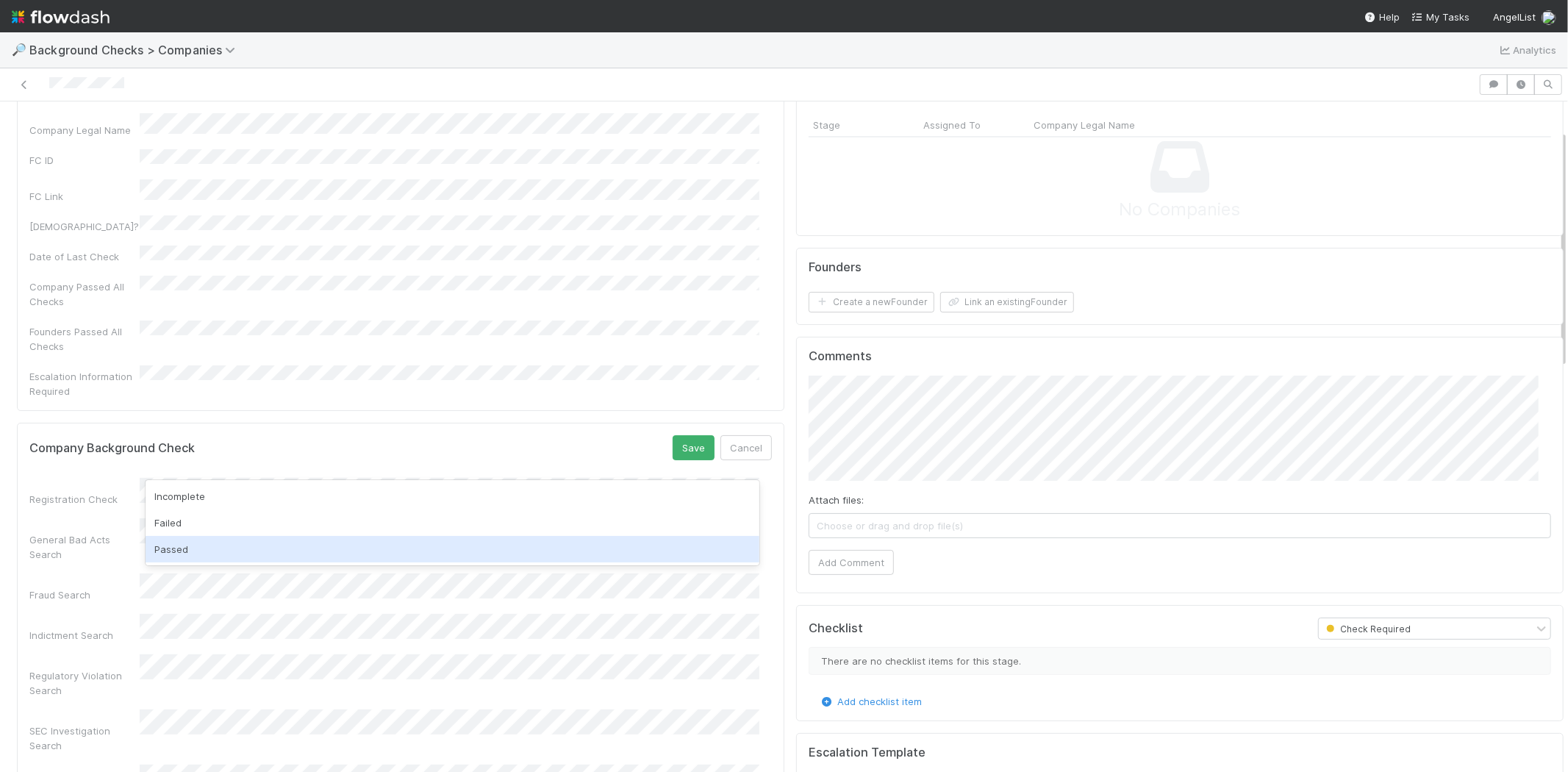
click at [471, 548] on div "Passed" at bounding box center [452, 550] width 613 height 27
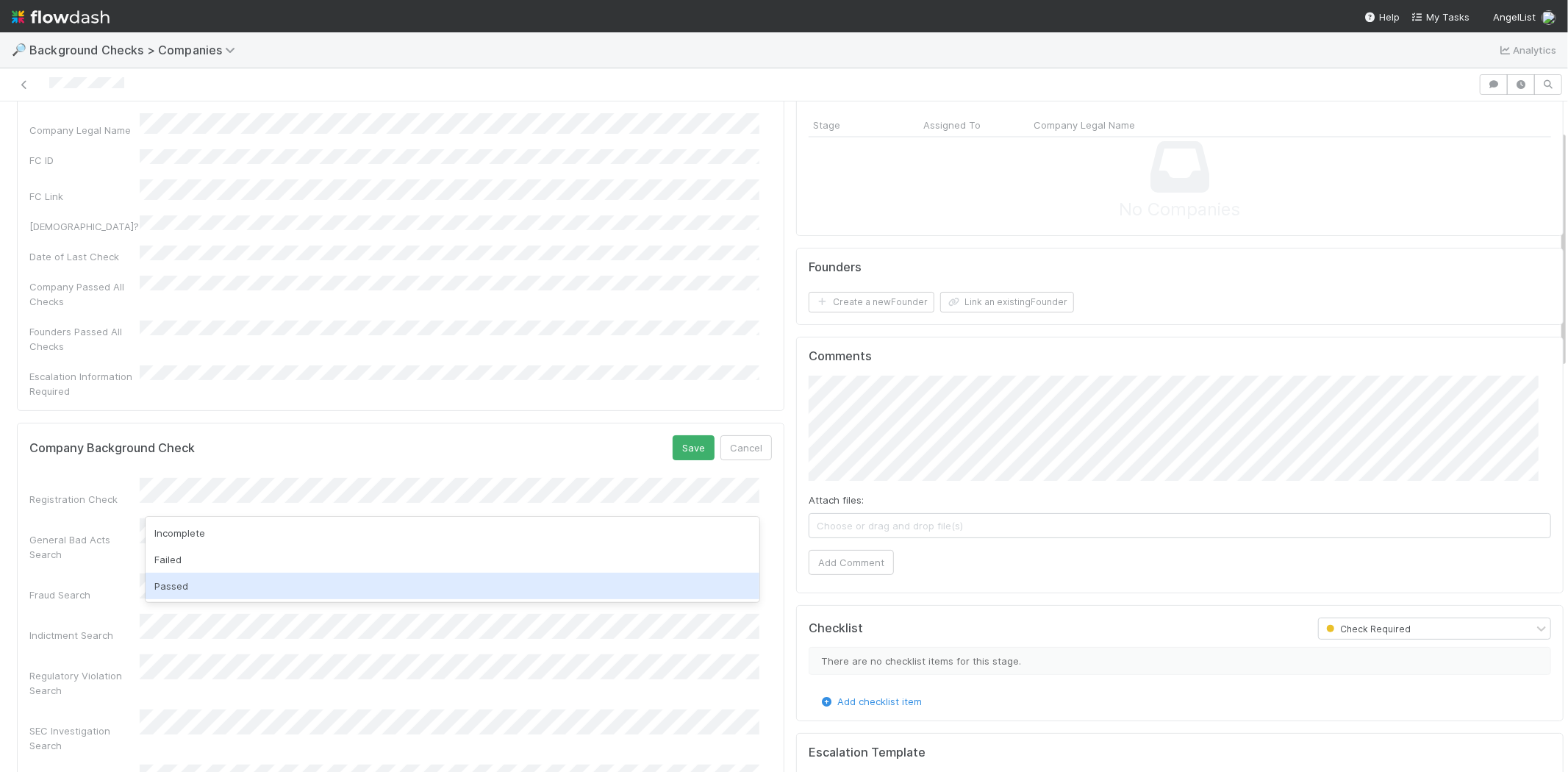
click at [445, 584] on div "Passed" at bounding box center [452, 586] width 613 height 27
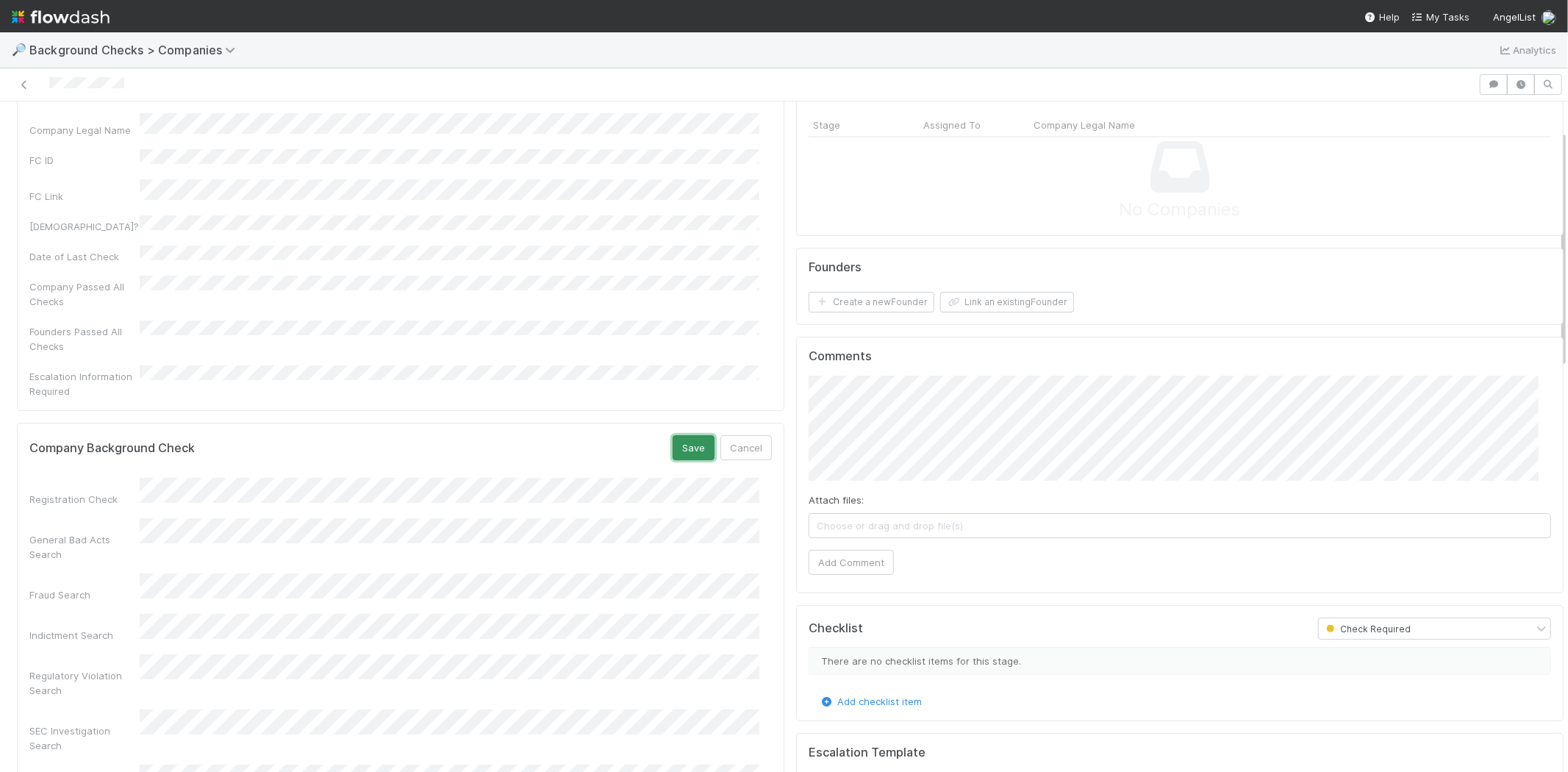
click at [672, 435] on button "Save" at bounding box center [693, 447] width 42 height 25
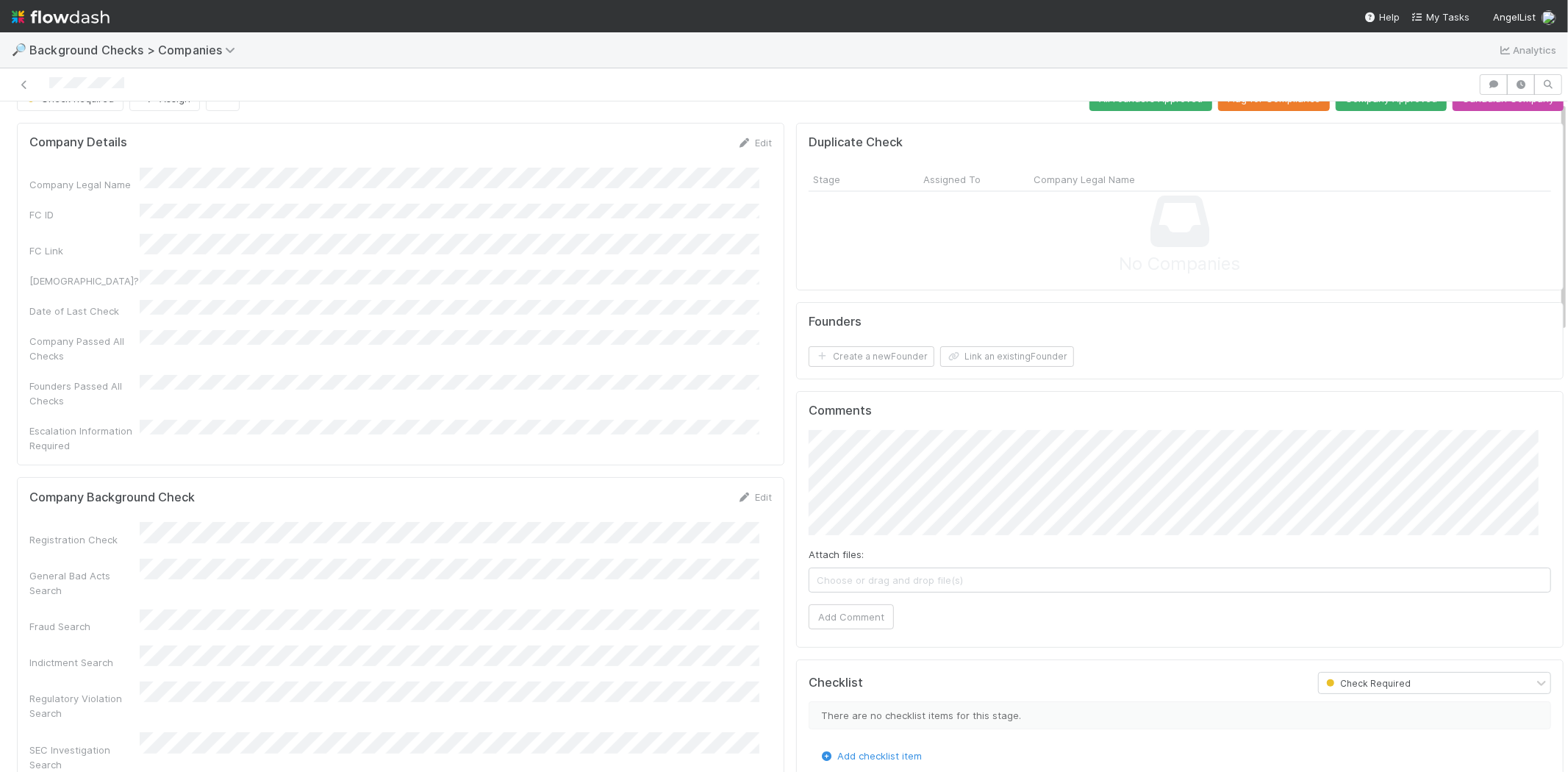
scroll to position [0, 0]
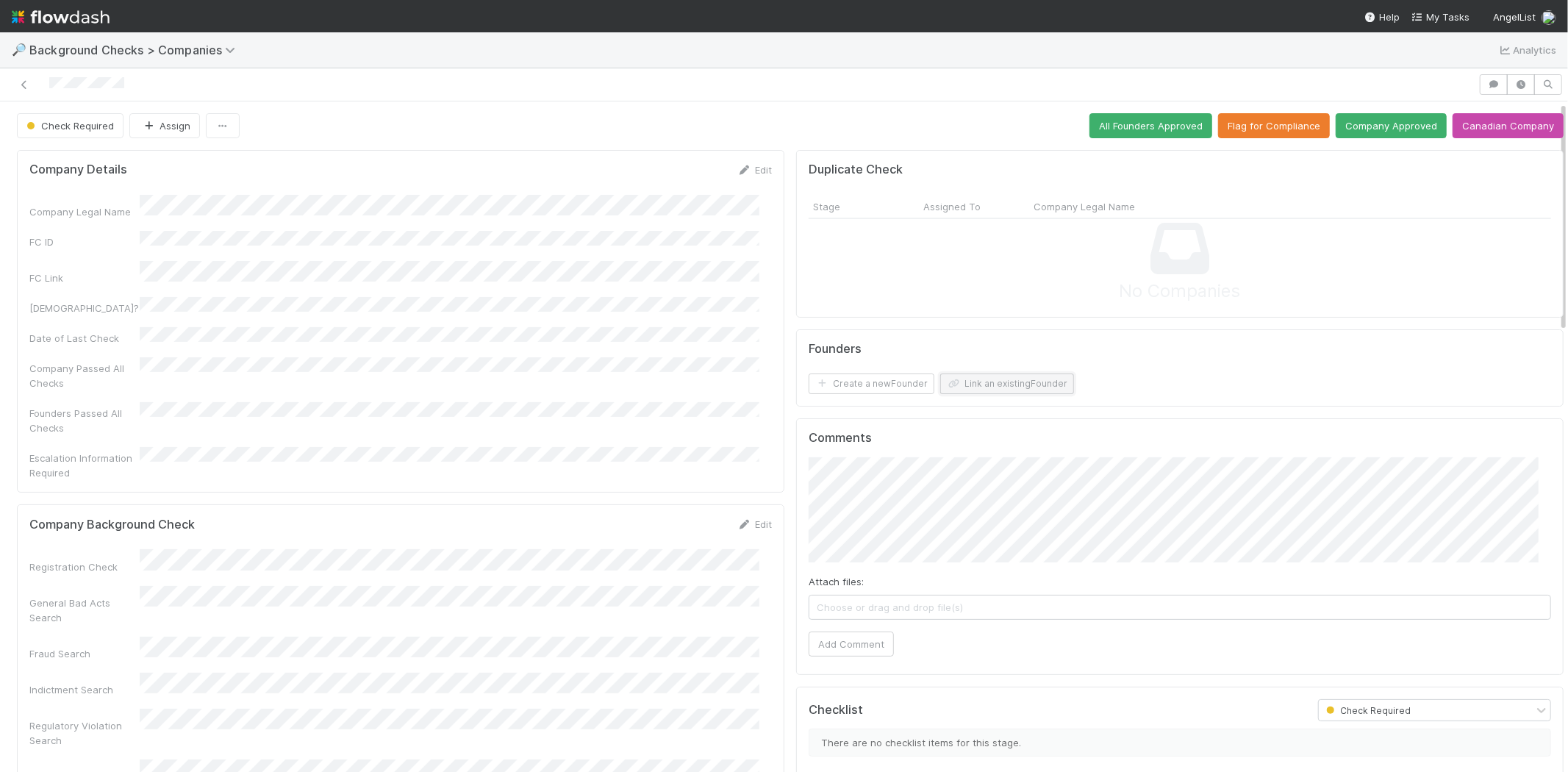
click at [981, 384] on button "Link an existing Founder" at bounding box center [1007, 384] width 134 height 21
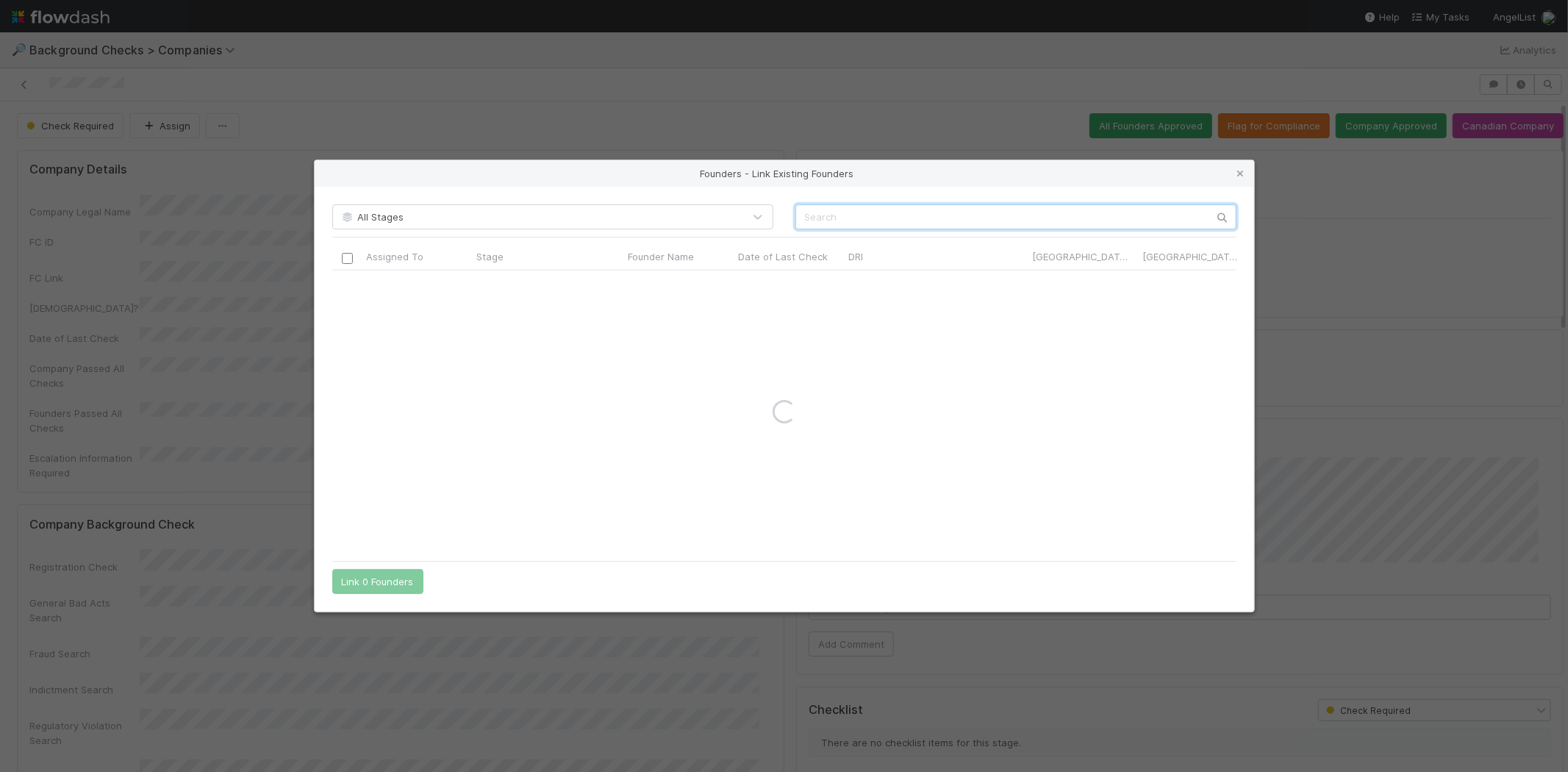
click at [870, 212] on input "text" at bounding box center [1015, 217] width 441 height 25
paste input "Khor Le Yi"
type input "Khor Le Yi"
click at [1240, 174] on icon at bounding box center [1241, 174] width 15 height 10
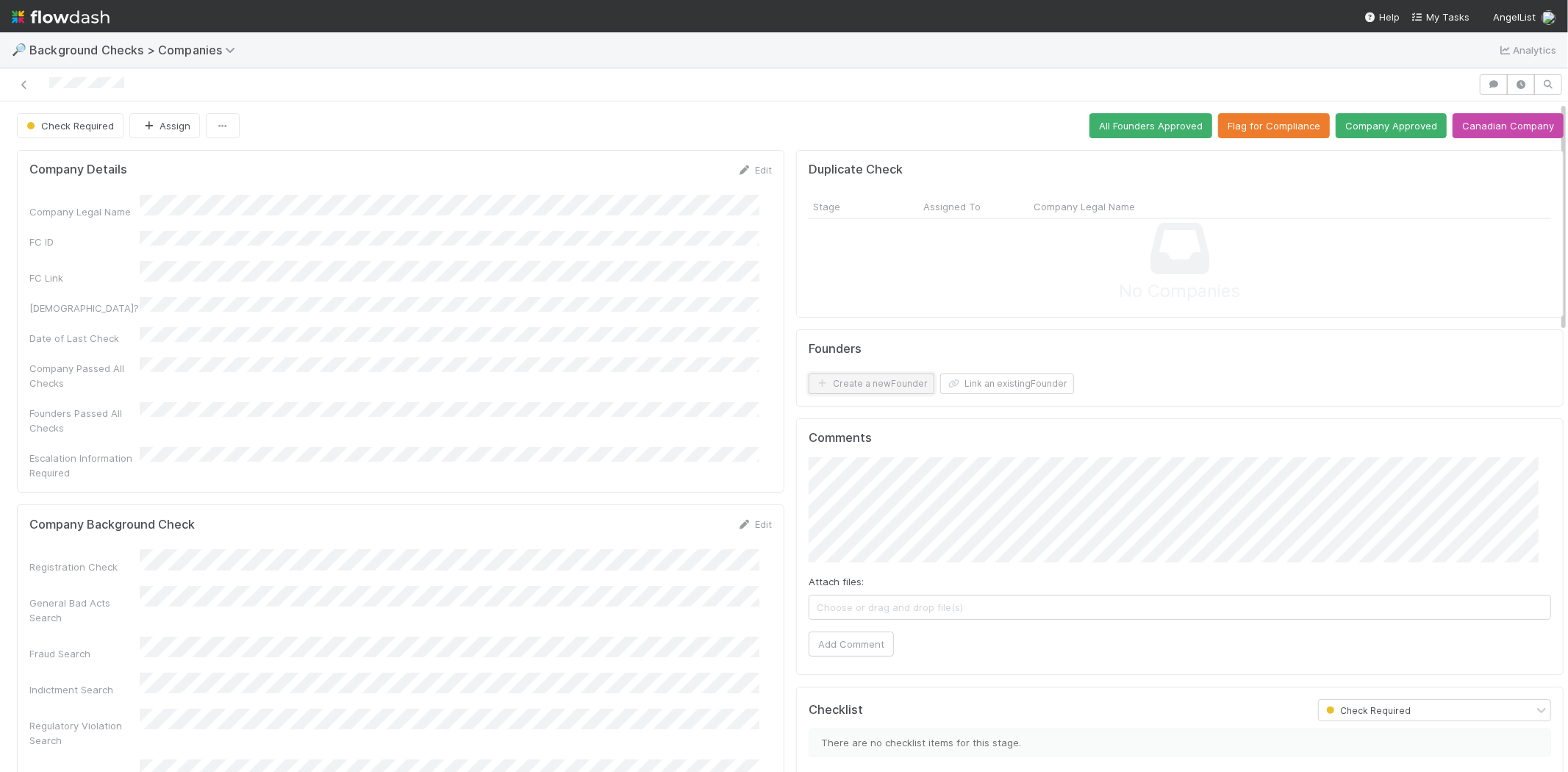
click at [883, 379] on button "Create a new Founder" at bounding box center [871, 384] width 125 height 21
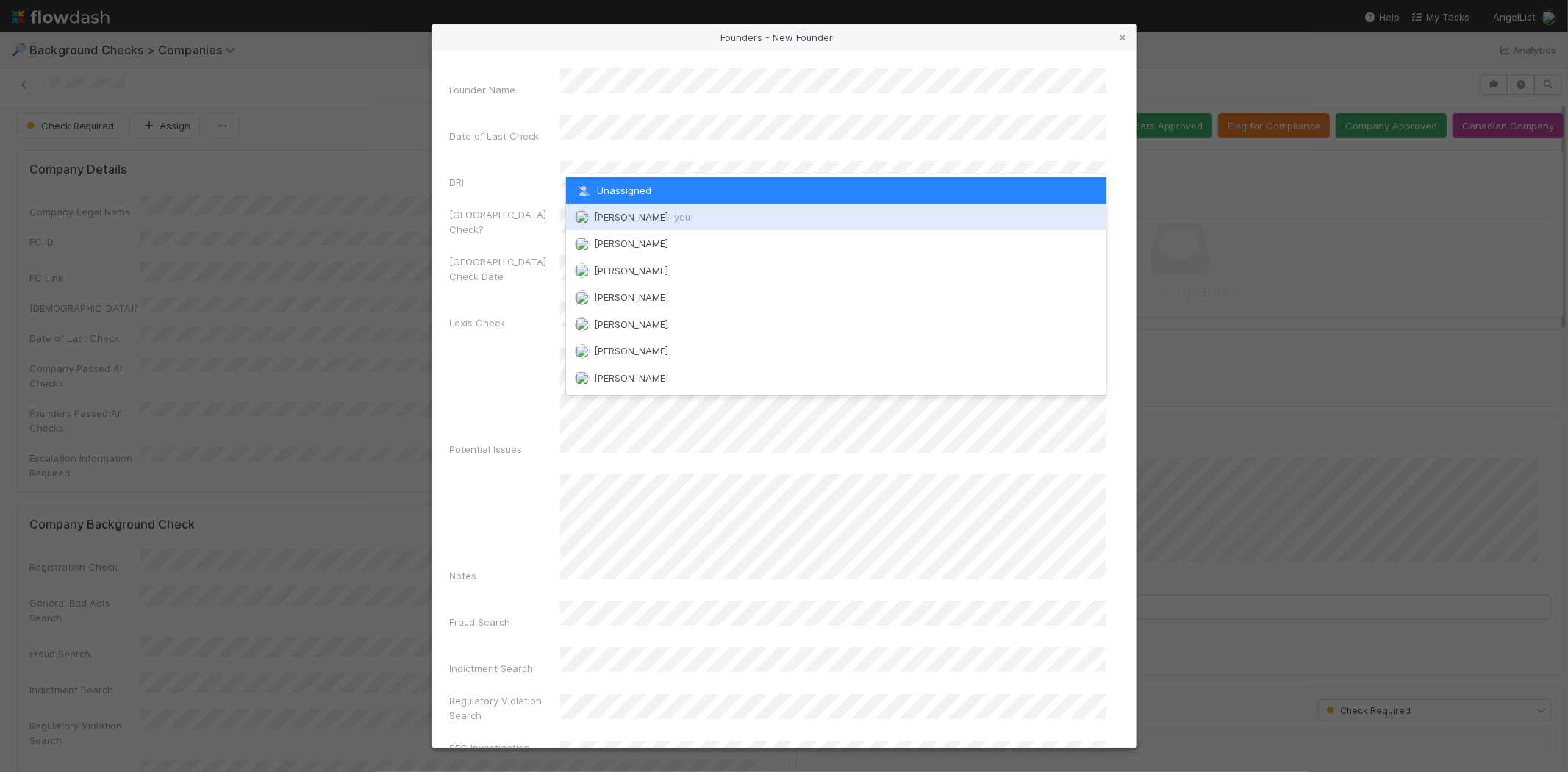
click at [663, 215] on span "[PERSON_NAME] you" at bounding box center [642, 217] width 96 height 12
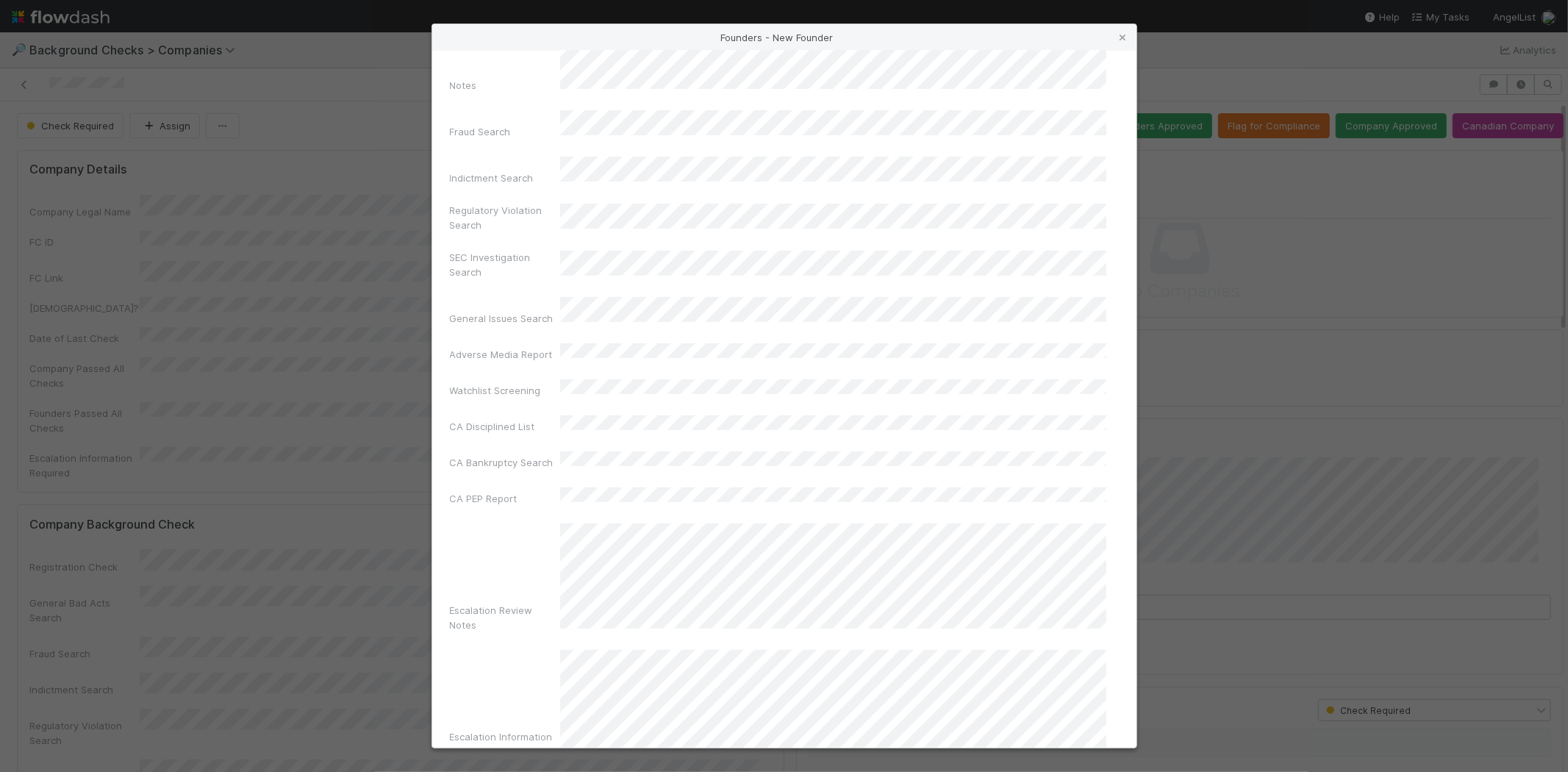
scroll to position [492, 0]
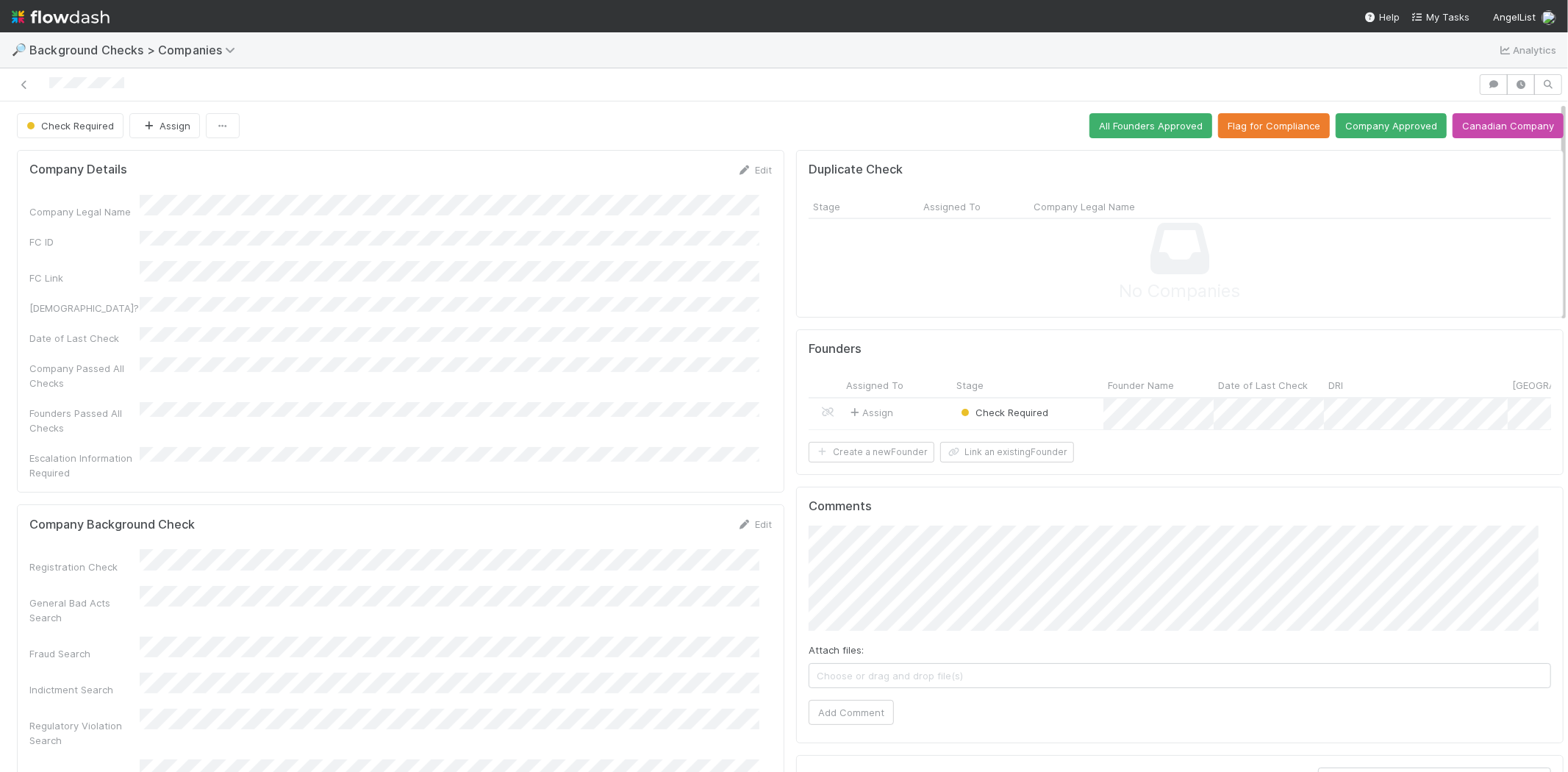
click at [913, 412] on div "Assign" at bounding box center [896, 414] width 110 height 32
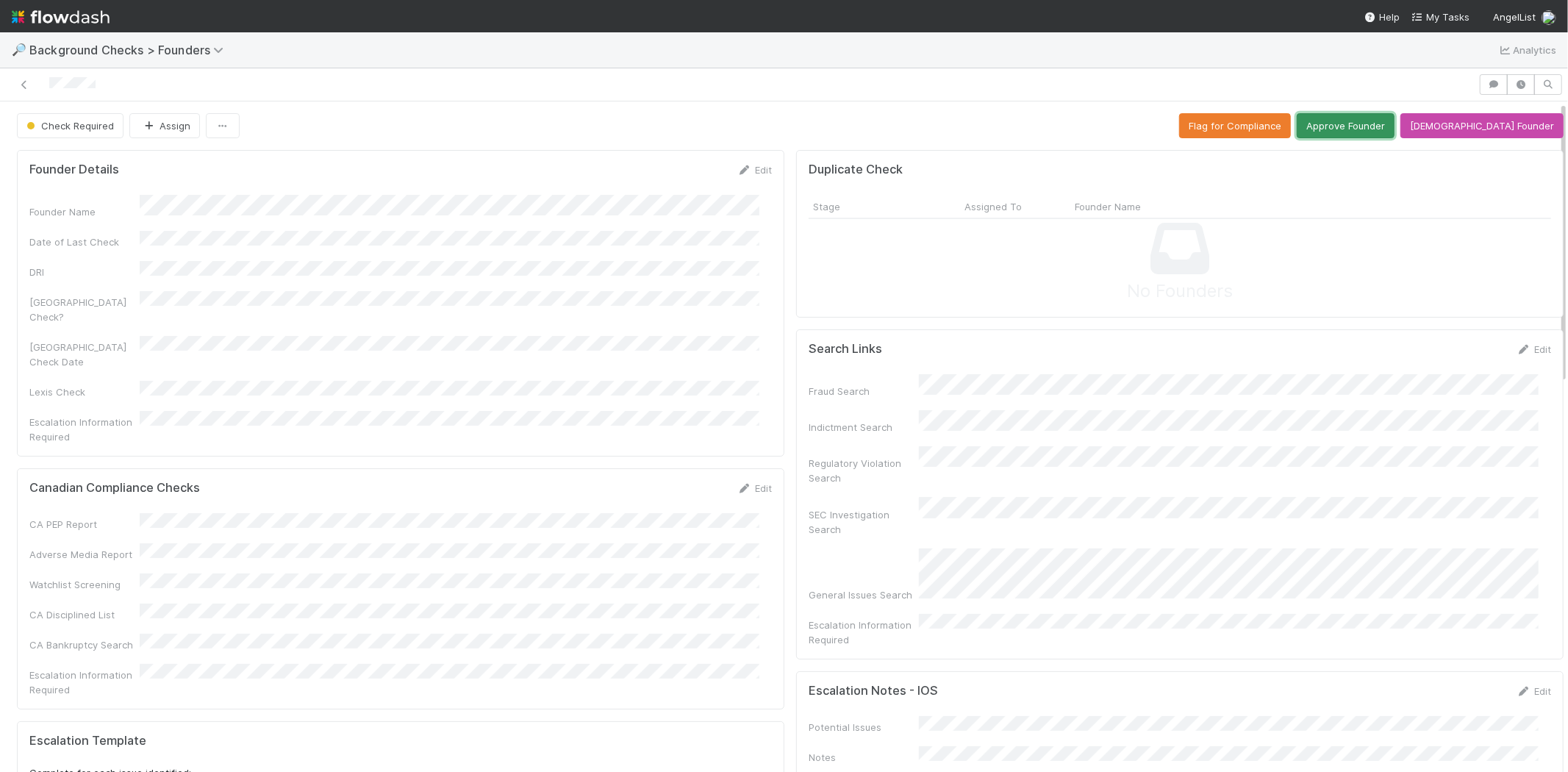
click at [1372, 122] on button "Approve Founder" at bounding box center [1346, 125] width 98 height 25
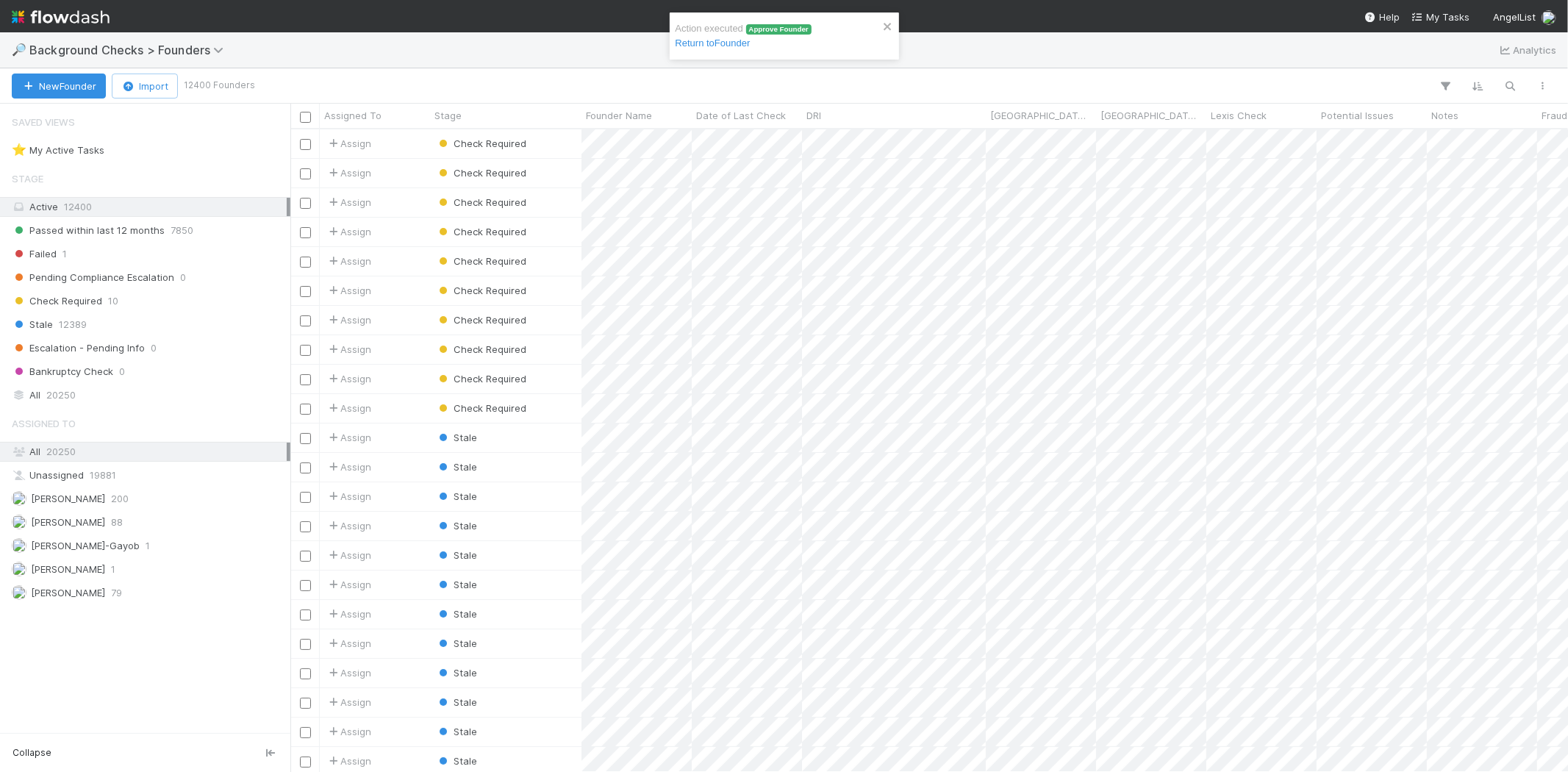
scroll to position [630, 1265]
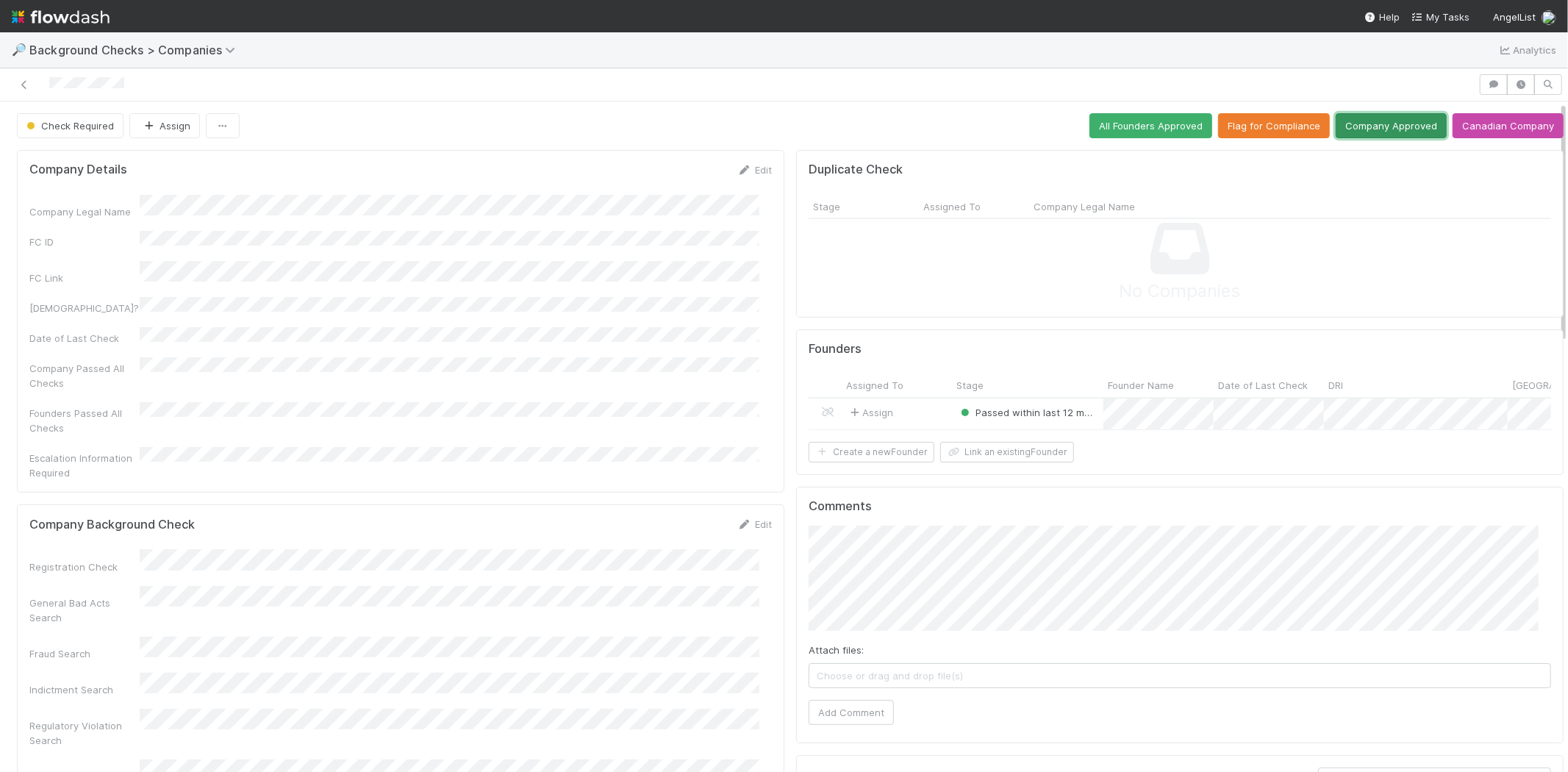
click at [1360, 125] on button "Company Approved" at bounding box center [1391, 125] width 111 height 25
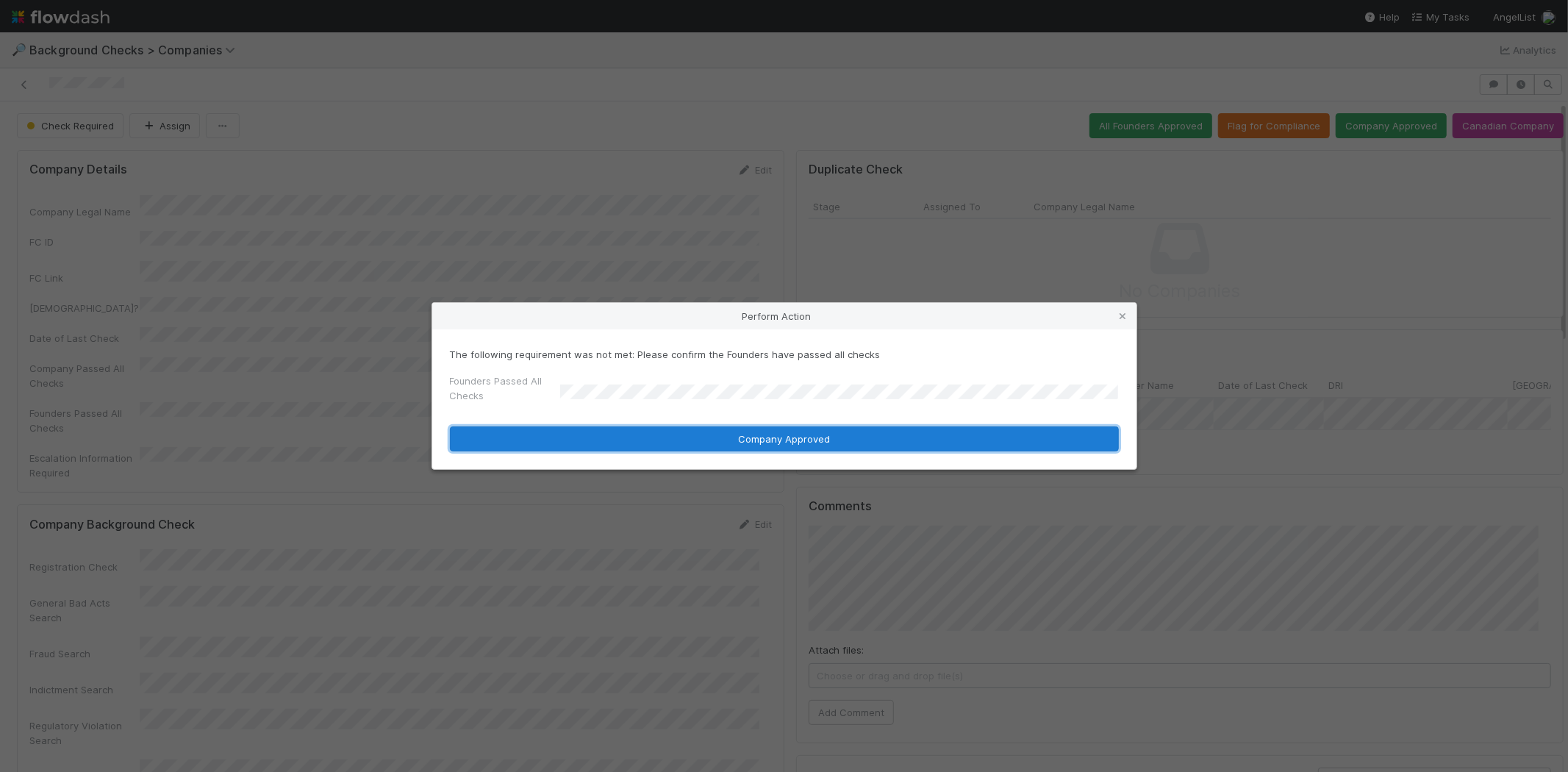
click at [762, 437] on button "Company Approved" at bounding box center [784, 439] width 669 height 25
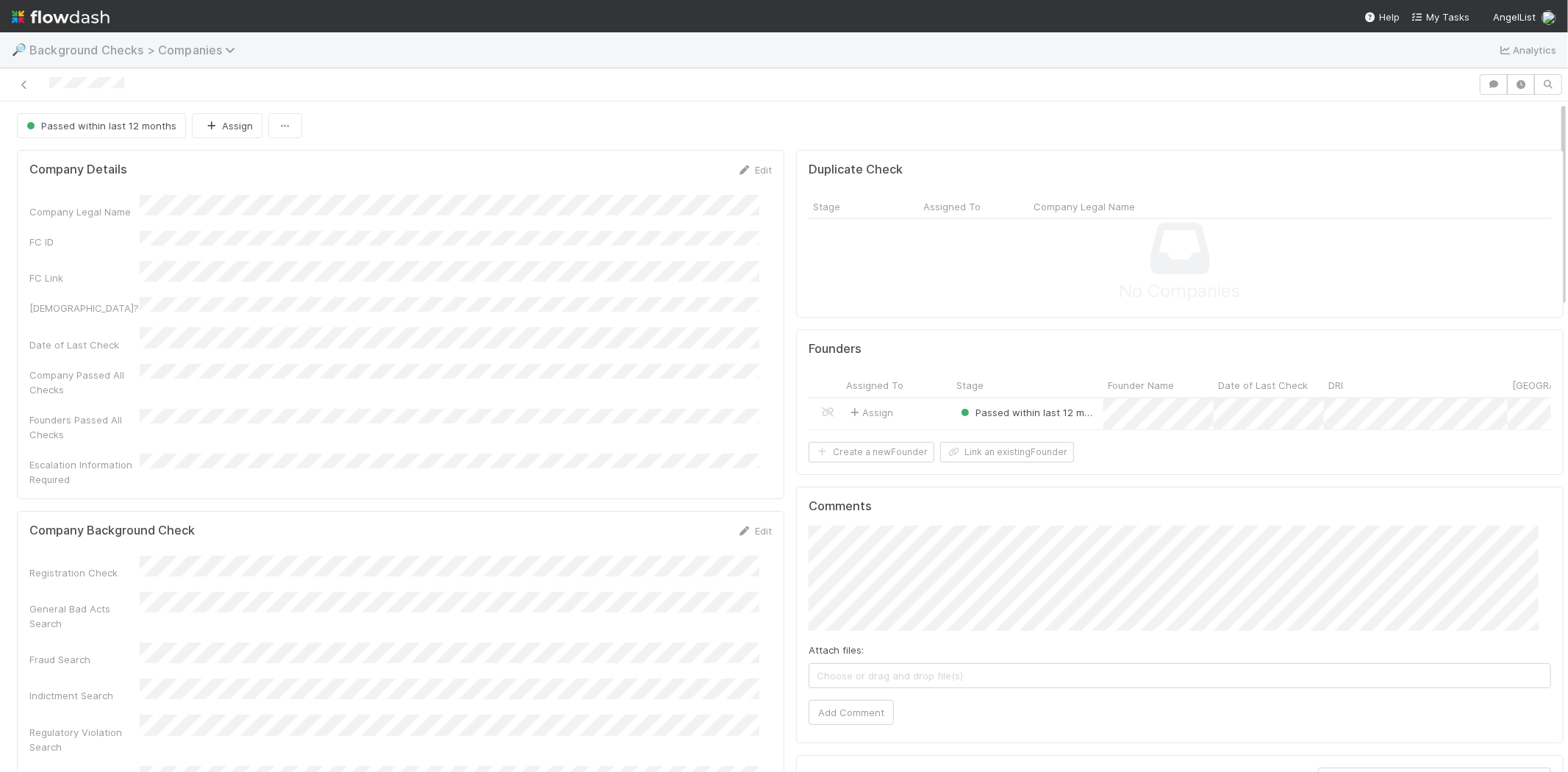
click at [164, 46] on span "Background Checks > Companies" at bounding box center [135, 50] width 213 height 15
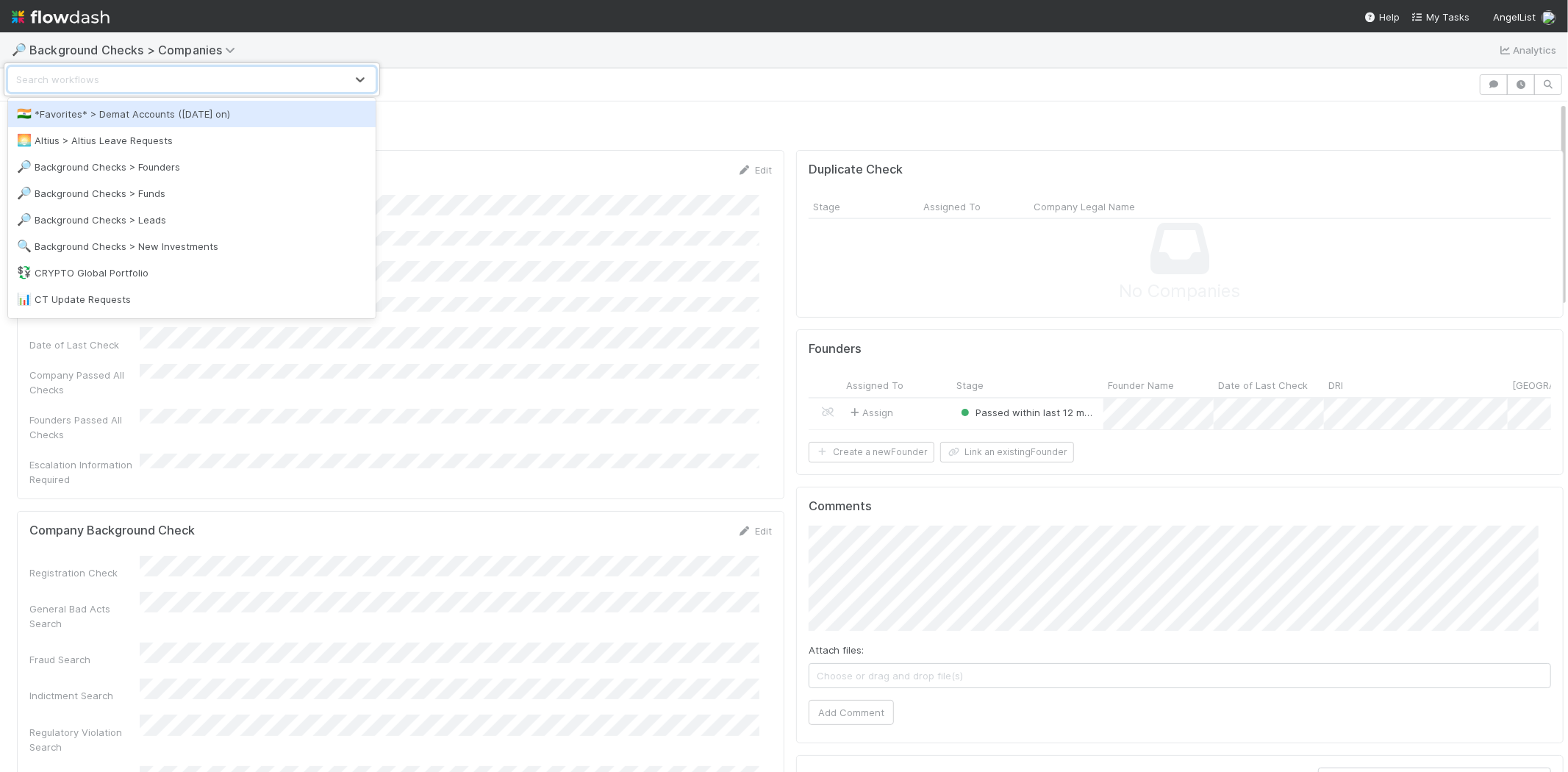
click at [277, 46] on div "option *Favorites* > Demat Accounts (April 2025 on) focused, 1 of 23. 23 result…" at bounding box center [784, 386] width 1568 height 772
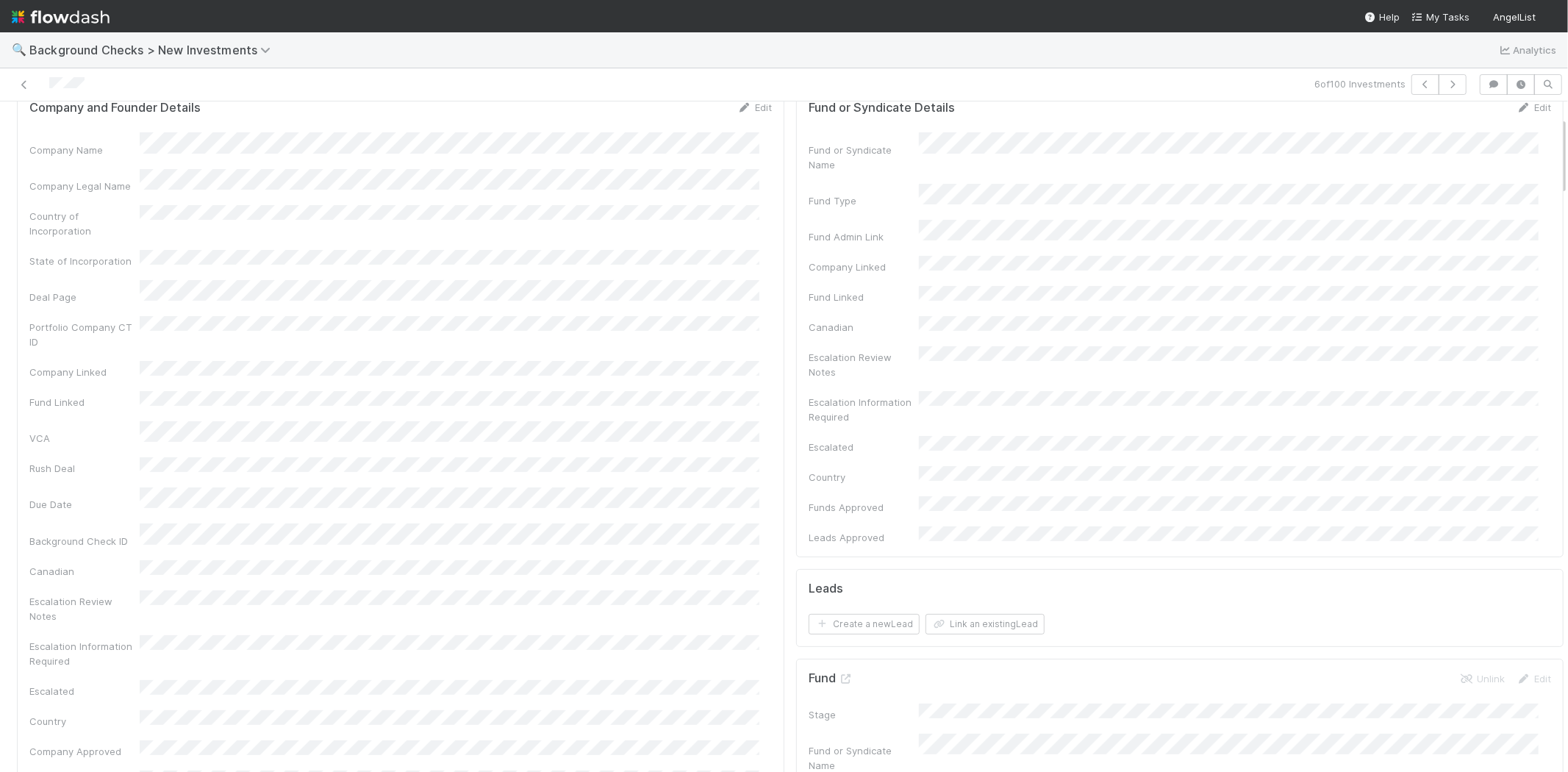
scroll to position [164, 0]
click at [846, 513] on button "Create a new Lead" at bounding box center [864, 523] width 111 height 21
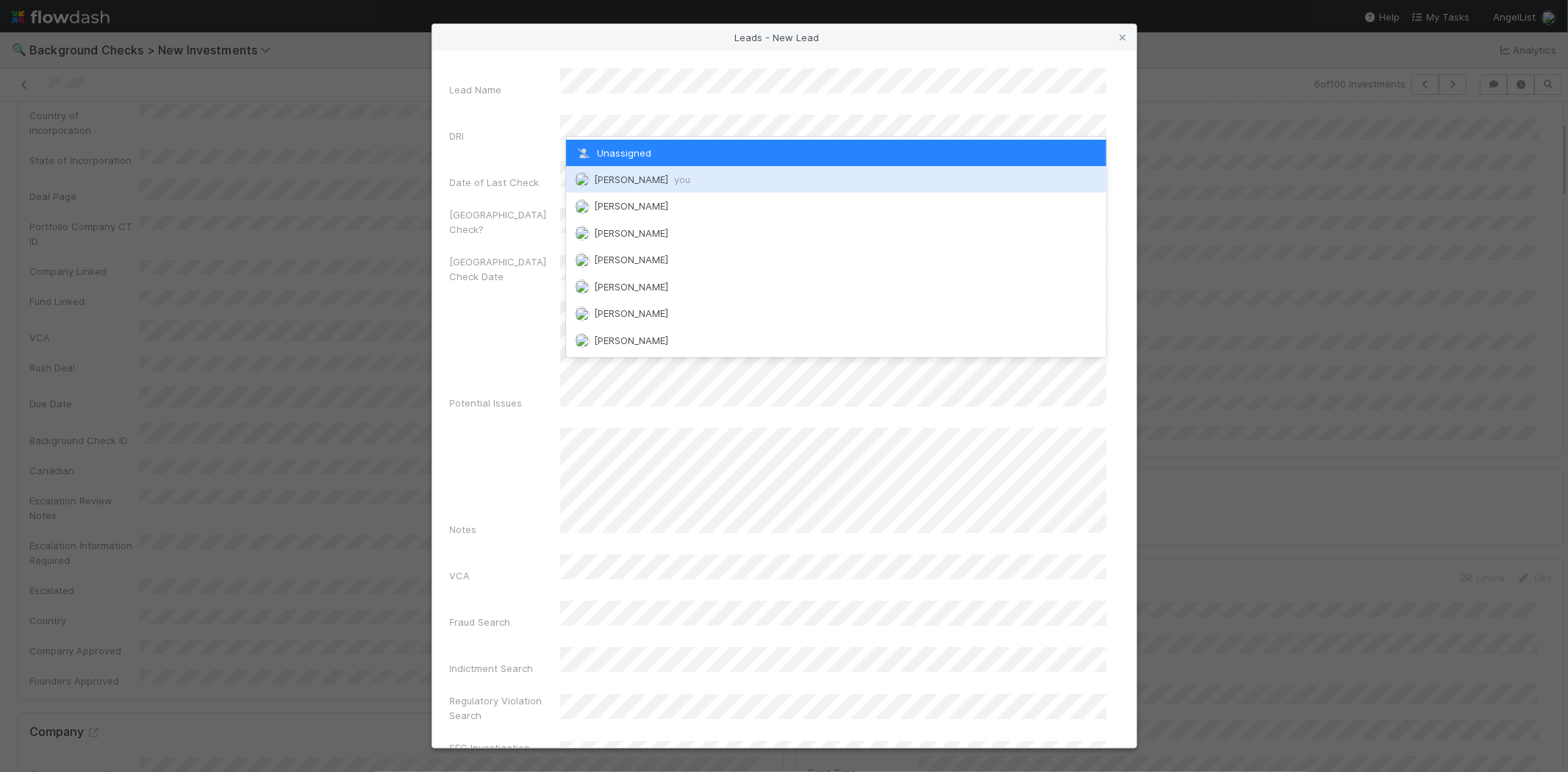
click at [651, 174] on span "[PERSON_NAME] you" at bounding box center [642, 179] width 96 height 12
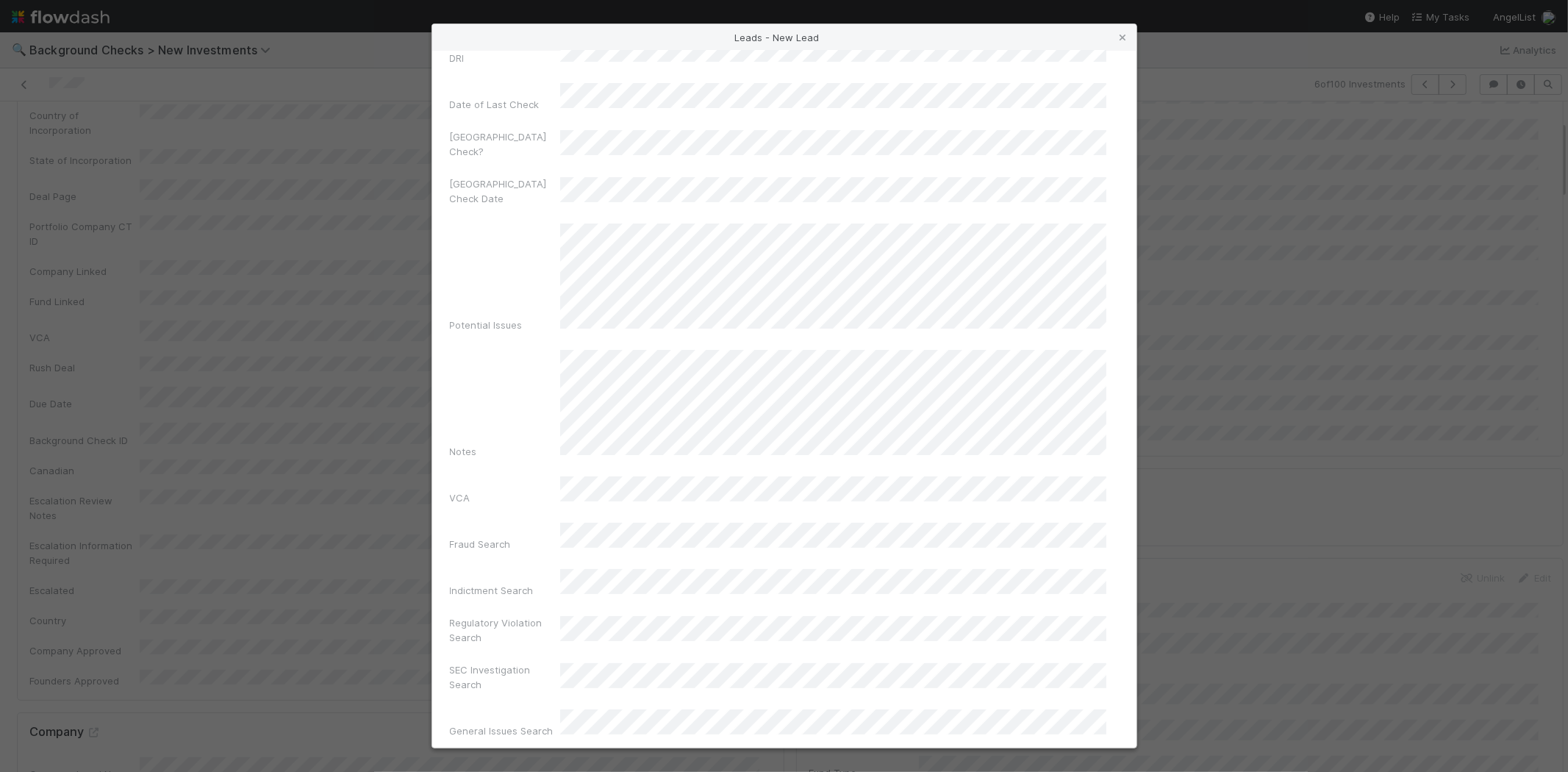
scroll to position [490, 0]
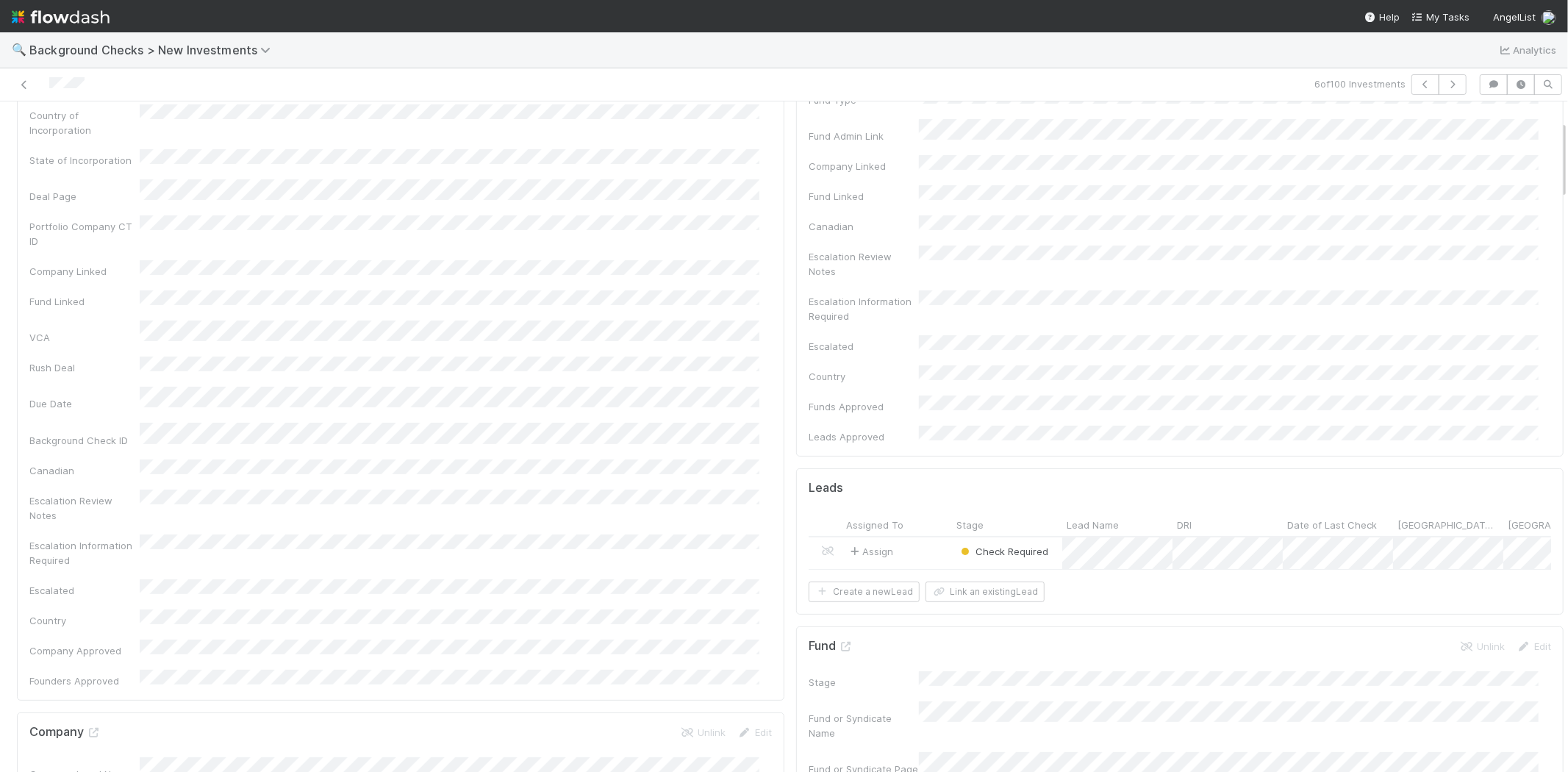
click at [915, 537] on div "Assign" at bounding box center [896, 553] width 110 height 32
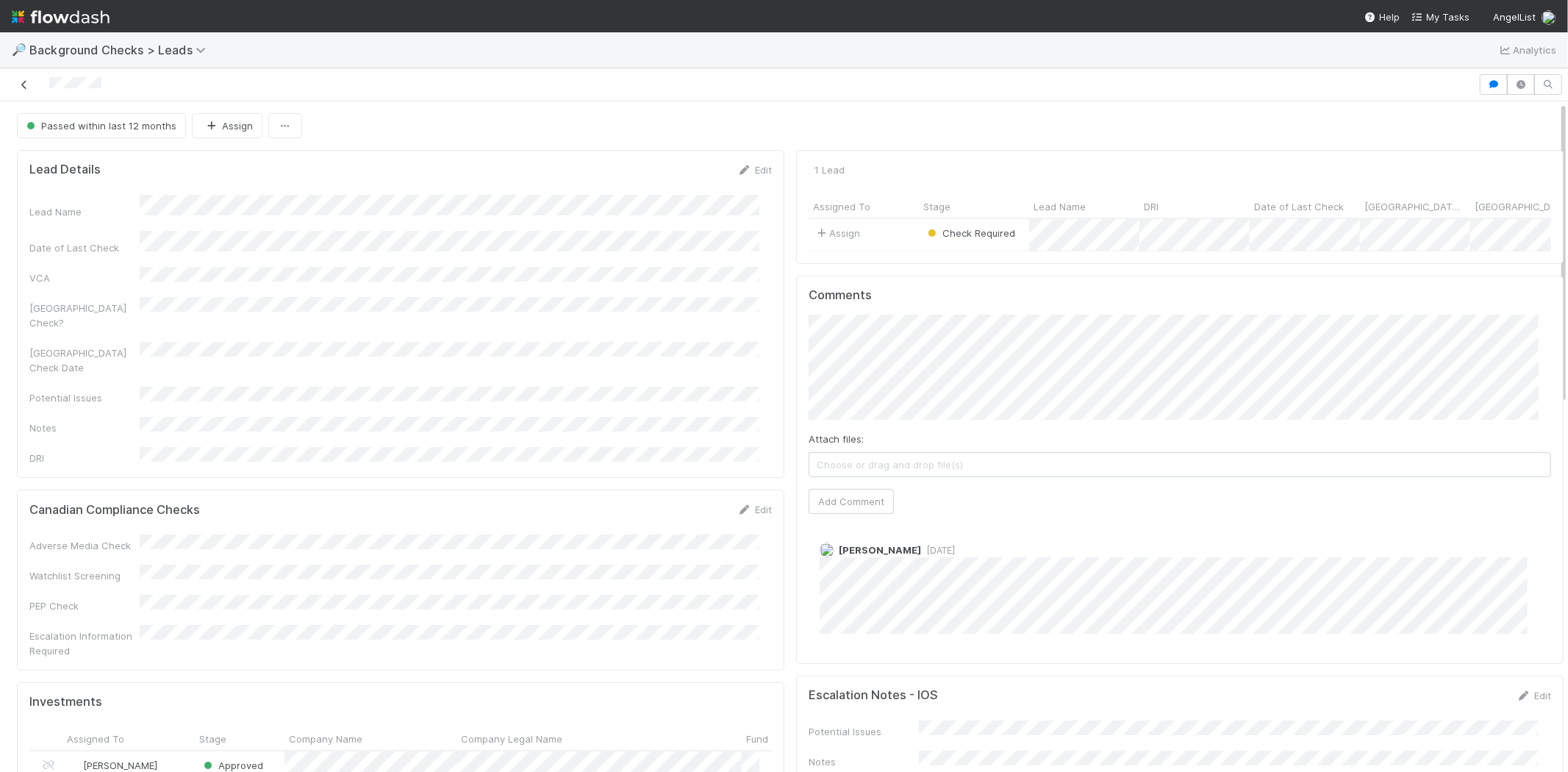
click at [22, 83] on icon at bounding box center [24, 86] width 15 height 10
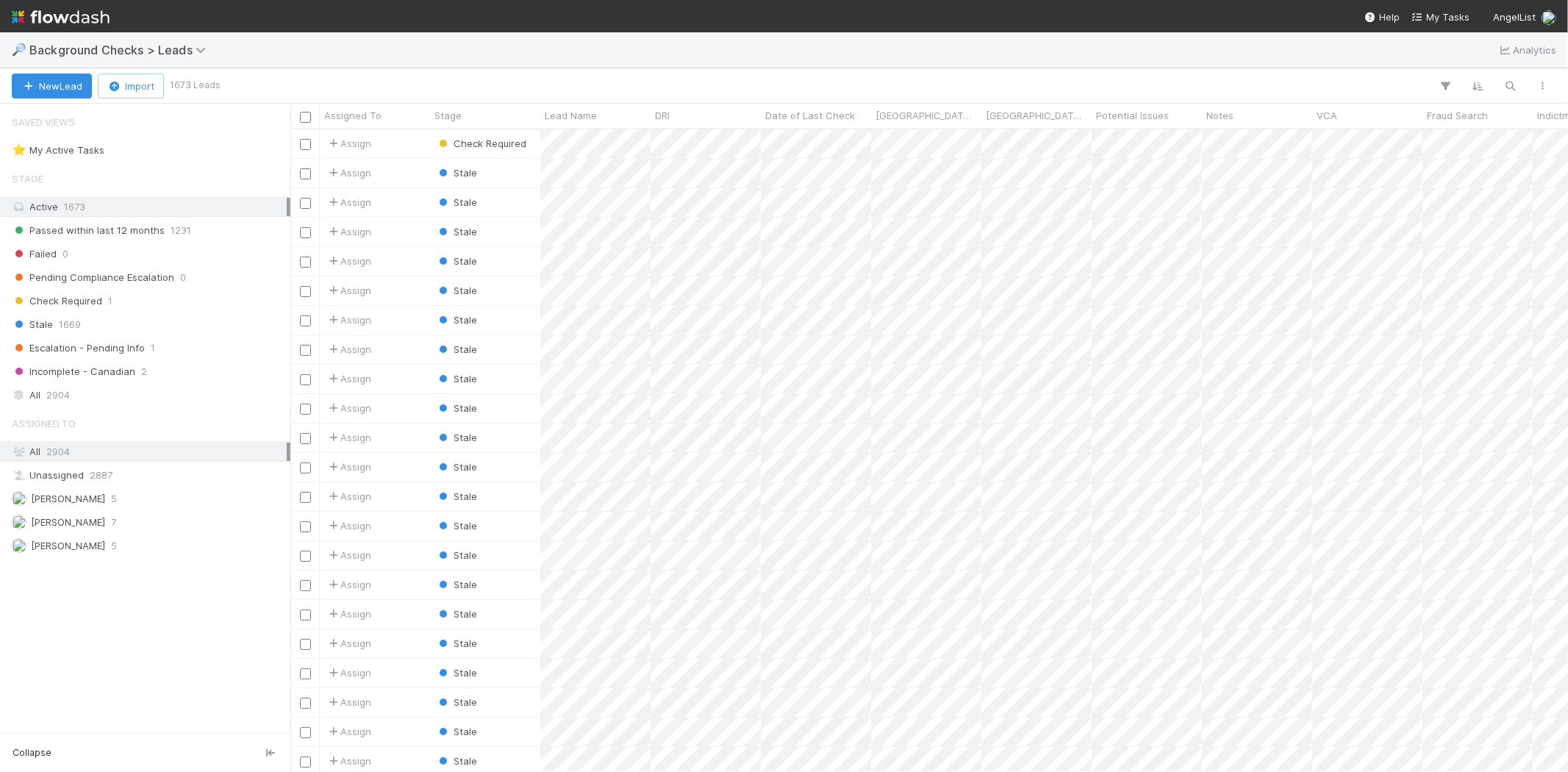
scroll to position [630, 1265]
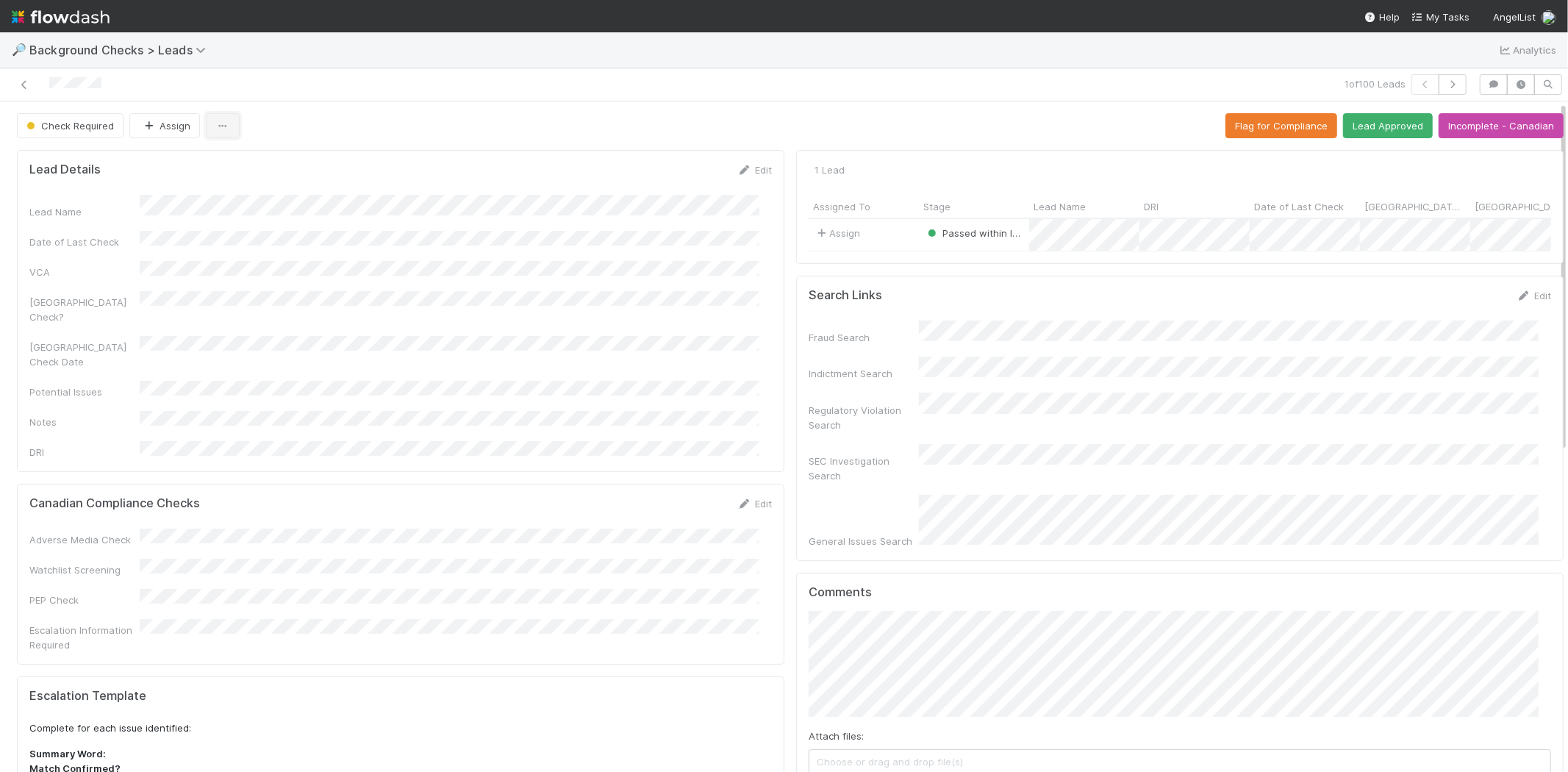
click at [227, 125] on icon "button" at bounding box center [222, 126] width 15 height 10
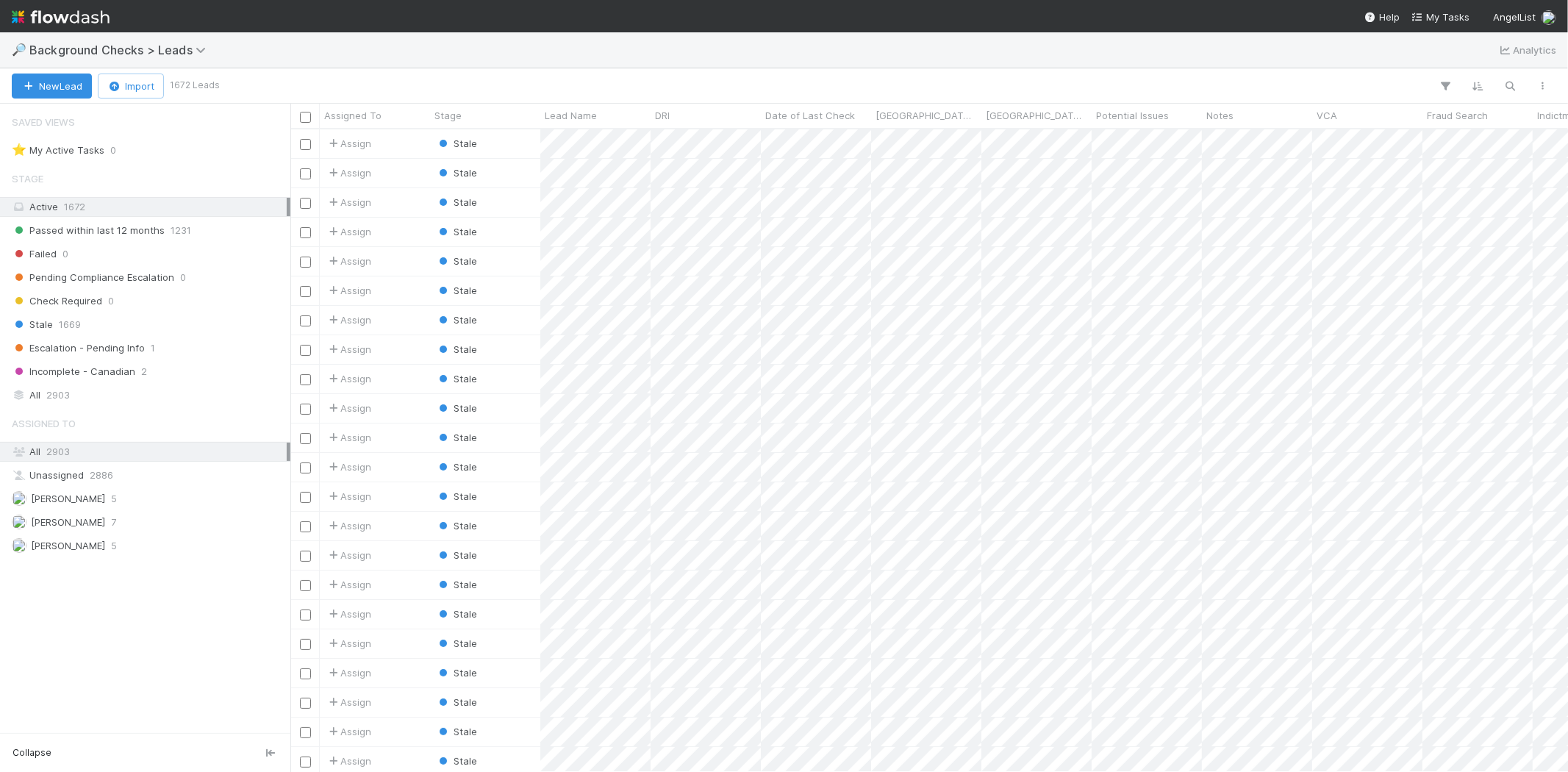
scroll to position [630, 1265]
click at [60, 16] on img at bounding box center [61, 17] width 98 height 25
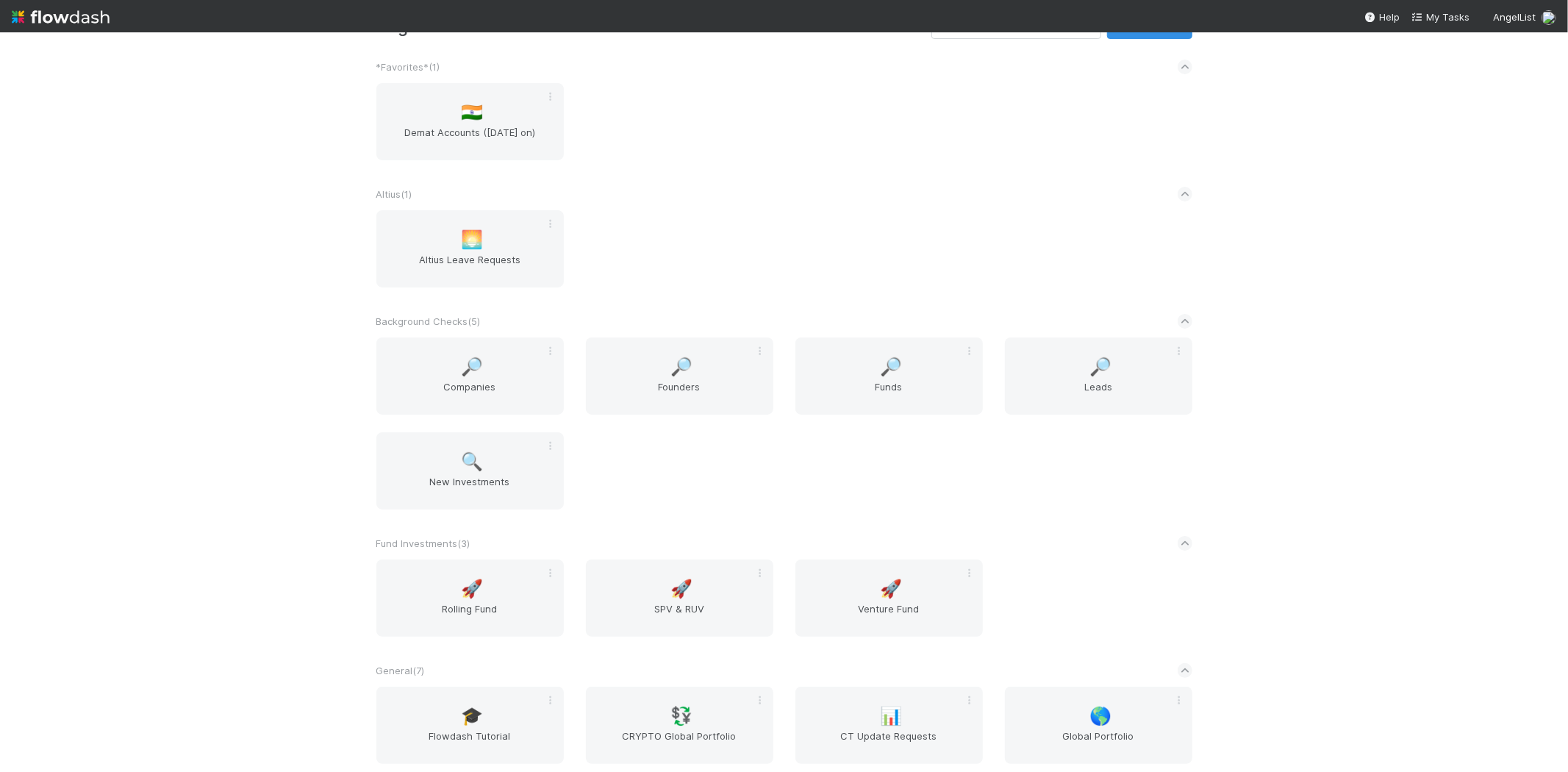
scroll to position [81, 0]
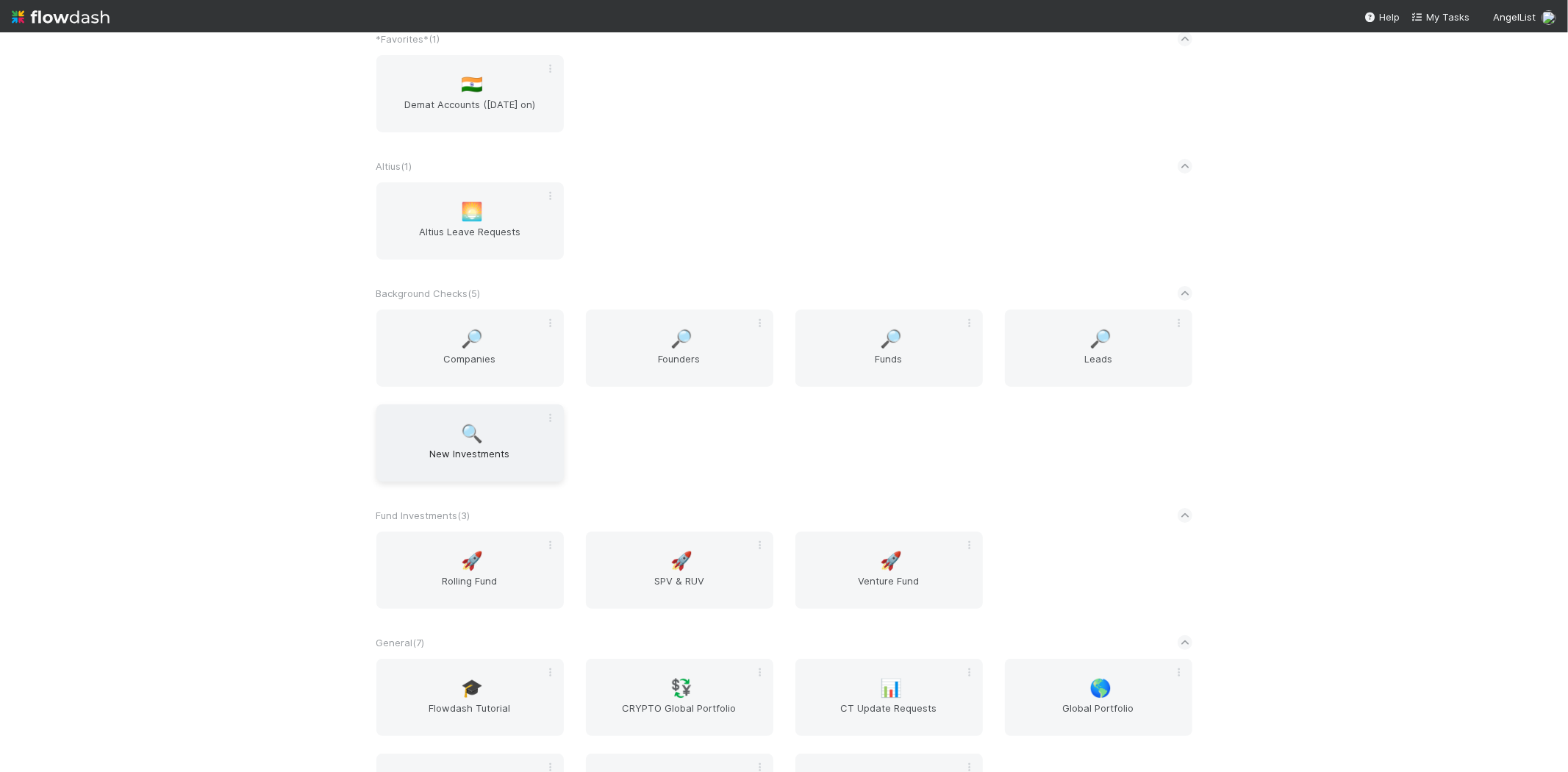
click at [473, 437] on span "🔍" at bounding box center [471, 433] width 22 height 19
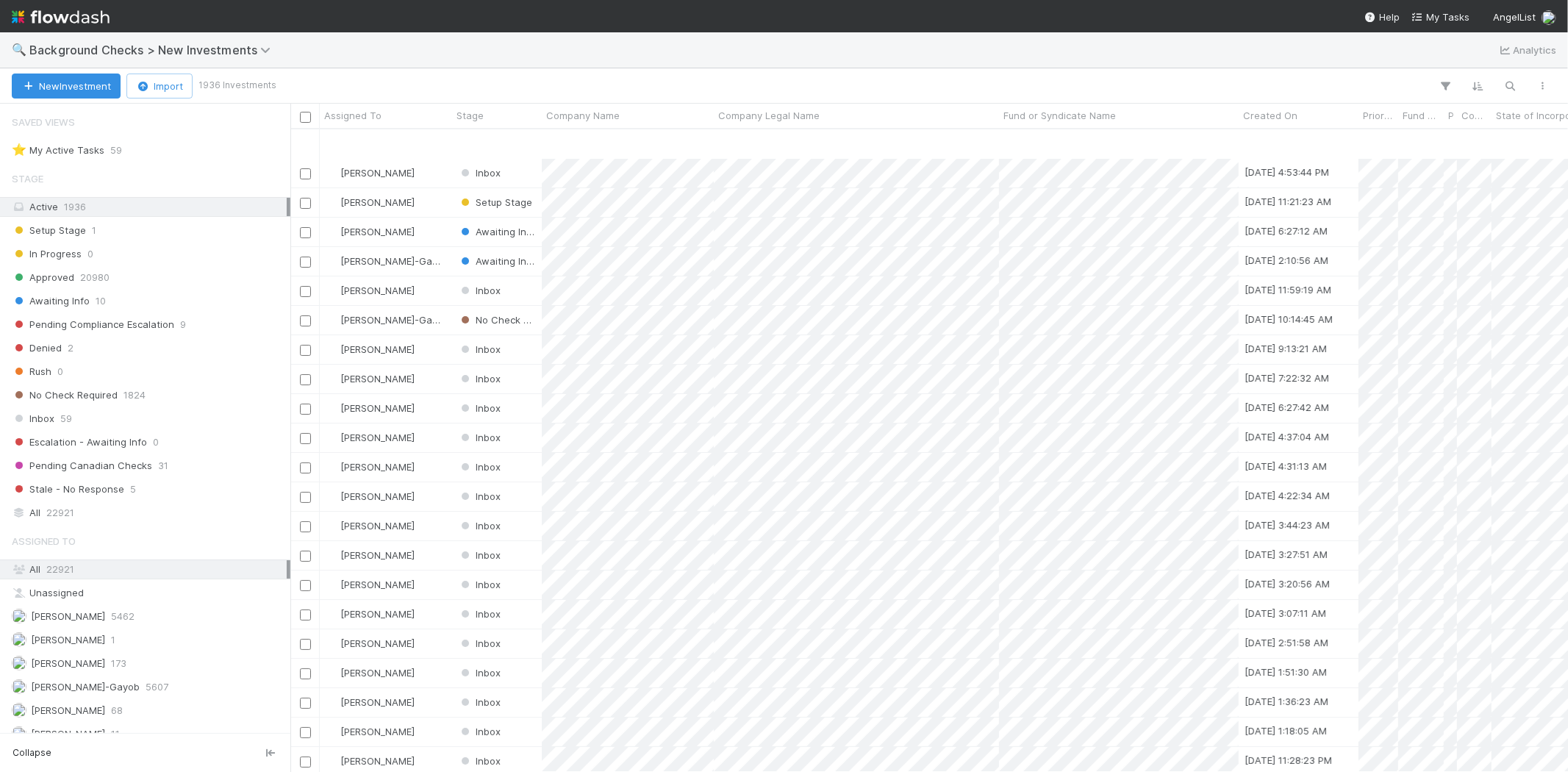
scroll to position [81, 0]
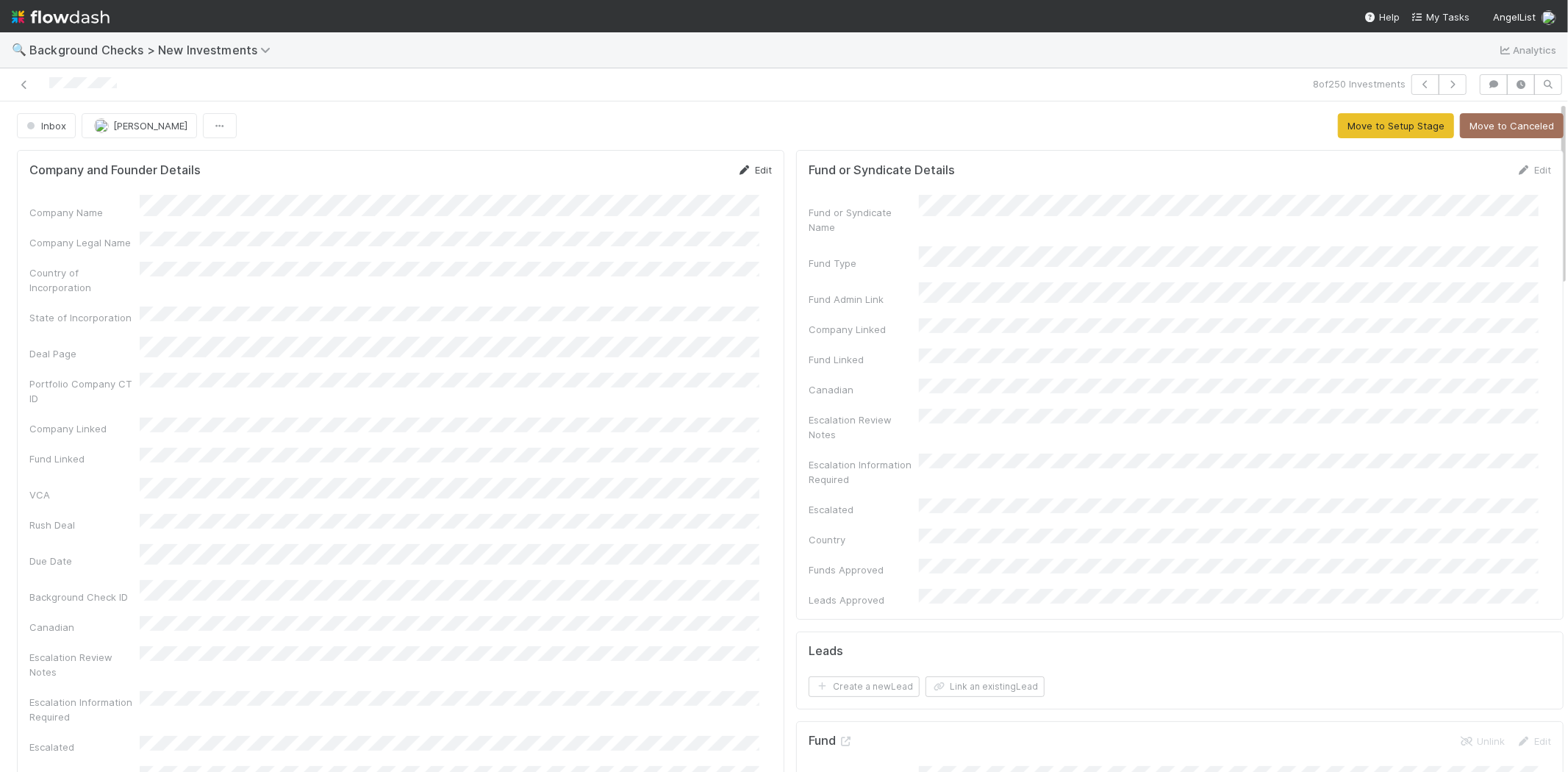
click at [744, 171] on link "Edit" at bounding box center [755, 169] width 35 height 12
click at [672, 171] on button "Save" at bounding box center [693, 175] width 42 height 25
click at [754, 170] on link "Edit" at bounding box center [755, 169] width 35 height 12
click at [686, 175] on button "Save" at bounding box center [693, 175] width 42 height 25
click at [1357, 129] on button "Move to Setup Stage" at bounding box center [1396, 125] width 116 height 25
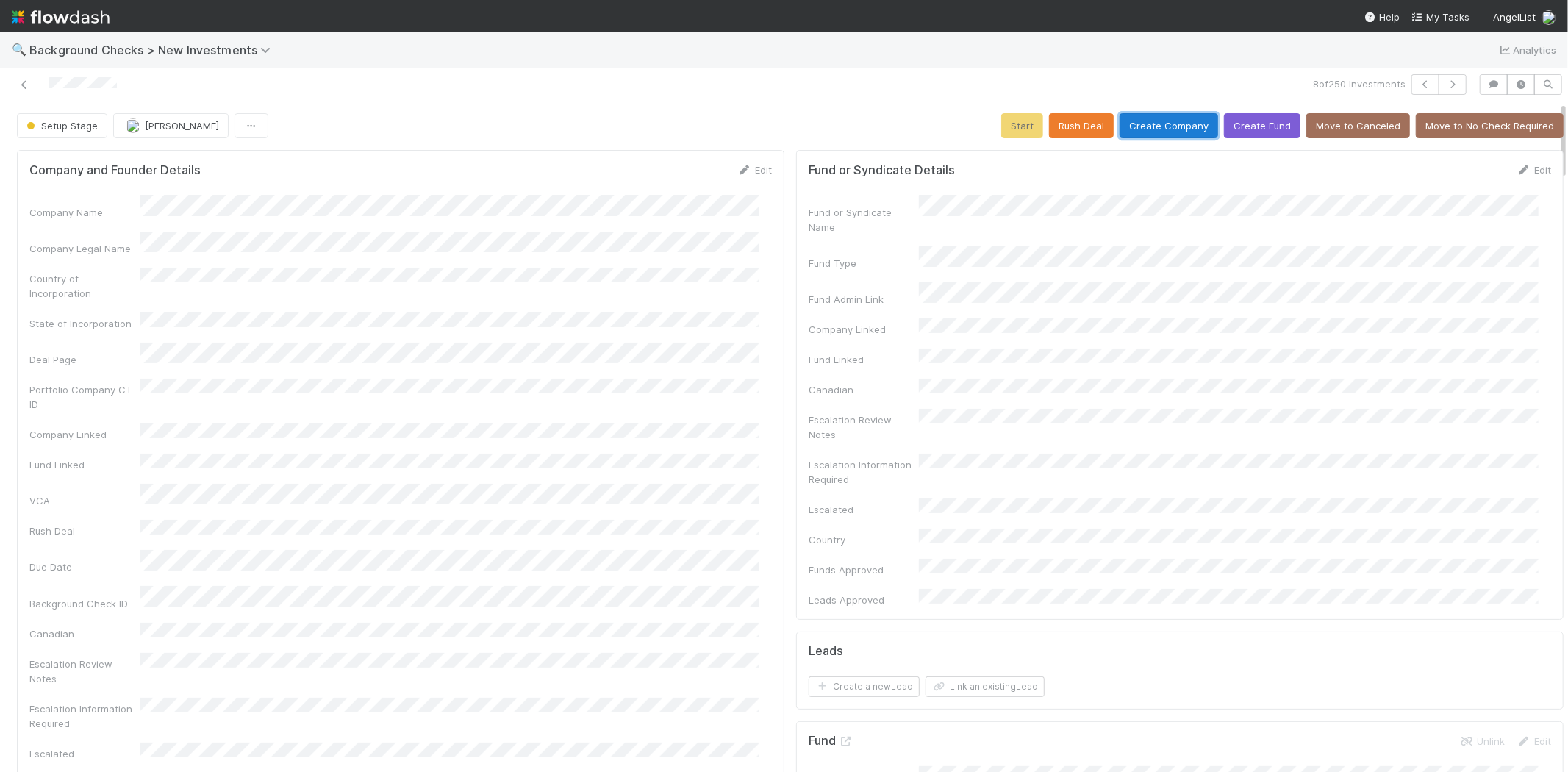
click at [1158, 127] on button "Create Company" at bounding box center [1169, 125] width 99 height 25
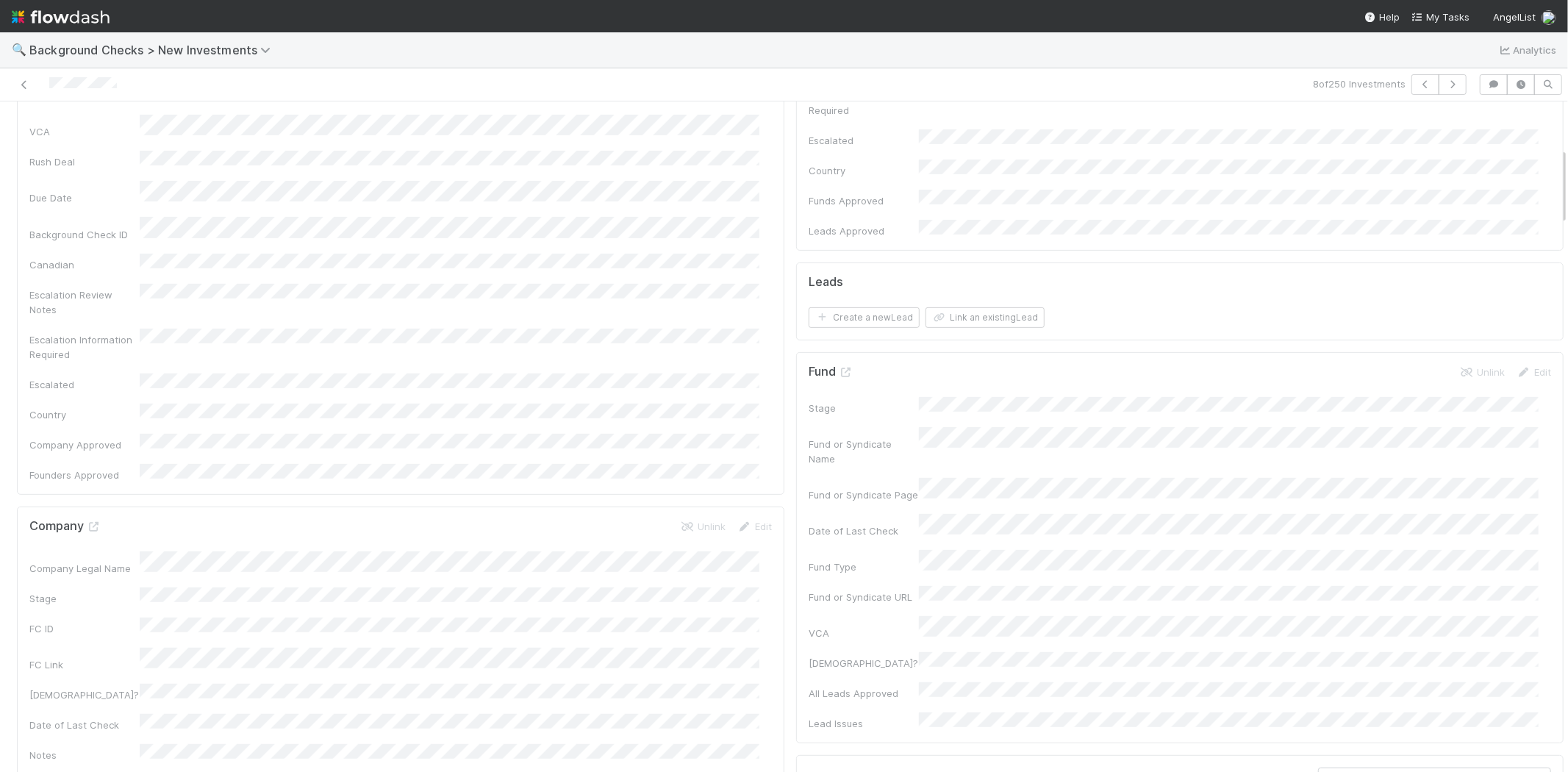
scroll to position [408, 0]
click at [963, 349] on button "Link an existing Lead" at bounding box center [984, 359] width 119 height 21
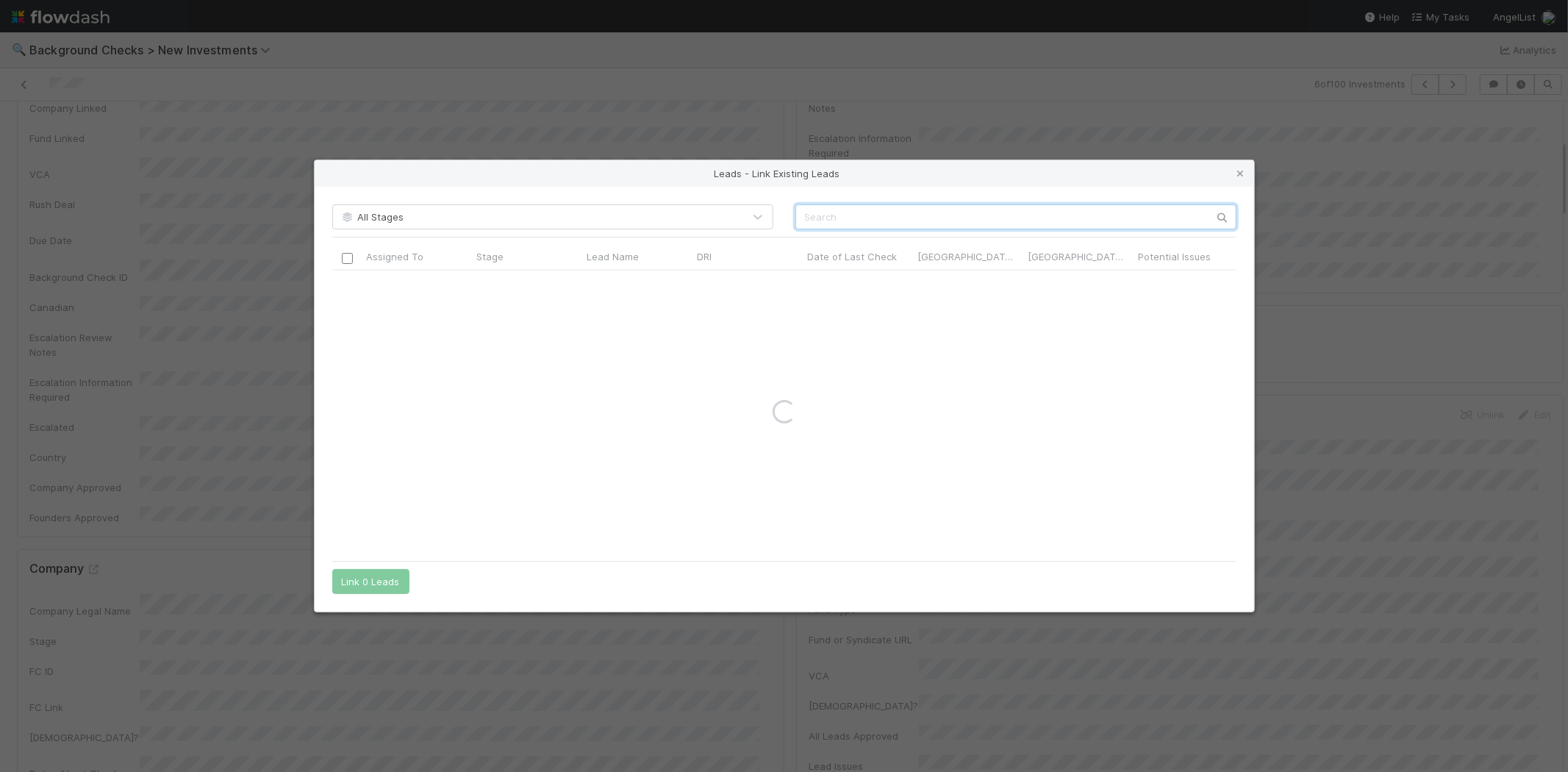
click at [854, 215] on input "text" at bounding box center [1015, 217] width 441 height 25
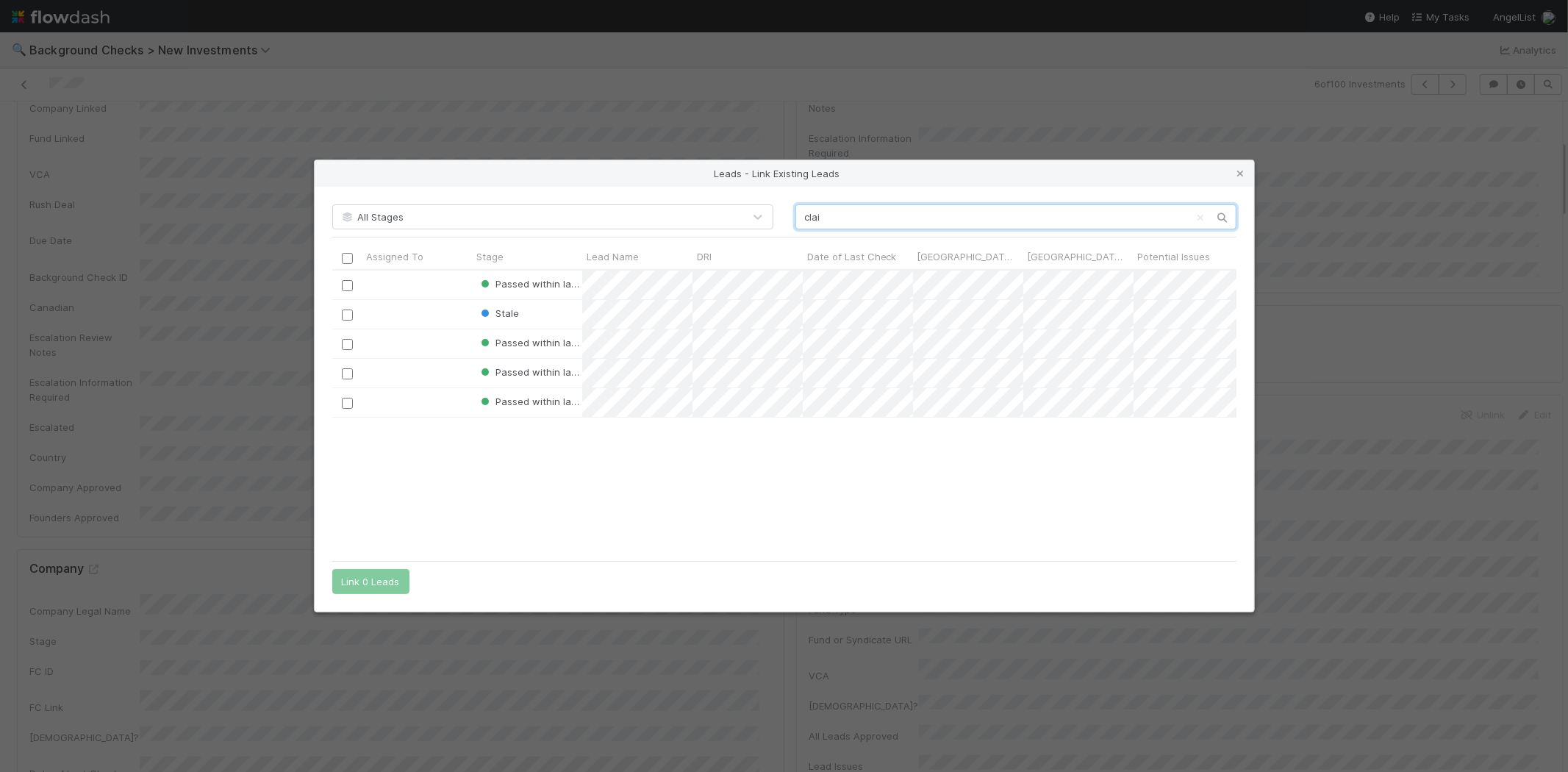
scroll to position [271, 891]
type input "clai"
click at [342, 347] on input "checkbox" at bounding box center [346, 344] width 11 height 11
click at [355, 581] on button "Link 1 Lead" at bounding box center [367, 581] width 71 height 25
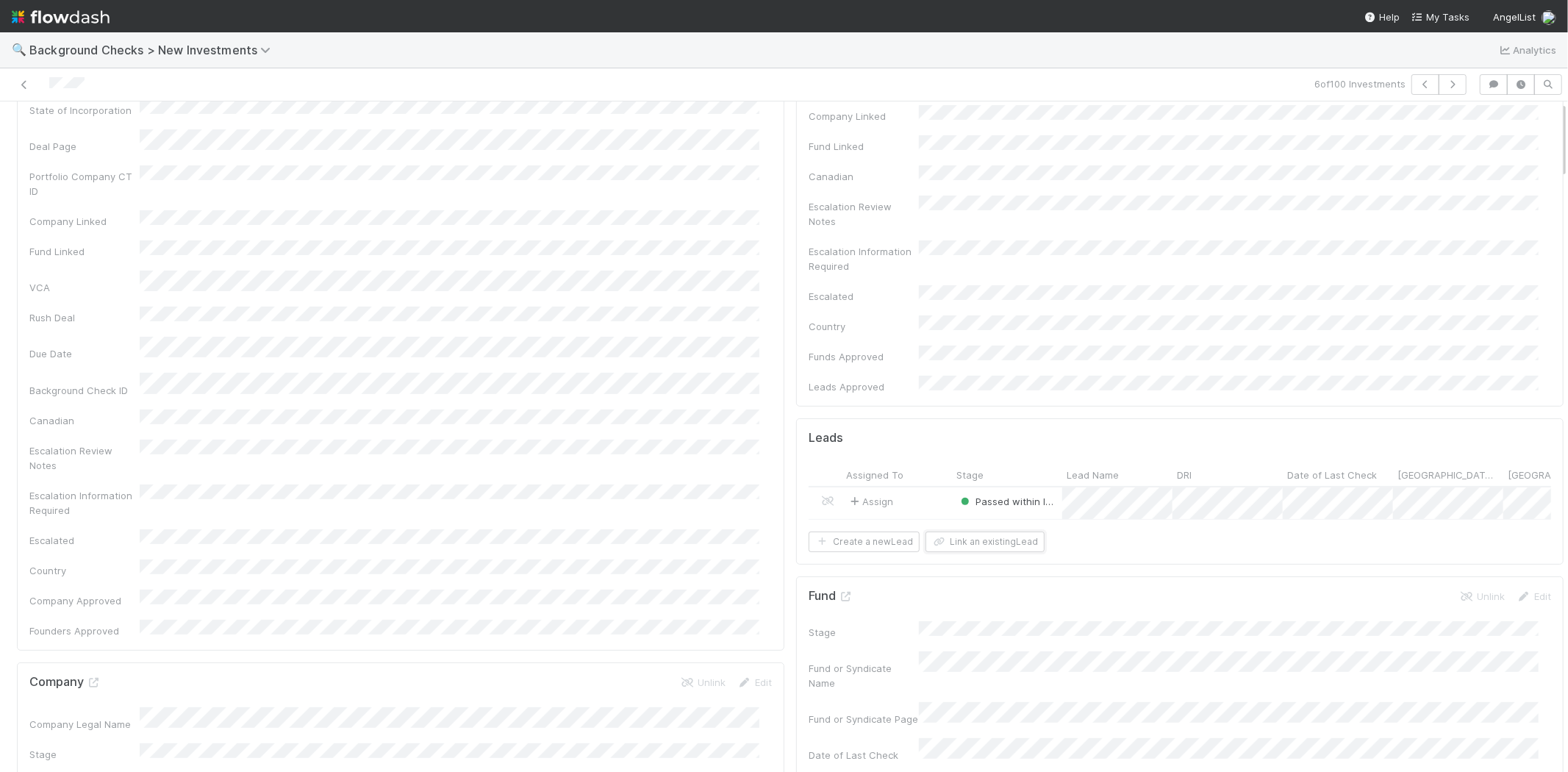
scroll to position [0, 0]
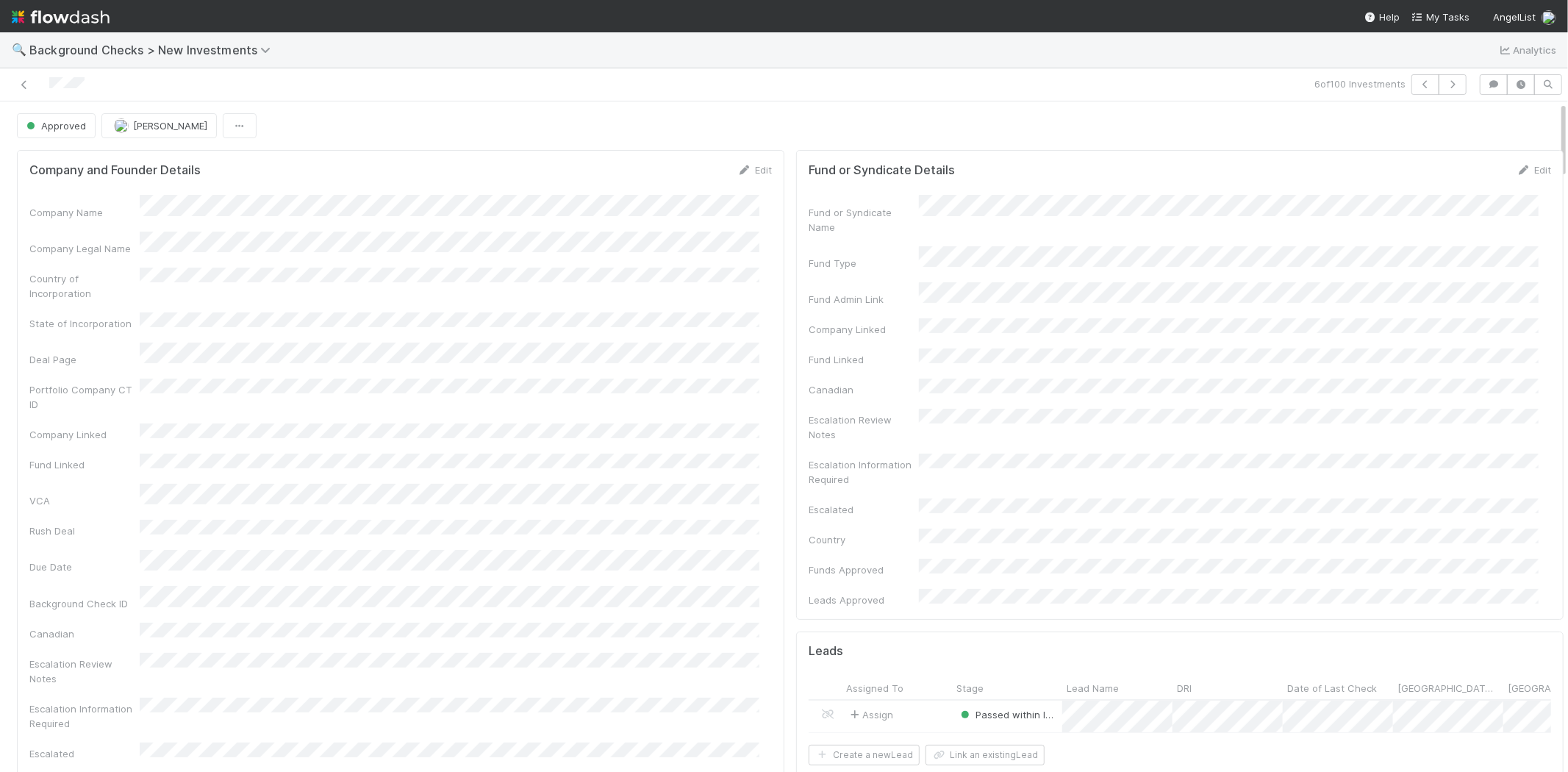
drag, startPoint x: 98, startPoint y: 82, endPoint x: 45, endPoint y: 77, distance: 53.2
click at [45, 77] on div at bounding box center [374, 84] width 735 height 21
click at [71, 19] on img at bounding box center [61, 17] width 98 height 25
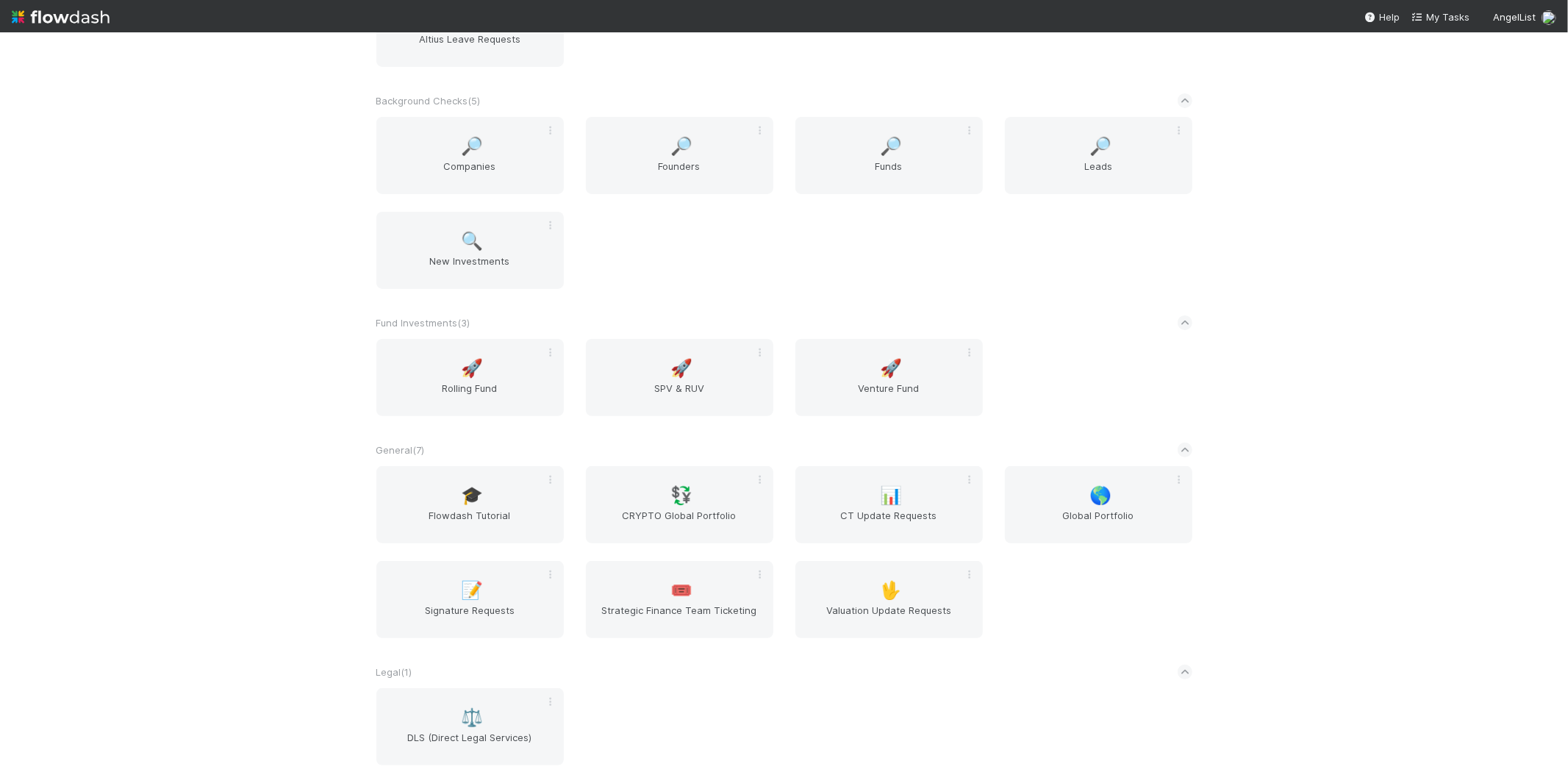
scroll to position [245, 0]
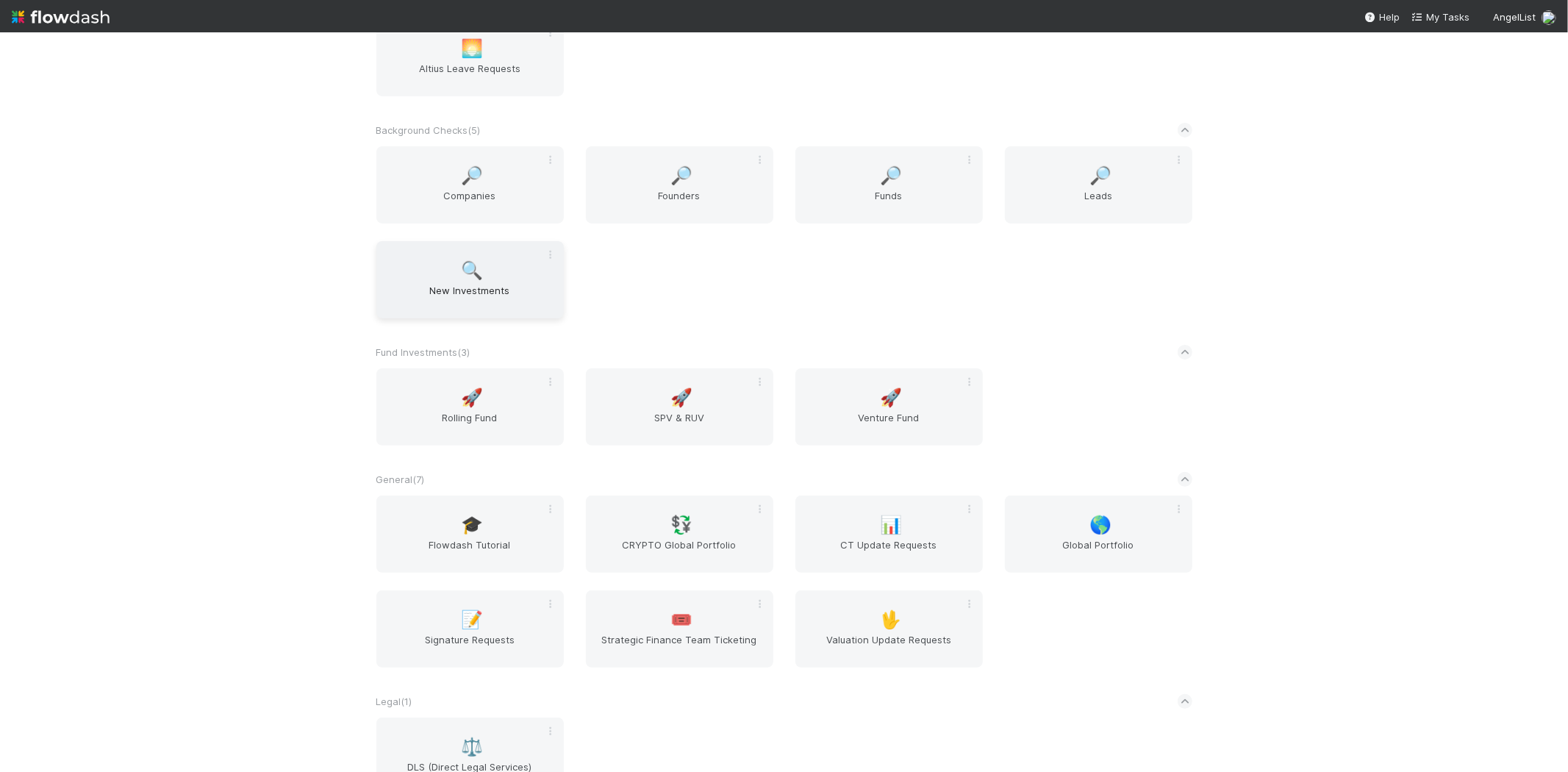
click at [469, 272] on span "🔍" at bounding box center [471, 270] width 22 height 19
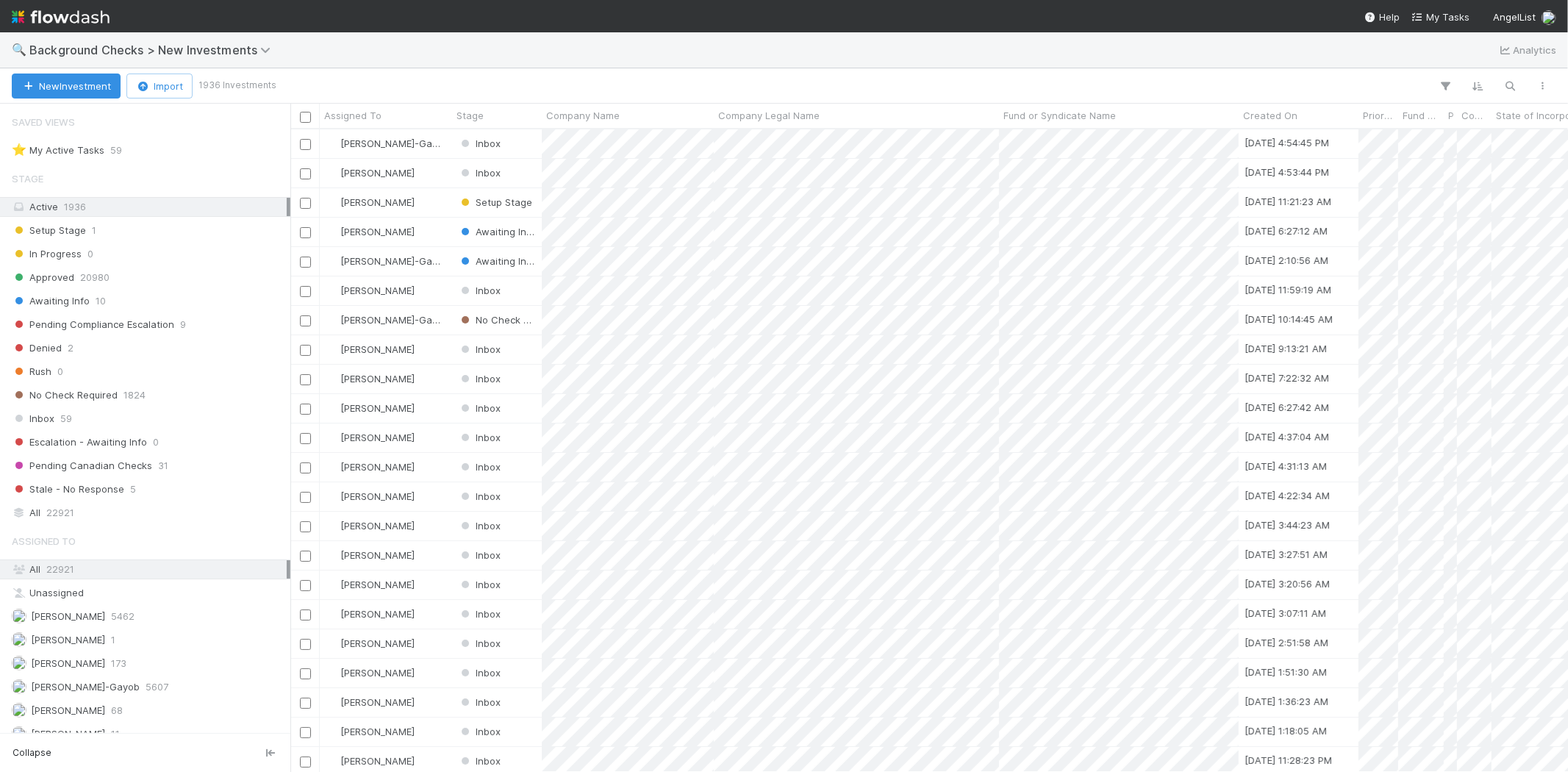
scroll to position [630, 1265]
click at [439, 344] on div "[PERSON_NAME]" at bounding box center [385, 349] width 132 height 29
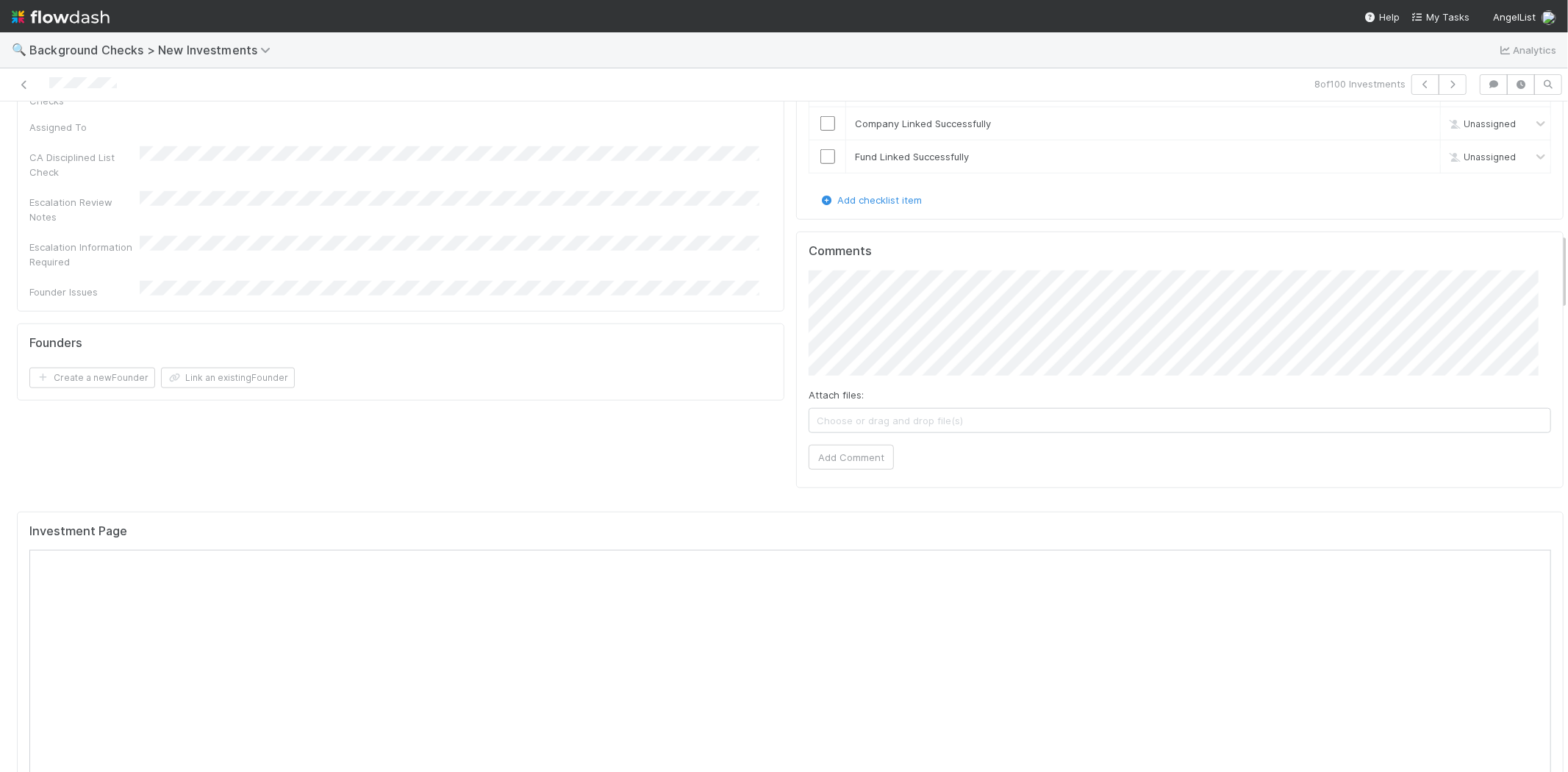
scroll to position [1149, 0]
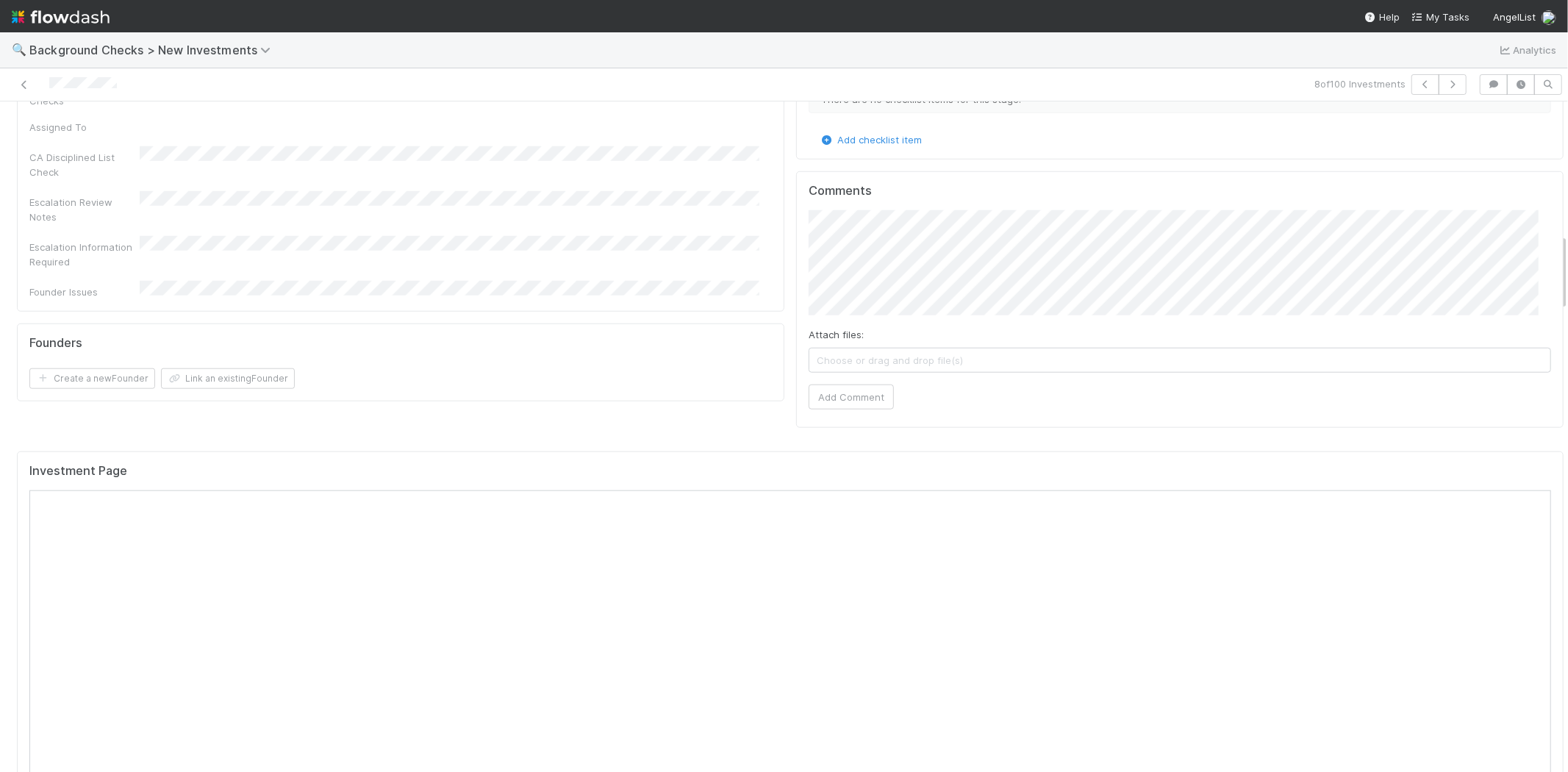
click at [61, 12] on img at bounding box center [61, 17] width 98 height 25
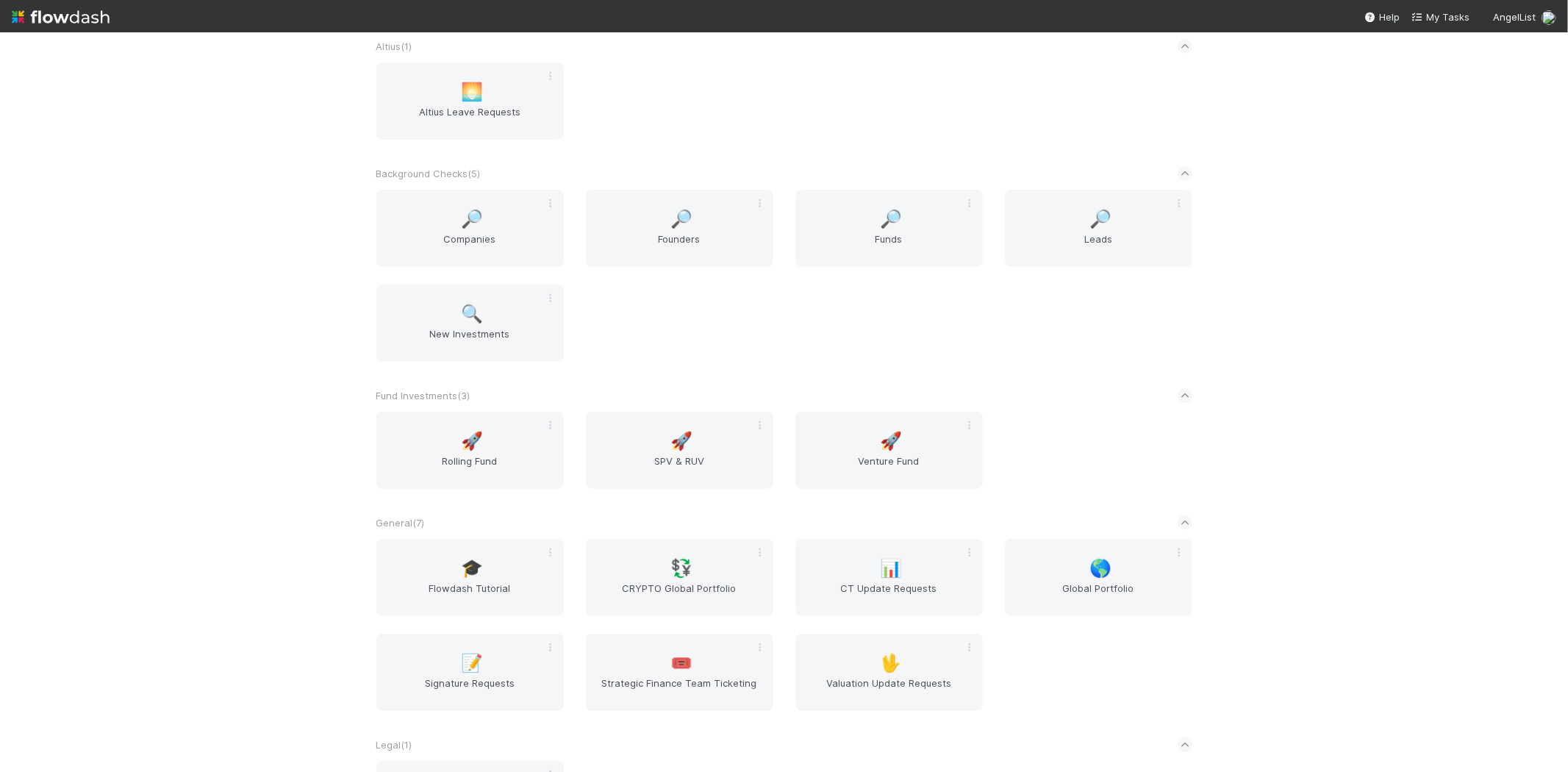
scroll to position [245, 0]
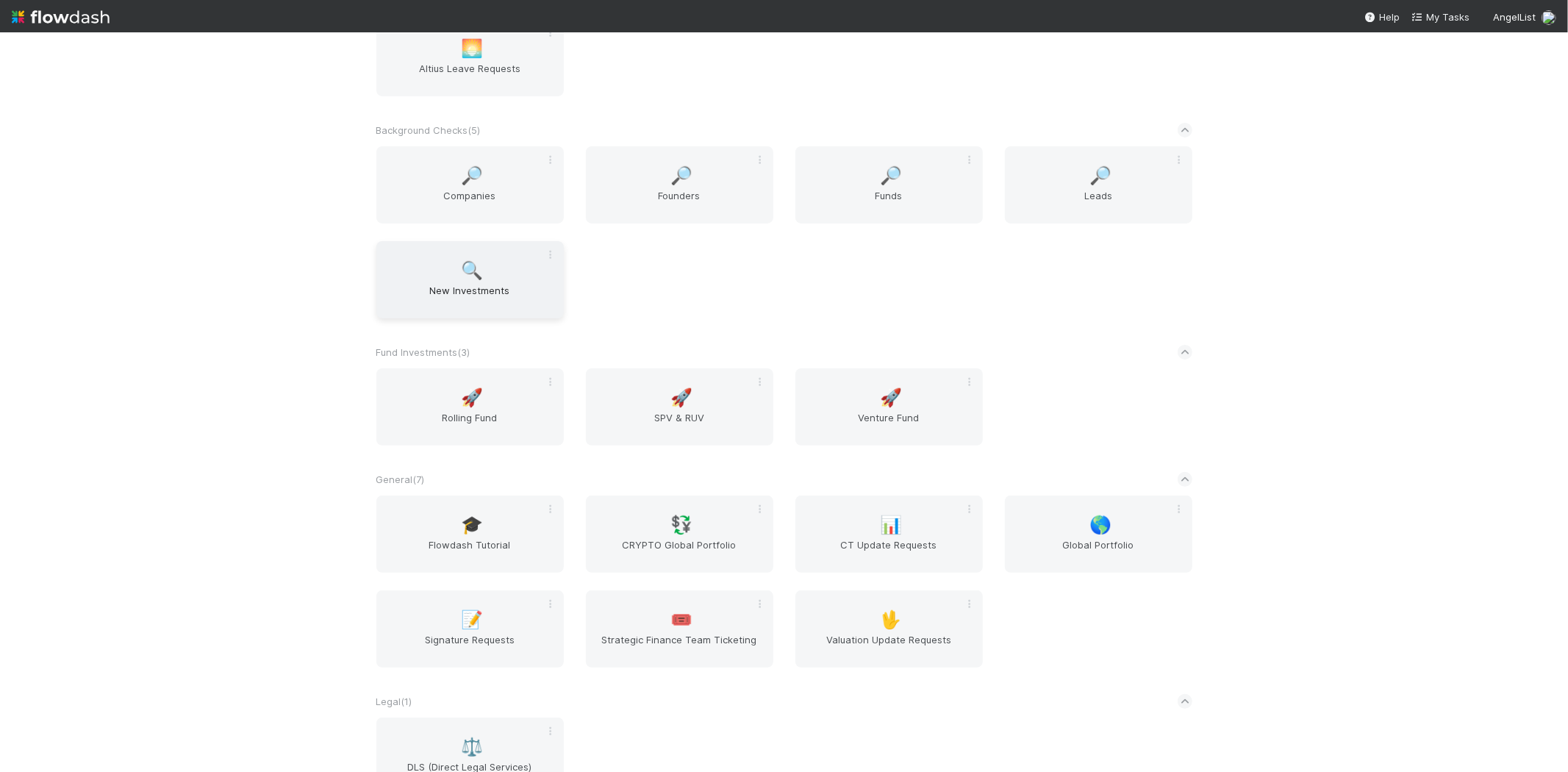
click at [466, 276] on span "🔍" at bounding box center [471, 270] width 22 height 19
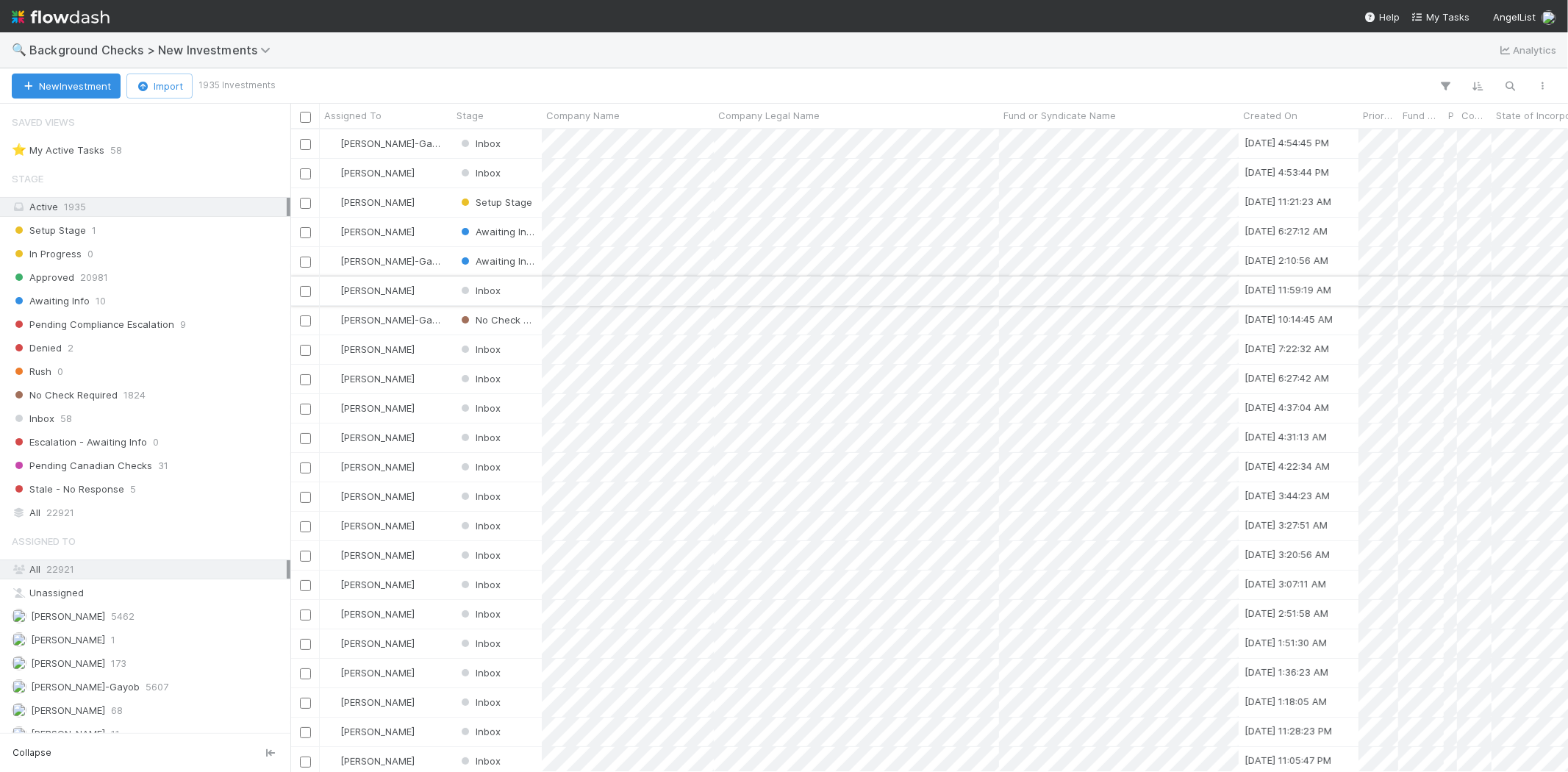
click at [436, 289] on div "[PERSON_NAME]" at bounding box center [385, 291] width 132 height 29
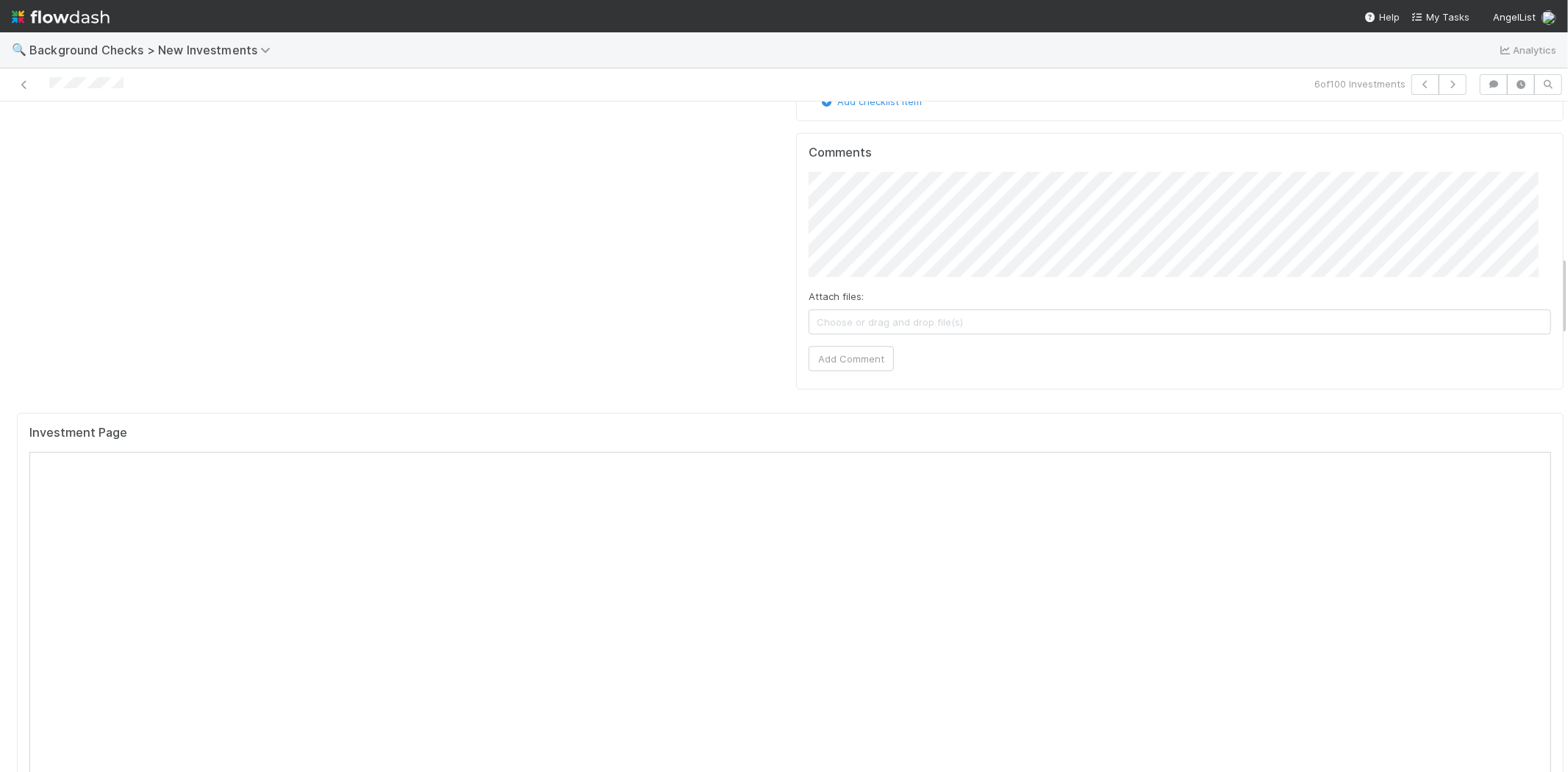
scroll to position [1306, 0]
checkbox input "true"
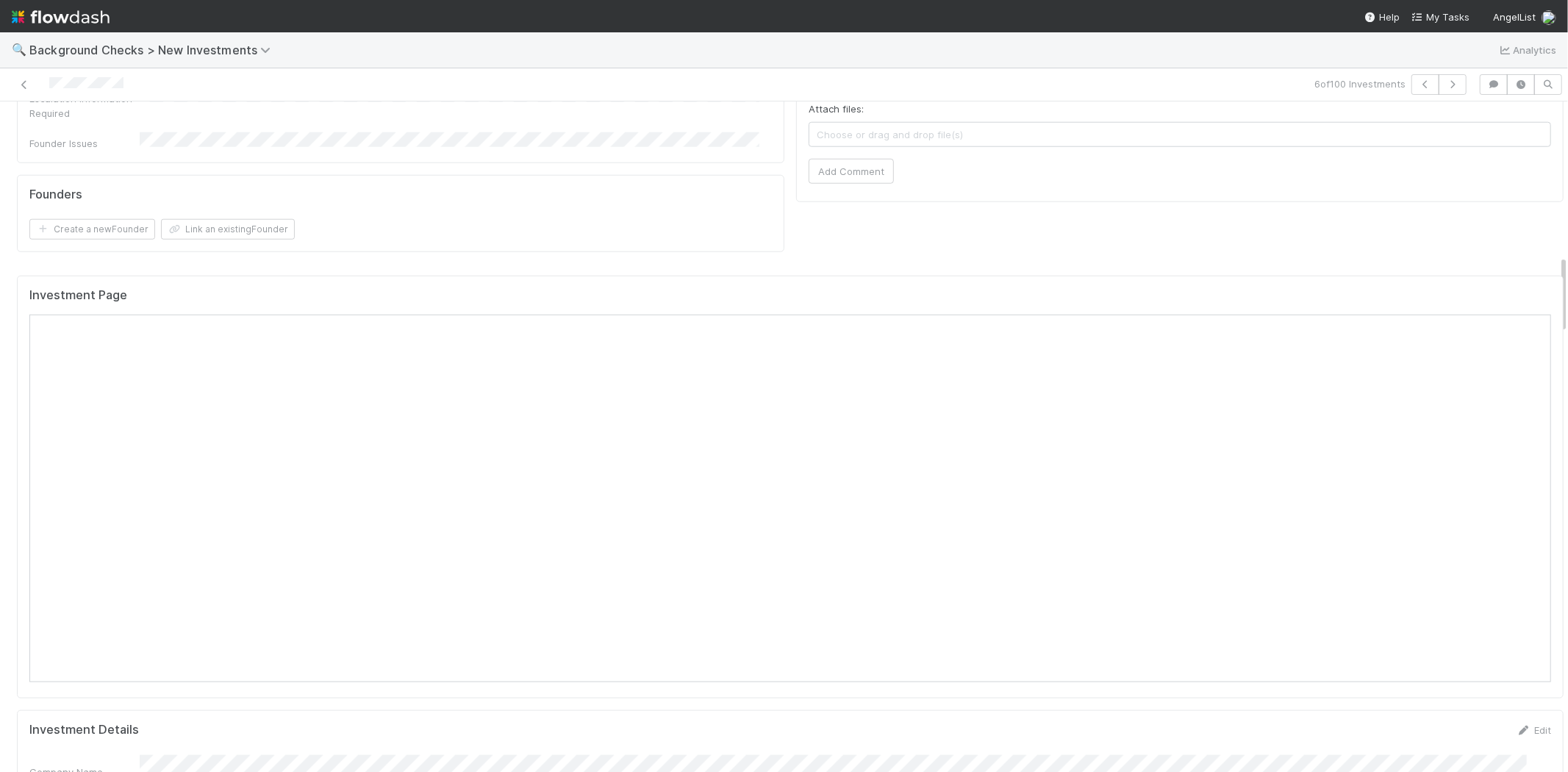
scroll to position [1312, 0]
click at [71, 18] on img at bounding box center [61, 17] width 98 height 25
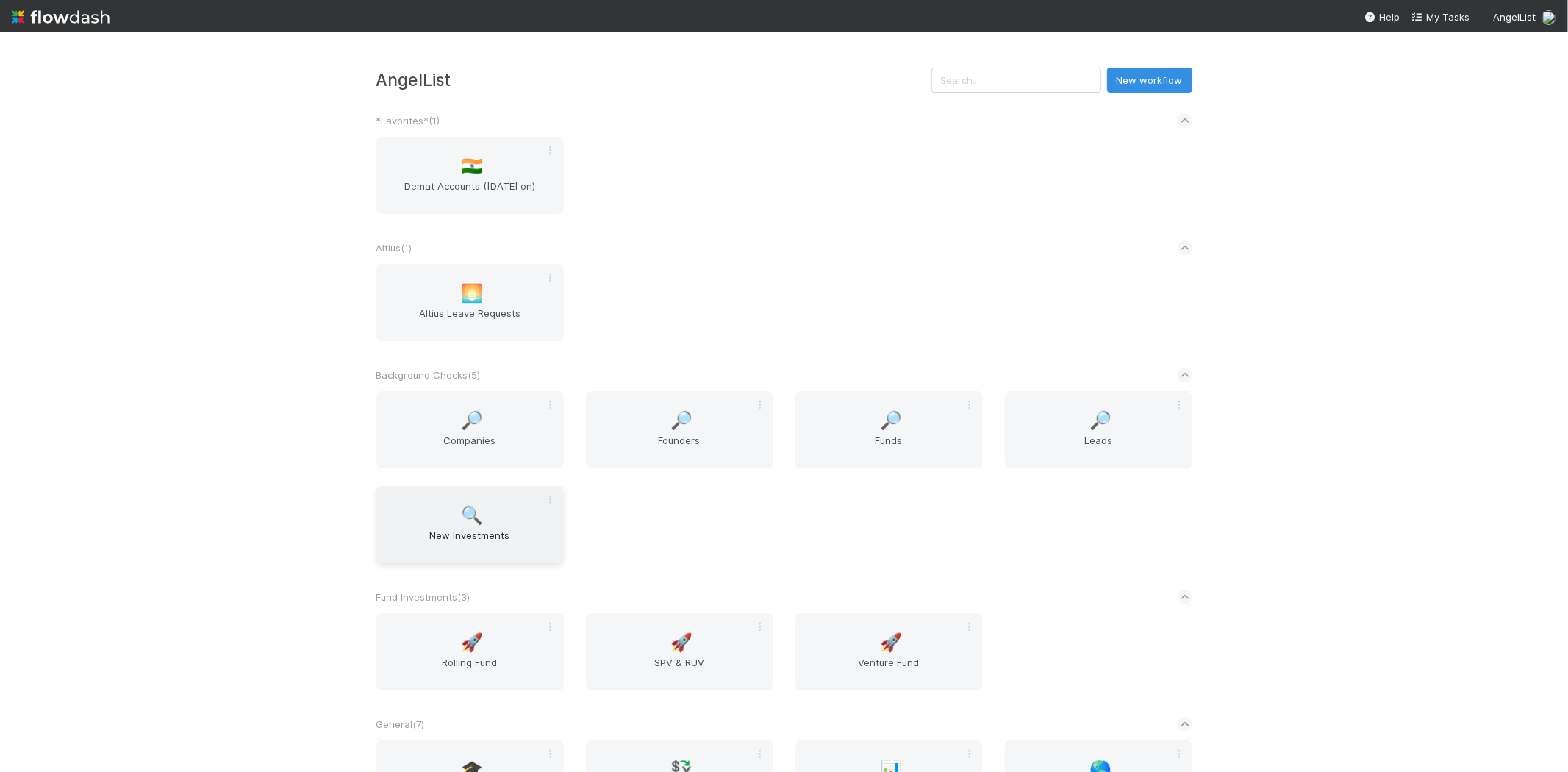
click at [418, 530] on span "New Investments" at bounding box center [470, 542] width 176 height 29
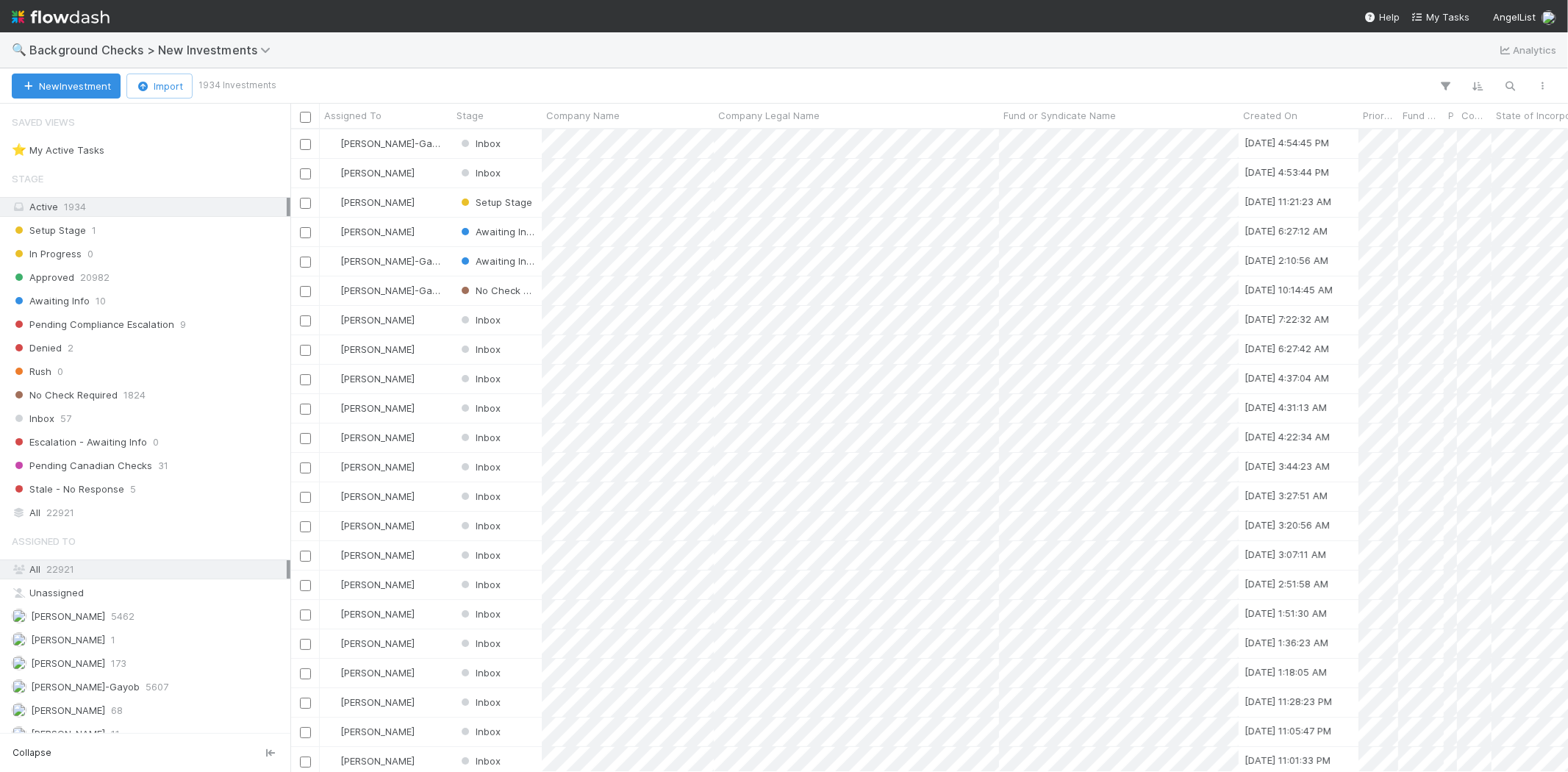
scroll to position [630, 1265]
click at [427, 316] on div at bounding box center [784, 386] width 1568 height 772
click at [427, 318] on div "[PERSON_NAME]" at bounding box center [385, 320] width 132 height 29
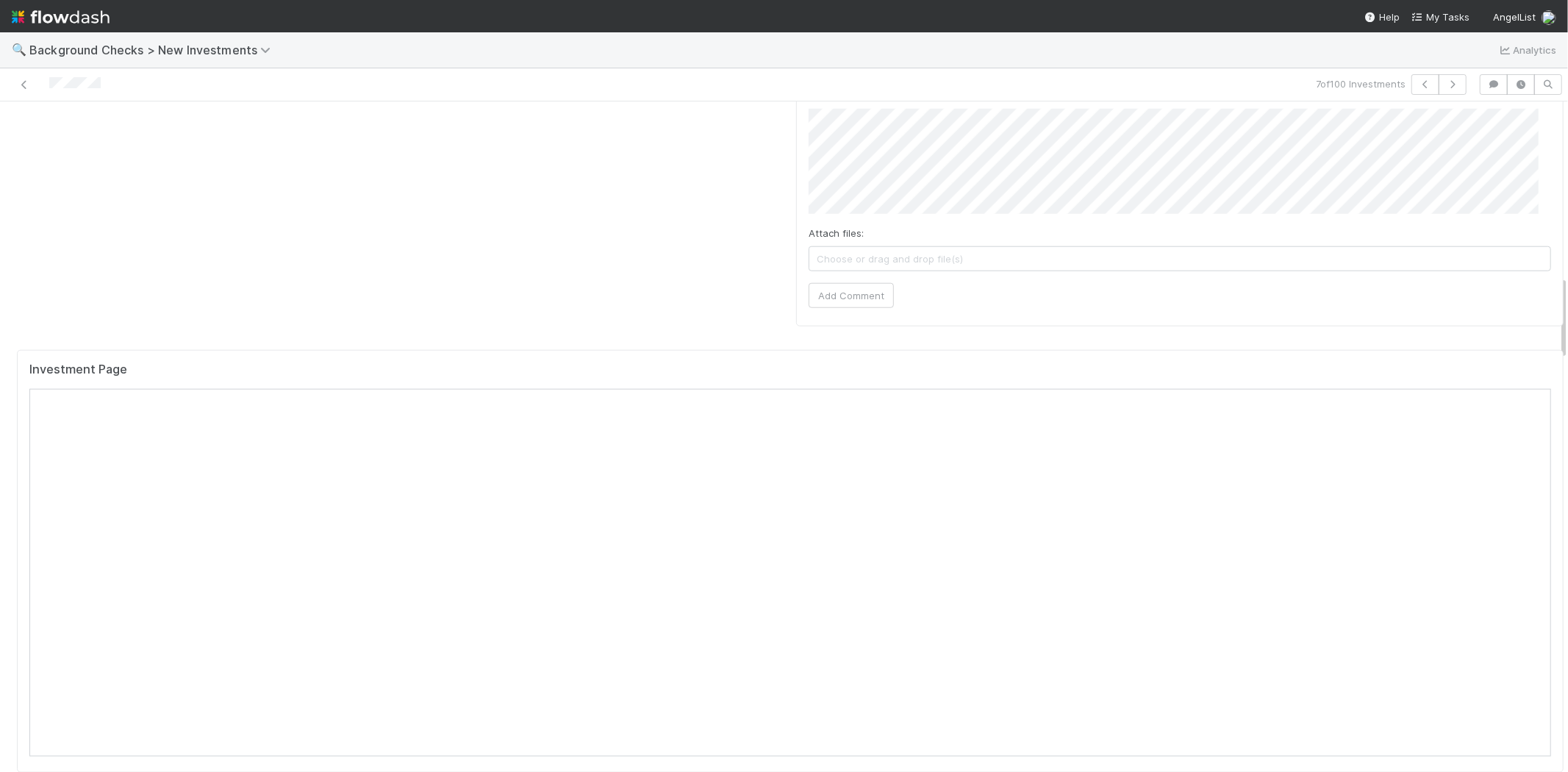
scroll to position [1388, 0]
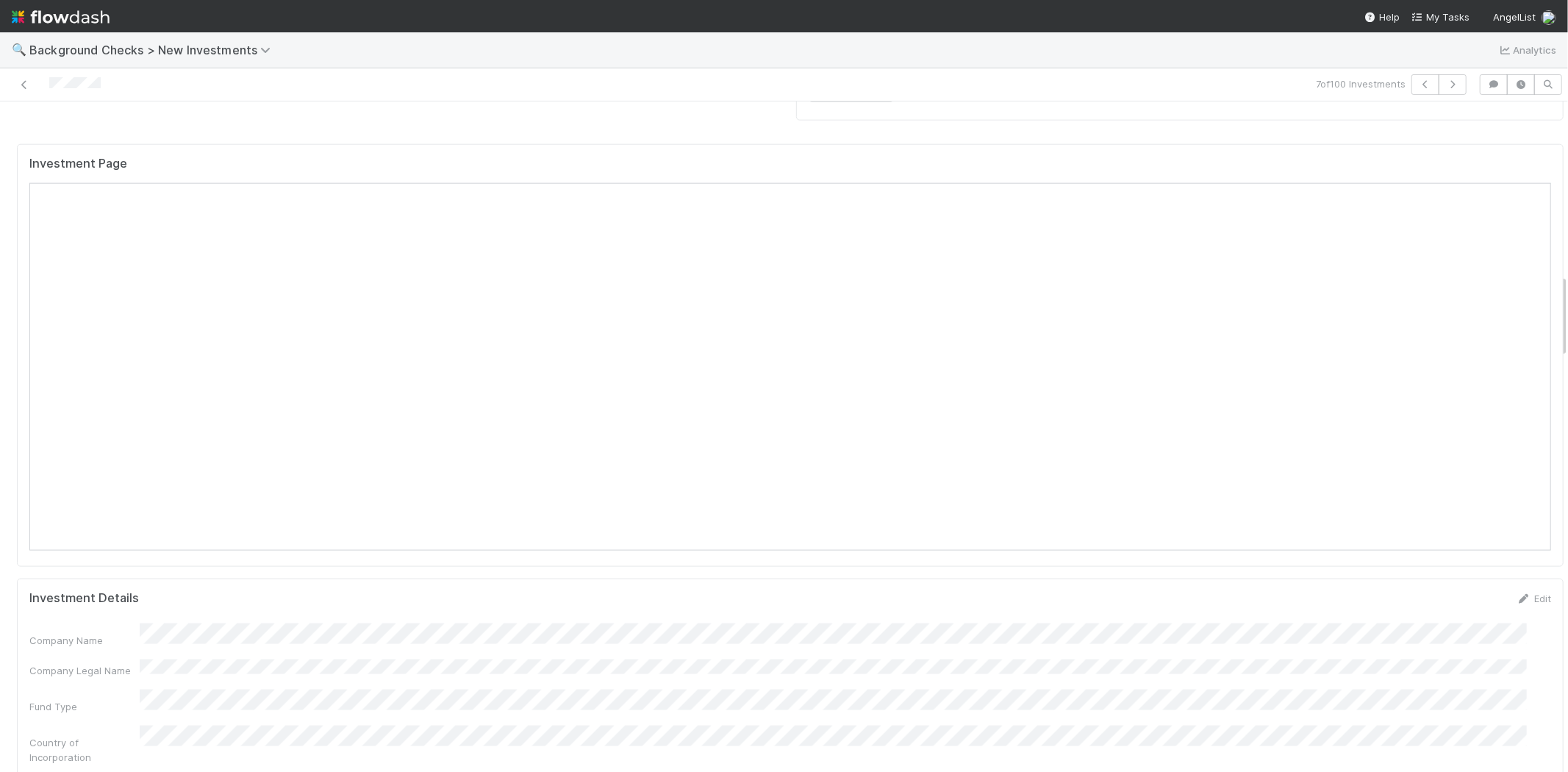
click at [85, 20] on img at bounding box center [61, 17] width 98 height 25
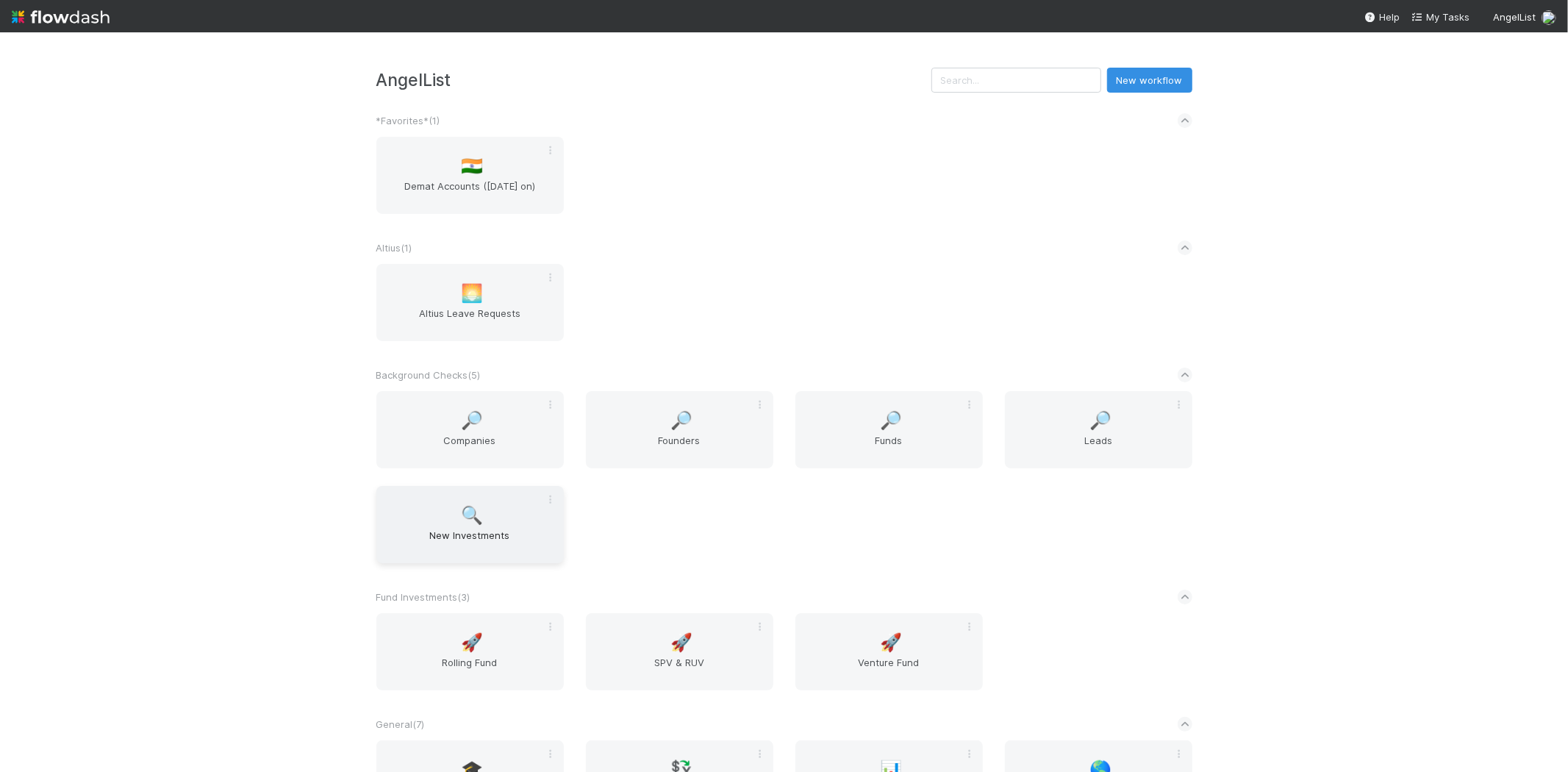
click at [471, 520] on span "🔍" at bounding box center [471, 515] width 22 height 19
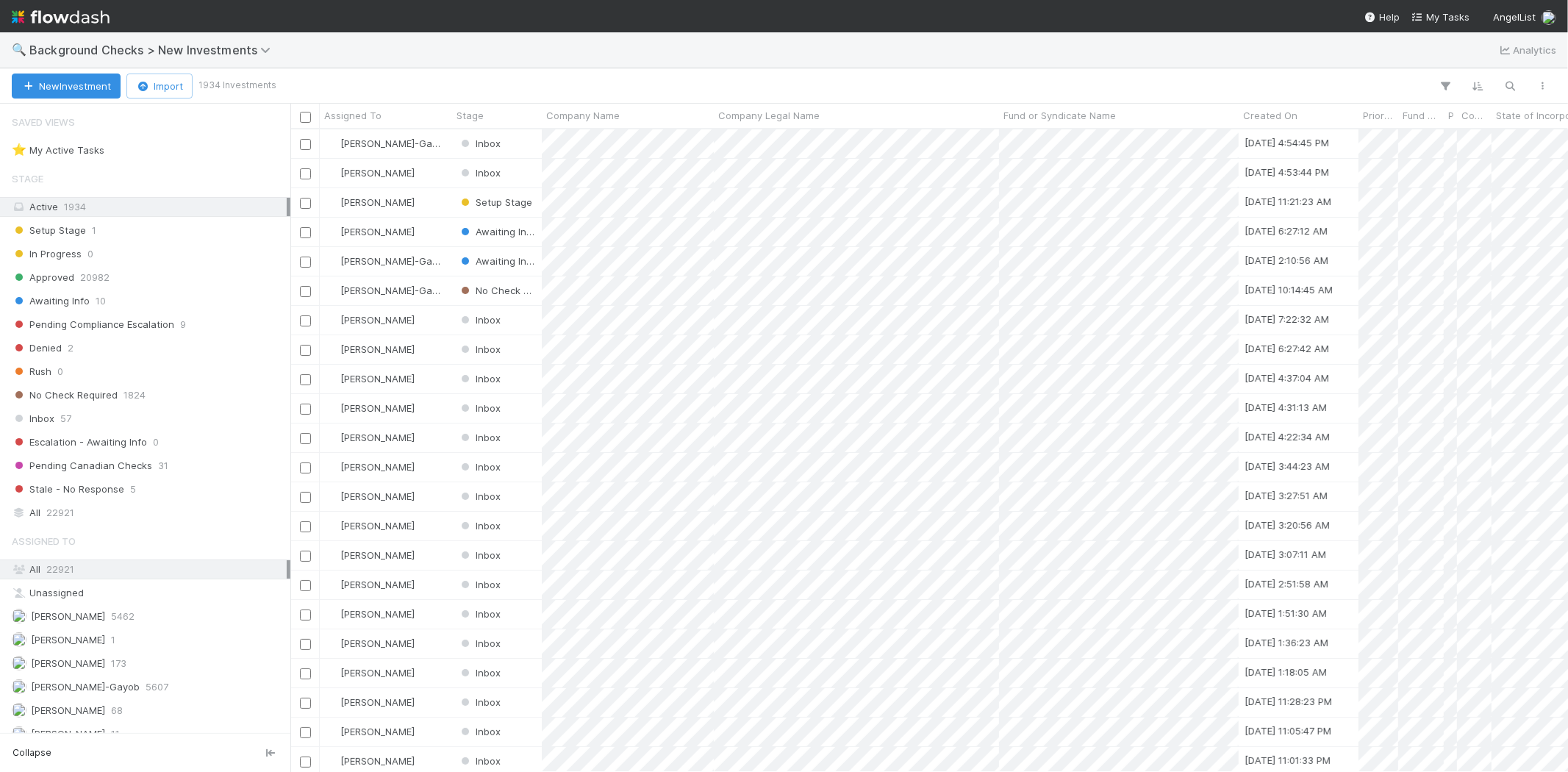
scroll to position [630, 1265]
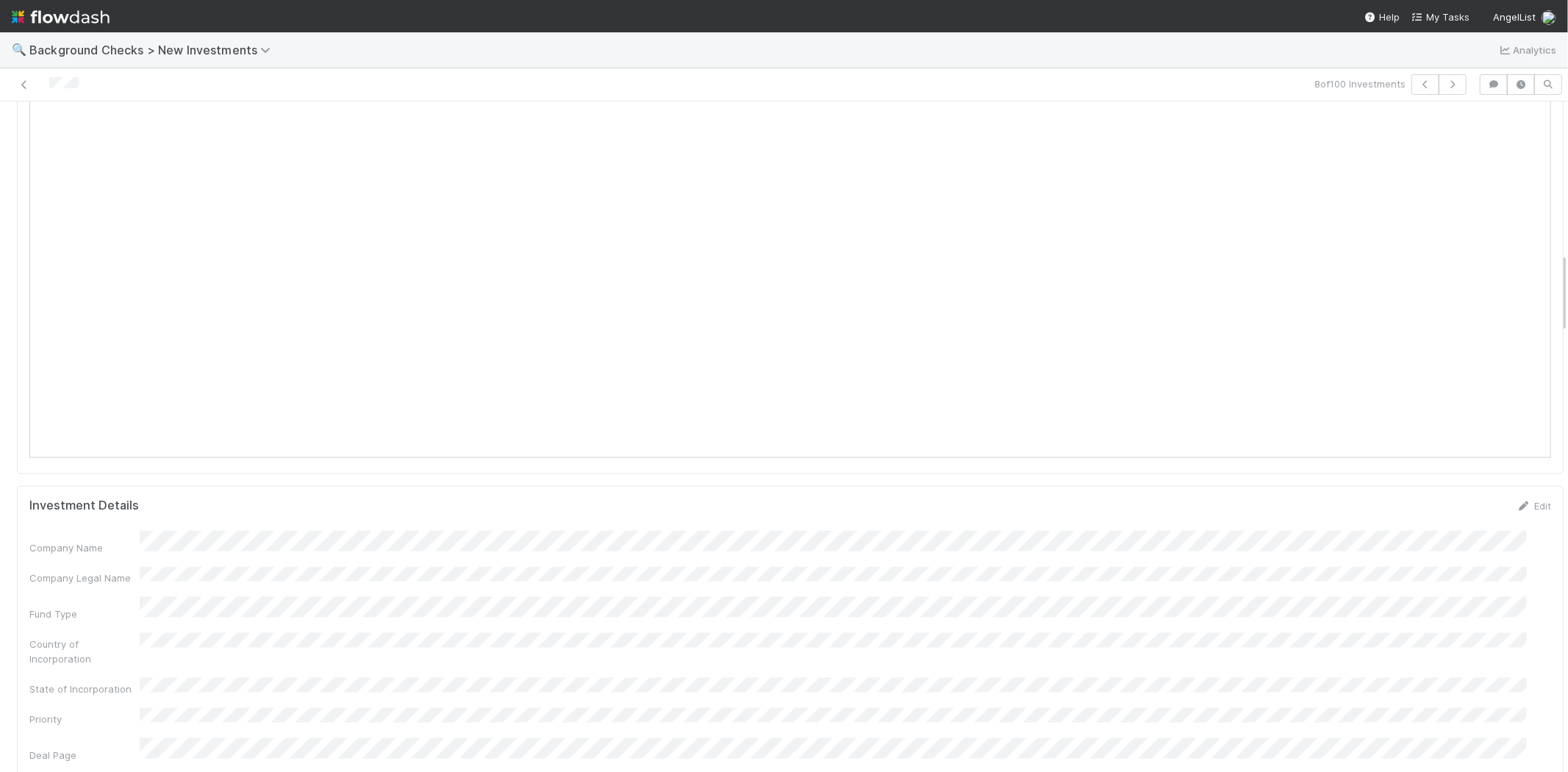
scroll to position [1224, 0]
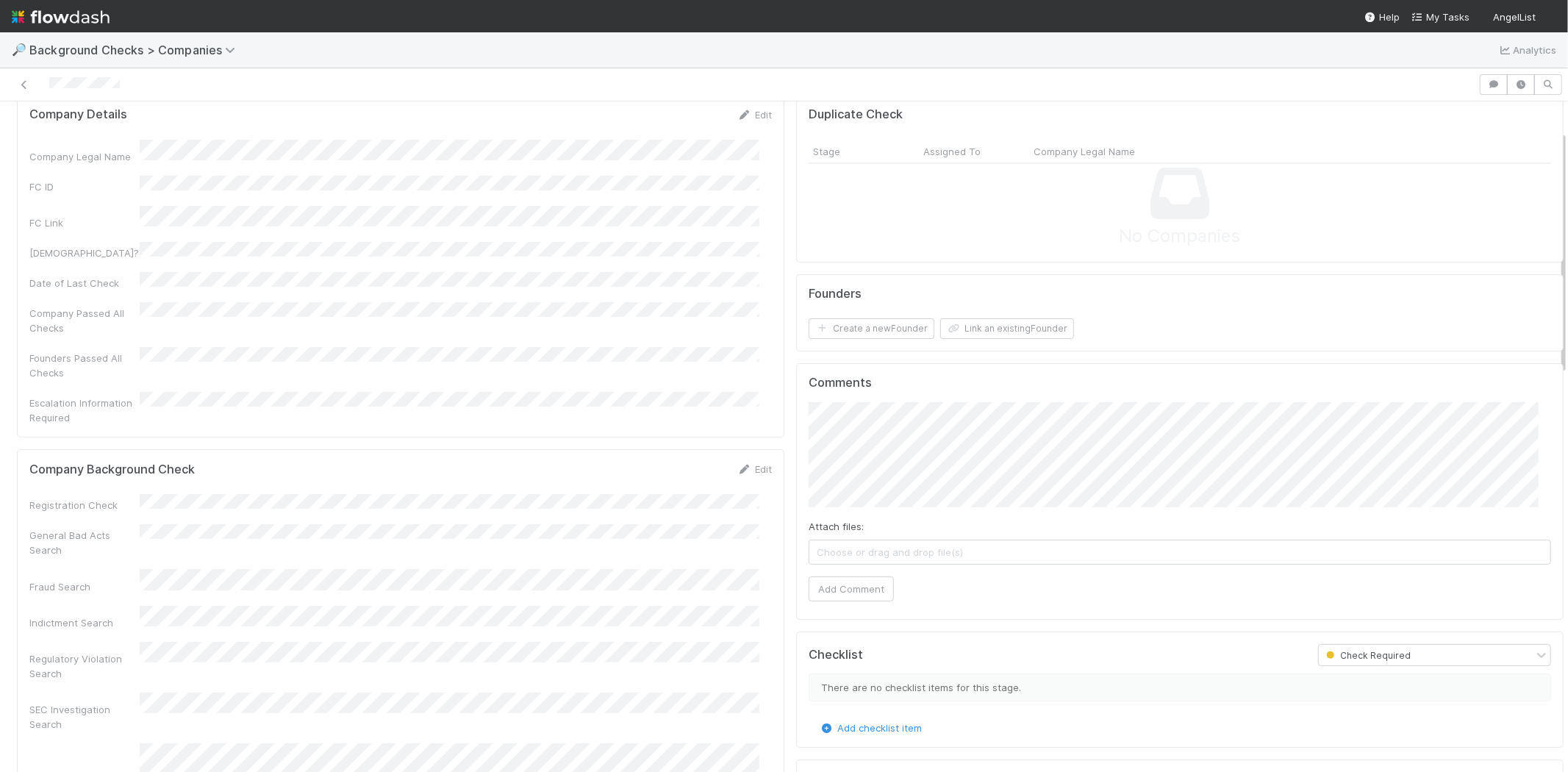
scroll to position [81, 0]
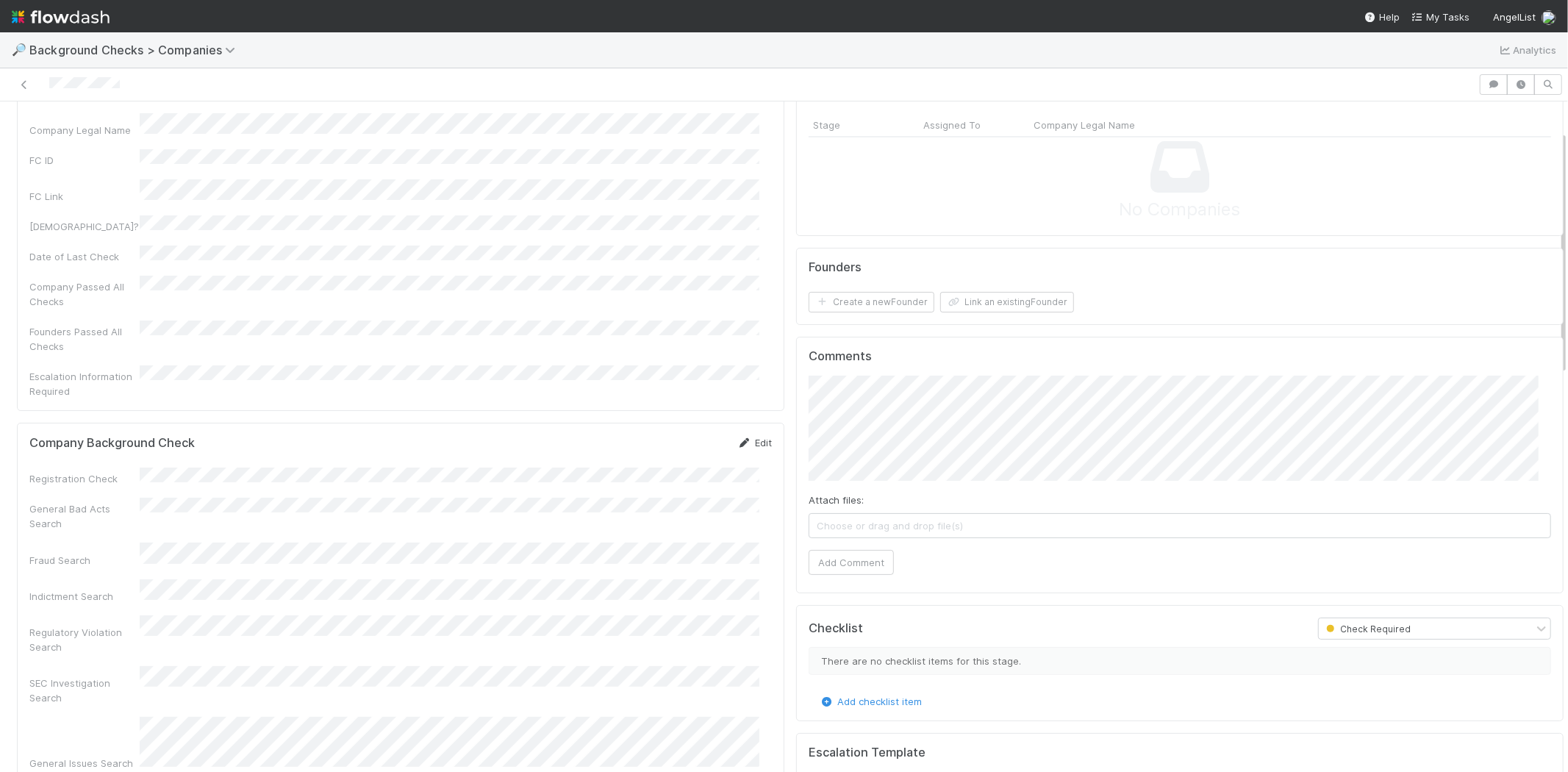
click at [748, 437] on link "Edit" at bounding box center [755, 442] width 35 height 12
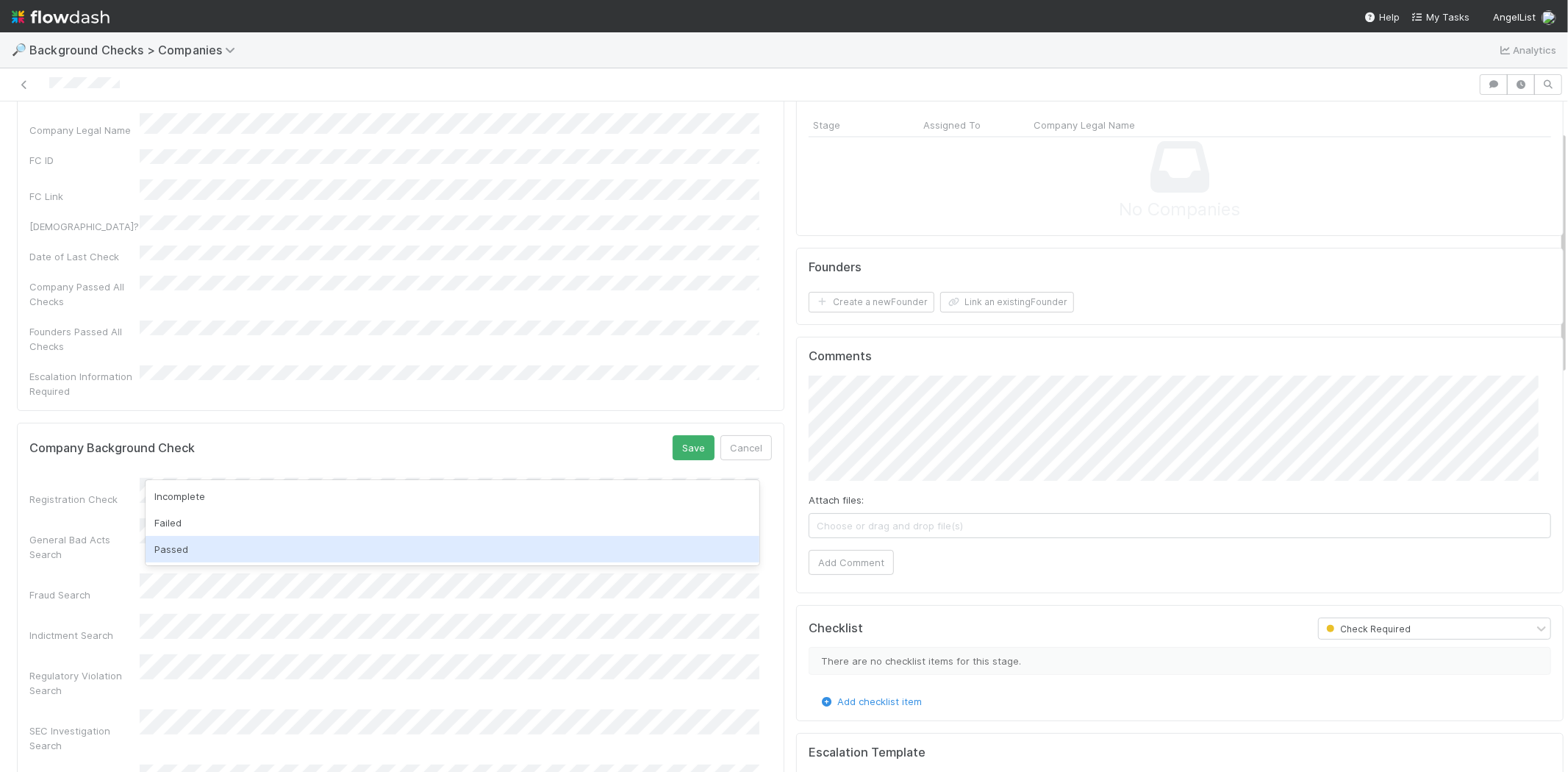
click at [583, 549] on div "Passed" at bounding box center [452, 550] width 613 height 27
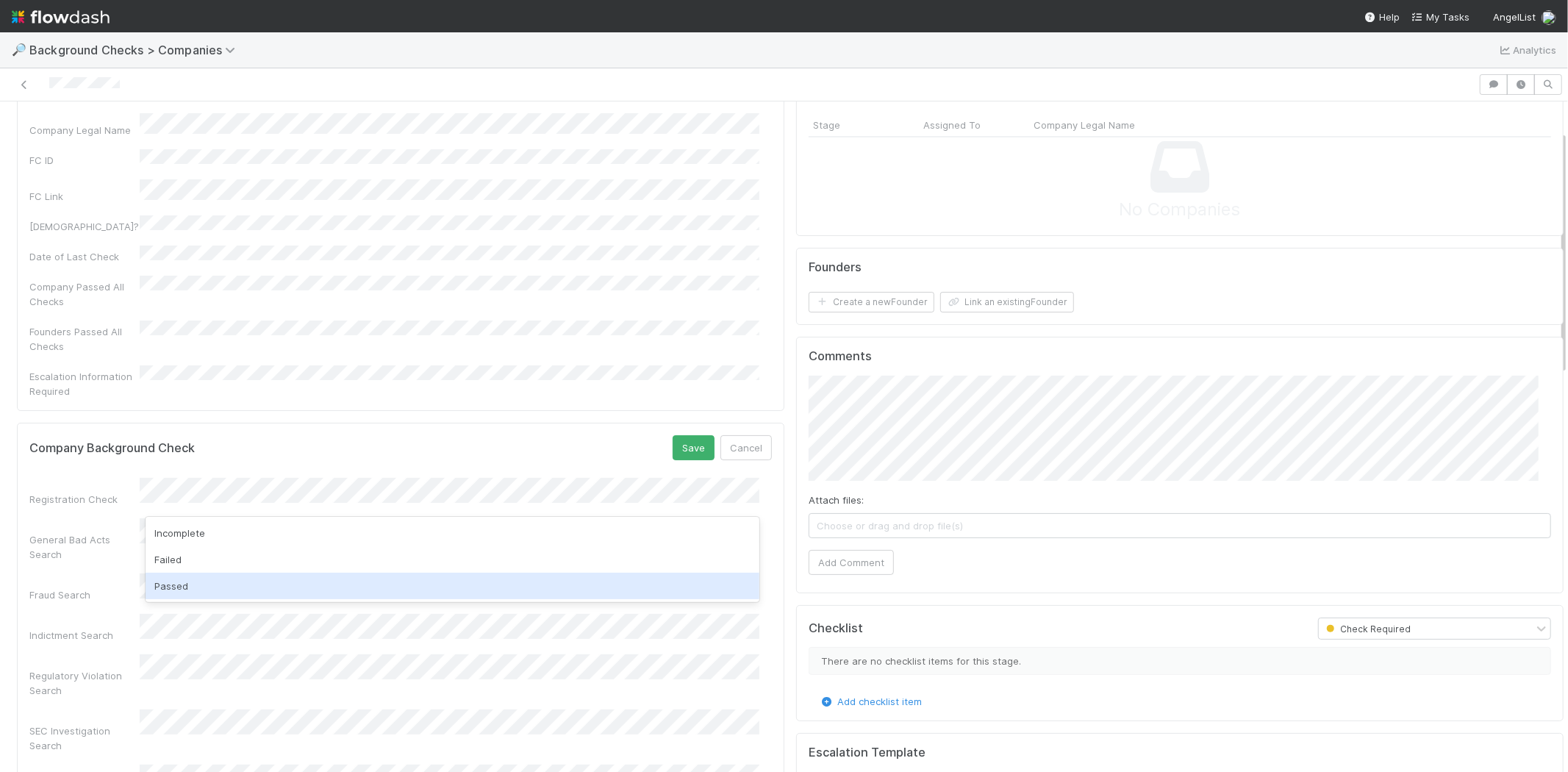
click at [517, 582] on div "Passed" at bounding box center [452, 586] width 613 height 27
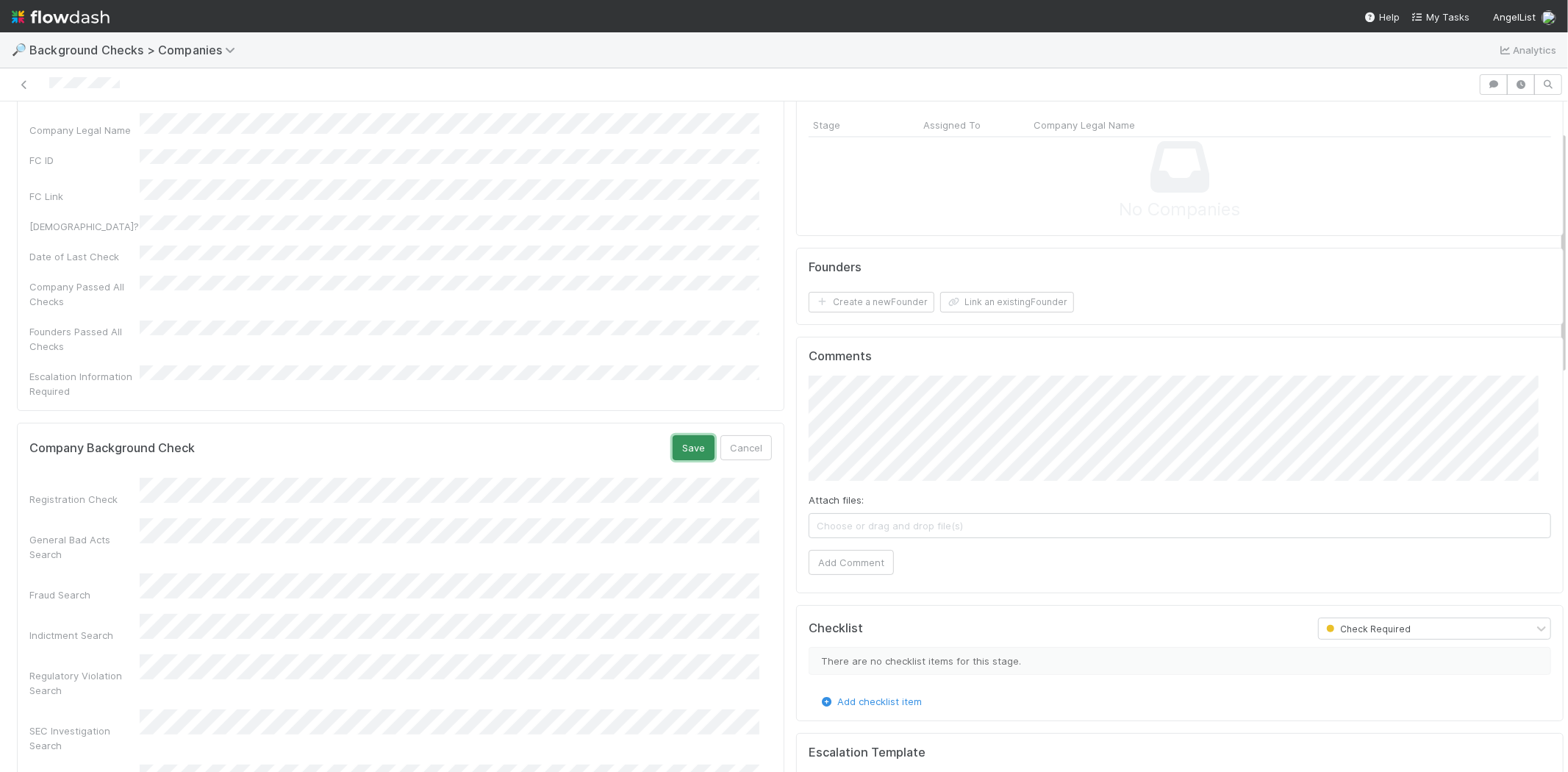
click at [683, 435] on button "Save" at bounding box center [693, 447] width 42 height 25
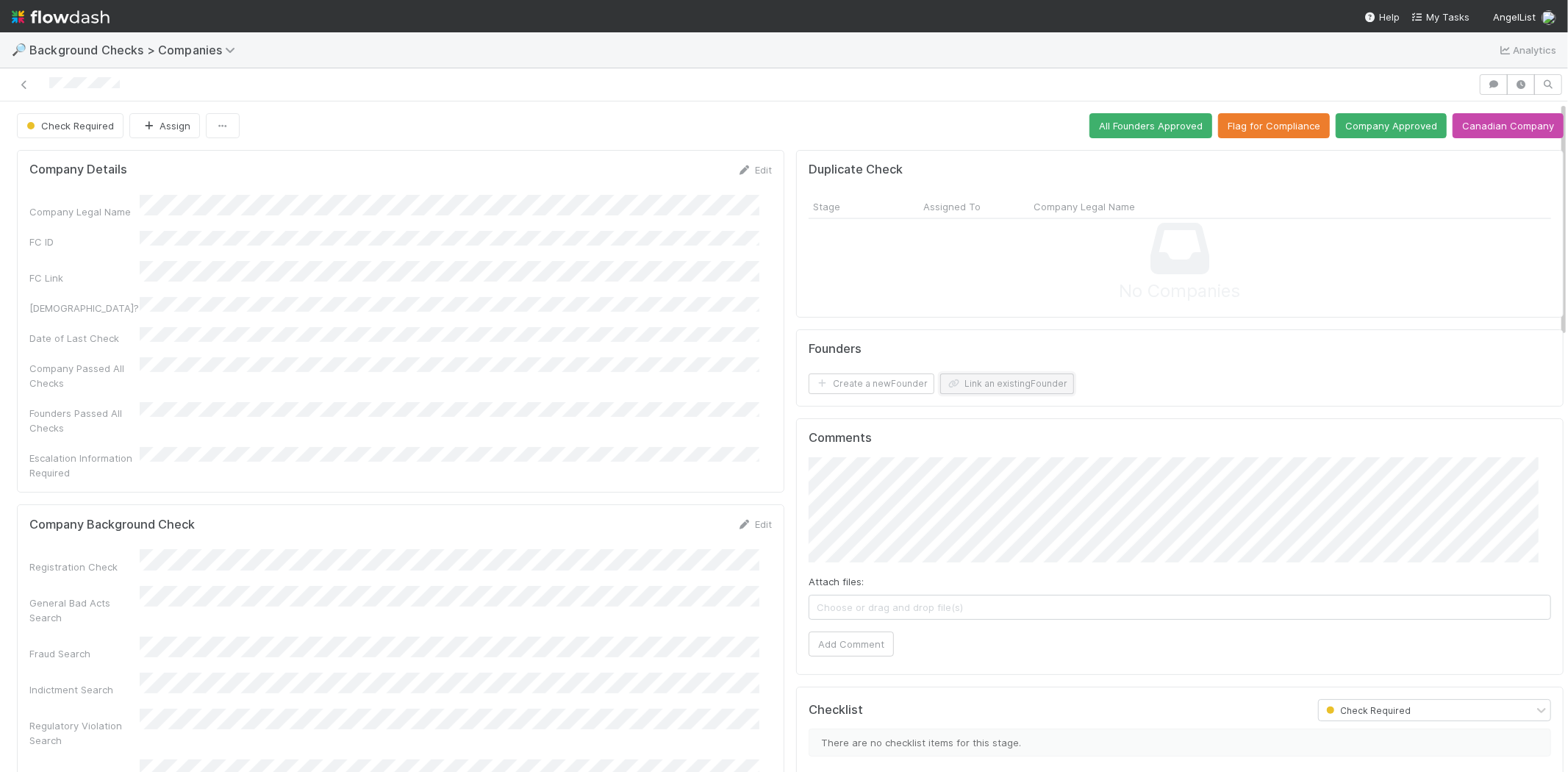
click at [946, 387] on icon "button" at bounding box center [954, 384] width 15 height 9
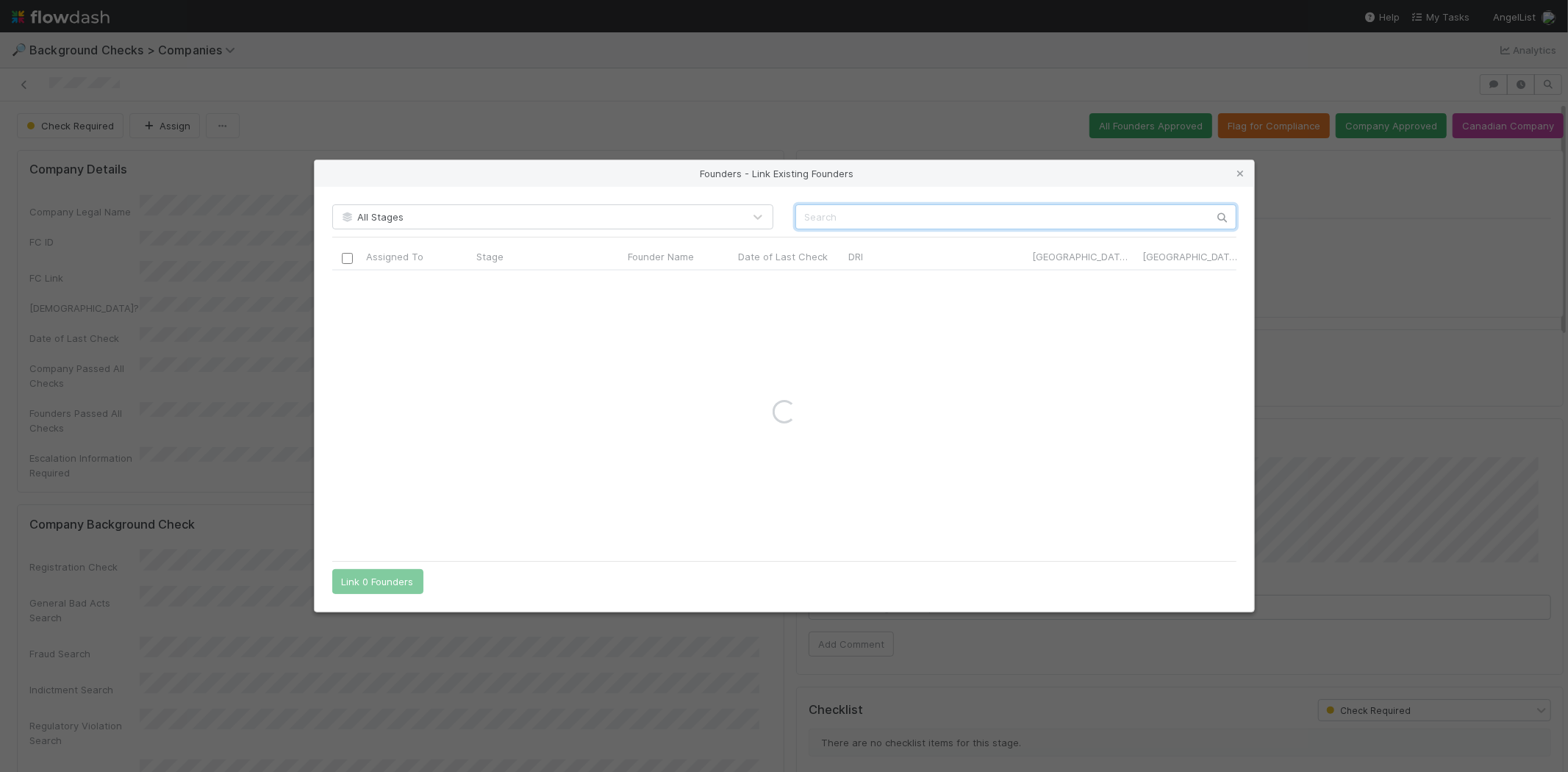
click at [861, 211] on input "text" at bounding box center [1015, 217] width 441 height 25
paste input "John Andrew Entwistle"
type input "John Andrew Entwistle"
click at [598, 280] on div "Stale" at bounding box center [547, 285] width 151 height 29
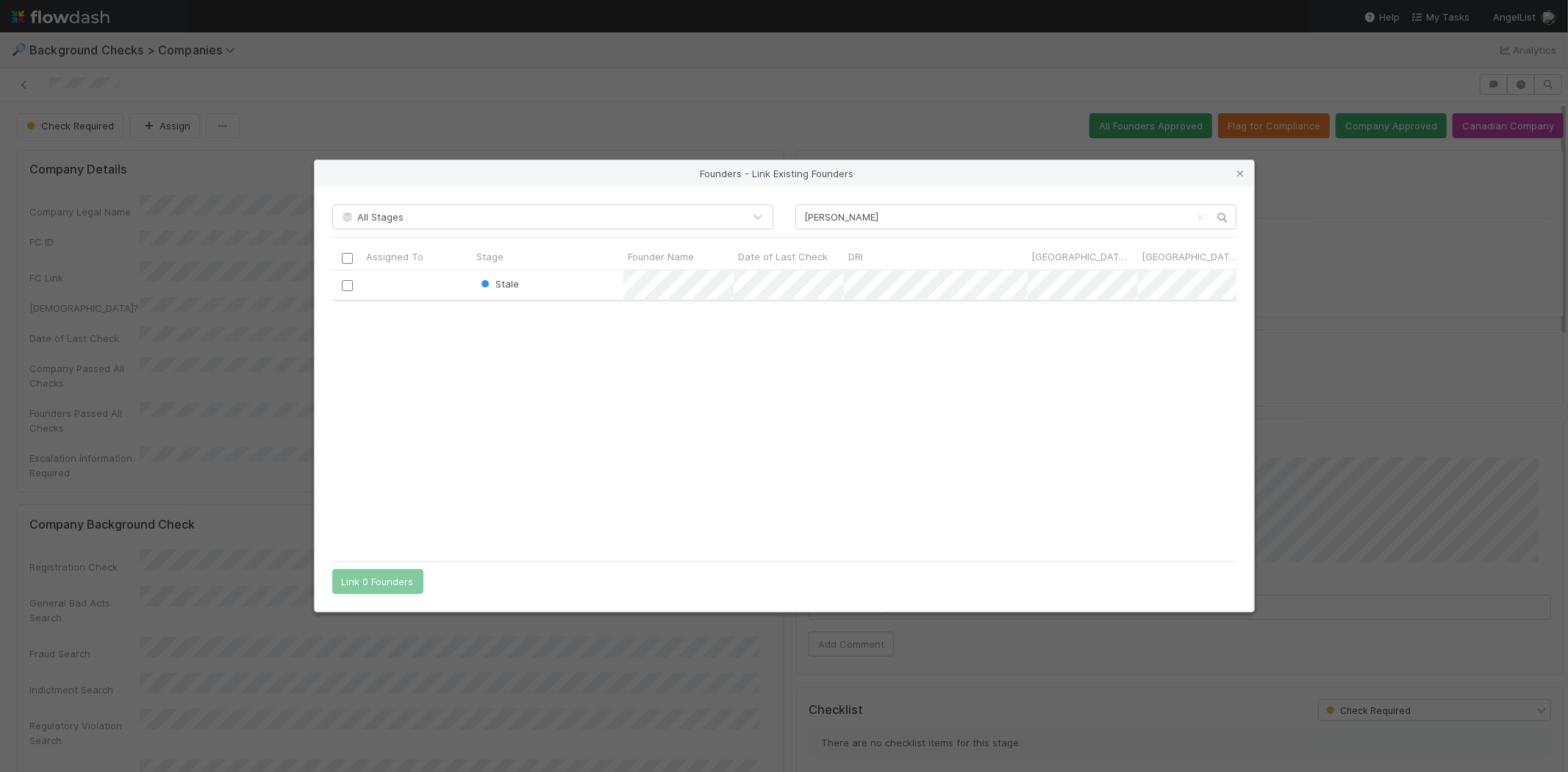
click at [348, 284] on input "checkbox" at bounding box center [346, 285] width 11 height 11
click at [375, 579] on button "Link 1 Founder" at bounding box center [374, 581] width 85 height 25
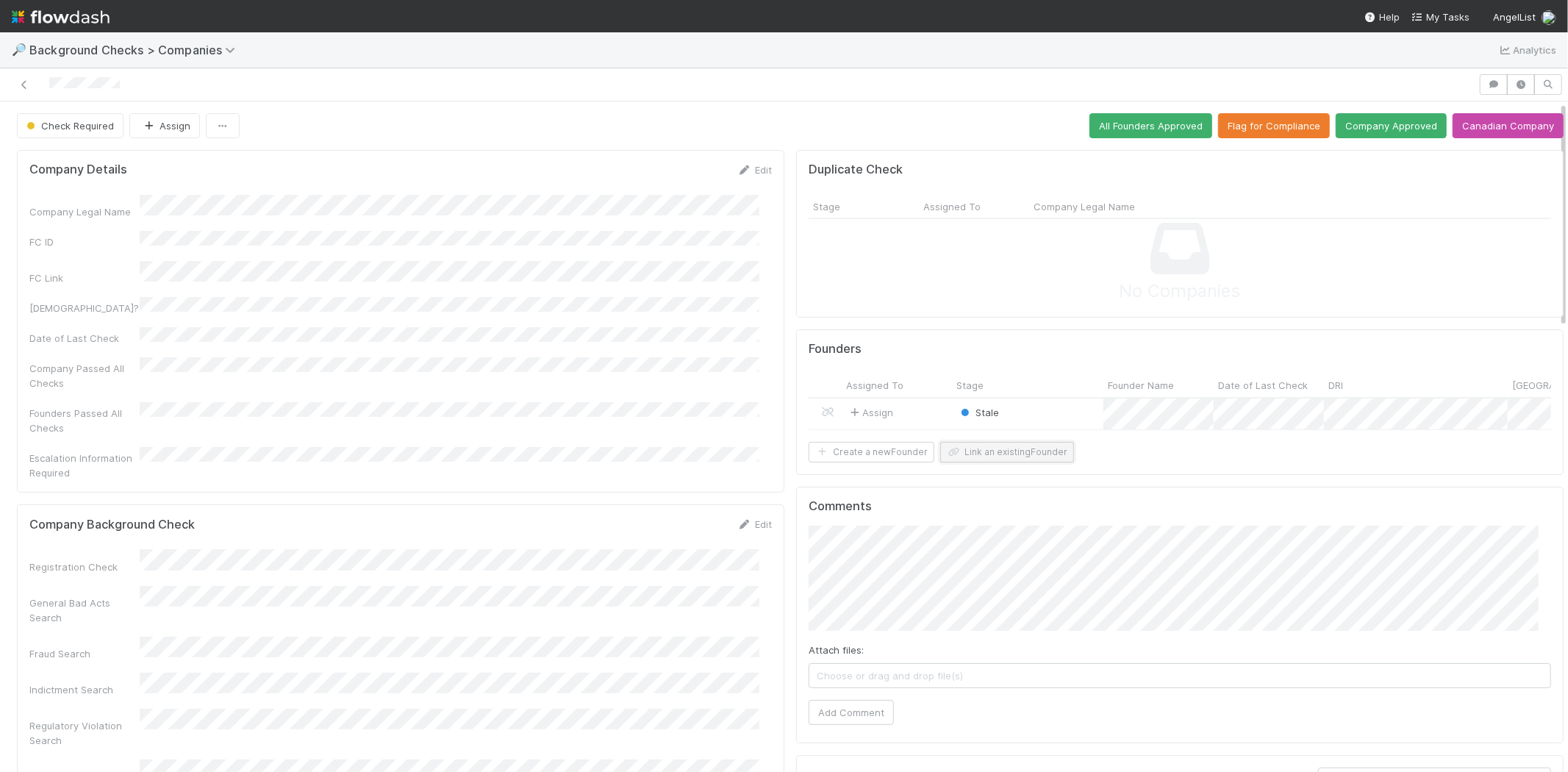
click at [994, 462] on button "Link an existing Founder" at bounding box center [1007, 452] width 134 height 21
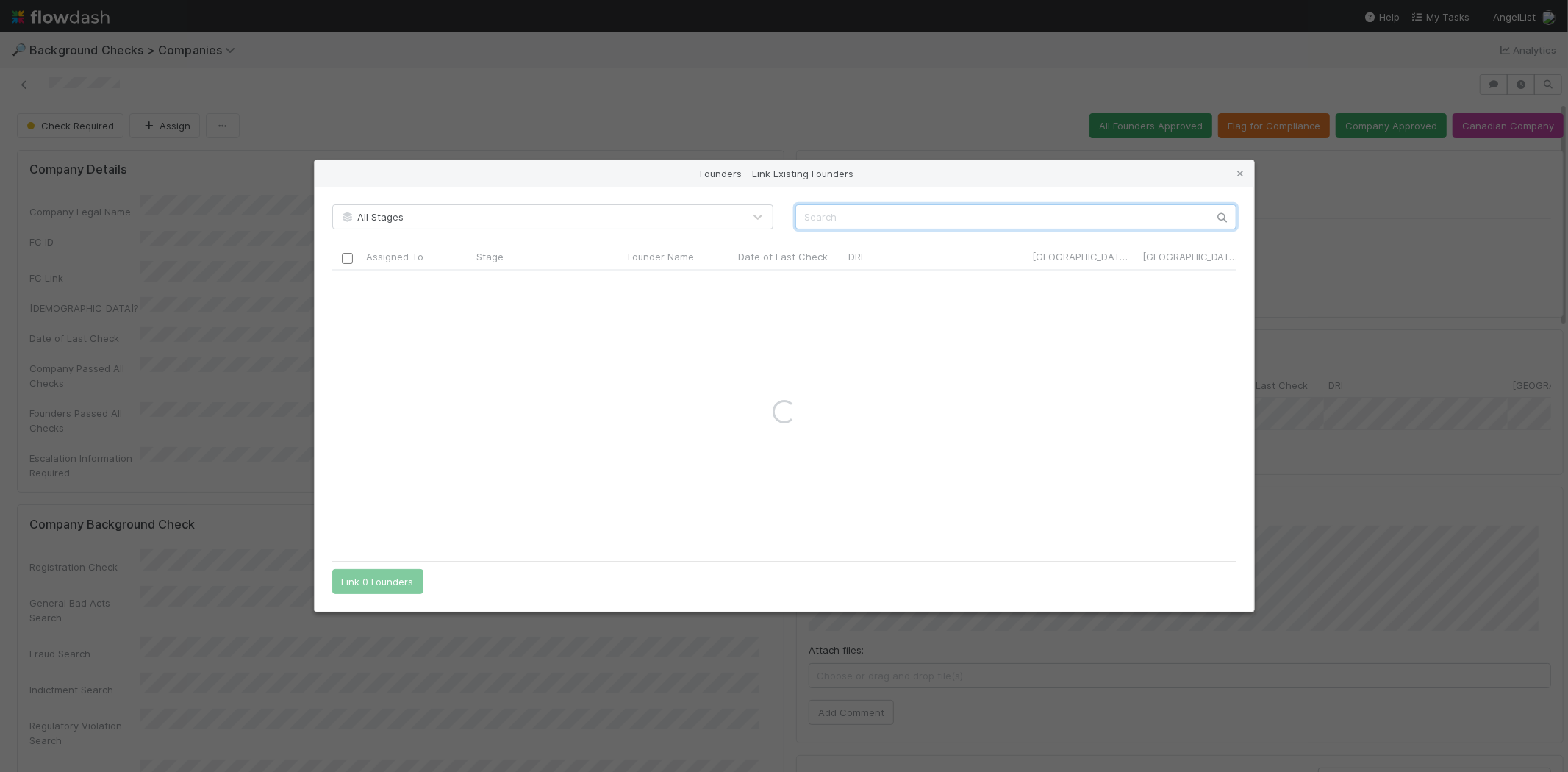
click at [838, 210] on input "text" at bounding box center [1015, 217] width 441 height 25
paste input "Sean Smith"
type input "Sean Smith"
click at [1243, 173] on icon at bounding box center [1241, 174] width 15 height 10
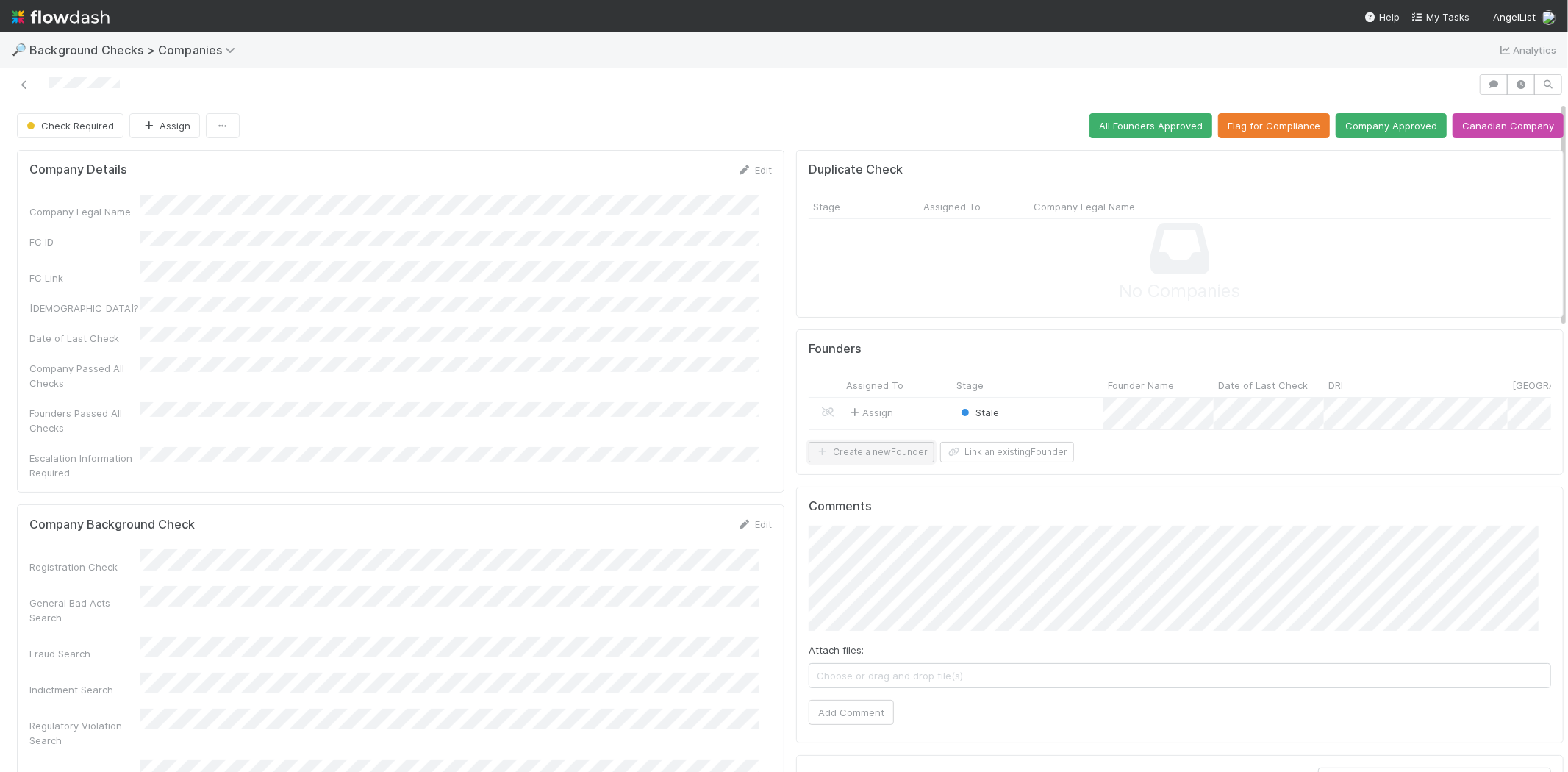
click at [852, 462] on button "Create a new Founder" at bounding box center [871, 452] width 125 height 21
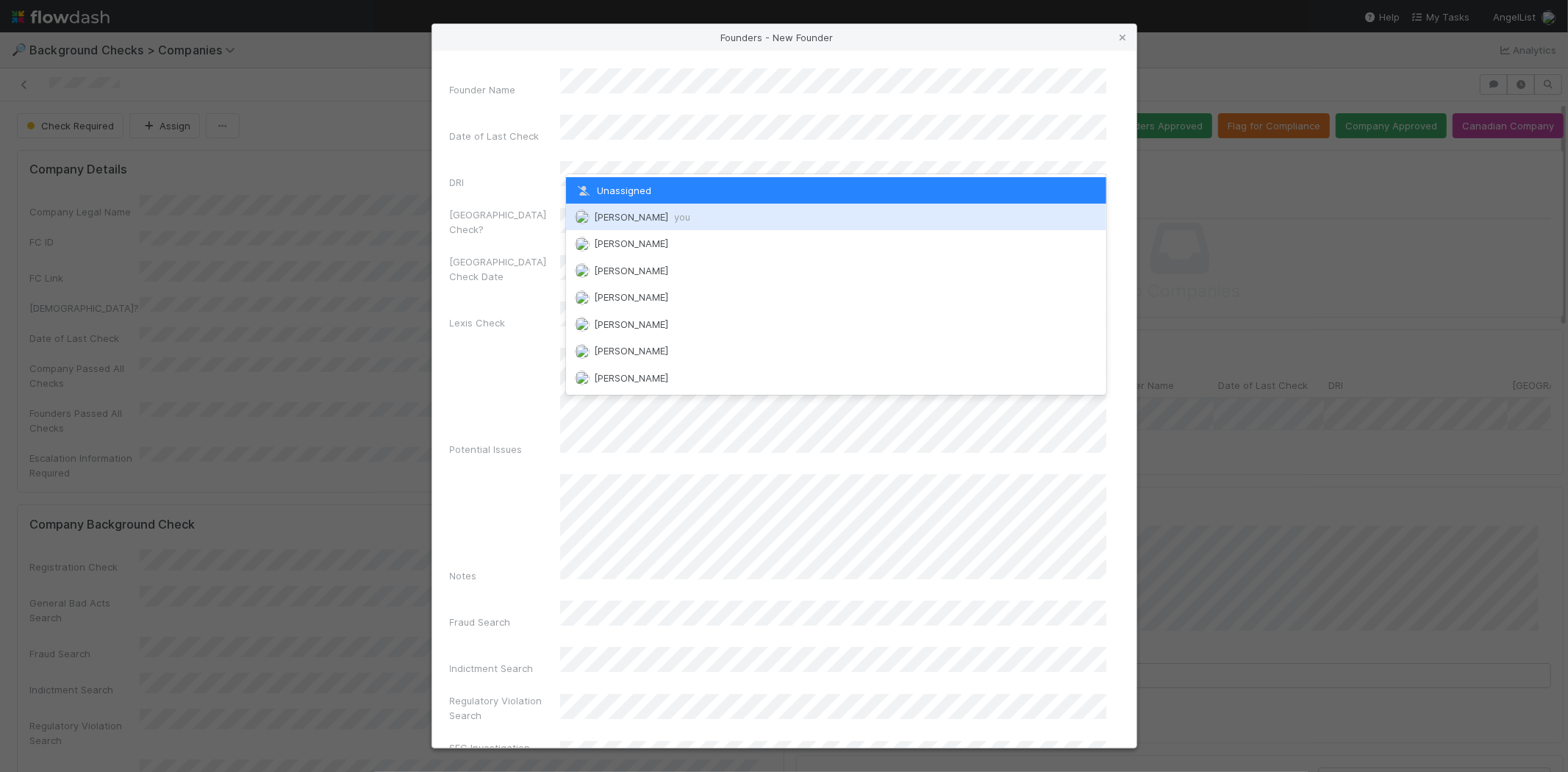
click at [683, 213] on span "you" at bounding box center [681, 217] width 16 height 12
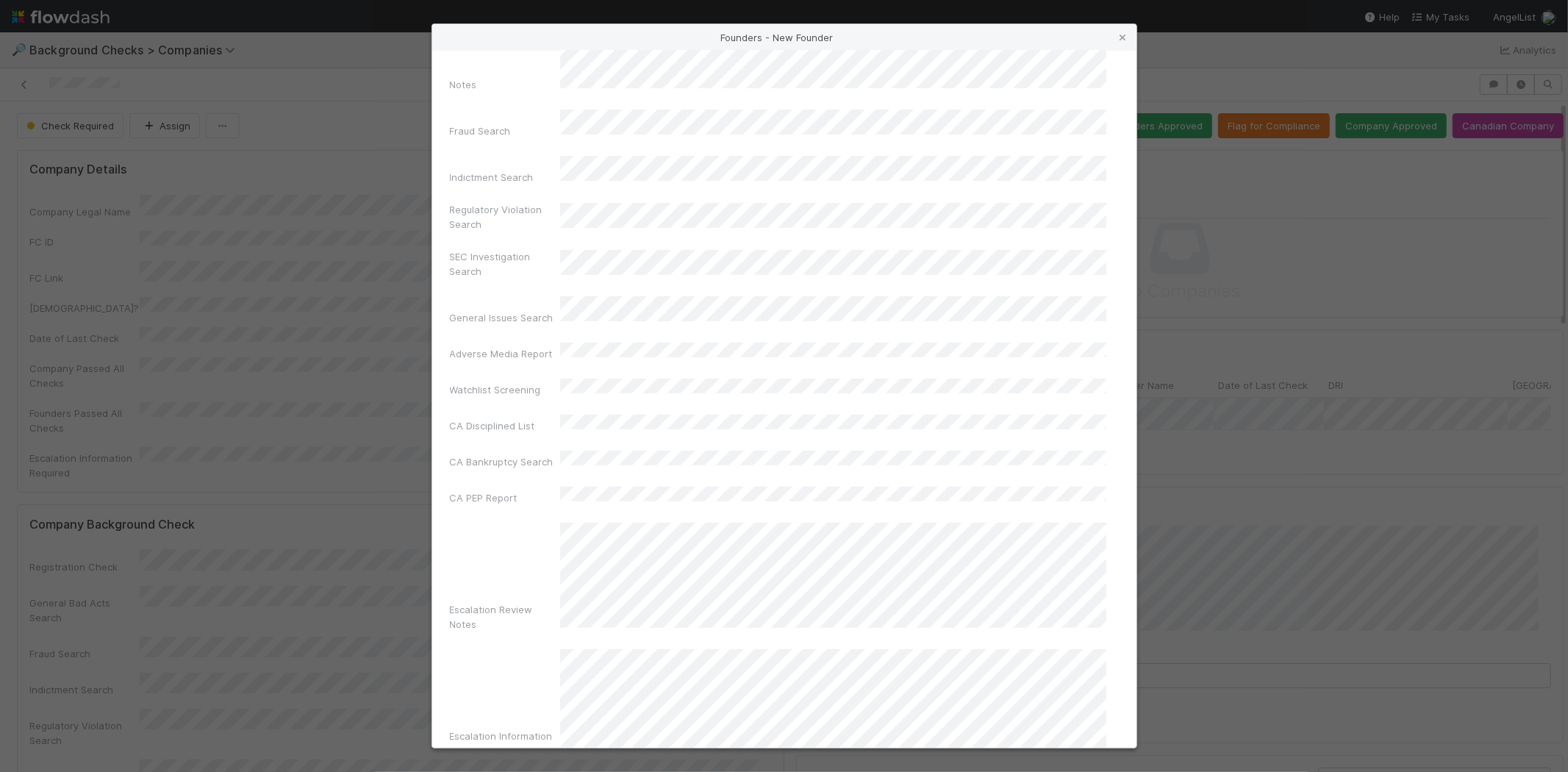
scroll to position [492, 0]
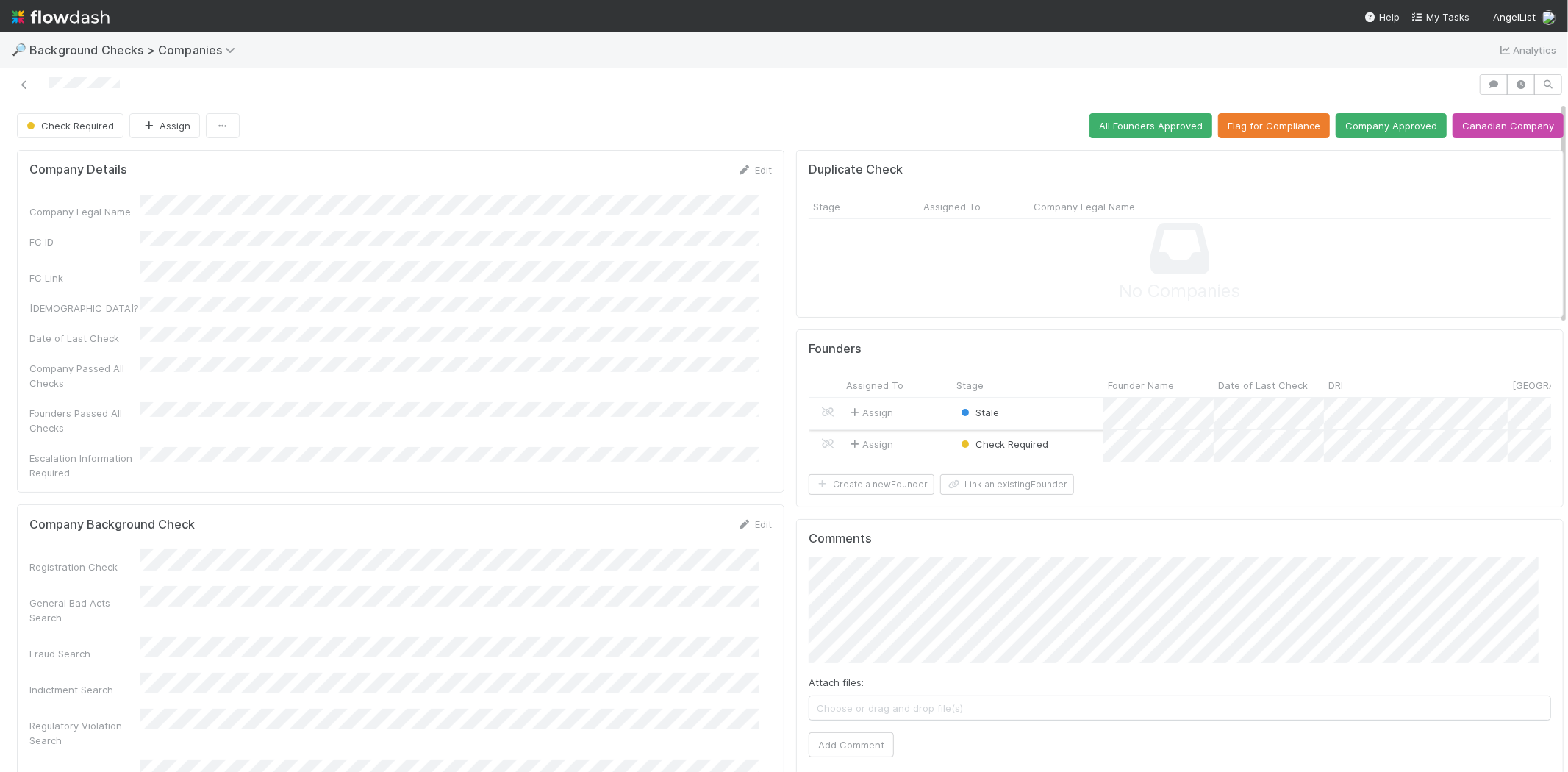
click at [913, 410] on div "Assign" at bounding box center [896, 414] width 110 height 32
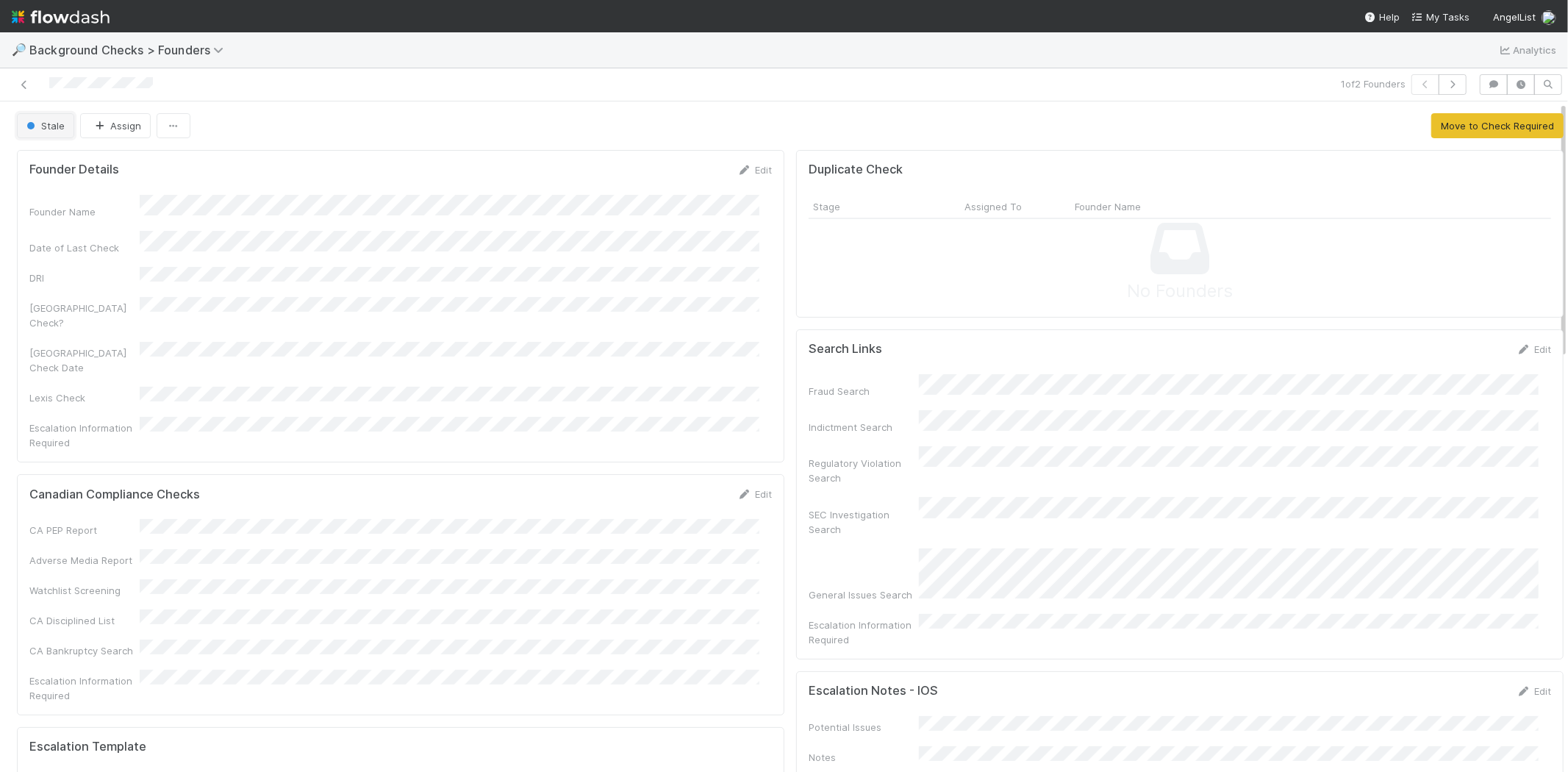
click at [46, 128] on span "Stale" at bounding box center [44, 125] width 42 height 12
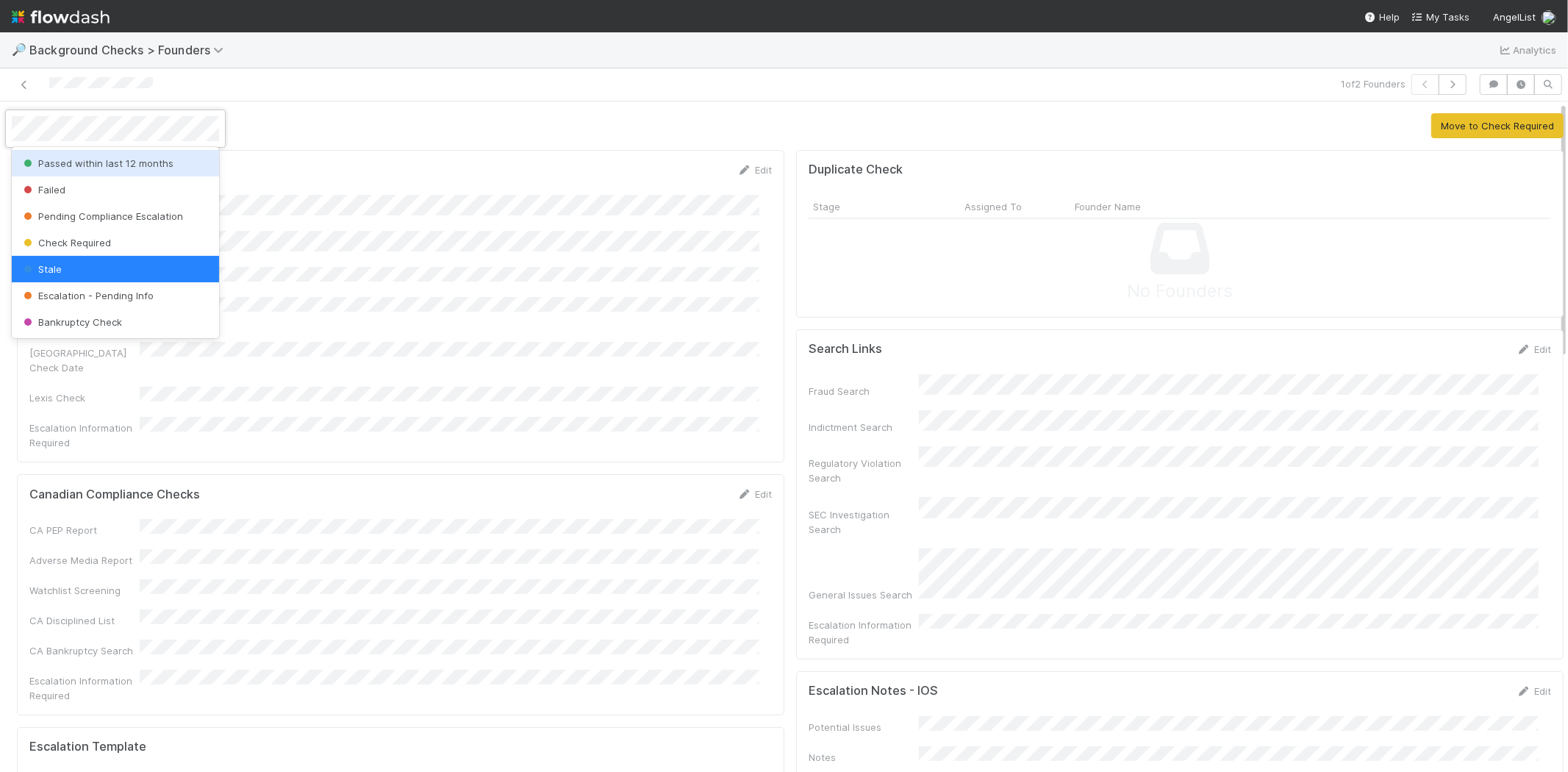
click at [57, 162] on span "Passed within last 12 months" at bounding box center [97, 163] width 153 height 12
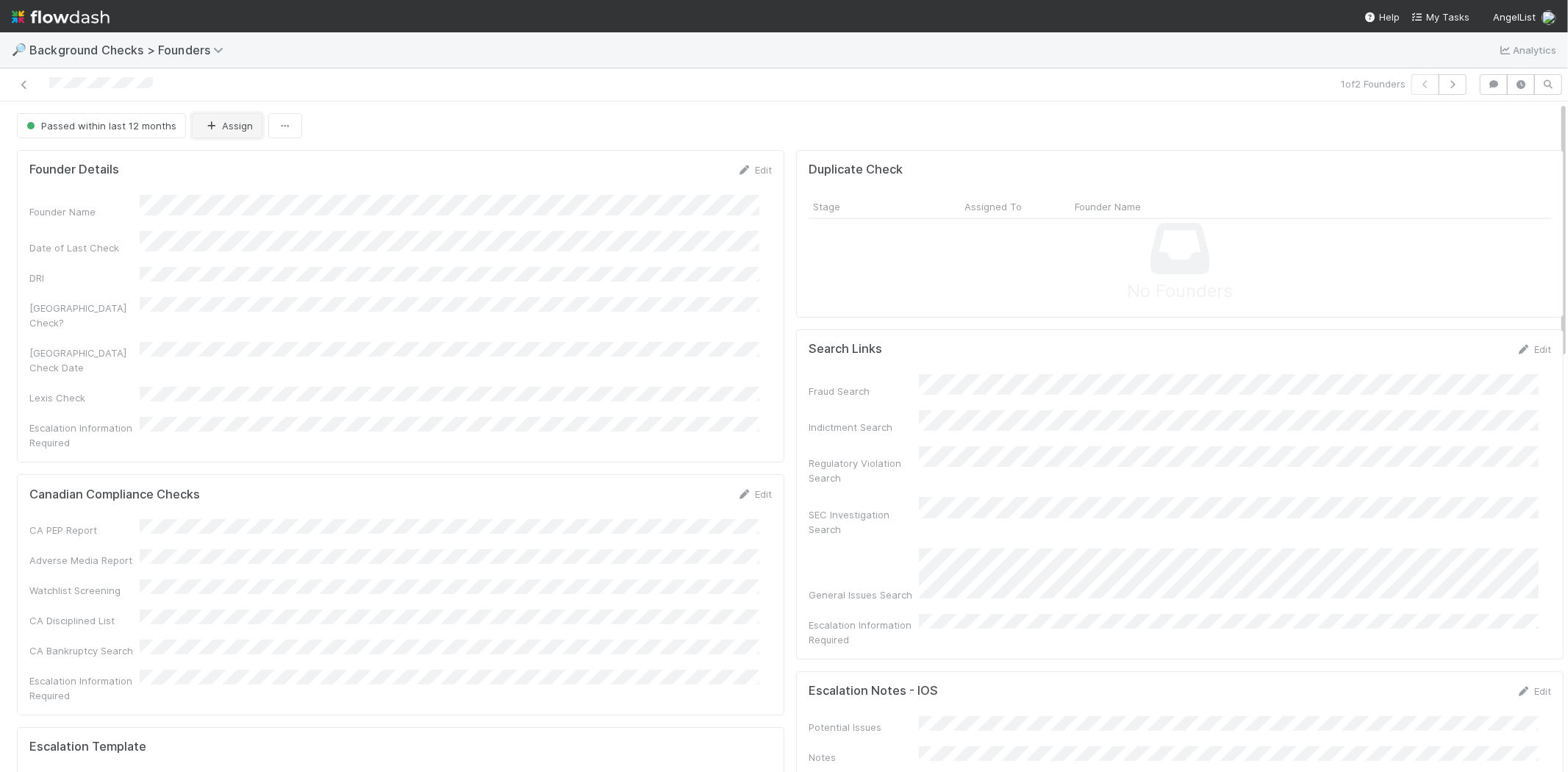
click at [233, 136] on button "Assign" at bounding box center [227, 125] width 71 height 25
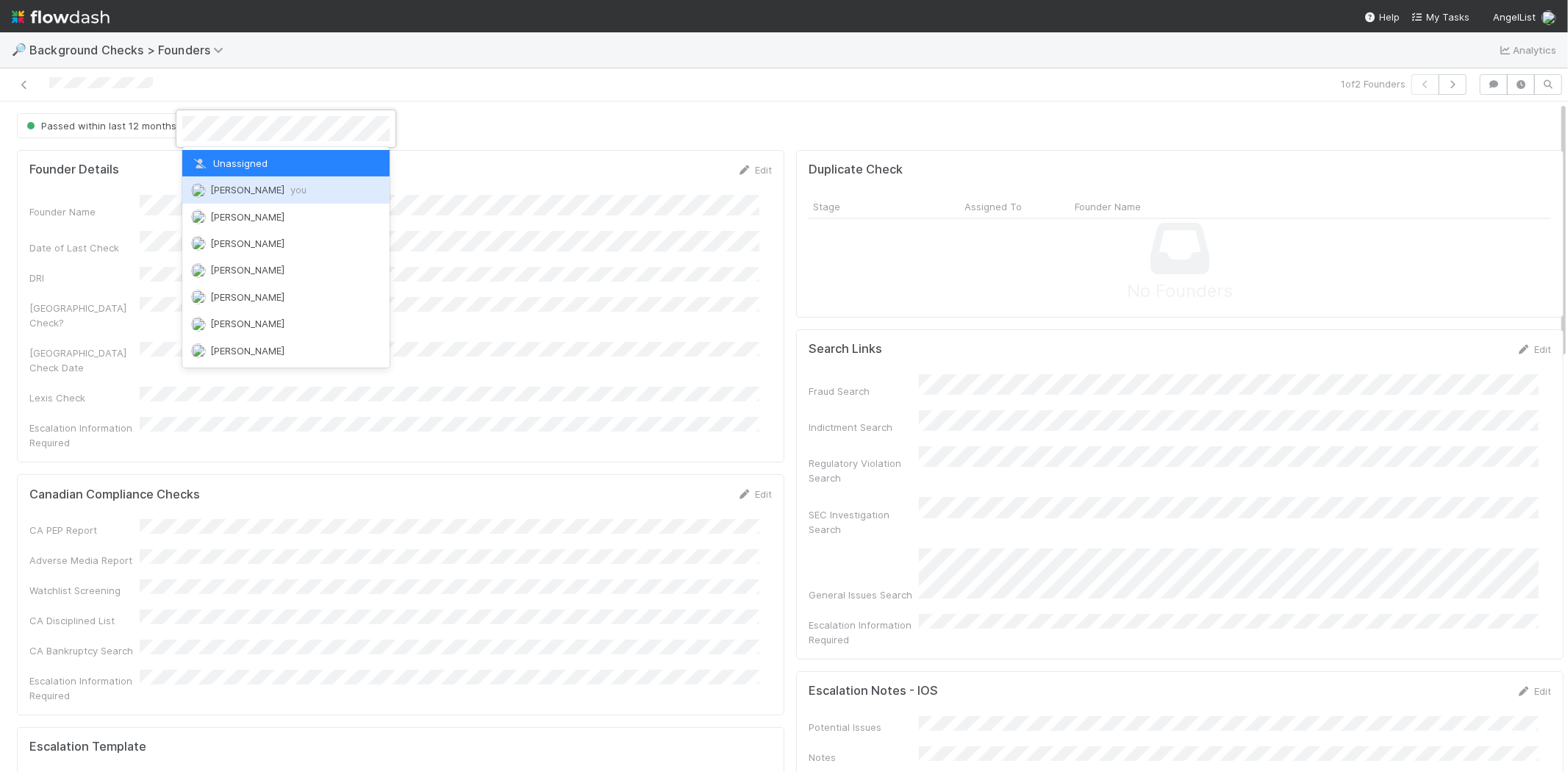
click at [238, 194] on span "Michael Capilitan you" at bounding box center [258, 189] width 96 height 12
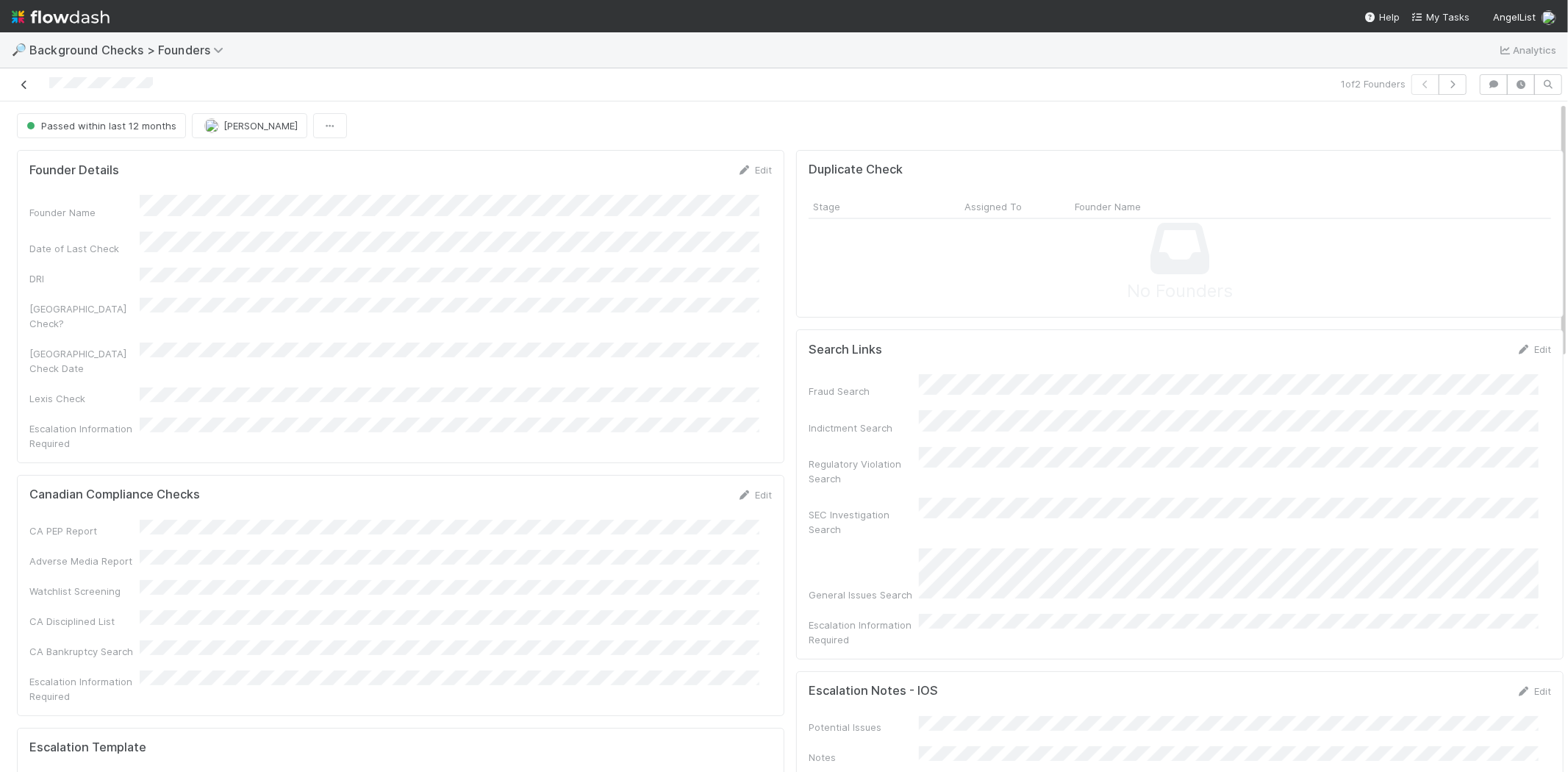
click at [29, 86] on icon at bounding box center [24, 86] width 15 height 10
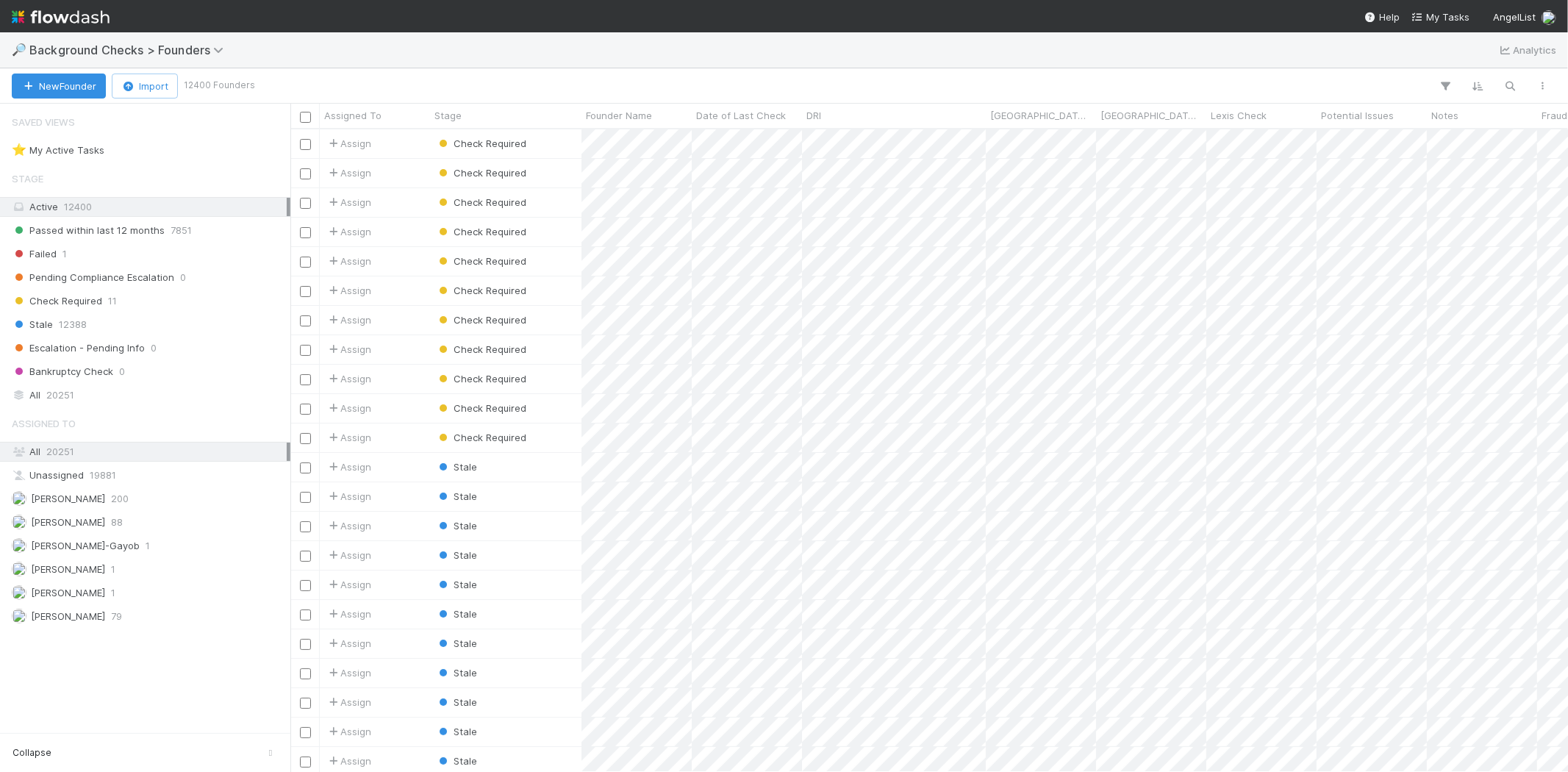
scroll to position [630, 1265]
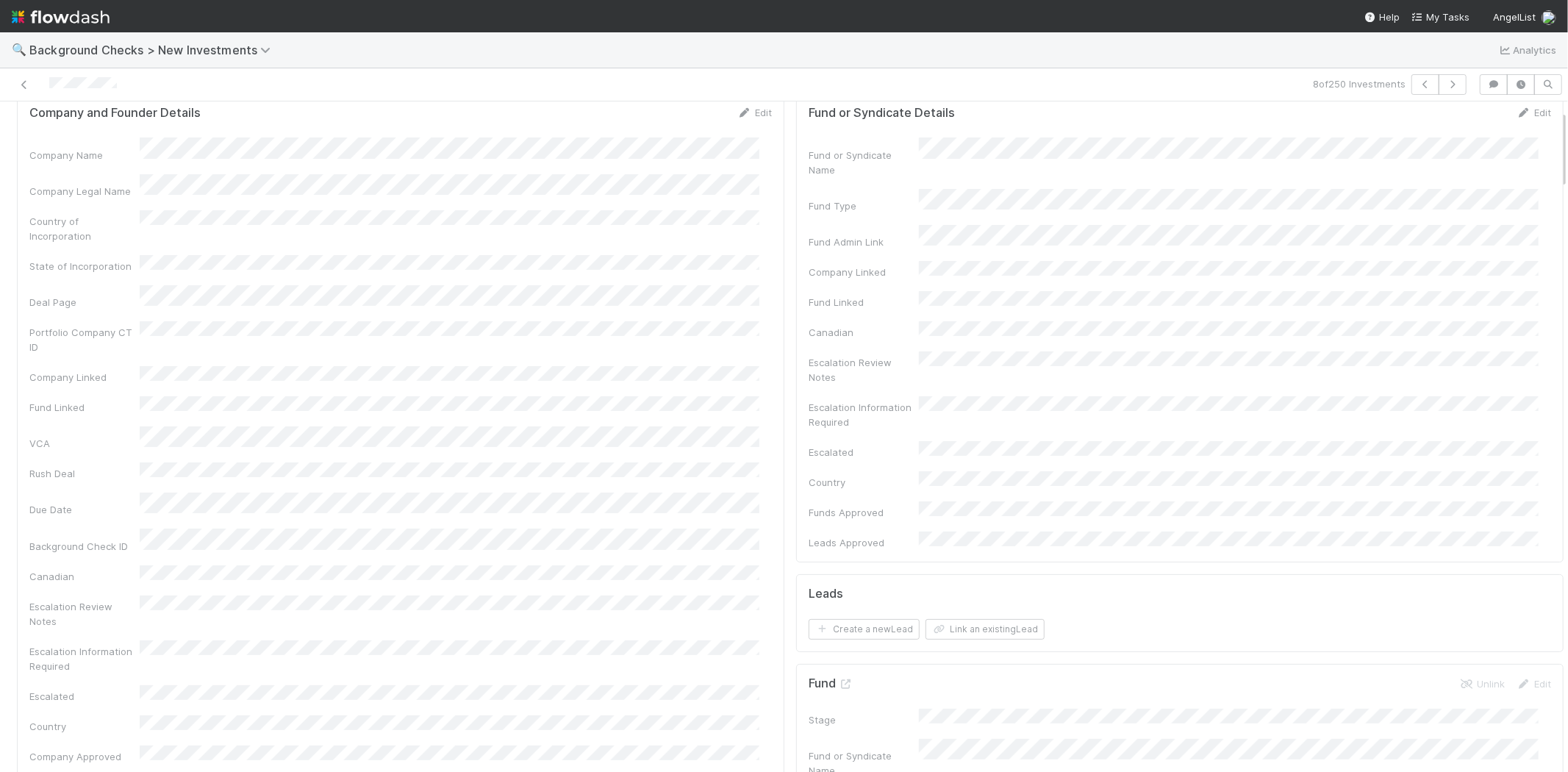
scroll to position [81, 0]
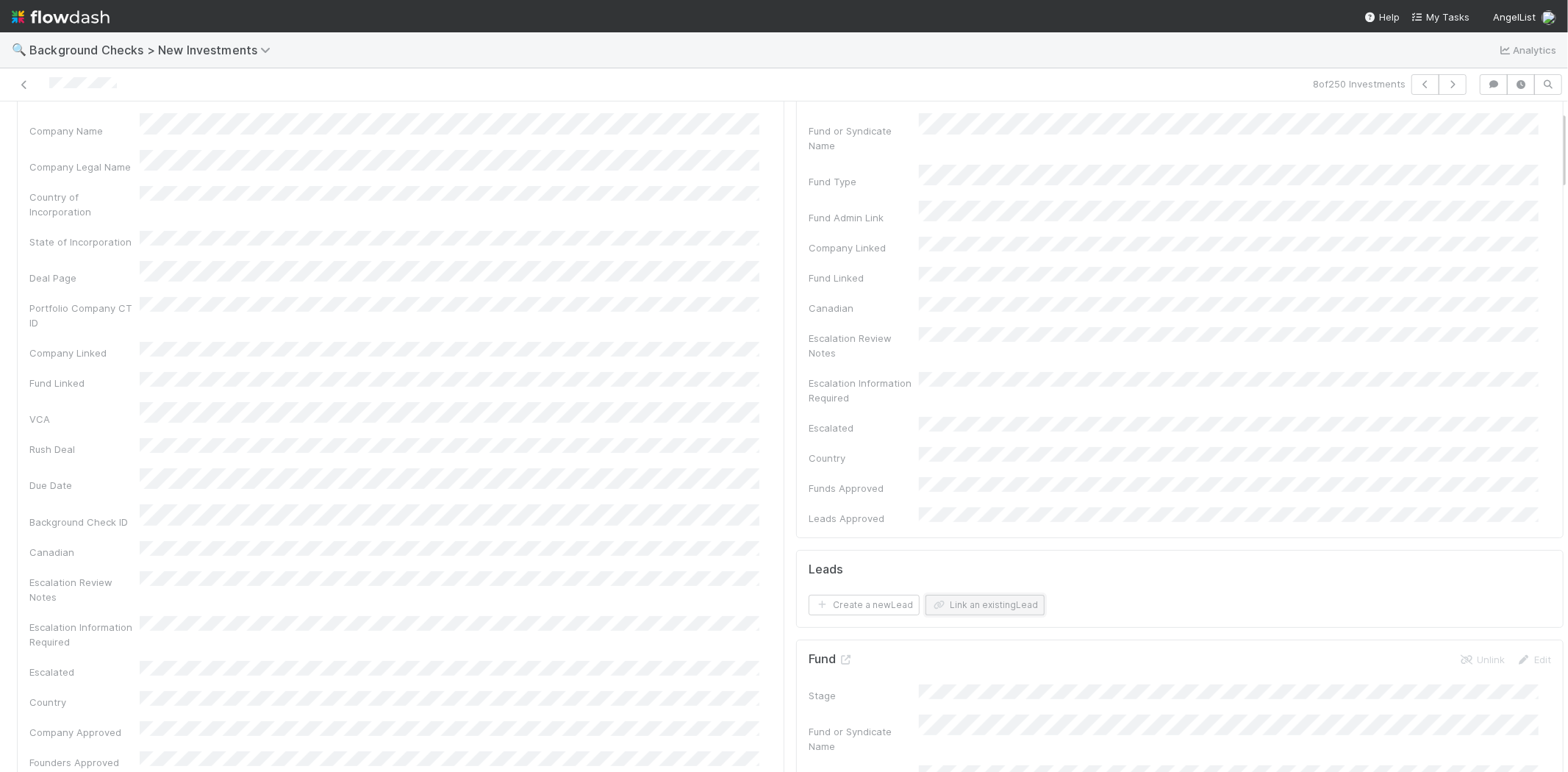
click at [944, 594] on button "Link an existing Lead" at bounding box center [984, 604] width 119 height 21
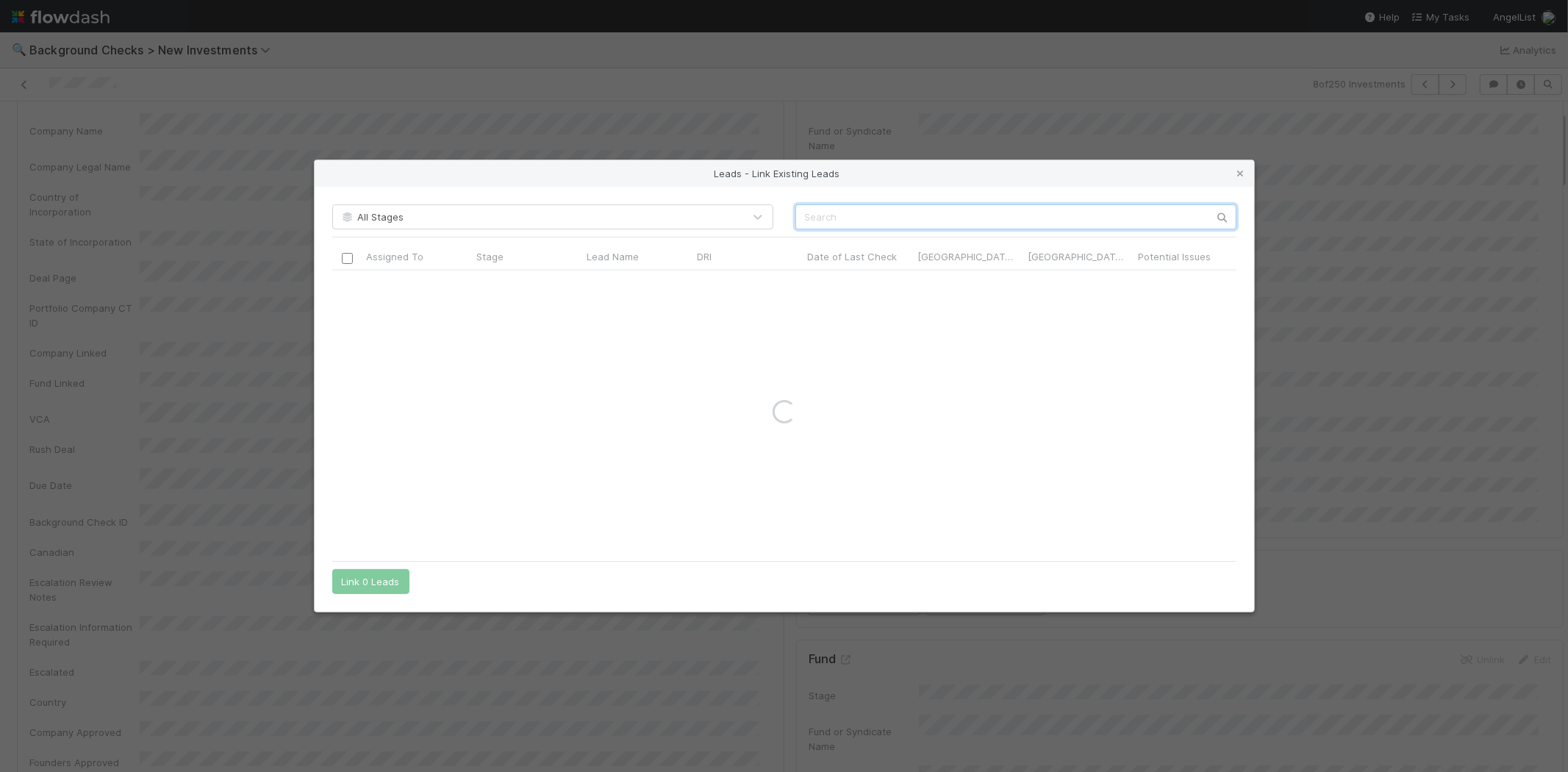
click at [831, 215] on input "text" at bounding box center [1015, 217] width 441 height 25
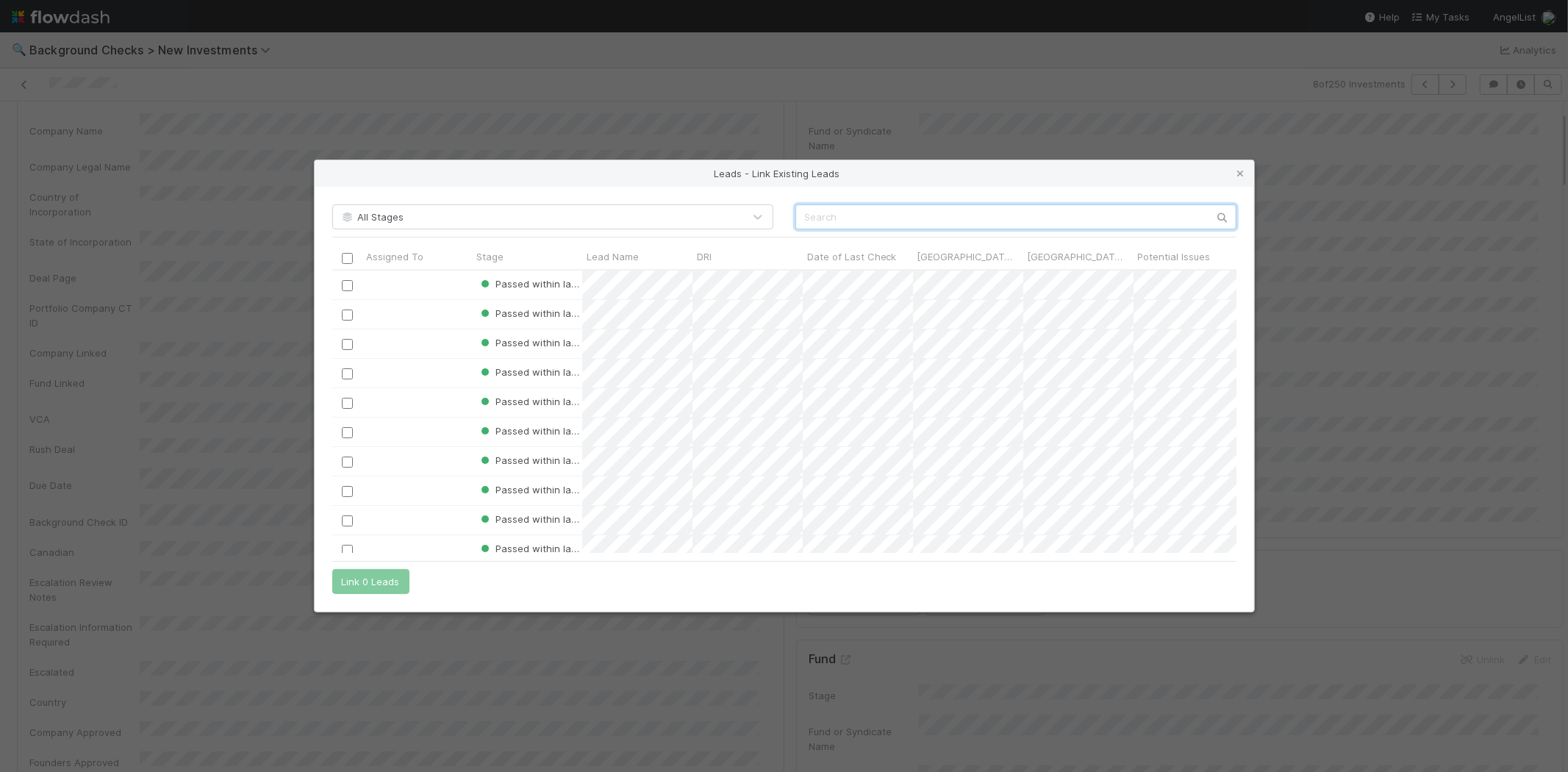
paste input "[PERSON_NAME]"
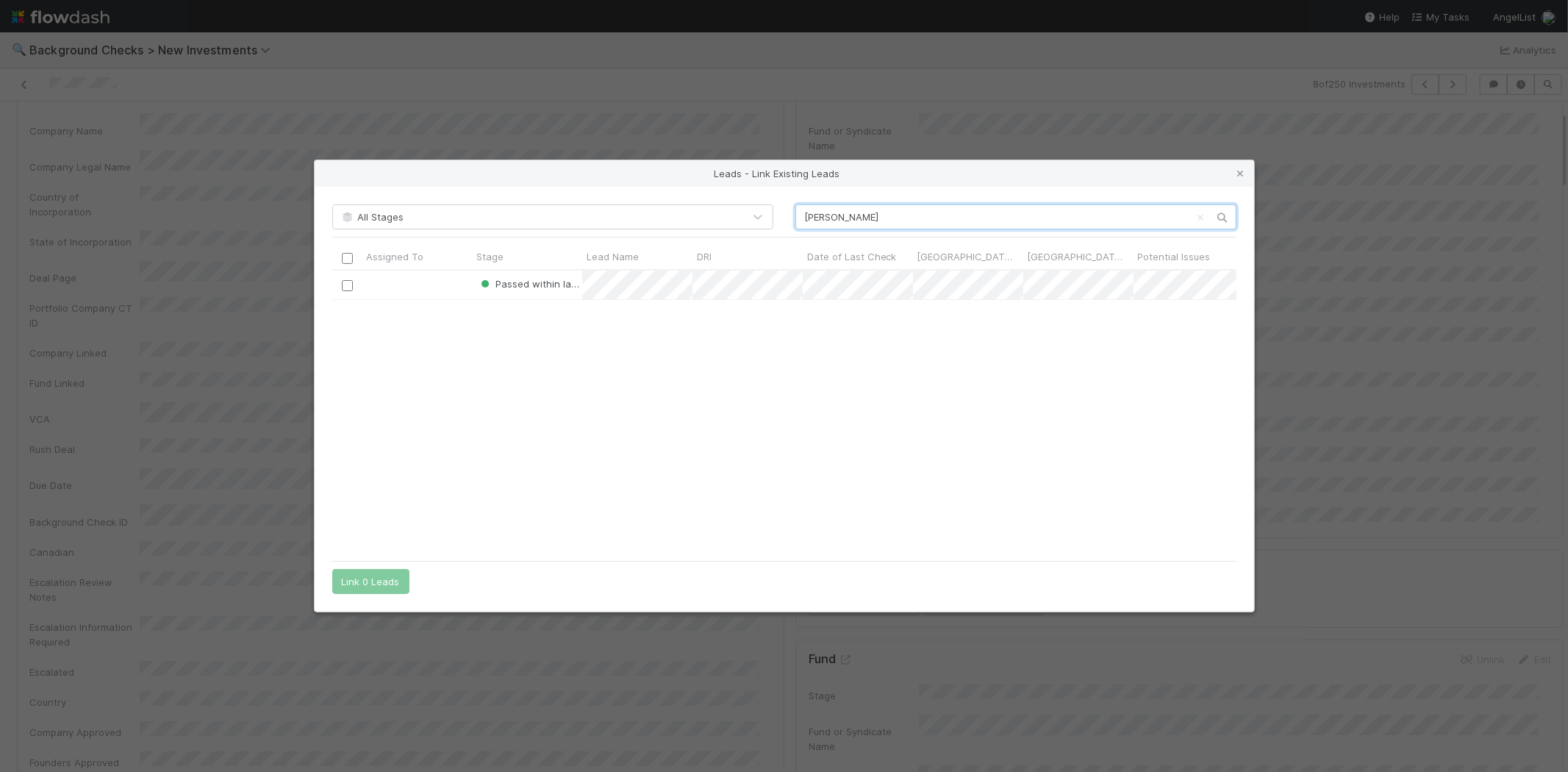
scroll to position [271, 891]
type input "[PERSON_NAME]"
click at [348, 284] on input "checkbox" at bounding box center [346, 285] width 11 height 11
click at [364, 581] on button "Link 1 Lead" at bounding box center [367, 581] width 71 height 25
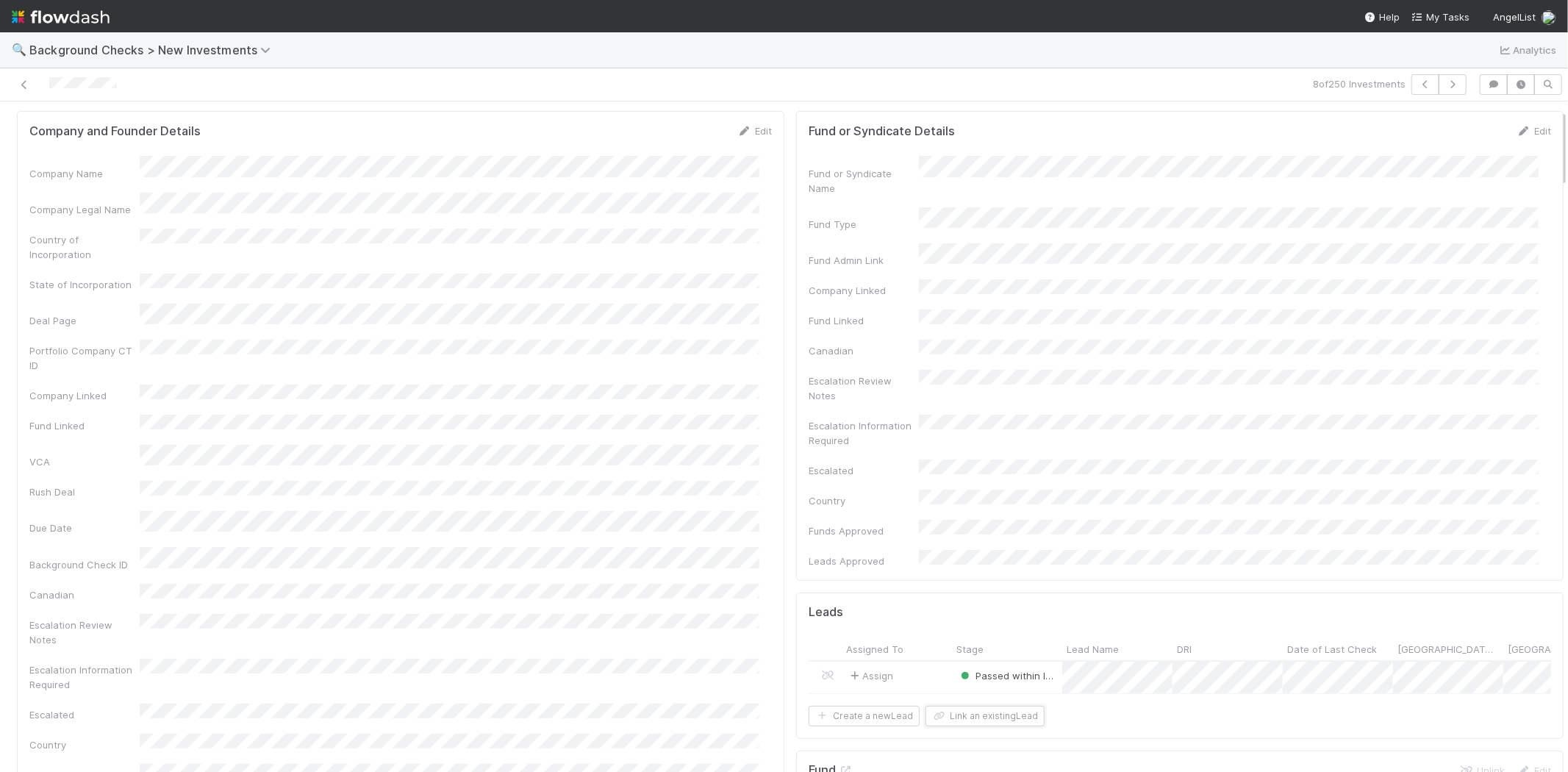
scroll to position [0, 0]
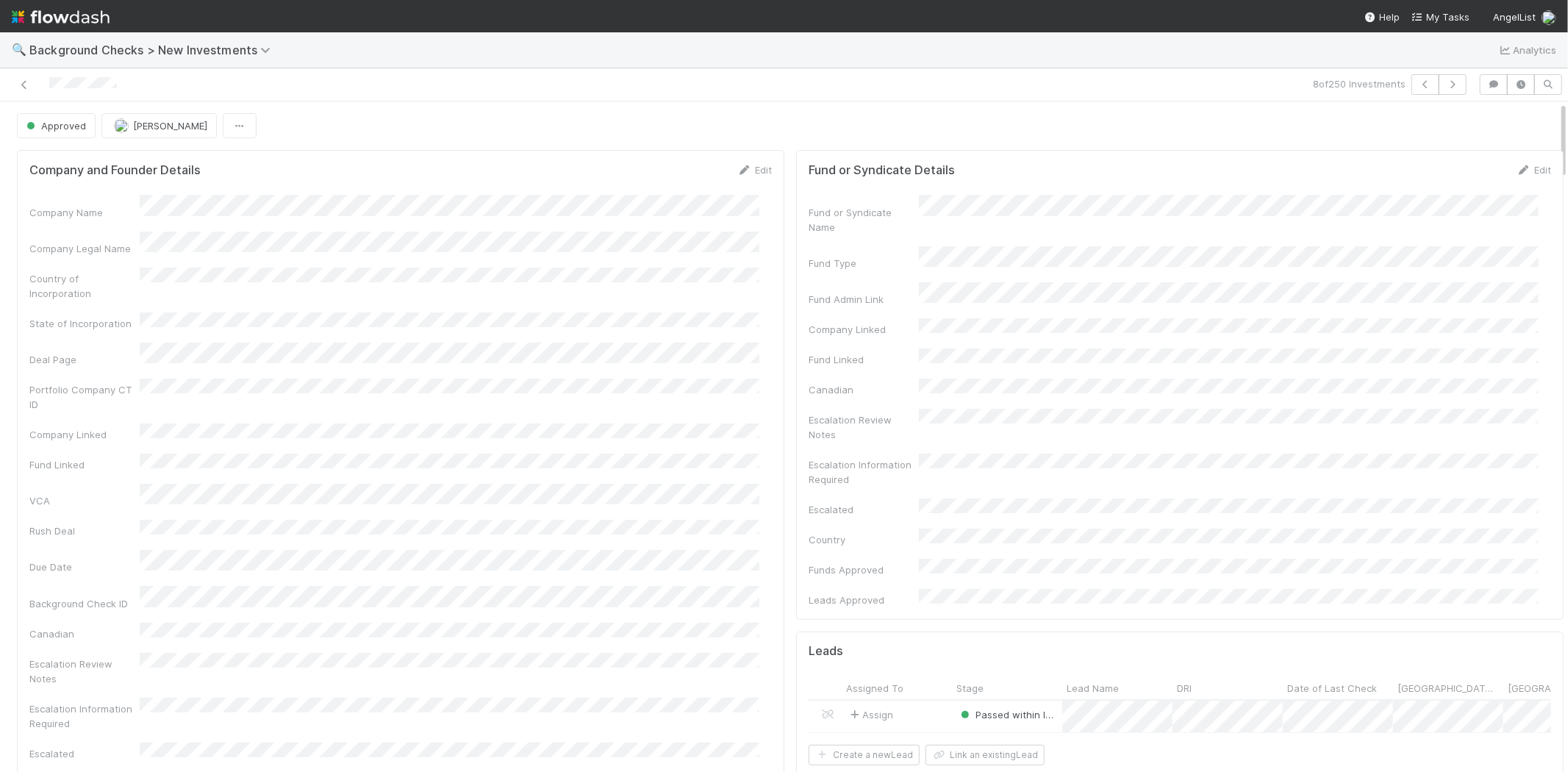
drag, startPoint x: 125, startPoint y: 80, endPoint x: 48, endPoint y: 90, distance: 77.6
click at [48, 90] on div at bounding box center [374, 84] width 735 height 21
click at [56, 18] on img at bounding box center [61, 17] width 98 height 25
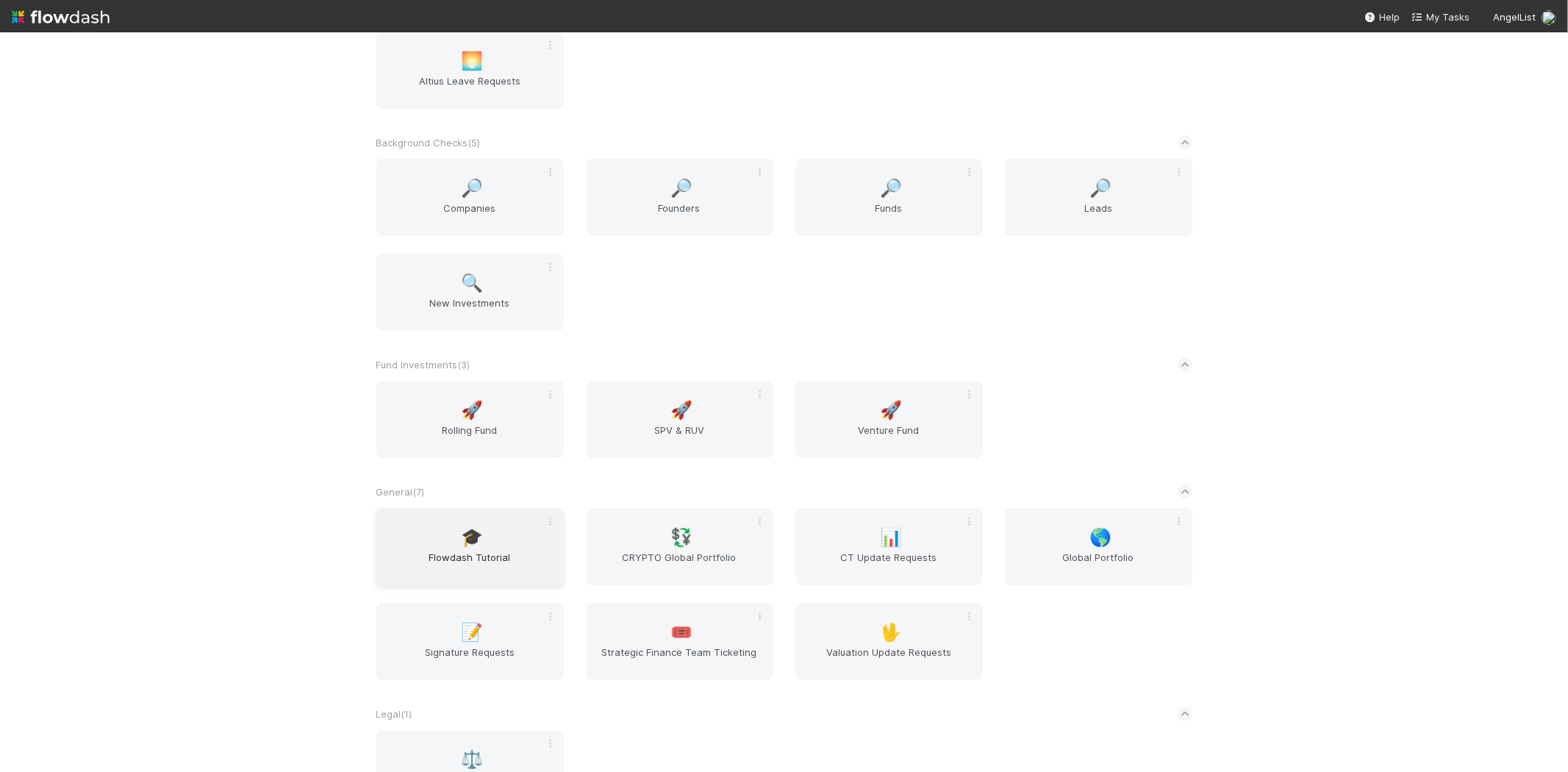
scroll to position [245, 0]
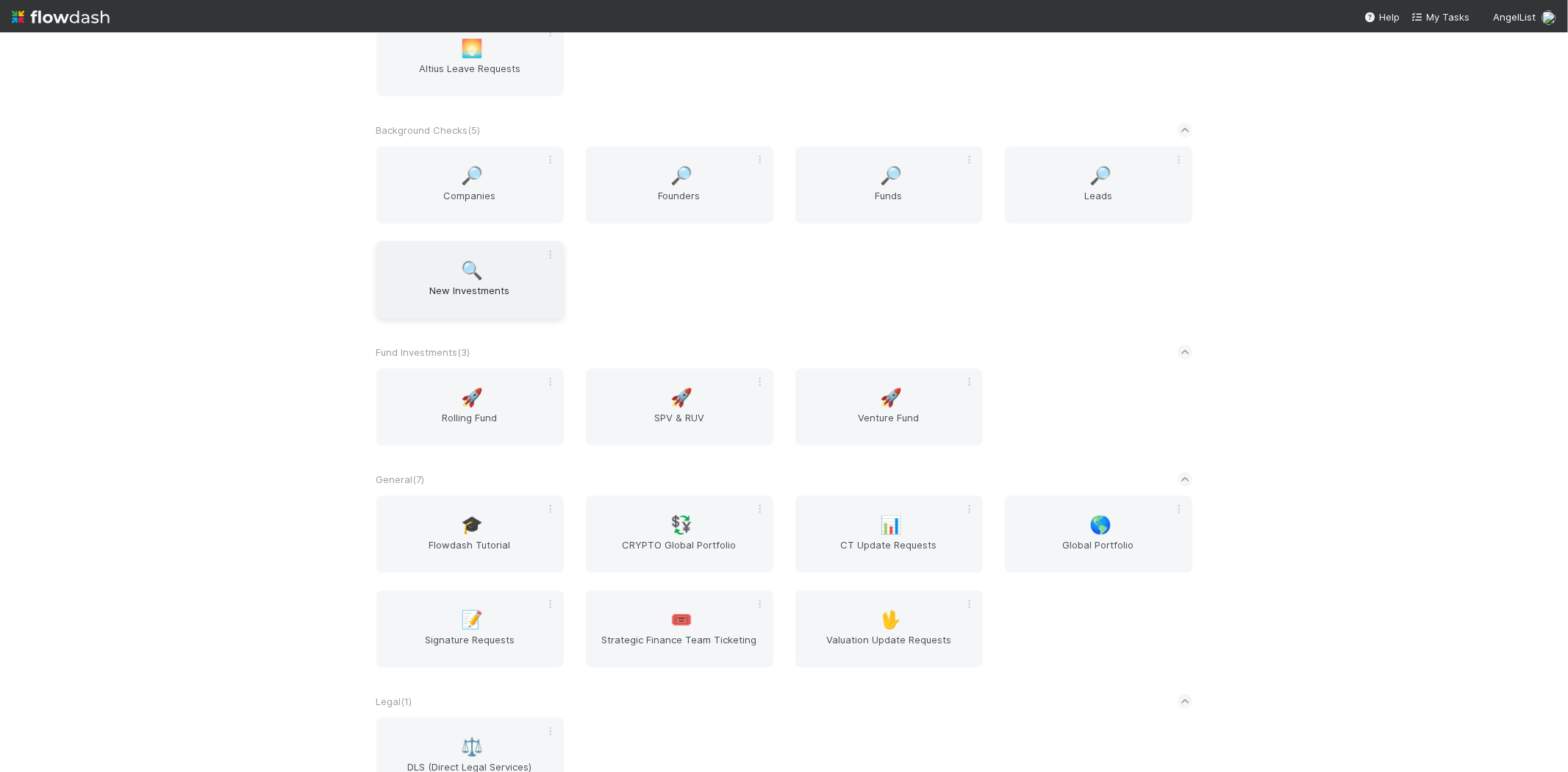
click at [469, 286] on span "New Investments" at bounding box center [470, 297] width 176 height 29
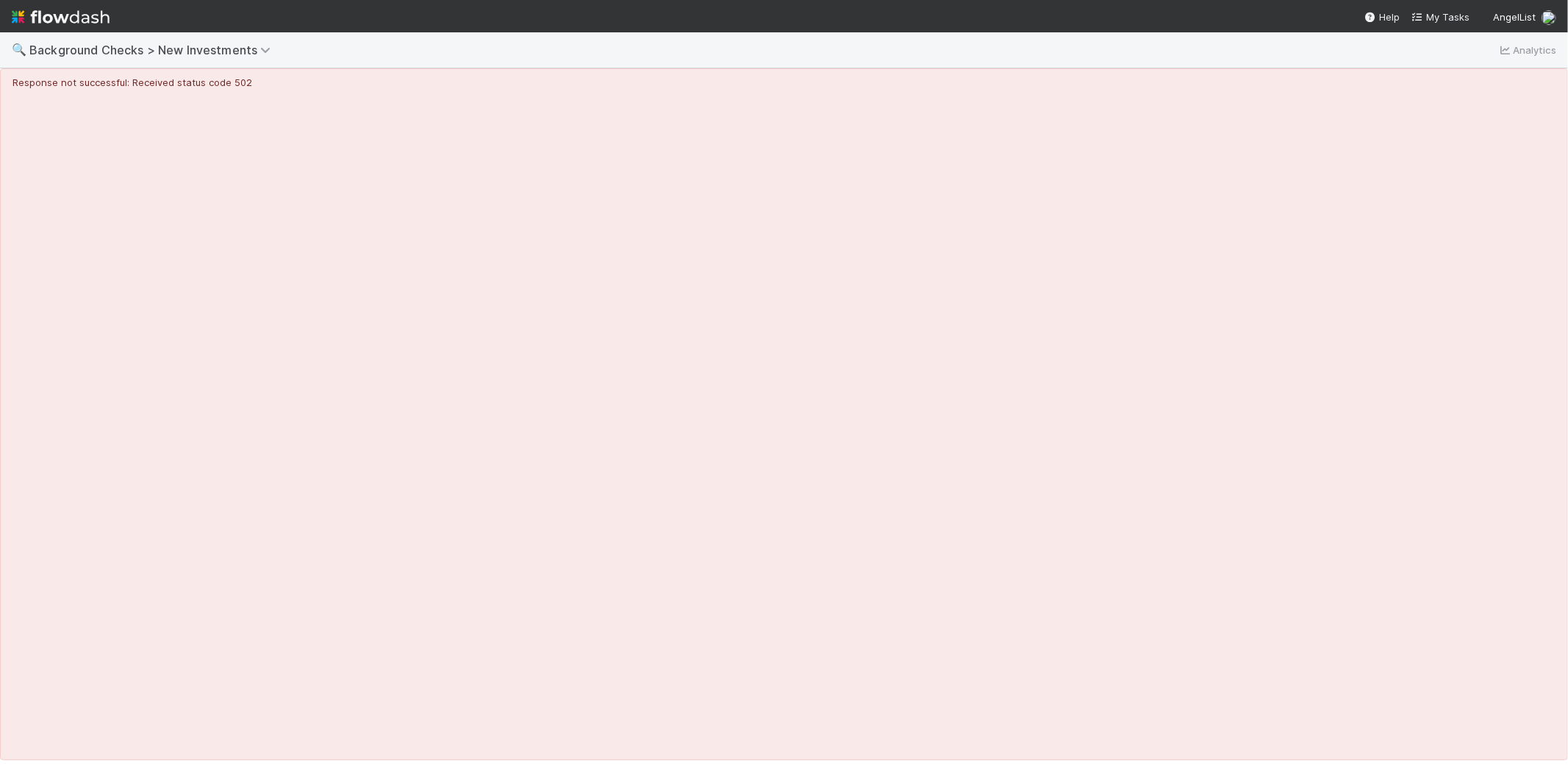
click at [48, 15] on img at bounding box center [61, 17] width 98 height 25
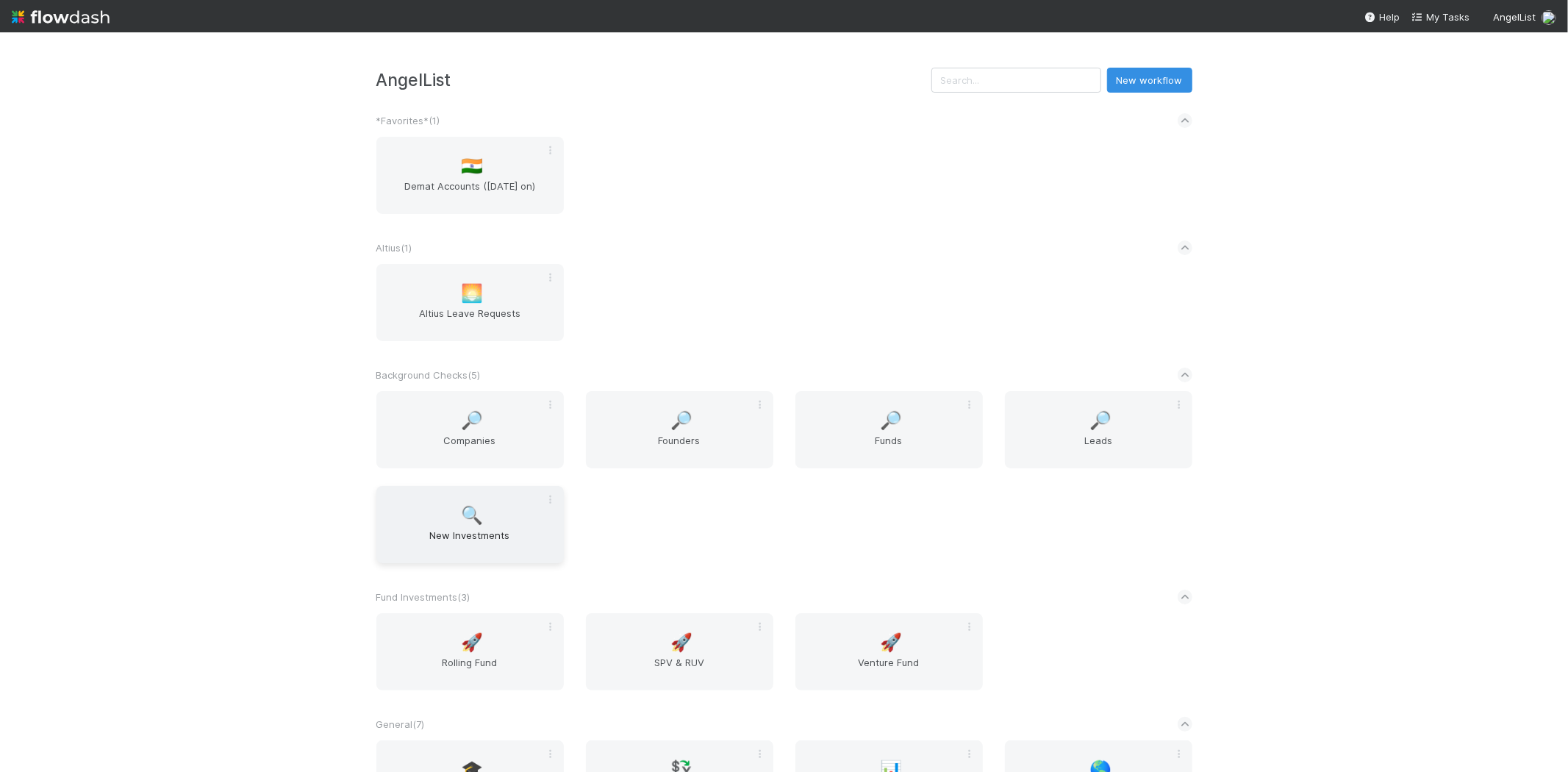
click at [481, 520] on div "🔍 New Investments" at bounding box center [470, 524] width 188 height 77
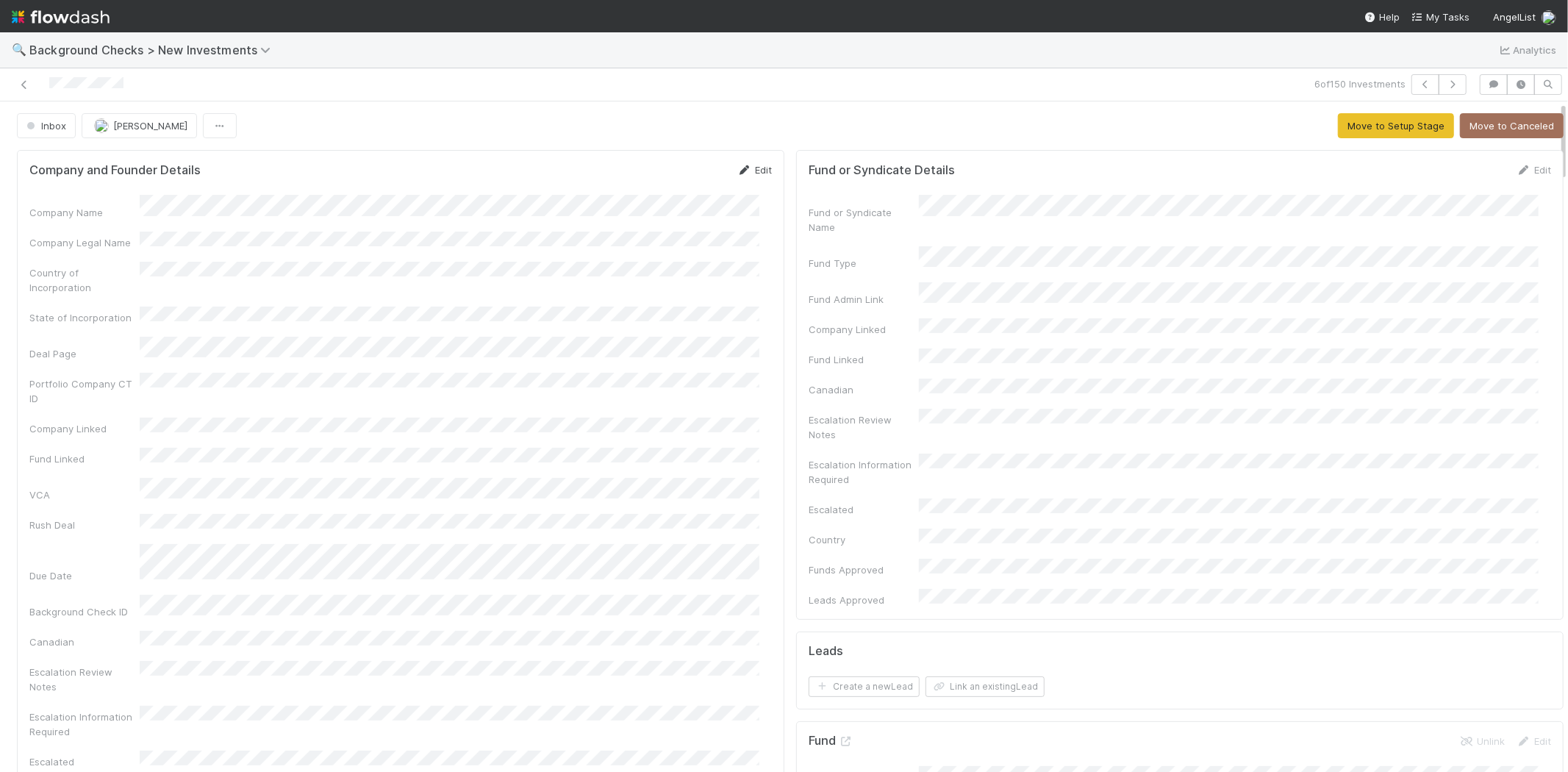
click at [751, 174] on link "Edit" at bounding box center [755, 169] width 35 height 12
click at [674, 179] on button "Save" at bounding box center [693, 175] width 42 height 25
click at [286, 254] on div "Company Name Company Legal Name Country of Incorporation State of Incorporation…" at bounding box center [400, 530] width 742 height 671
click at [1338, 126] on button "Move to Setup Stage" at bounding box center [1396, 125] width 116 height 25
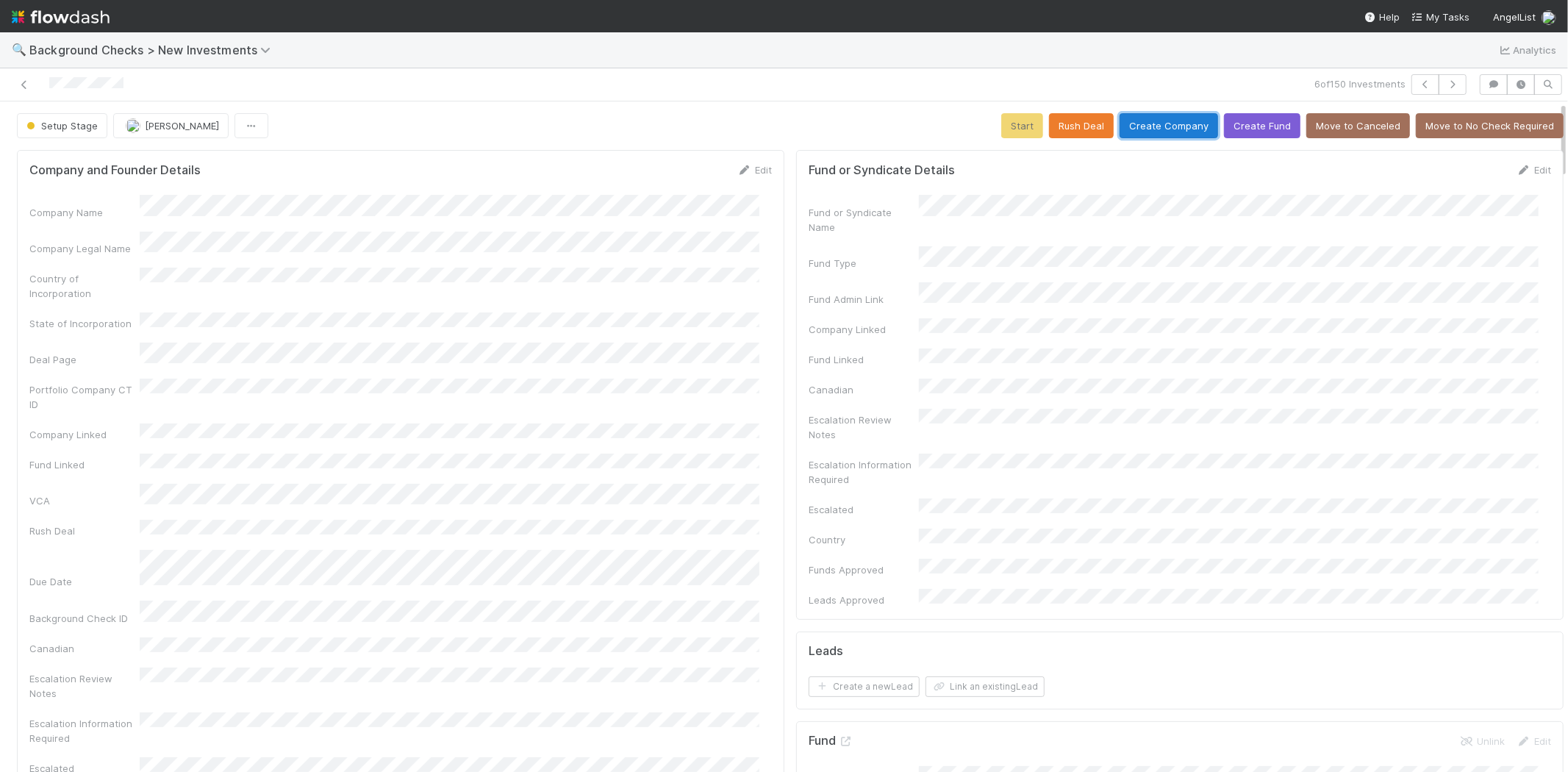
click at [1159, 134] on button "Create Company" at bounding box center [1169, 125] width 99 height 25
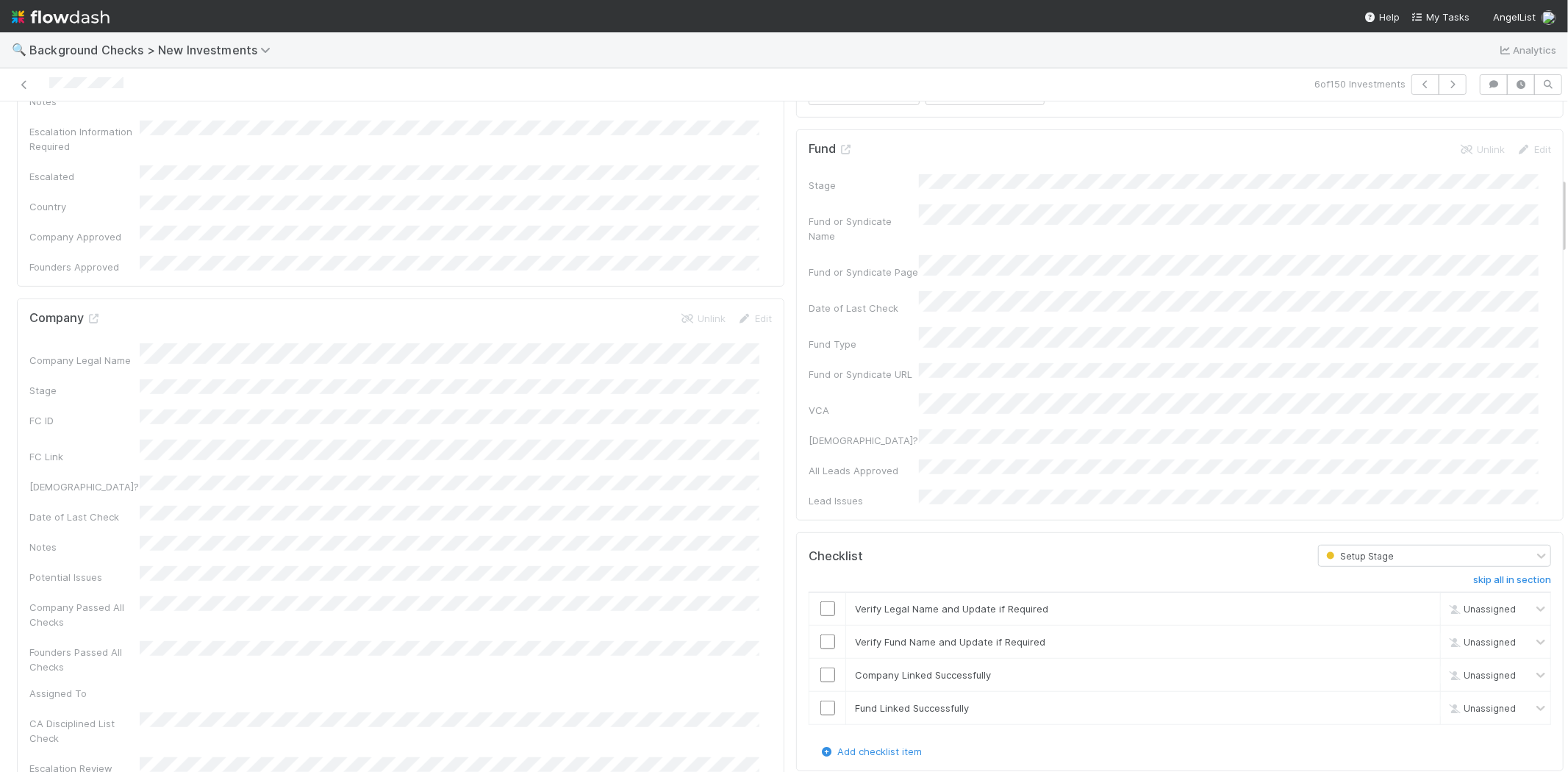
scroll to position [652, 0]
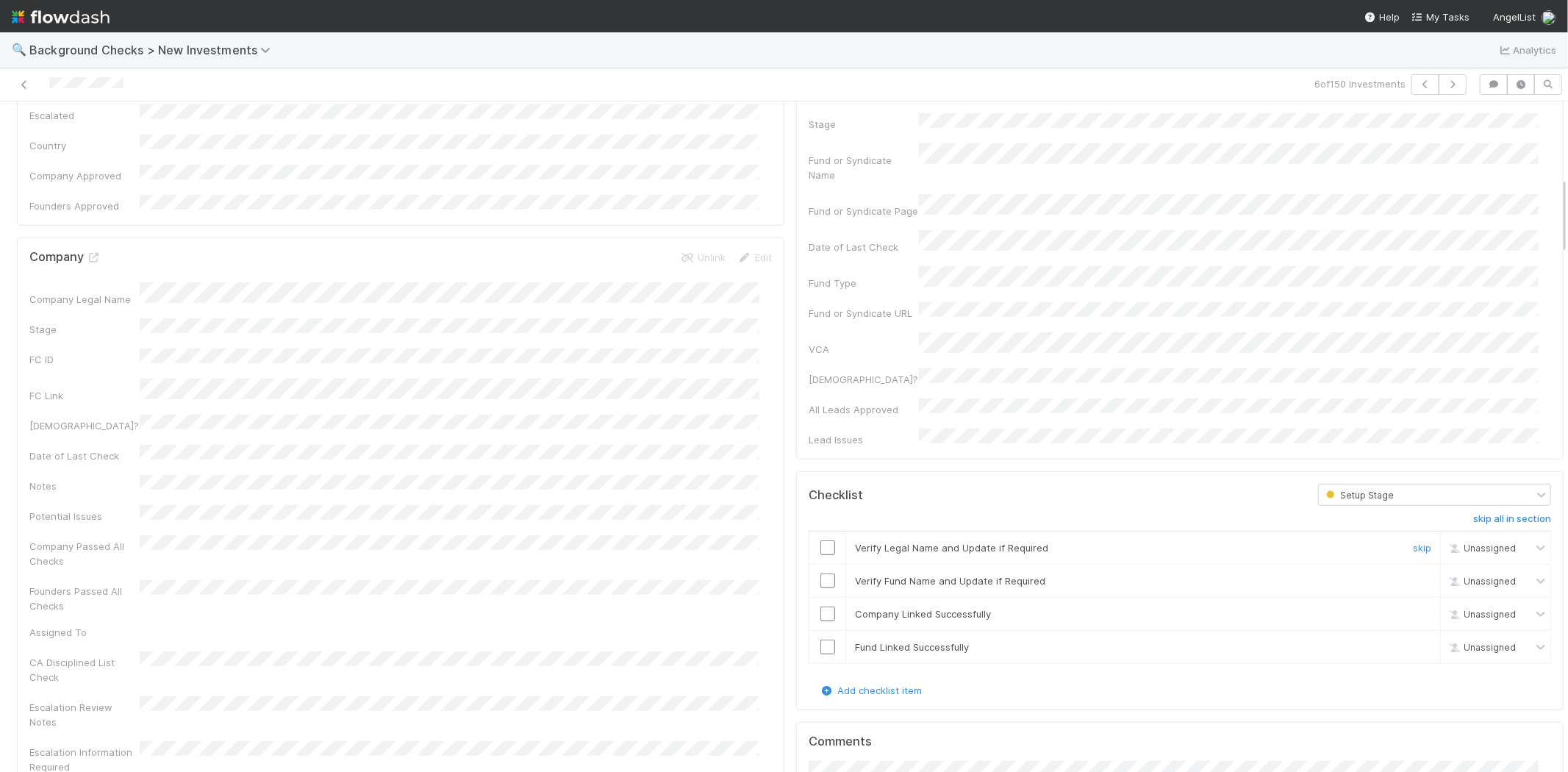
click at [820, 540] on input "checkbox" at bounding box center [828, 548] width 15 height 15
click at [820, 574] on input "checkbox" at bounding box center [828, 581] width 15 height 15
drag, startPoint x: 818, startPoint y: 531, endPoint x: 818, endPoint y: 542, distance: 11.0
click at [820, 607] on input "checkbox" at bounding box center [828, 614] width 15 height 15
click at [820, 639] on input "checkbox" at bounding box center [828, 647] width 15 height 15
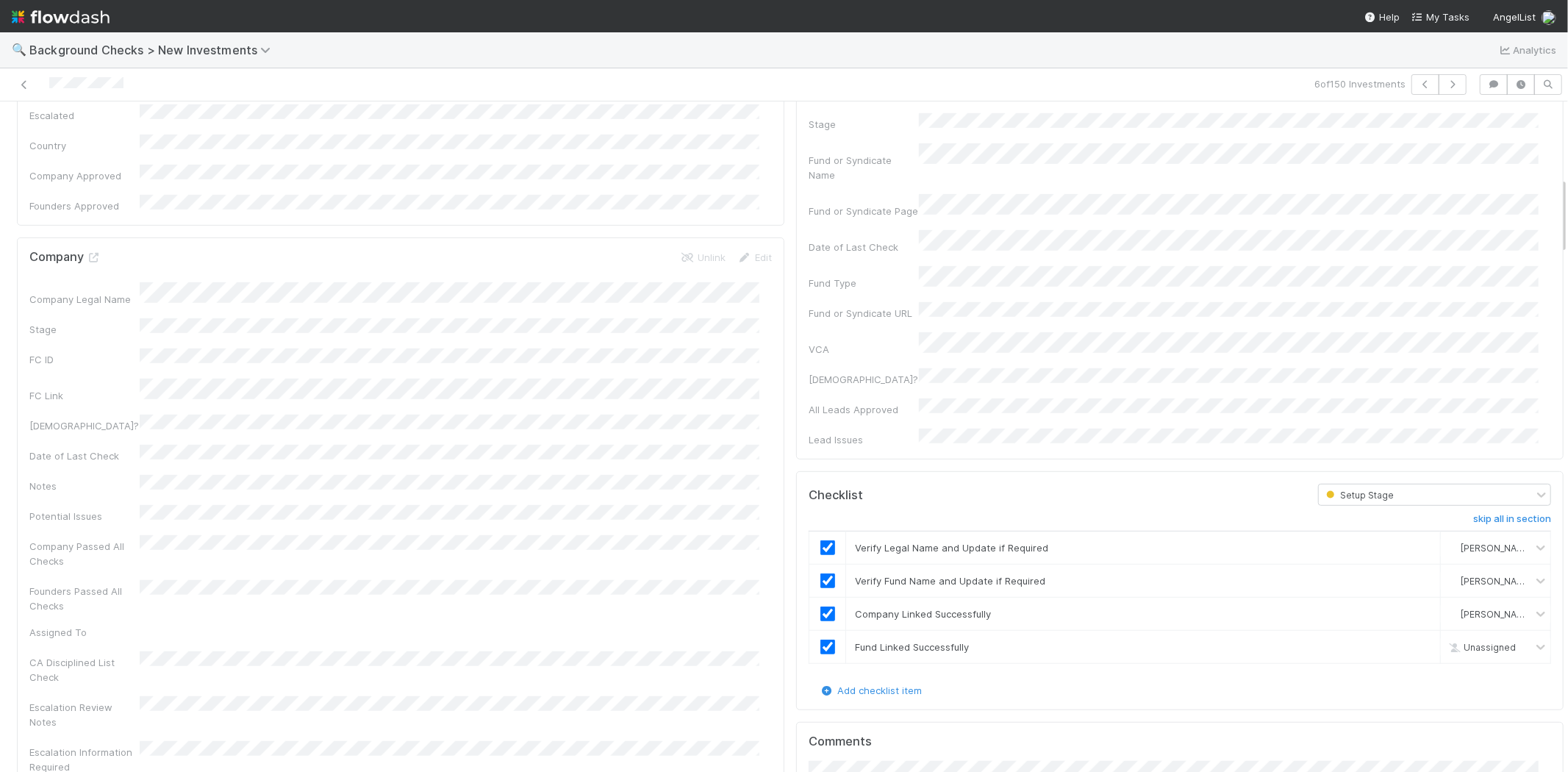
checkbox input "true"
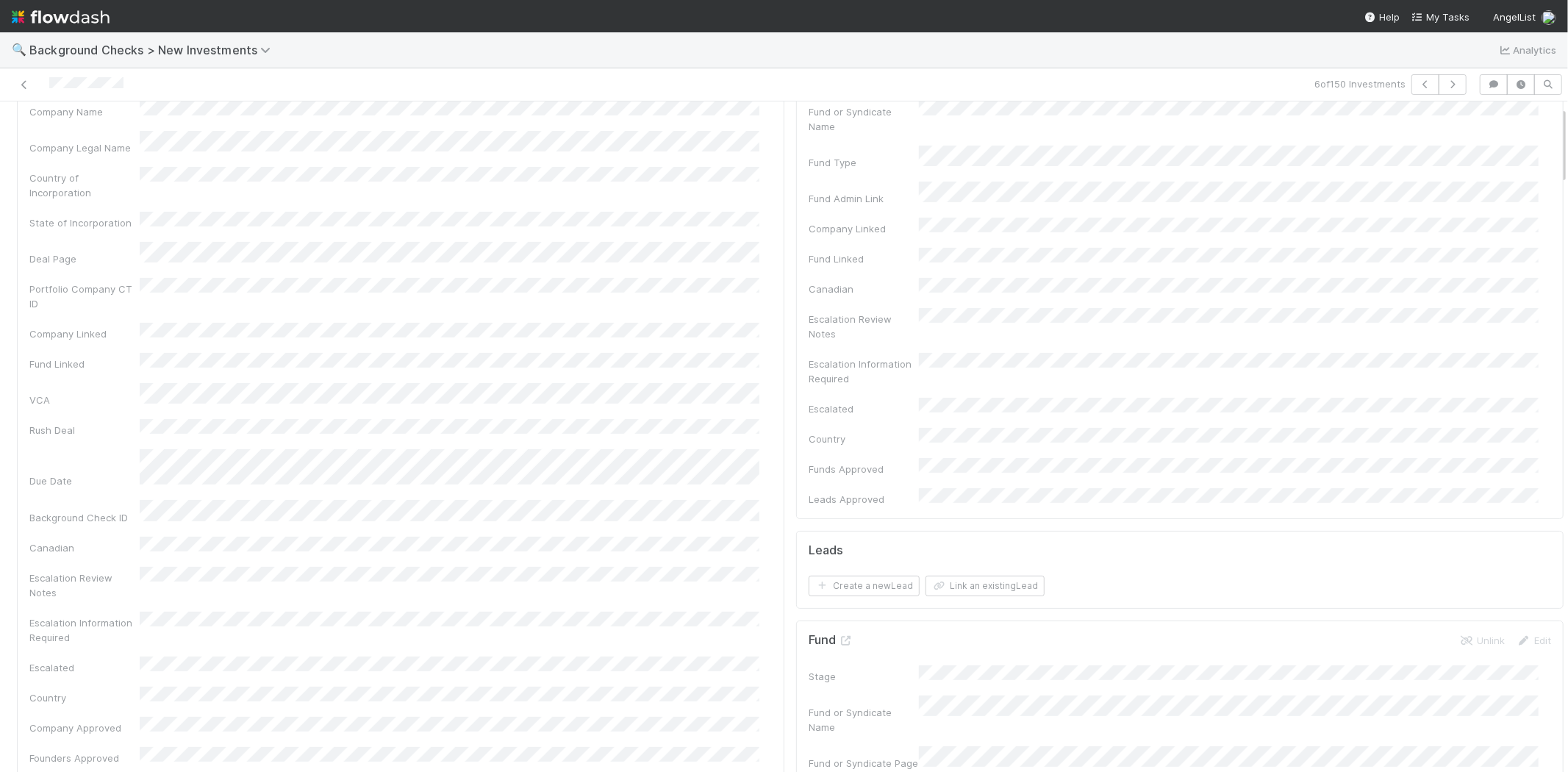
scroll to position [0, 0]
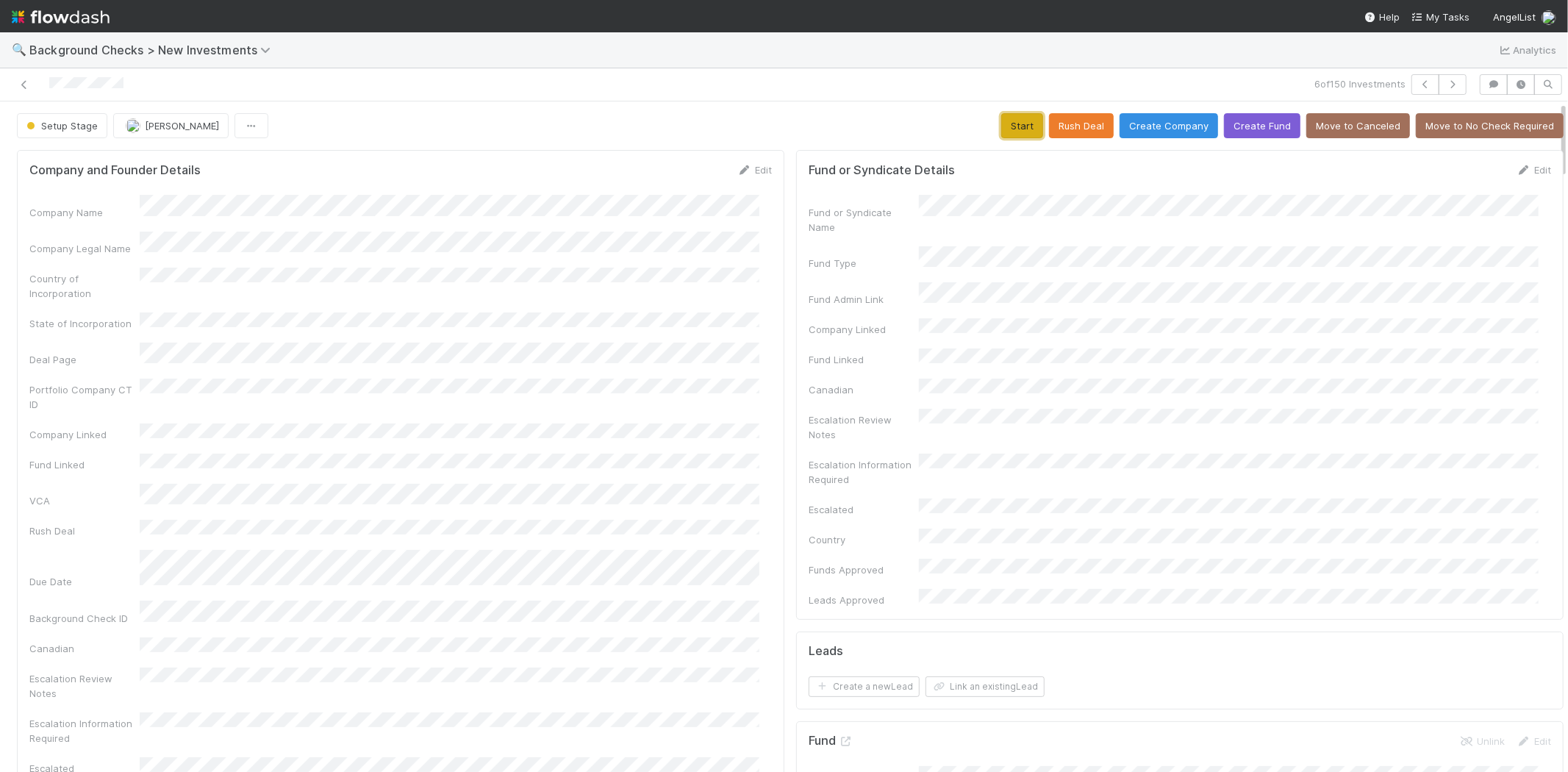
click at [1009, 125] on button "Start" at bounding box center [1022, 125] width 42 height 25
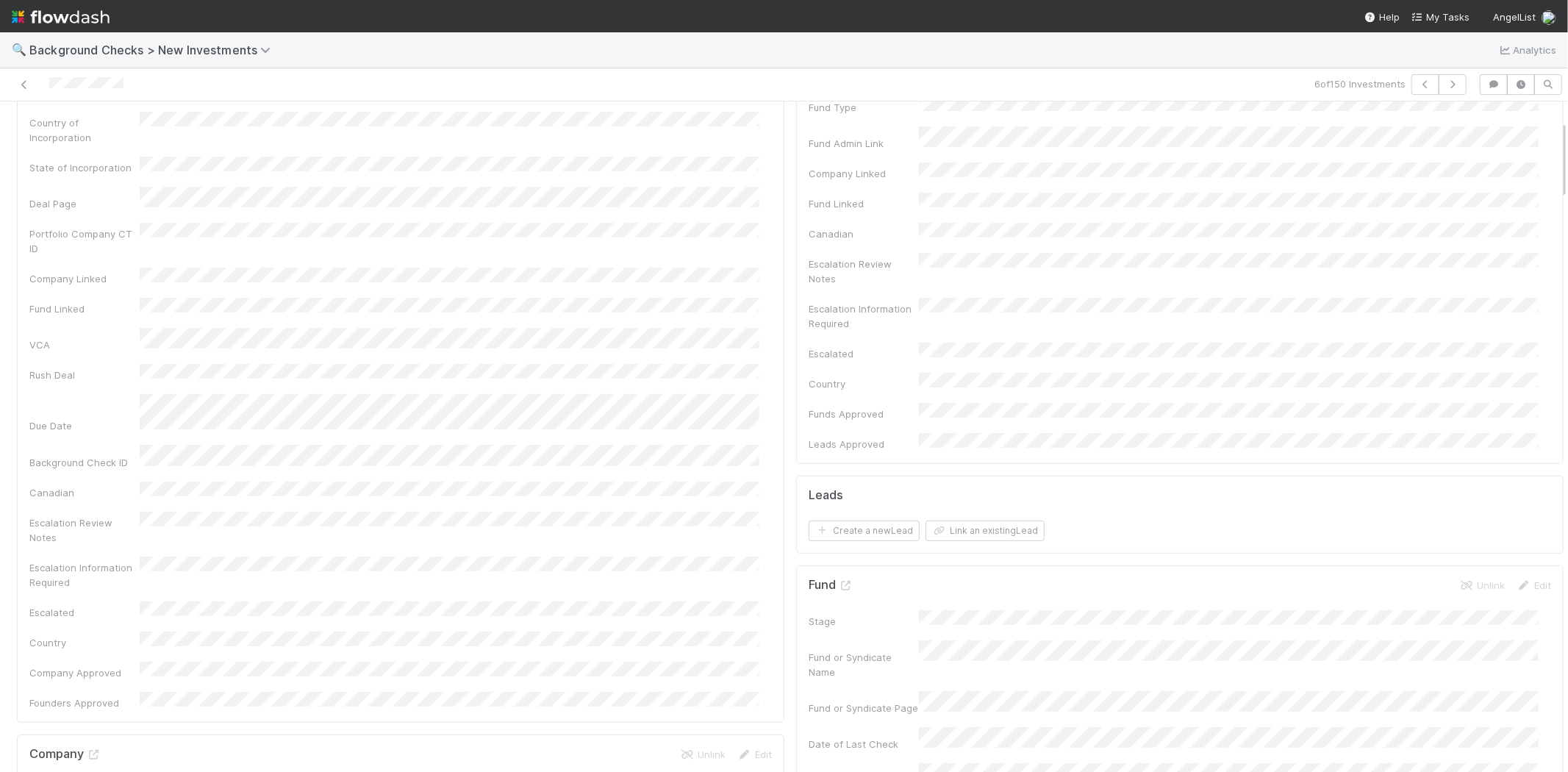
scroll to position [164, 0]
click at [944, 513] on button "Link an existing Lead" at bounding box center [984, 523] width 119 height 21
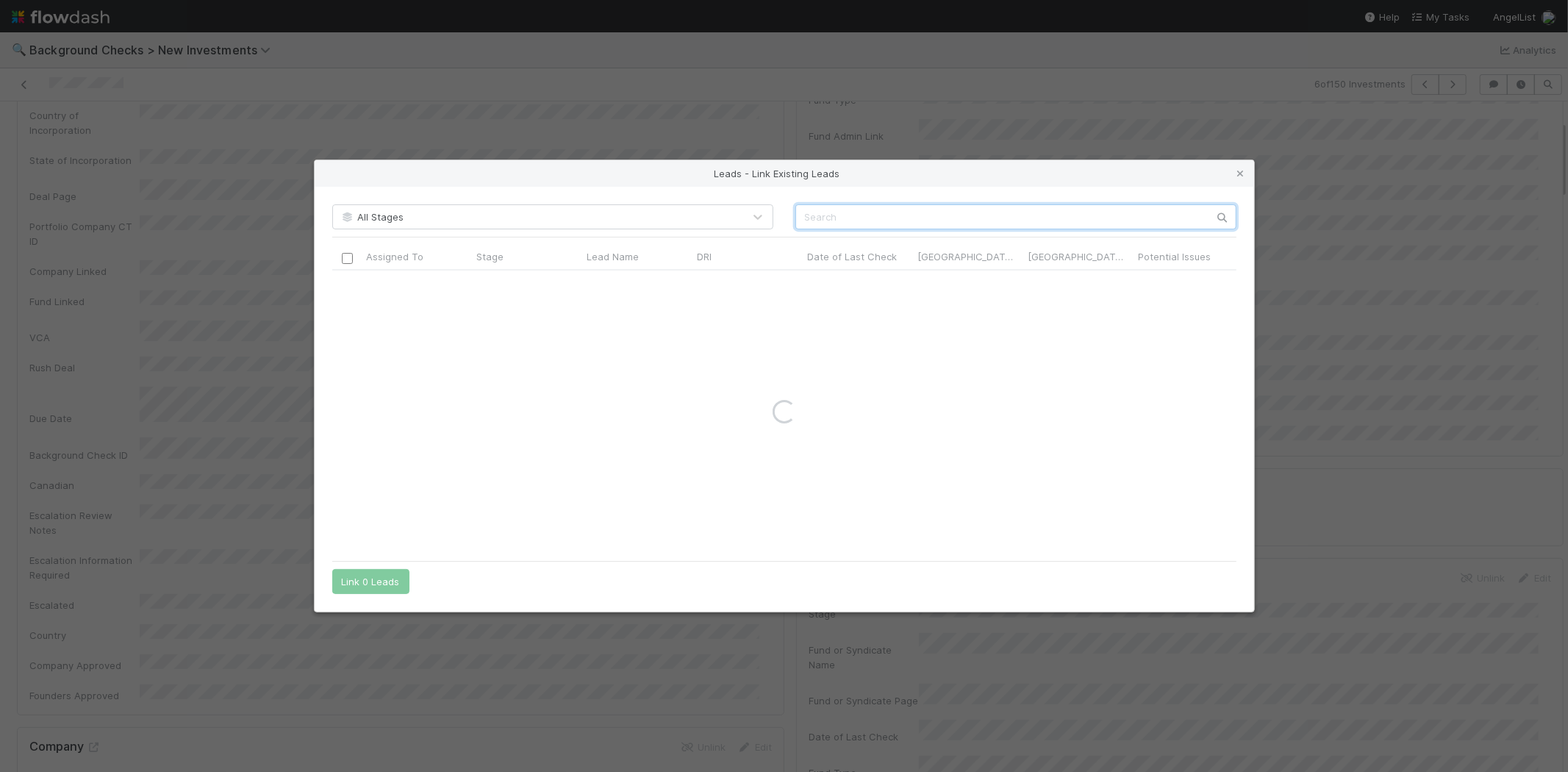
click at [896, 217] on input "text" at bounding box center [1015, 217] width 441 height 25
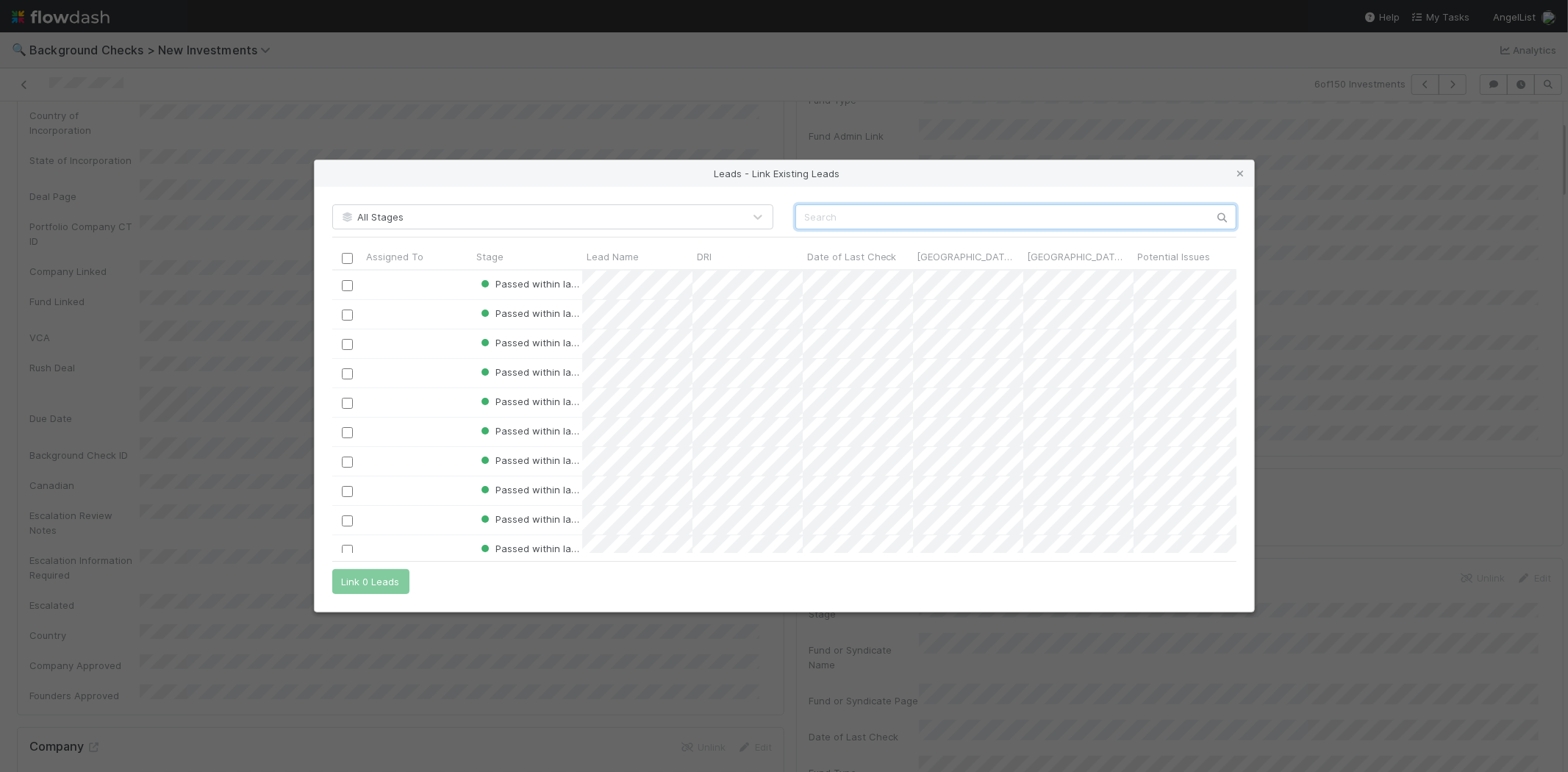
scroll to position [271, 891]
paste input "Mister Exits"
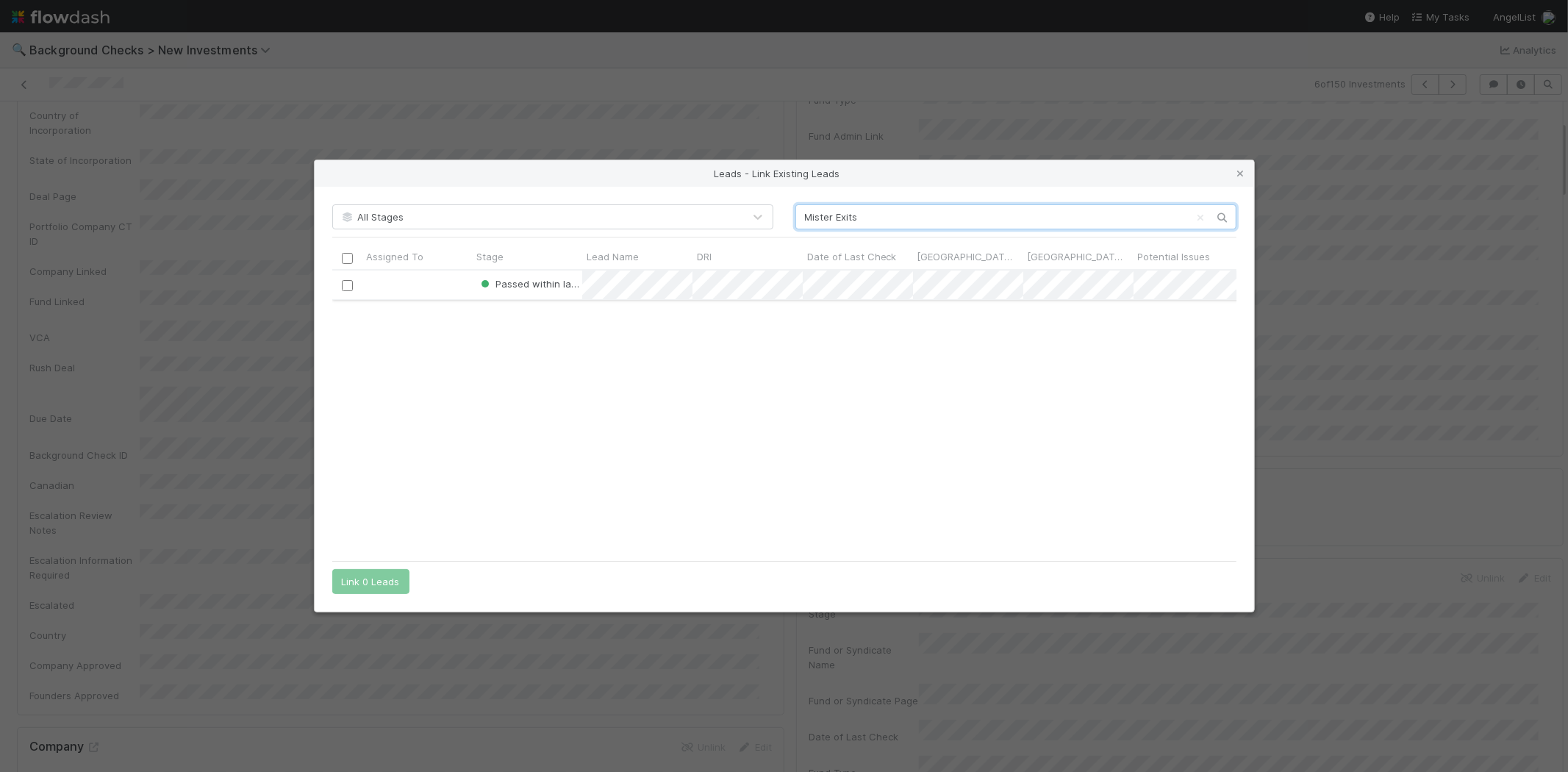
type input "Mister Exits"
click at [343, 282] on input "checkbox" at bounding box center [346, 285] width 11 height 11
click at [360, 579] on button "Link 1 Lead" at bounding box center [367, 581] width 71 height 25
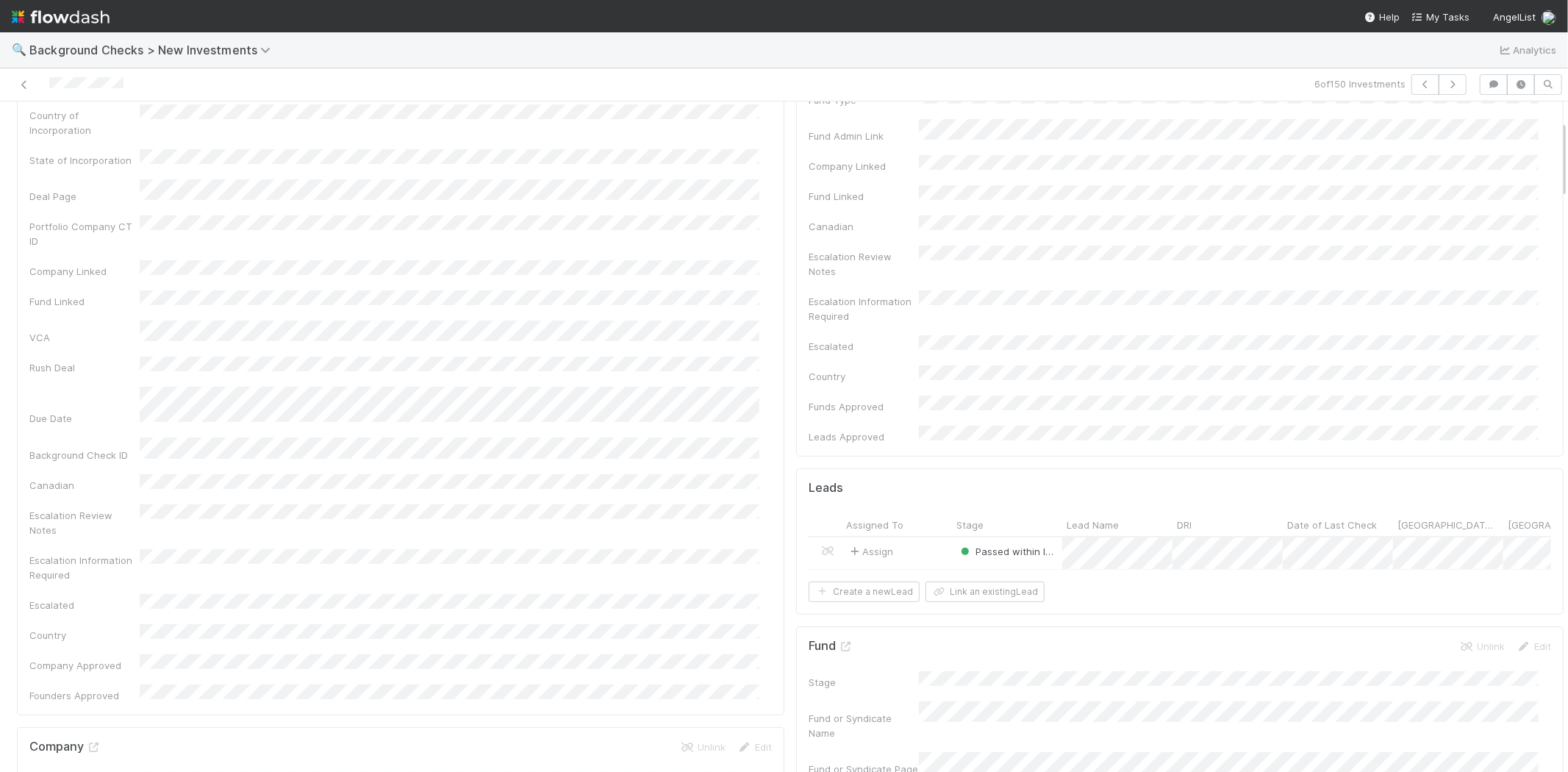
click at [52, 84] on div at bounding box center [374, 84] width 735 height 21
click at [85, 12] on img at bounding box center [61, 17] width 98 height 25
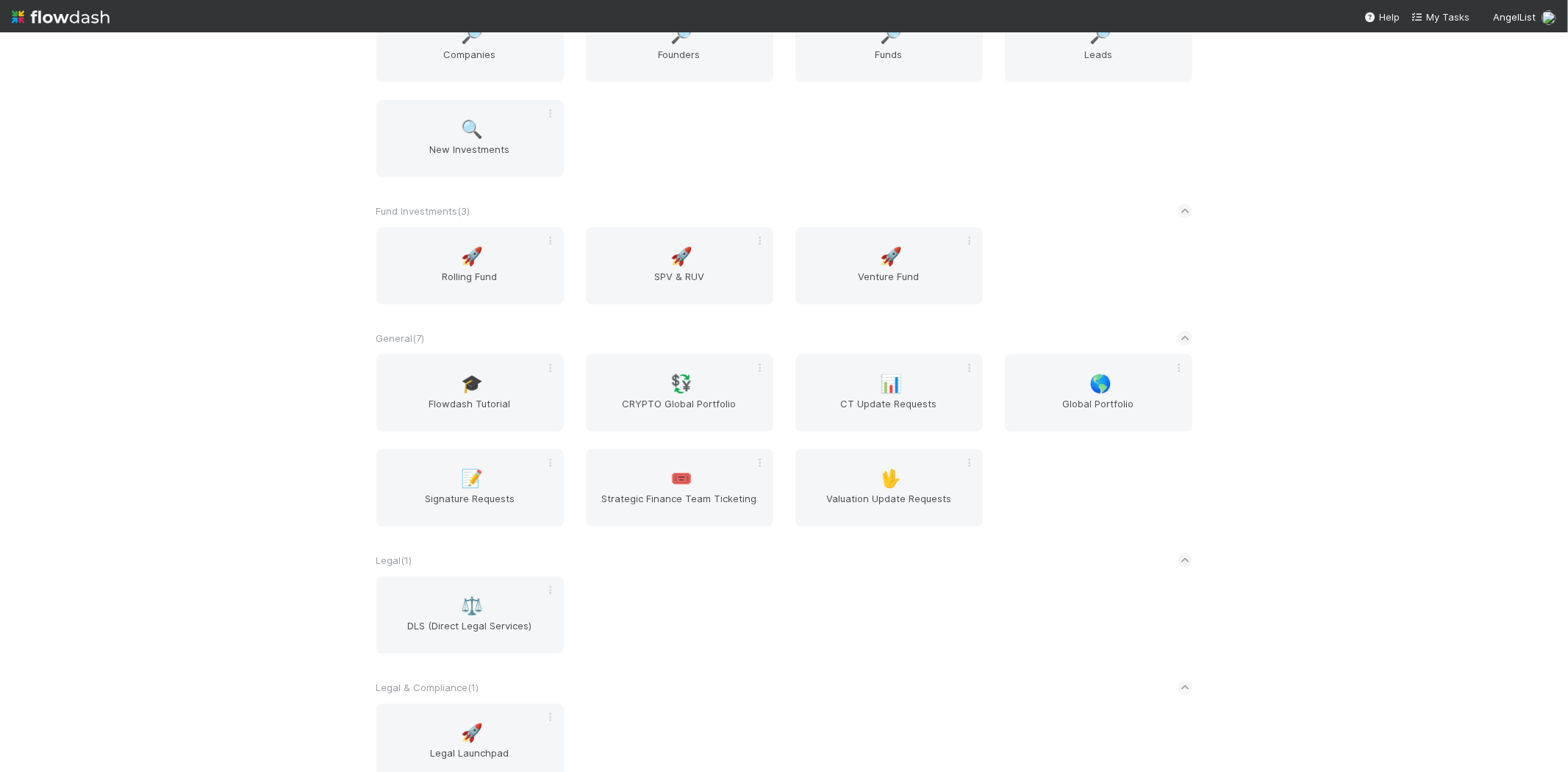
scroll to position [245, 0]
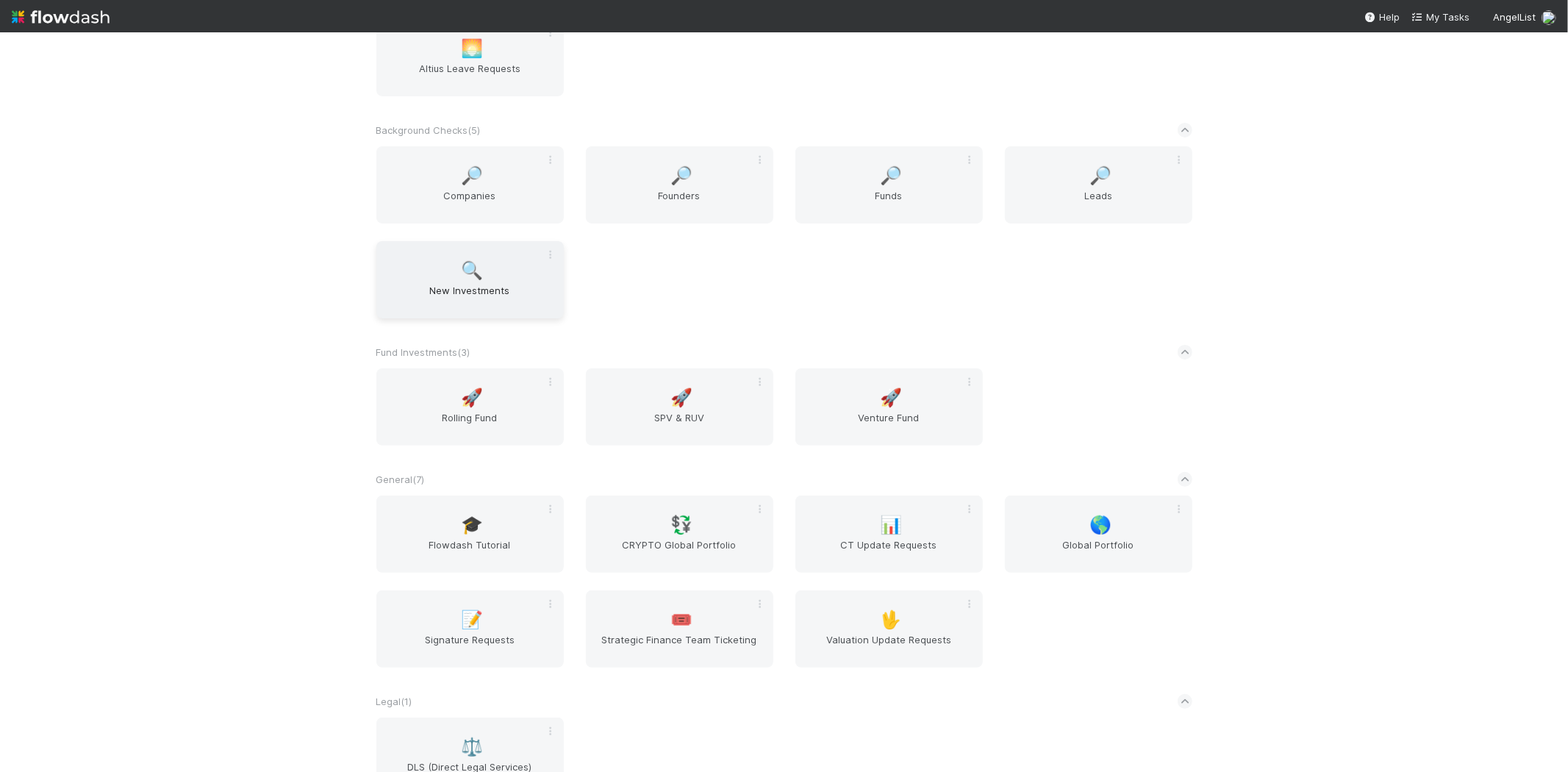
click at [452, 266] on div "🔍 New Investments" at bounding box center [470, 279] width 188 height 77
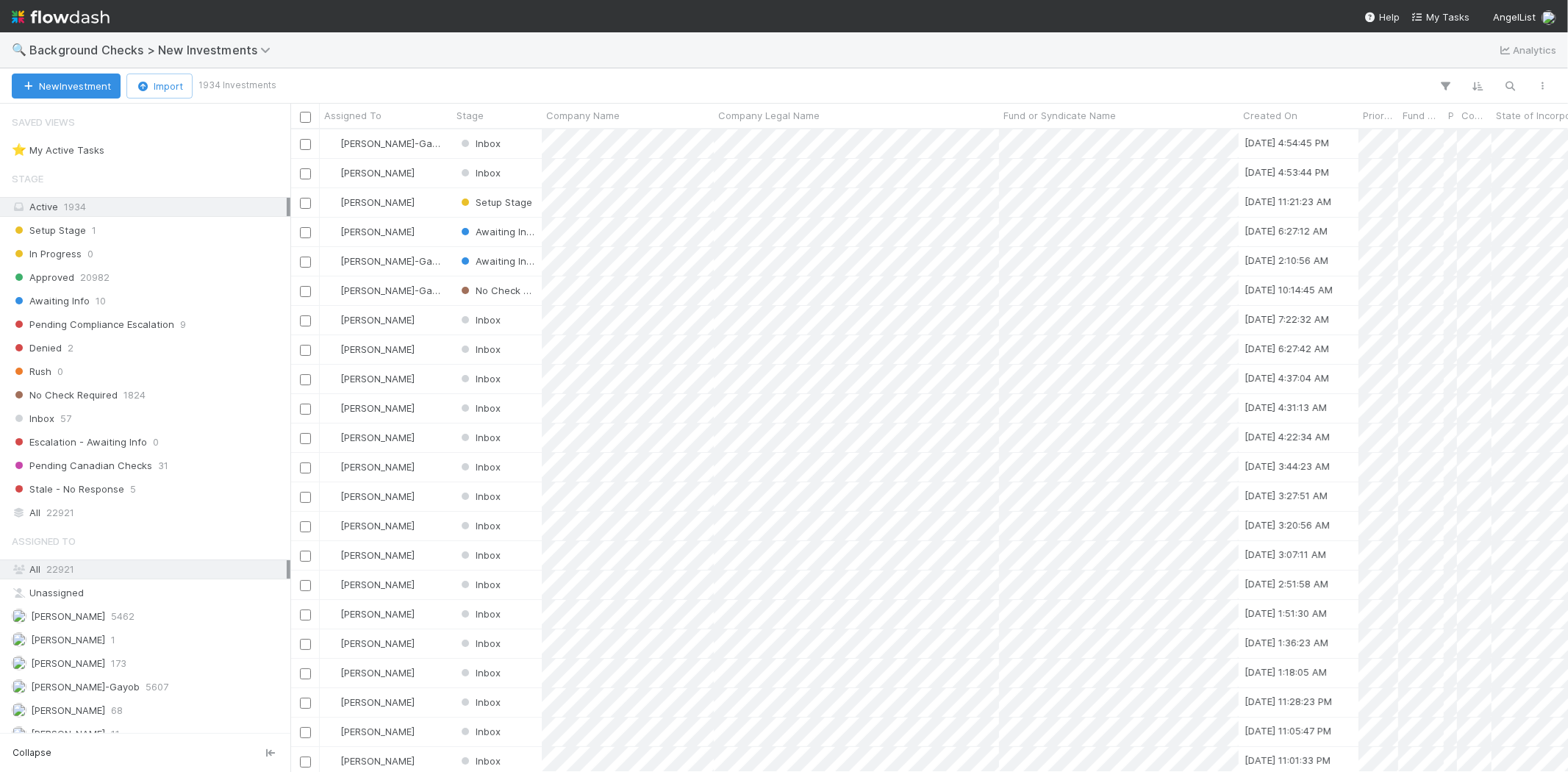
scroll to position [630, 1265]
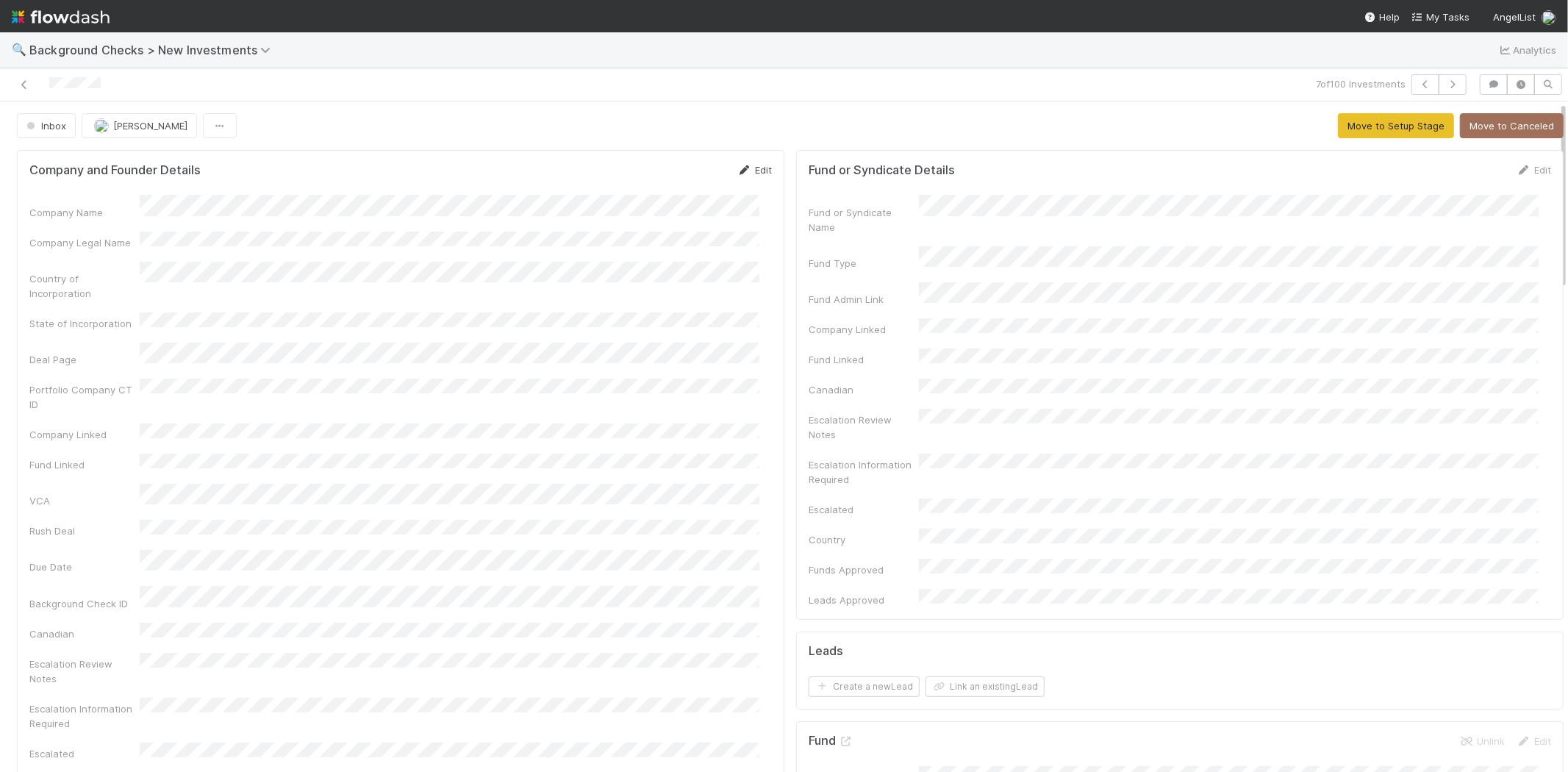
click at [741, 171] on link "Edit" at bounding box center [755, 169] width 35 height 12
click at [673, 177] on button "Save" at bounding box center [693, 175] width 42 height 25
click at [754, 170] on link "Edit" at bounding box center [755, 169] width 35 height 12
click at [110, 250] on div "Company Legal Name" at bounding box center [400, 260] width 742 height 29
click at [675, 178] on button "Save" at bounding box center [693, 175] width 42 height 25
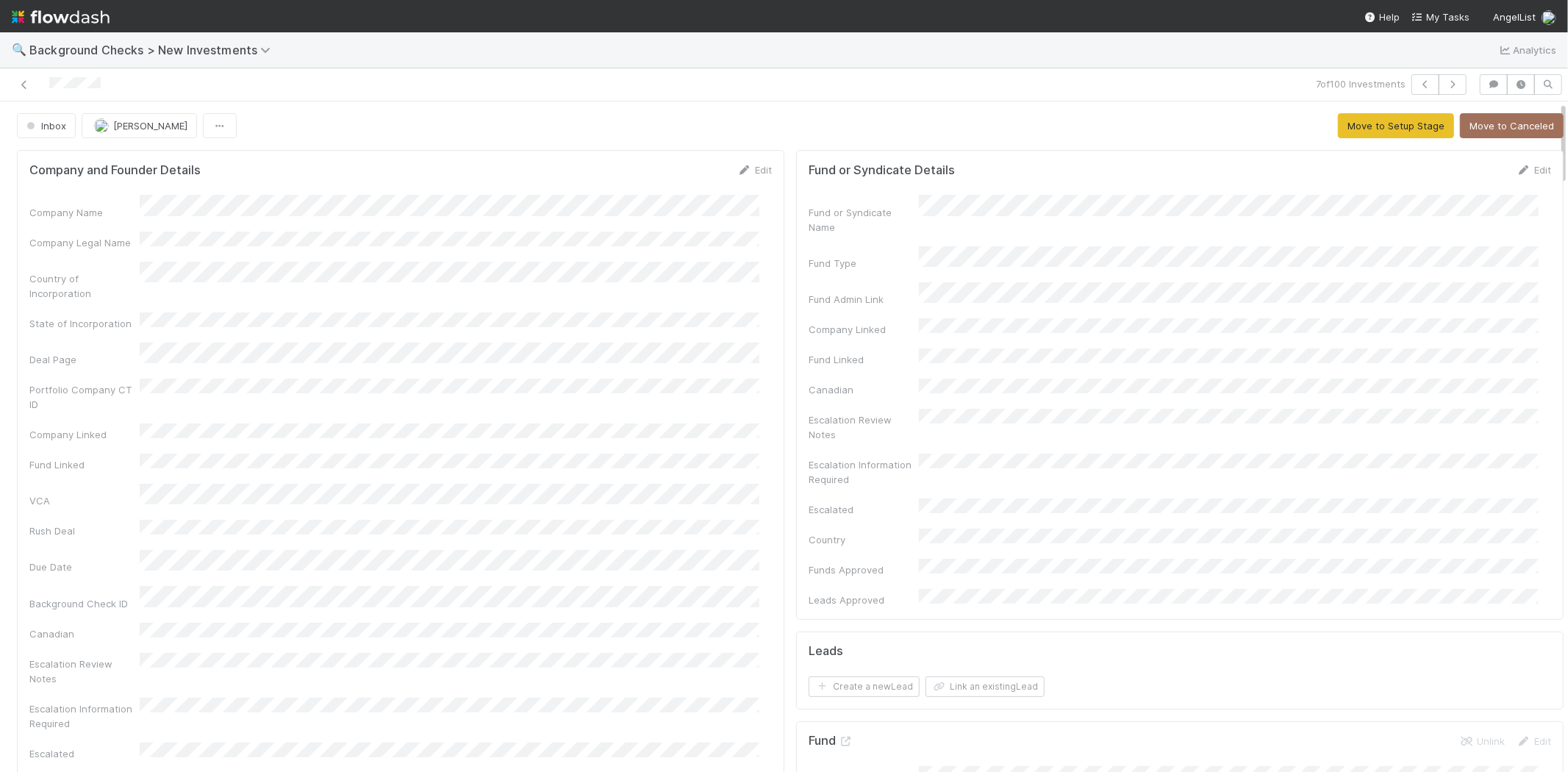
click at [60, 17] on img at bounding box center [61, 17] width 98 height 25
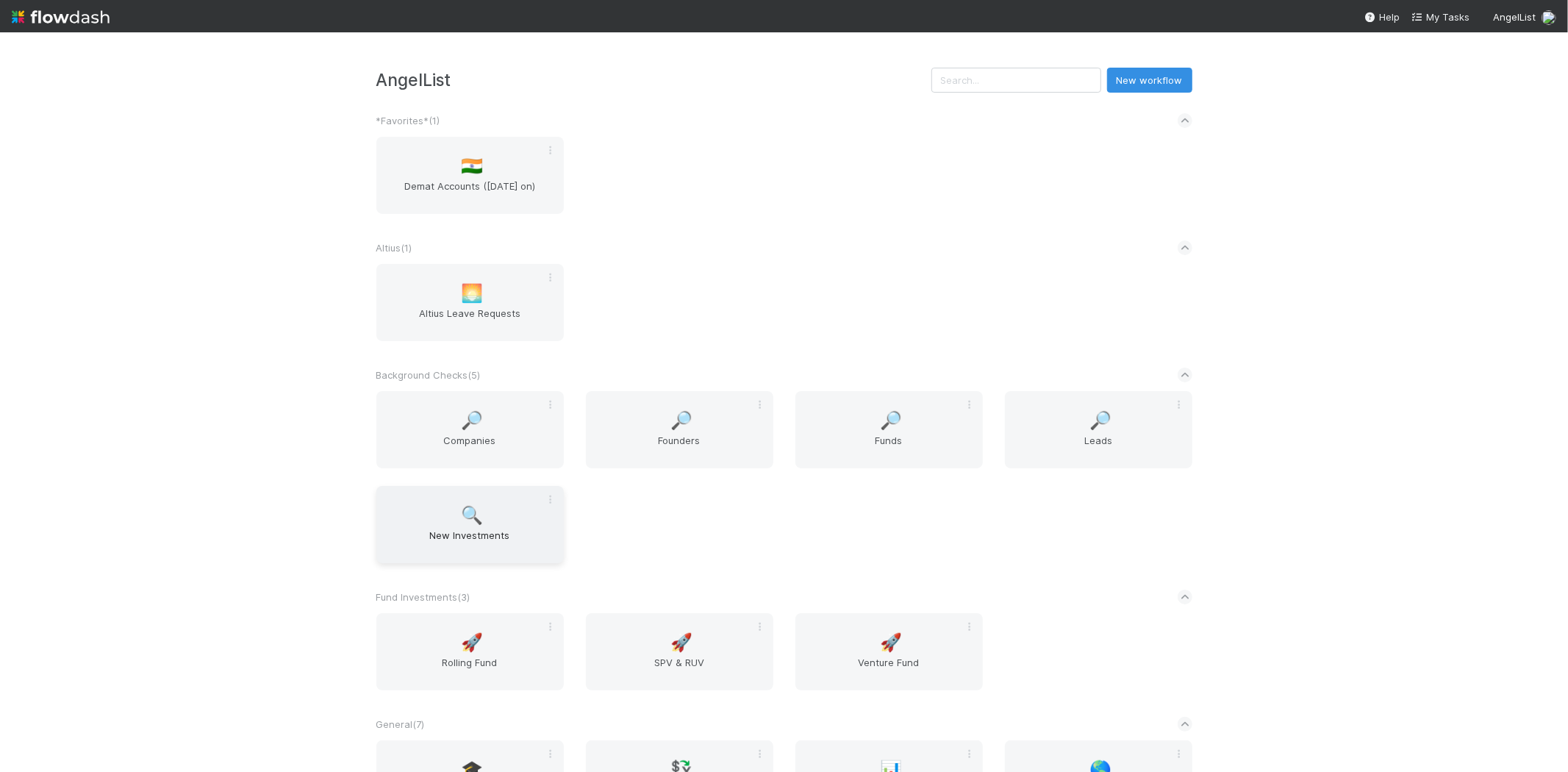
click at [448, 520] on div "🔍 New Investments" at bounding box center [470, 524] width 188 height 77
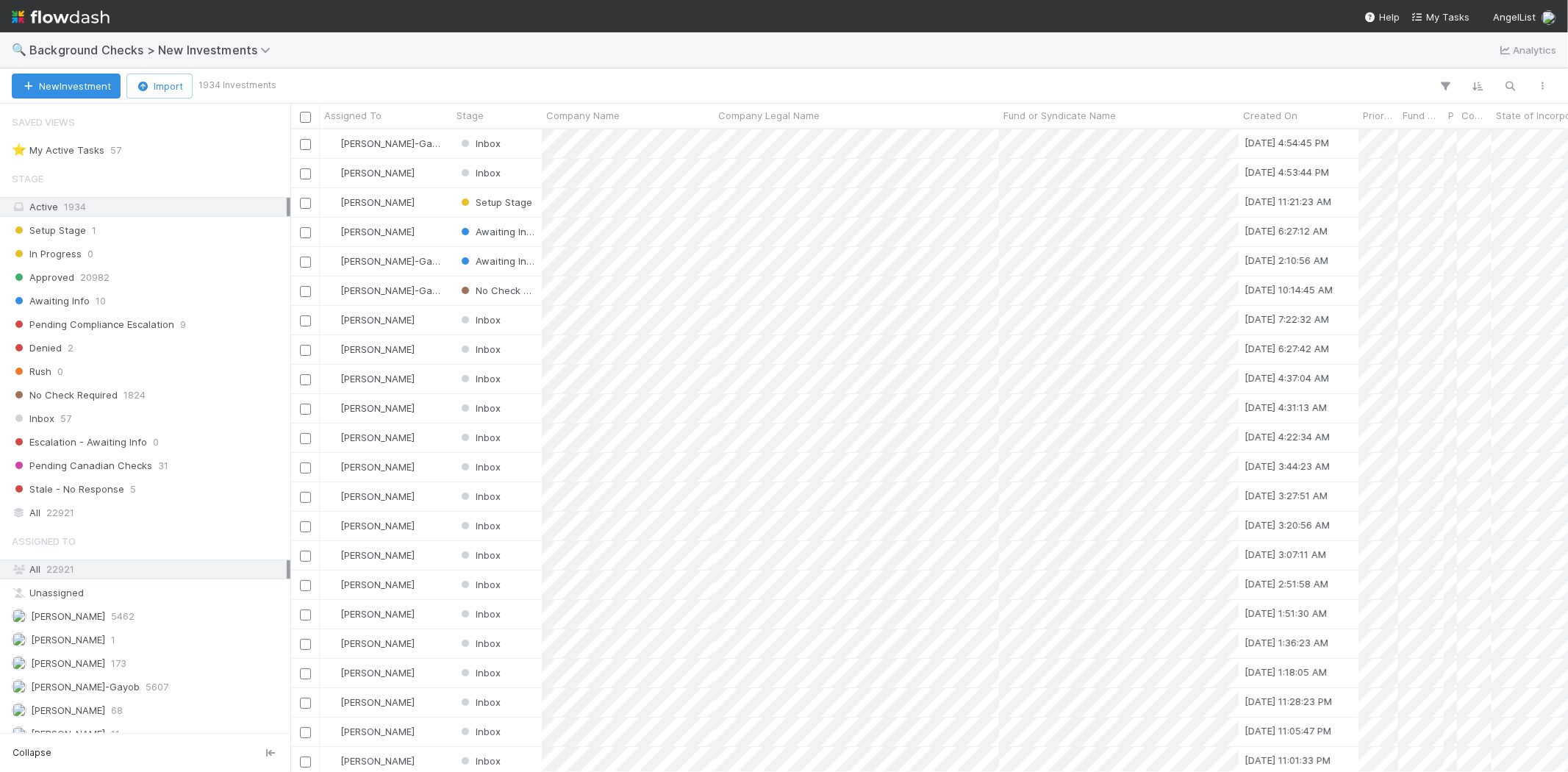
scroll to position [630, 1265]
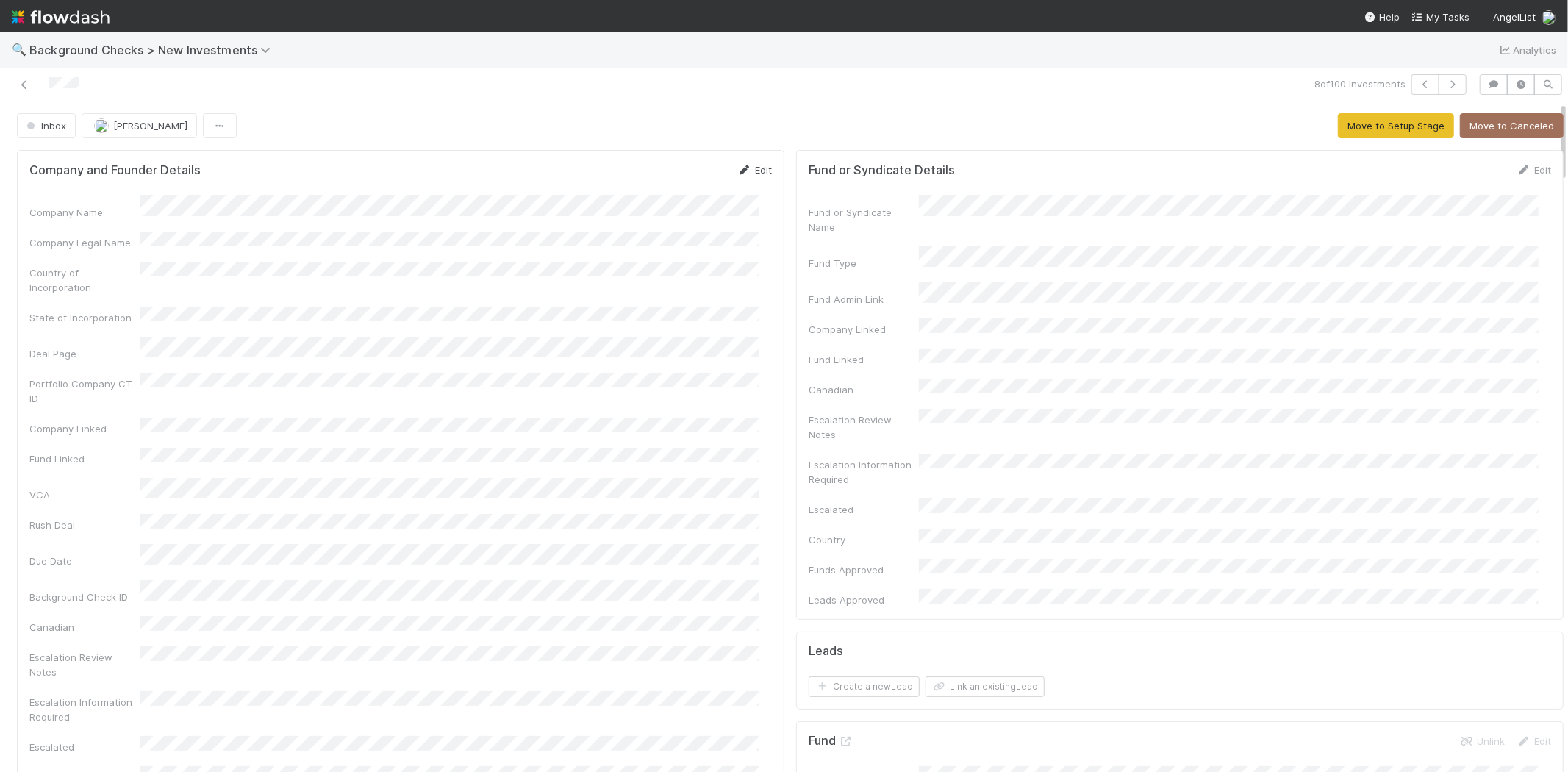
click at [741, 171] on link "Edit" at bounding box center [755, 169] width 35 height 12
click at [672, 174] on button "Save" at bounding box center [693, 175] width 42 height 25
click at [223, 250] on div "Company Name Company Legal Name Country of Incorporation State of Incorporation…" at bounding box center [400, 523] width 742 height 656
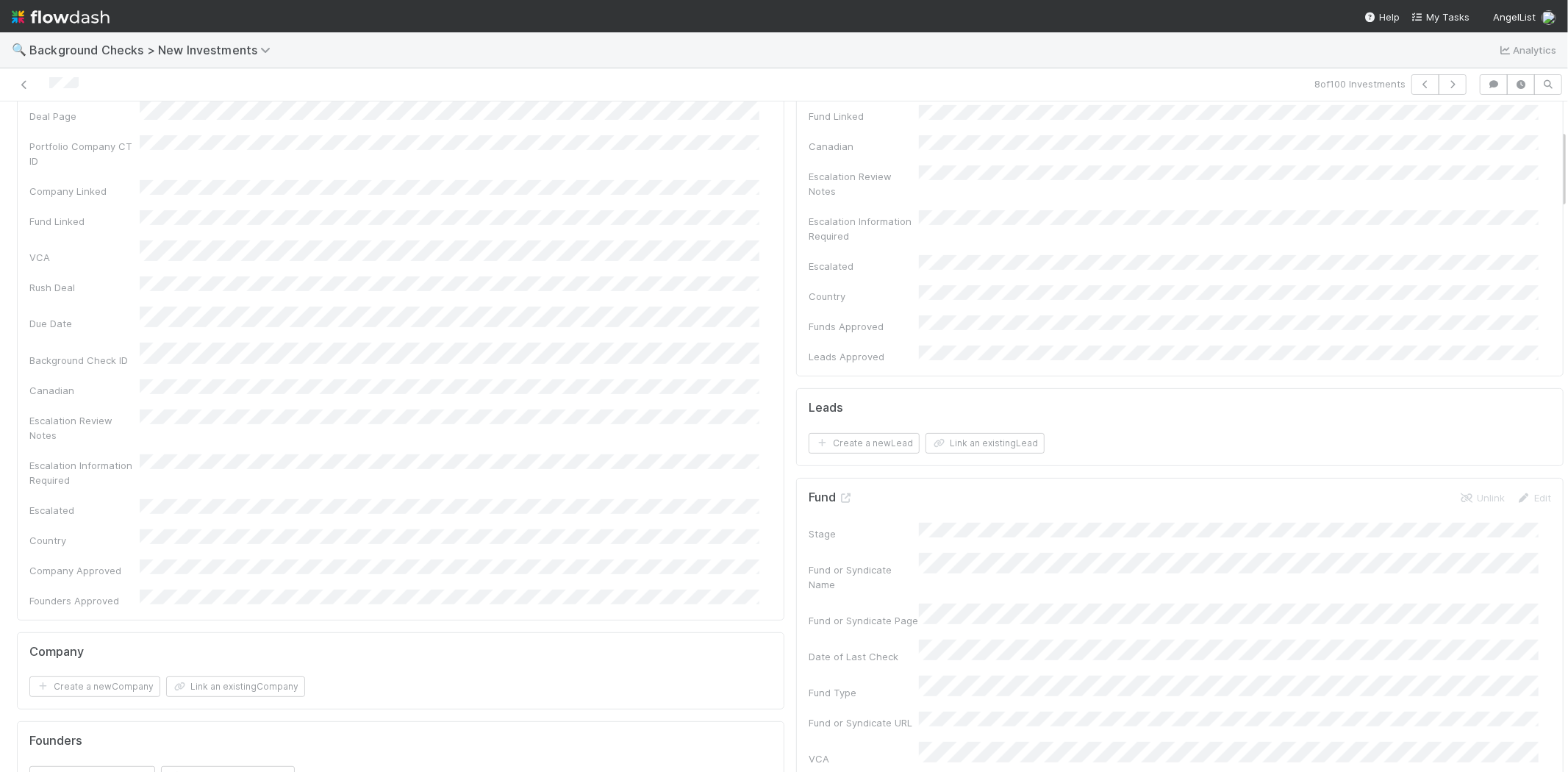
scroll to position [245, 0]
click at [1430, 21] on span "My Tasks" at bounding box center [1440, 17] width 58 height 12
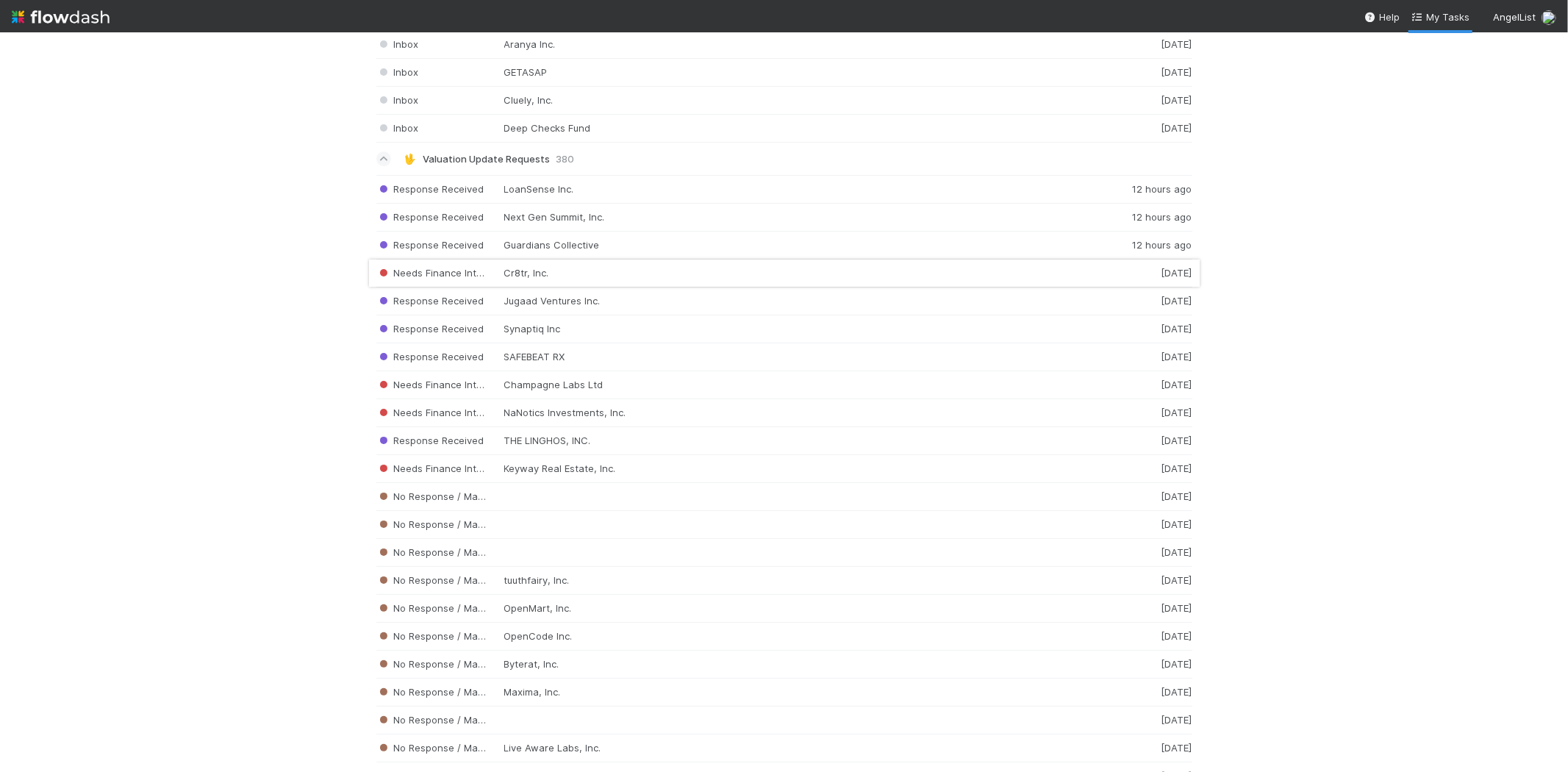
scroll to position [4083, 0]
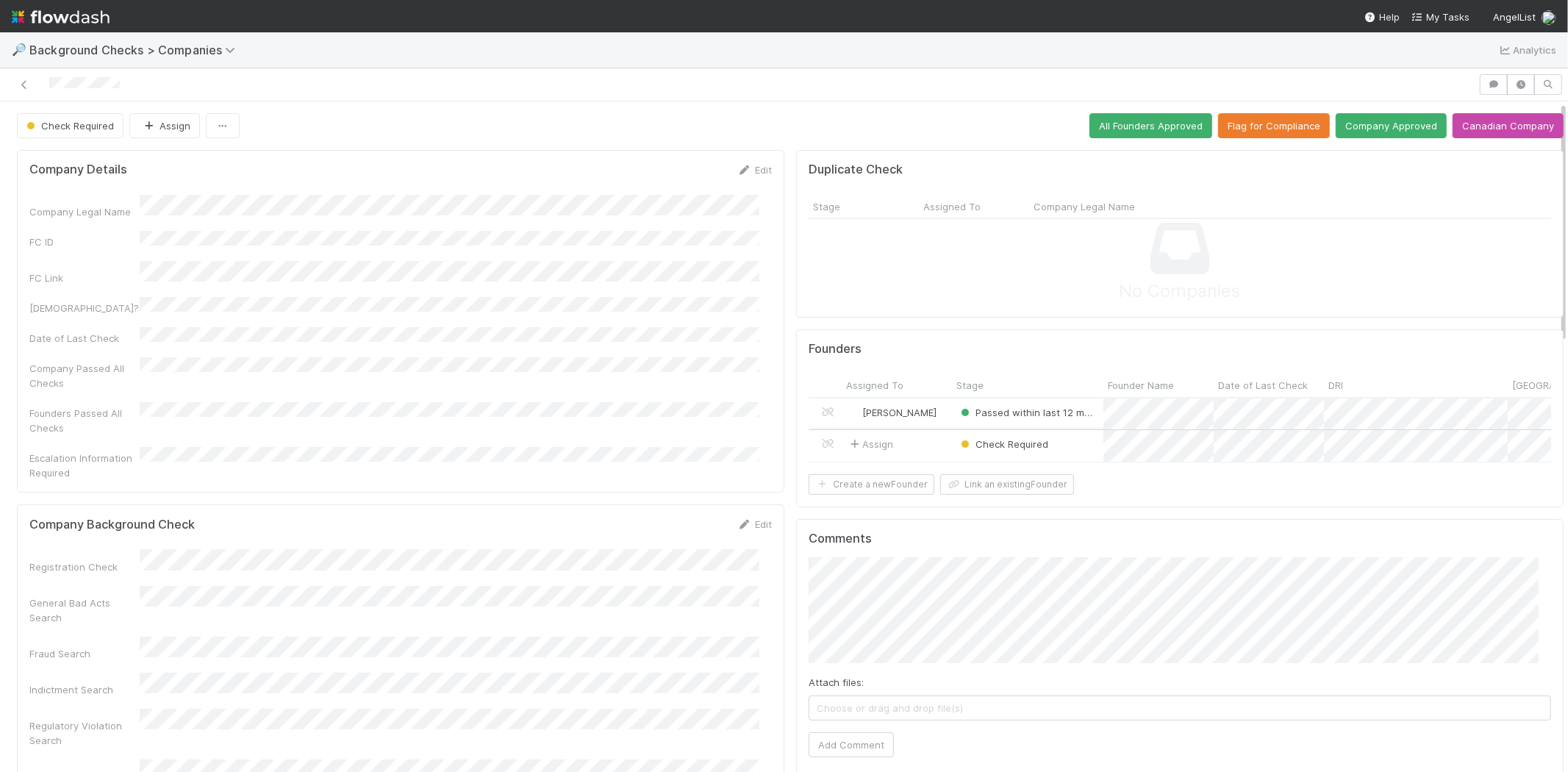
click at [913, 440] on div "Assign" at bounding box center [896, 446] width 110 height 32
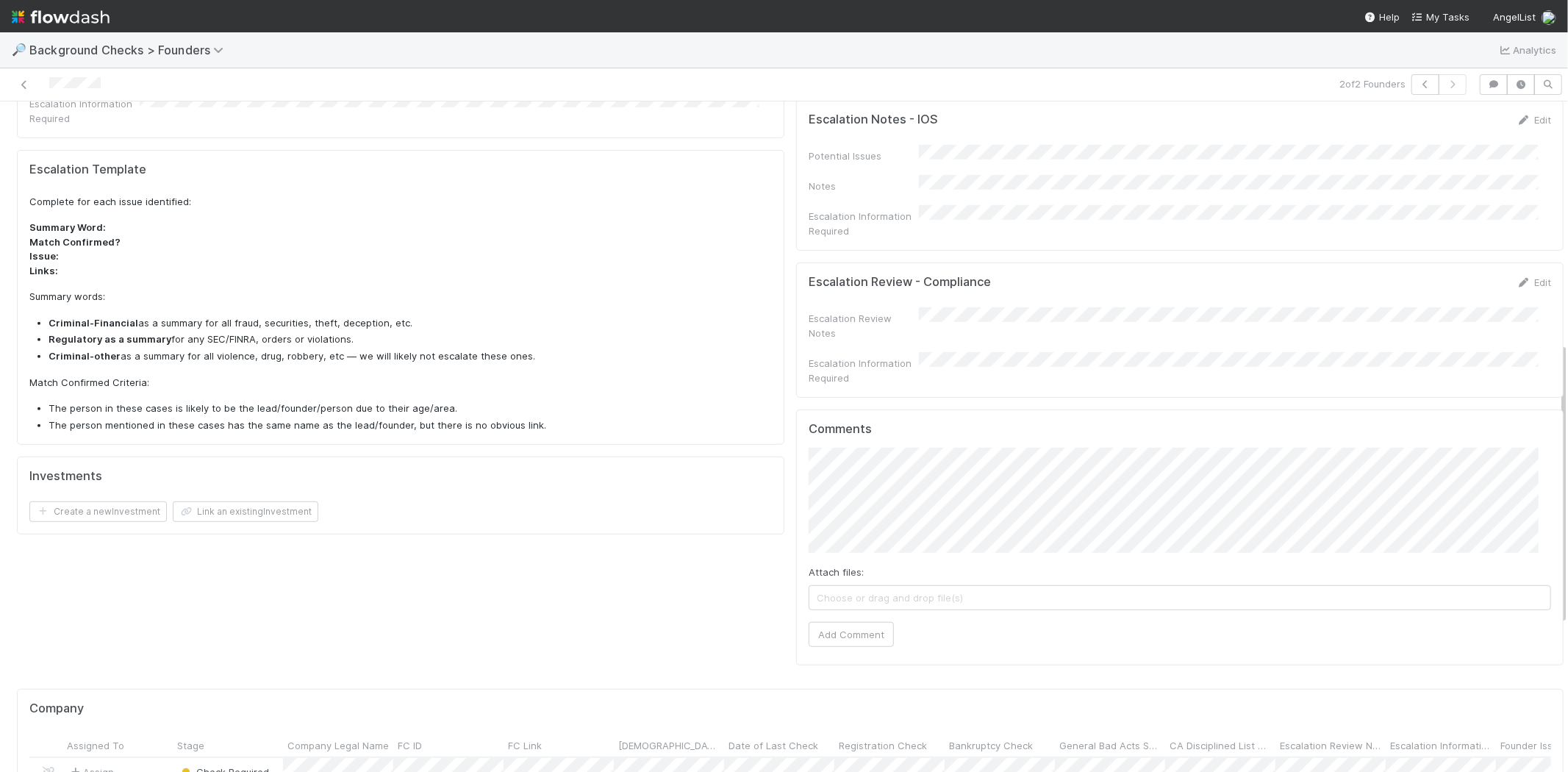
scroll to position [817, 0]
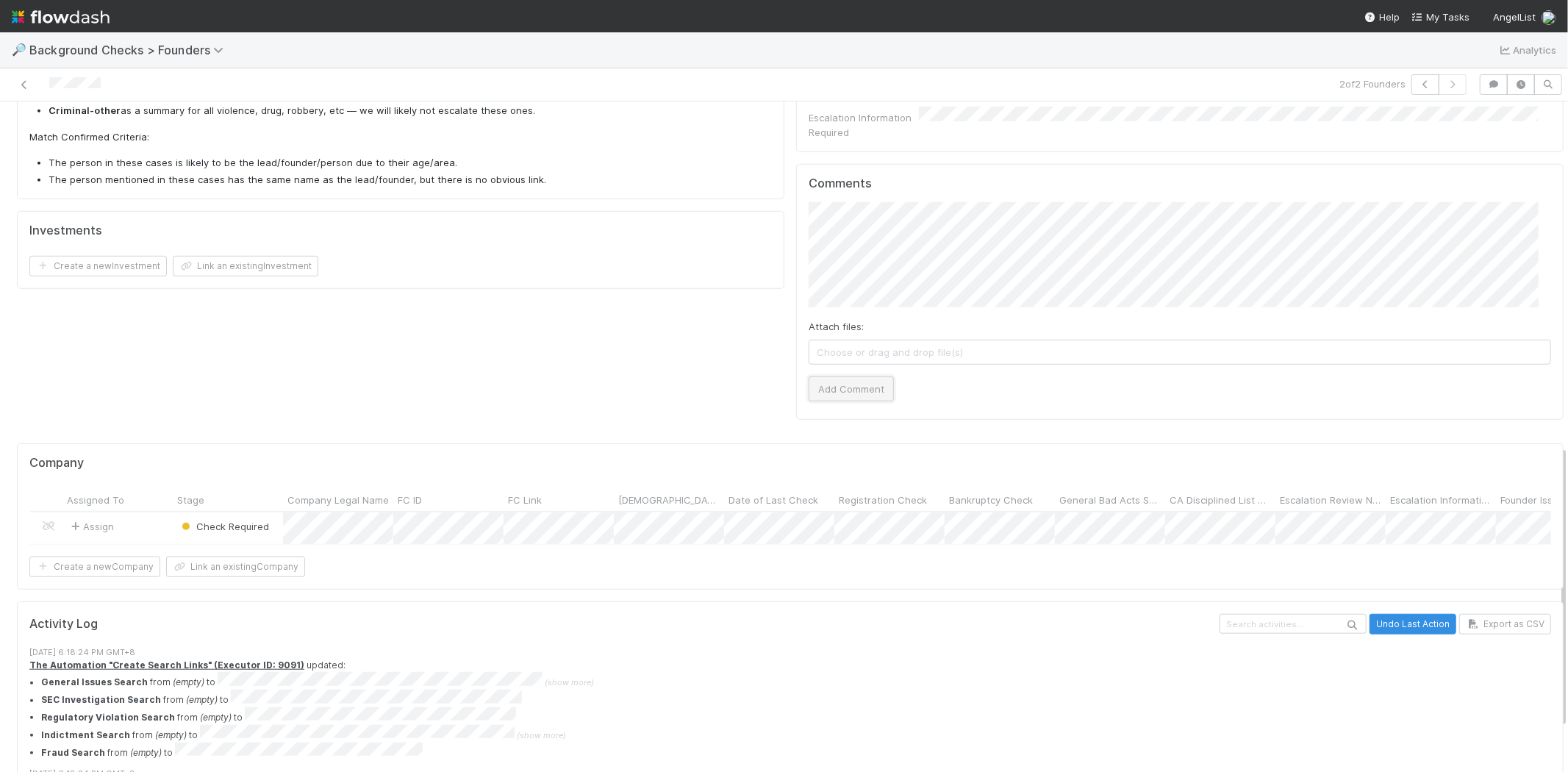
click at [864, 376] on button "Add Comment" at bounding box center [851, 388] width 85 height 25
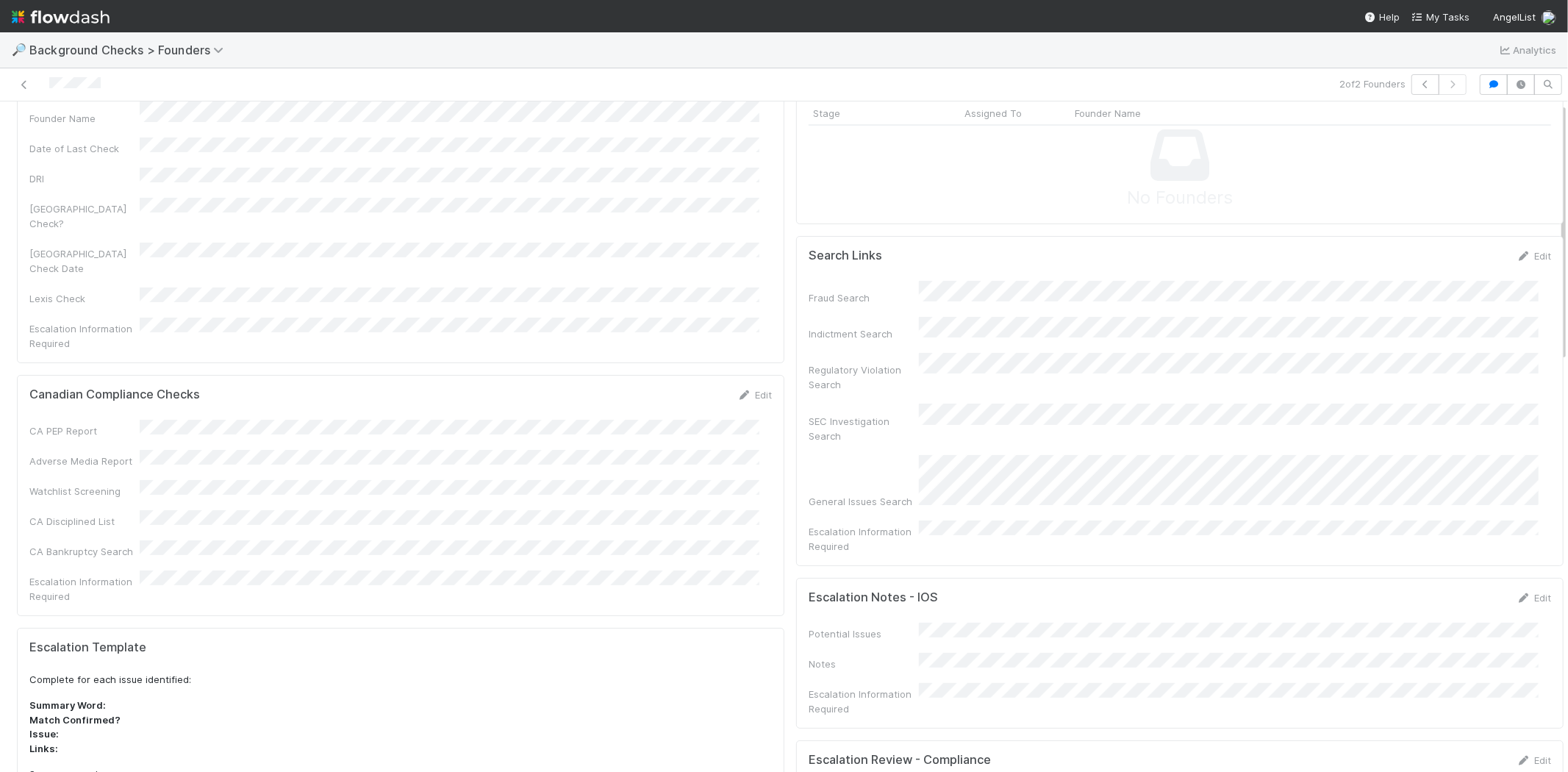
scroll to position [0, 0]
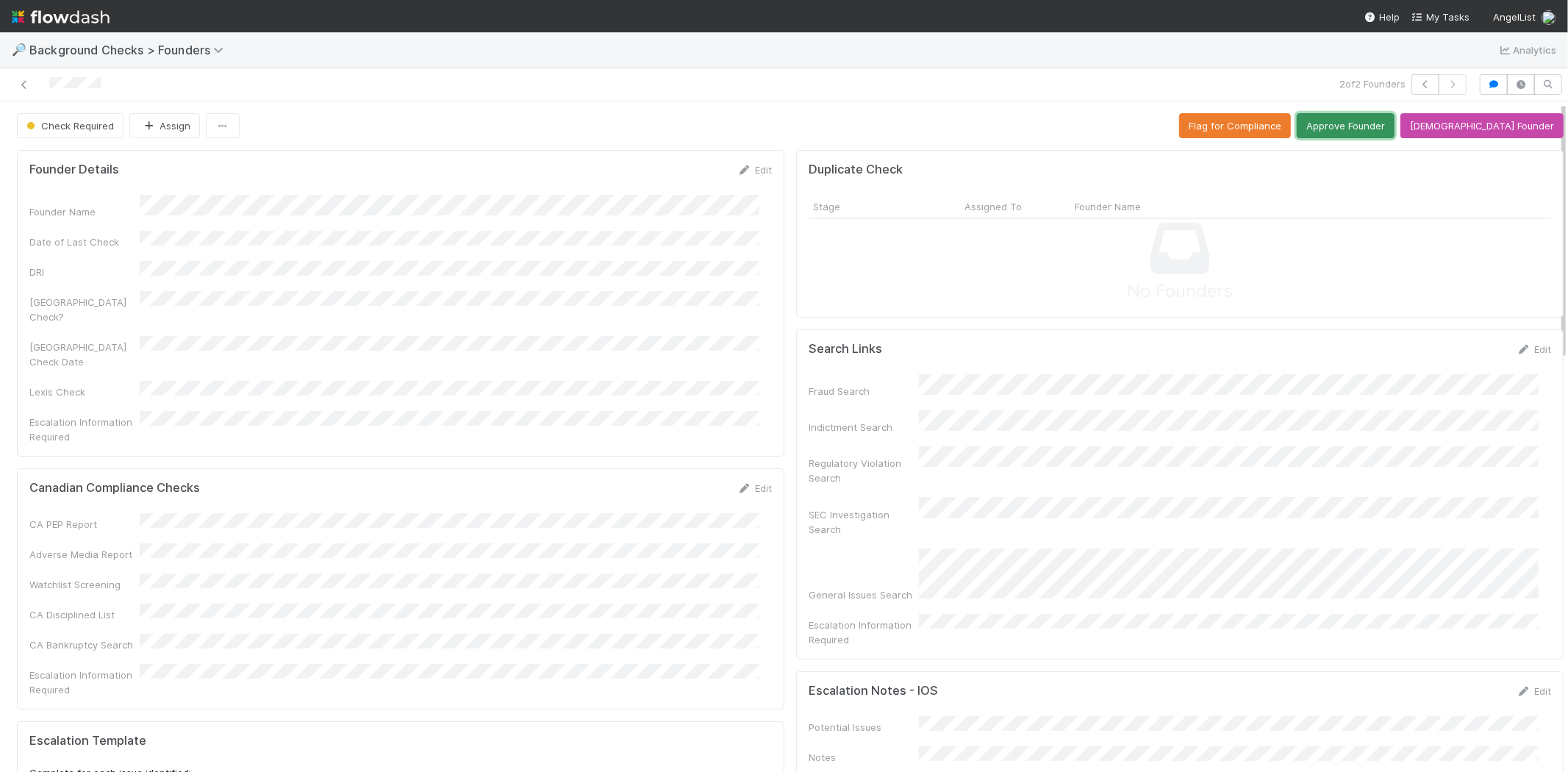
click at [1355, 130] on button "Approve Founder" at bounding box center [1346, 125] width 98 height 25
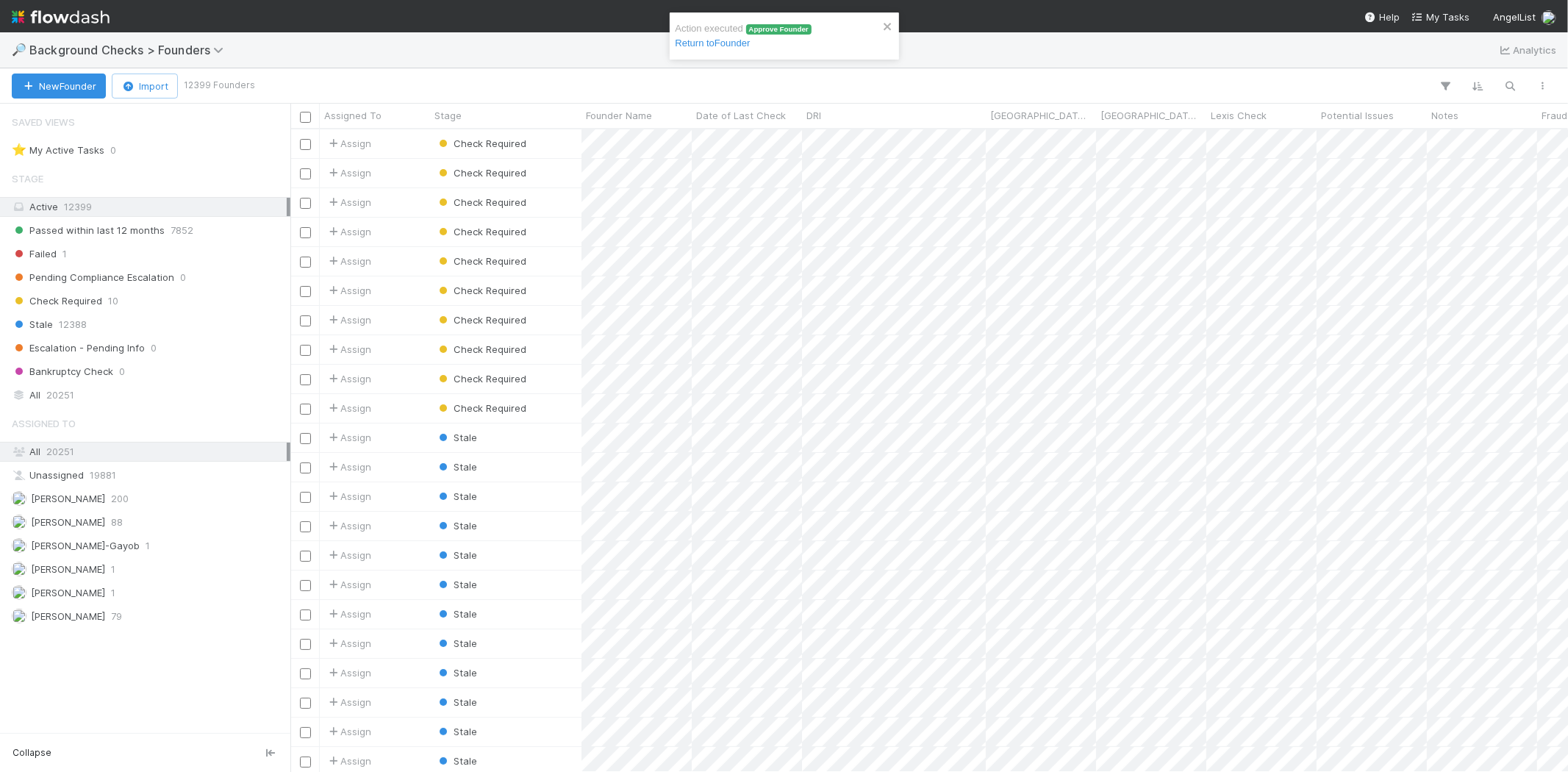
scroll to position [12, 12]
click at [1508, 80] on icon "button" at bounding box center [1511, 86] width 15 height 13
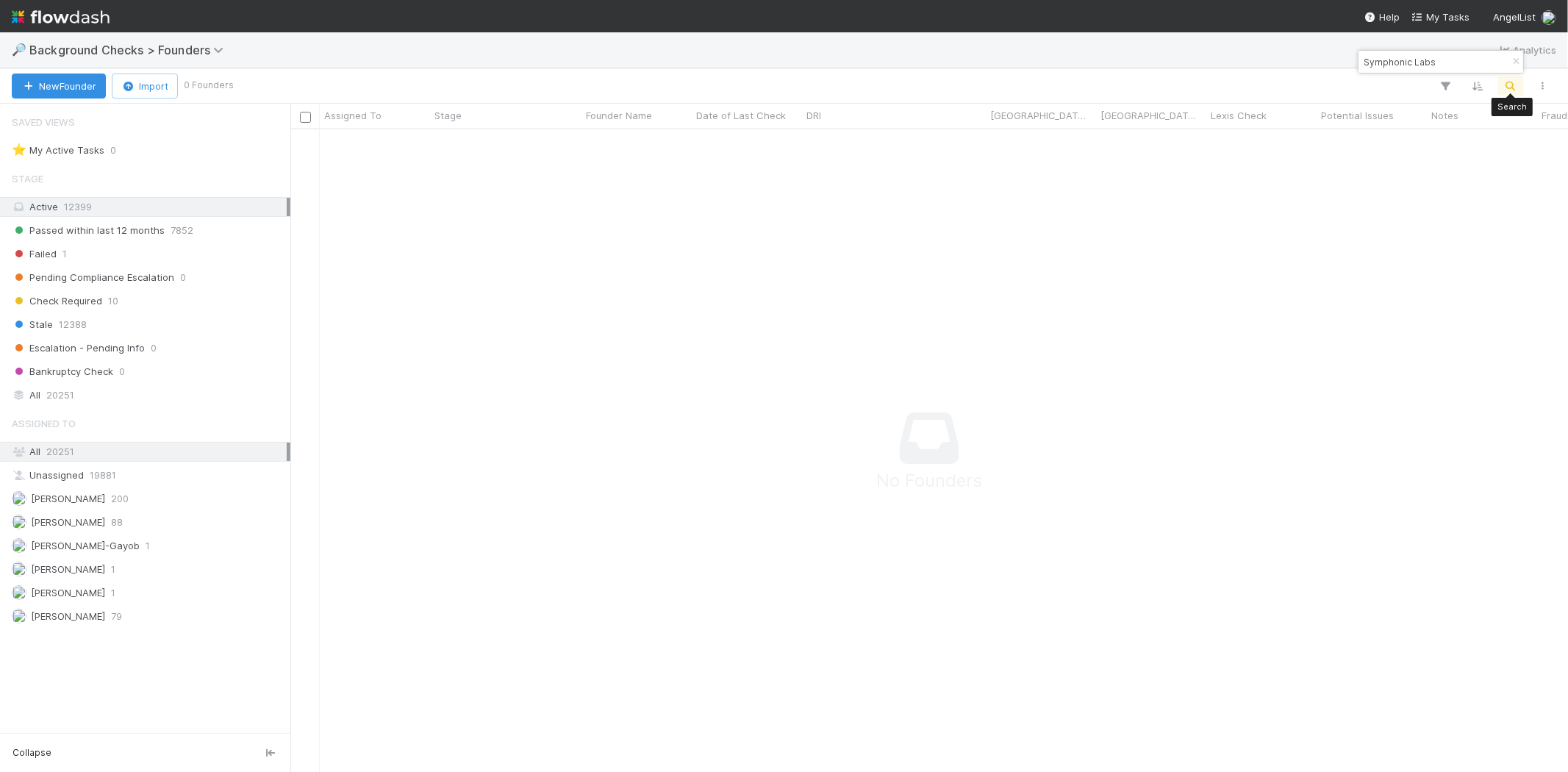
scroll to position [618, 1253]
type input "Symphonic Labs"
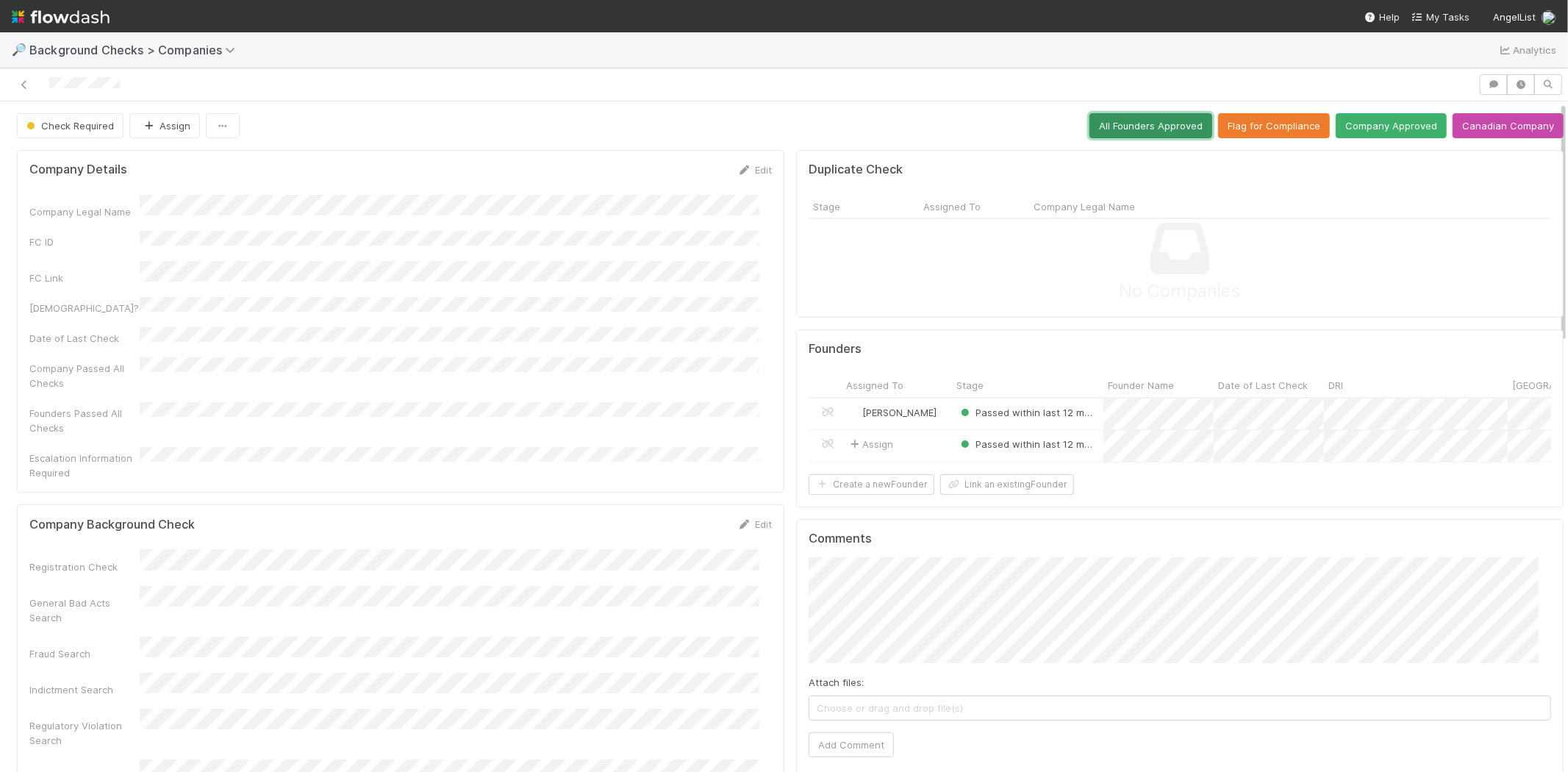
drag, startPoint x: 1133, startPoint y: 126, endPoint x: 1177, endPoint y: 173, distance: 64.4
click at [1156, 129] on button "All Founders Approved" at bounding box center [1150, 125] width 123 height 25
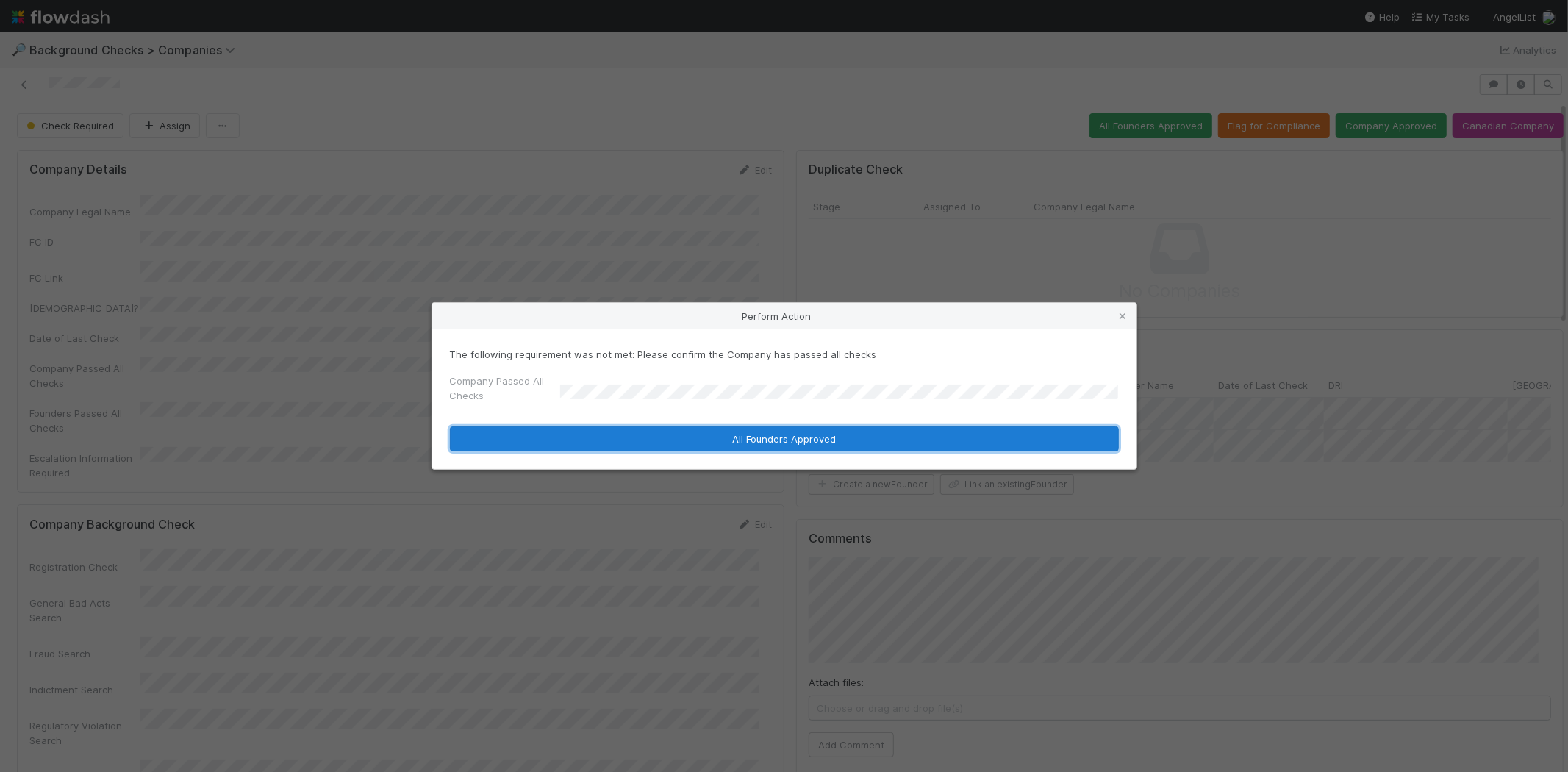
click at [735, 438] on button "All Founders Approved" at bounding box center [784, 439] width 669 height 25
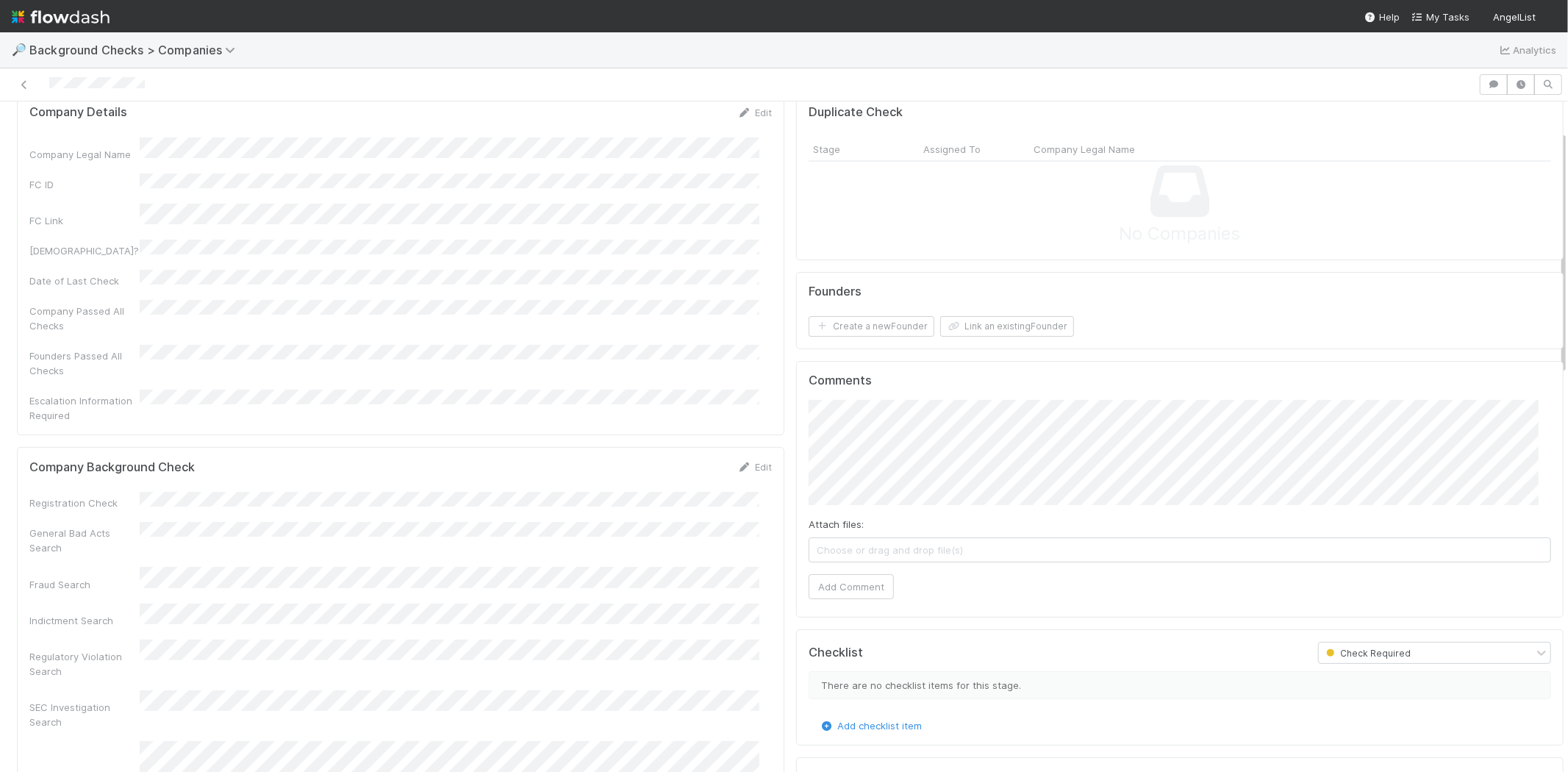
scroll to position [81, 0]
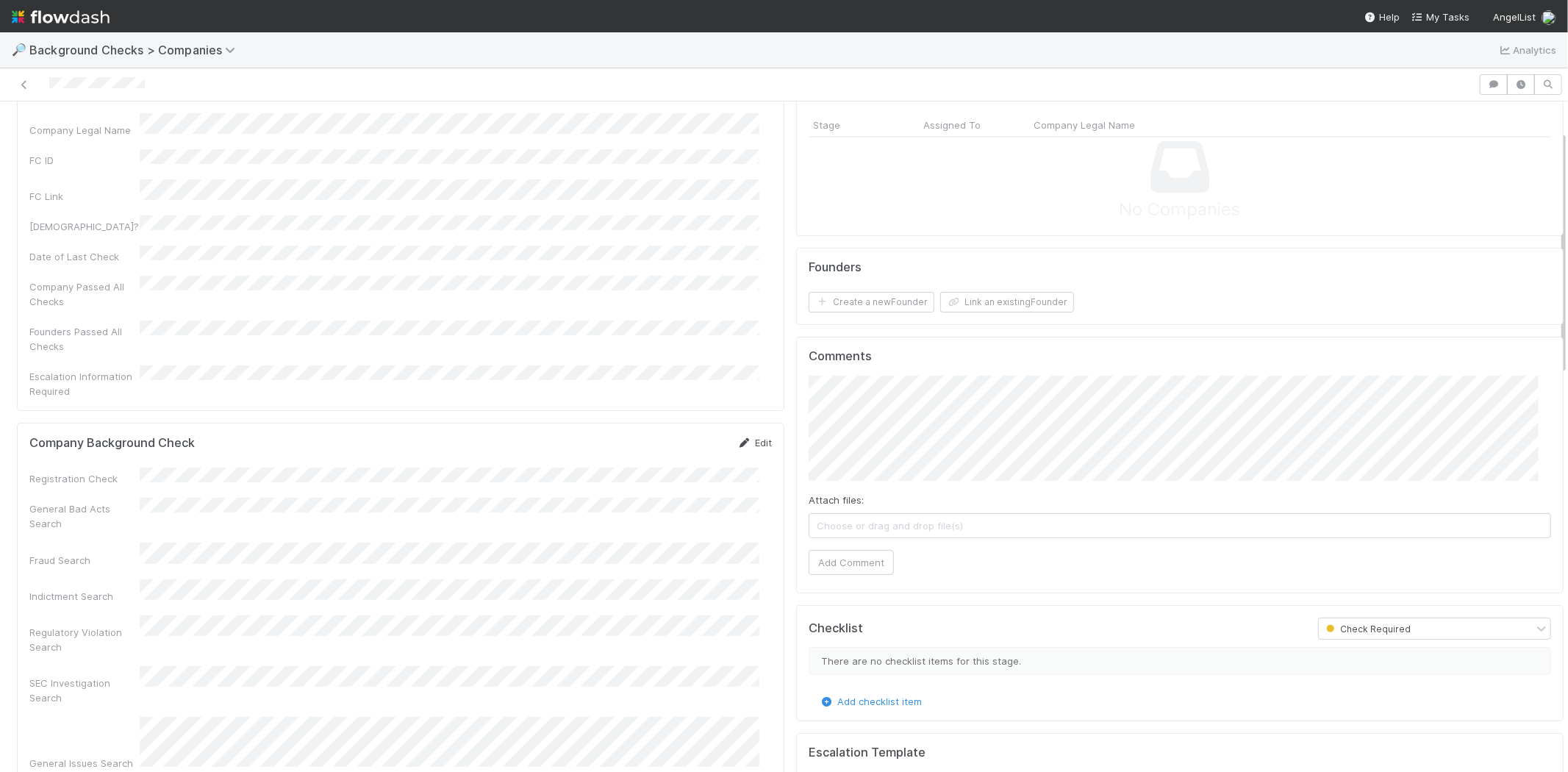
click at [737, 438] on icon at bounding box center [745, 443] width 15 height 10
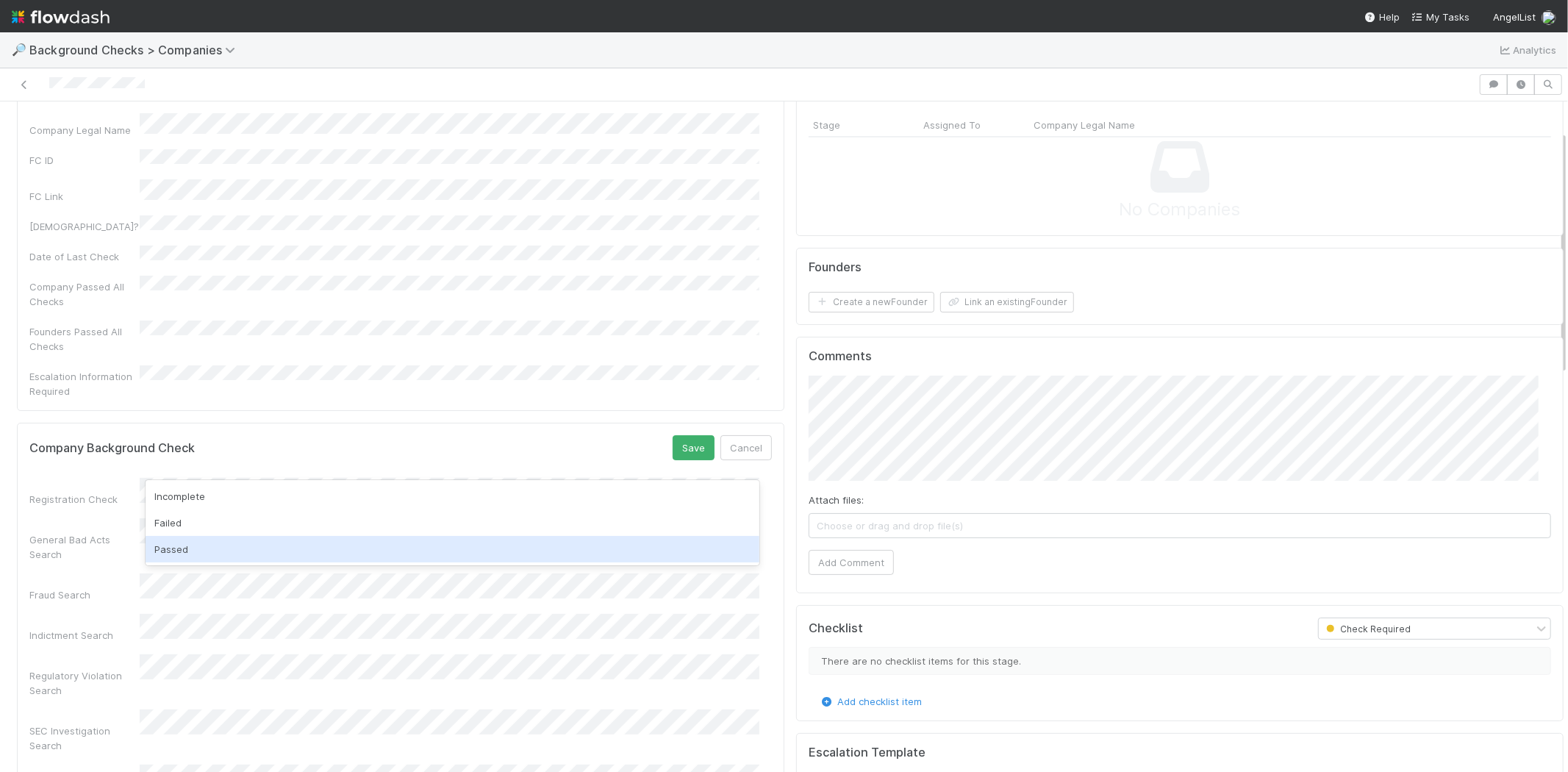
click at [243, 552] on div "Passed" at bounding box center [452, 550] width 613 height 27
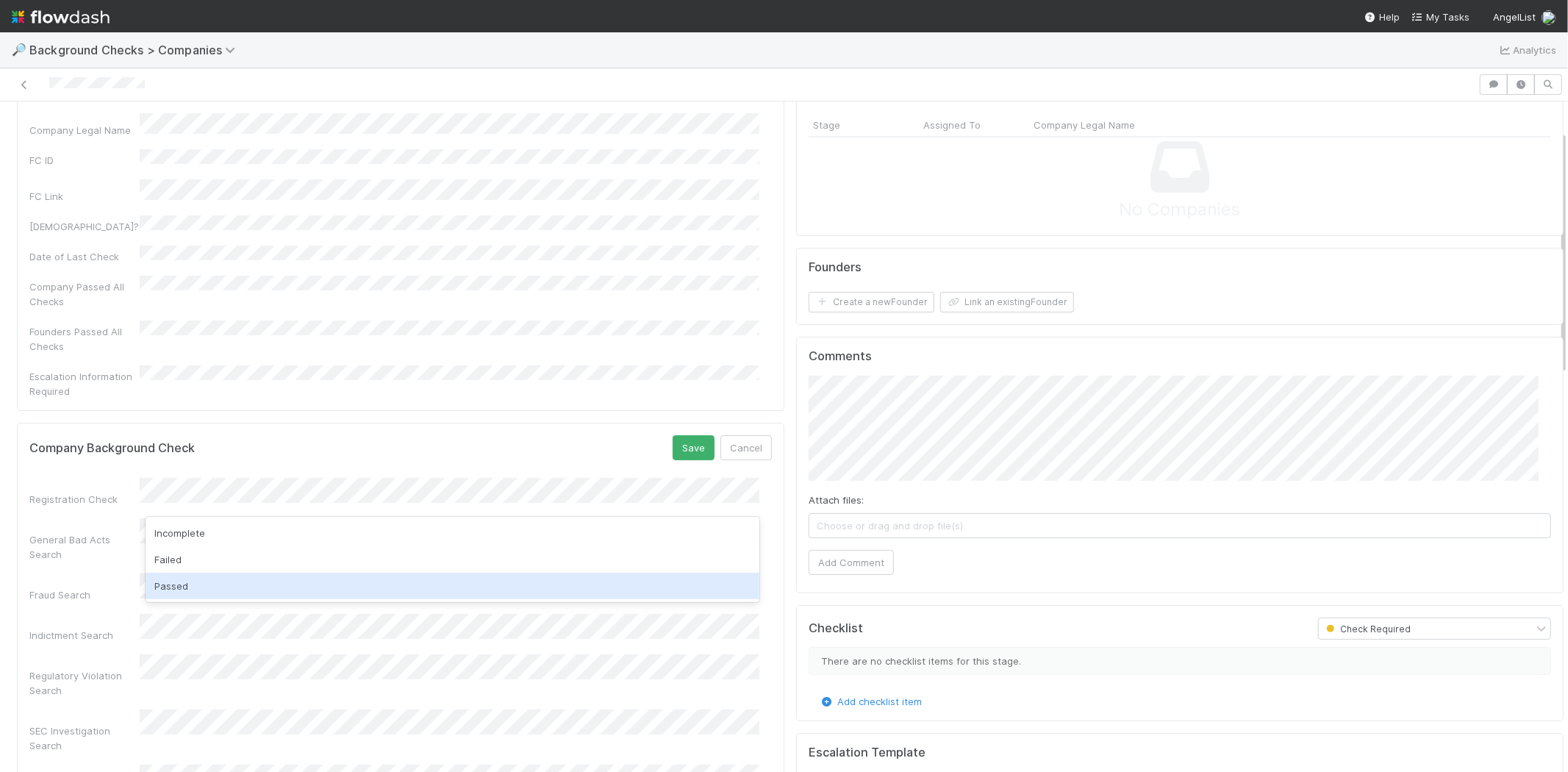
click at [222, 579] on div "Passed" at bounding box center [452, 586] width 613 height 27
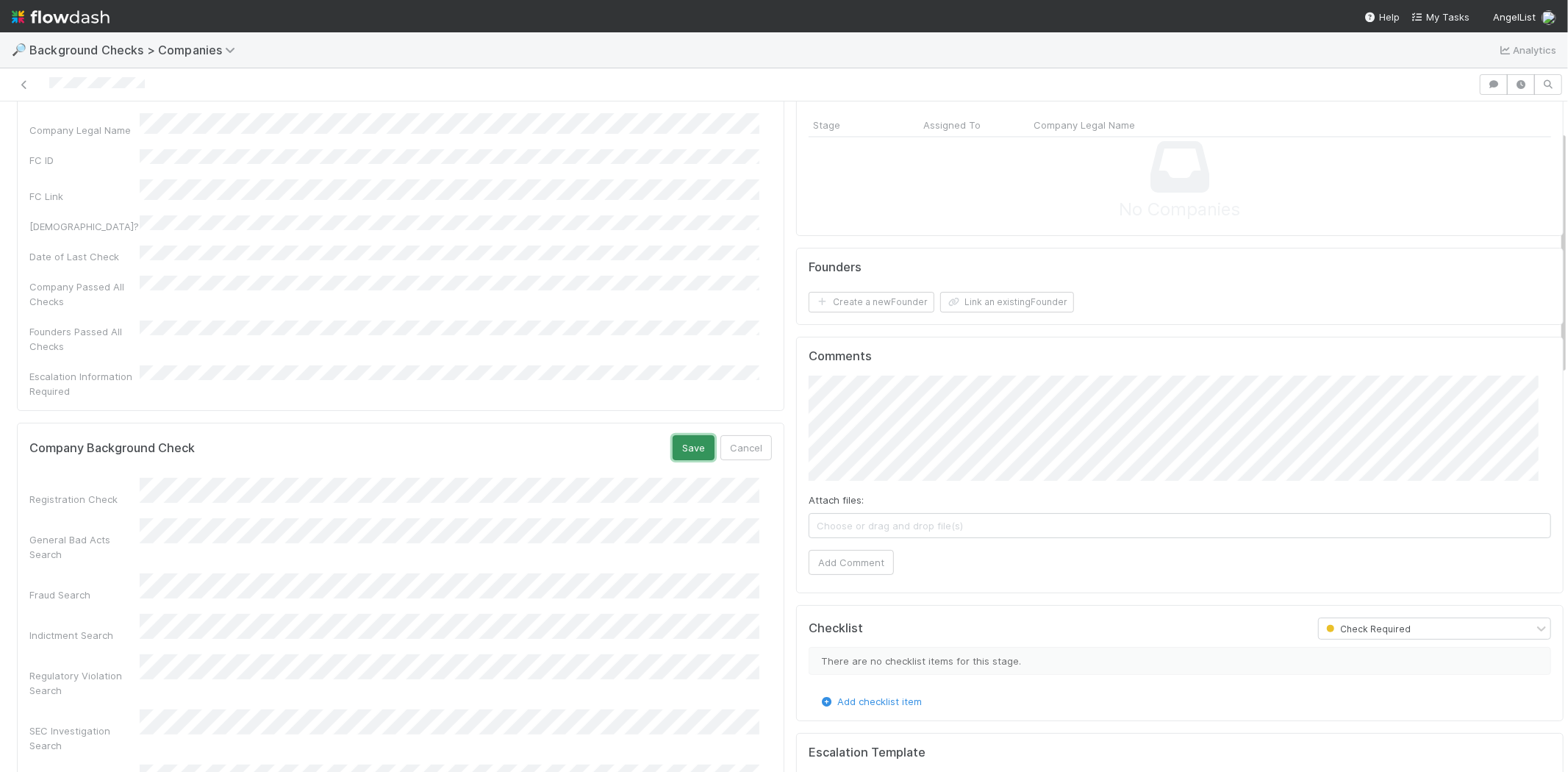
click at [672, 435] on button "Save" at bounding box center [693, 447] width 42 height 25
click at [955, 305] on button "Link an existing Founder" at bounding box center [1007, 302] width 134 height 21
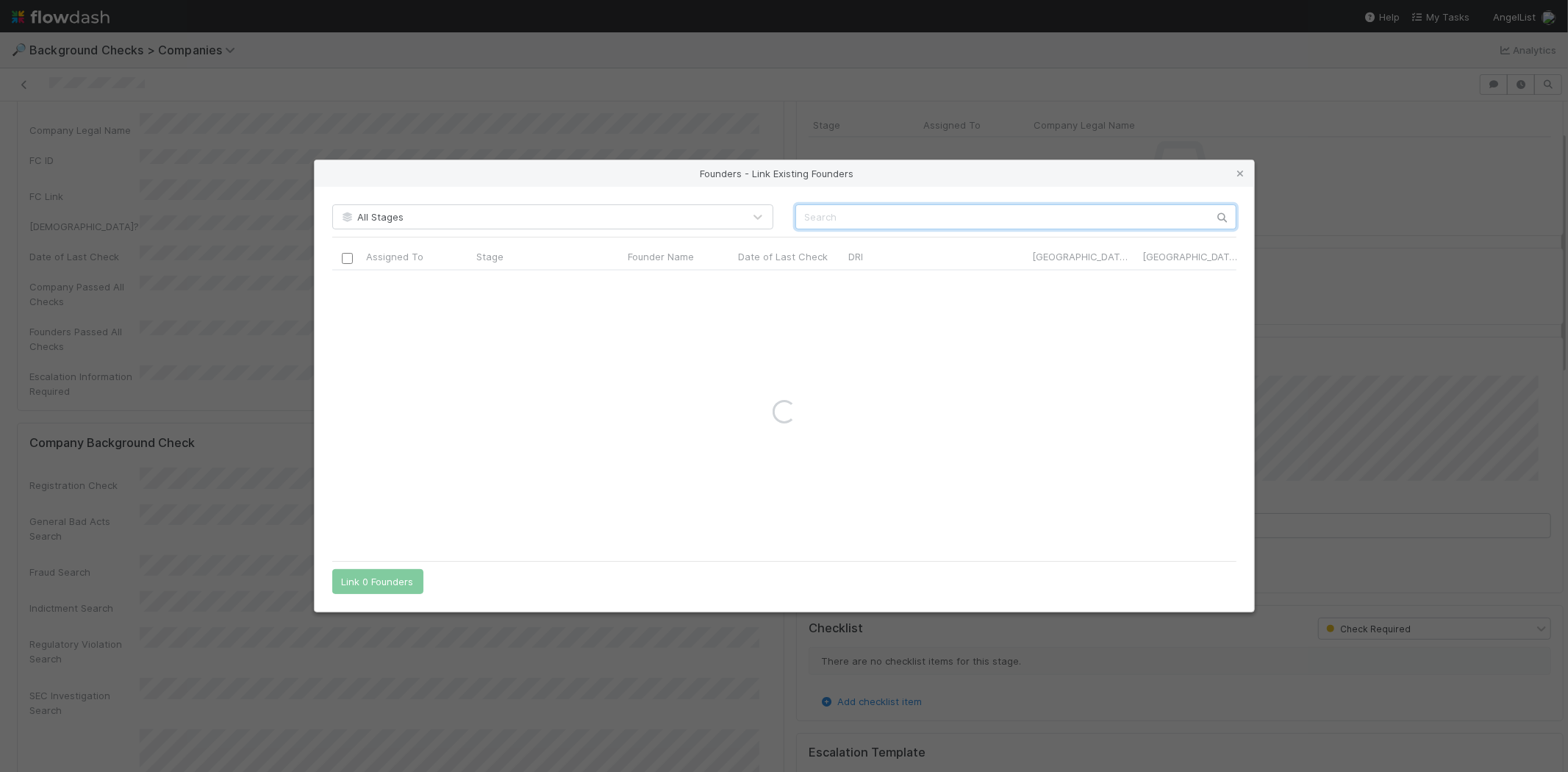
click at [897, 216] on input "text" at bounding box center [1015, 217] width 441 height 25
paste input "[PERSON_NAME]"
type input "[PERSON_NAME]"
click at [1240, 172] on icon at bounding box center [1241, 174] width 15 height 10
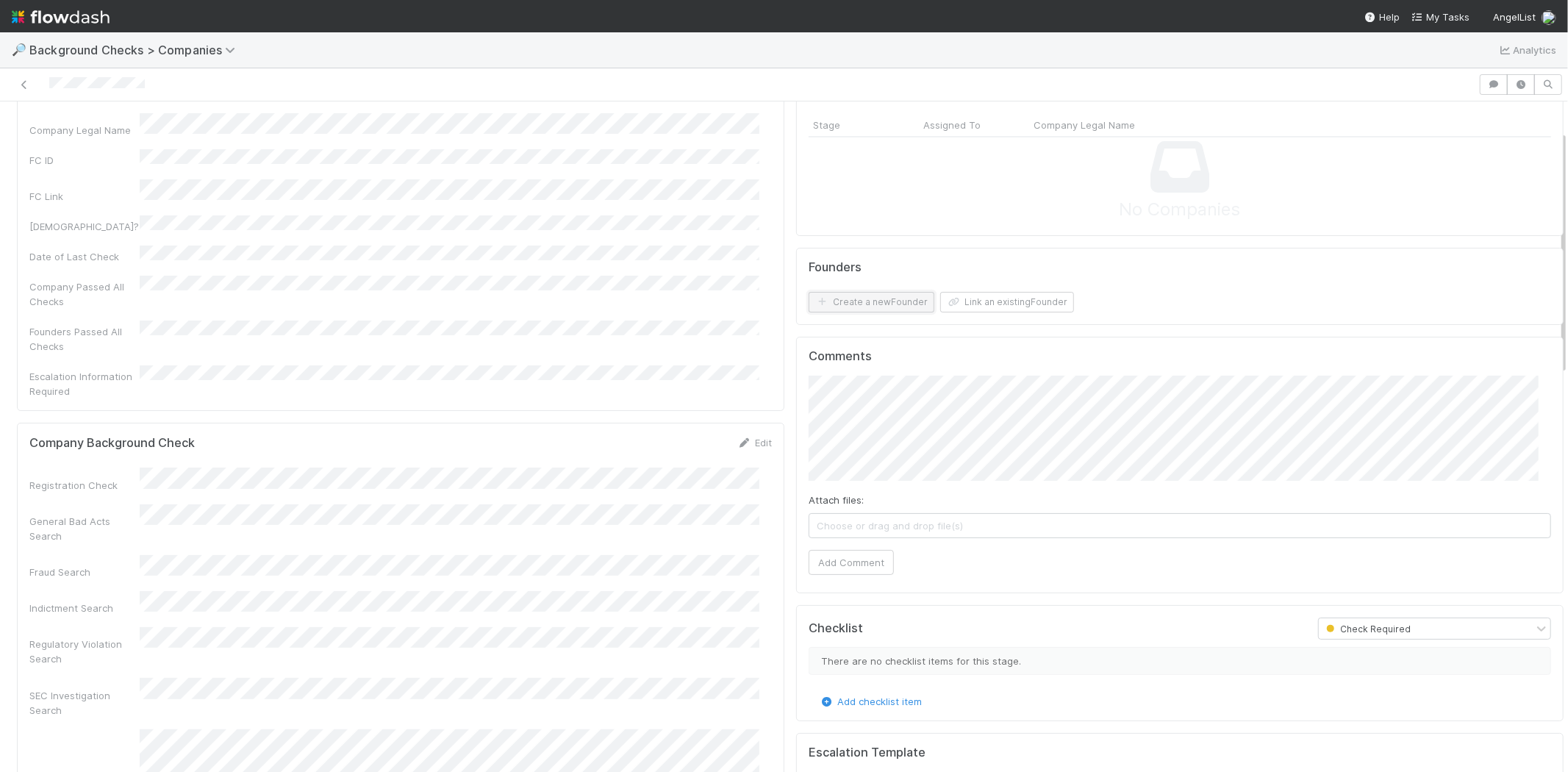
click at [847, 298] on button "Create a new Founder" at bounding box center [871, 302] width 125 height 21
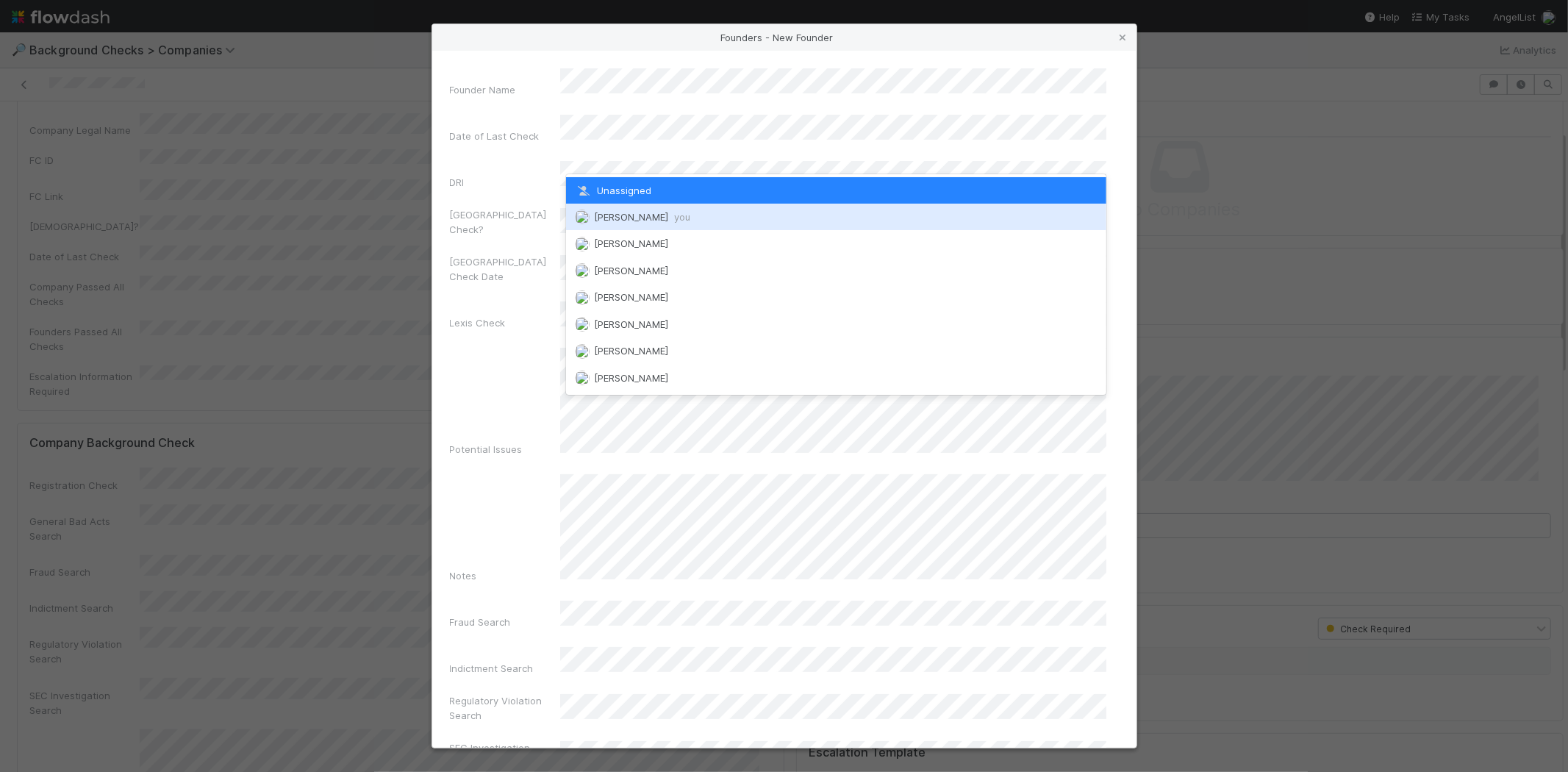
click at [622, 211] on span "[PERSON_NAME] you" at bounding box center [642, 217] width 96 height 12
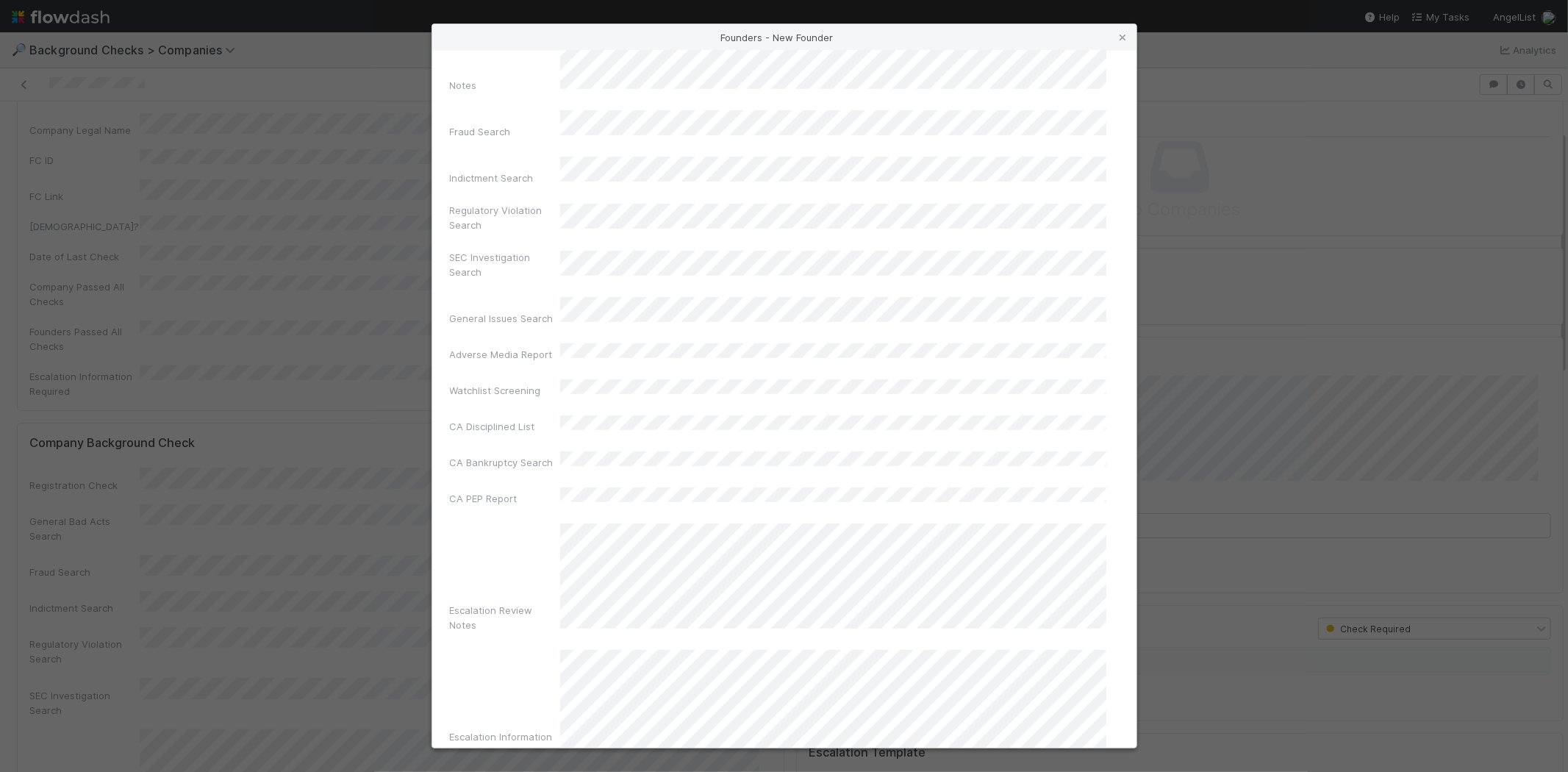
scroll to position [492, 0]
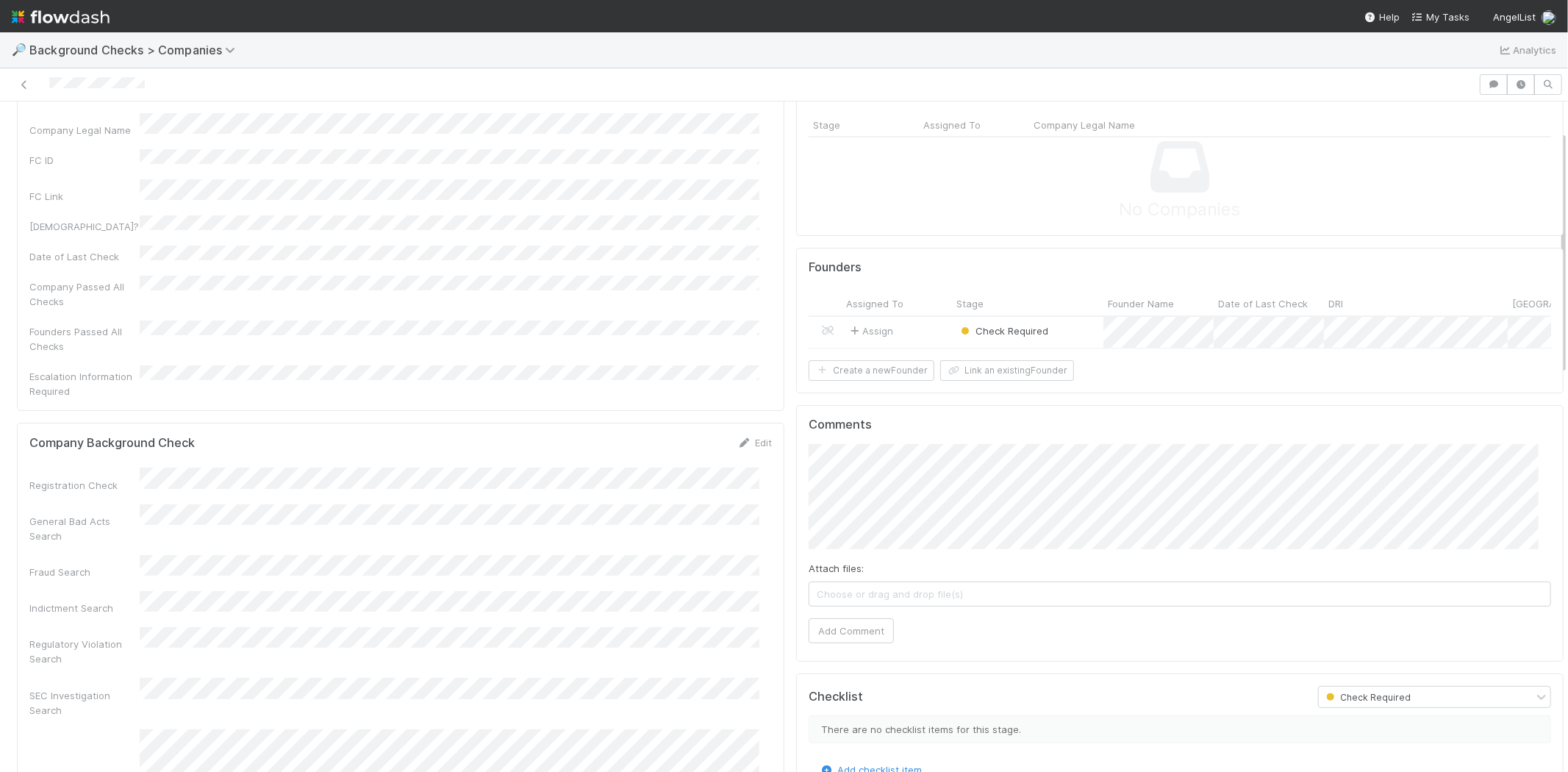
click at [909, 330] on div "Assign" at bounding box center [896, 333] width 110 height 32
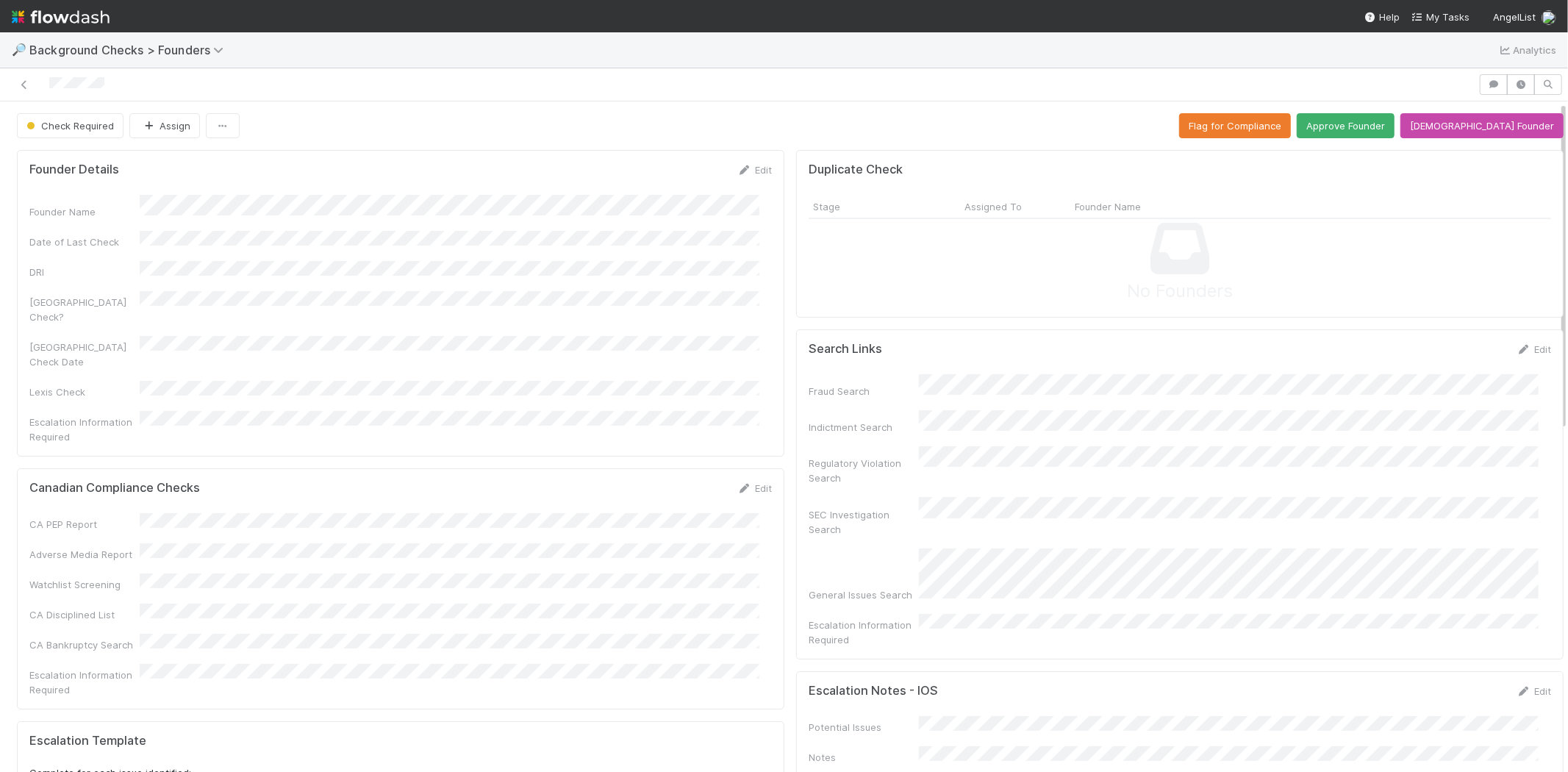
drag, startPoint x: 1126, startPoint y: 525, endPoint x: 958, endPoint y: 397, distance: 211.2
click at [951, 305] on div "Duplicate Check Stage Assigned To Founder Name No Founders" at bounding box center [1180, 234] width 767 height 168
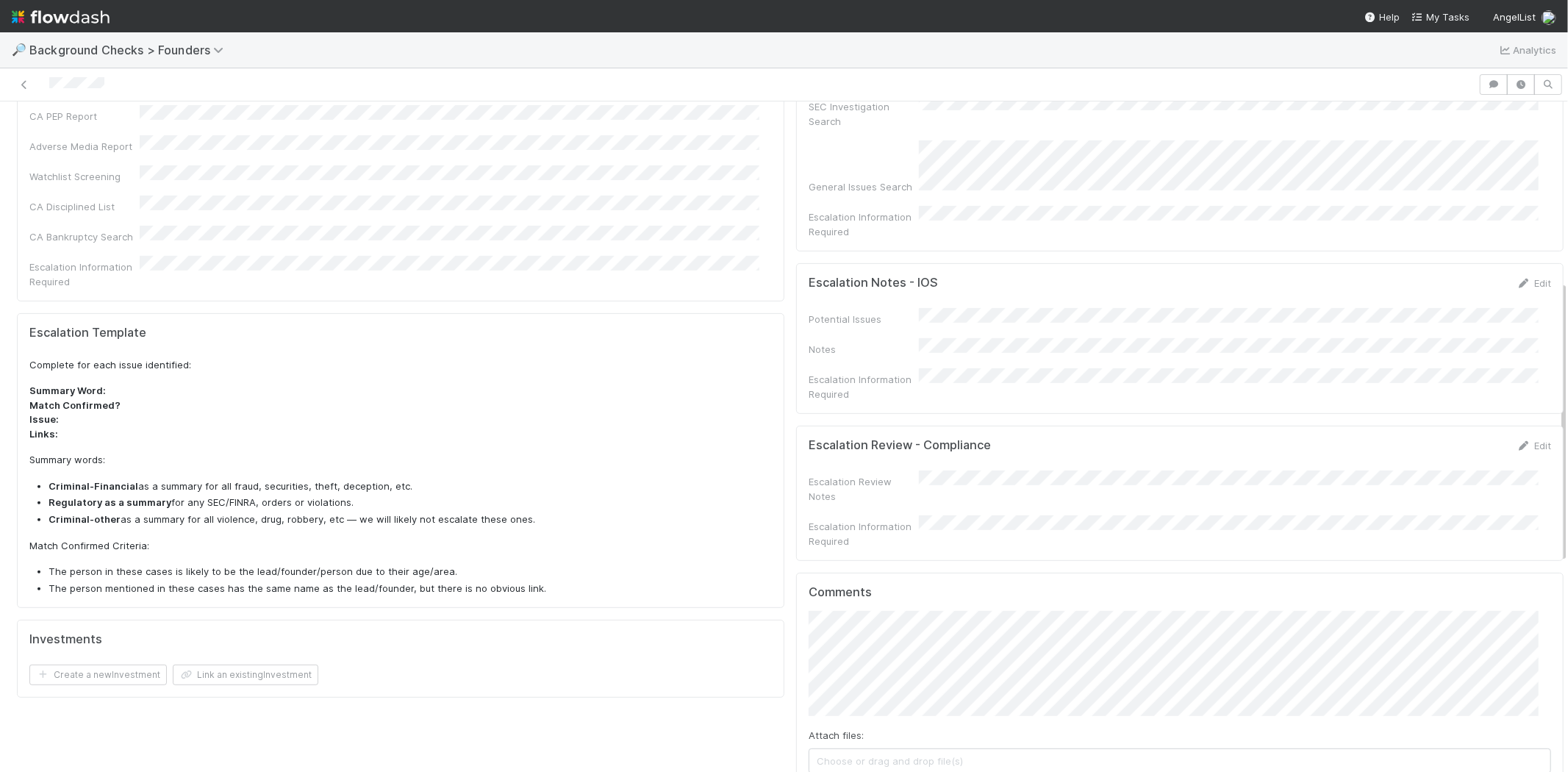
scroll to position [652, 0]
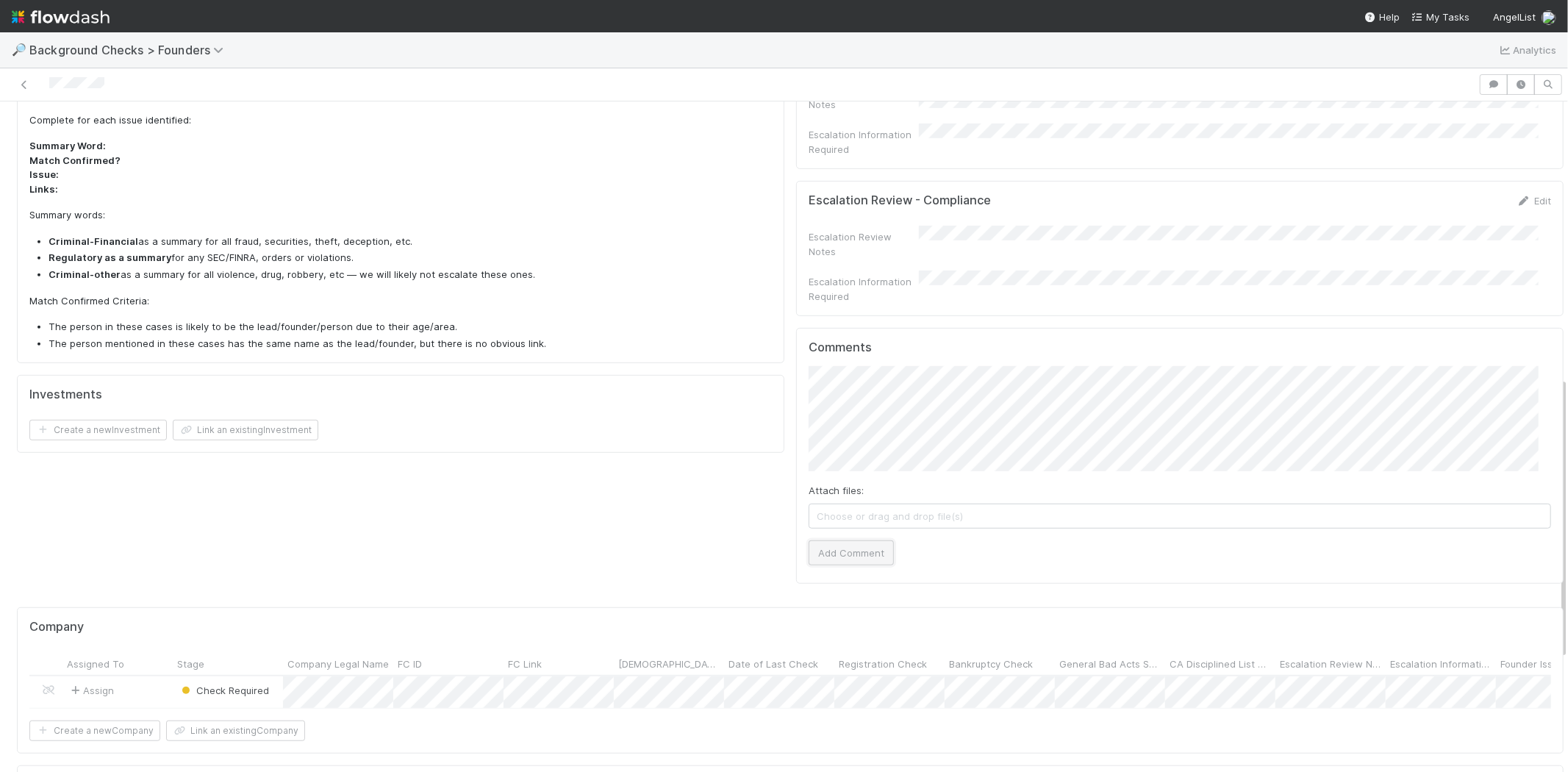
click at [820, 540] on button "Add Comment" at bounding box center [851, 553] width 85 height 25
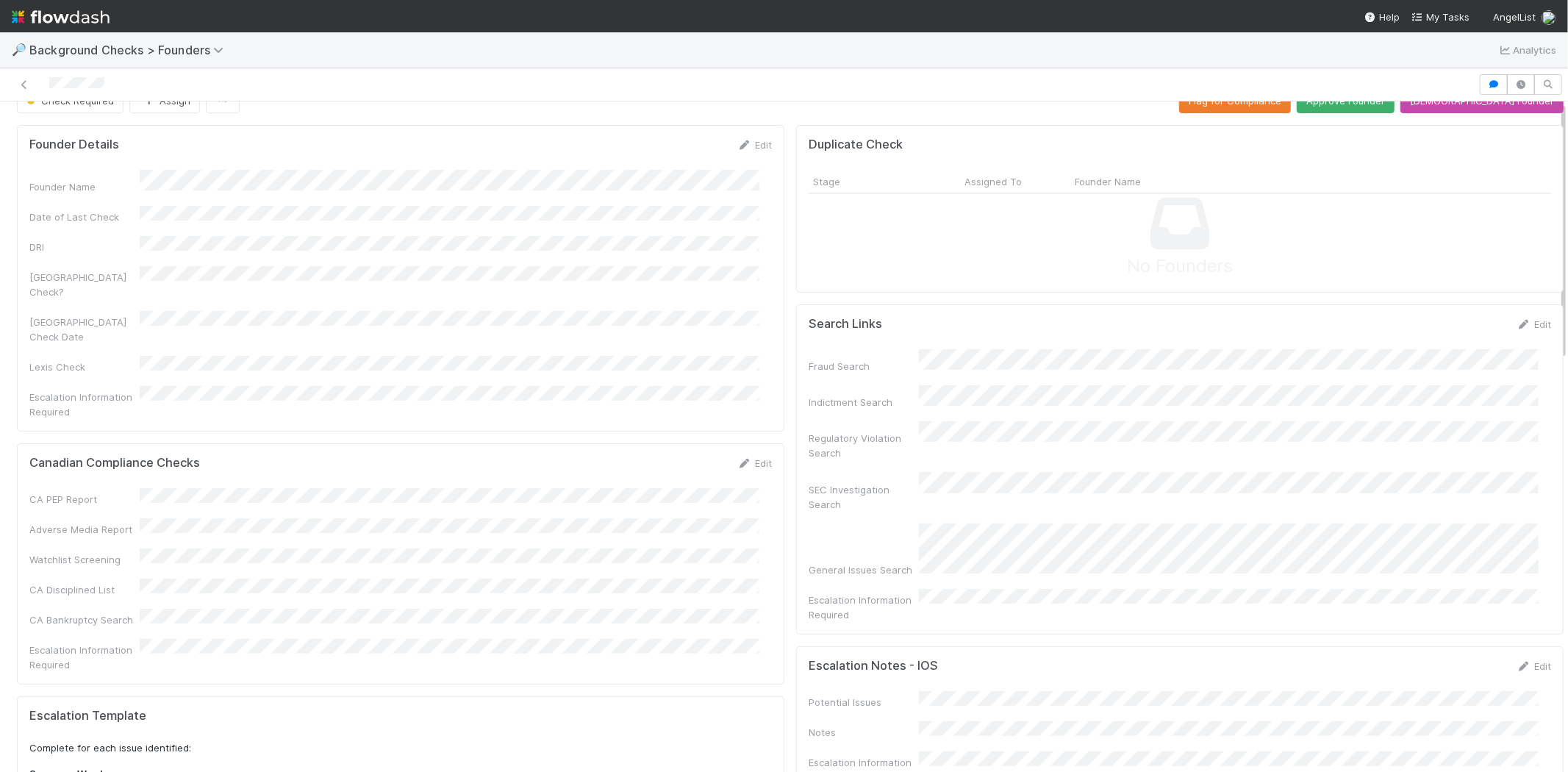
scroll to position [0, 0]
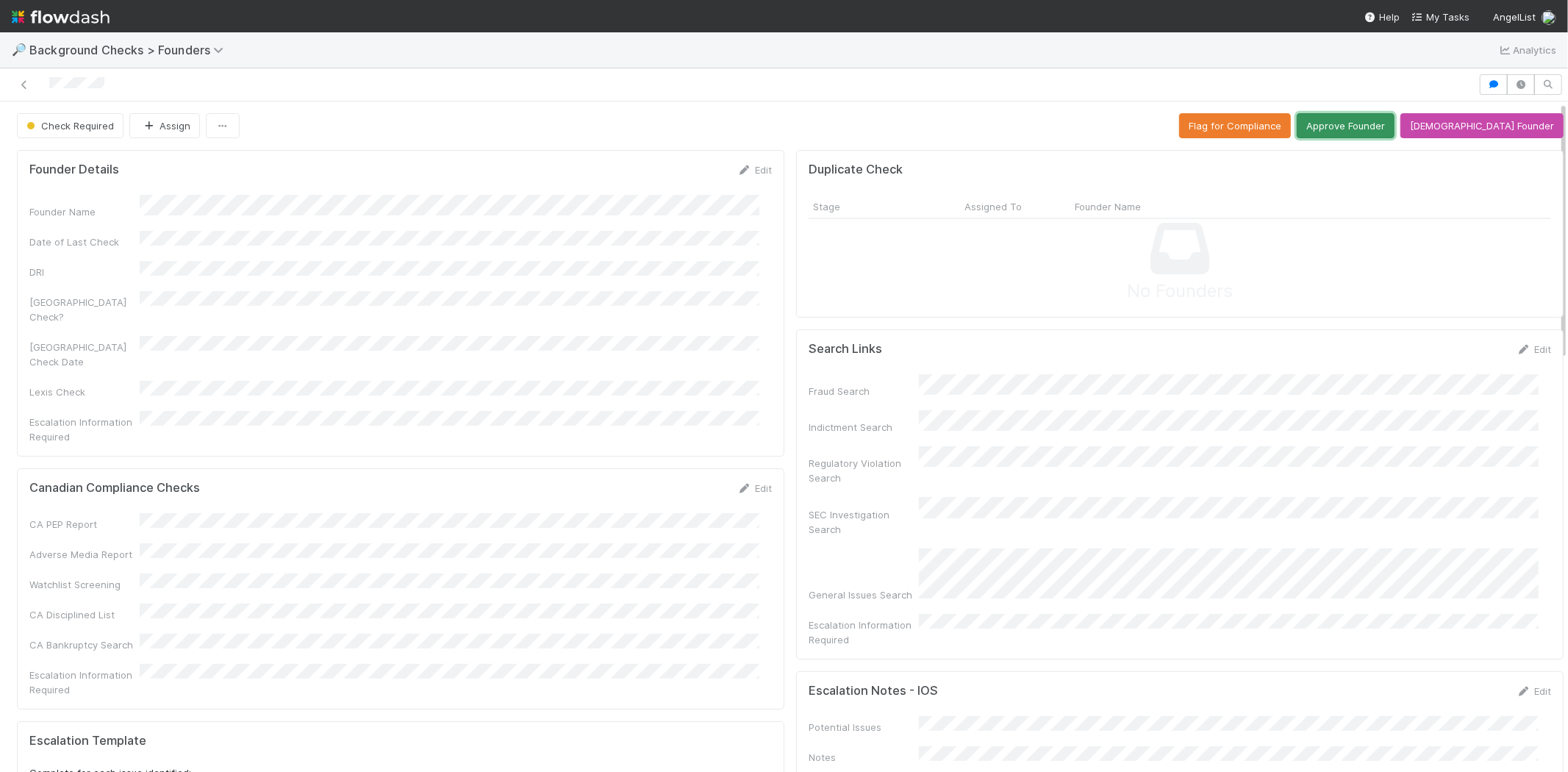
click at [1365, 127] on button "Approve Founder" at bounding box center [1346, 125] width 98 height 25
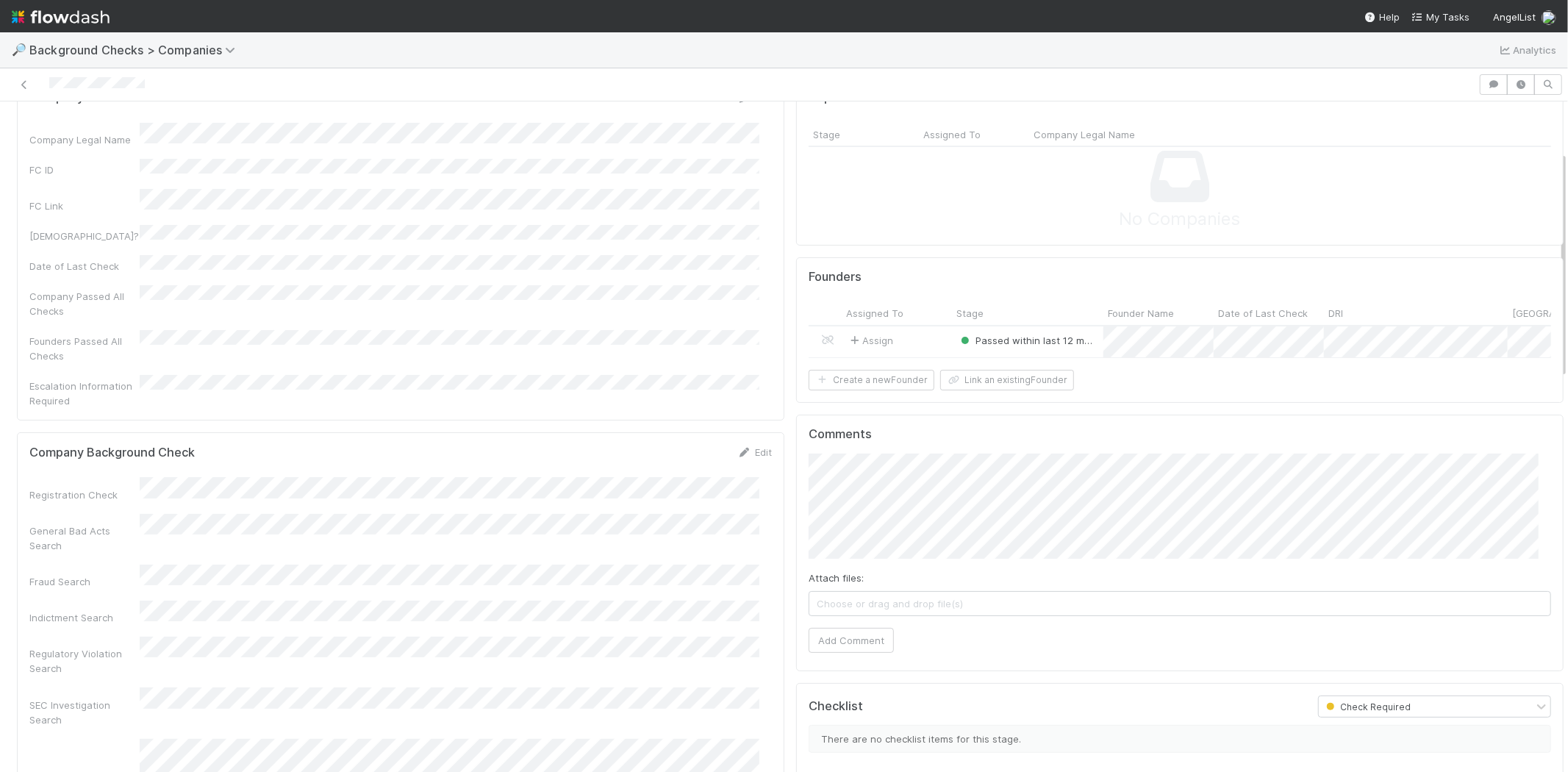
scroll to position [245, 0]
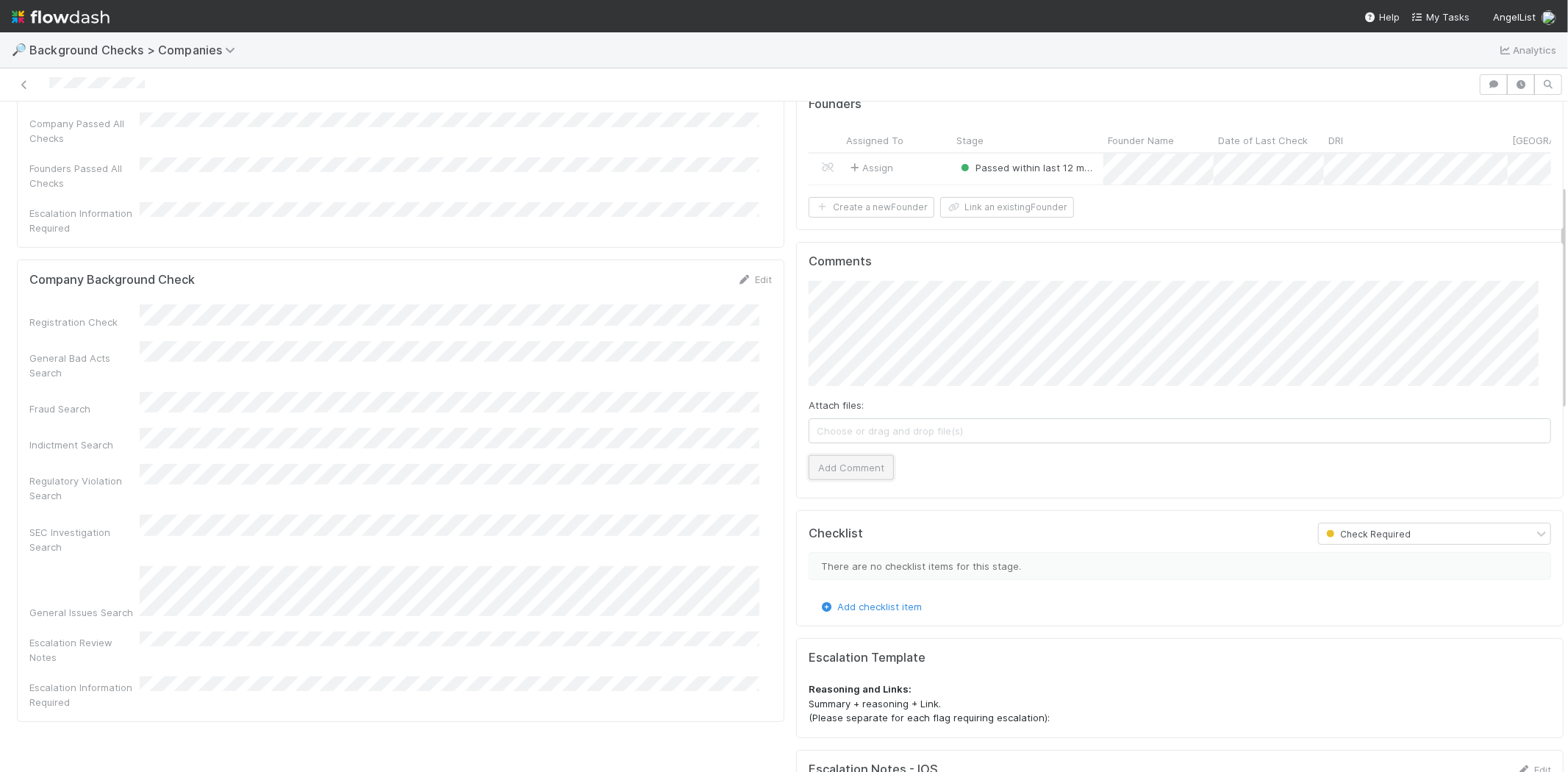
click at [828, 479] on button "Add Comment" at bounding box center [851, 467] width 85 height 25
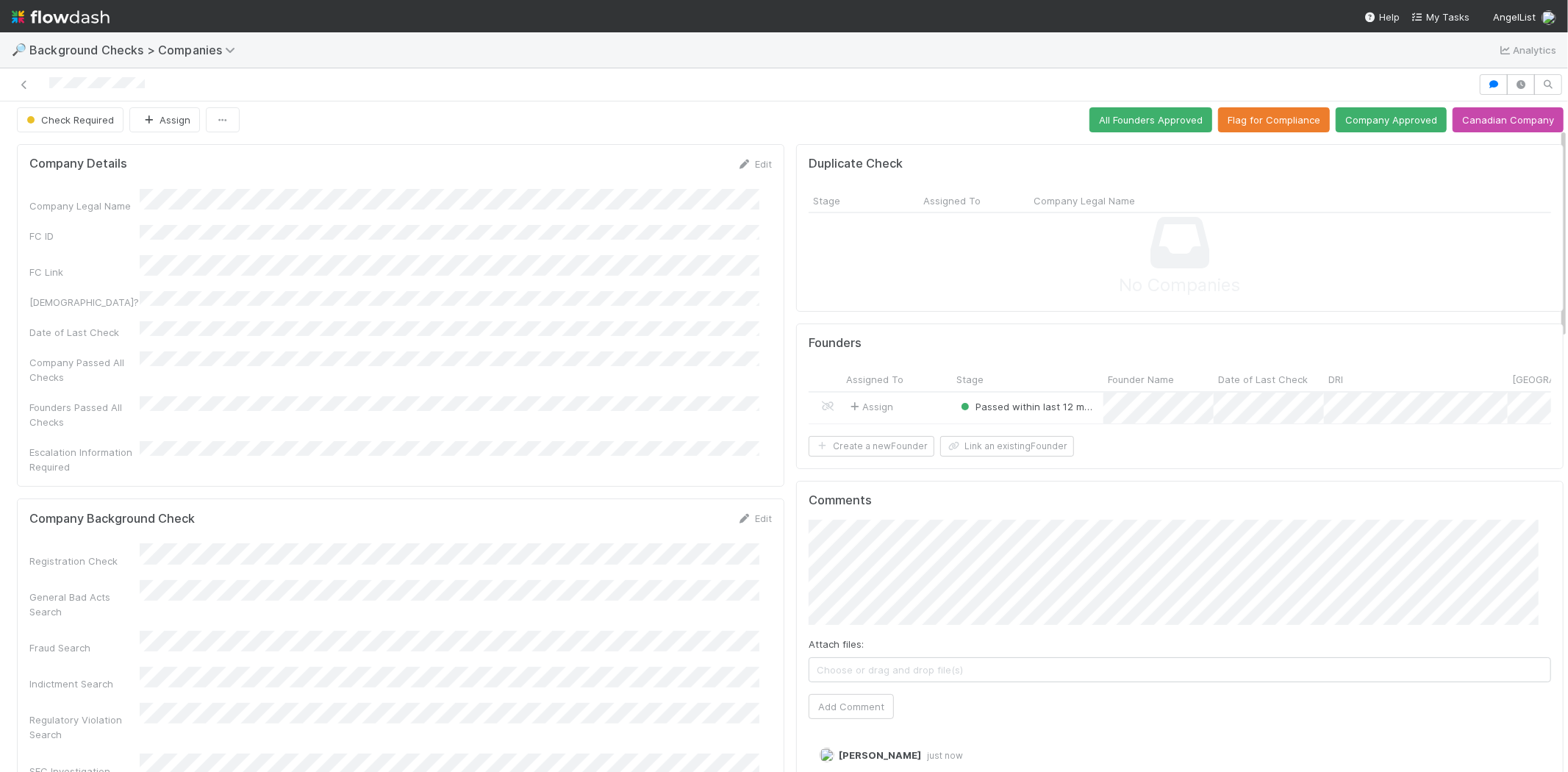
scroll to position [0, 0]
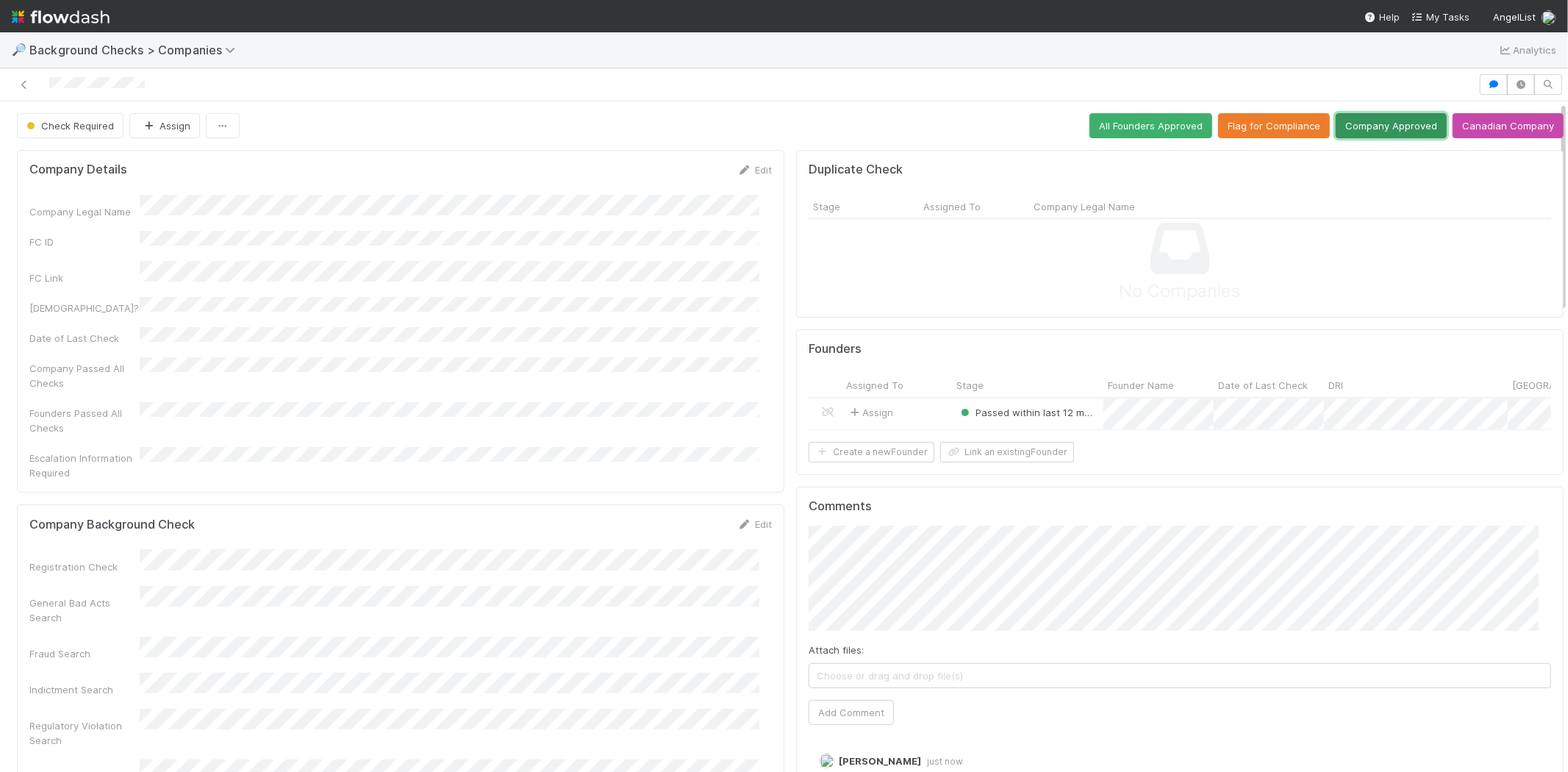
click at [1360, 122] on button "Company Approved" at bounding box center [1391, 125] width 111 height 25
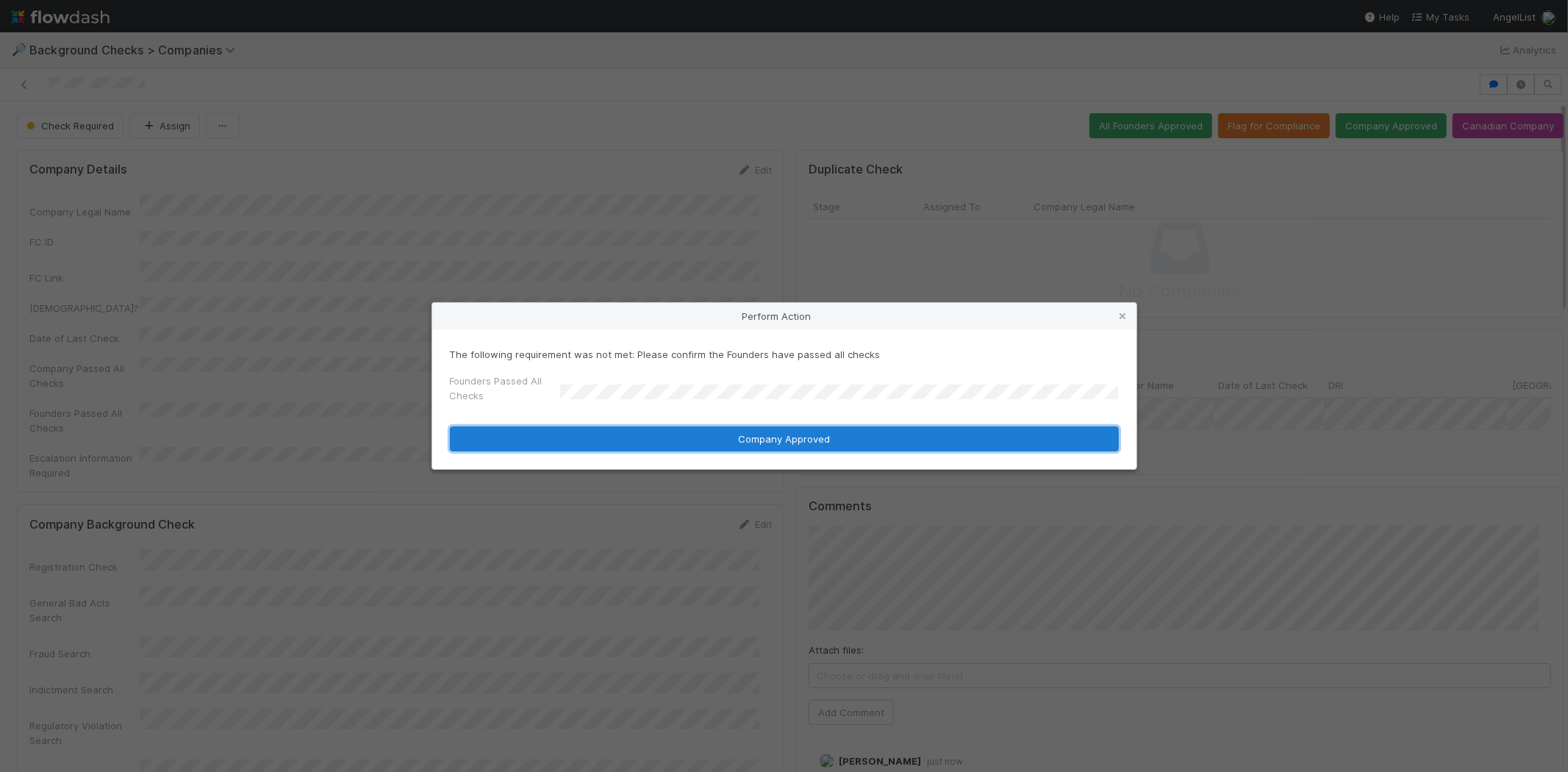
click at [725, 440] on button "Company Approved" at bounding box center [784, 439] width 669 height 25
